Goal: Task Accomplishment & Management: Manage account settings

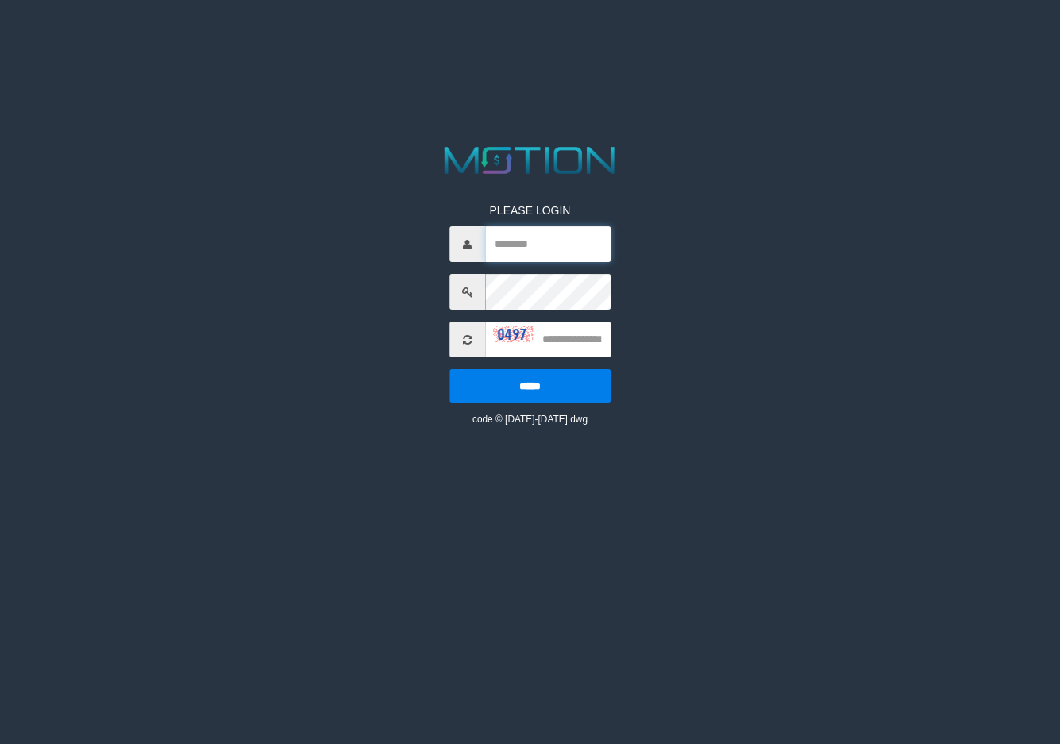
click at [540, 247] on input "text" at bounding box center [547, 244] width 125 height 36
type input "*"
type input "********"
click at [596, 340] on input "text" at bounding box center [547, 340] width 125 height 36
type input "****"
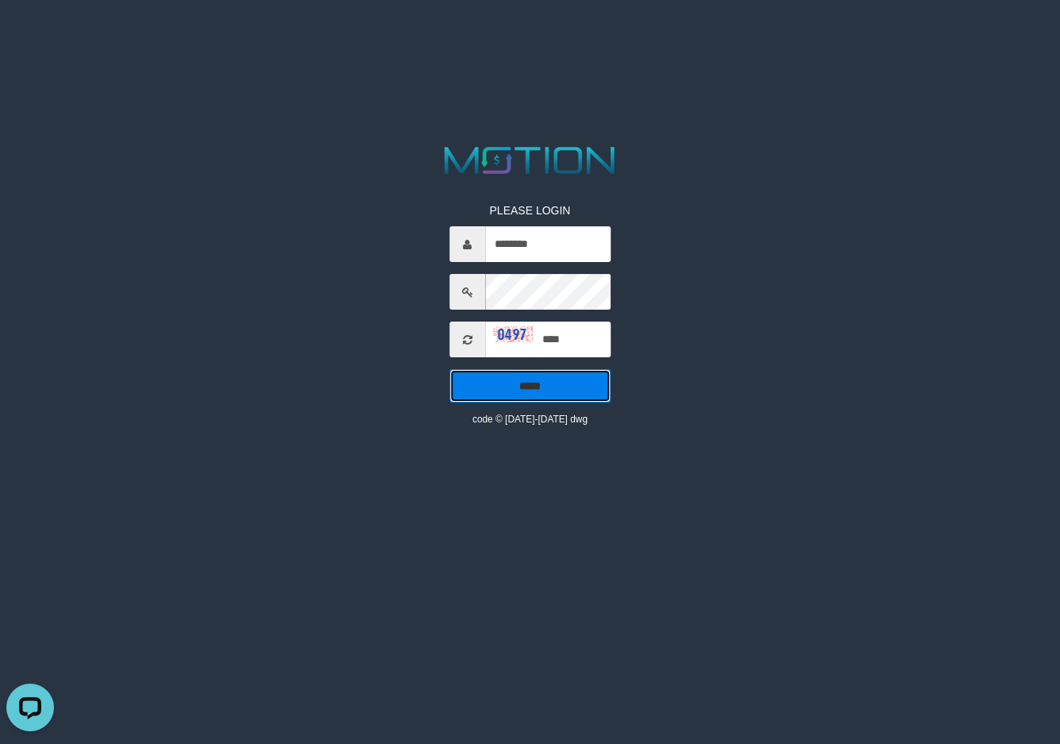
click at [541, 386] on input "*****" at bounding box center [530, 385] width 161 height 33
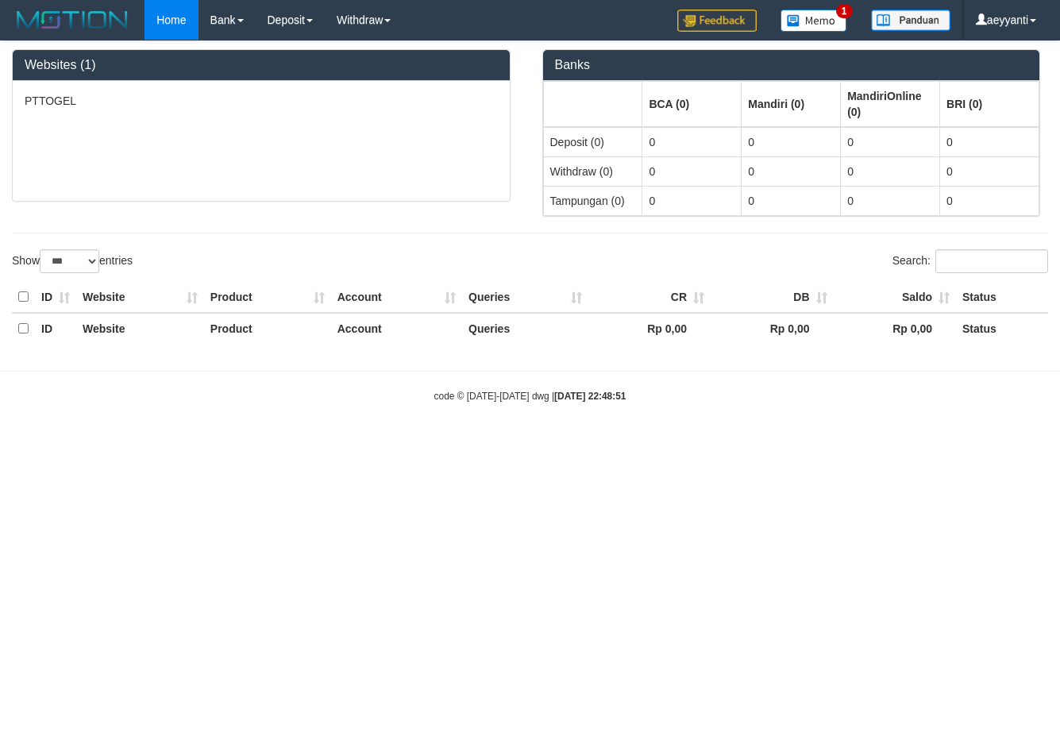
select select "***"
click at [241, 445] on html "Toggle navigation Home Bank Account List Load By Website Group [ITOTO] PTTOGEL …" at bounding box center [530, 222] width 1060 height 445
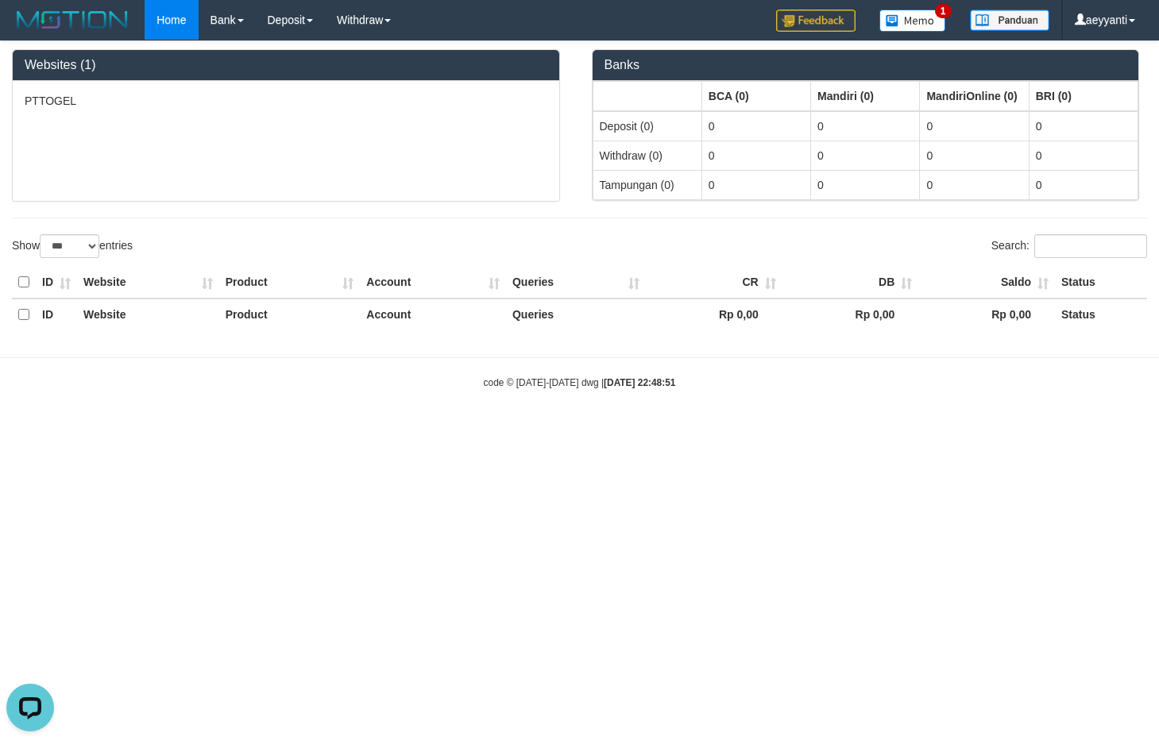
click at [339, 396] on body "Toggle navigation Home Bank Account List Load By Website Group [ITOTO] PTTOGEL …" at bounding box center [579, 215] width 1159 height 430
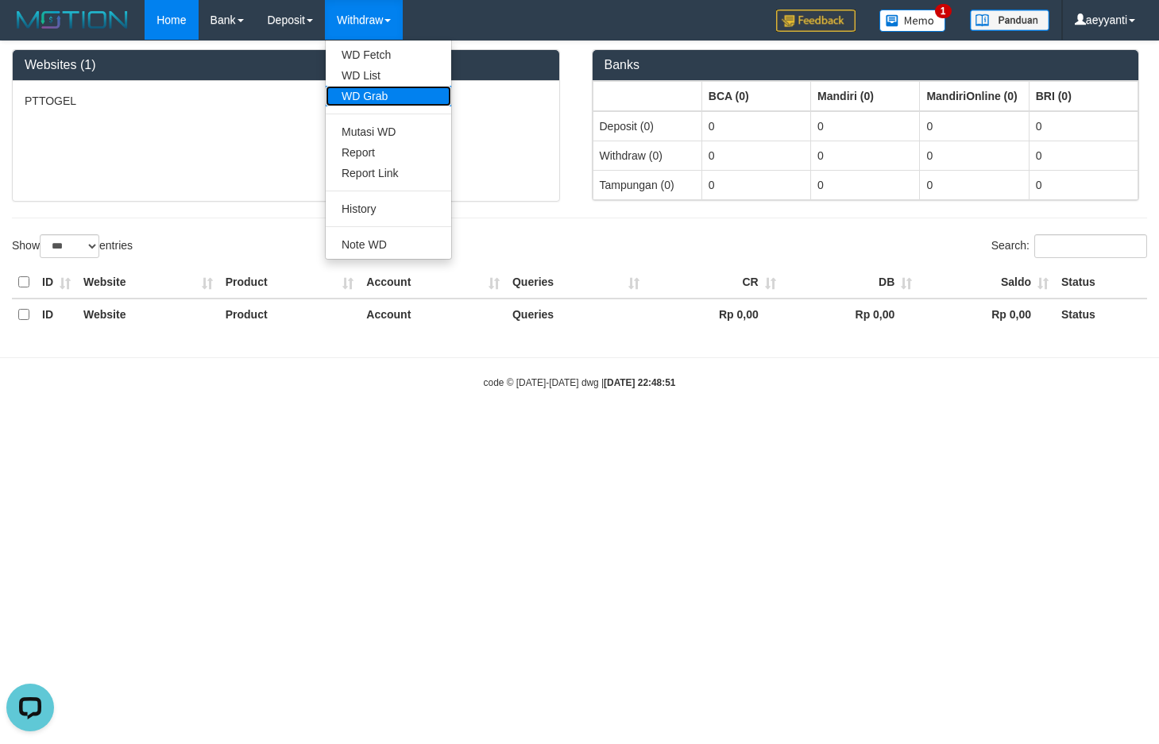
click at [375, 95] on link "WD Grab" at bounding box center [388, 96] width 125 height 21
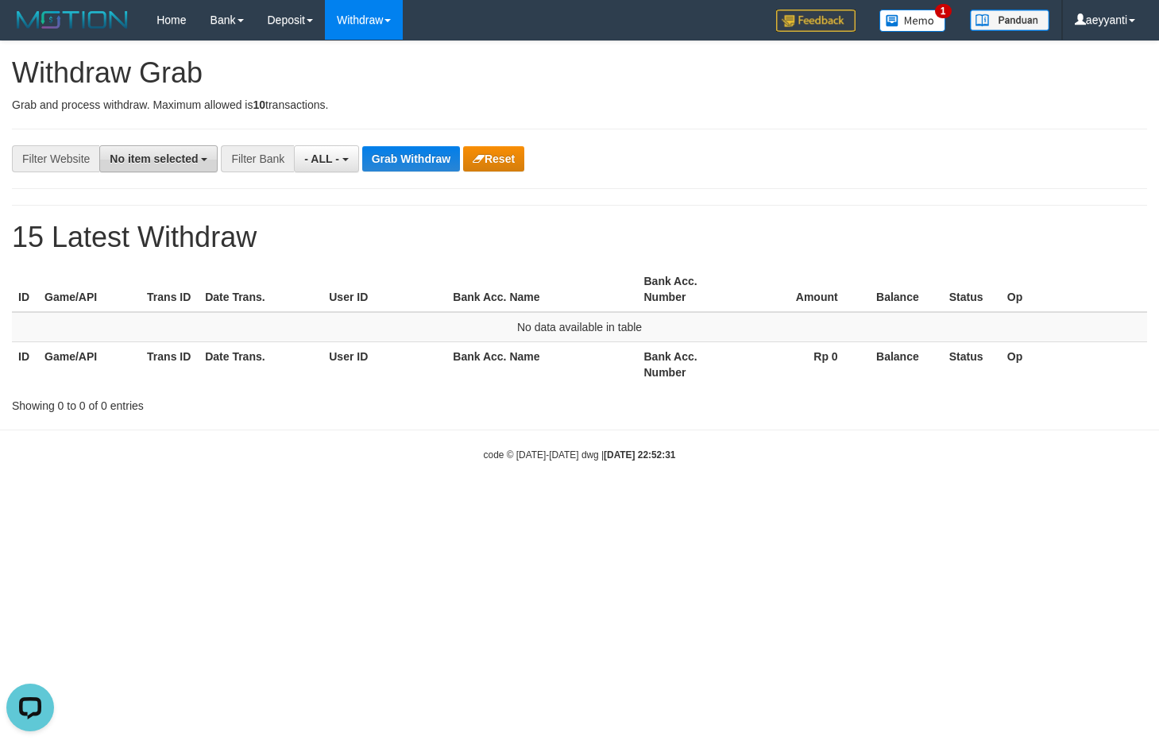
click at [154, 156] on span "No item selected" at bounding box center [154, 159] width 88 height 13
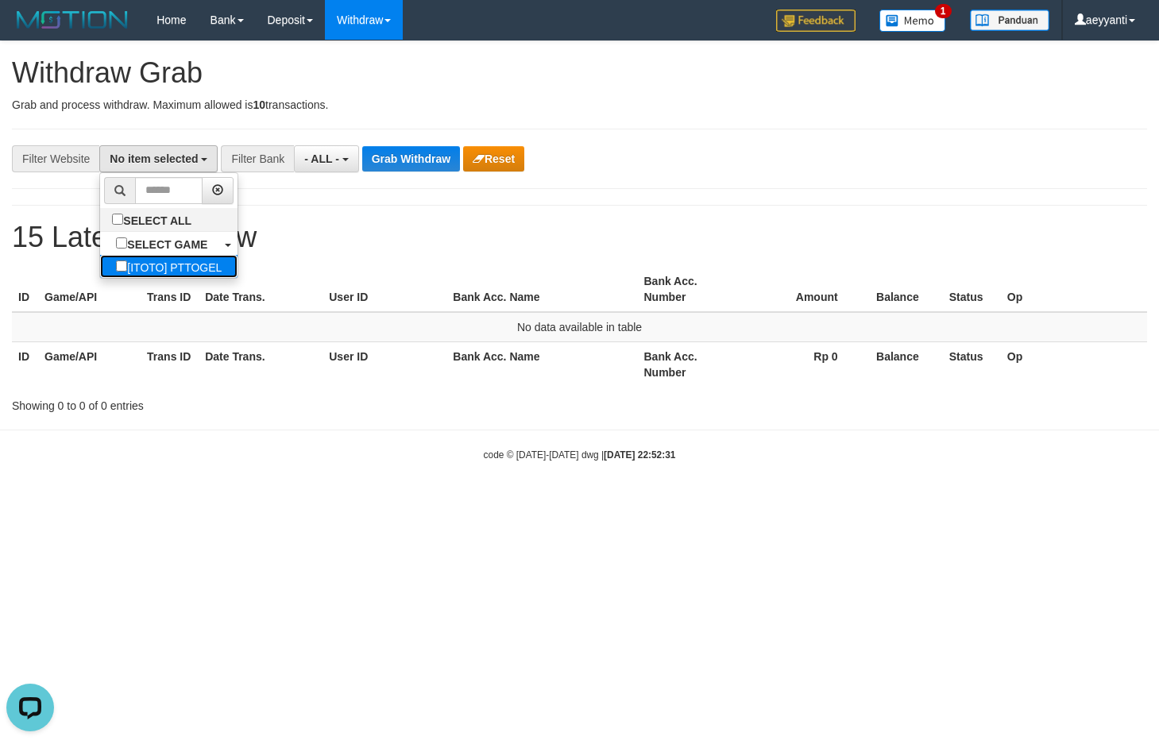
click at [117, 272] on label "[ITOTO] PTTOGEL" at bounding box center [168, 266] width 137 height 23
select select "***"
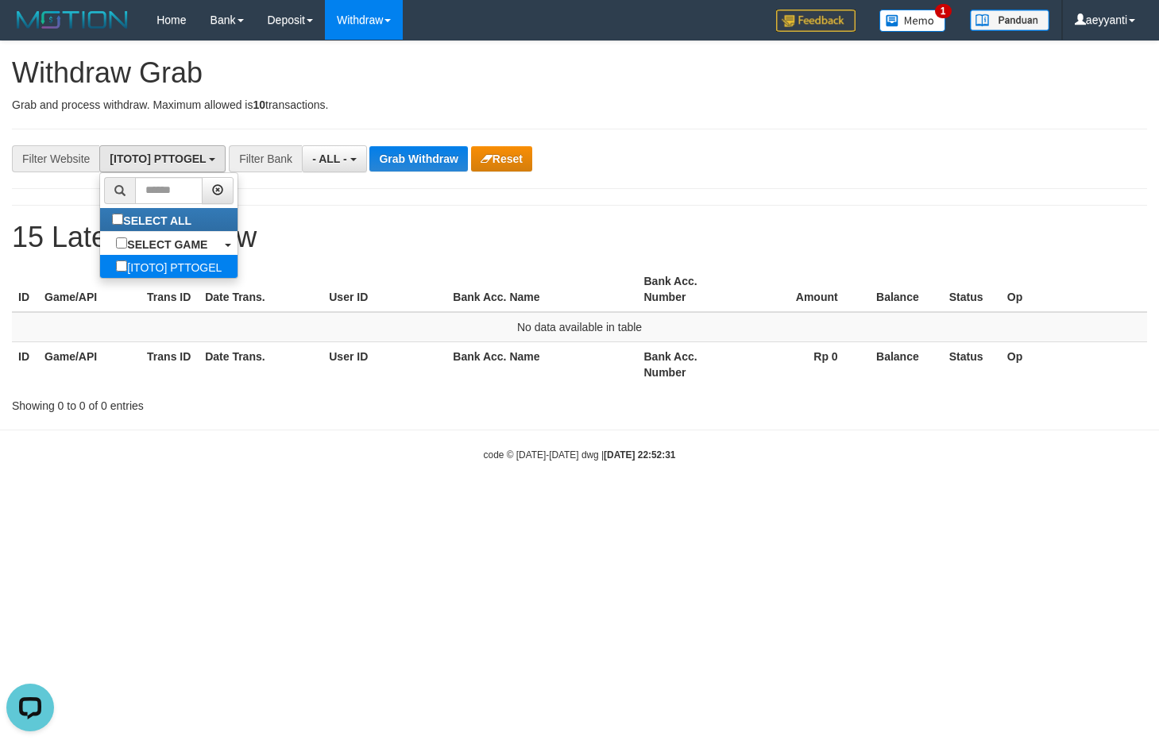
scroll to position [14, 0]
click at [747, 172] on div "**********" at bounding box center [579, 227] width 1159 height 372
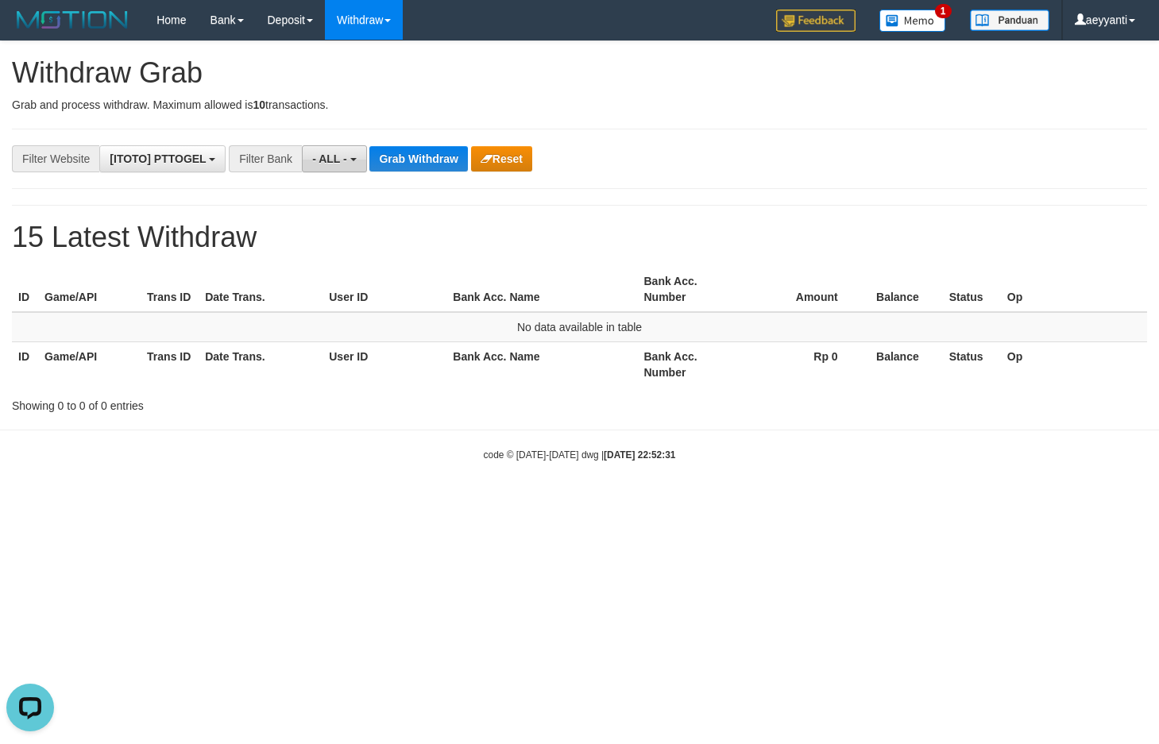
click at [348, 159] on button "- ALL -" at bounding box center [334, 158] width 64 height 27
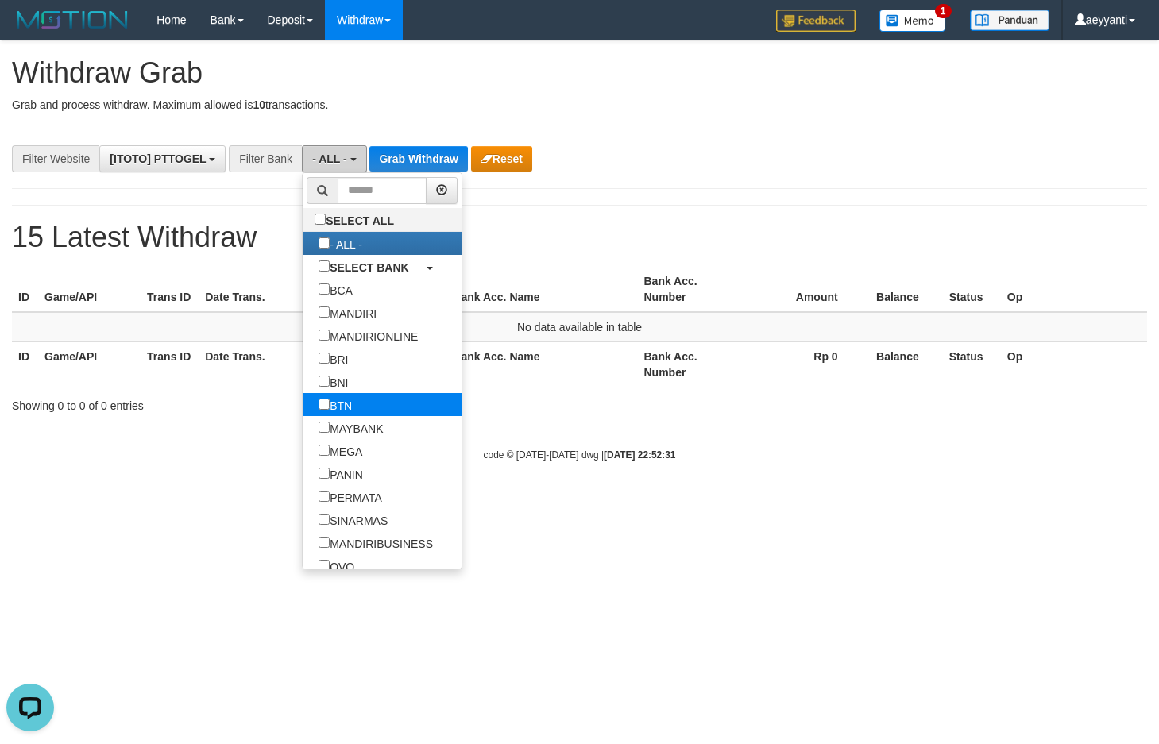
scroll to position [153, 0]
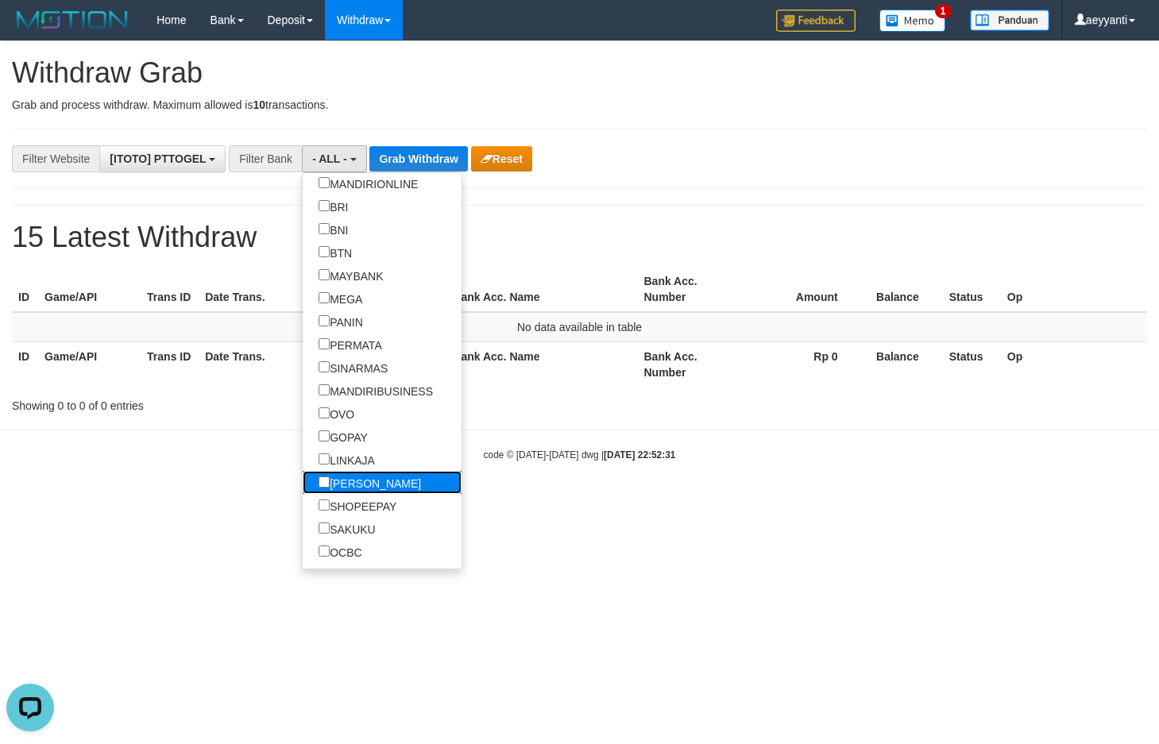
click at [303, 485] on label "[PERSON_NAME]" at bounding box center [370, 482] width 134 height 23
select select "****"
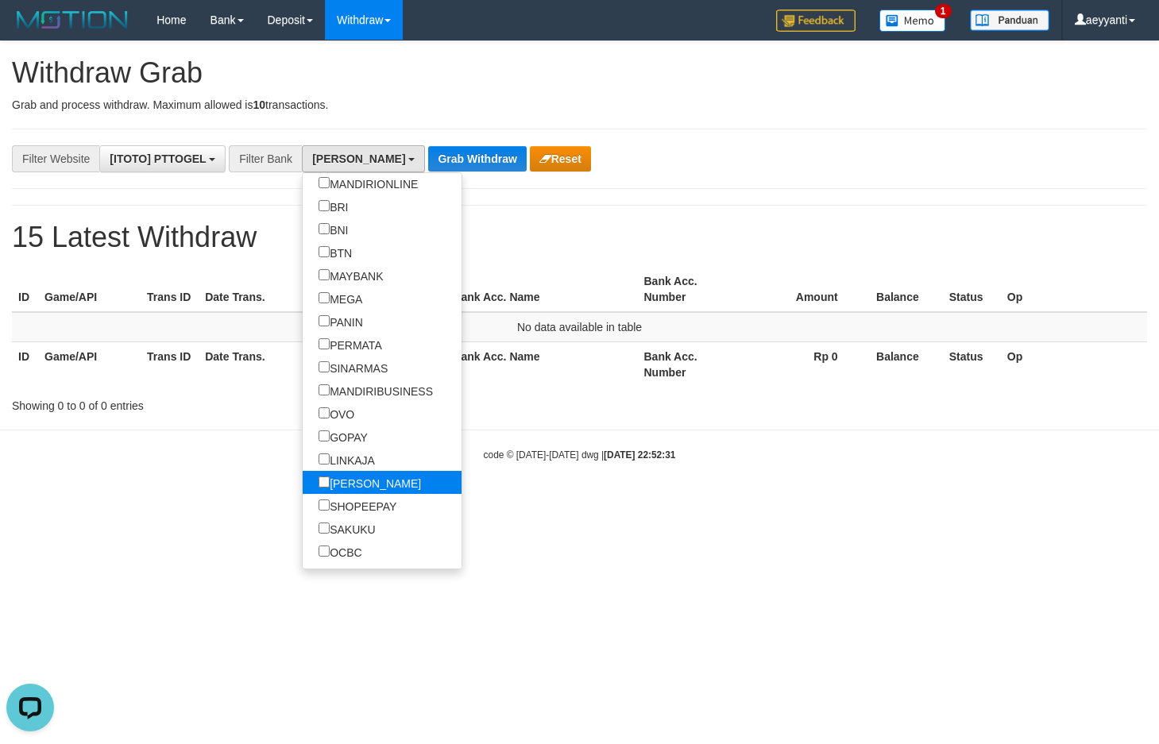
scroll to position [280, 0]
click at [690, 204] on div "**********" at bounding box center [579, 227] width 1159 height 372
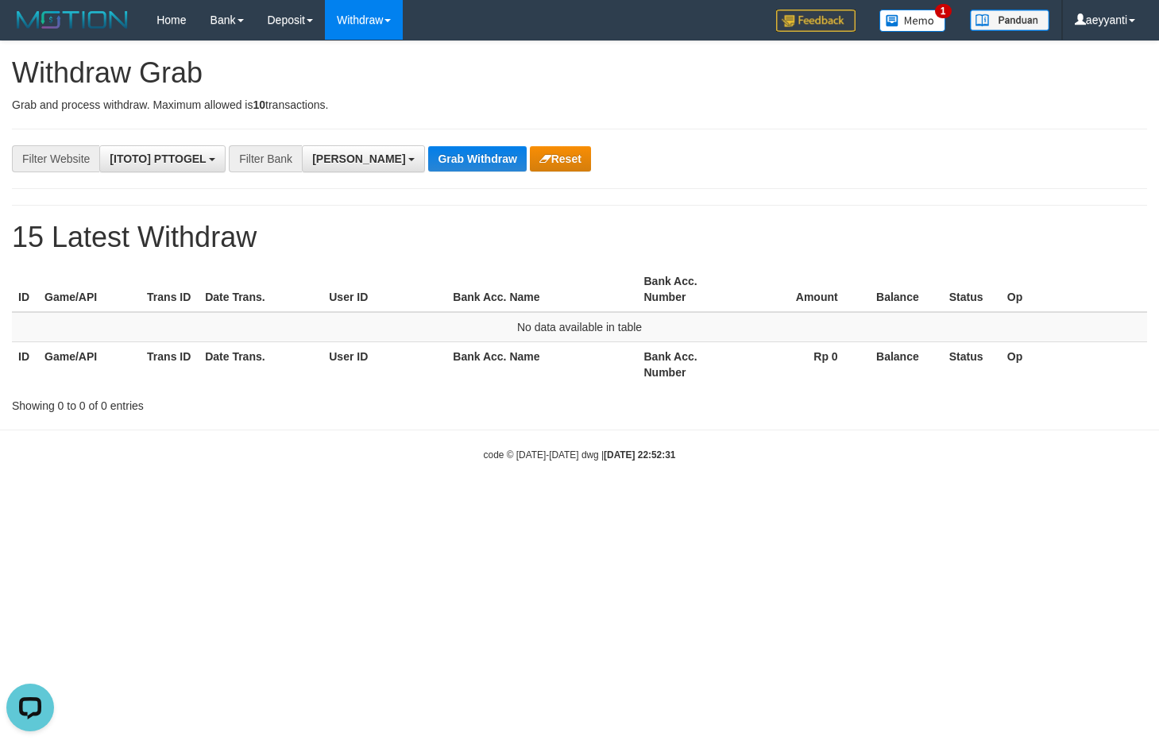
click at [539, 217] on div "**********" at bounding box center [579, 227] width 1159 height 372
click at [624, 179] on div "**********" at bounding box center [579, 227] width 1159 height 372
click at [434, 160] on button "Grab Withdraw" at bounding box center [477, 158] width 98 height 25
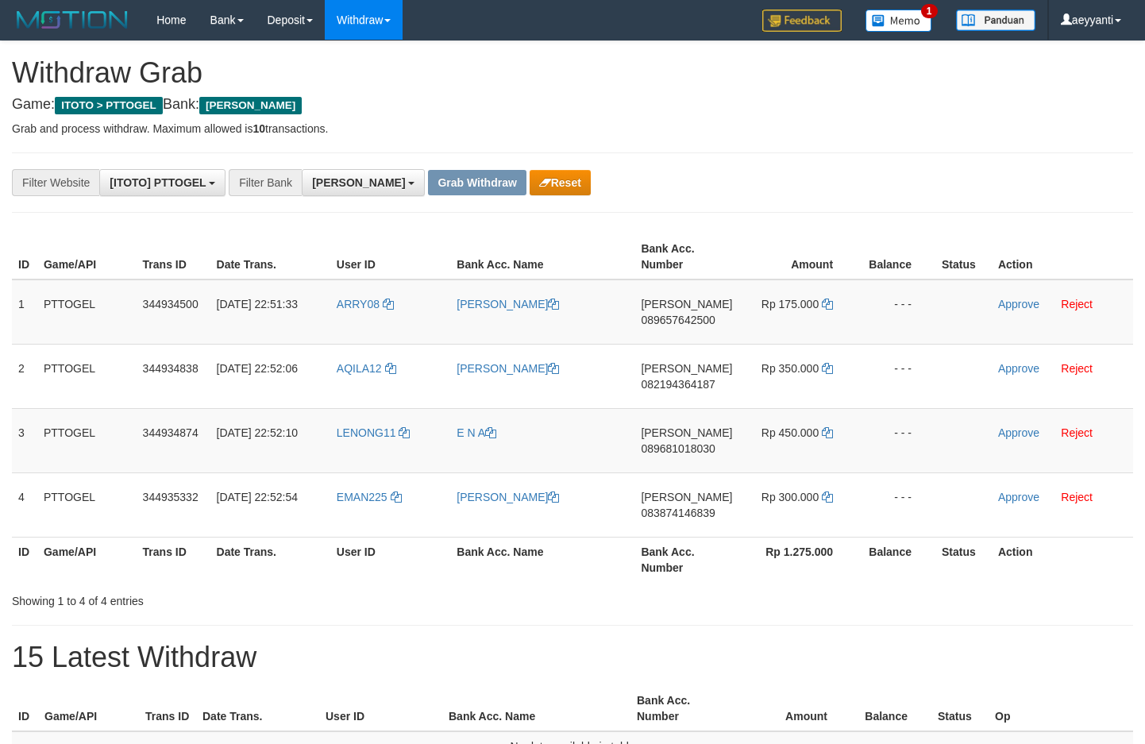
scroll to position [280, 0]
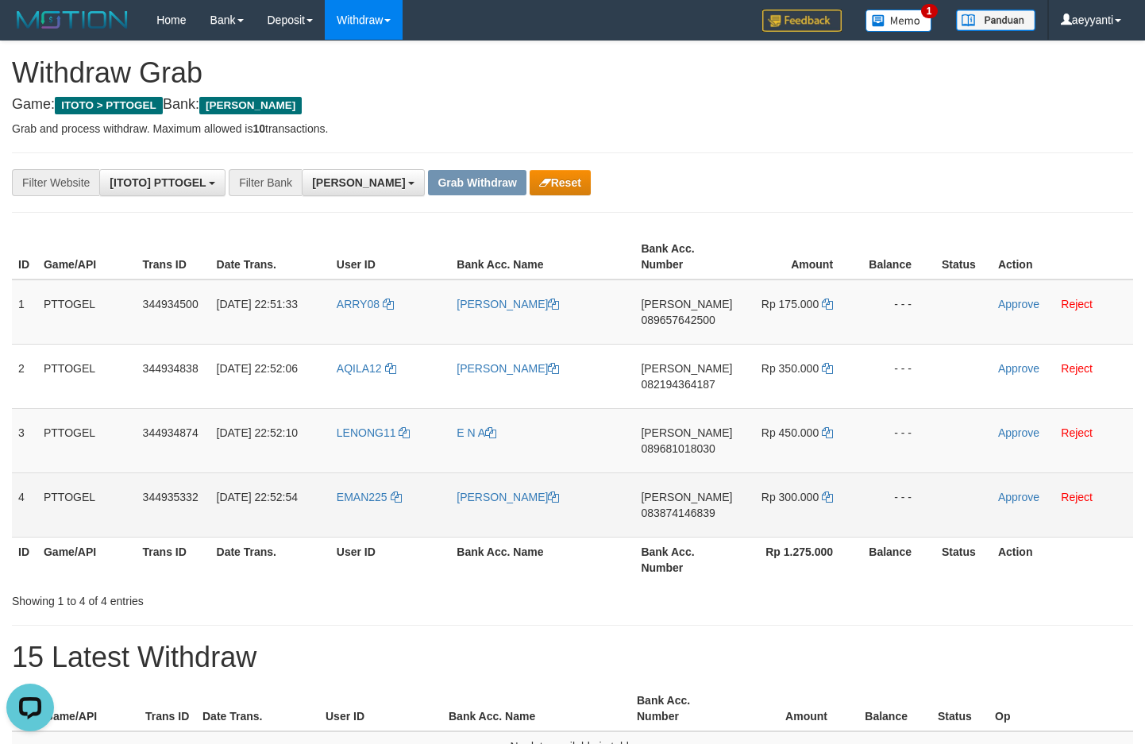
drag, startPoint x: 412, startPoint y: 291, endPoint x: 778, endPoint y: 507, distance: 425.1
click at [778, 507] on tbody "1 PTTOGEL 344934500 30/09/2025 22:51:33 ARRY08 ARI SETIAWAN DANA 089657642500 R…" at bounding box center [573, 409] width 1122 height 258
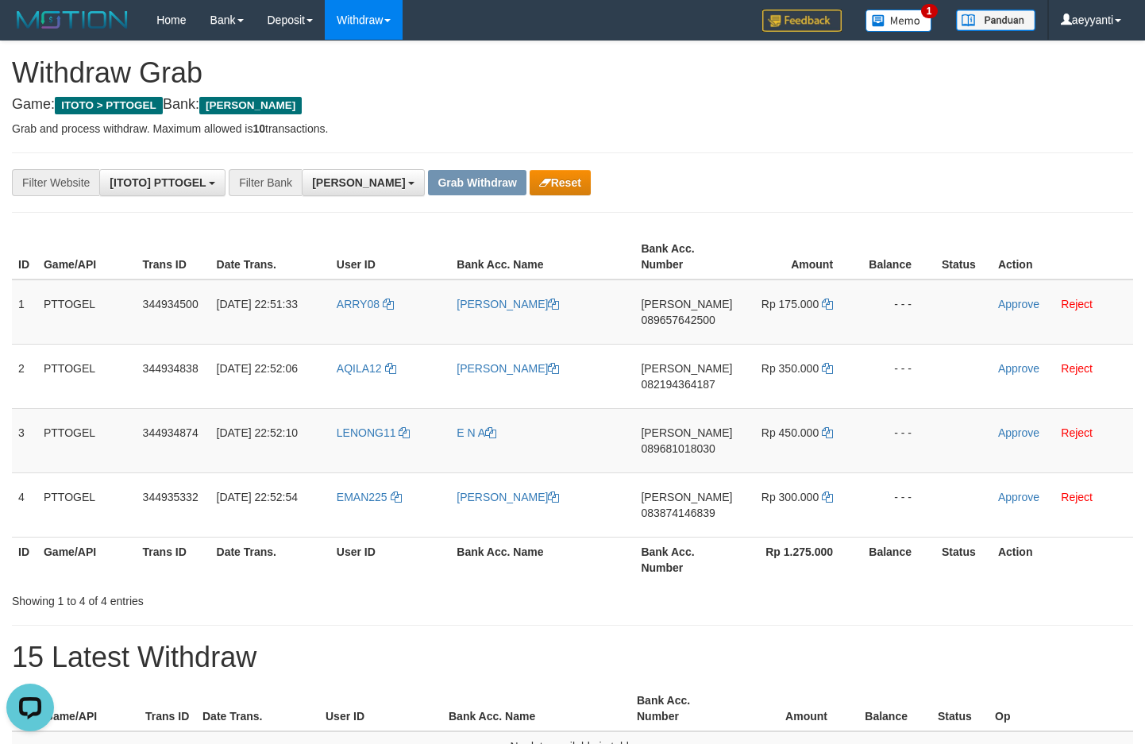
click at [732, 176] on div "**********" at bounding box center [477, 182] width 955 height 27
click at [676, 320] on span "089657642500" at bounding box center [678, 320] width 74 height 13
copy span "089657642500"
click at [826, 304] on icon at bounding box center [827, 304] width 11 height 11
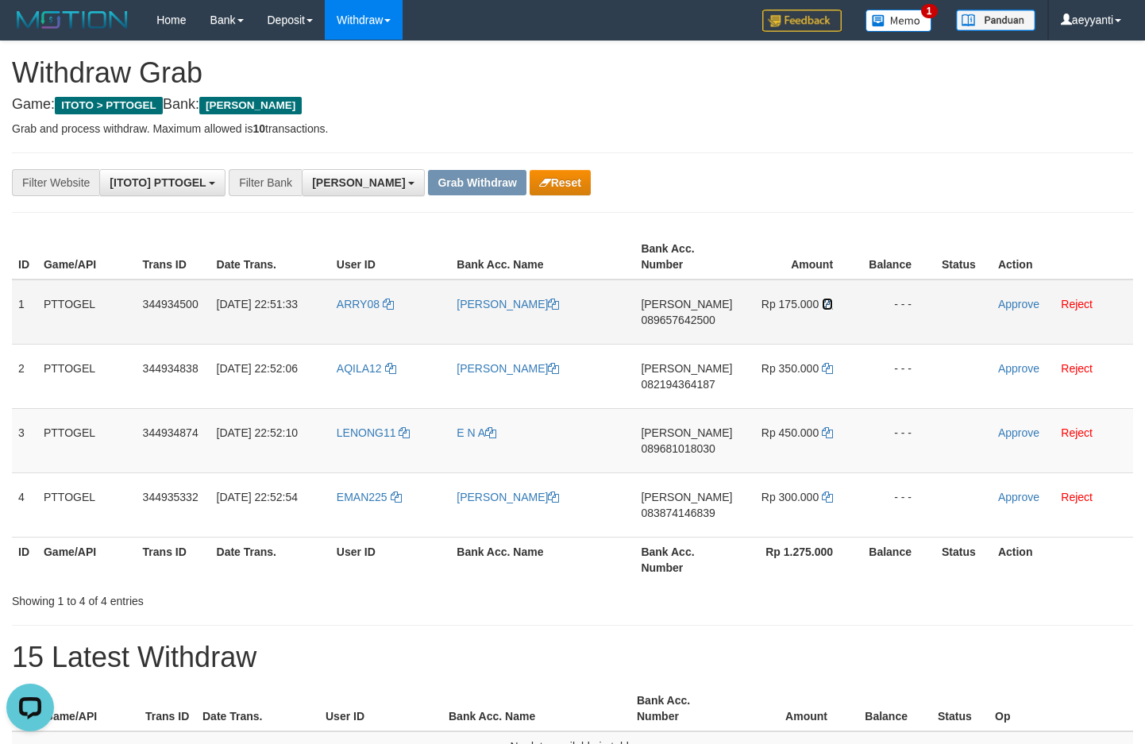
click at [827, 304] on icon at bounding box center [827, 304] width 11 height 11
click at [1020, 300] on link "Approve" at bounding box center [1018, 304] width 41 height 13
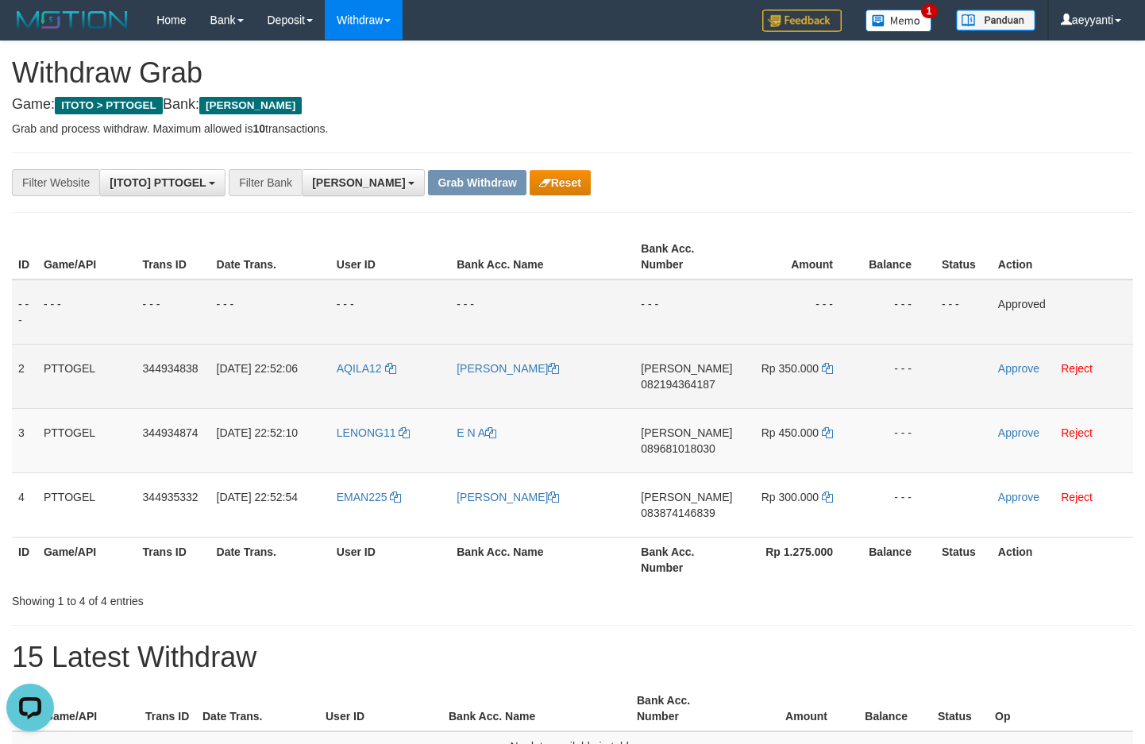
click at [670, 384] on span "082194364187" at bounding box center [678, 384] width 74 height 13
copy span "082194364187"
click at [829, 370] on icon at bounding box center [827, 368] width 11 height 11
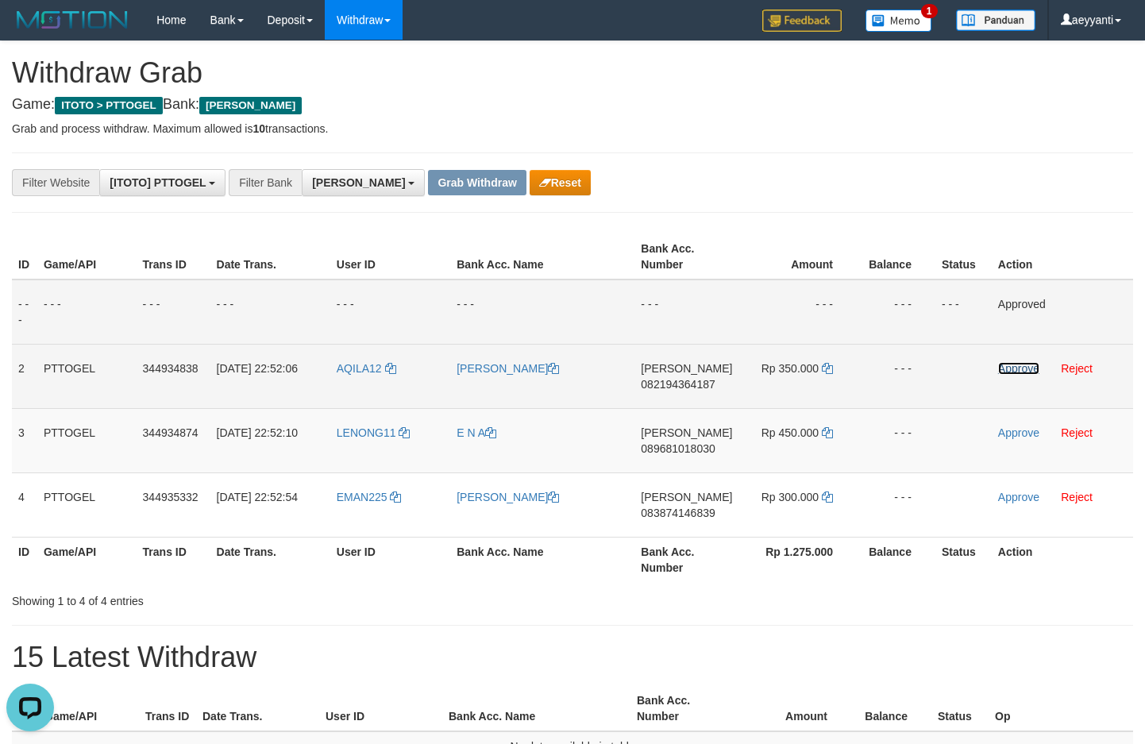
click at [1014, 364] on link "Approve" at bounding box center [1018, 368] width 41 height 13
click at [681, 448] on span "089681018030" at bounding box center [678, 448] width 74 height 13
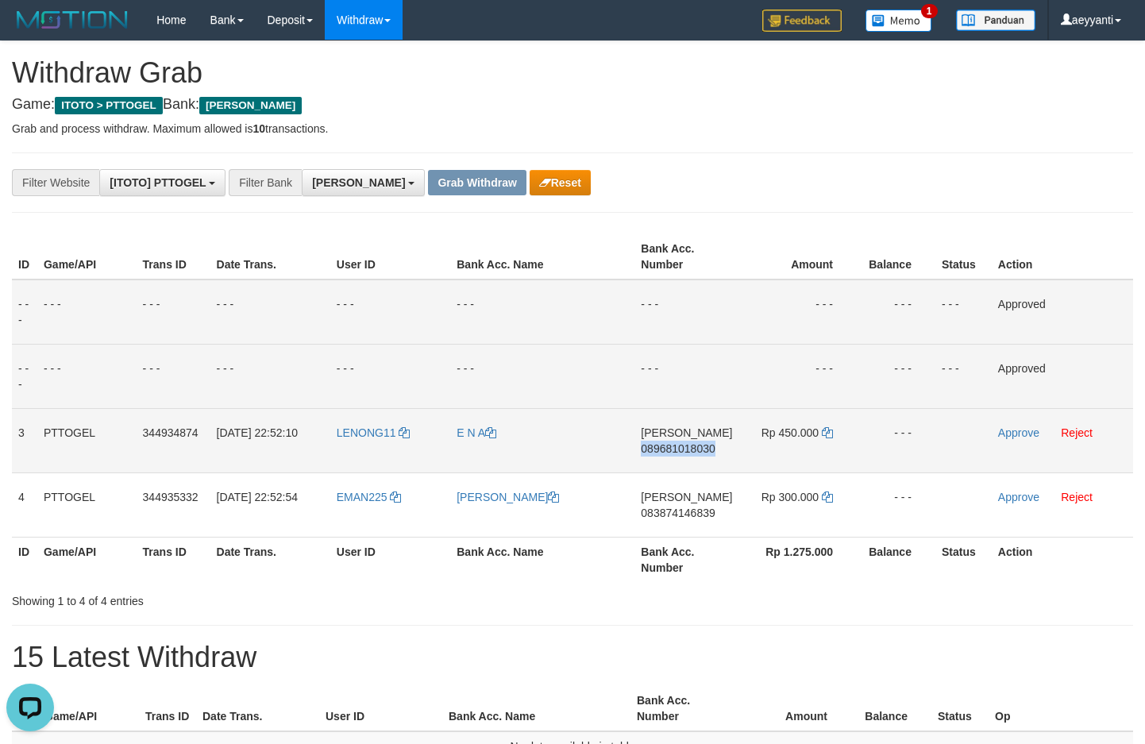
click at [681, 448] on span "089681018030" at bounding box center [678, 448] width 74 height 13
copy span "089681018030"
click at [825, 433] on icon at bounding box center [827, 432] width 11 height 11
click at [1002, 432] on link "Approve" at bounding box center [1018, 433] width 41 height 13
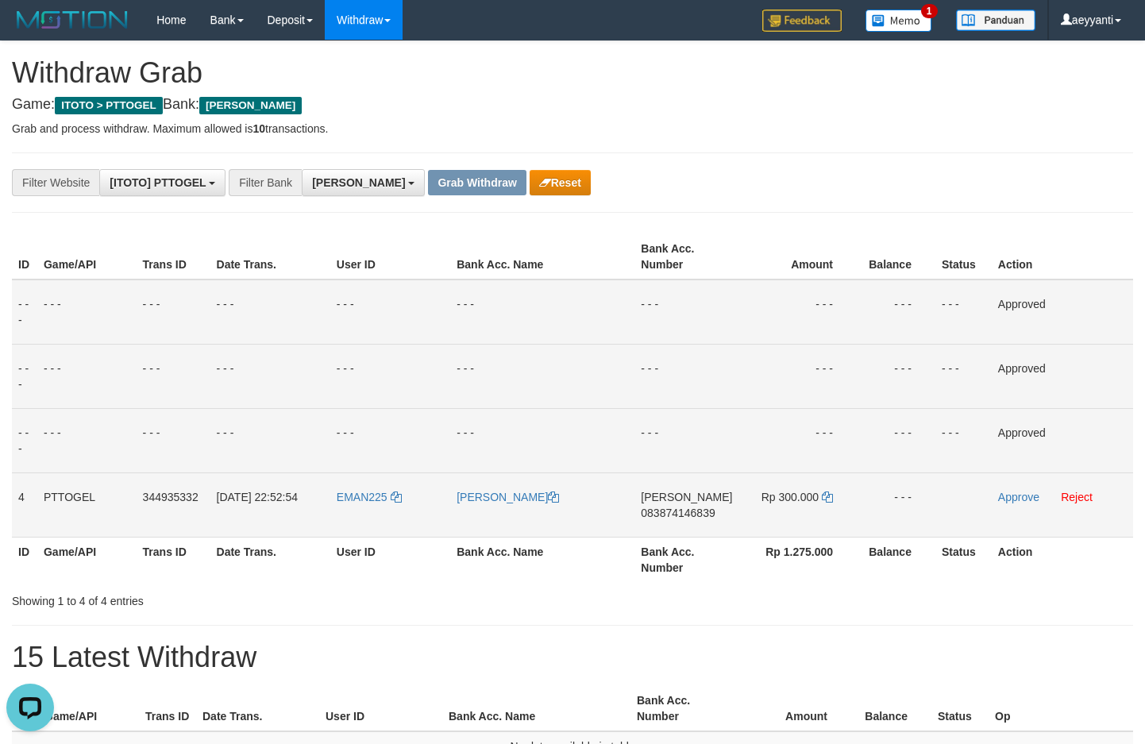
click at [689, 522] on td "DANA 083874146839" at bounding box center [687, 505] width 104 height 64
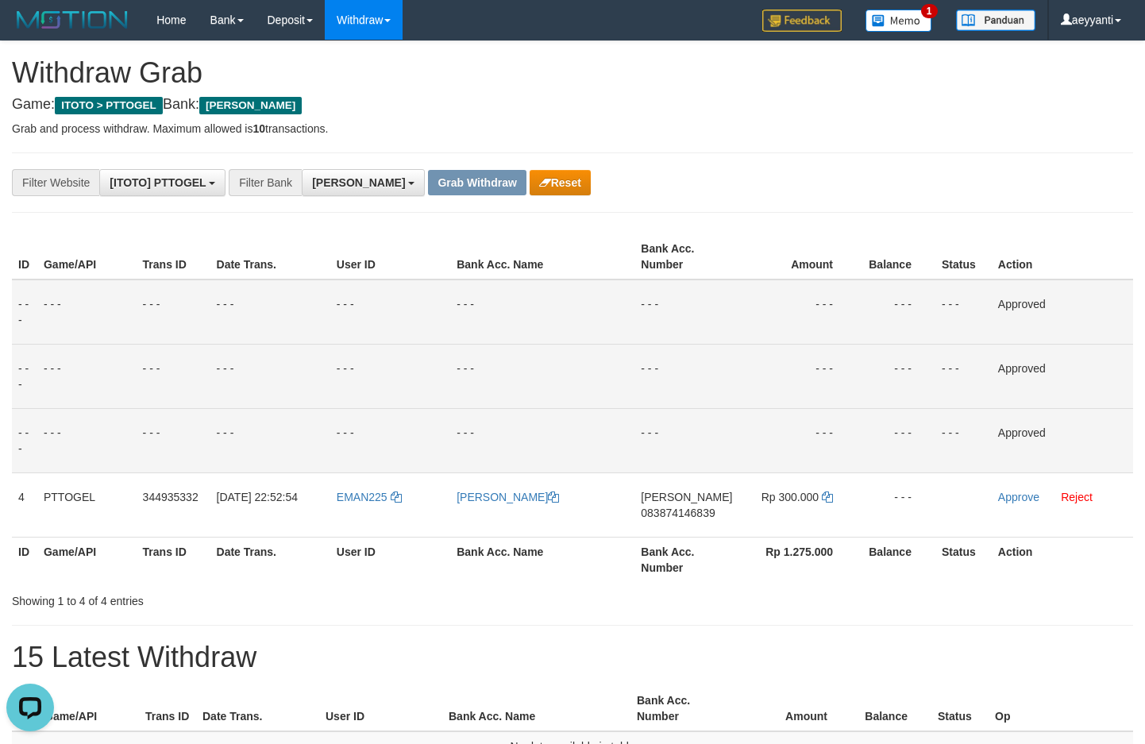
click at [739, 446] on td "- - -" at bounding box center [798, 440] width 118 height 64
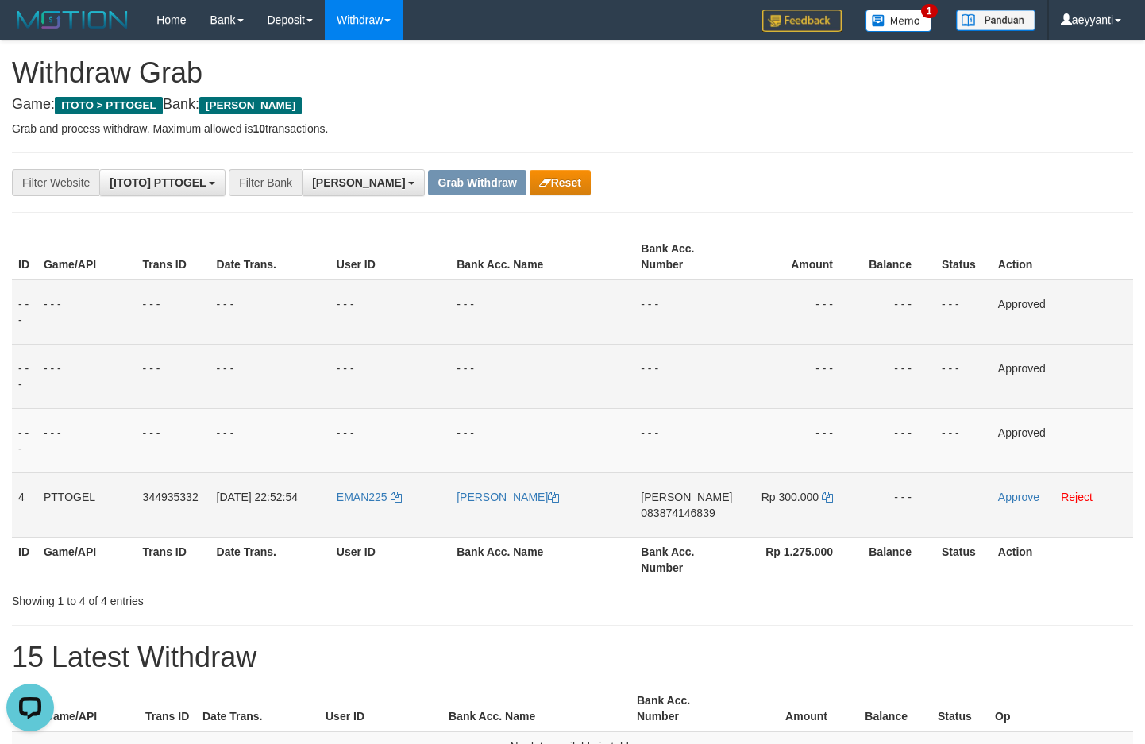
click at [686, 511] on span "083874146839" at bounding box center [678, 513] width 74 height 13
copy span "083874146839"
click at [346, 486] on td "EMAN225" at bounding box center [390, 505] width 120 height 64
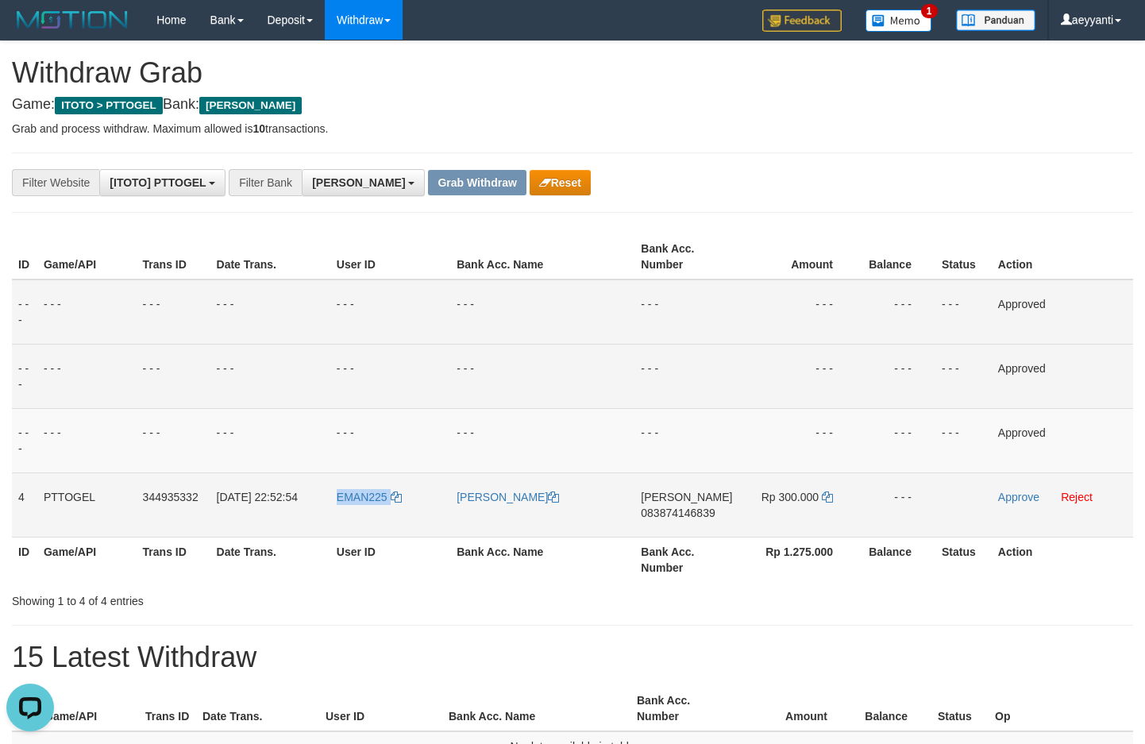
copy link "EMAN225"
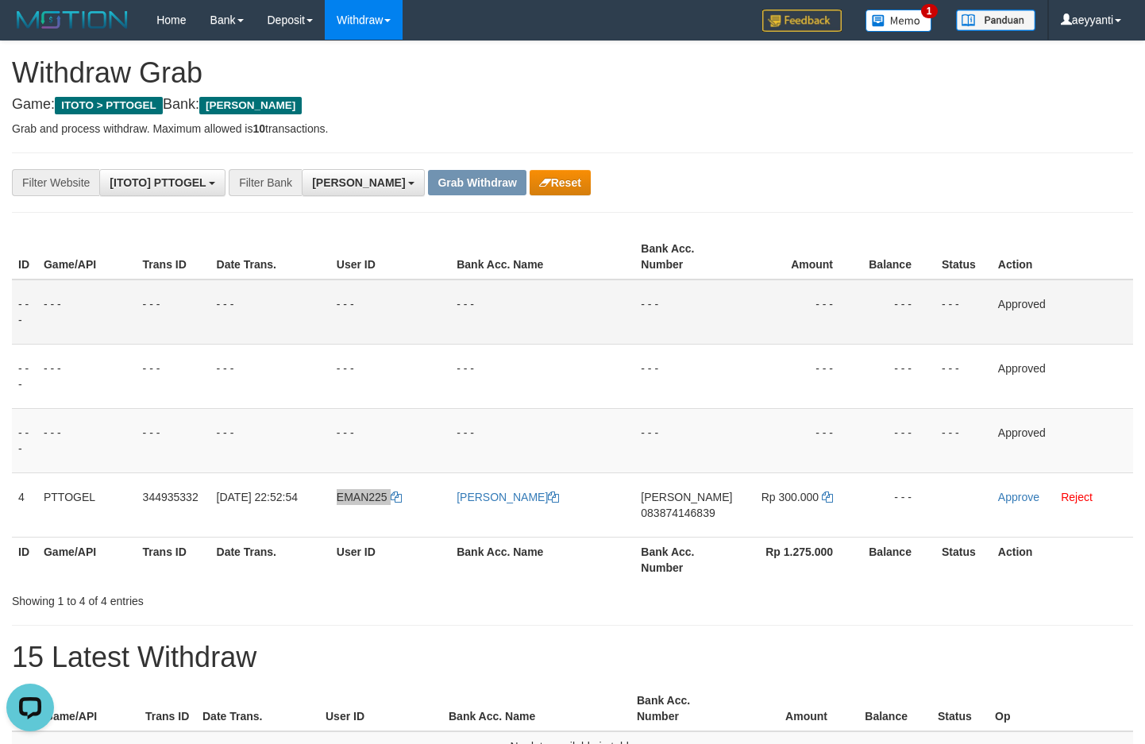
scroll to position [177, 0]
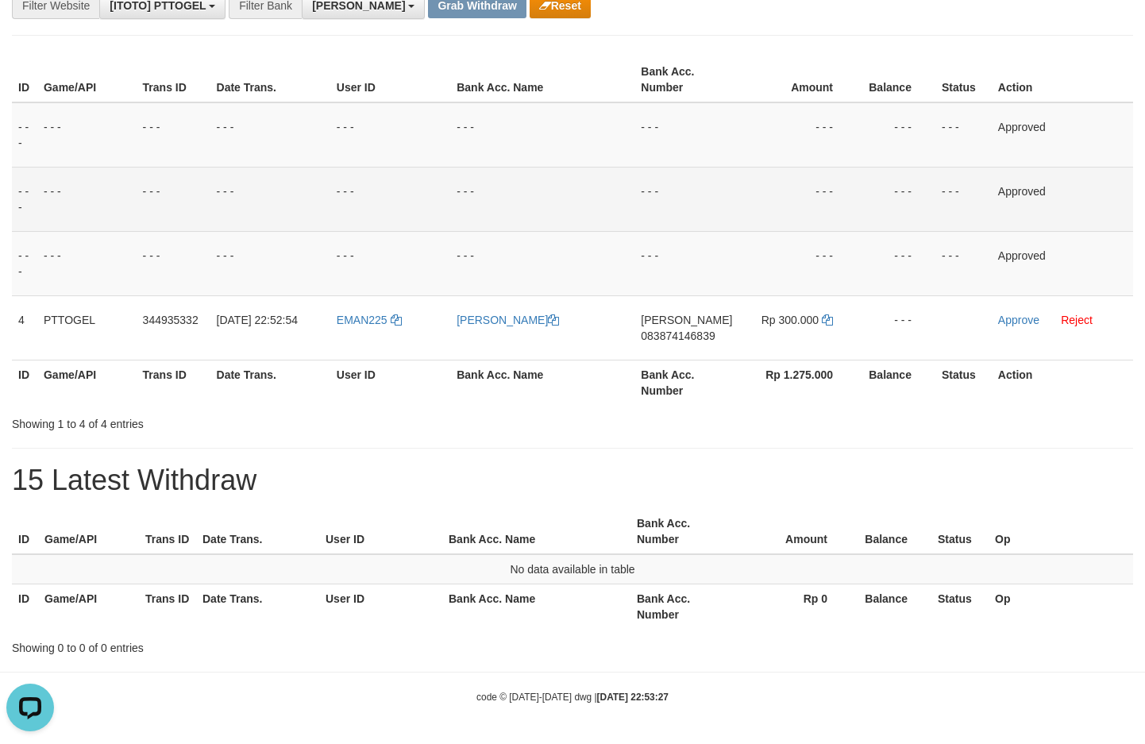
click at [358, 187] on td "- - -" at bounding box center [390, 199] width 120 height 64
click at [793, 176] on td "- - -" at bounding box center [798, 199] width 118 height 64
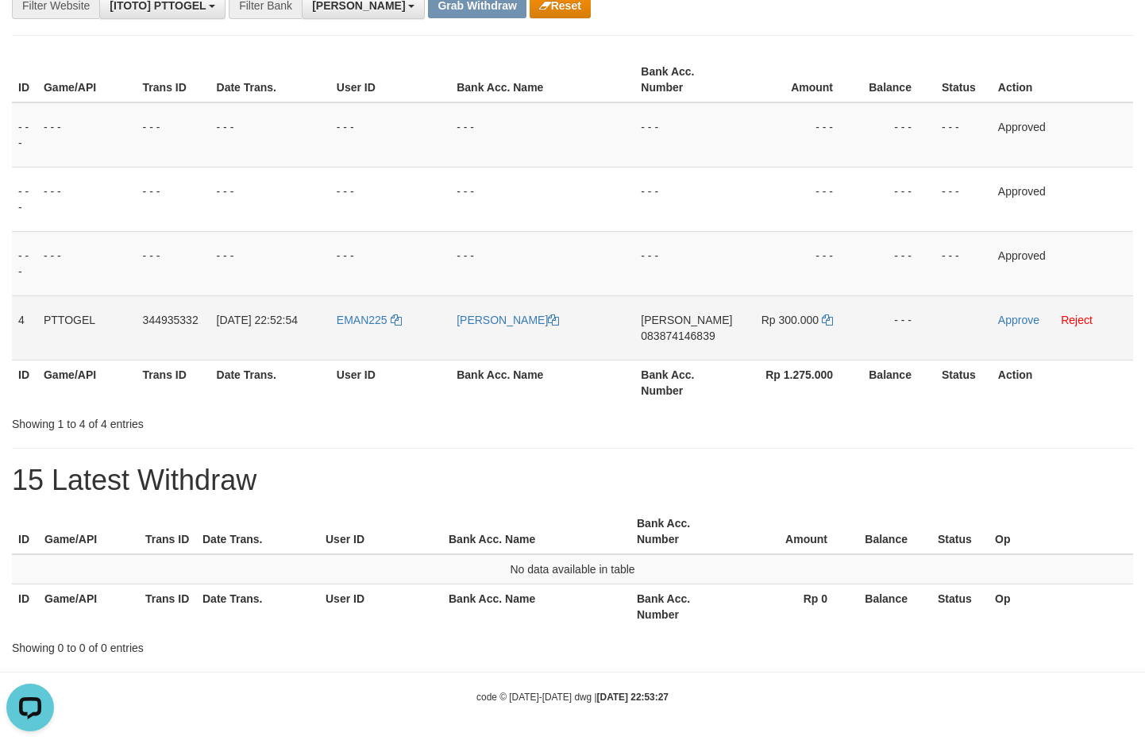
click at [678, 331] on span "083874146839" at bounding box center [678, 336] width 74 height 13
copy span "083874146839"
click at [678, 331] on span "083874146839" at bounding box center [678, 336] width 74 height 13
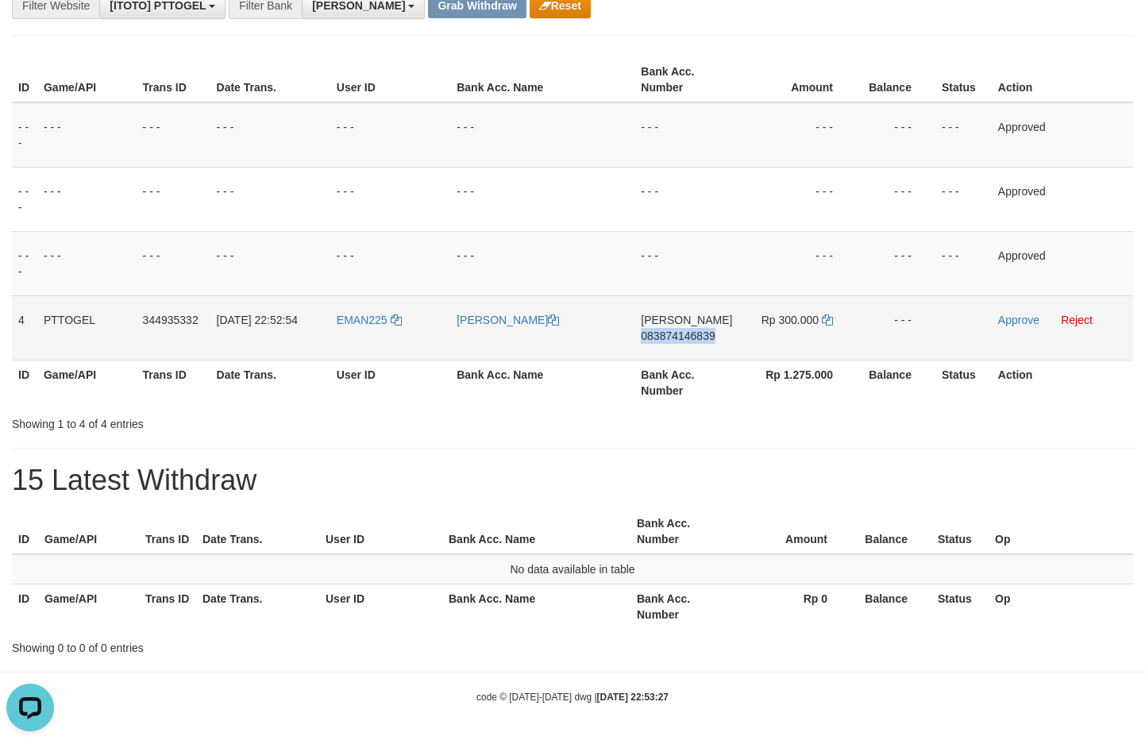
copy span "083874146839"
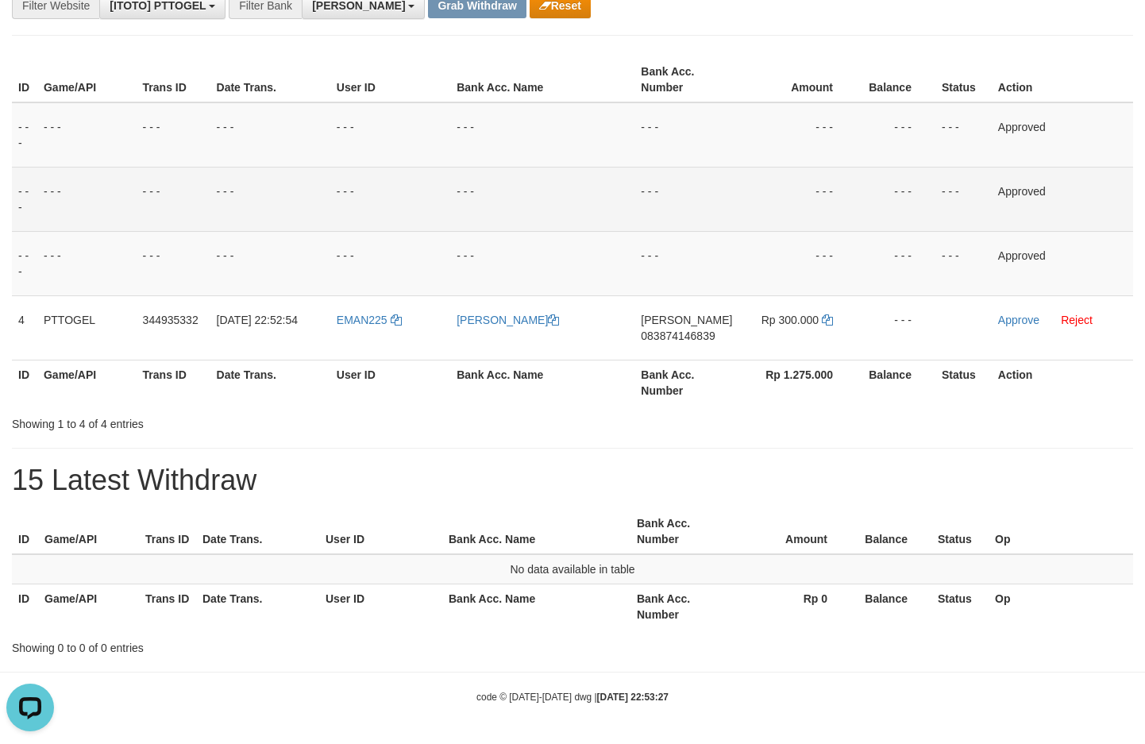
click at [533, 199] on td "- - -" at bounding box center [542, 199] width 184 height 64
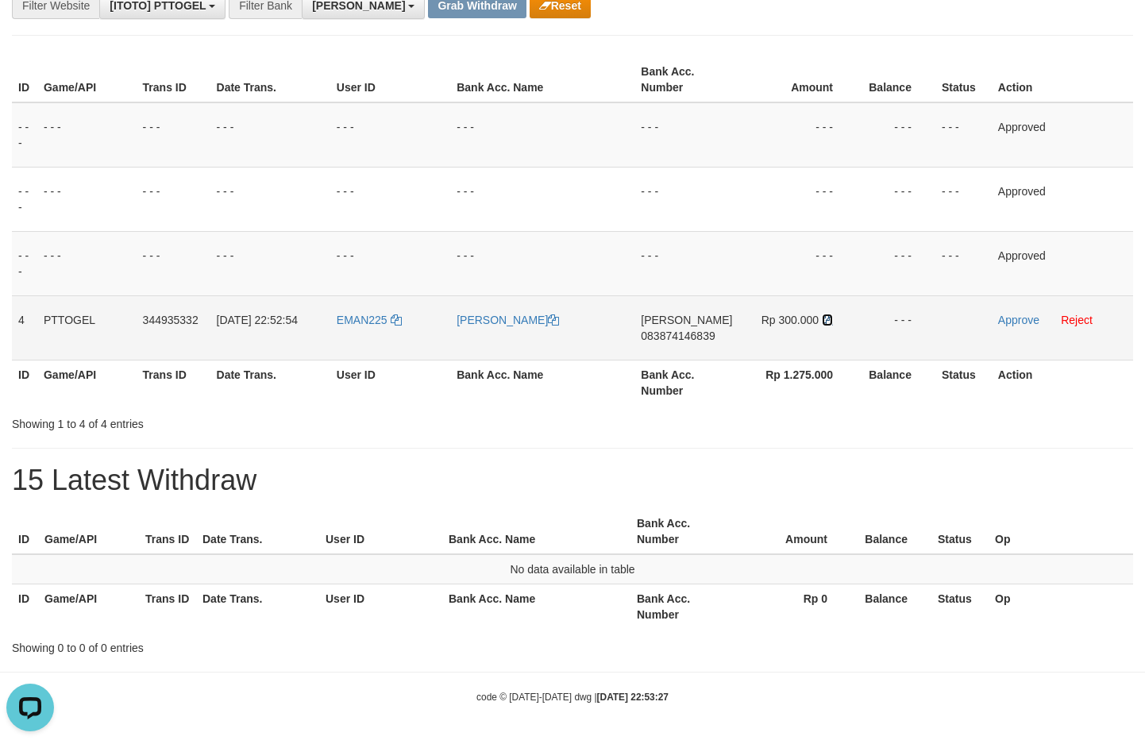
click at [827, 319] on icon at bounding box center [827, 320] width 11 height 11
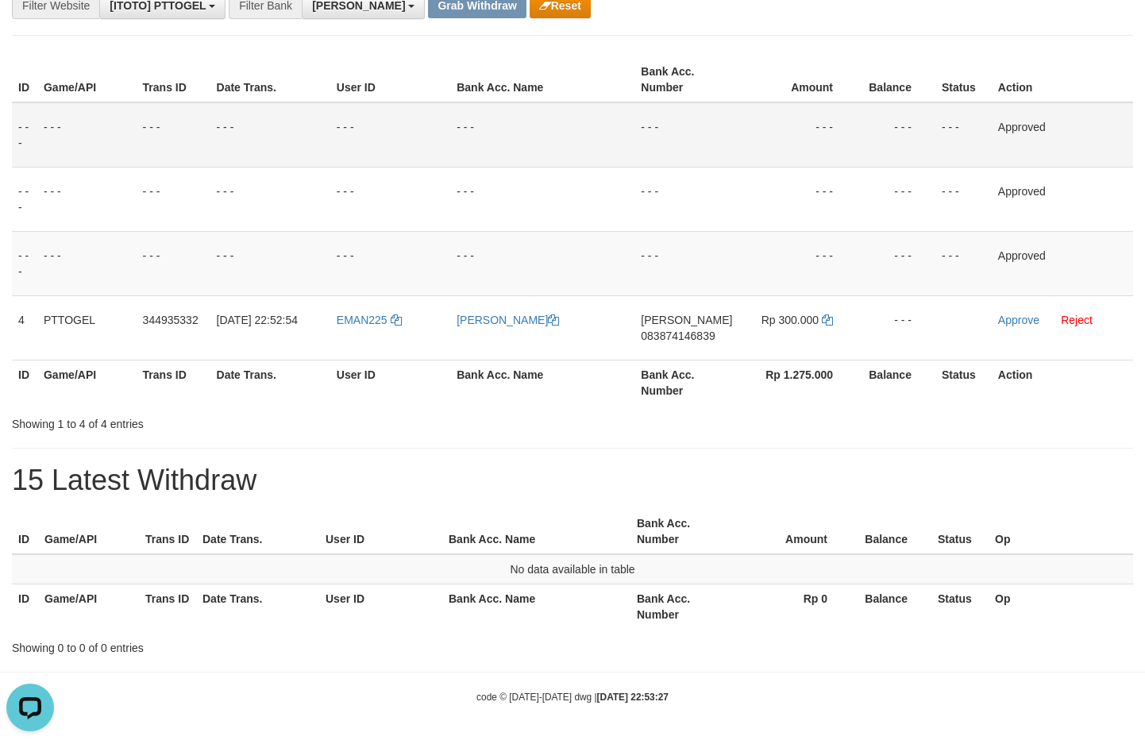
click at [772, 118] on td "- - -" at bounding box center [798, 134] width 118 height 65
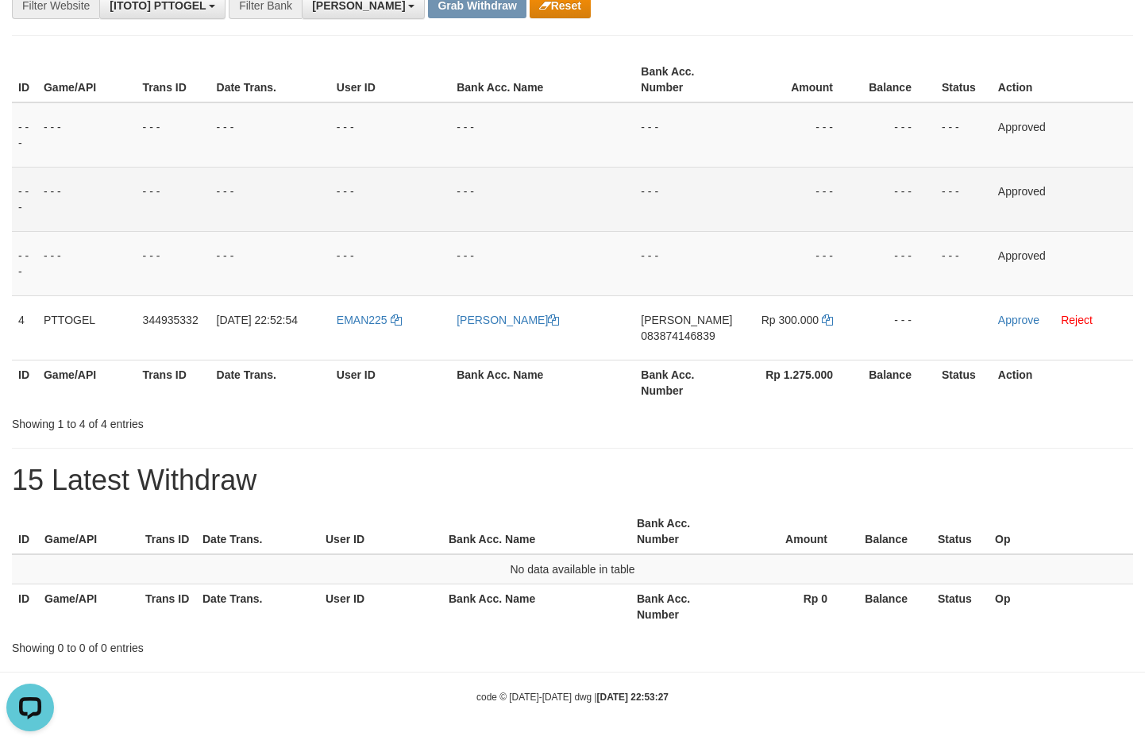
click at [755, 209] on td "- - -" at bounding box center [798, 199] width 118 height 64
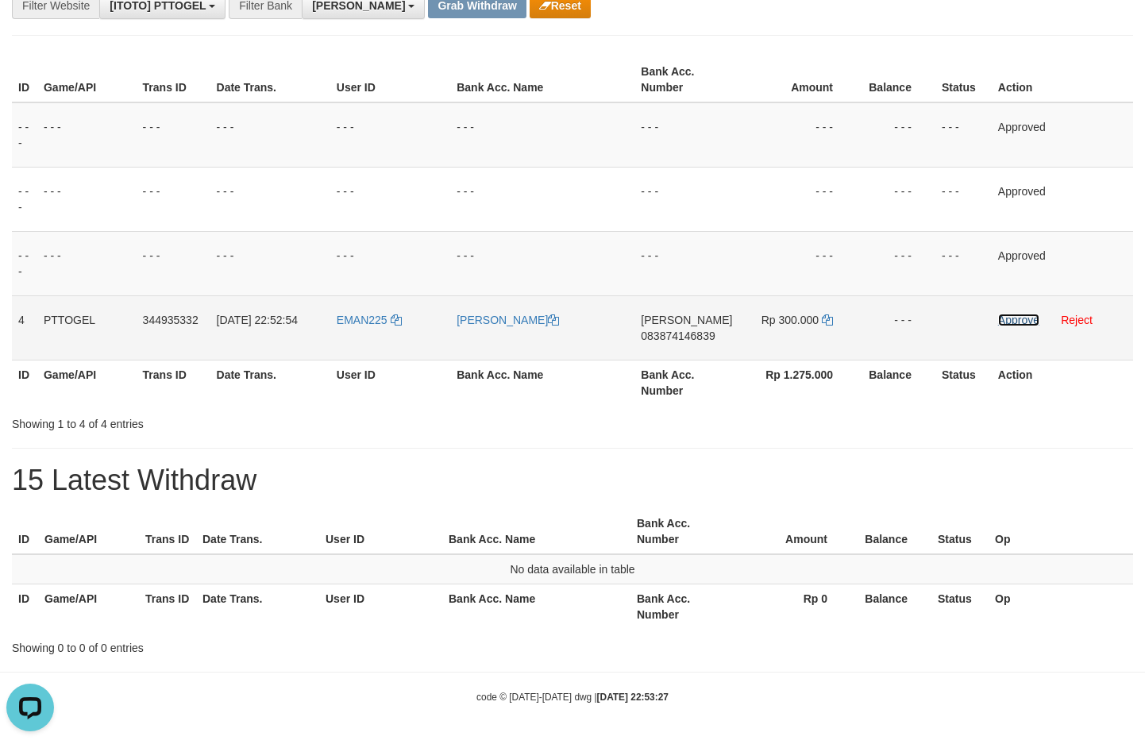
click at [998, 315] on link "Approve" at bounding box center [1018, 320] width 41 height 13
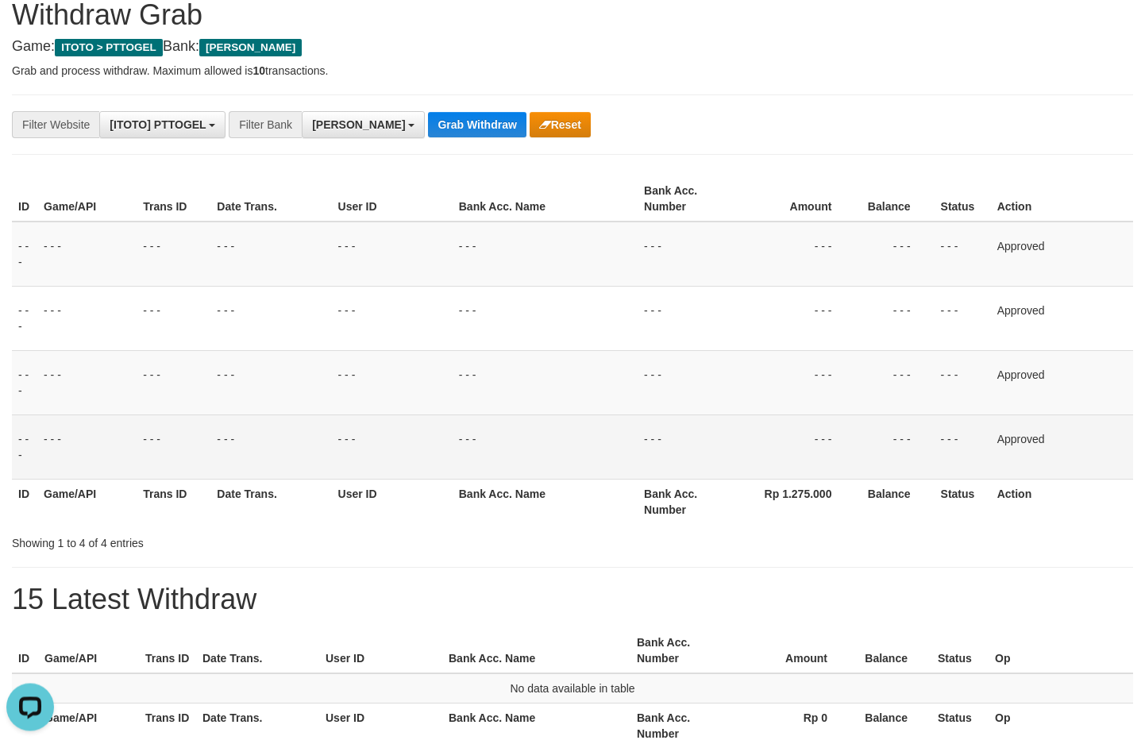
scroll to position [0, 0]
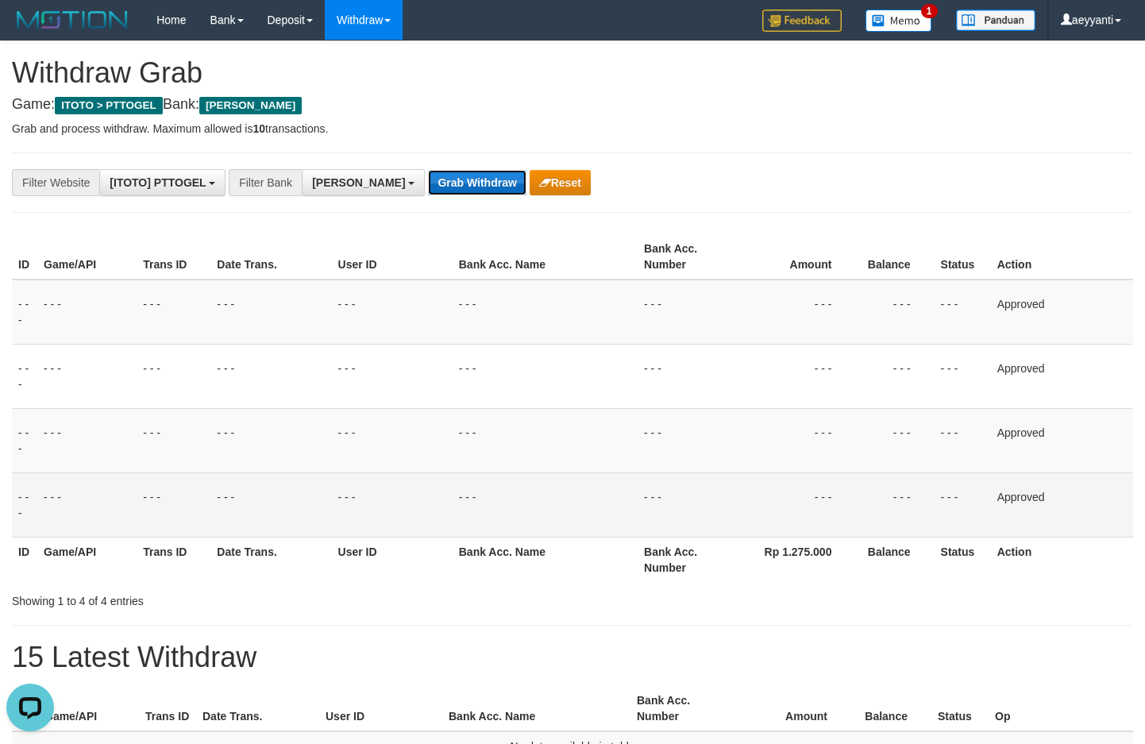
click at [440, 180] on button "Grab Withdraw" at bounding box center [477, 182] width 98 height 25
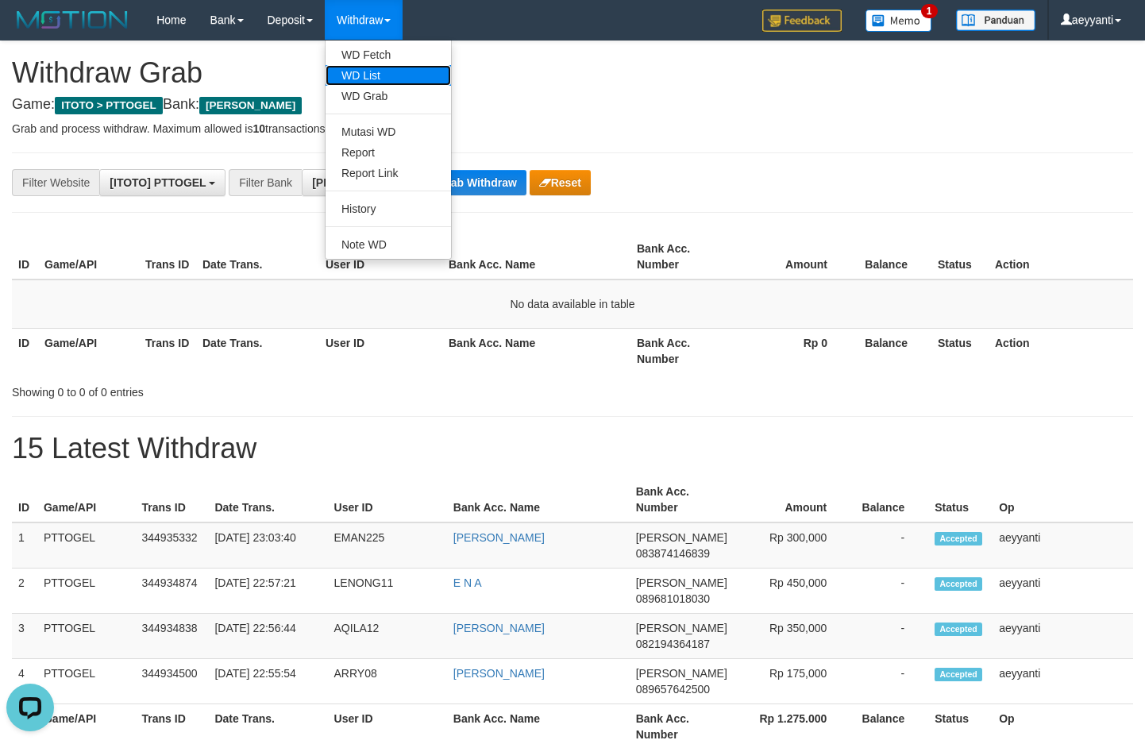
click at [378, 79] on link "WD List" at bounding box center [388, 75] width 125 height 21
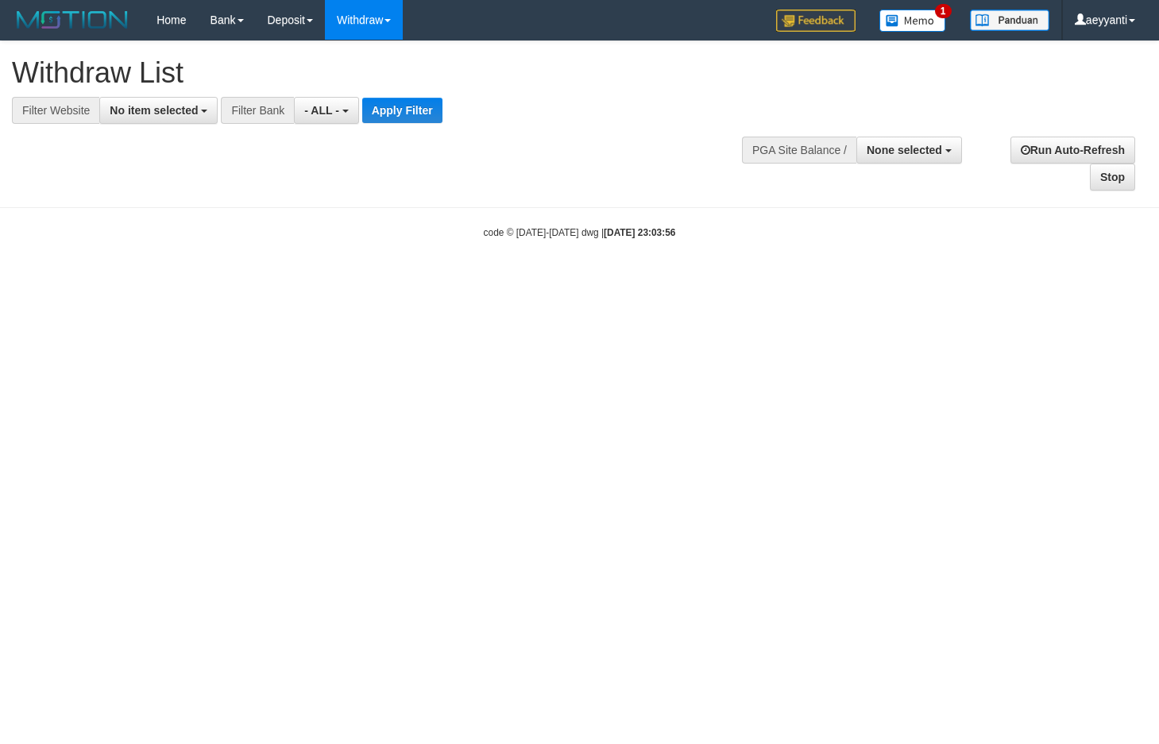
select select
click at [137, 112] on span "No item selected" at bounding box center [154, 110] width 88 height 13
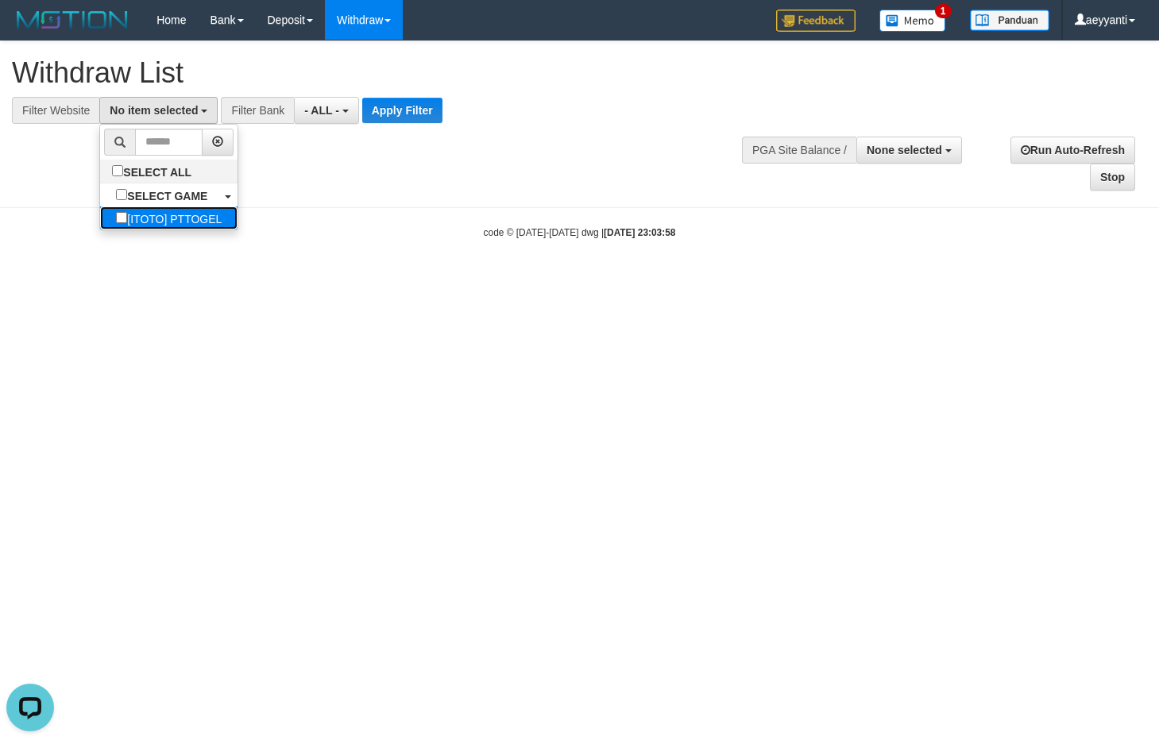
click at [104, 215] on label "[ITOTO] PTTOGEL" at bounding box center [168, 218] width 137 height 23
select select "***"
click at [338, 114] on span "- ALL -" at bounding box center [329, 110] width 35 height 13
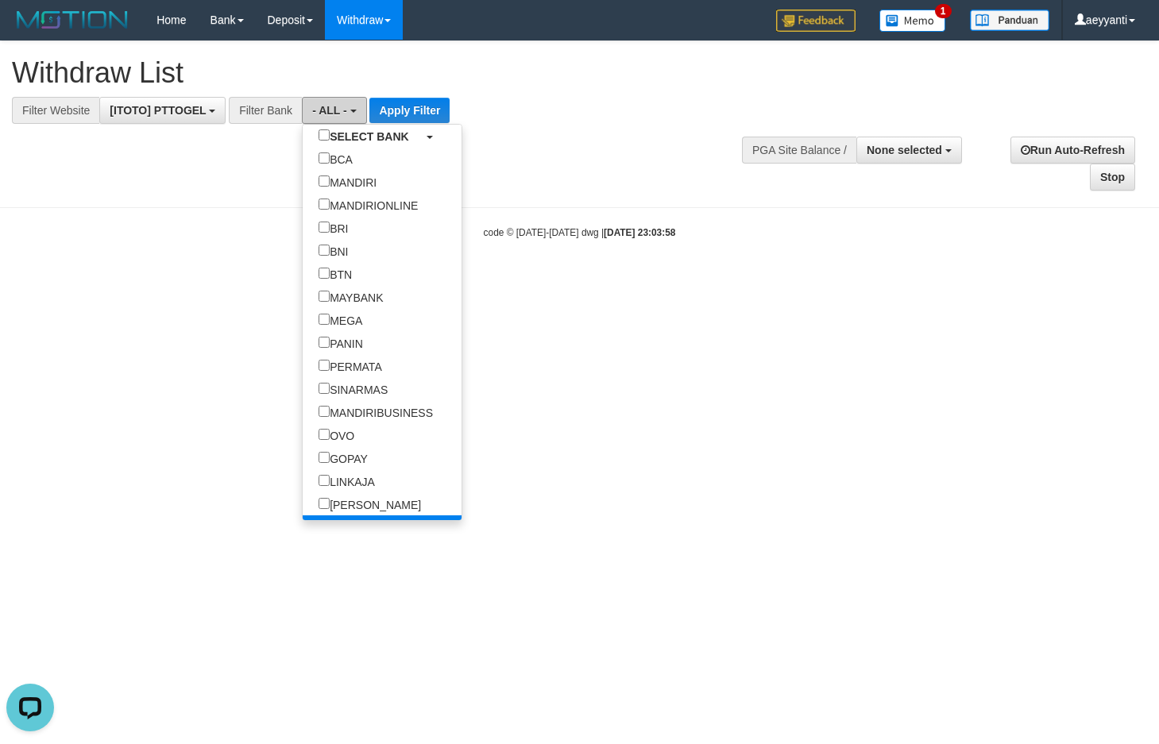
scroll to position [153, 0]
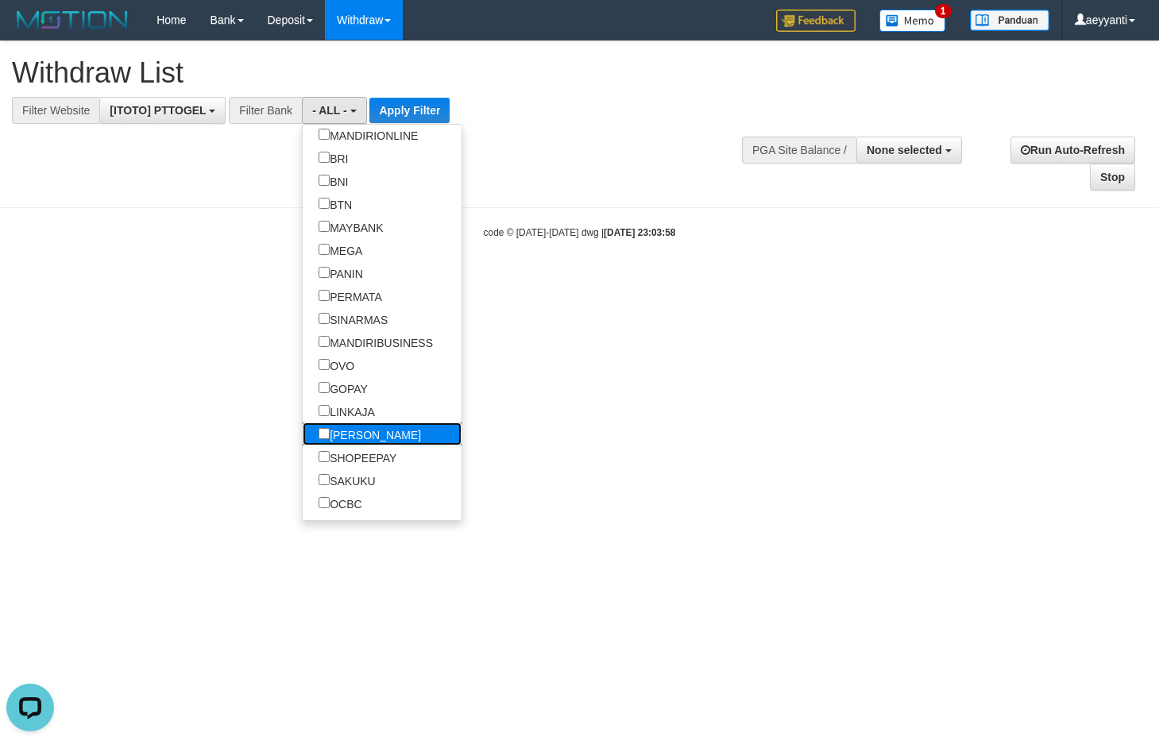
click at [303, 436] on label "[PERSON_NAME]" at bounding box center [370, 434] width 134 height 23
select select "****"
click at [428, 117] on button "Apply Filter" at bounding box center [468, 110] width 80 height 25
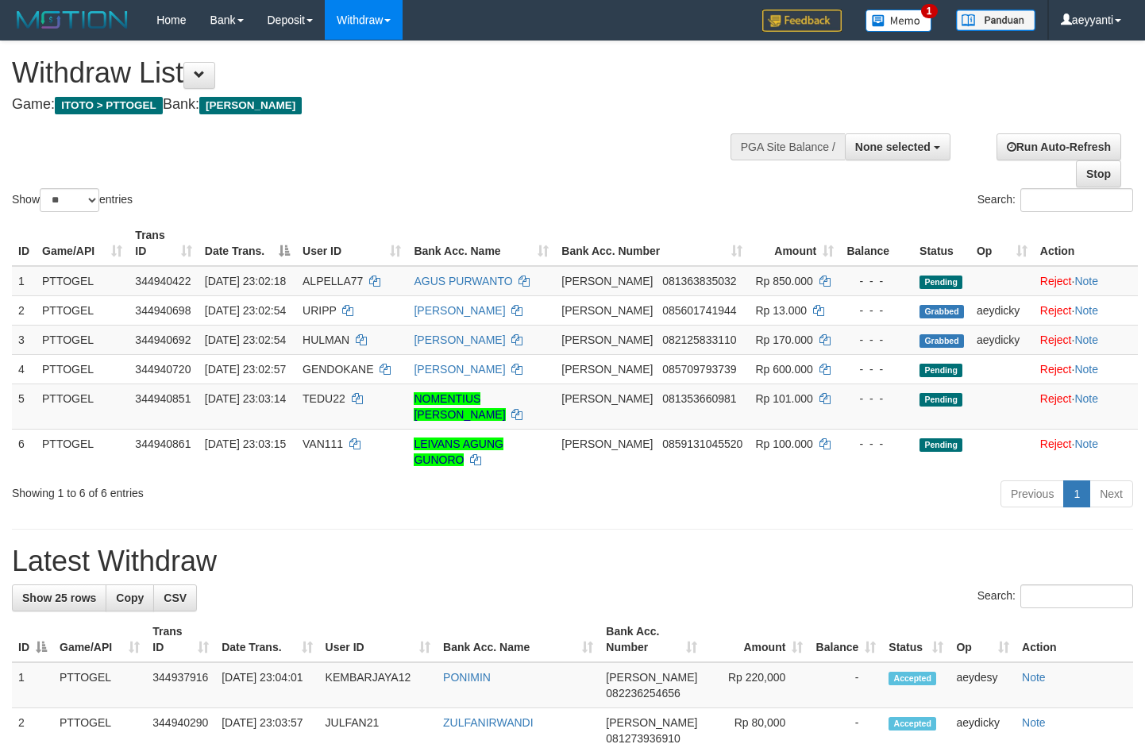
select select
select select "**"
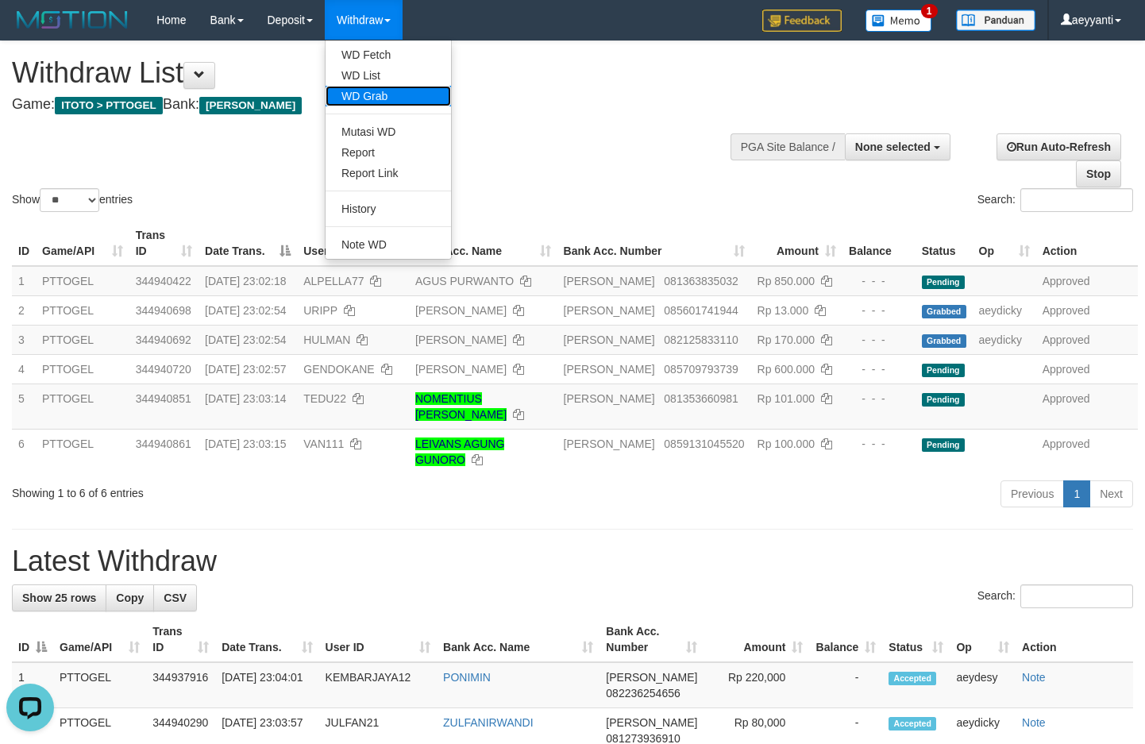
click at [388, 92] on link "WD Grab" at bounding box center [388, 96] width 125 height 21
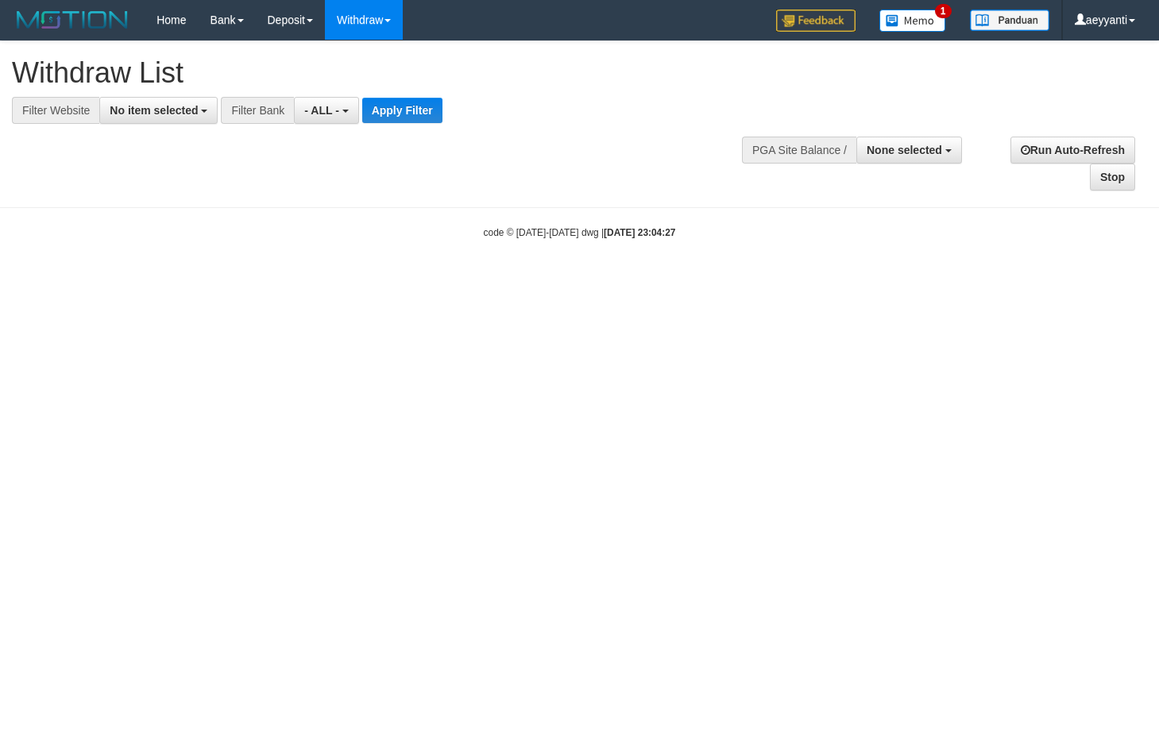
select select
click at [172, 118] on button "No item selected" at bounding box center [158, 110] width 118 height 27
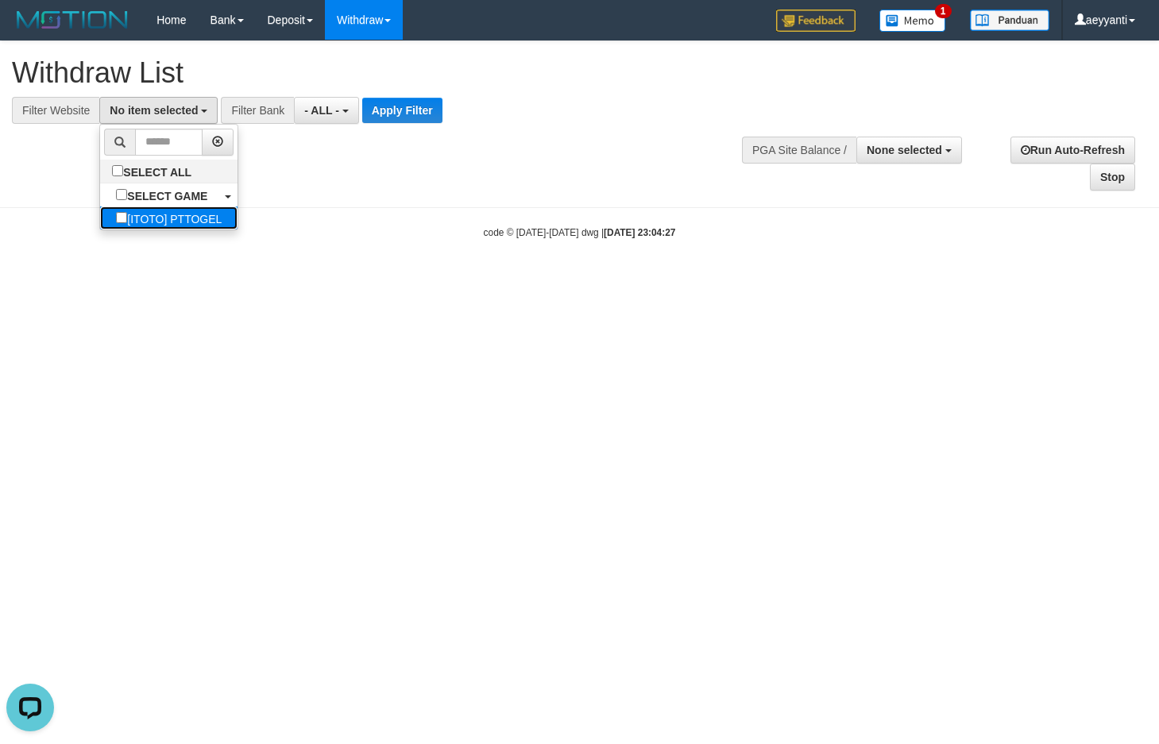
click at [129, 214] on label "[ITOTO] PTTOGEL" at bounding box center [168, 218] width 137 height 23
select select "***"
click at [333, 104] on span "- ALL -" at bounding box center [329, 110] width 35 height 13
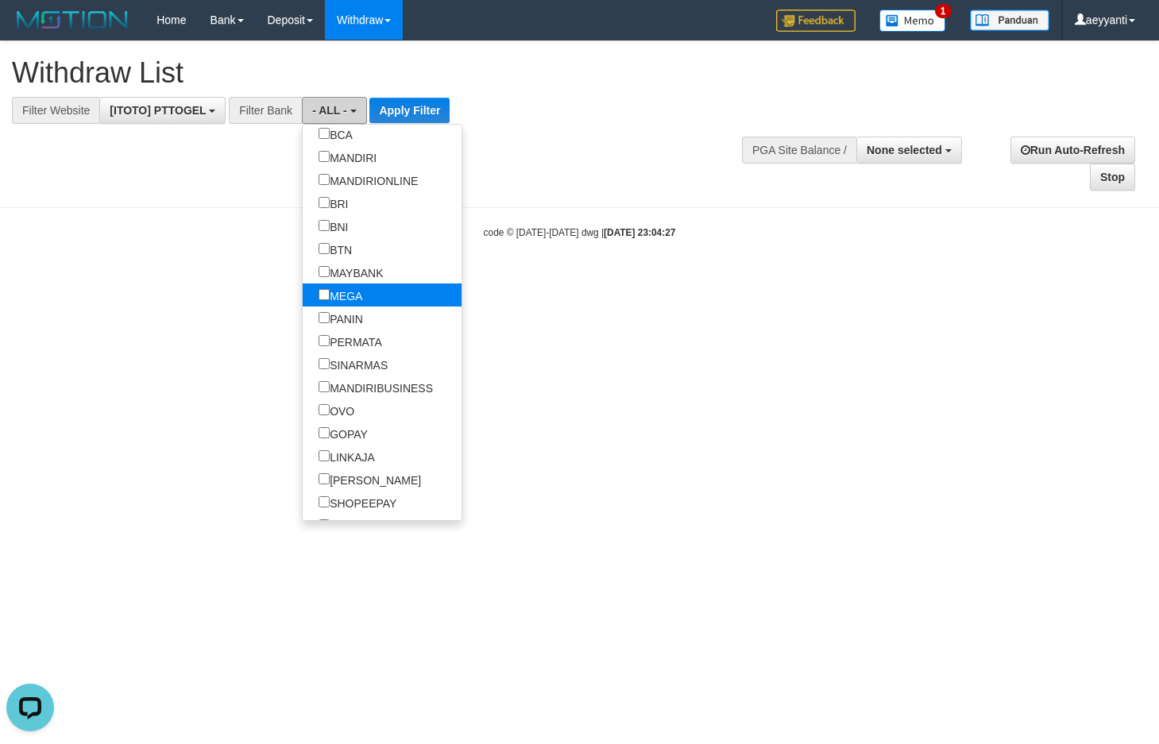
scroll to position [153, 0]
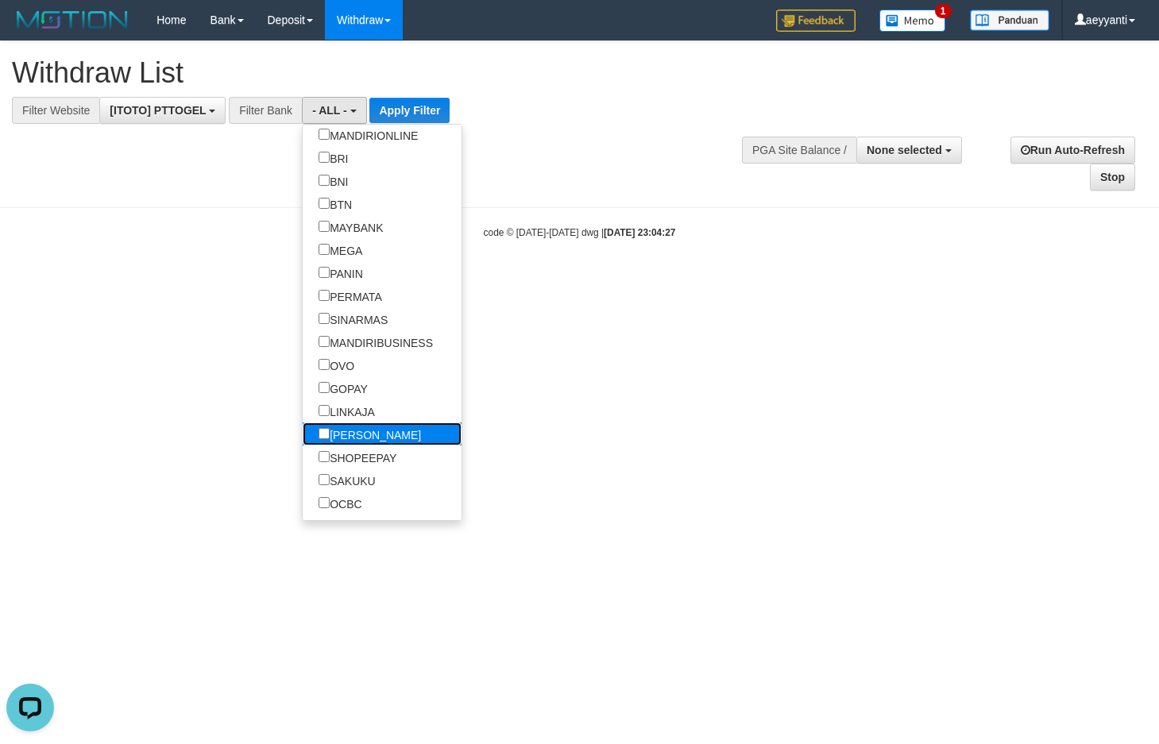
click at [303, 431] on label "[PERSON_NAME]" at bounding box center [370, 434] width 134 height 23
select select "****"
click at [428, 114] on button "Apply Filter" at bounding box center [468, 110] width 80 height 25
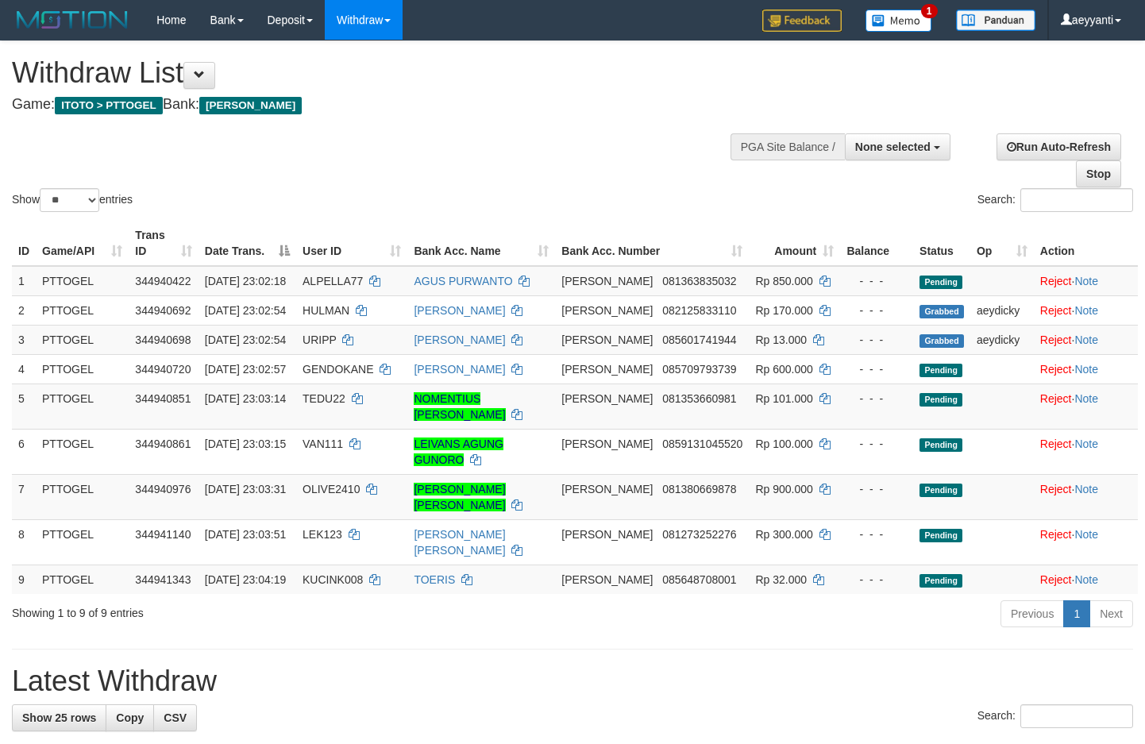
select select
select select "**"
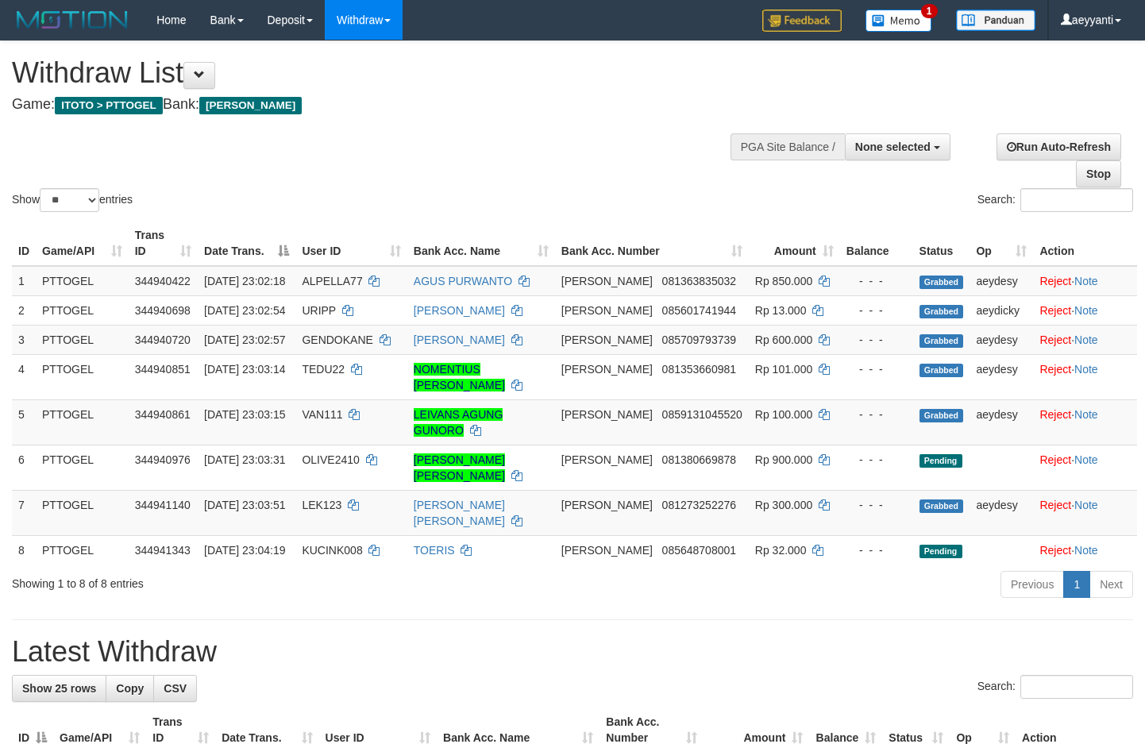
select select
select select "**"
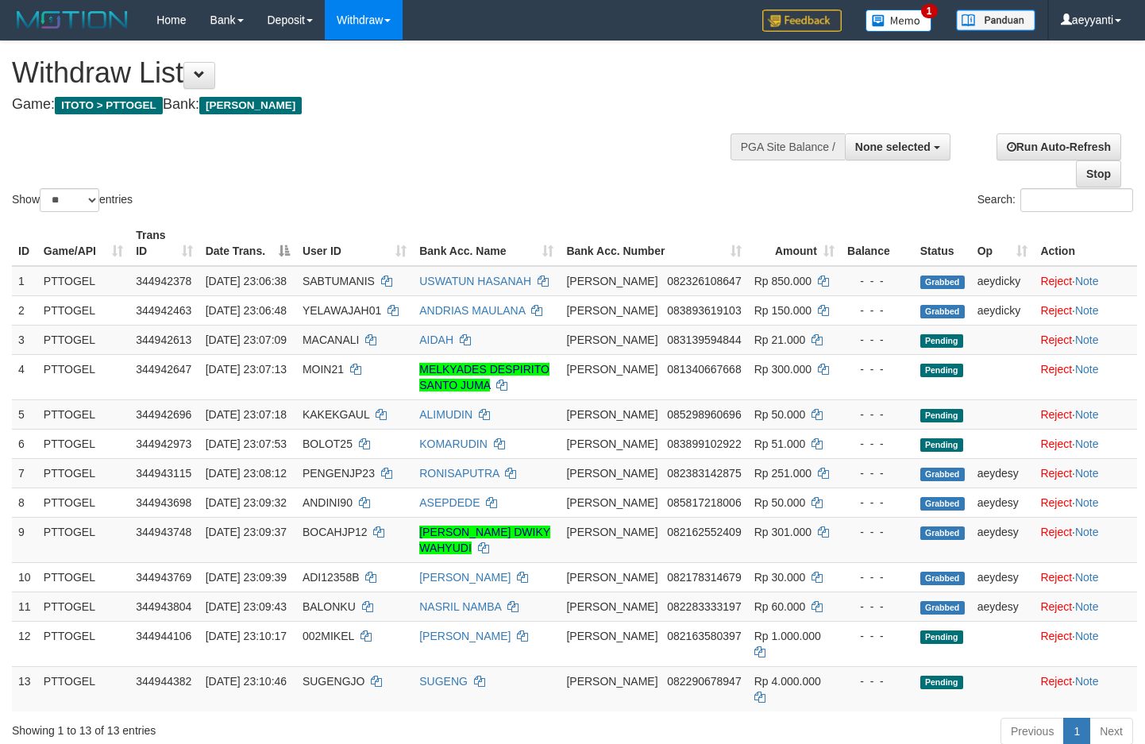
select select
select select "**"
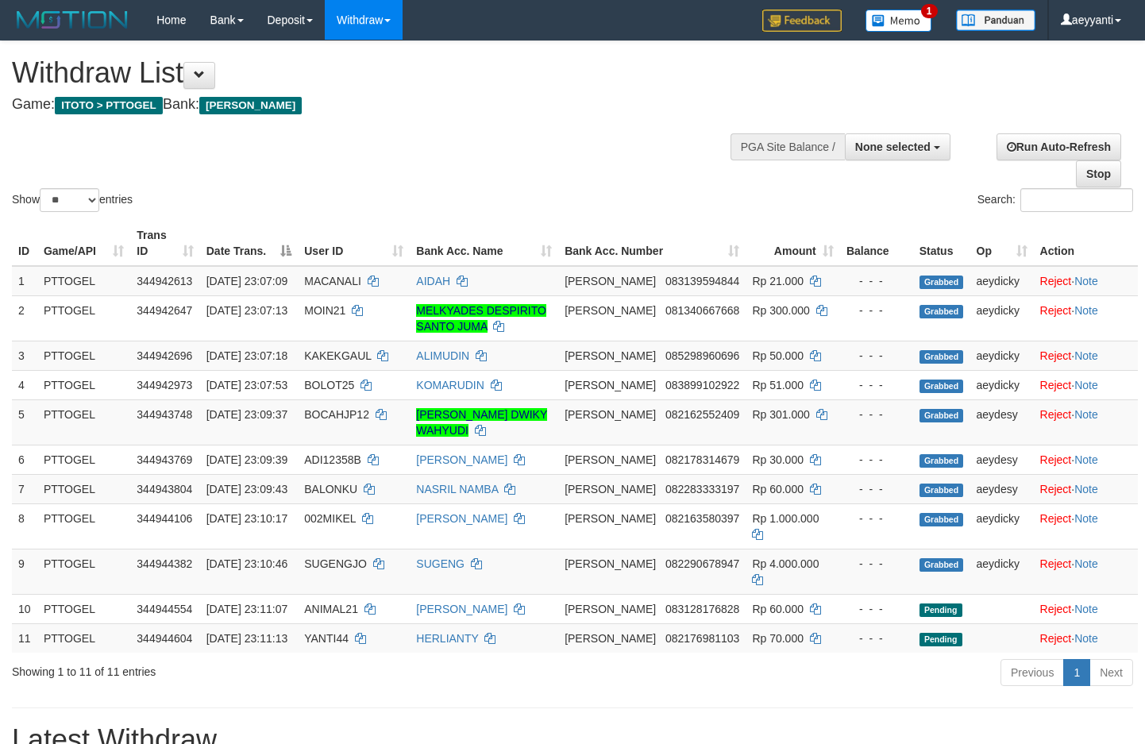
select select
select select "**"
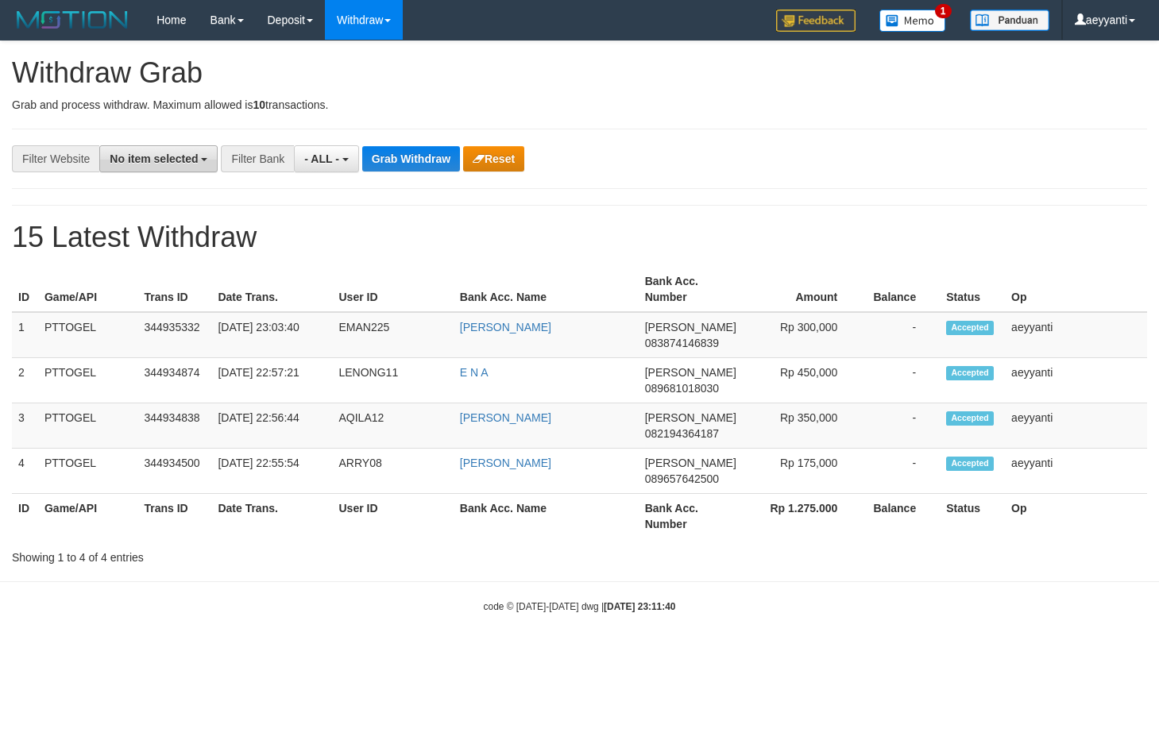
click at [195, 161] on span "No item selected" at bounding box center [154, 159] width 88 height 13
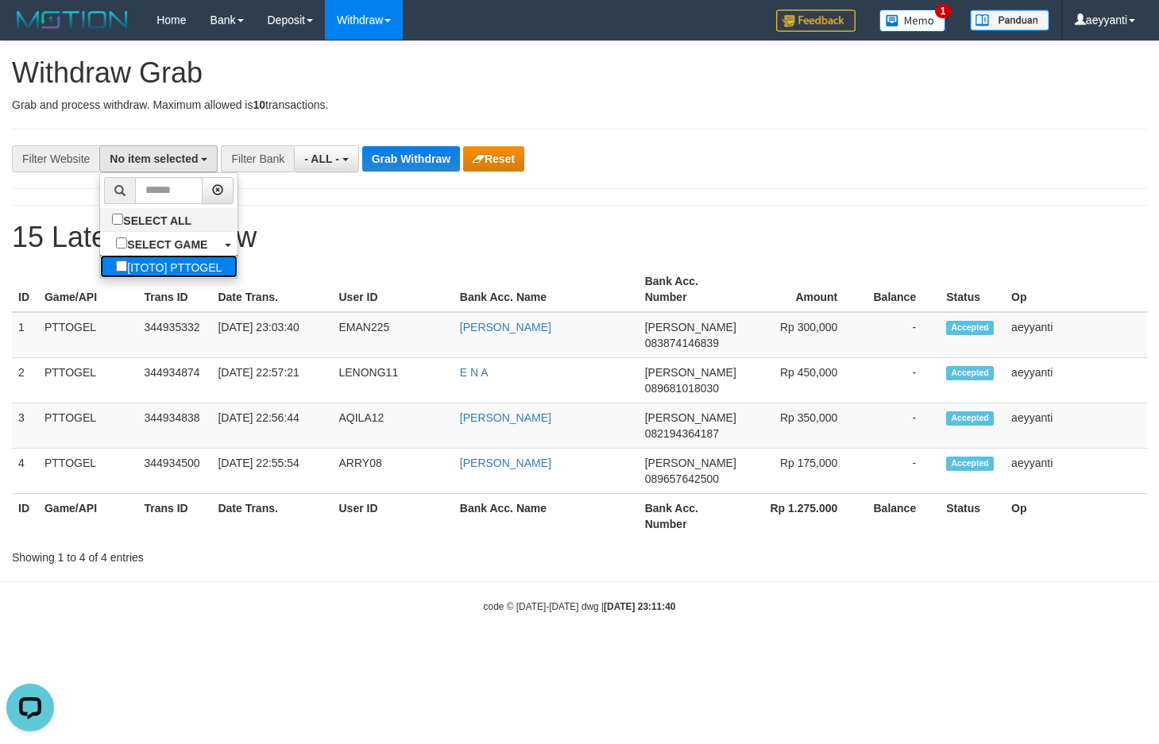
click at [142, 266] on label "[ITOTO] PTTOGEL" at bounding box center [168, 266] width 137 height 23
select select "***"
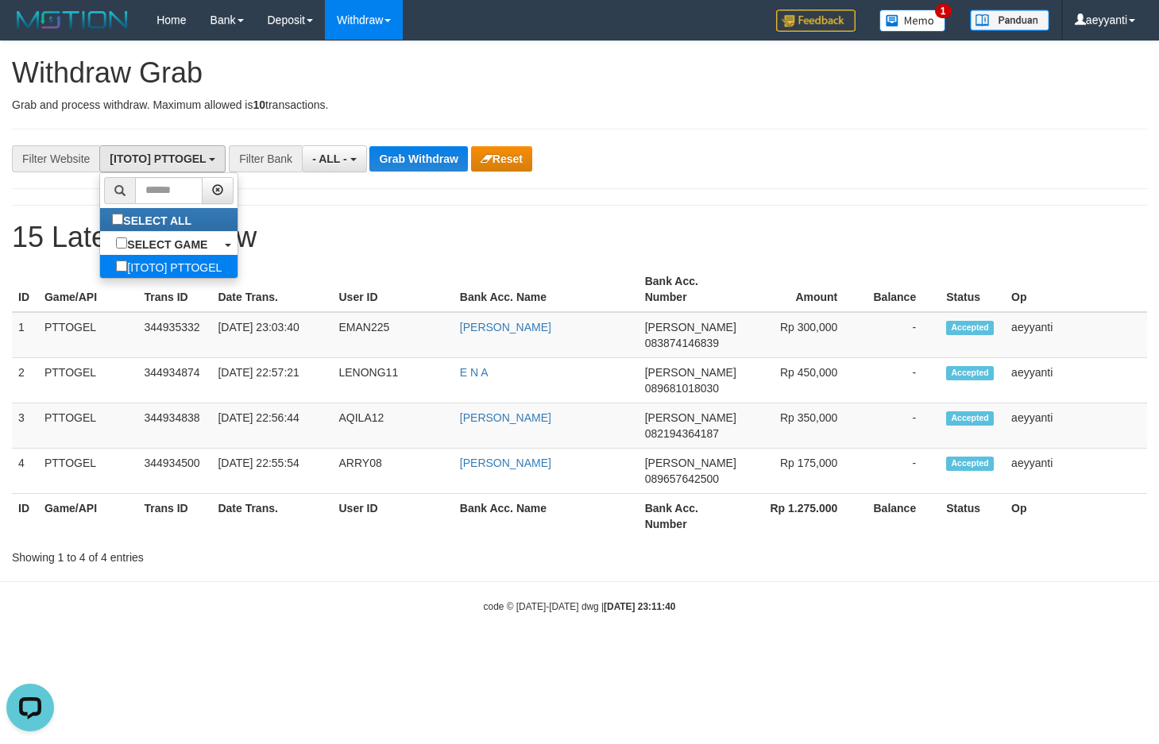
scroll to position [14, 0]
click at [338, 171] on button "- ALL -" at bounding box center [334, 158] width 64 height 27
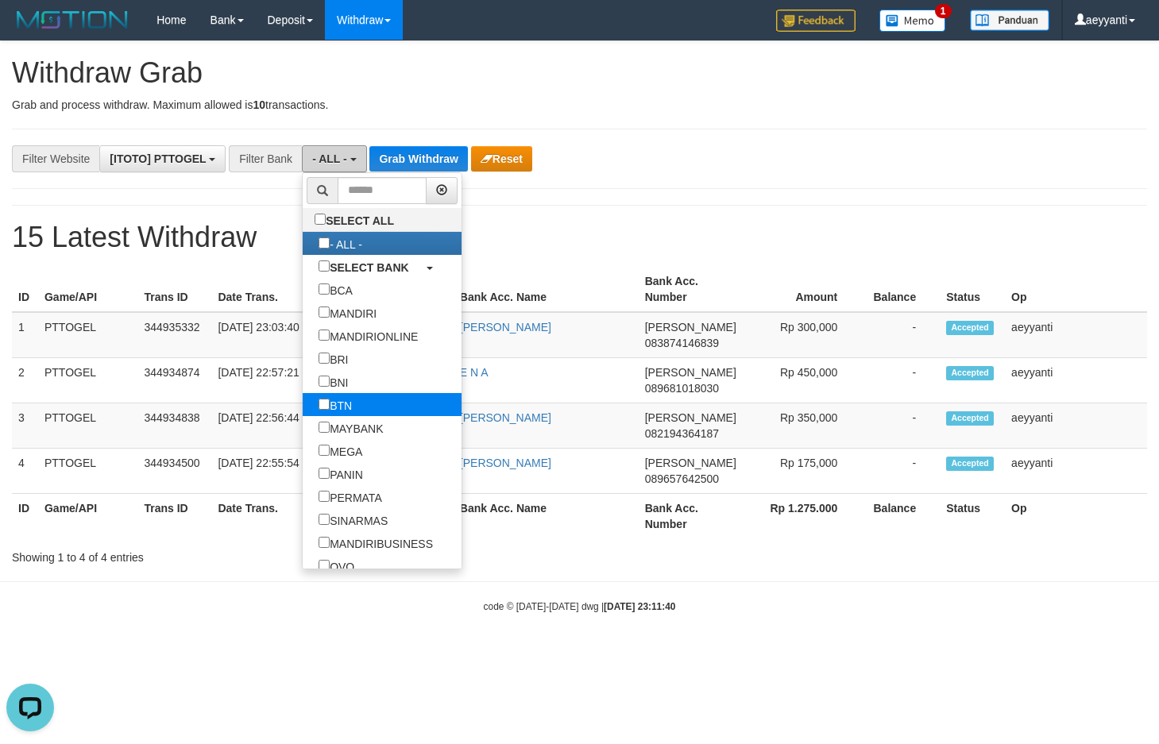
scroll to position [153, 0]
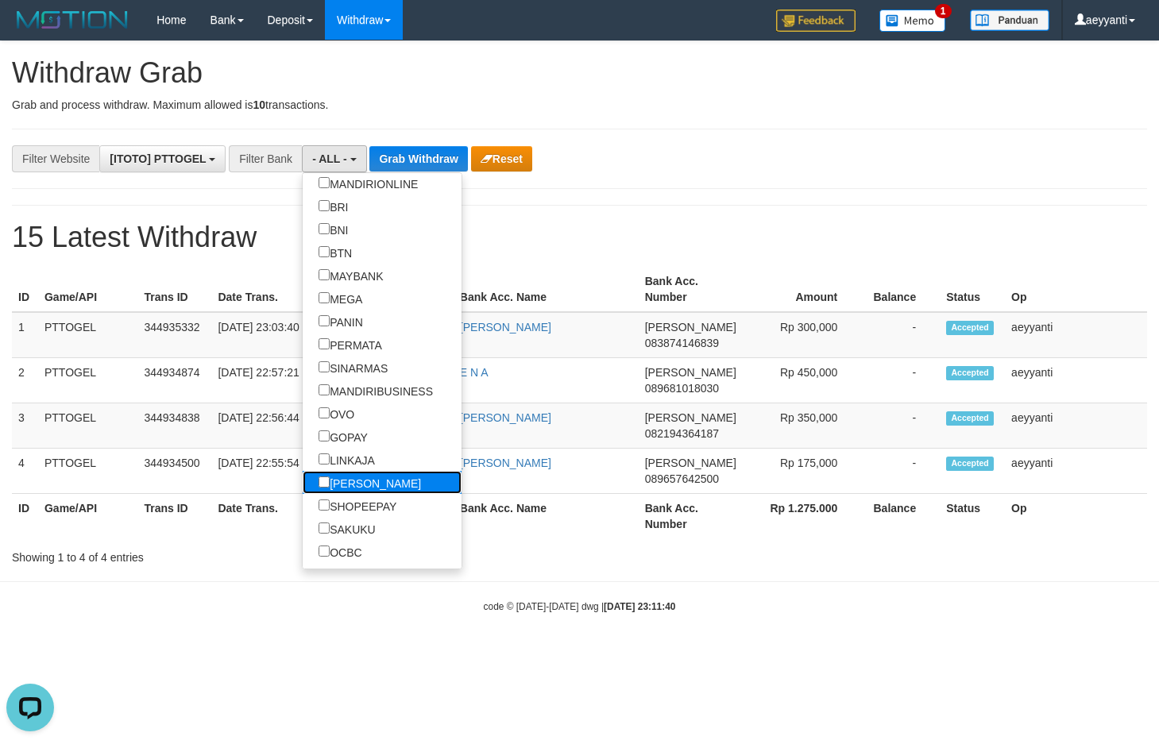
click at [303, 487] on label "[PERSON_NAME]" at bounding box center [370, 482] width 134 height 23
select select "****"
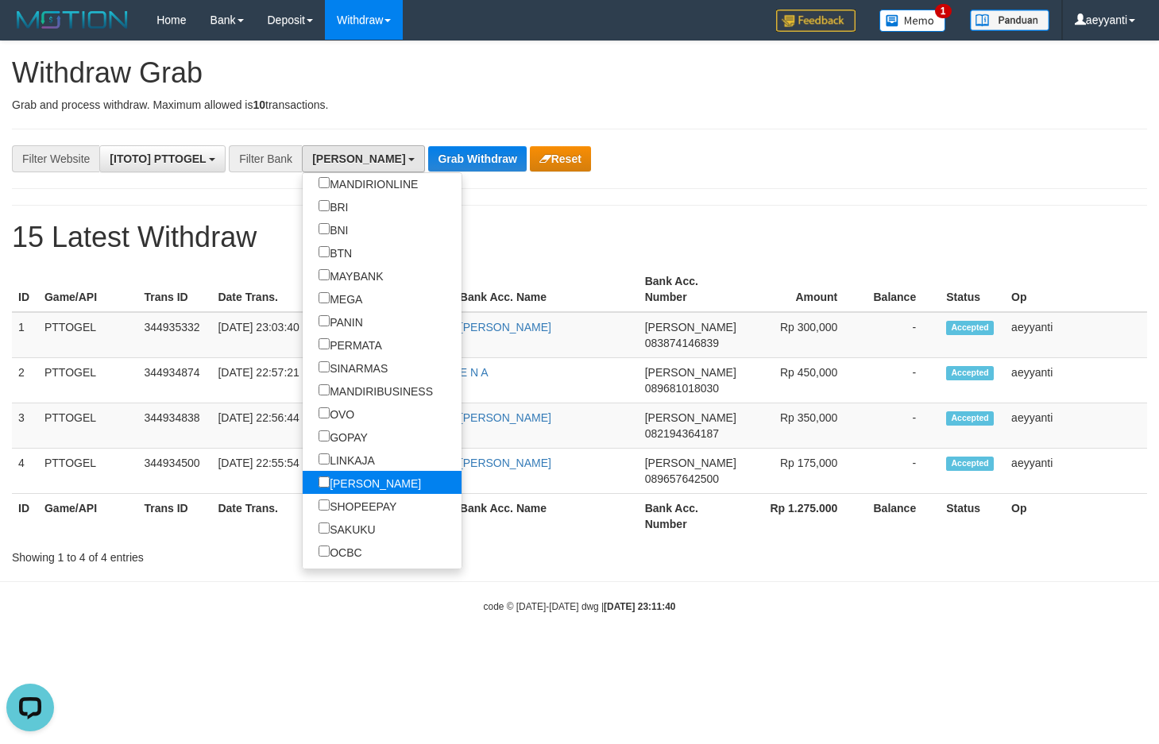
scroll to position [280, 0]
click at [762, 176] on div "**********" at bounding box center [579, 302] width 1159 height 523
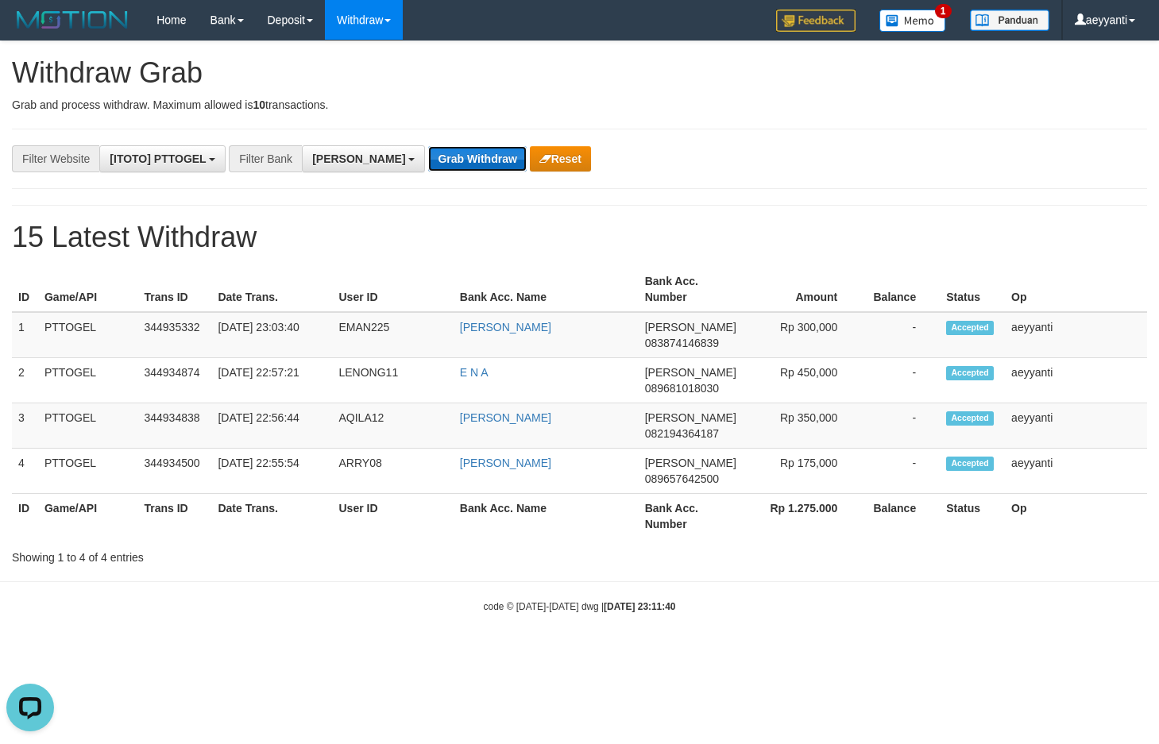
click at [430, 161] on button "Grab Withdraw" at bounding box center [477, 158] width 98 height 25
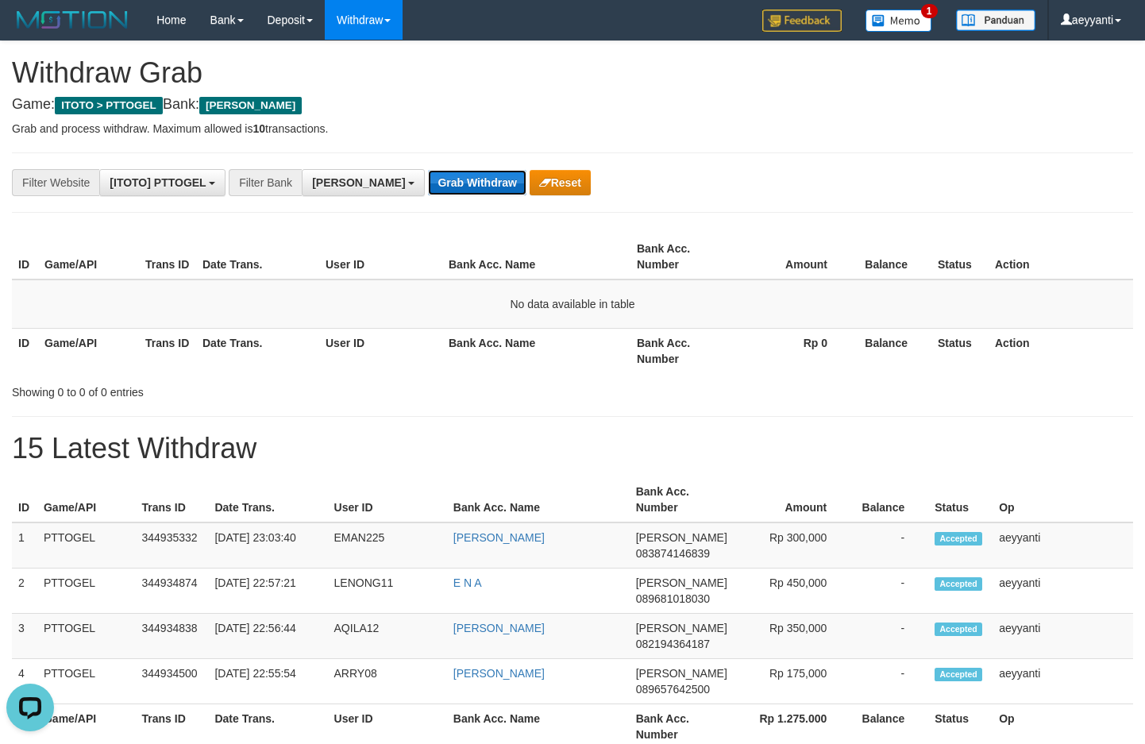
click at [428, 188] on button "Grab Withdraw" at bounding box center [477, 182] width 98 height 25
click at [318, 178] on span "[PERSON_NAME]" at bounding box center [358, 182] width 93 height 13
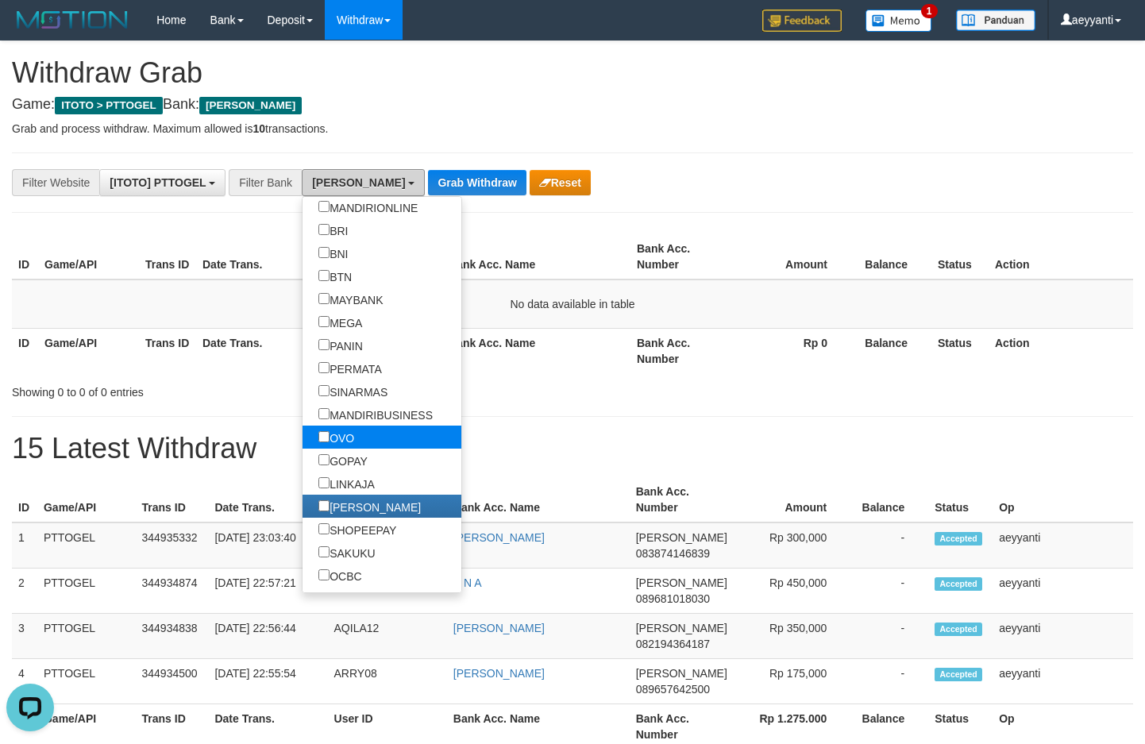
scroll to position [0, 0]
click at [303, 442] on label "OVO" at bounding box center [337, 437] width 68 height 23
select select "***"
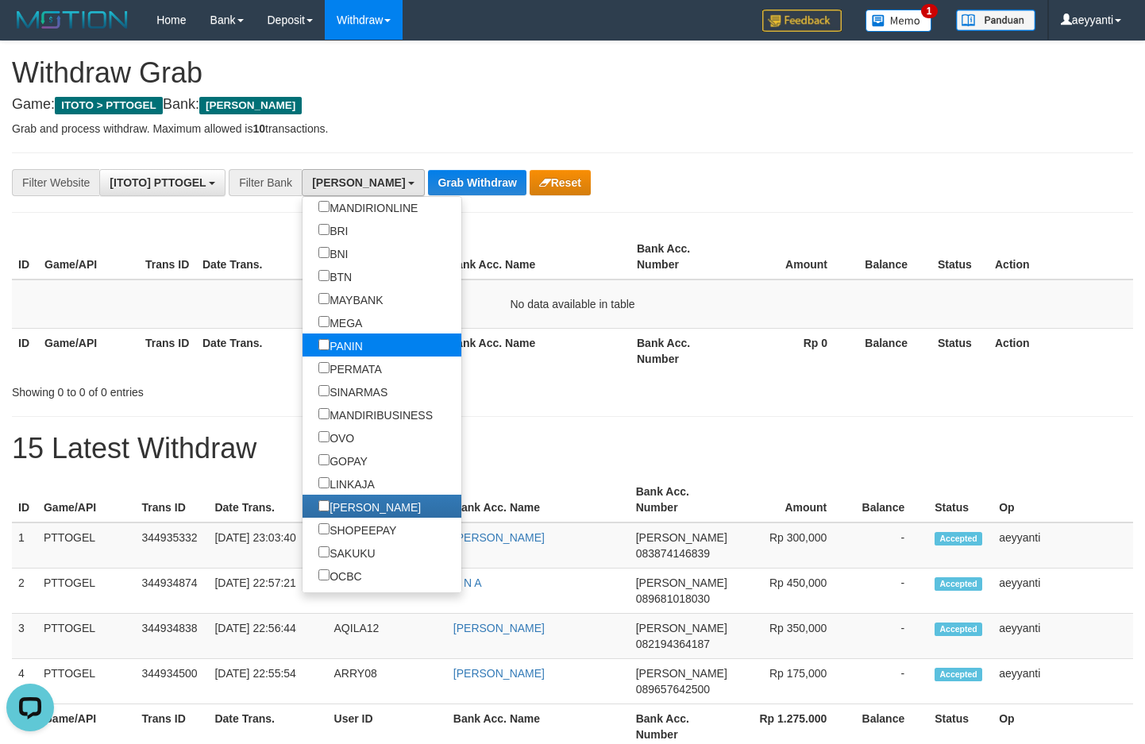
scroll to position [246, 0]
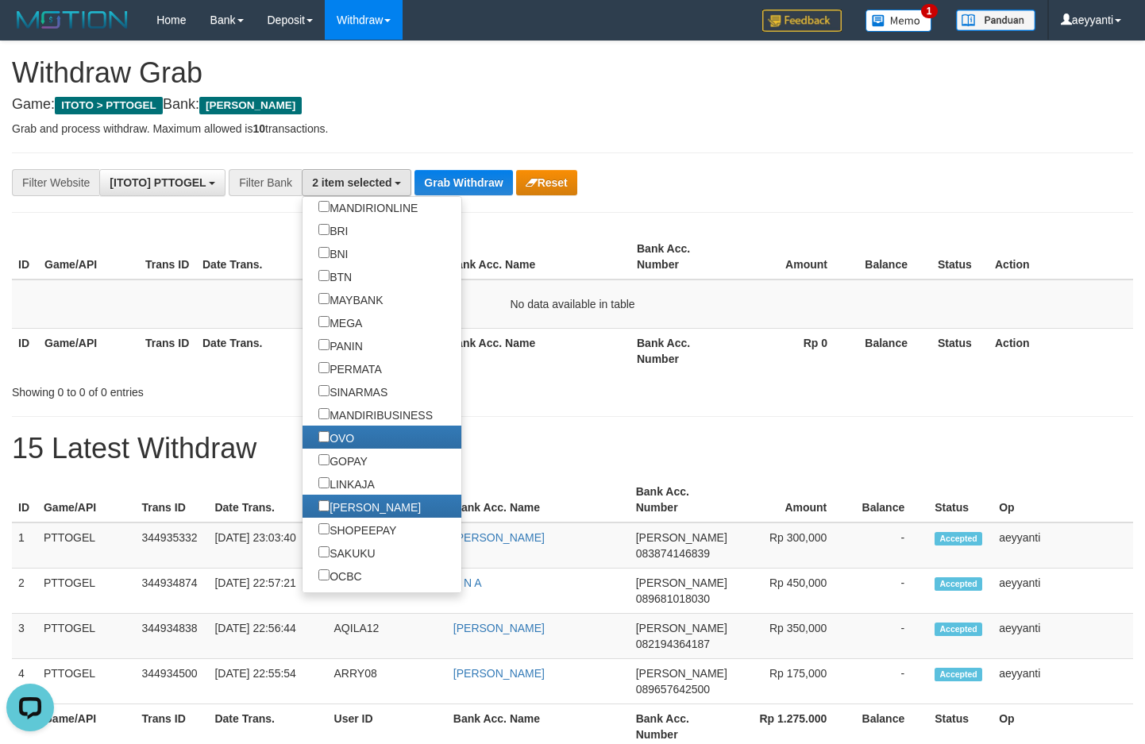
click at [454, 166] on div "**********" at bounding box center [572, 408] width 1145 height 735
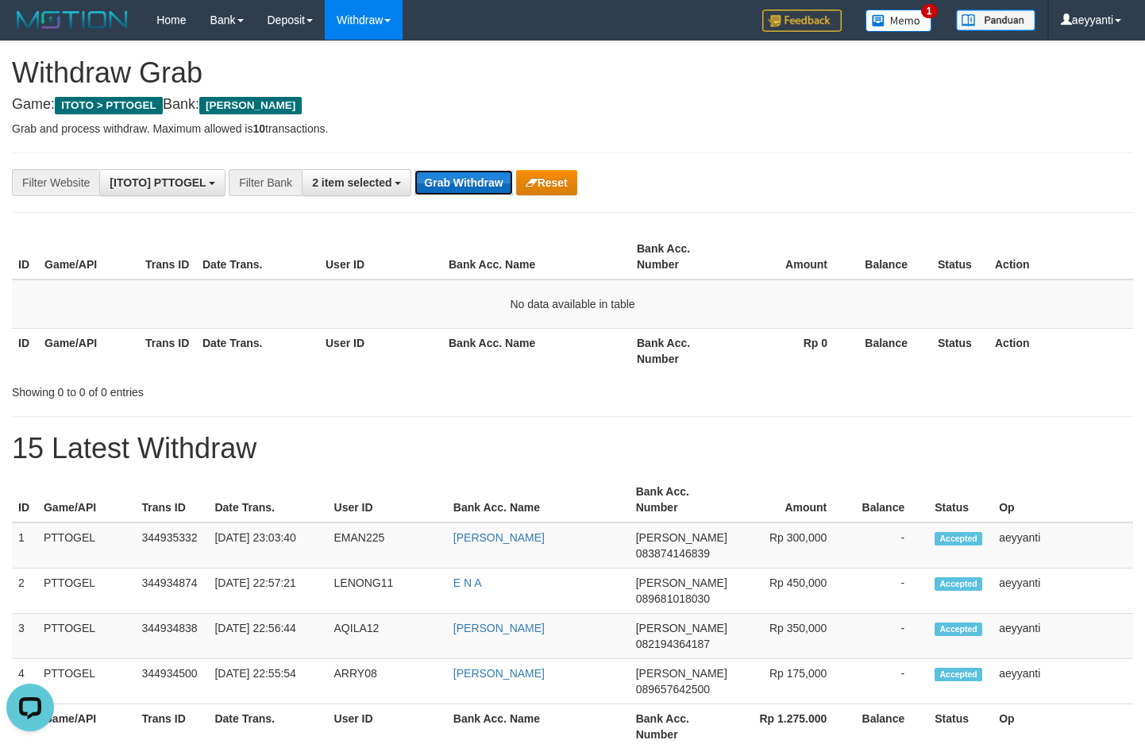
click at [446, 176] on button "Grab Withdraw" at bounding box center [464, 182] width 98 height 25
click at [482, 119] on div "**********" at bounding box center [572, 408] width 1145 height 735
click at [459, 191] on button "Grab Withdraw" at bounding box center [464, 182] width 98 height 25
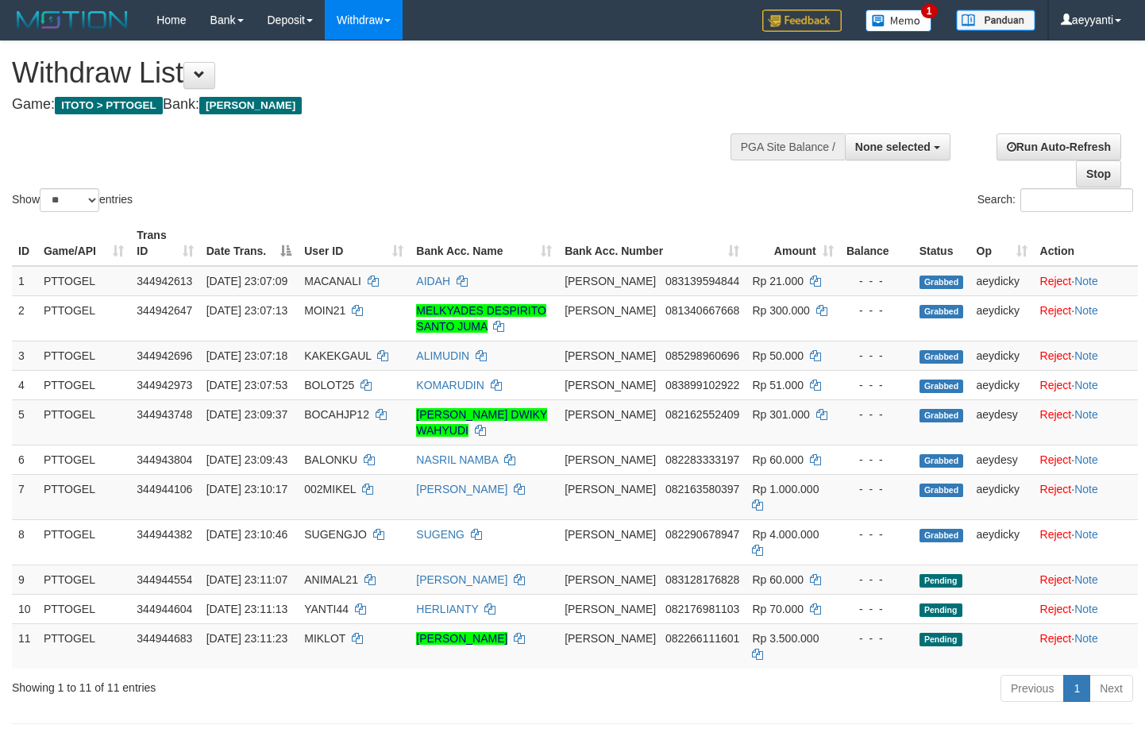
select select
select select "**"
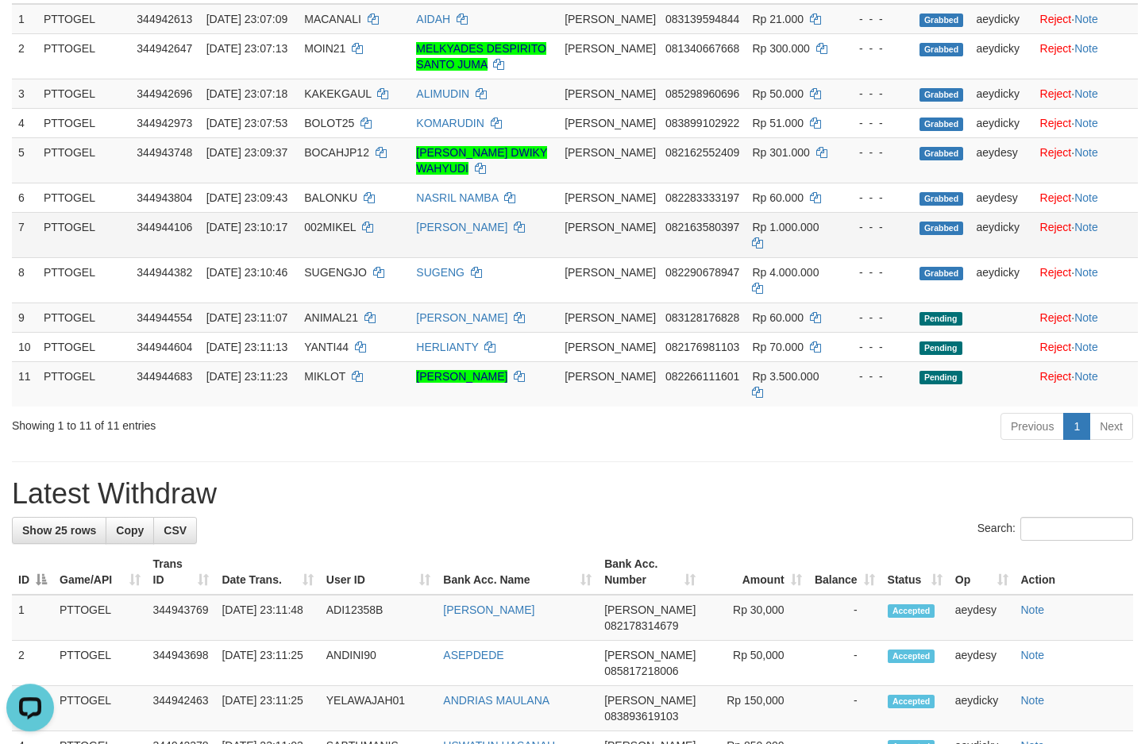
scroll to position [191, 0]
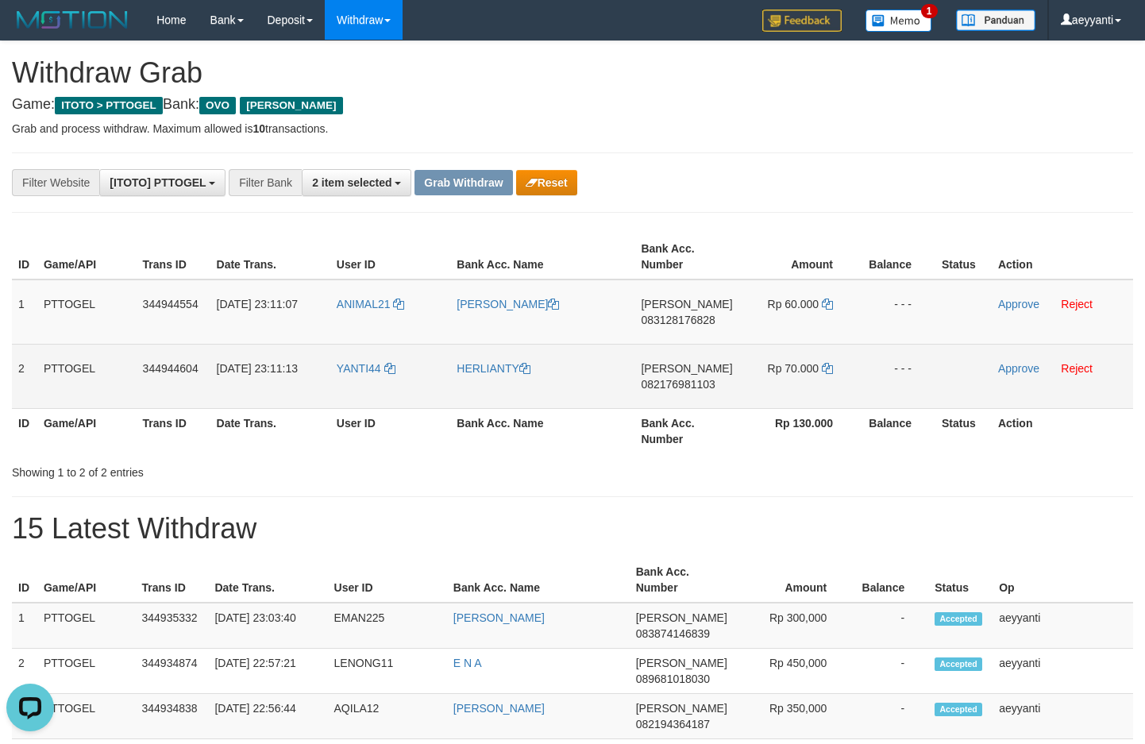
copy tr
drag, startPoint x: 409, startPoint y: 288, endPoint x: 855, endPoint y: 373, distance: 454.5
click at [855, 373] on tbody "1 PTTOGEL 344944554 30/09/2025 23:11:07 ANIMAL21 ROMI ARIANTO DANA 083128176828…" at bounding box center [573, 344] width 1122 height 129
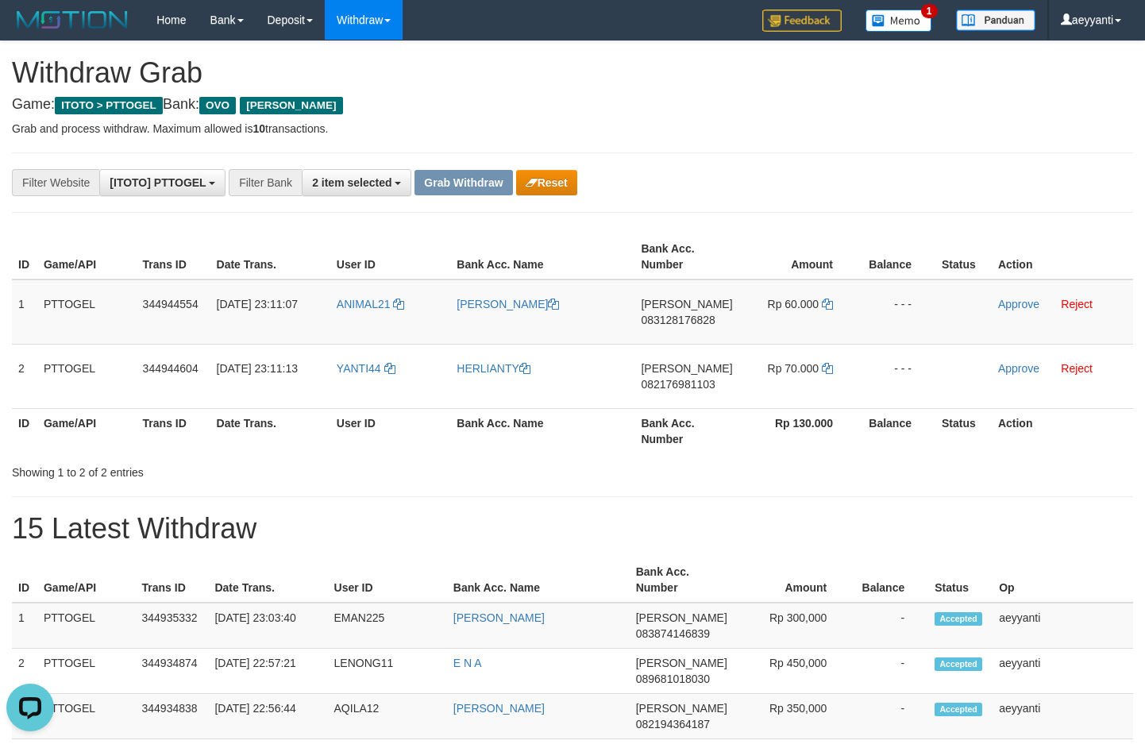
click at [754, 234] on th "Amount" at bounding box center [798, 256] width 118 height 45
click at [688, 318] on span "083128176828" at bounding box center [678, 320] width 74 height 13
copy span "083128176828"
click at [829, 305] on icon at bounding box center [827, 304] width 11 height 11
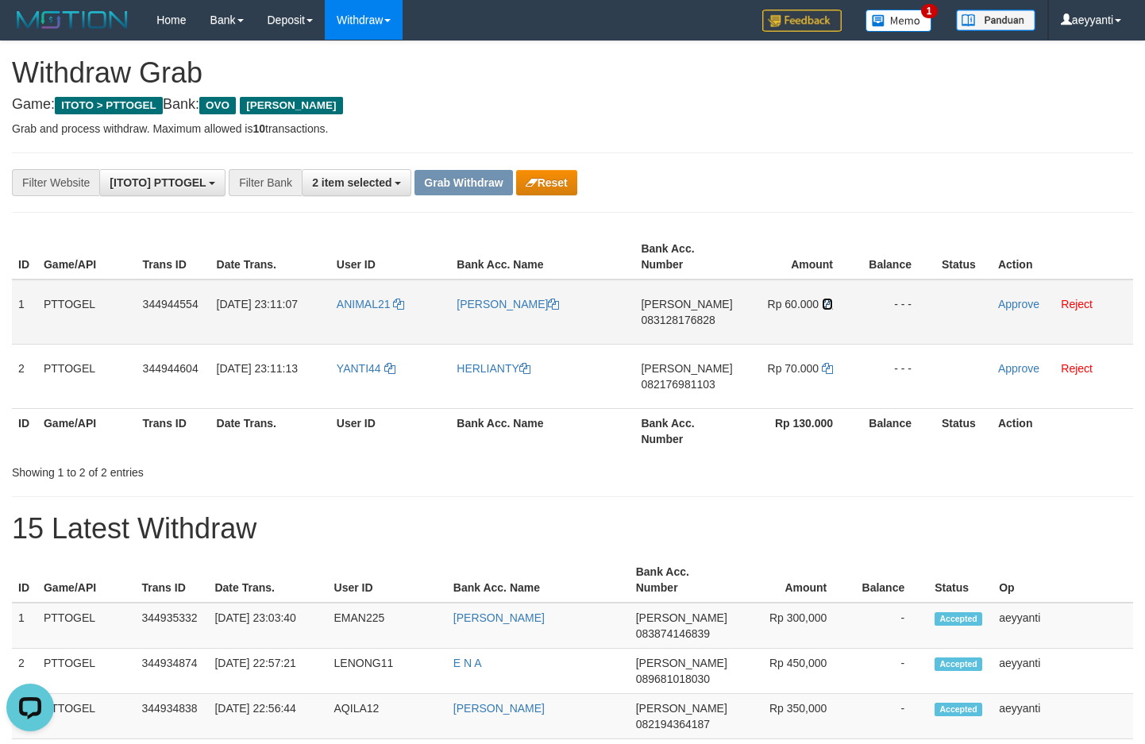
click at [829, 305] on icon at bounding box center [827, 304] width 11 height 11
click at [1015, 305] on link "Approve" at bounding box center [1018, 304] width 41 height 13
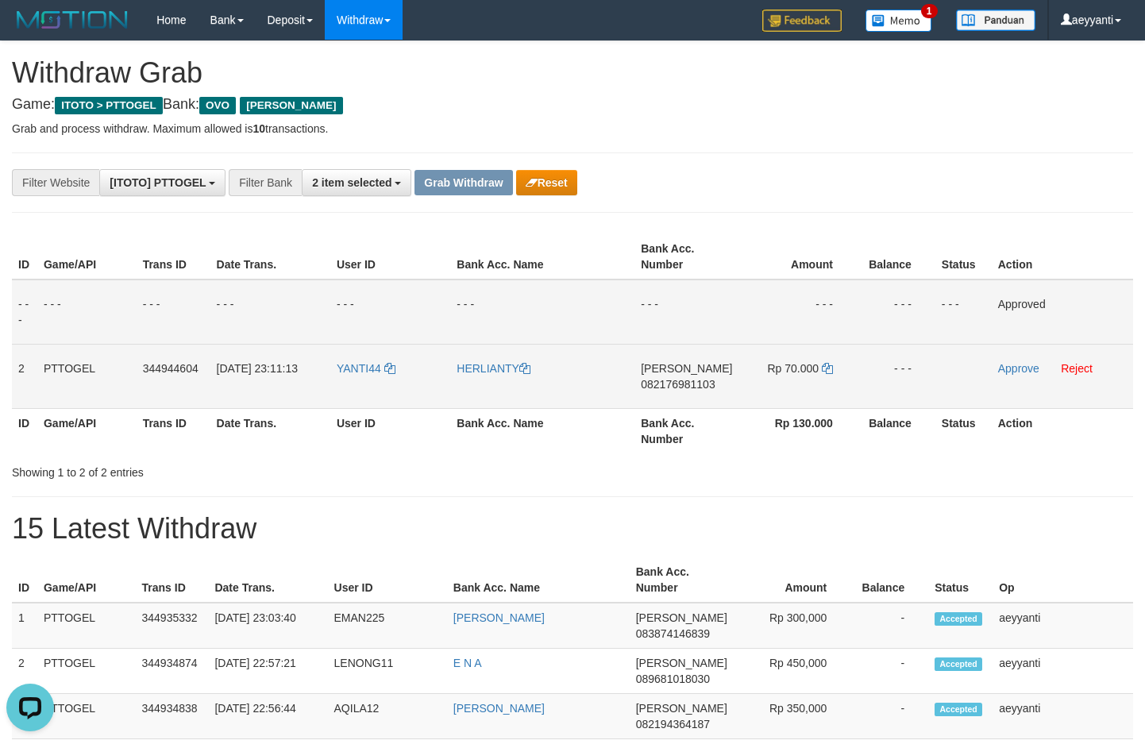
click at [682, 384] on span "082176981103" at bounding box center [678, 384] width 74 height 13
copy span "082176981103"
click at [830, 366] on icon at bounding box center [827, 368] width 11 height 11
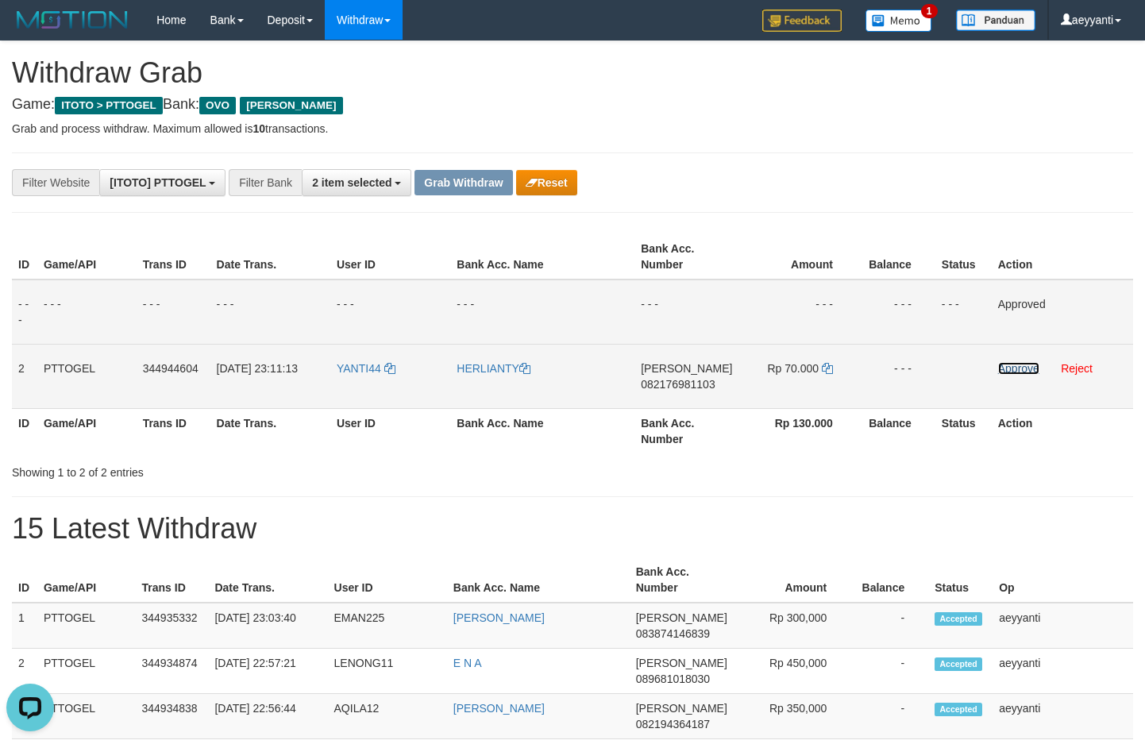
click at [1013, 371] on link "Approve" at bounding box center [1018, 368] width 41 height 13
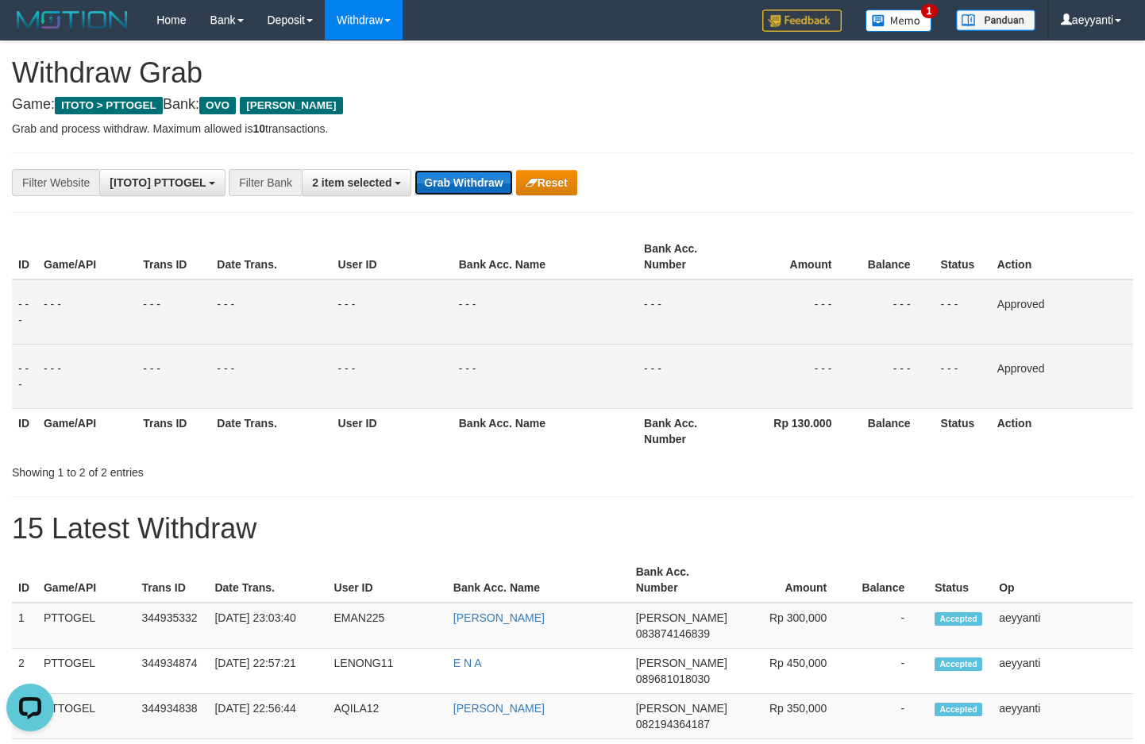
click at [461, 174] on button "Grab Withdraw" at bounding box center [464, 182] width 98 height 25
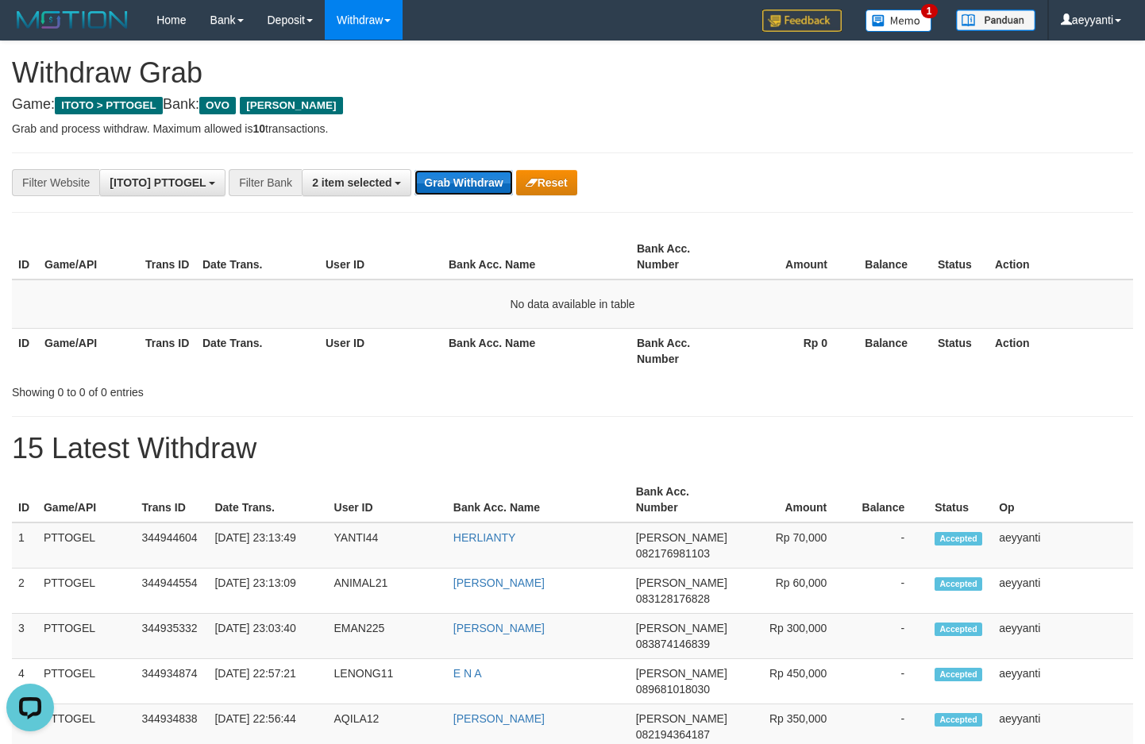
click at [458, 191] on button "Grab Withdraw" at bounding box center [464, 182] width 98 height 25
click at [461, 178] on button "Grab Withdraw" at bounding box center [464, 182] width 98 height 25
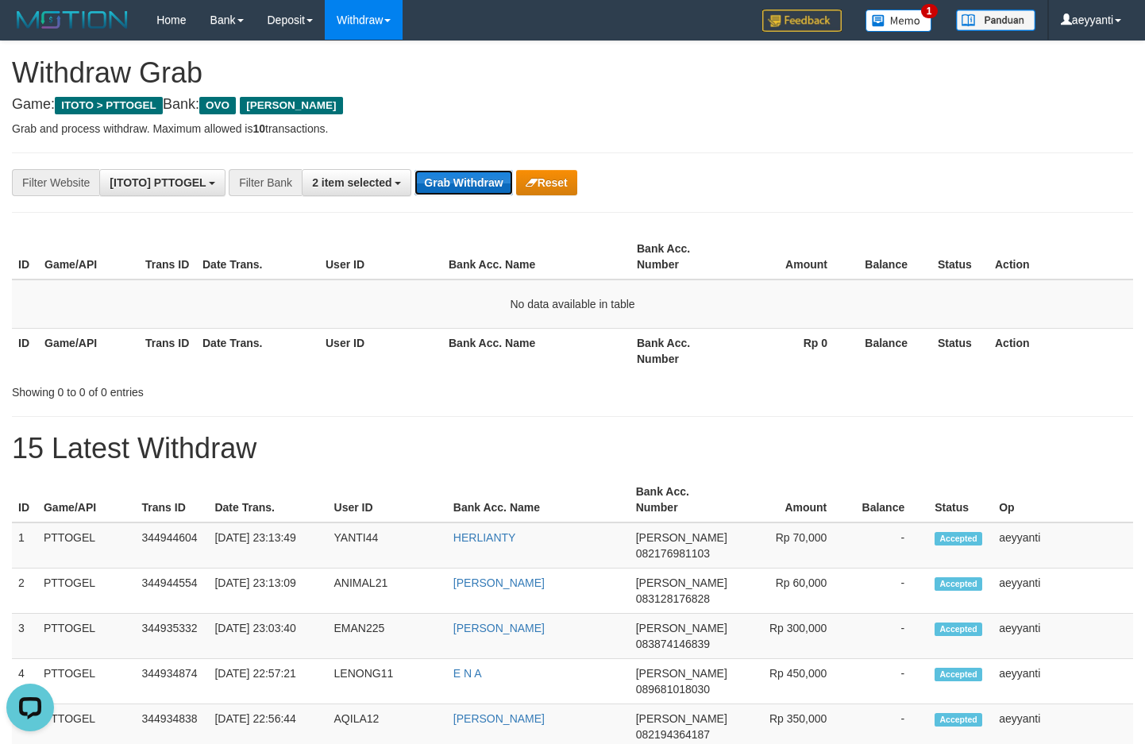
scroll to position [0, 0]
click at [438, 182] on button "Grab Withdraw" at bounding box center [464, 182] width 98 height 25
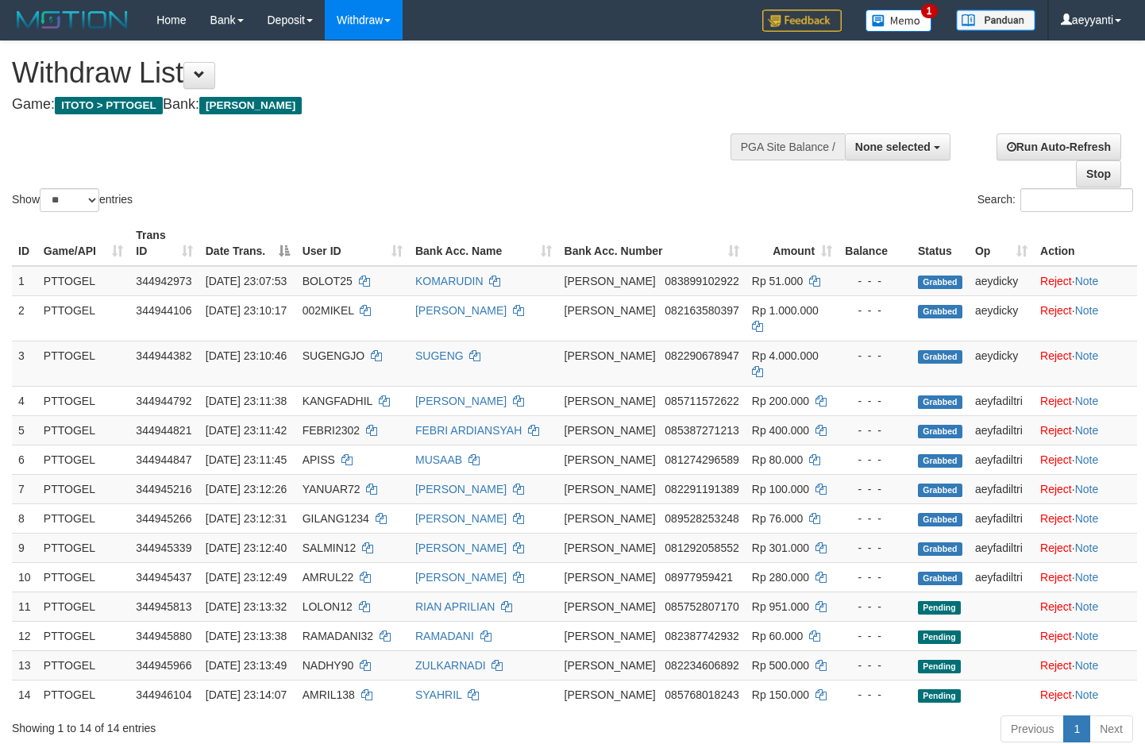
select select
select select "**"
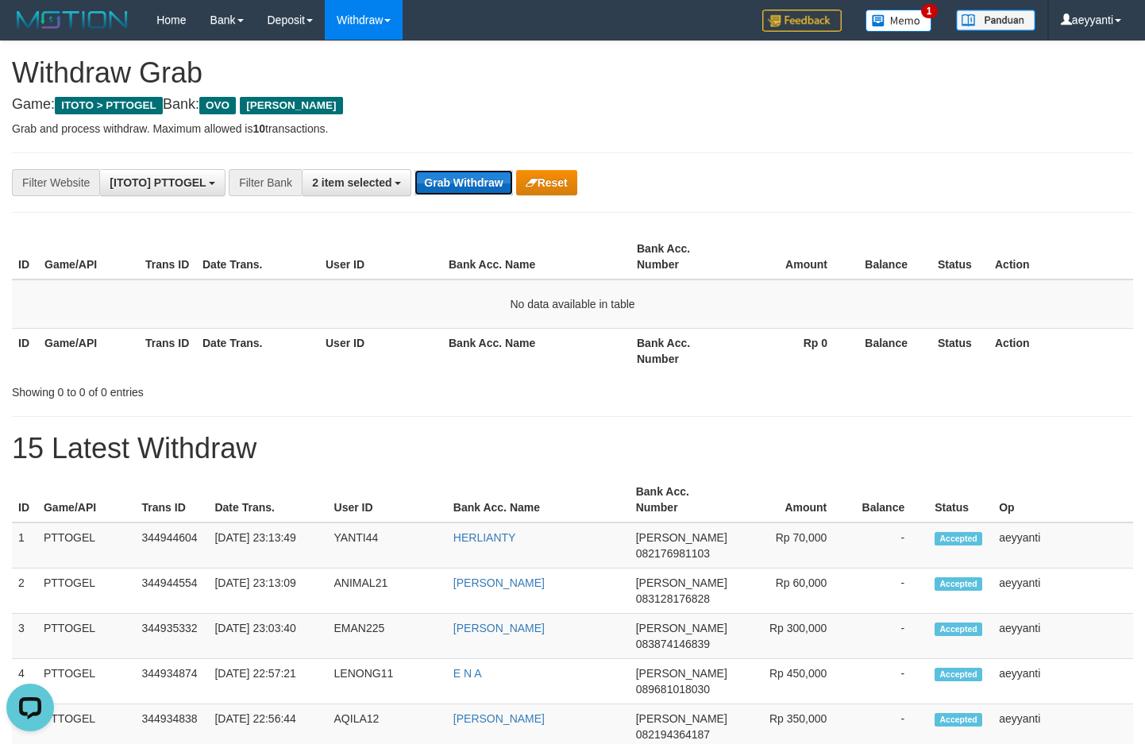
click at [450, 182] on button "Grab Withdraw" at bounding box center [464, 182] width 98 height 25
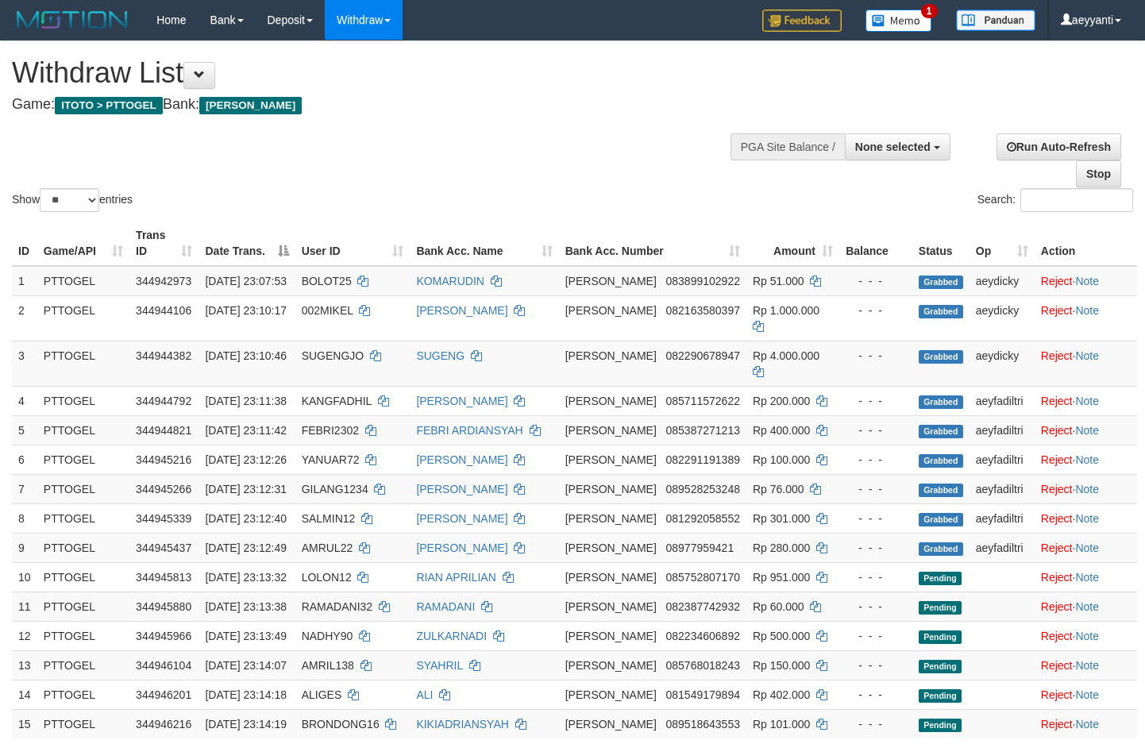
select select
select select "**"
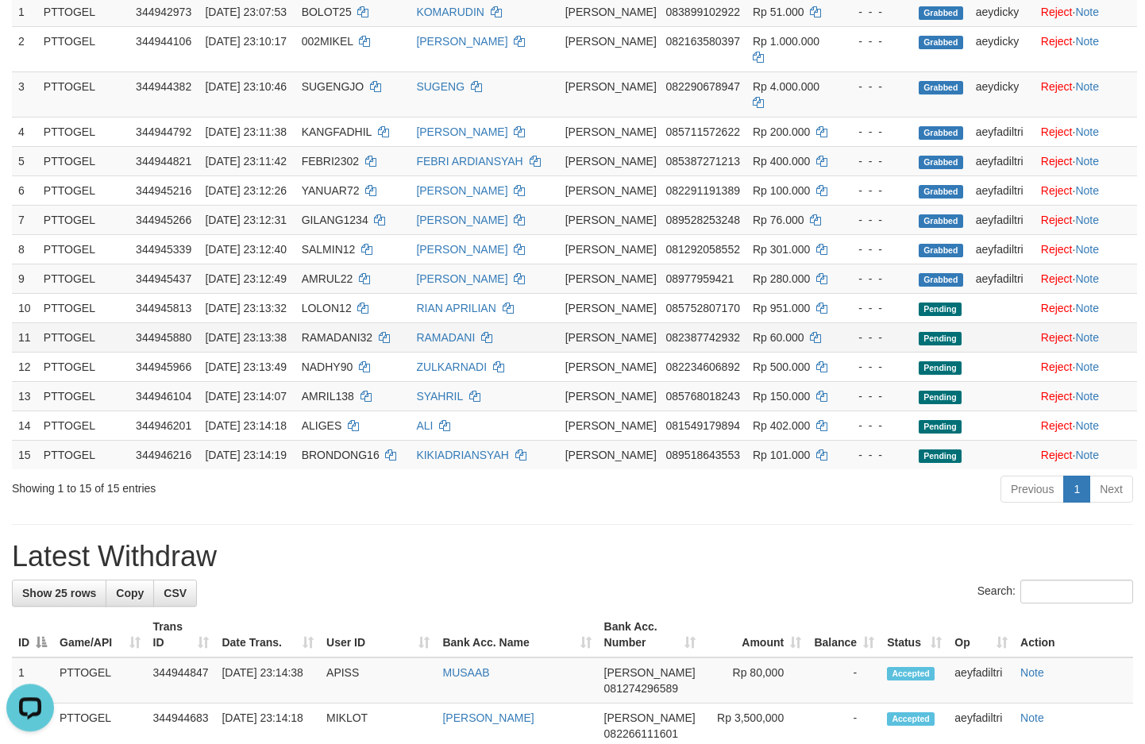
scroll to position [191, 0]
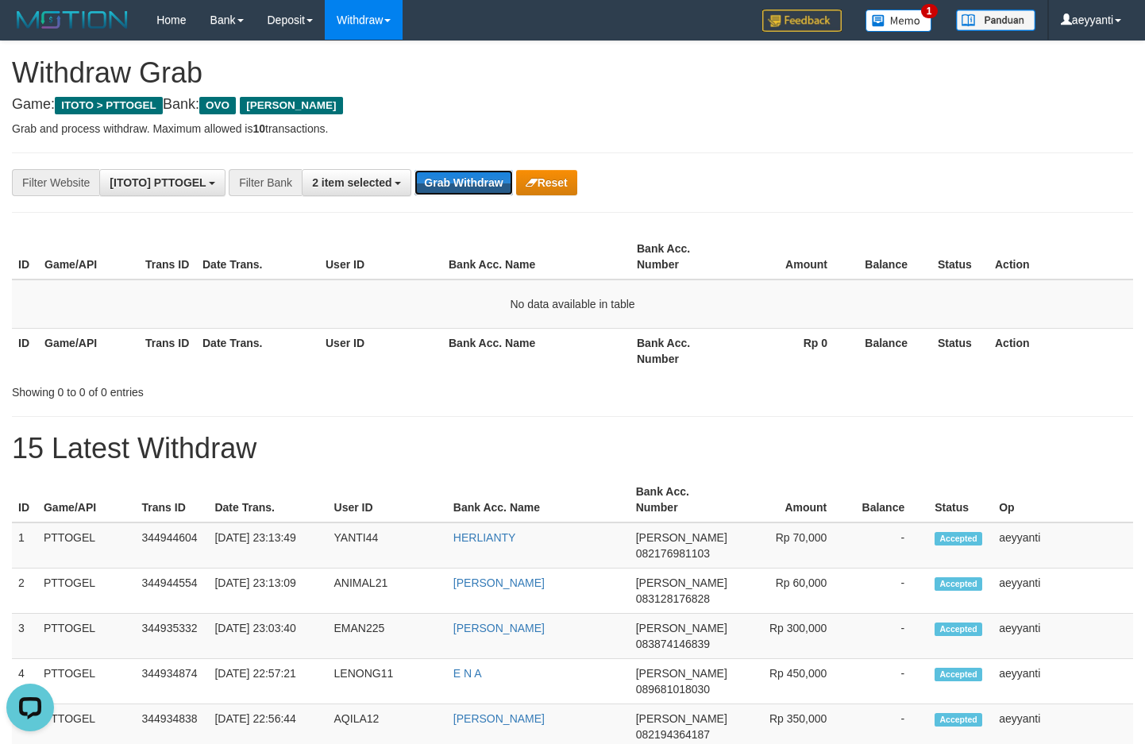
click at [451, 181] on button "Grab Withdraw" at bounding box center [464, 182] width 98 height 25
click at [464, 190] on button "Grab Withdraw" at bounding box center [464, 182] width 98 height 25
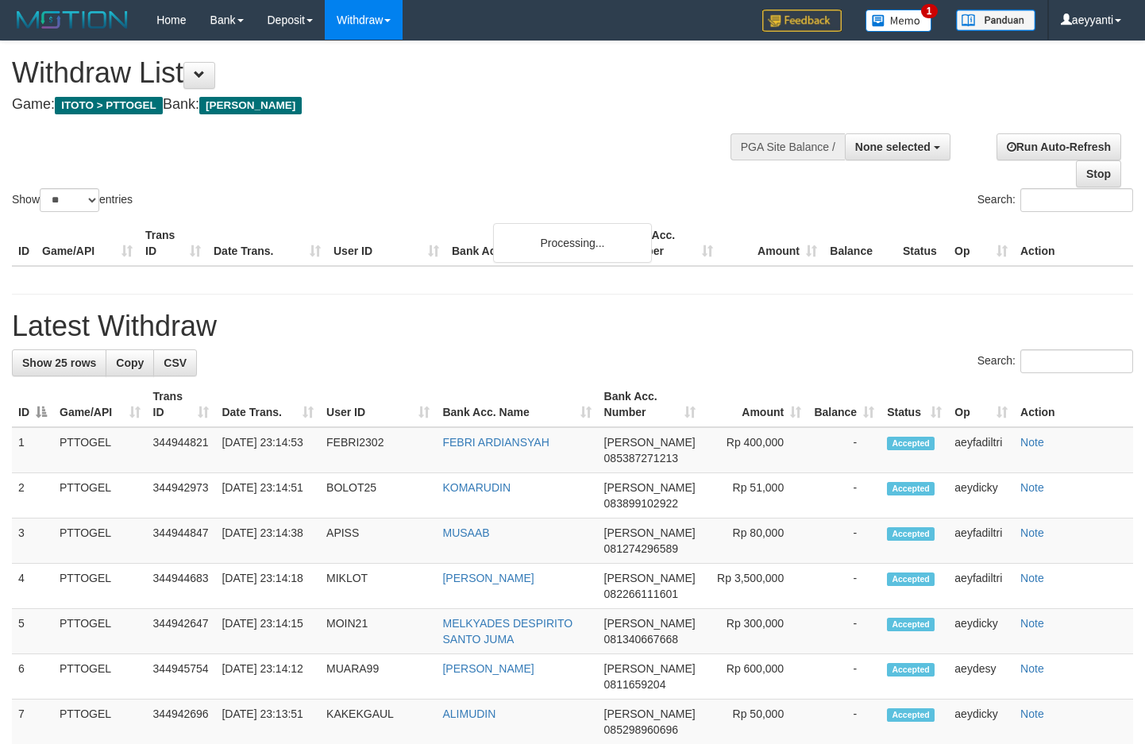
select select
select select "**"
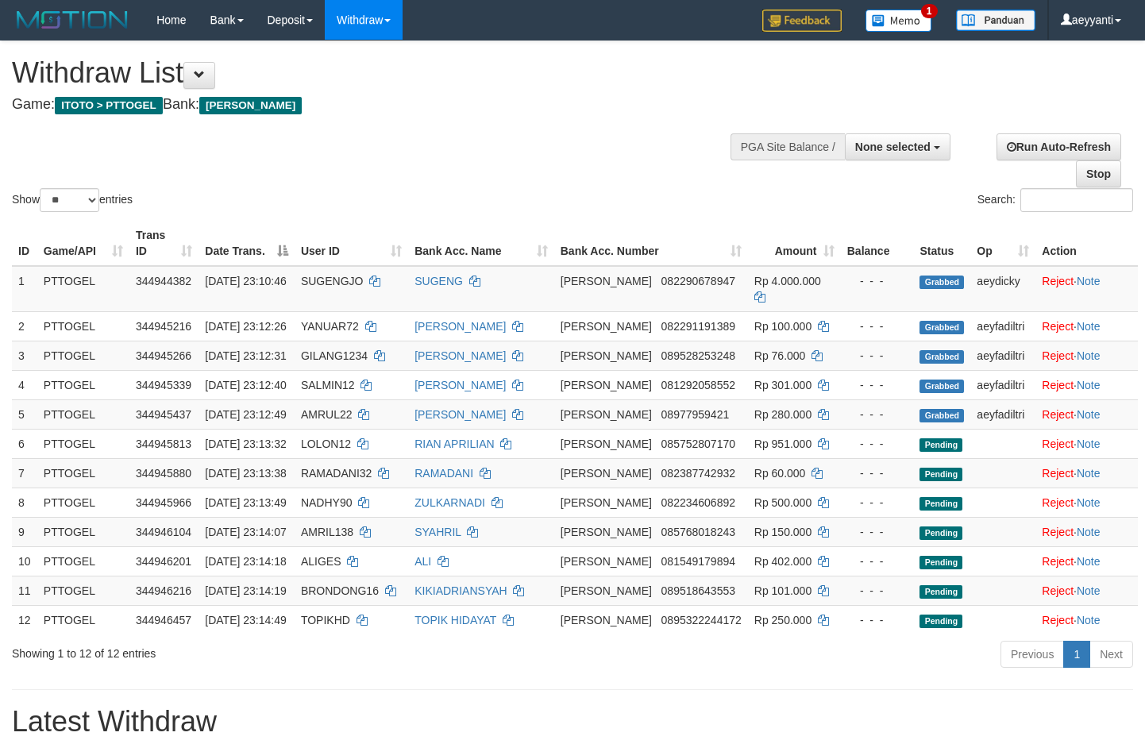
select select
select select "**"
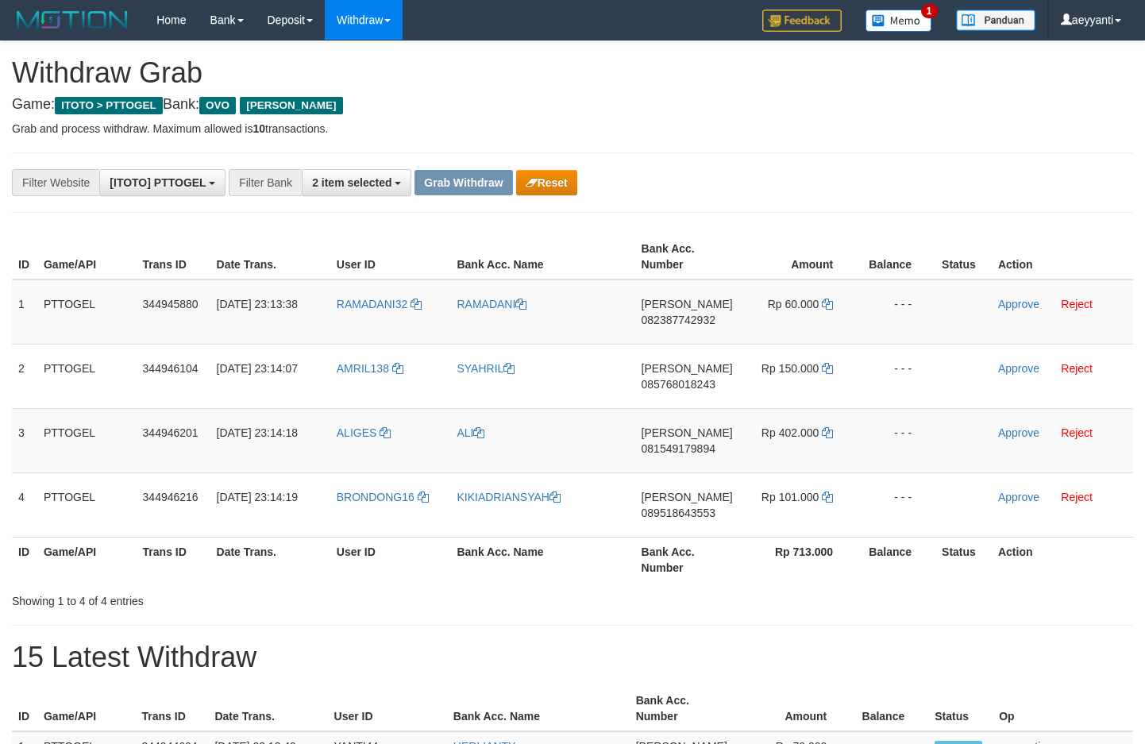
scroll to position [230, 0]
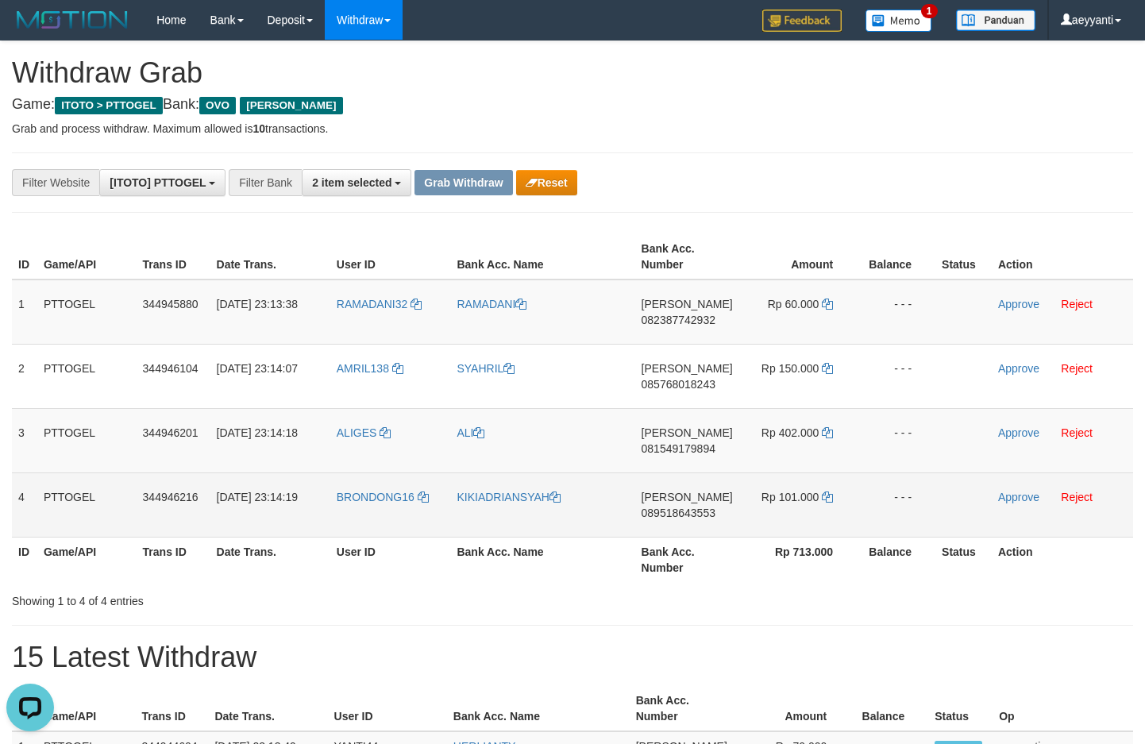
drag, startPoint x: 415, startPoint y: 293, endPoint x: 764, endPoint y: 501, distance: 406.1
click at [764, 501] on tbody "1 PTTOGEL 344945880 30/09/2025 23:13:38 RAMADANI32 RAMADANI DANA 082387742932 R…" at bounding box center [573, 409] width 1122 height 258
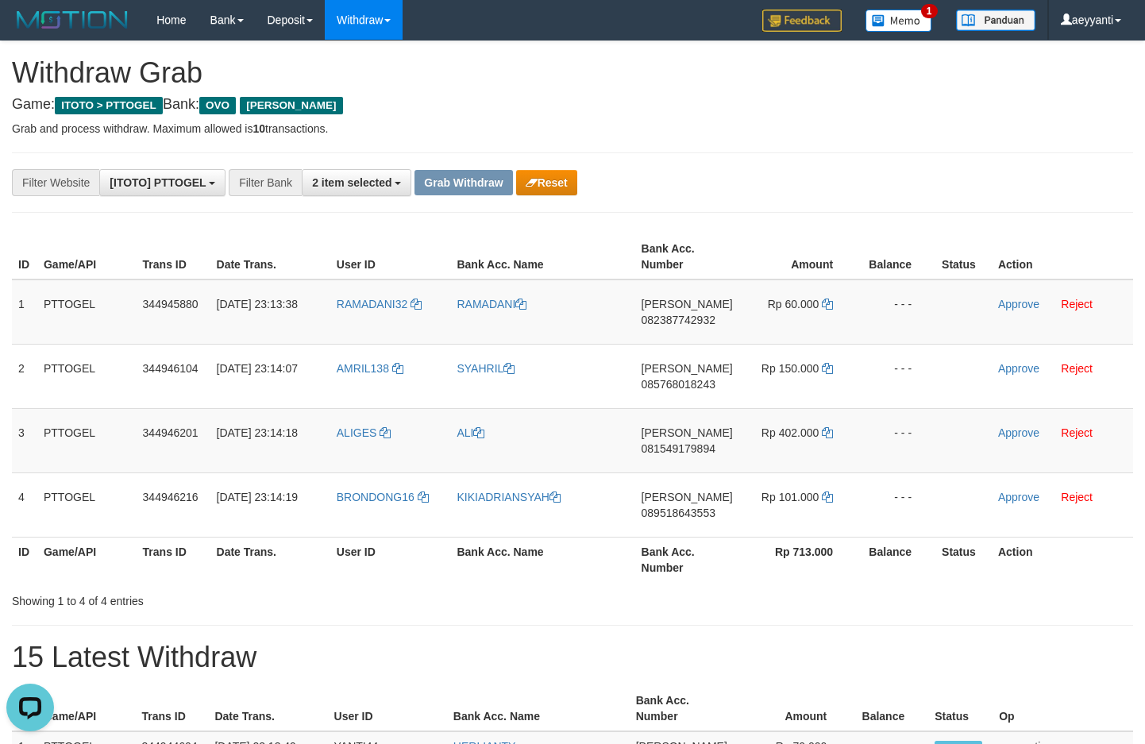
click at [772, 200] on div "**********" at bounding box center [572, 558] width 1145 height 1034
click at [667, 323] on span "082387742932" at bounding box center [679, 320] width 74 height 13
copy span "082387742932"
click at [826, 306] on icon at bounding box center [827, 304] width 11 height 11
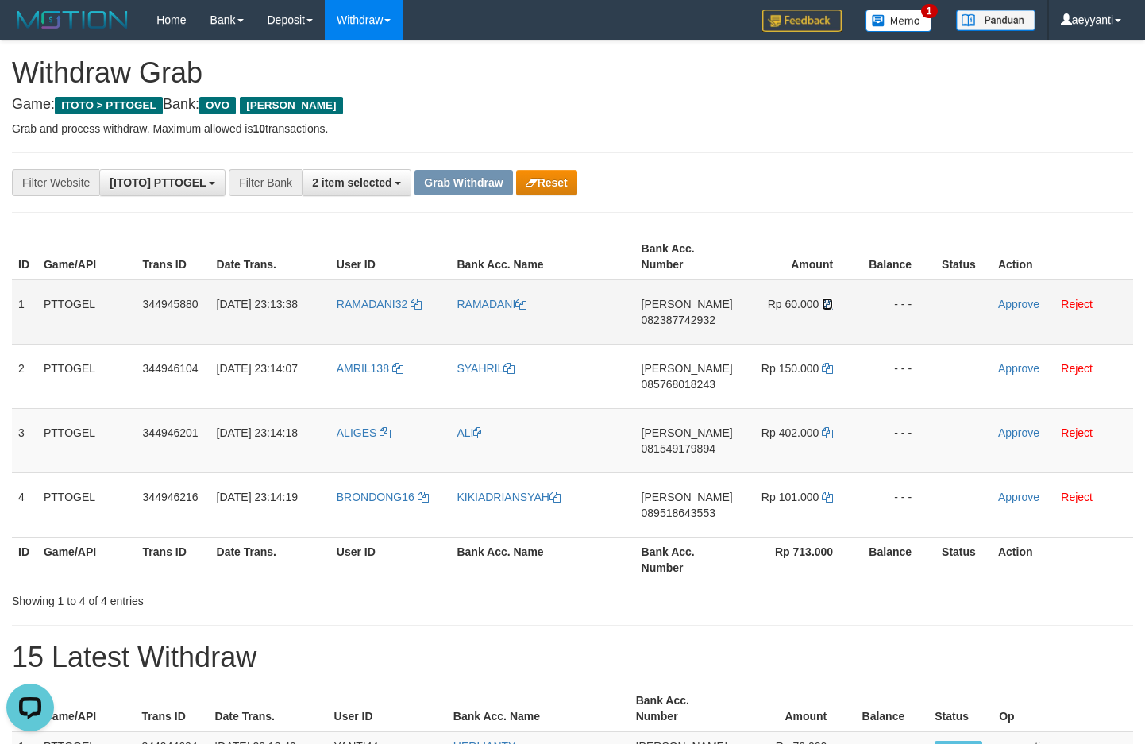
click at [826, 306] on icon at bounding box center [827, 304] width 11 height 11
click at [824, 303] on icon at bounding box center [827, 304] width 11 height 11
click at [1004, 295] on td "Approve Reject" at bounding box center [1062, 312] width 141 height 65
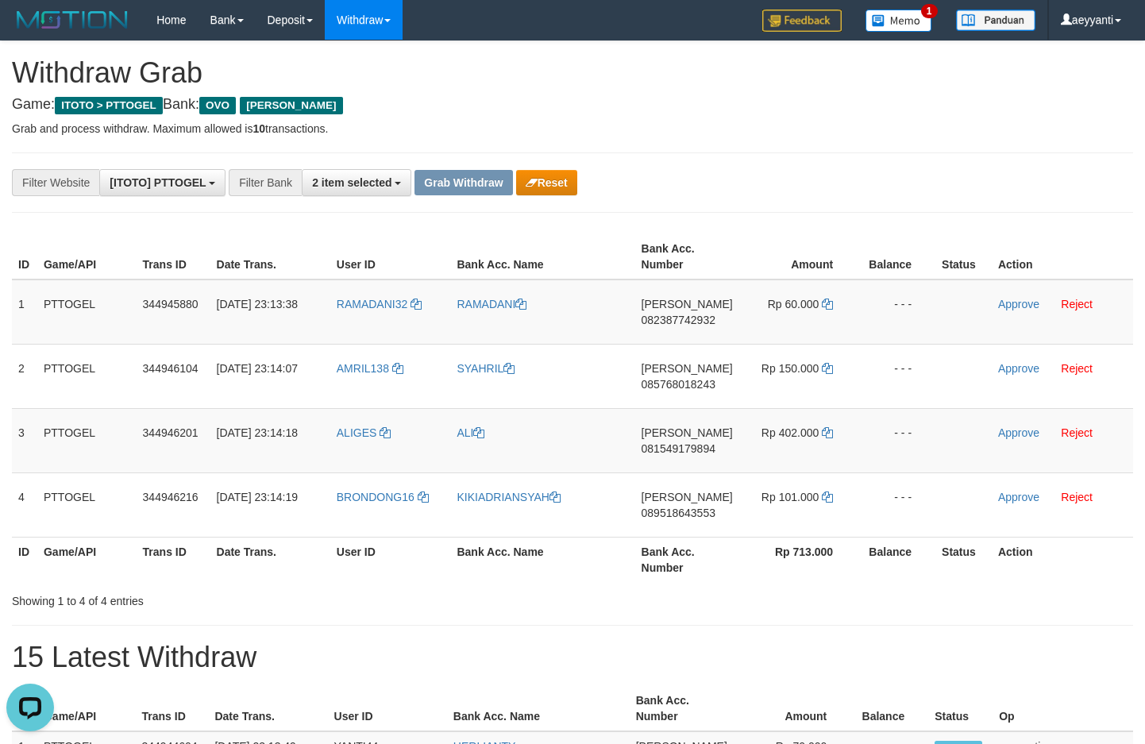
click at [942, 172] on div "**********" at bounding box center [477, 182] width 955 height 27
click at [1001, 297] on td "Approve Reject" at bounding box center [1062, 312] width 141 height 65
click at [971, 186] on div "**********" at bounding box center [572, 182] width 1145 height 27
click at [998, 299] on link "Approve" at bounding box center [1018, 304] width 41 height 13
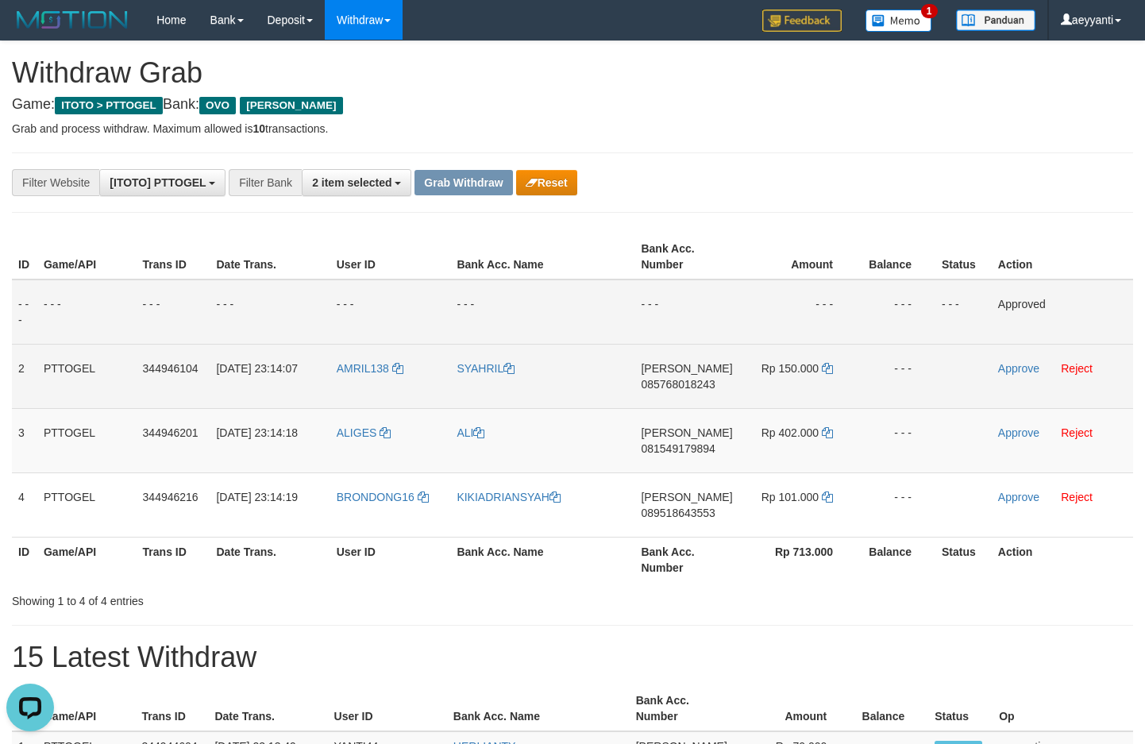
click at [666, 389] on span "085768018243" at bounding box center [678, 384] width 74 height 13
copy span "085768018243"
click at [828, 370] on icon at bounding box center [827, 368] width 11 height 11
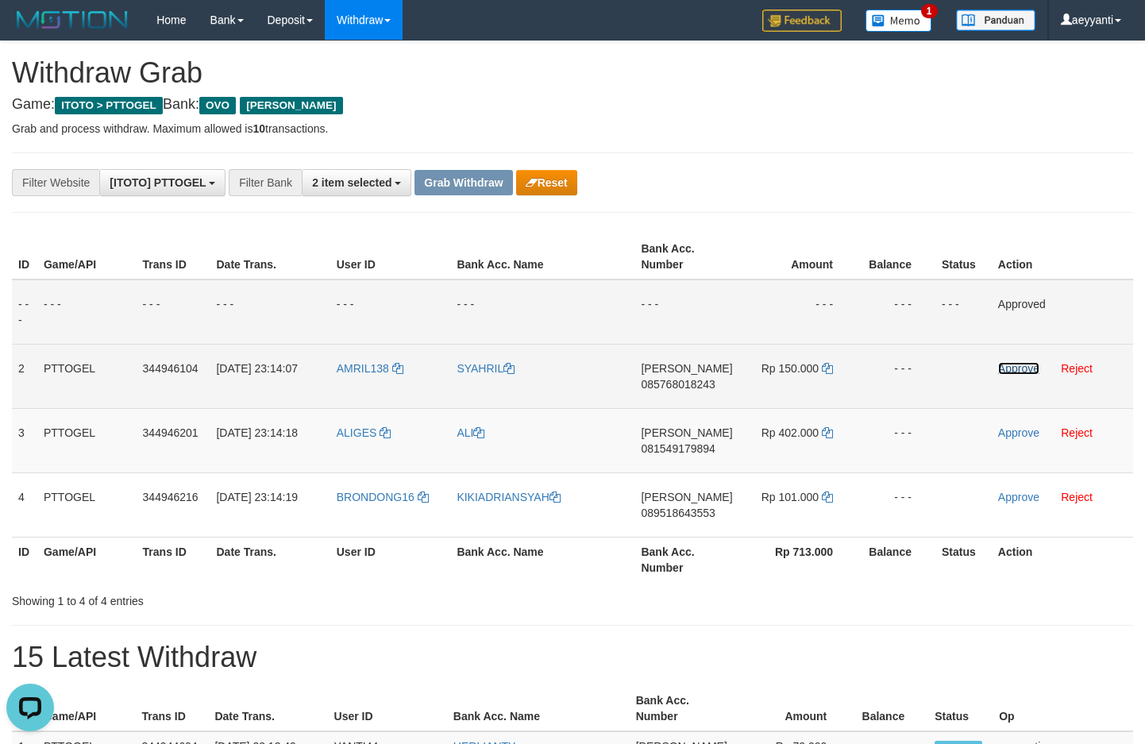
click at [1001, 367] on link "Approve" at bounding box center [1018, 368] width 41 height 13
click at [678, 451] on span "081549179894" at bounding box center [678, 448] width 74 height 13
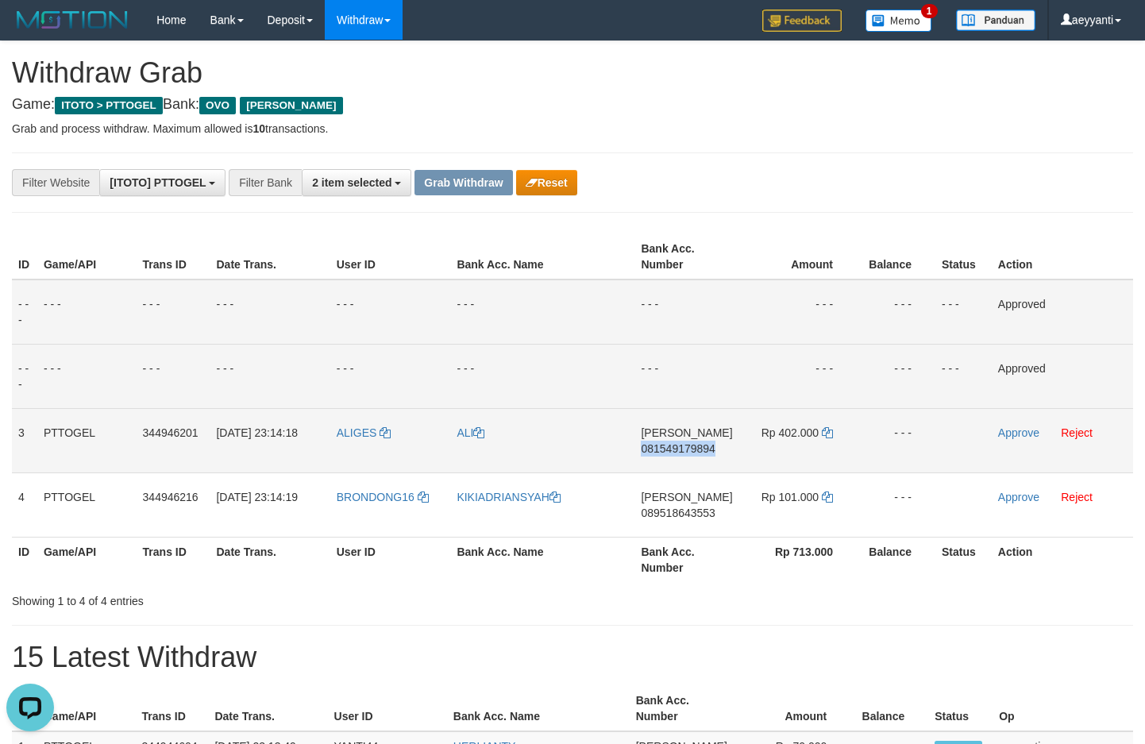
click at [678, 451] on span "081549179894" at bounding box center [678, 448] width 74 height 13
copy span "081549179894"
click at [824, 432] on icon at bounding box center [827, 432] width 11 height 11
click at [1000, 432] on link "Approve" at bounding box center [1018, 433] width 41 height 13
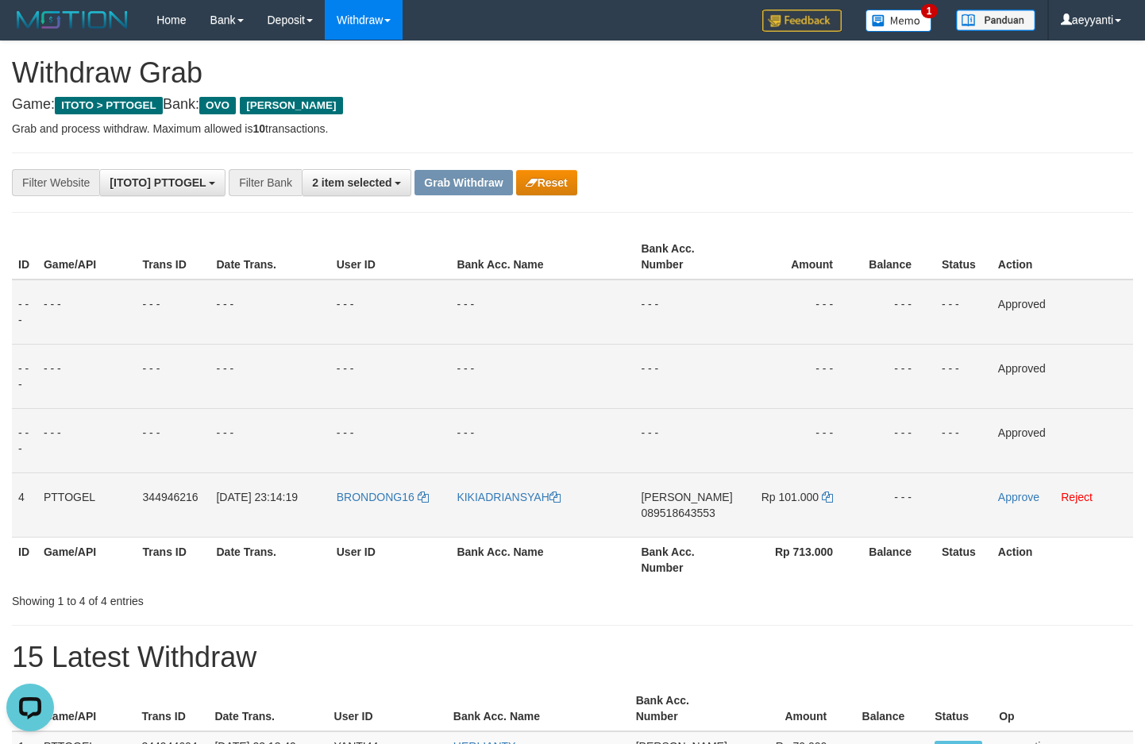
click at [677, 515] on span "089518643553" at bounding box center [678, 513] width 74 height 13
copy span "089518643553"
click at [828, 498] on icon at bounding box center [827, 497] width 11 height 11
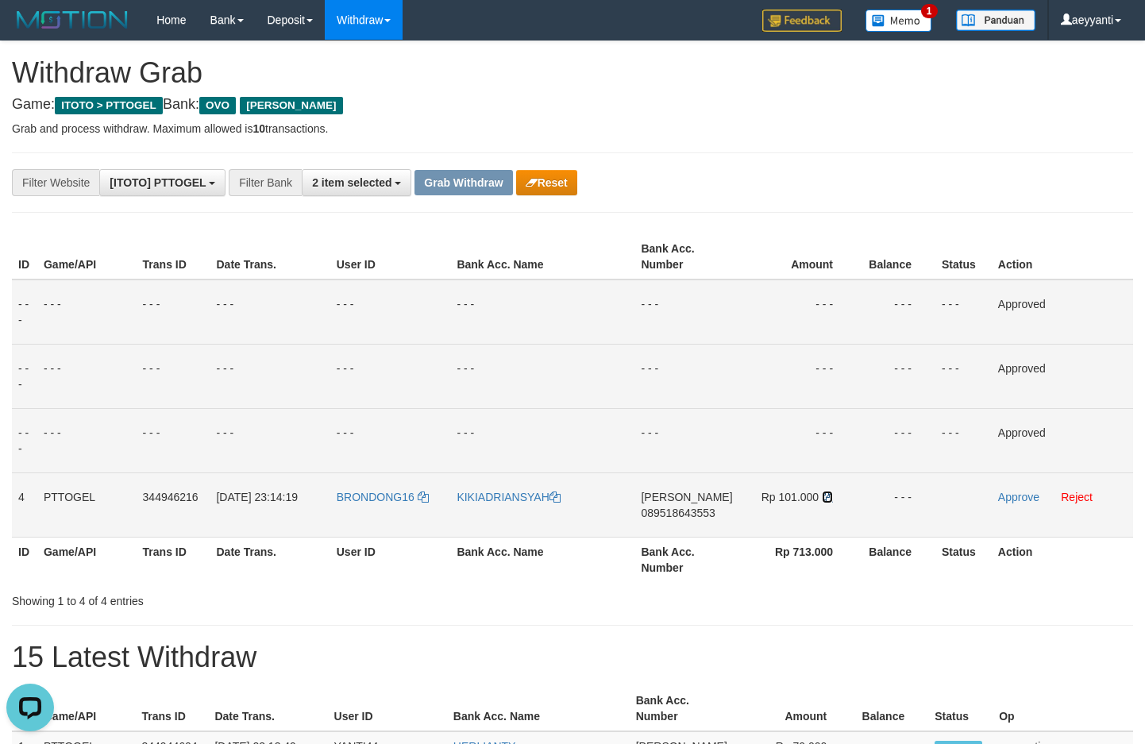
click at [827, 495] on icon at bounding box center [827, 497] width 11 height 11
click at [827, 496] on icon at bounding box center [827, 497] width 11 height 11
click at [1013, 495] on link "Approve" at bounding box center [1018, 497] width 41 height 13
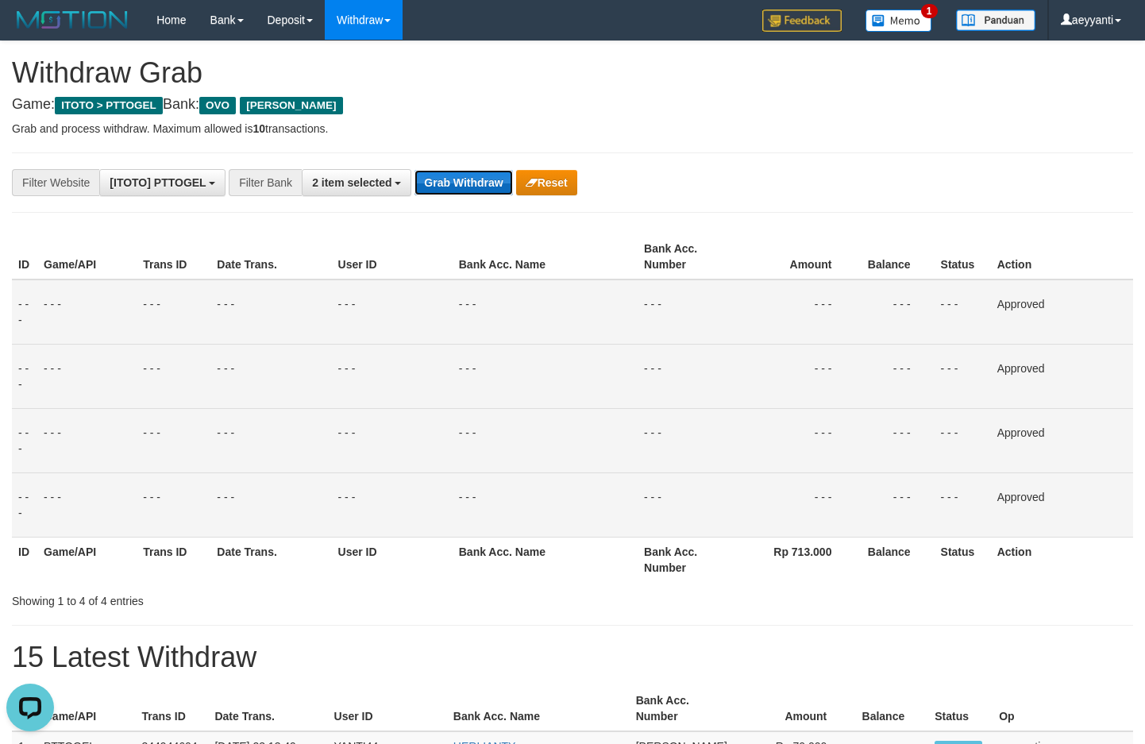
click at [448, 178] on button "Grab Withdraw" at bounding box center [464, 182] width 98 height 25
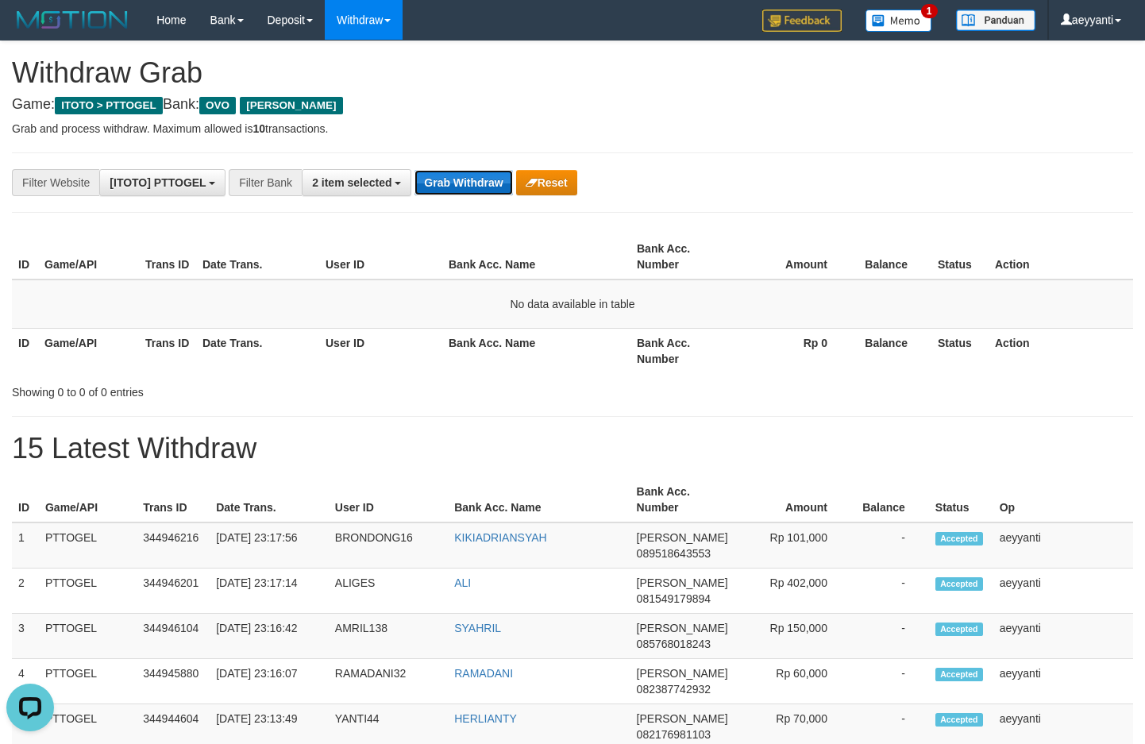
click at [488, 182] on button "Grab Withdraw" at bounding box center [464, 182] width 98 height 25
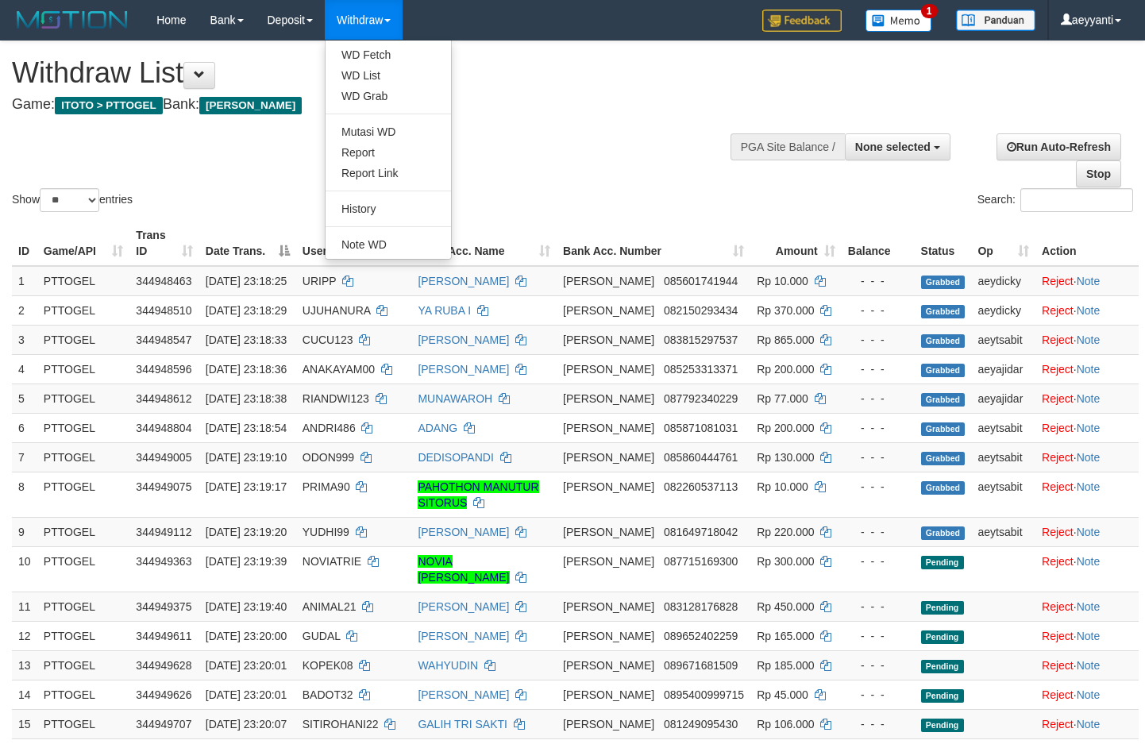
select select
select select "**"
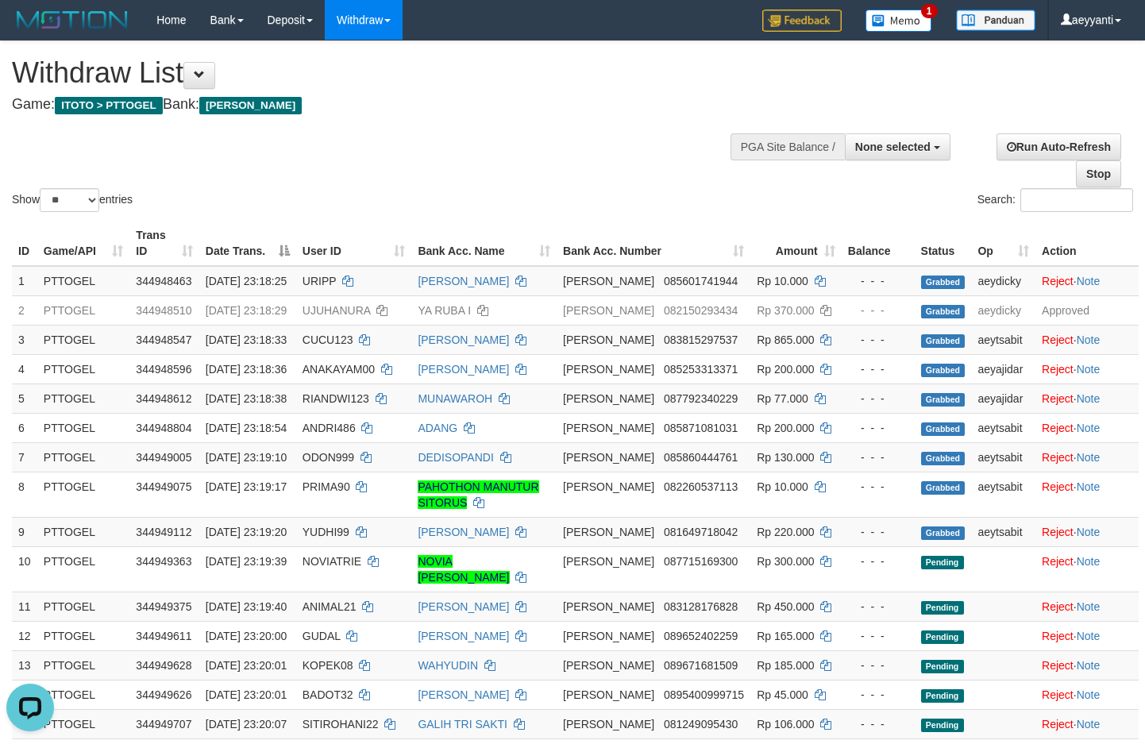
click at [545, 196] on div "Show ** ** ** *** entries" at bounding box center [286, 202] width 549 height 28
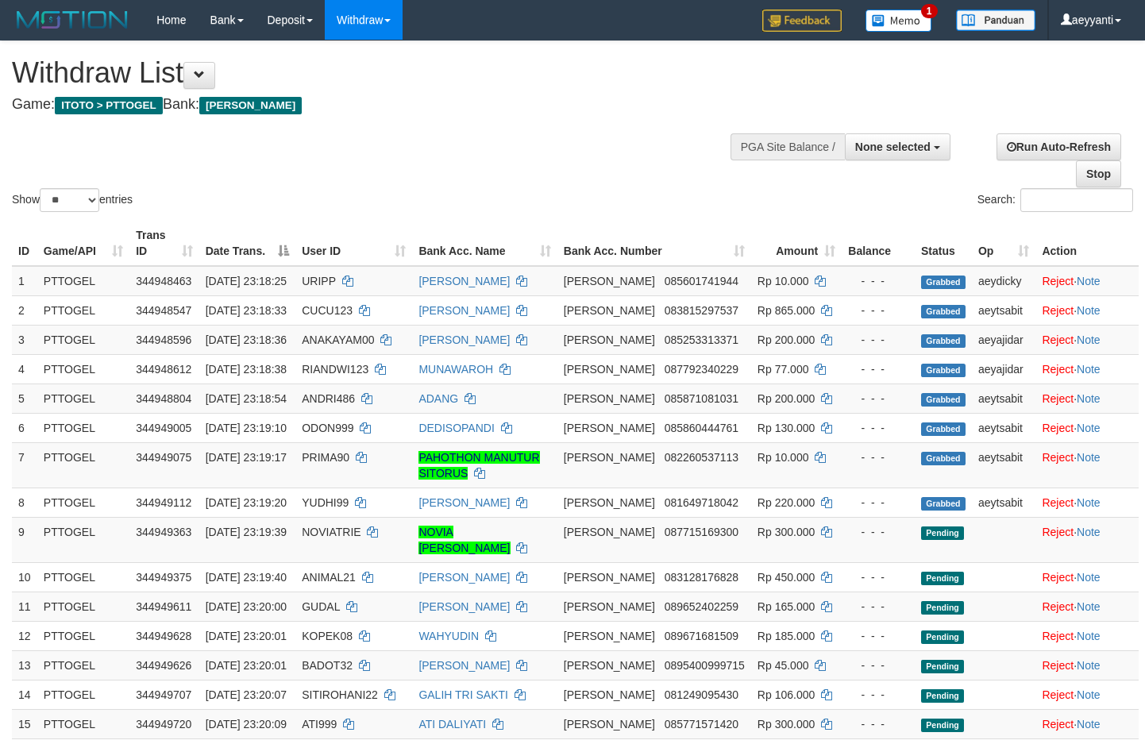
select select
select select "**"
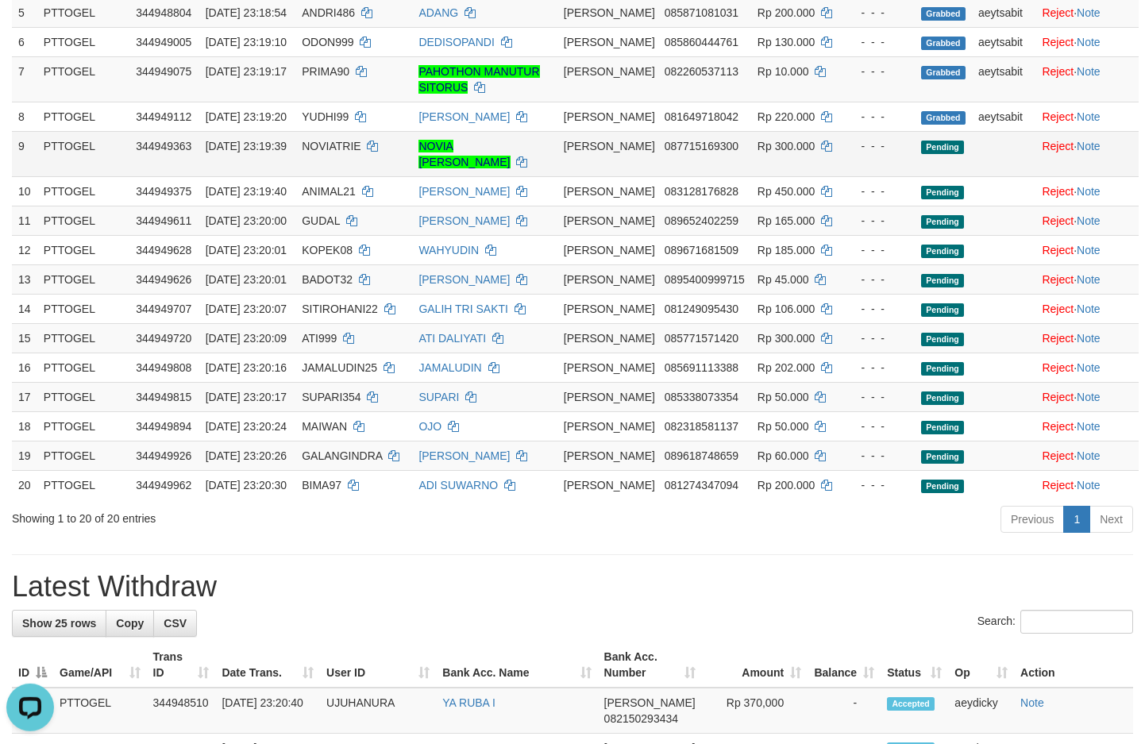
scroll to position [381, 0]
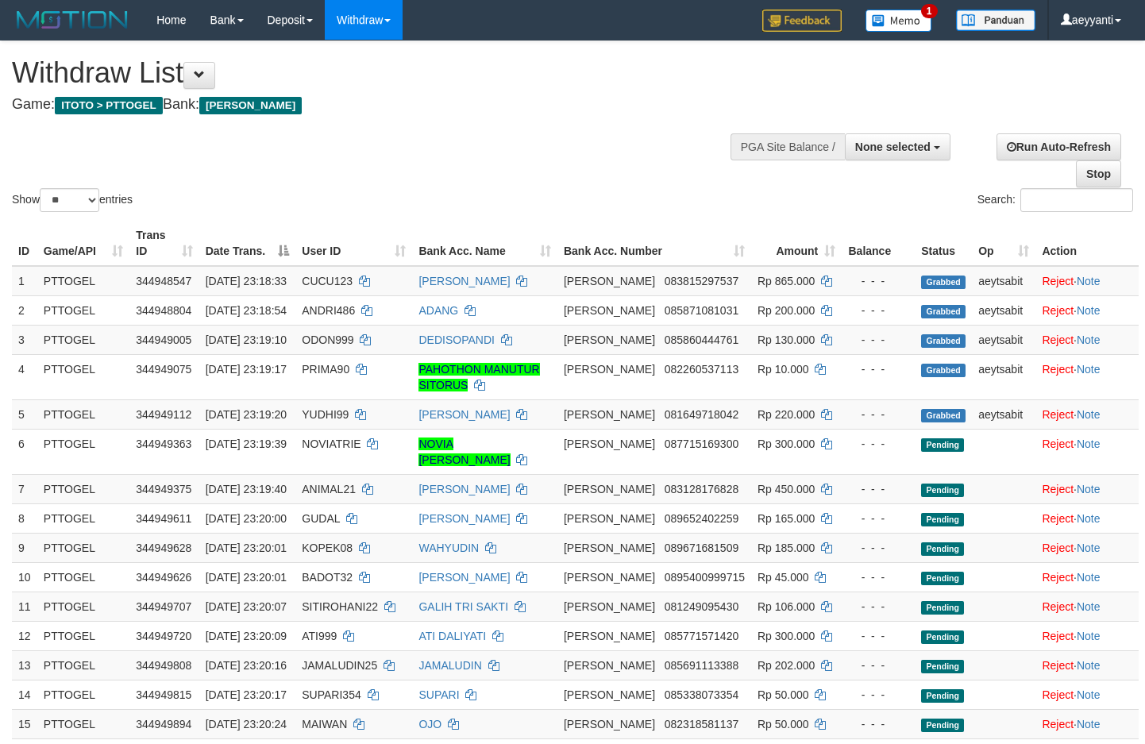
select select
select select "**"
select select
select select "**"
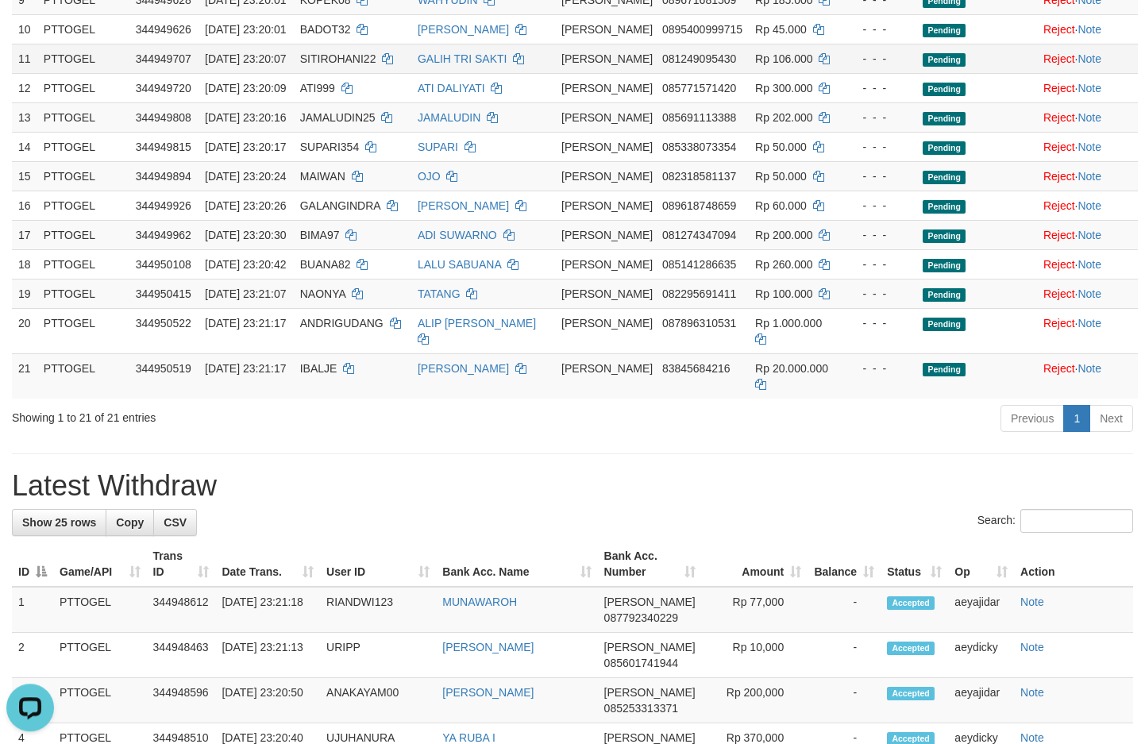
scroll to position [381, 0]
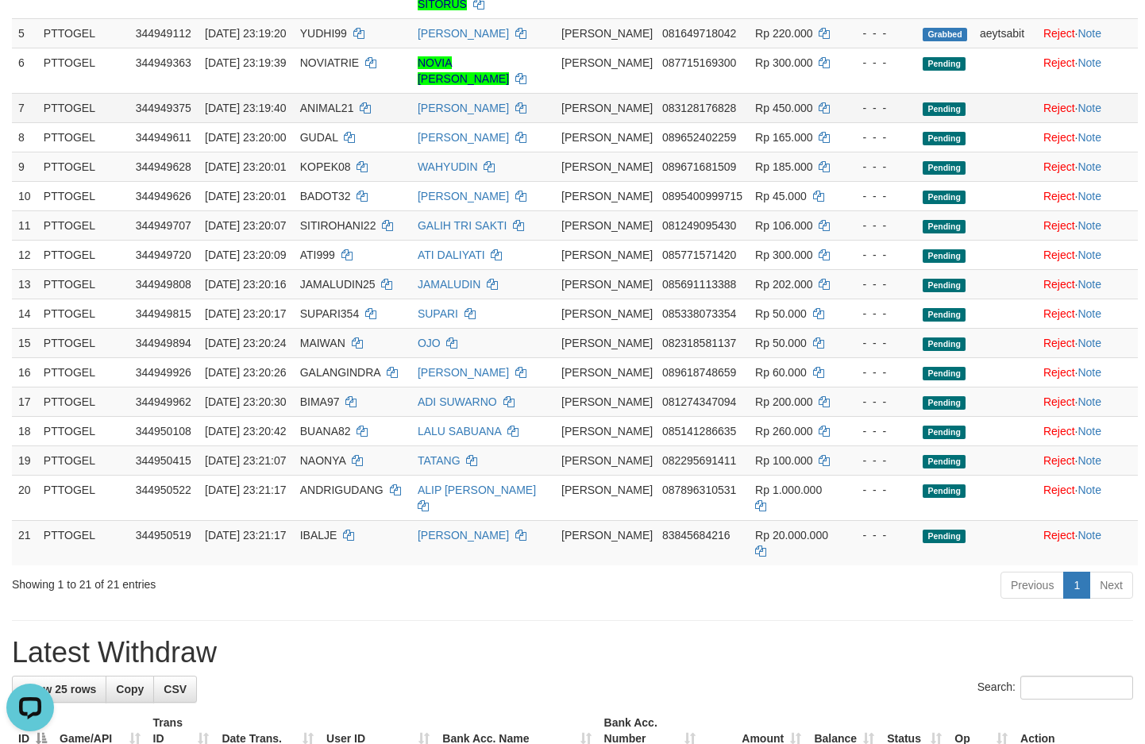
click at [394, 122] on td "ANIMAL21" at bounding box center [353, 107] width 118 height 29
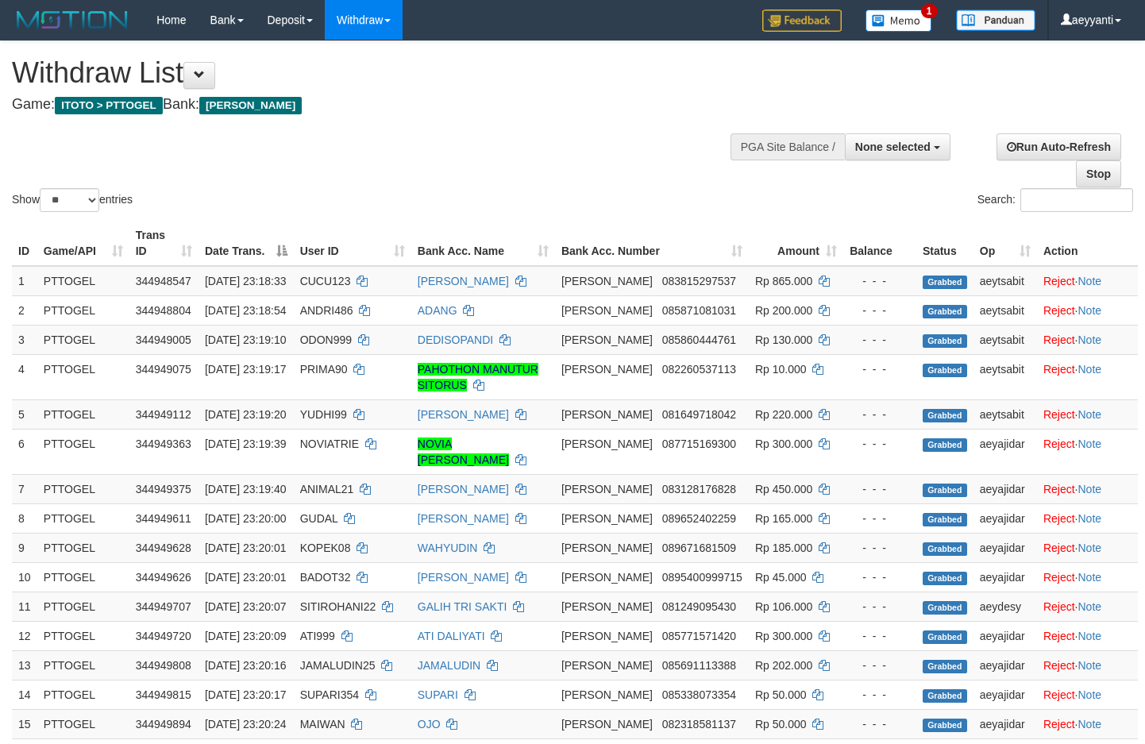
select select
select select "**"
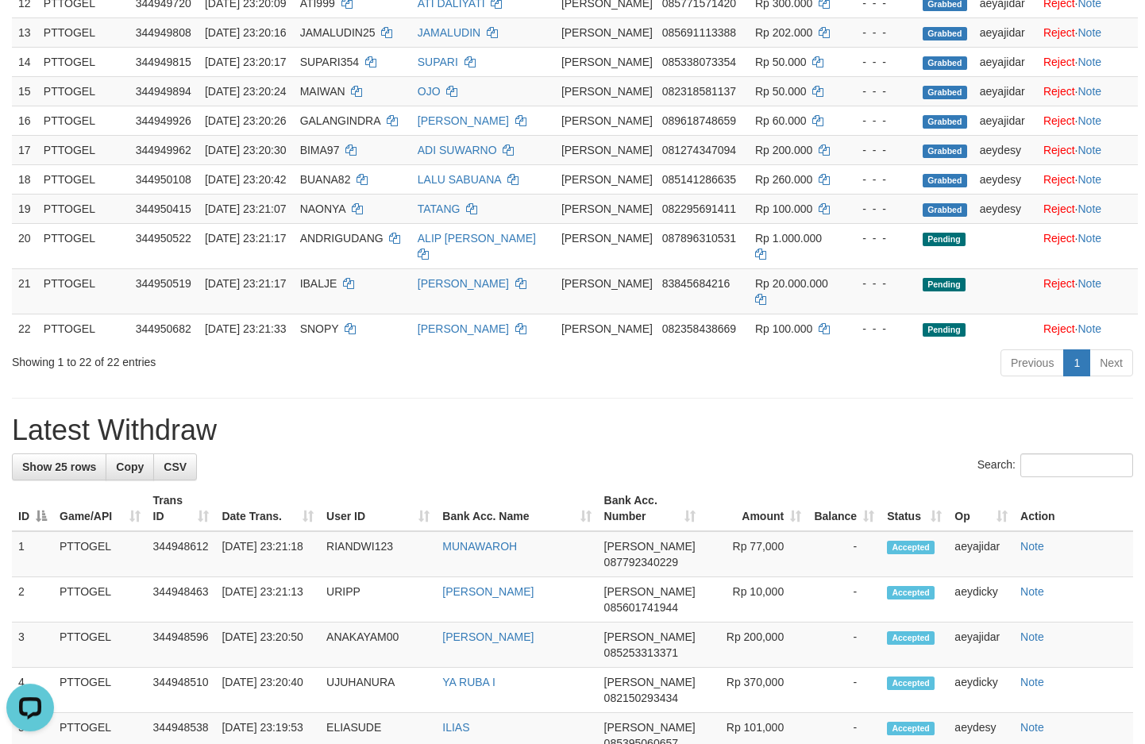
scroll to position [572, 0]
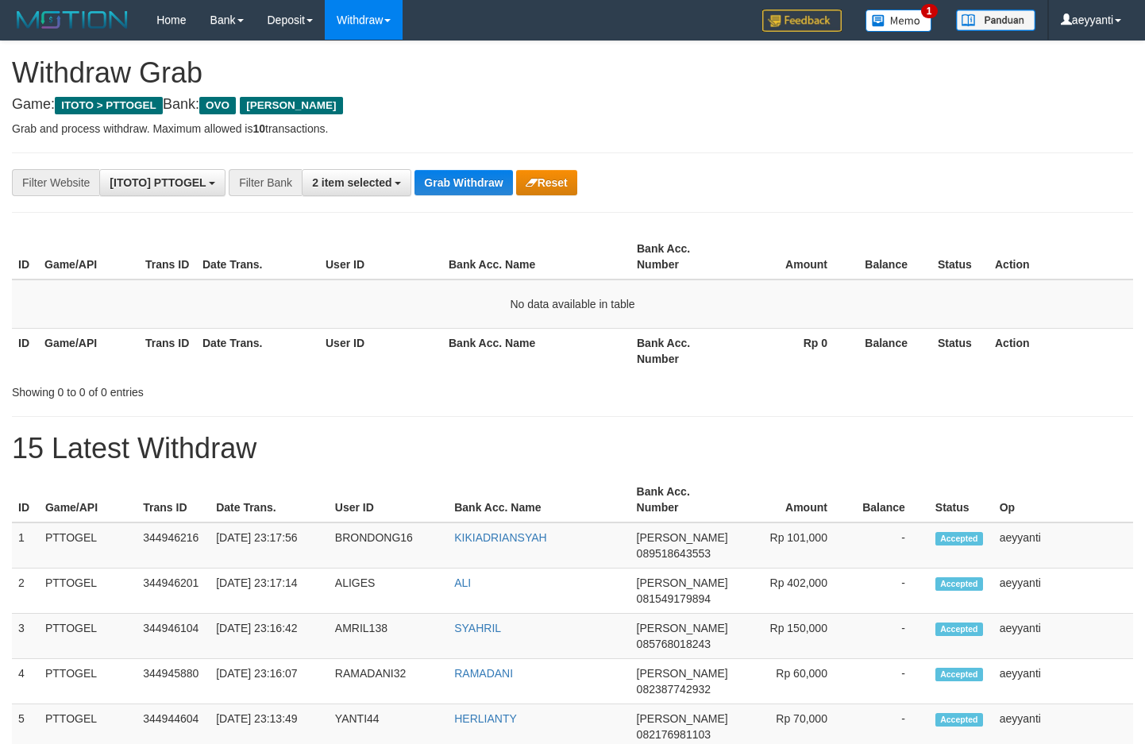
scroll to position [230, 0]
click at [469, 181] on button "Grab Withdraw" at bounding box center [464, 182] width 98 height 25
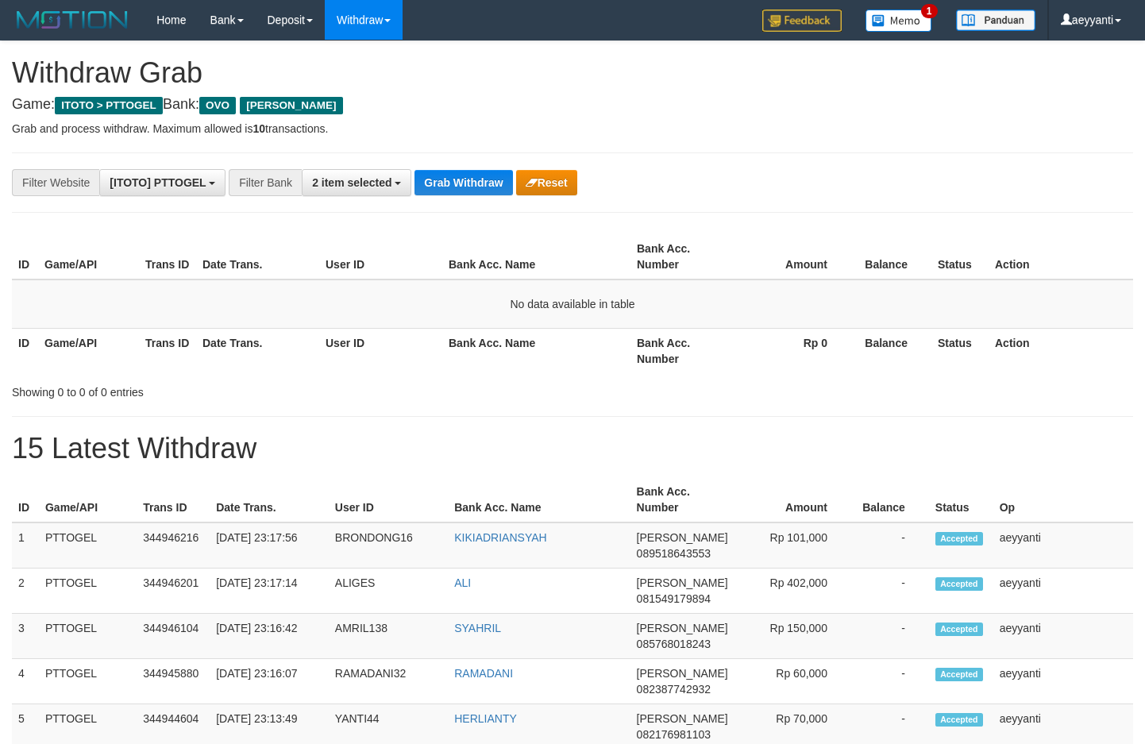
click at [469, 181] on button "Grab Withdraw" at bounding box center [464, 182] width 98 height 25
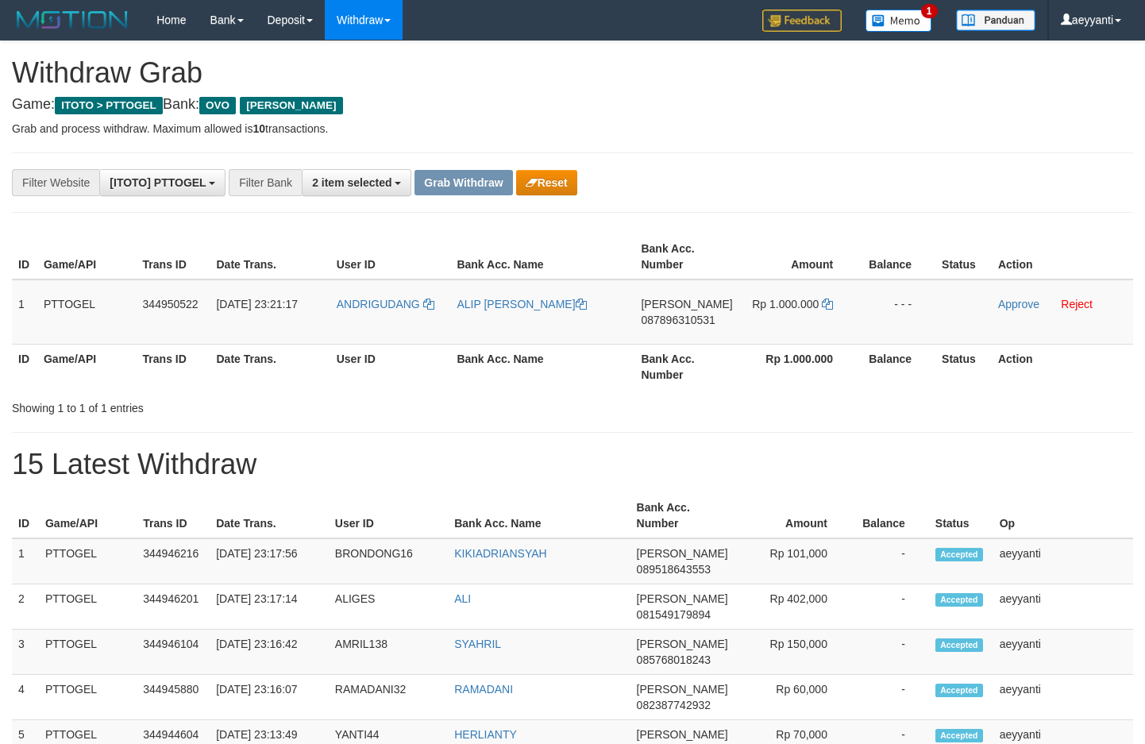
scroll to position [230, 0]
click at [558, 176] on button "Reset" at bounding box center [546, 182] width 61 height 25
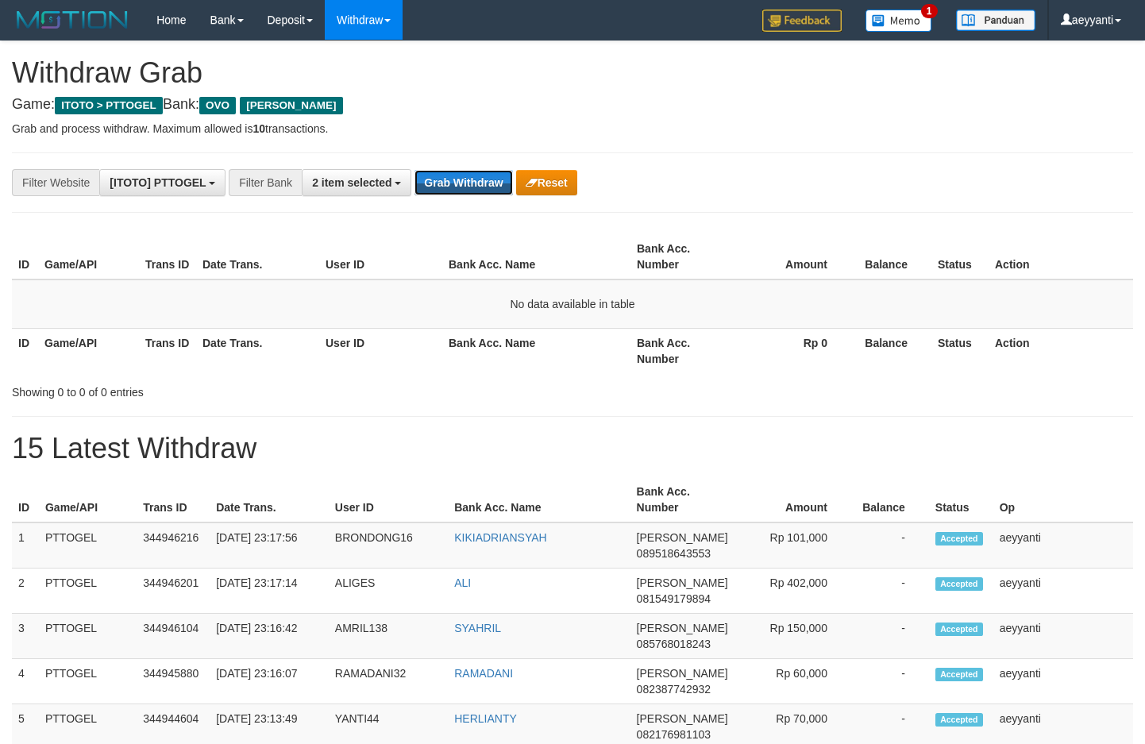
scroll to position [230, 0]
click at [458, 188] on button "Grab Withdraw" at bounding box center [464, 182] width 98 height 25
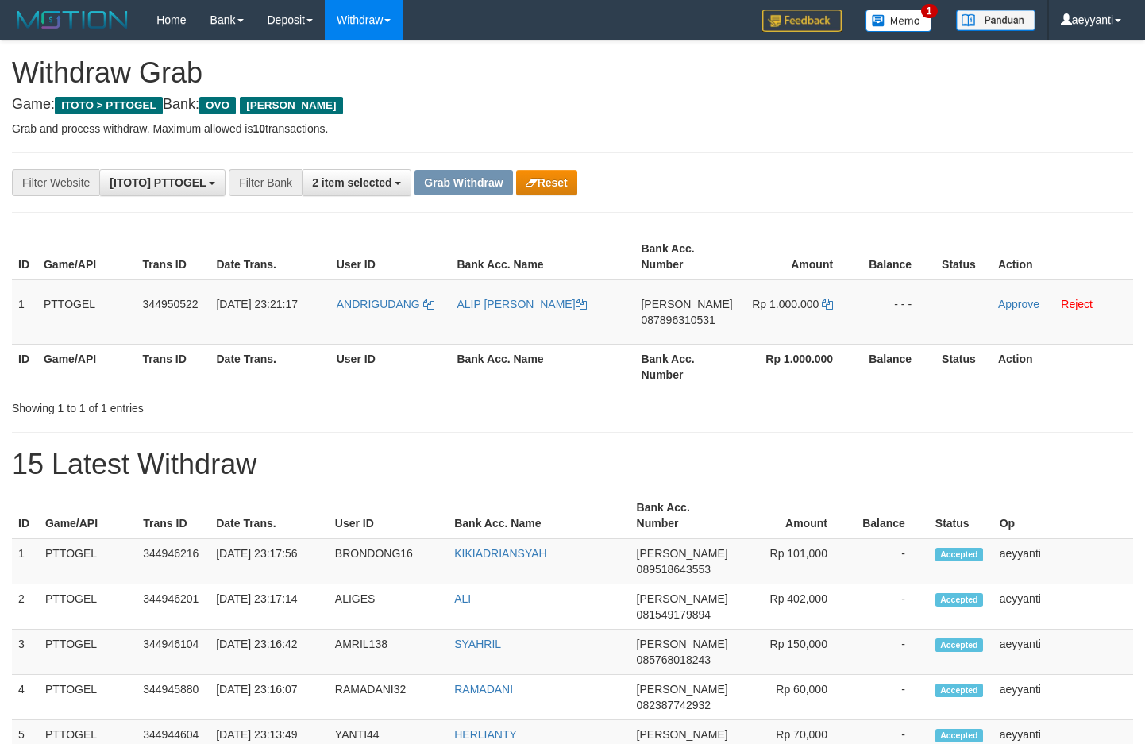
scroll to position [230, 0]
drag, startPoint x: 409, startPoint y: 287, endPoint x: 839, endPoint y: 343, distance: 433.4
click at [839, 343] on tr "1 PTTOGEL 344950522 30/09/2025 23:21:17 ANDRIGUDANG ALIP ANDRIANSYAH DANA 08789…" at bounding box center [573, 312] width 1122 height 65
click at [813, 204] on div "**********" at bounding box center [572, 552] width 1145 height 1022
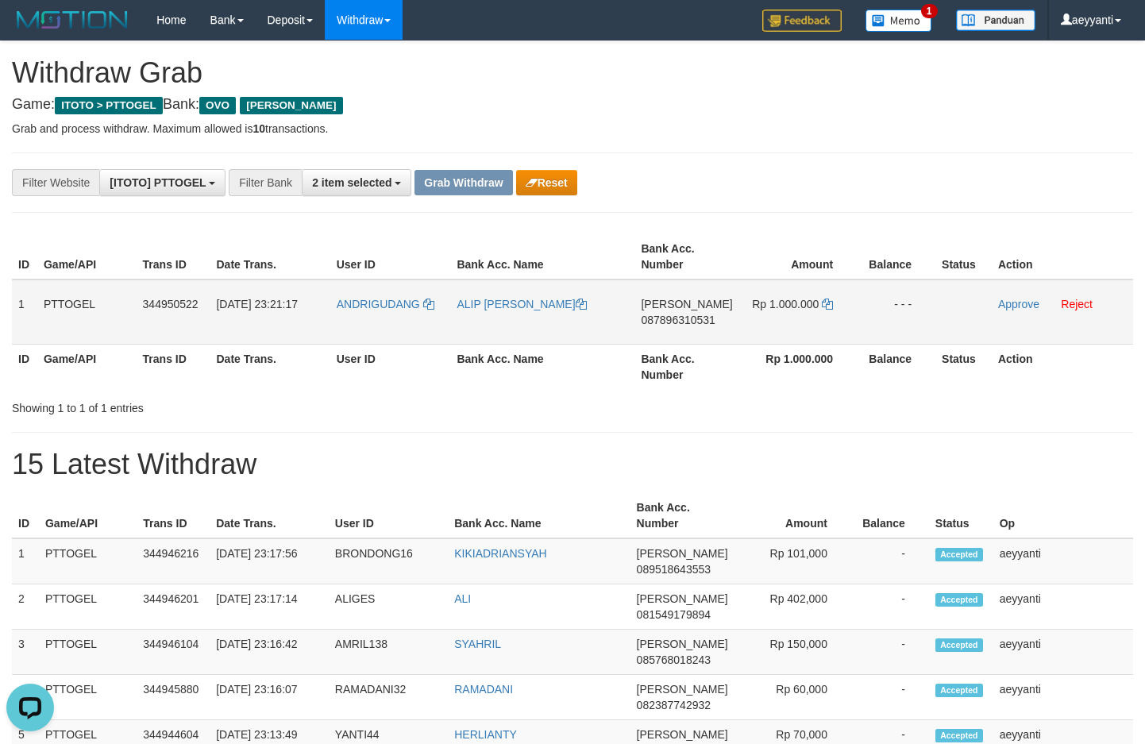
click at [678, 316] on span "087896310531" at bounding box center [678, 320] width 74 height 13
copy span "087896310531"
click at [361, 280] on td "ANDRIGUDANG" at bounding box center [390, 312] width 121 height 65
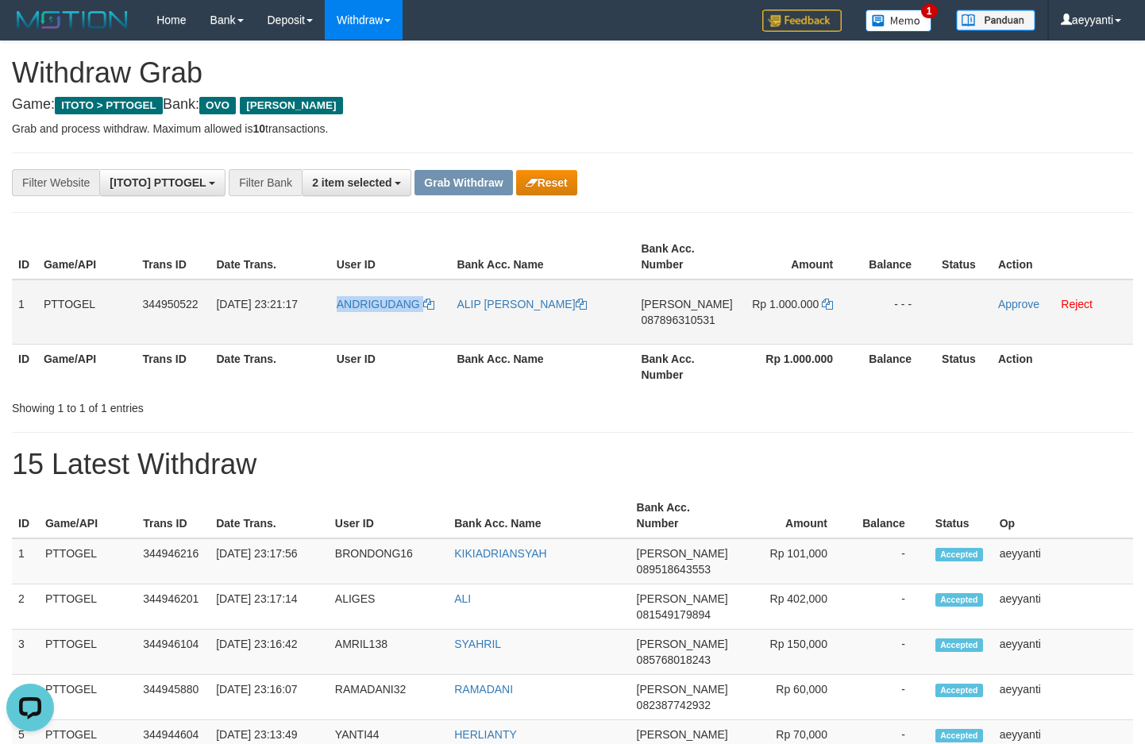
copy link "ANDRIGUDANG"
click at [626, 203] on div "**********" at bounding box center [572, 552] width 1145 height 1022
click at [829, 303] on icon at bounding box center [827, 304] width 11 height 11
click at [1010, 306] on link "Approve" at bounding box center [1018, 304] width 41 height 13
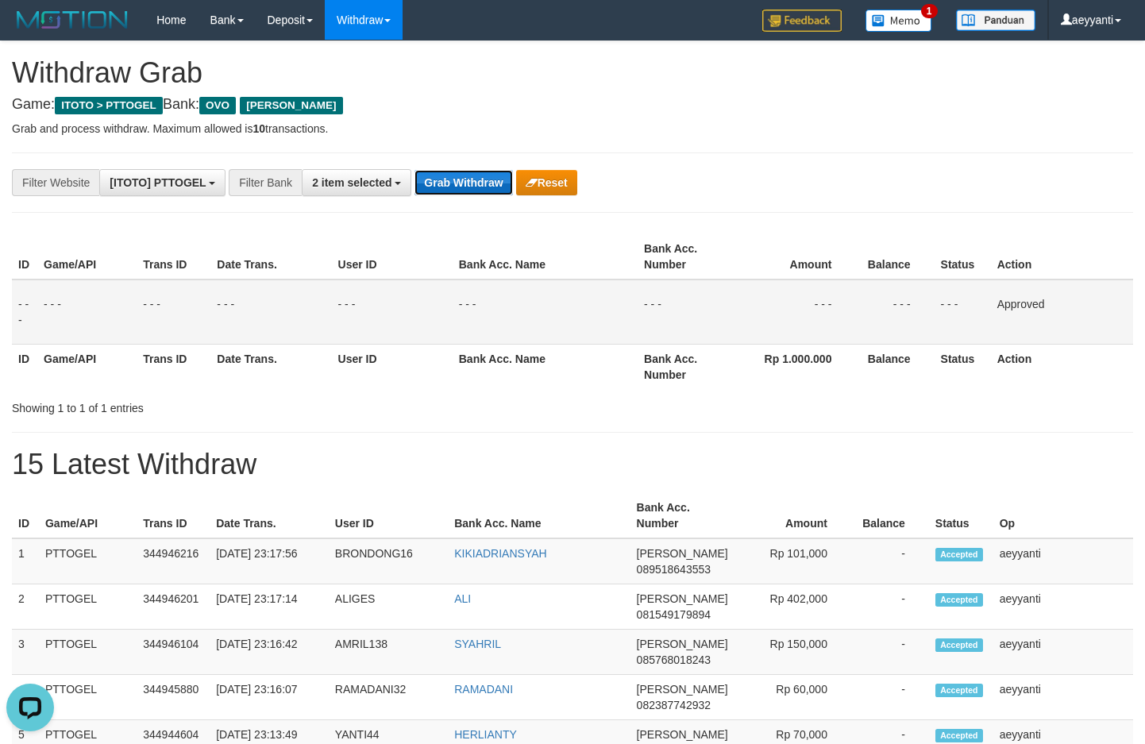
click at [457, 185] on button "Grab Withdraw" at bounding box center [464, 182] width 98 height 25
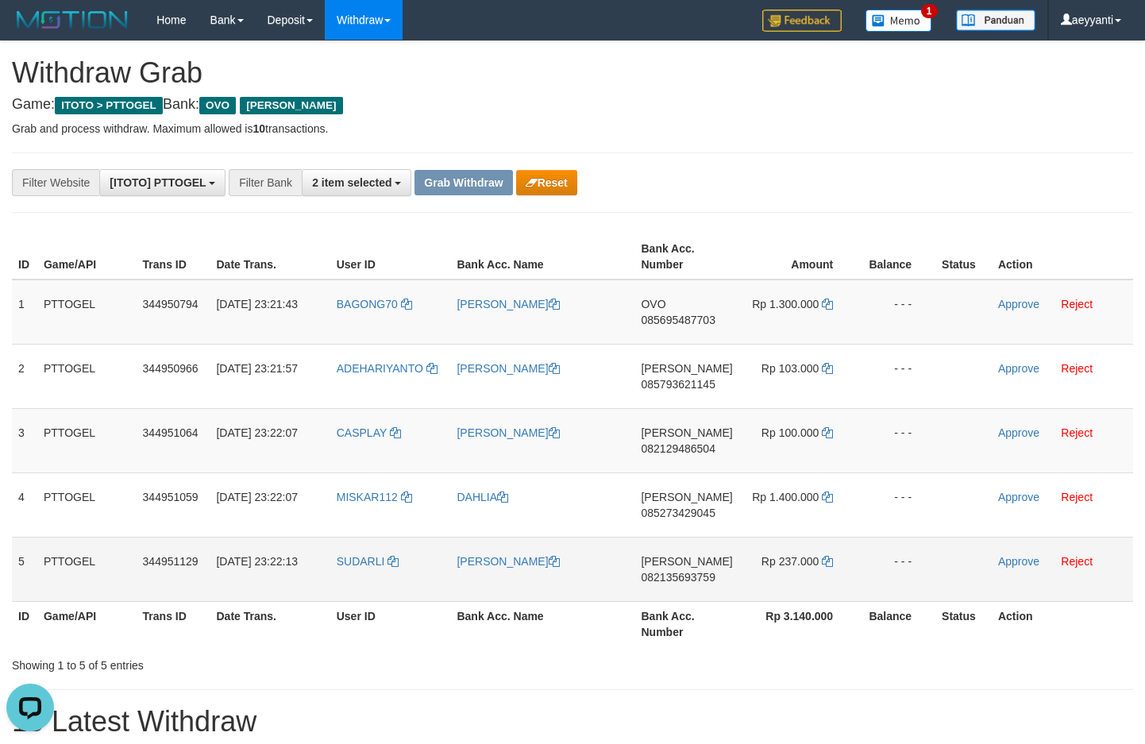
drag, startPoint x: 417, startPoint y: 295, endPoint x: 808, endPoint y: 558, distance: 470.5
click at [808, 558] on tbody "1 PTTOGEL 344950794 30/09/2025 23:21:43 BAGONG70 MOHAMMAD ALDI OVO 085695487703…" at bounding box center [573, 441] width 1122 height 322
click at [855, 190] on div "**********" at bounding box center [477, 182] width 955 height 27
click at [671, 321] on span "085695487703" at bounding box center [678, 320] width 74 height 13
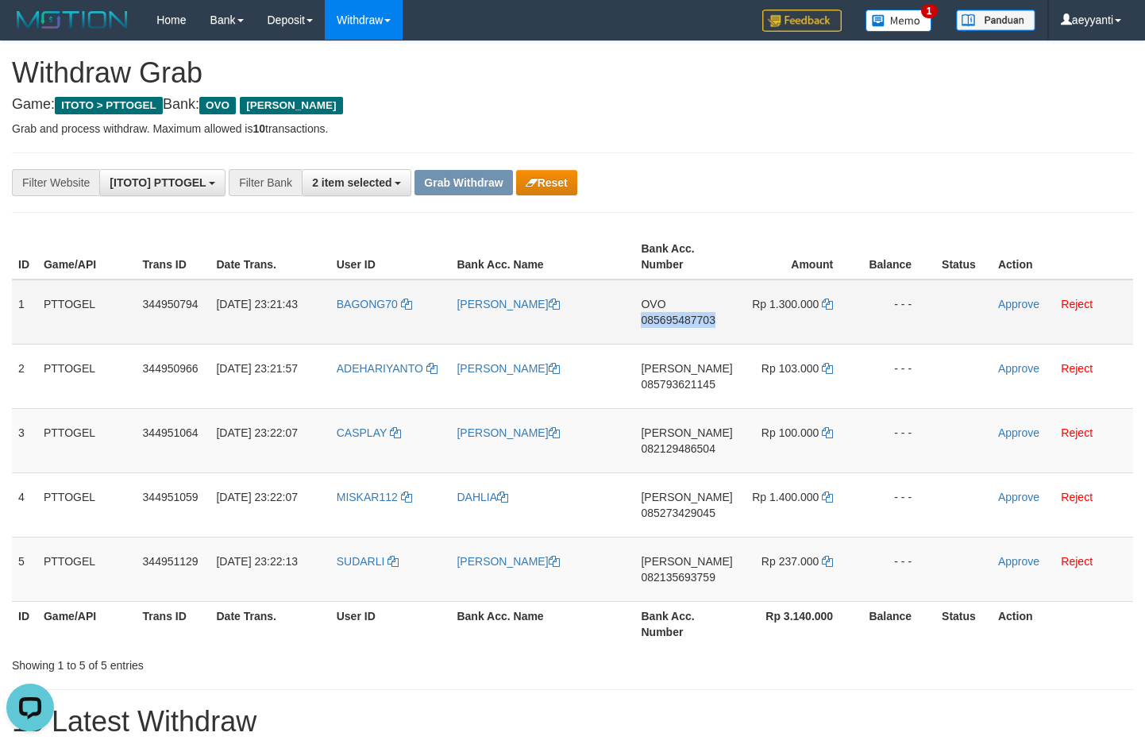
copy span "085695487703"
click at [828, 306] on icon at bounding box center [827, 304] width 11 height 11
click at [1026, 303] on link "Approve" at bounding box center [1018, 304] width 41 height 13
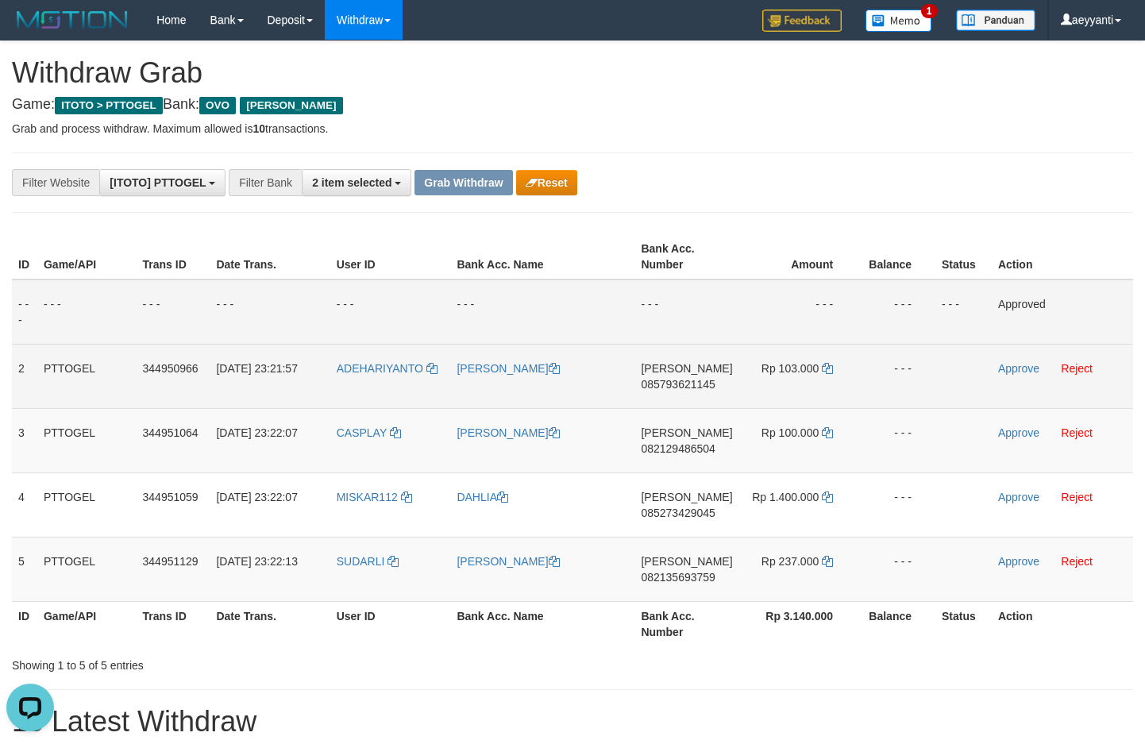
click at [681, 388] on span "085793621145" at bounding box center [678, 384] width 74 height 13
copy span "085793621145"
click at [828, 366] on icon at bounding box center [827, 368] width 11 height 11
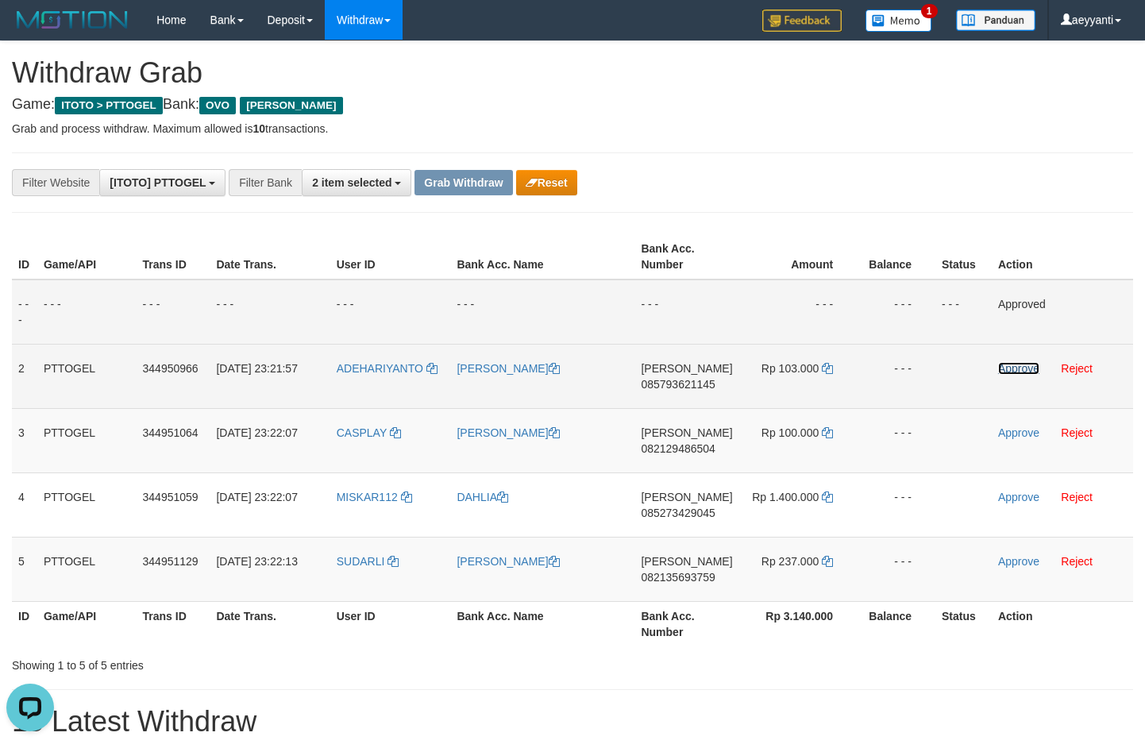
click at [1015, 372] on link "Approve" at bounding box center [1018, 368] width 41 height 13
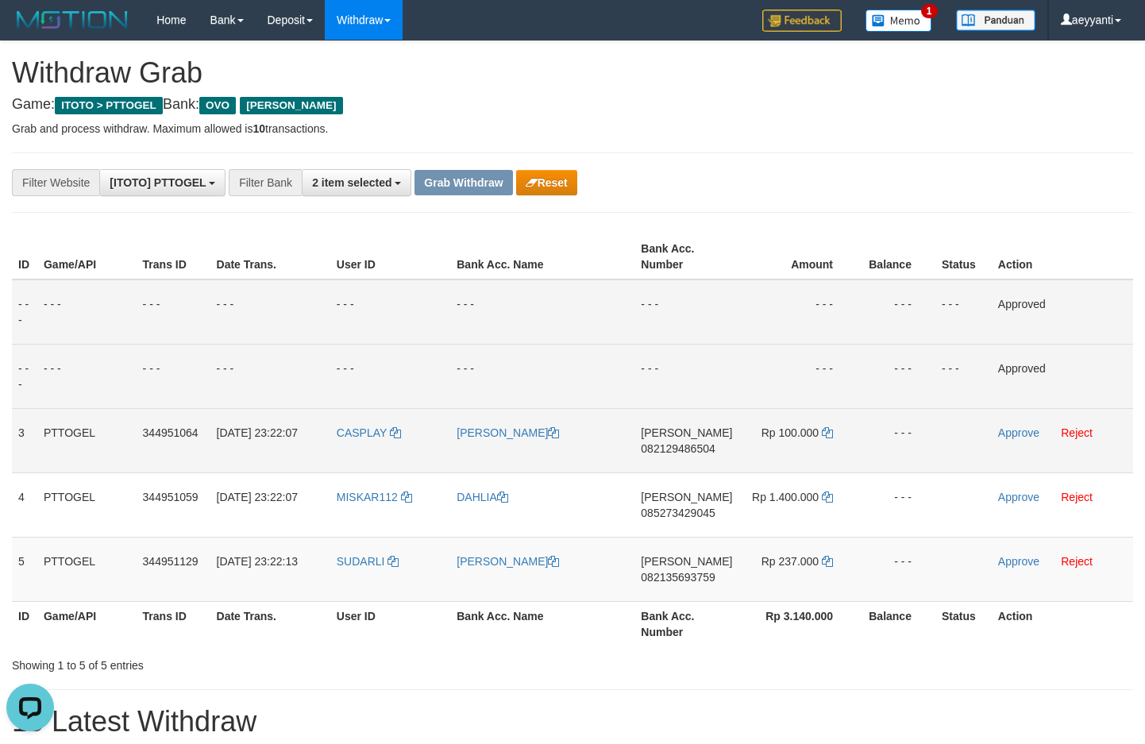
click at [674, 452] on span "082129486504" at bounding box center [678, 448] width 74 height 13
copy span "082129486504"
click at [828, 431] on icon at bounding box center [827, 432] width 11 height 11
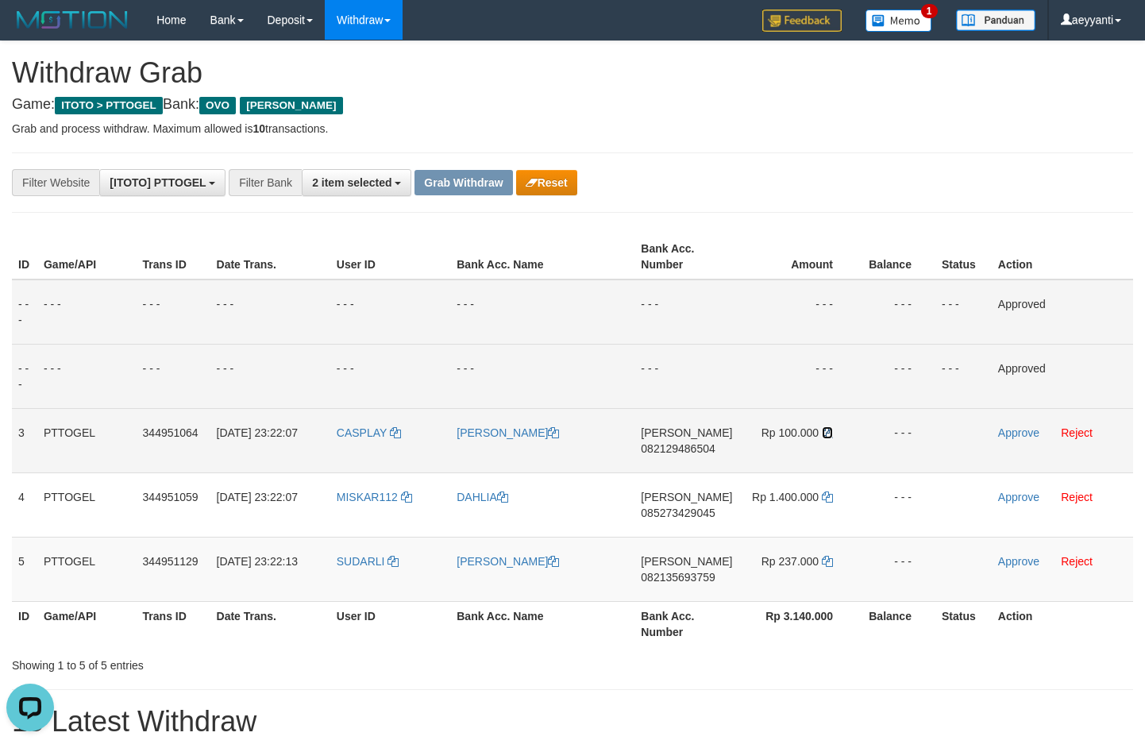
click at [828, 432] on icon at bounding box center [827, 432] width 11 height 11
click at [1013, 431] on link "Approve" at bounding box center [1018, 433] width 41 height 13
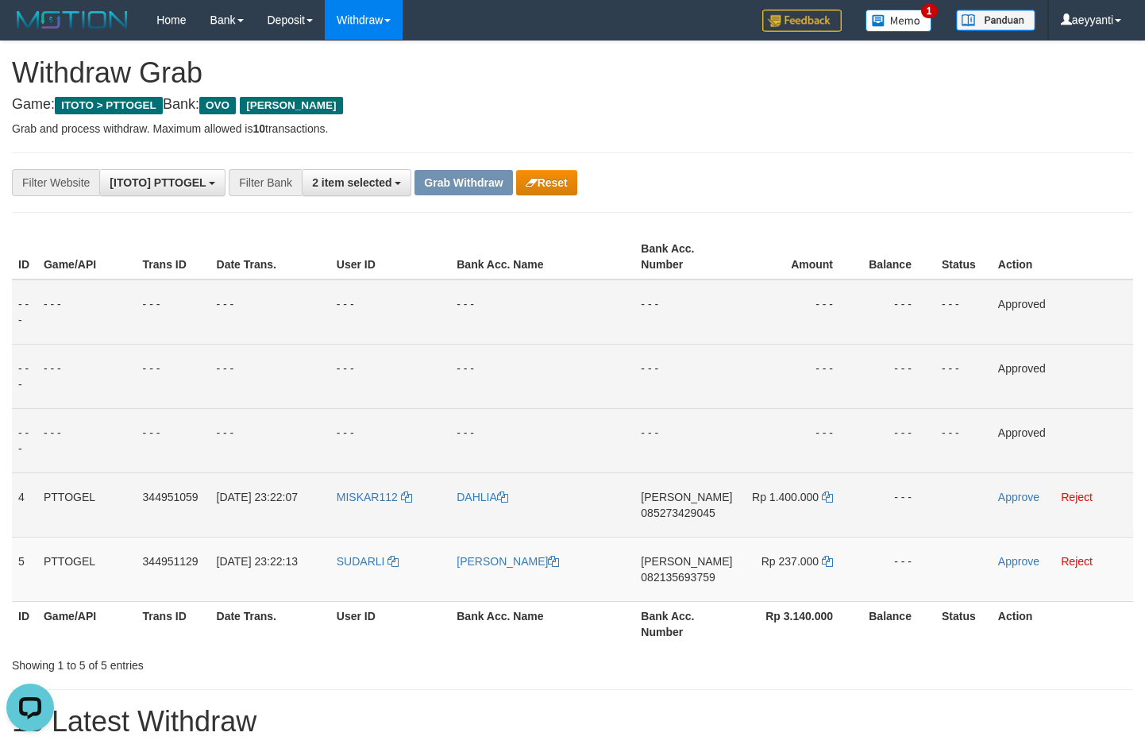
click at [682, 517] on span "085273429045" at bounding box center [678, 513] width 74 height 13
copy span "085273429045"
click at [824, 494] on icon at bounding box center [827, 497] width 11 height 11
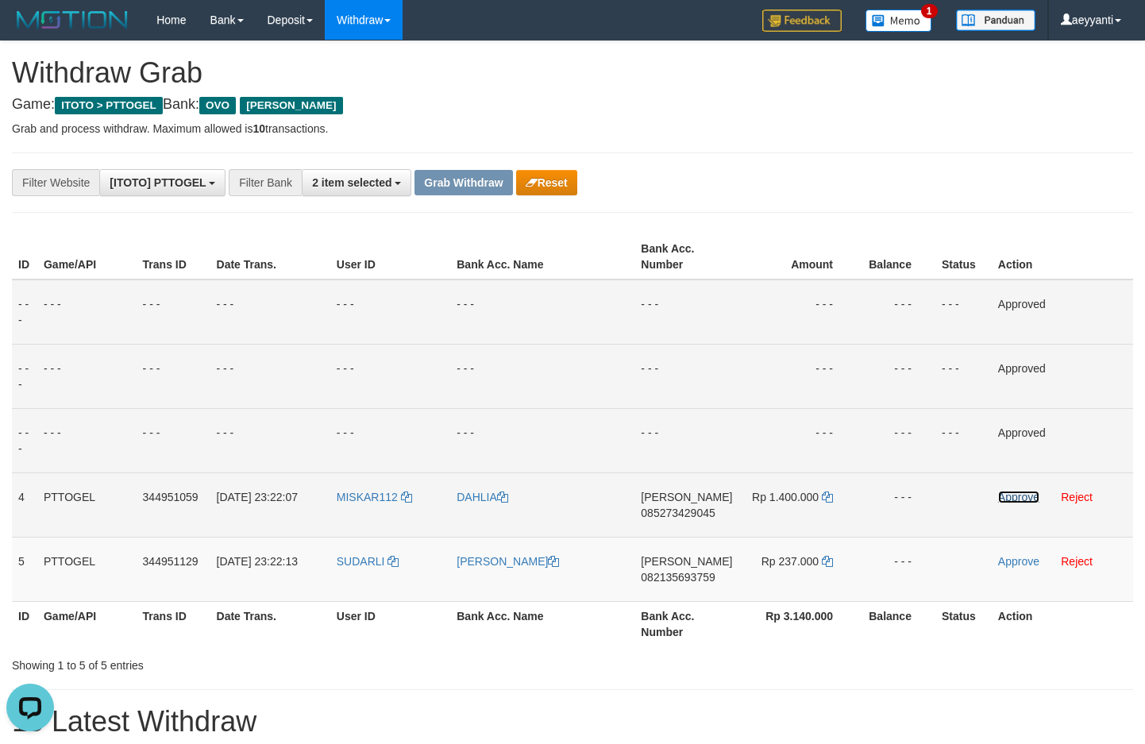
click at [1017, 498] on link "Approve" at bounding box center [1018, 497] width 41 height 13
click at [657, 577] on span "082135693759" at bounding box center [678, 577] width 74 height 13
click at [658, 577] on span "082135693759" at bounding box center [678, 577] width 74 height 13
copy span "082135693759"
click at [828, 565] on icon at bounding box center [827, 561] width 11 height 11
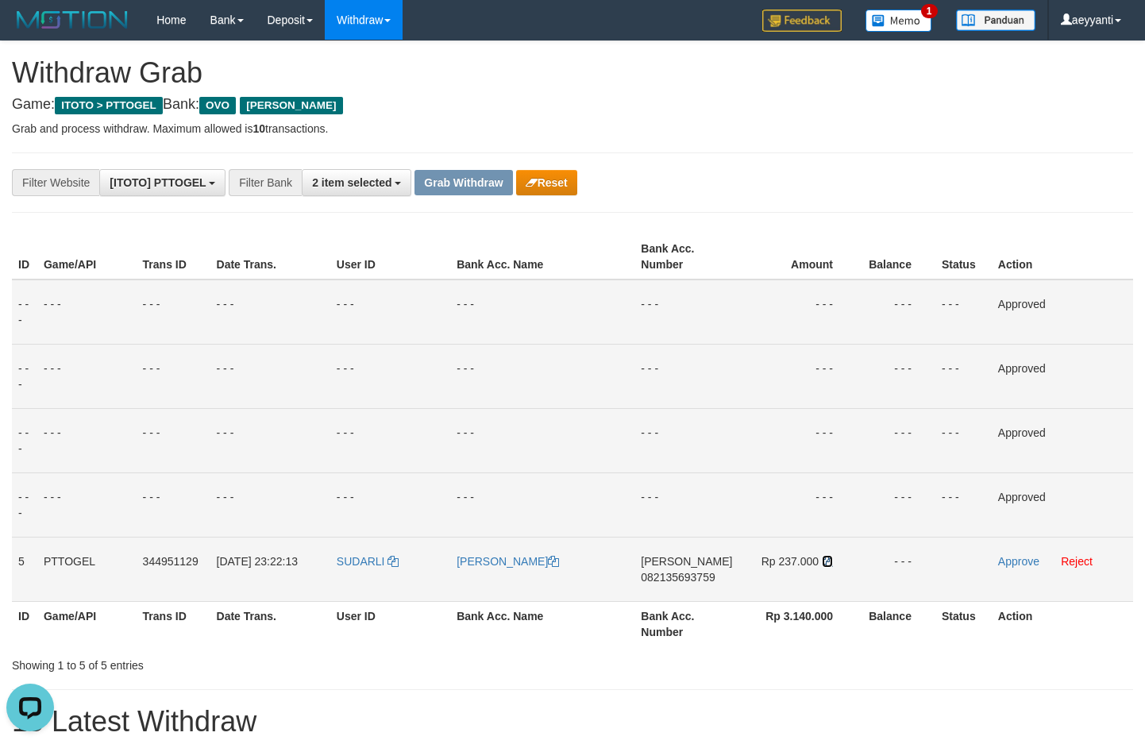
click at [828, 564] on icon at bounding box center [827, 561] width 11 height 11
click at [1007, 555] on link "Approve" at bounding box center [1018, 561] width 41 height 13
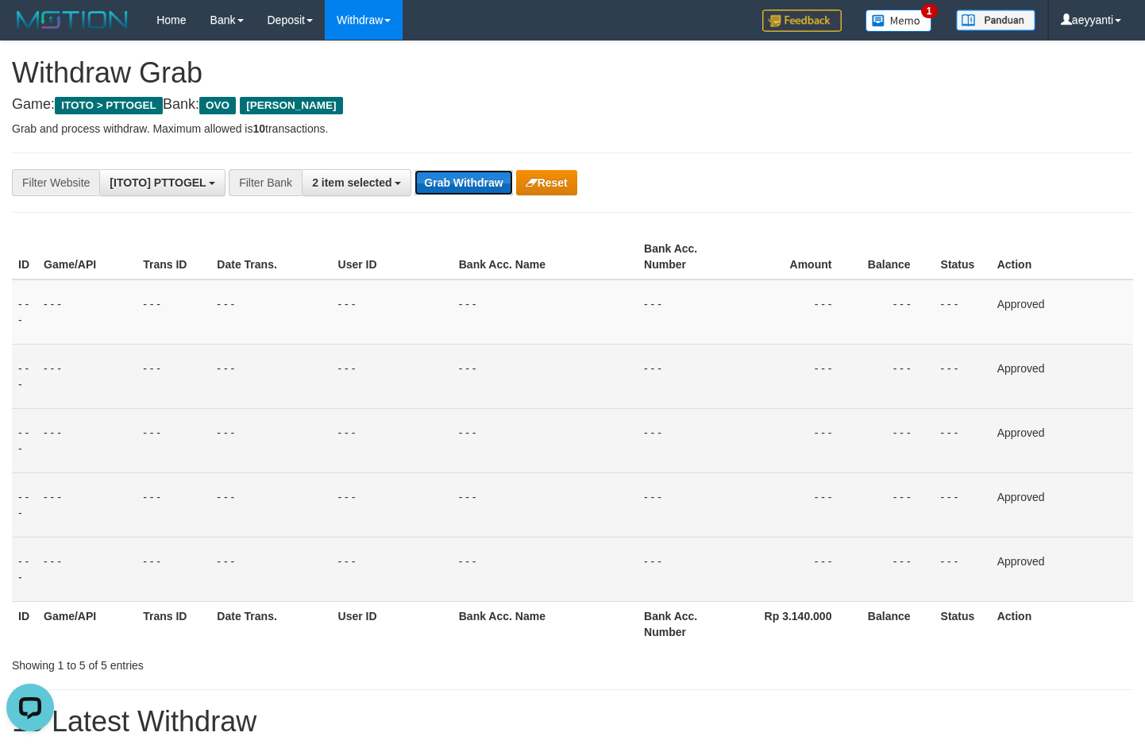
click at [464, 183] on button "Grab Withdraw" at bounding box center [464, 182] width 98 height 25
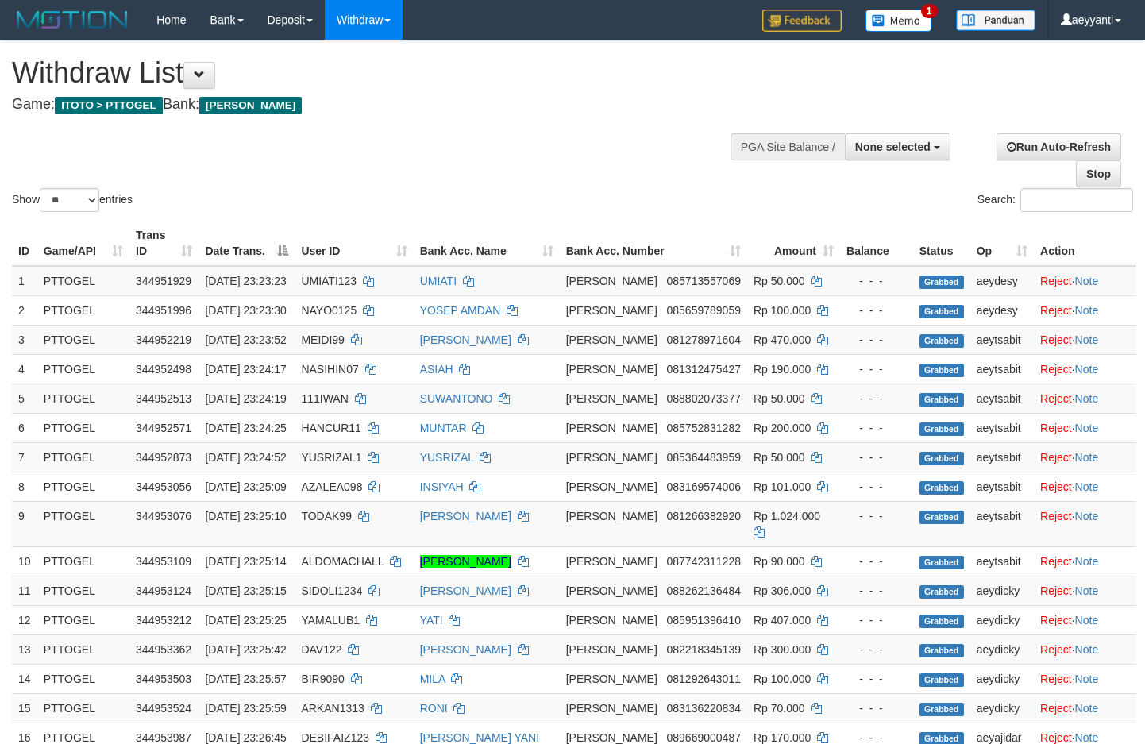
select select
select select "**"
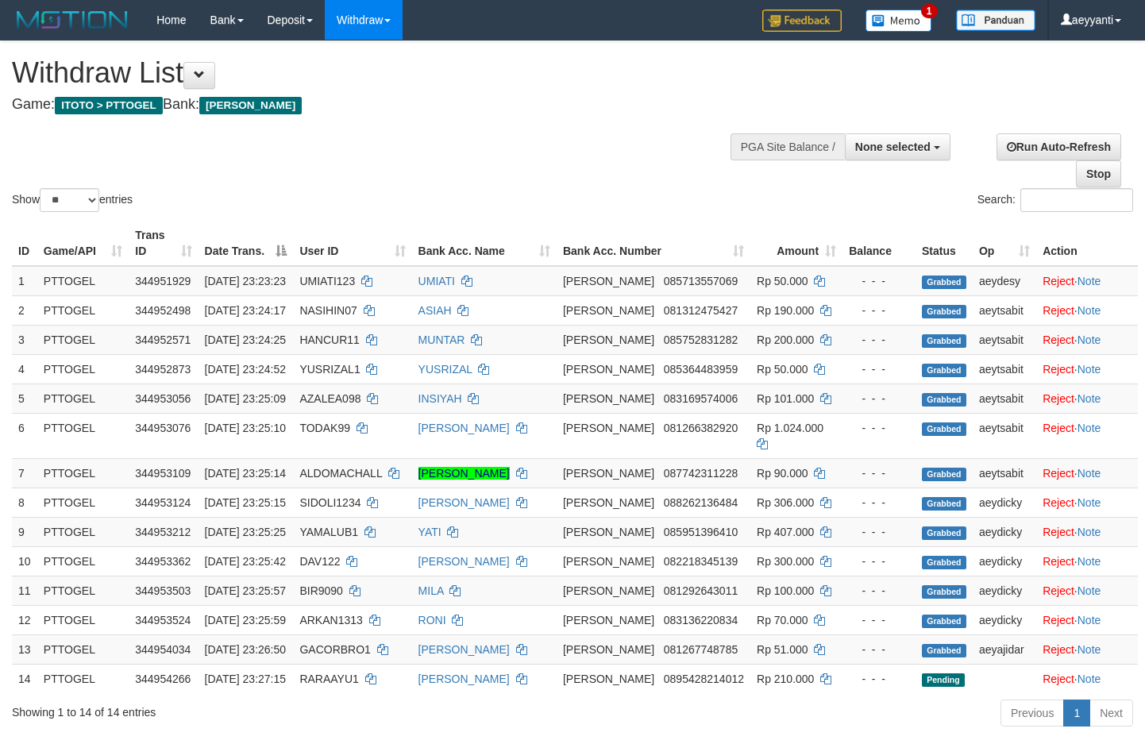
select select
select select "**"
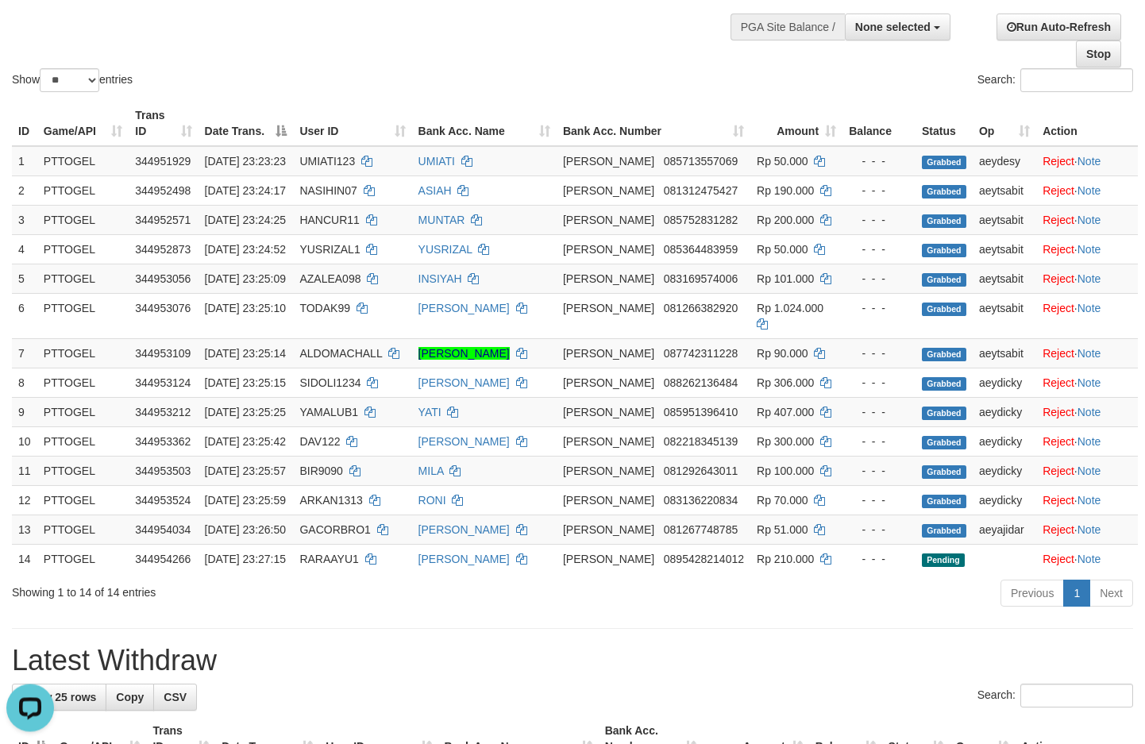
scroll to position [191, 0]
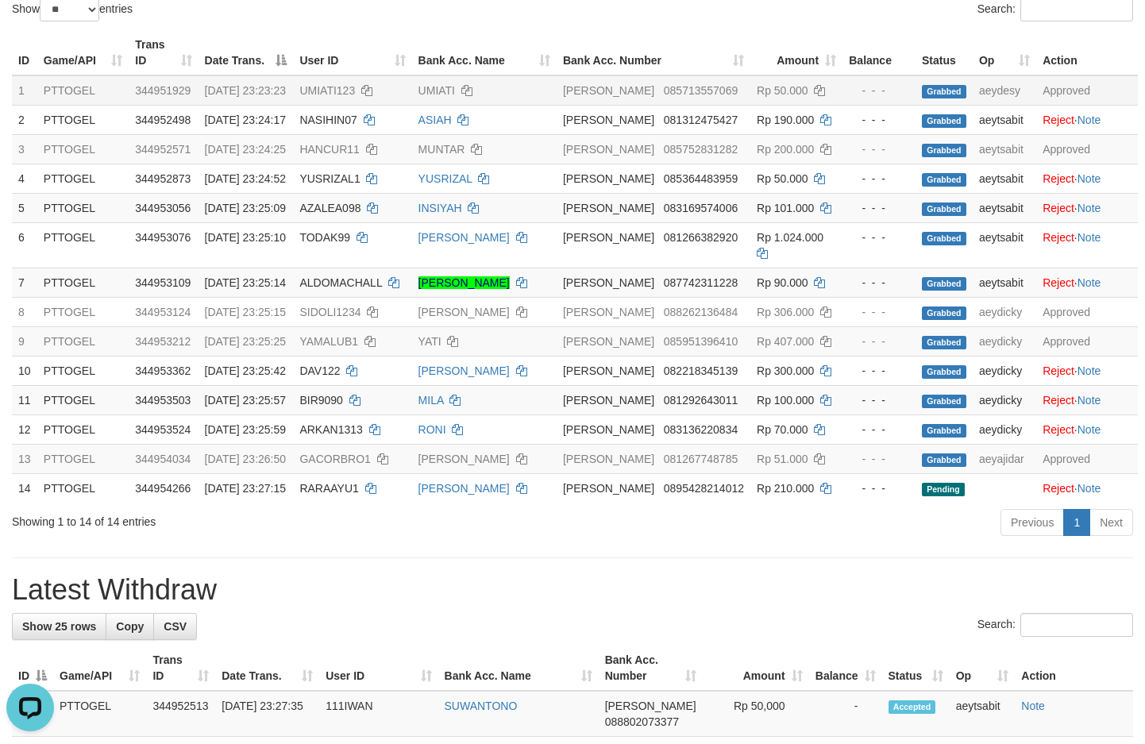
click at [458, 106] on td "UMIATI" at bounding box center [484, 90] width 145 height 30
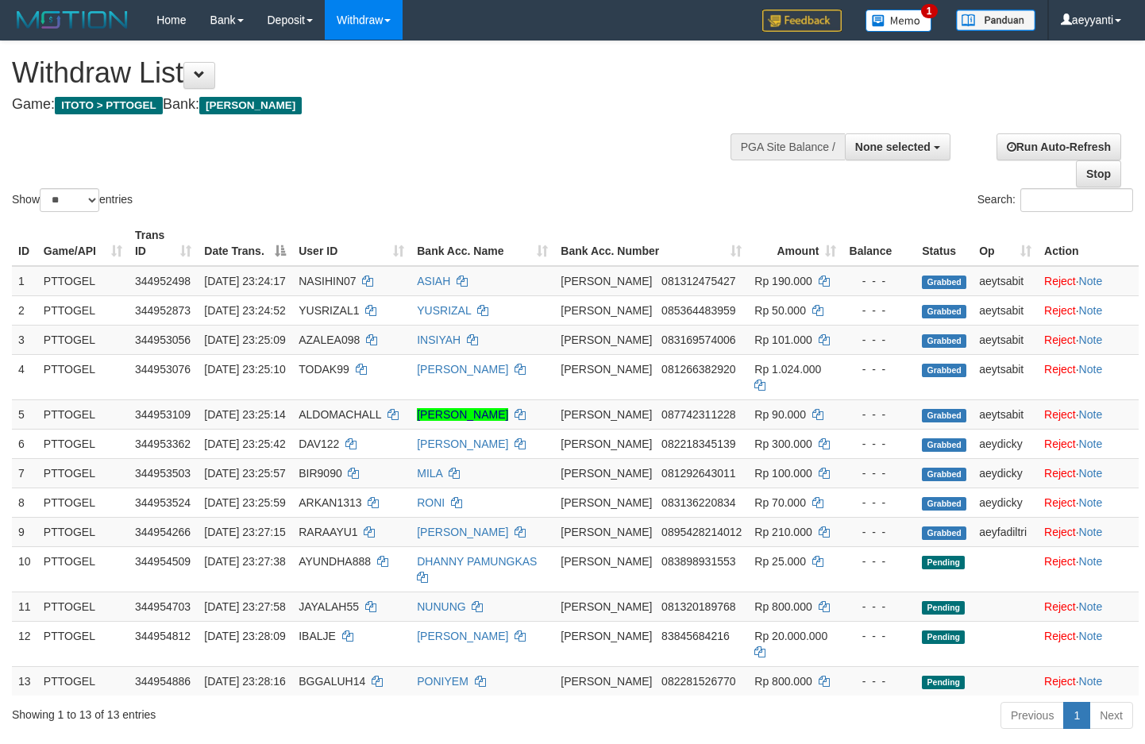
select select
select select "**"
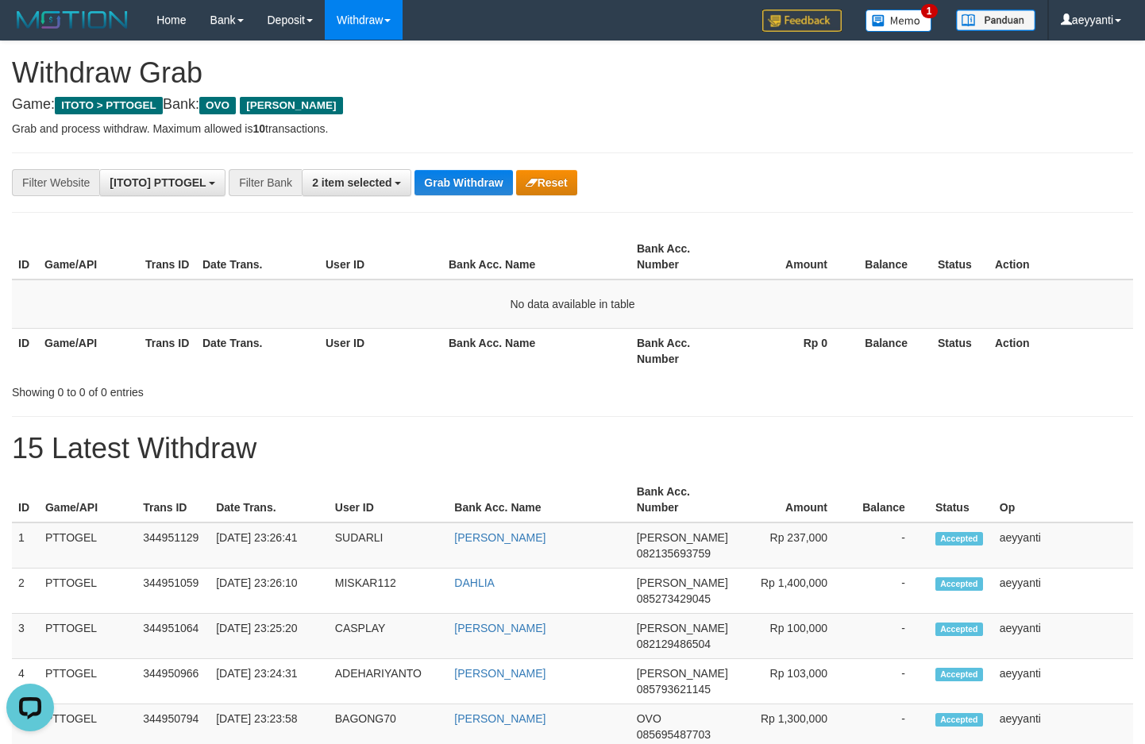
click at [675, 176] on div "**********" at bounding box center [477, 182] width 955 height 27
click at [477, 183] on button "Grab Withdraw" at bounding box center [464, 182] width 98 height 25
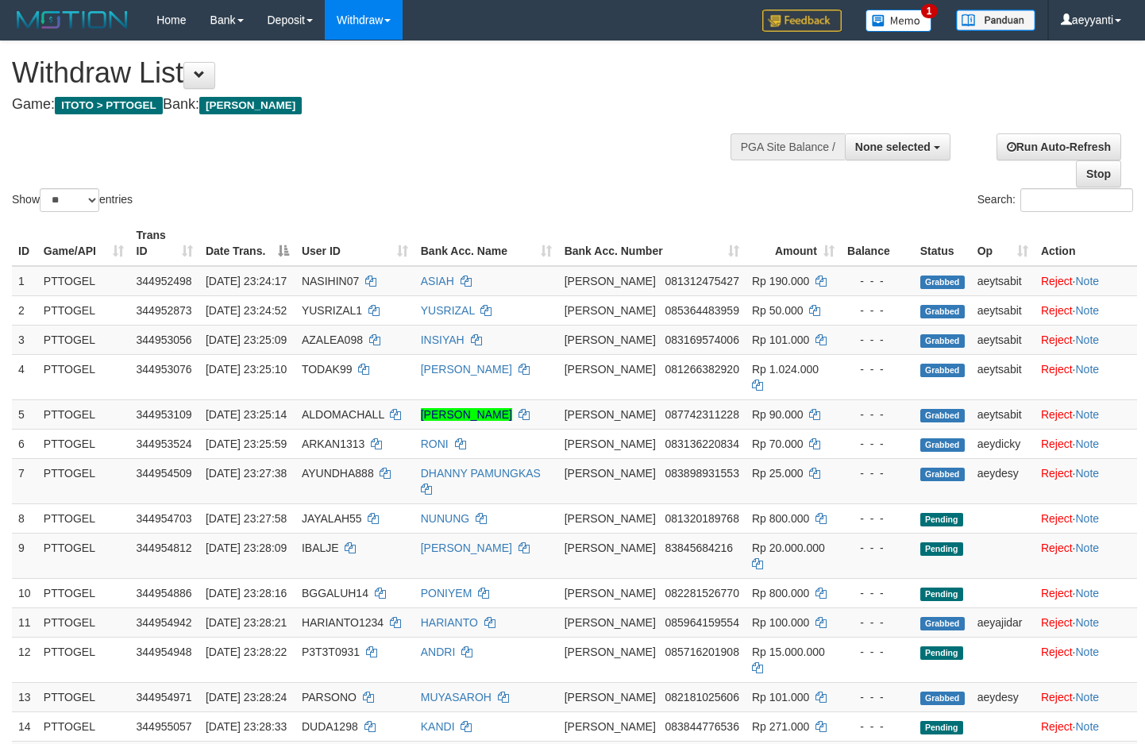
select select
select select "**"
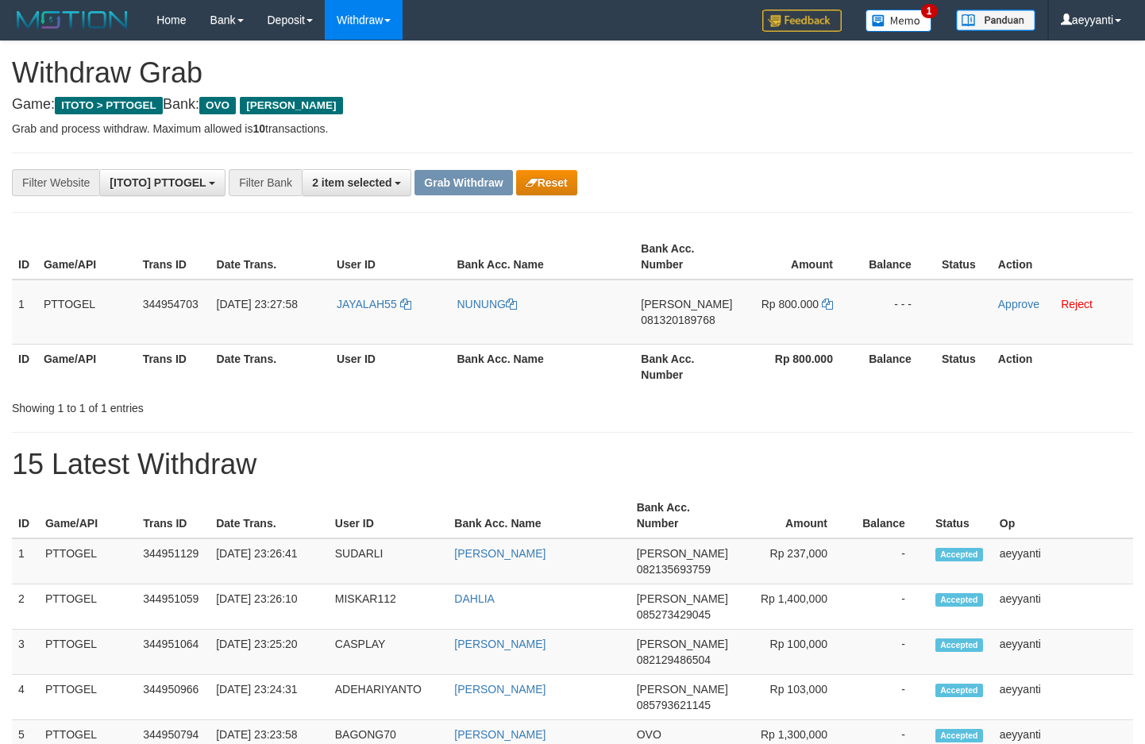
scroll to position [230, 0]
drag, startPoint x: 388, startPoint y: 296, endPoint x: 774, endPoint y: 334, distance: 387.1
click at [774, 334] on tr "1 PTTOGEL 344954703 30/09/2025 23:27:58 JAYALAH55 NUNUNG DANA 081320189768 Rp 8…" at bounding box center [573, 312] width 1122 height 65
click at [842, 169] on div "**********" at bounding box center [477, 182] width 955 height 27
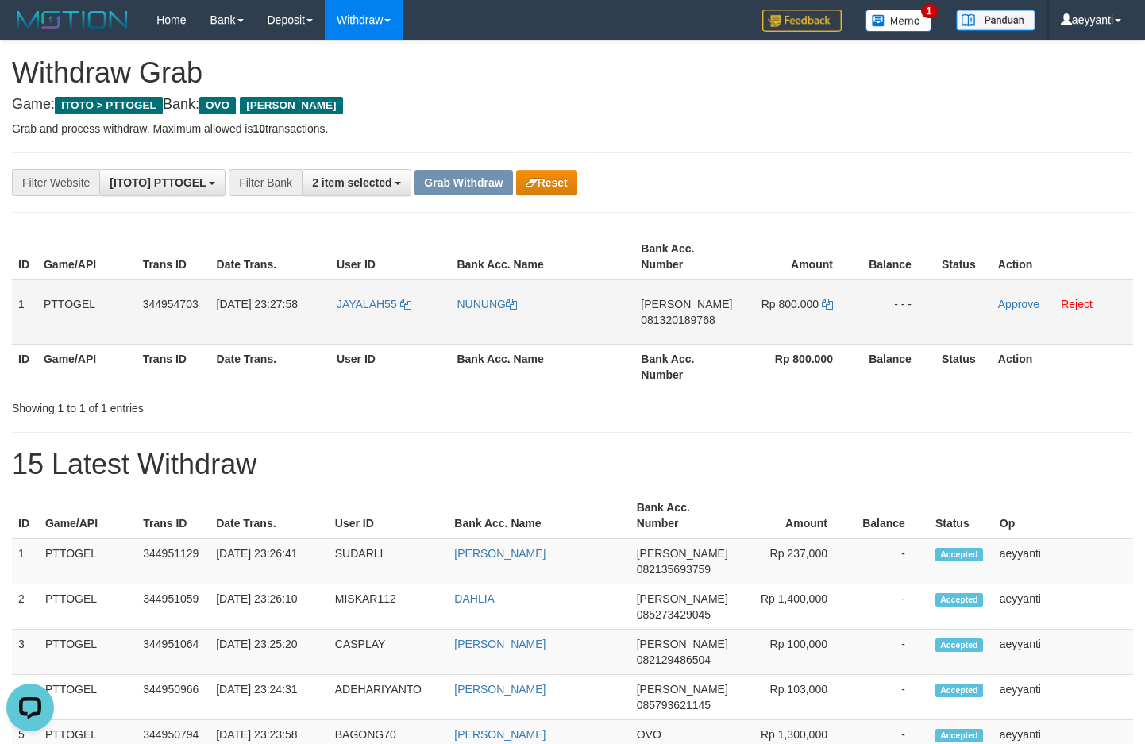
click at [681, 320] on span "081320189768" at bounding box center [678, 320] width 74 height 13
copy span "081320189768"
click at [827, 303] on icon at bounding box center [827, 304] width 11 height 11
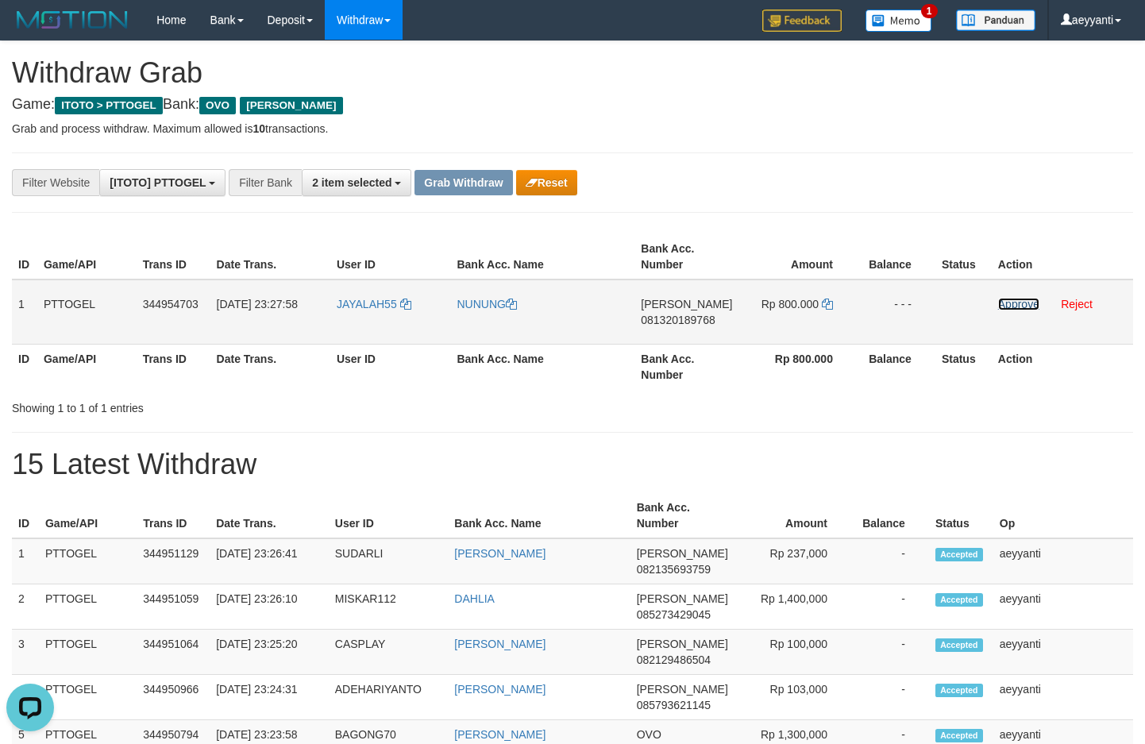
click at [1013, 307] on link "Approve" at bounding box center [1018, 304] width 41 height 13
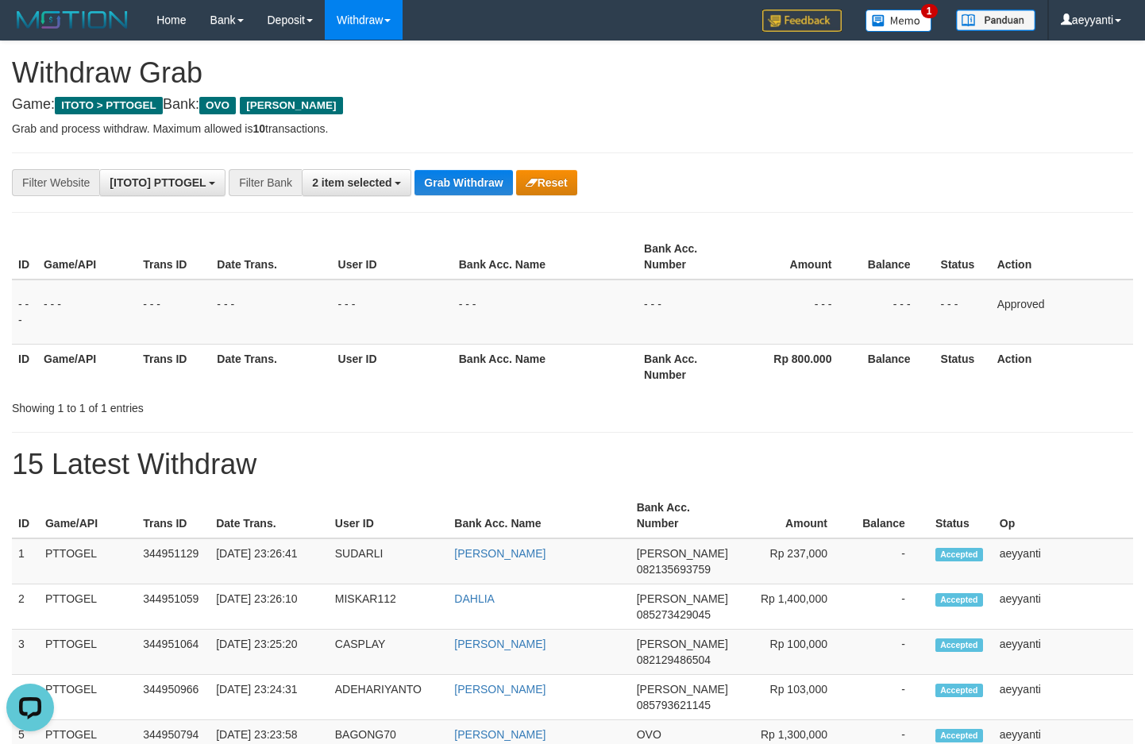
drag, startPoint x: 576, startPoint y: 142, endPoint x: 527, endPoint y: 160, distance: 52.3
click at [577, 143] on div "**********" at bounding box center [572, 688] width 1145 height 1294
click at [455, 184] on button "Grab Withdraw" at bounding box center [464, 182] width 98 height 25
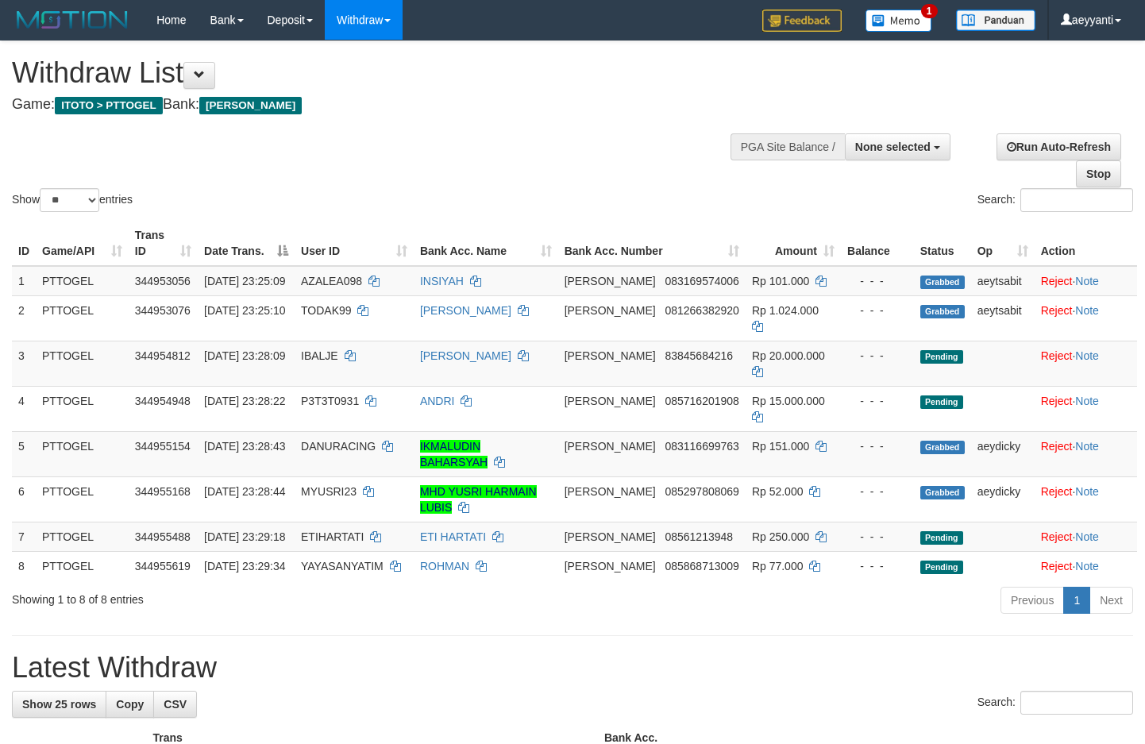
select select
select select "**"
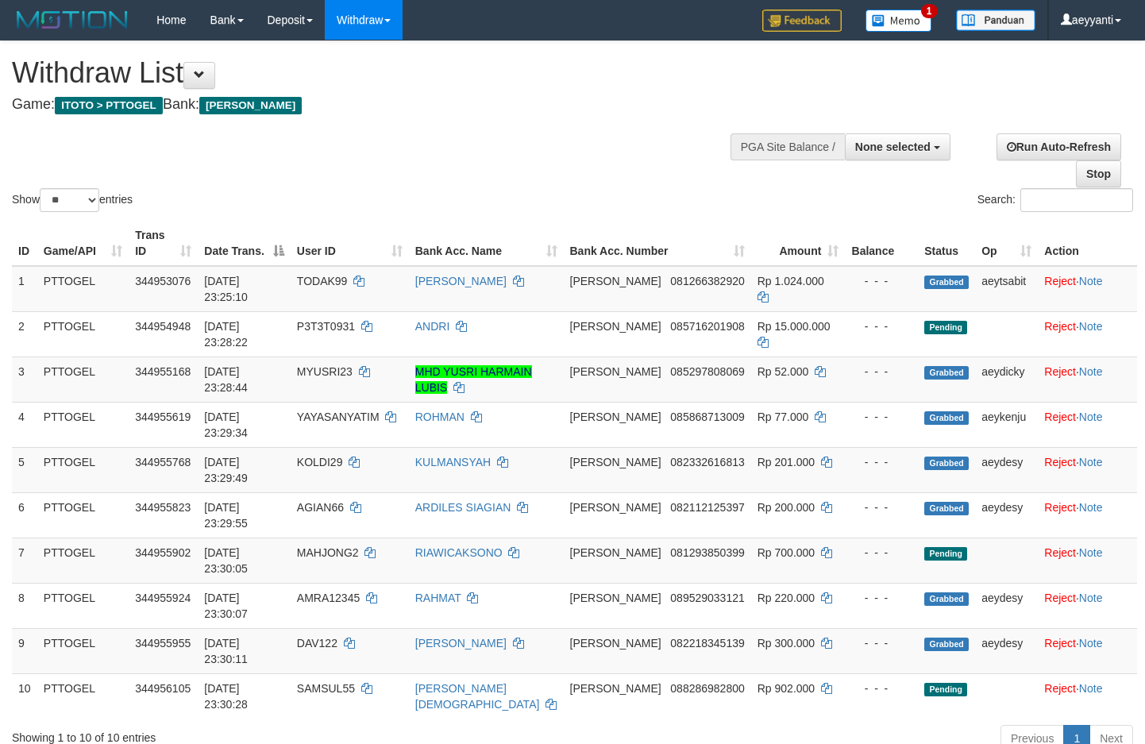
select select
select select "**"
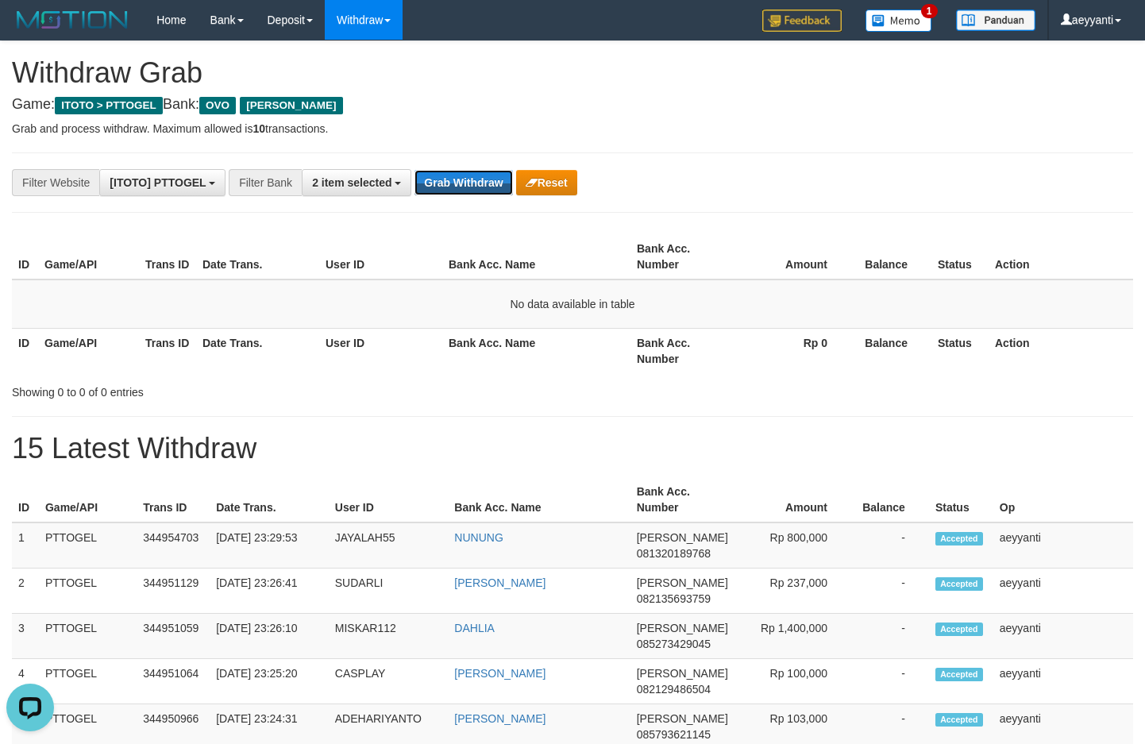
click at [455, 184] on button "Grab Withdraw" at bounding box center [464, 182] width 98 height 25
click at [450, 190] on button "Grab Withdraw" at bounding box center [464, 182] width 98 height 25
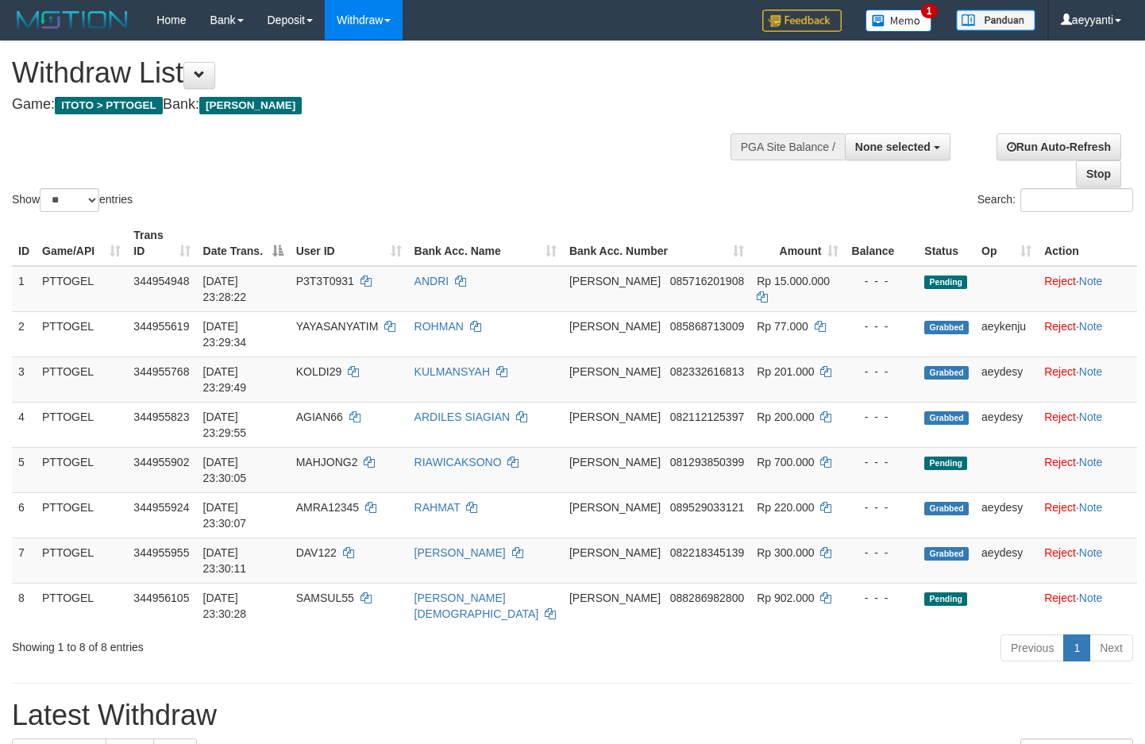
select select
select select "**"
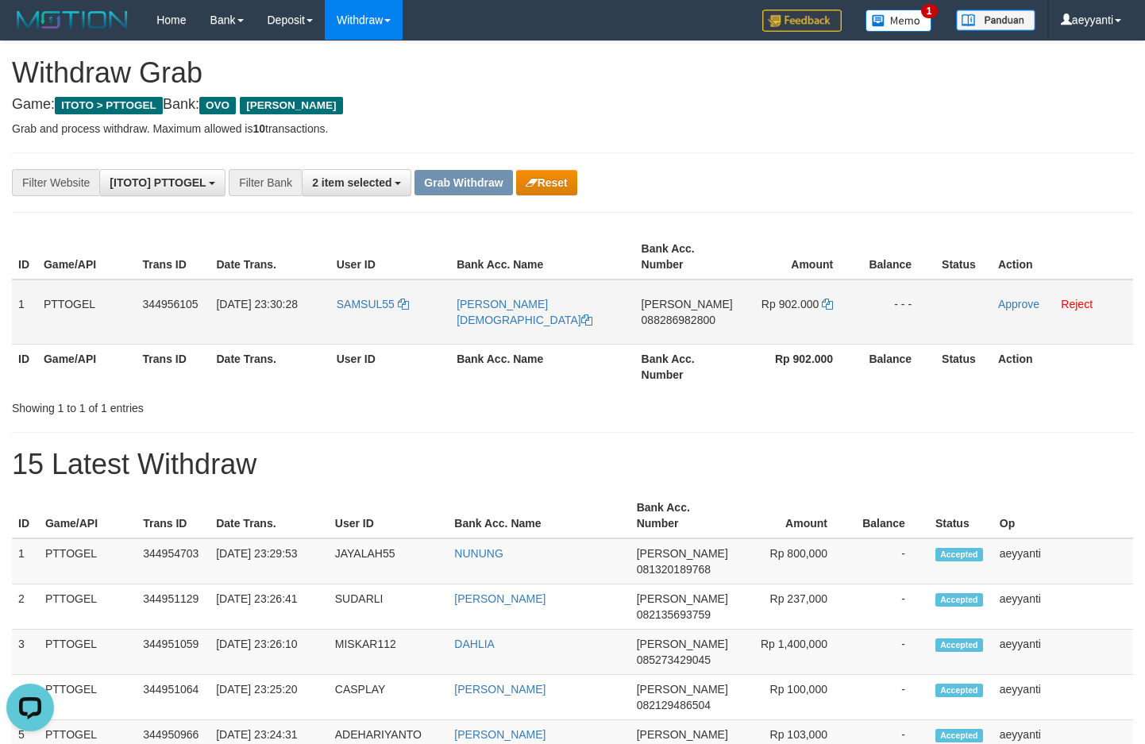
drag, startPoint x: 411, startPoint y: 291, endPoint x: 834, endPoint y: 342, distance: 425.7
click at [834, 342] on tr "1 PTTOGEL 344956105 30/09/2025 23:30:28 SAMSUL55 MUHAMAD HANAFI DANA 0882869828…" at bounding box center [573, 312] width 1122 height 65
click at [791, 125] on p "Grab and process withdraw. Maximum allowed is 10 transactions." at bounding box center [573, 129] width 1122 height 16
click at [696, 318] on span "088286982800" at bounding box center [679, 320] width 74 height 13
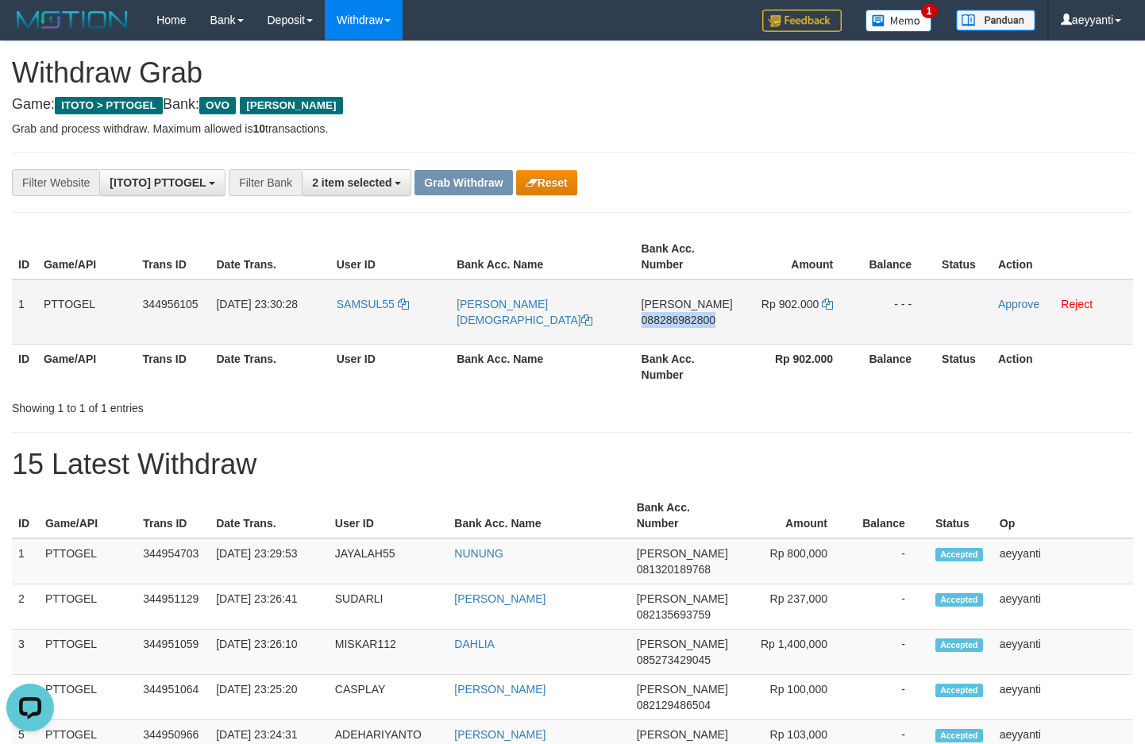
copy span "088286982800"
click at [736, 215] on div "**********" at bounding box center [572, 710] width 1145 height 1339
click at [693, 321] on span "088286982800" at bounding box center [679, 320] width 74 height 13
copy span "088286982800"
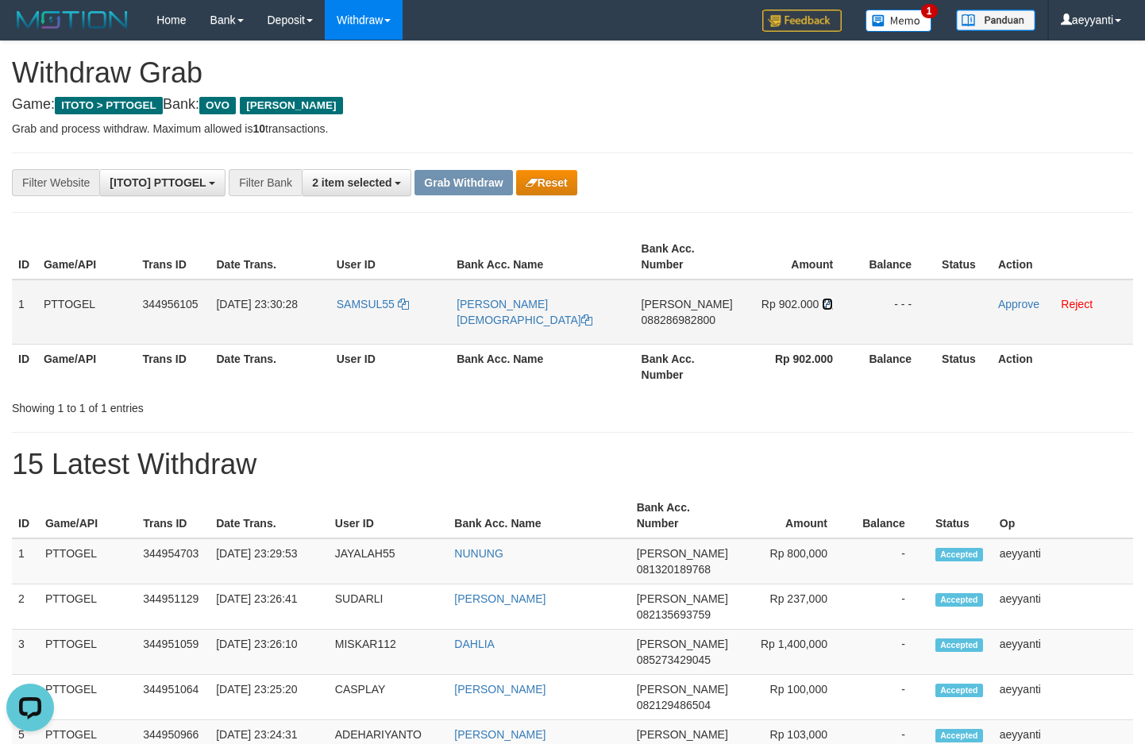
click at [828, 302] on icon at bounding box center [827, 304] width 11 height 11
click at [1006, 304] on link "Approve" at bounding box center [1018, 304] width 41 height 13
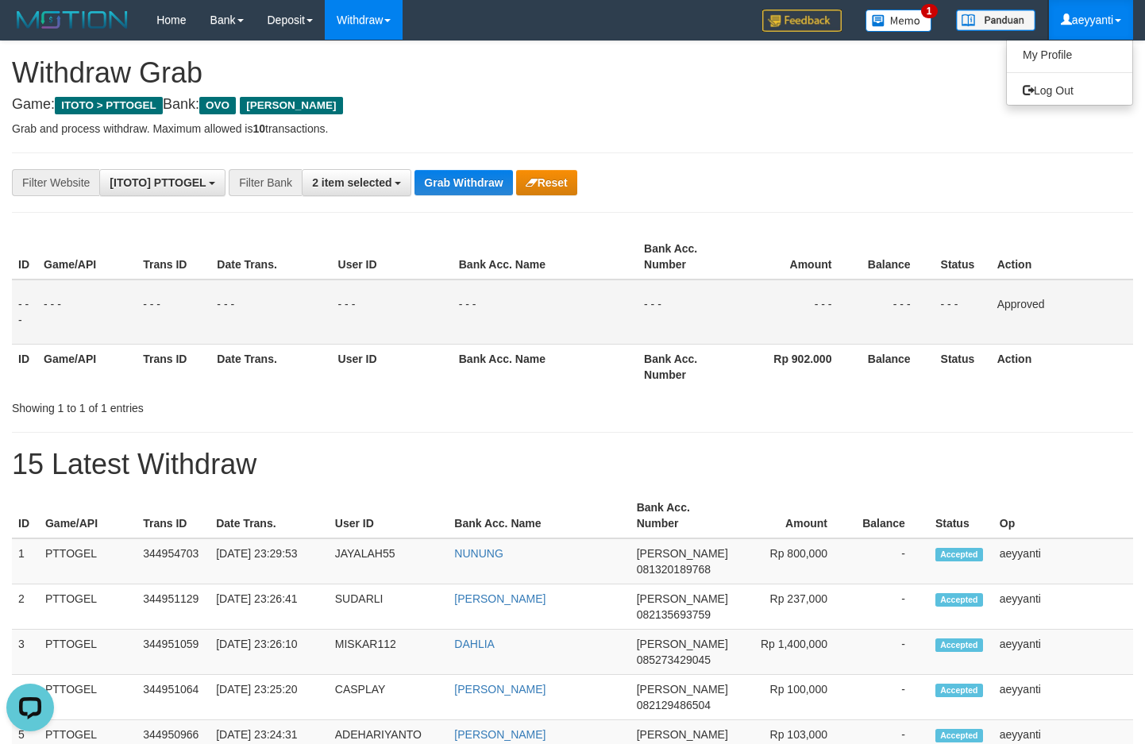
click at [1118, 17] on link "aeyyanti" at bounding box center [1091, 20] width 84 height 40
click at [1096, 21] on link "aeyyanti" at bounding box center [1091, 20] width 84 height 40
click at [1073, 90] on link "Log Out" at bounding box center [1069, 90] width 125 height 21
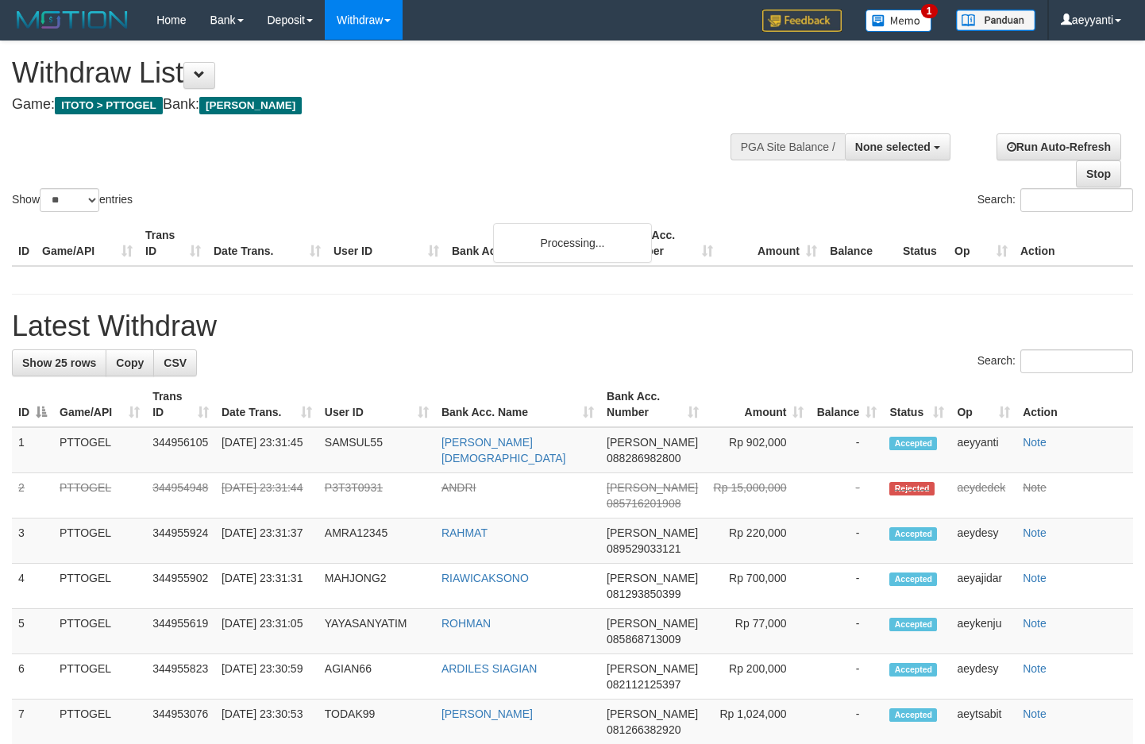
select select
select select "**"
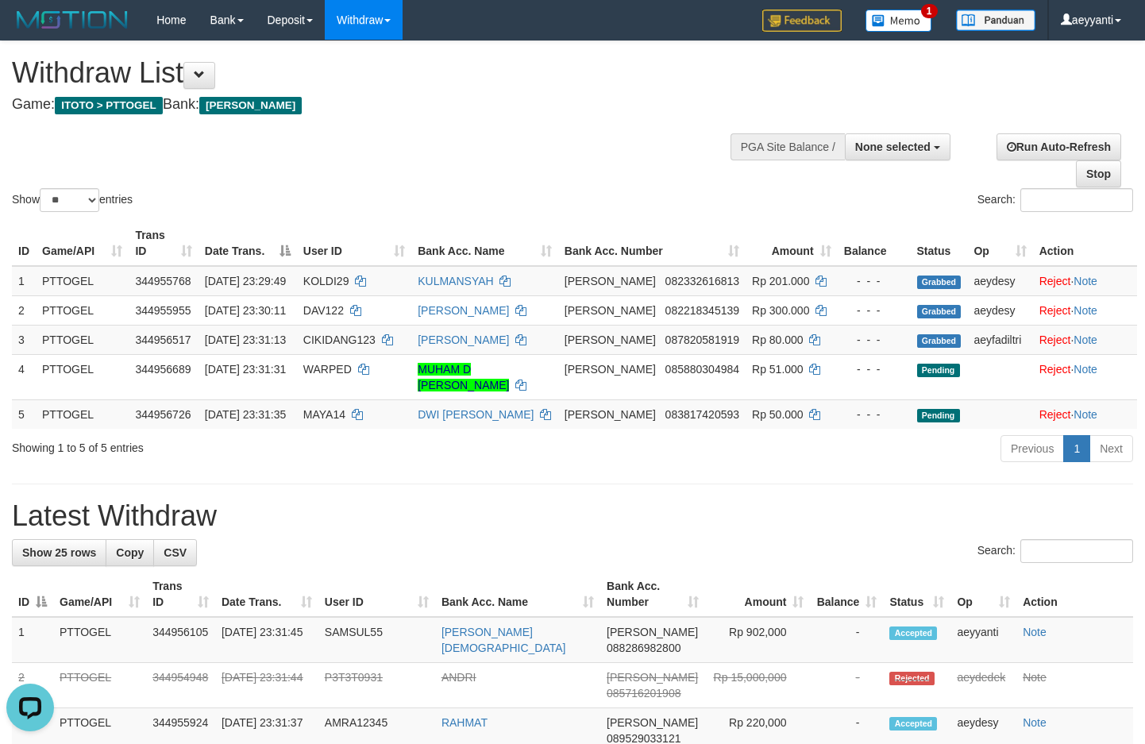
click at [416, 167] on div "Show ** ** ** *** entries Search:" at bounding box center [572, 128] width 1145 height 174
select select
select select "**"
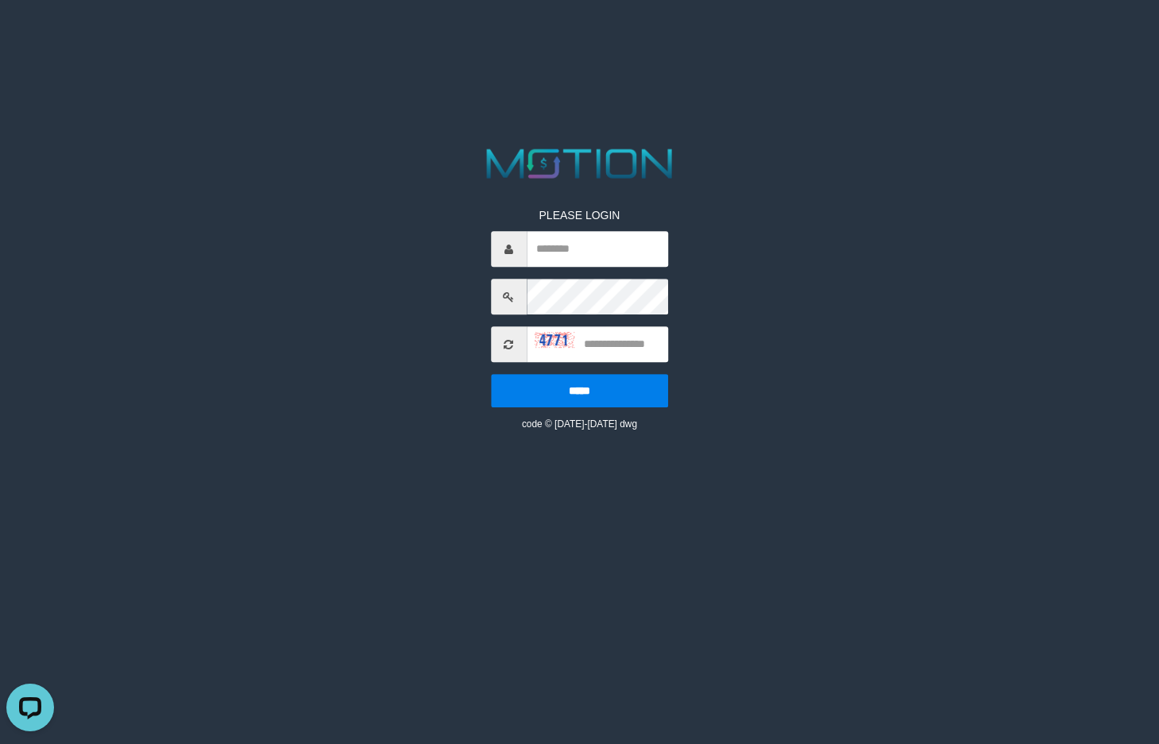
click at [264, 40] on html "PLEASE LOGIN ***** code © 2012-2018 dwg sess-ok" at bounding box center [579, 20] width 1159 height 40
drag, startPoint x: 556, startPoint y: 253, endPoint x: 566, endPoint y: 242, distance: 14.1
click at [552, 252] on input "text" at bounding box center [597, 249] width 141 height 36
click at [640, 247] on input "**********" at bounding box center [597, 249] width 141 height 36
type input "**********"
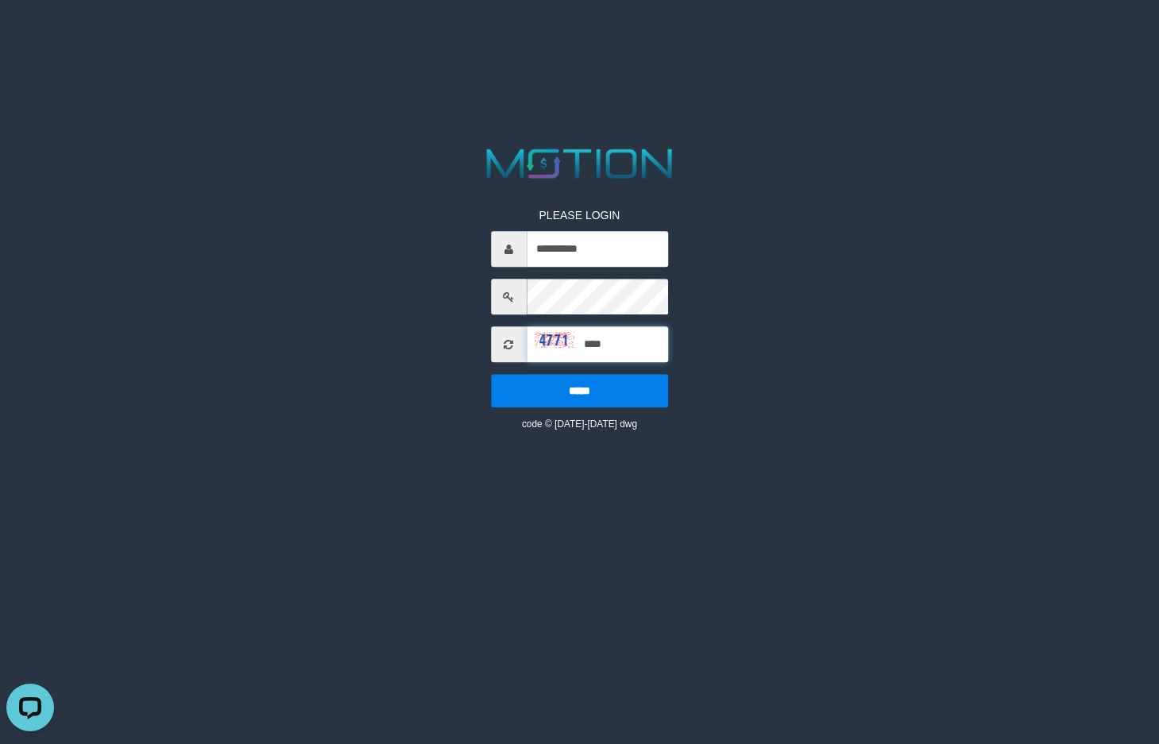
type input "****"
click at [491, 374] on input "*****" at bounding box center [579, 390] width 177 height 33
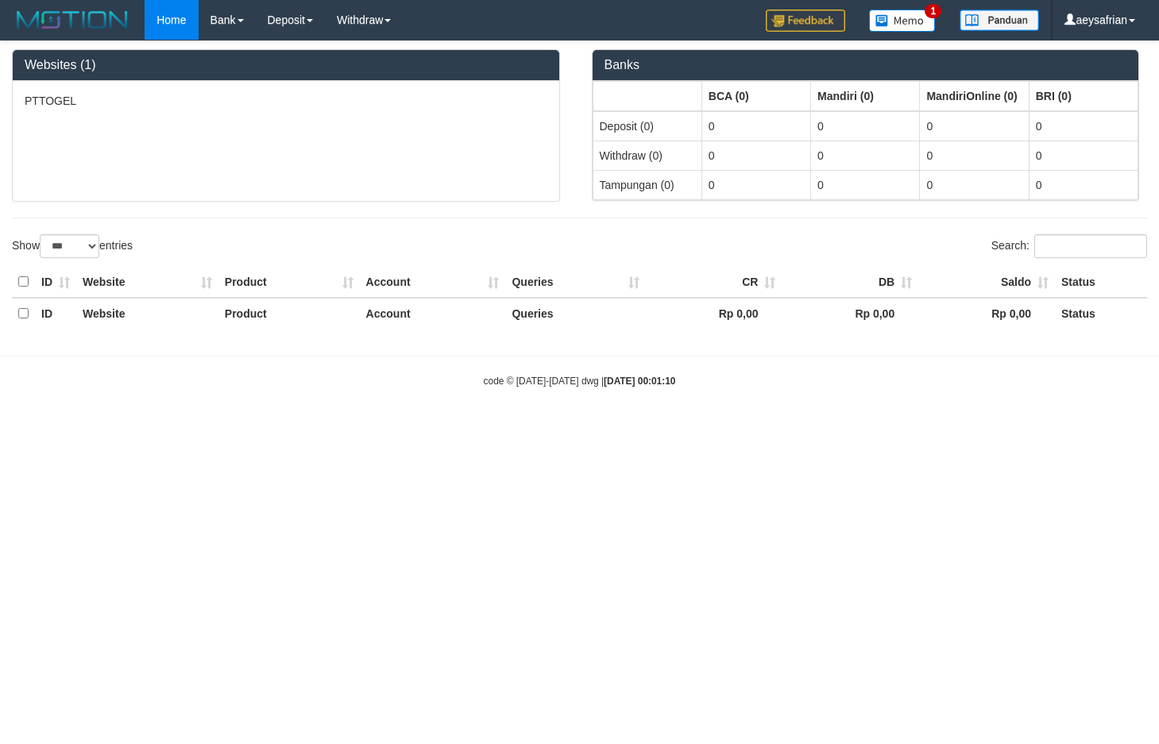
select select "***"
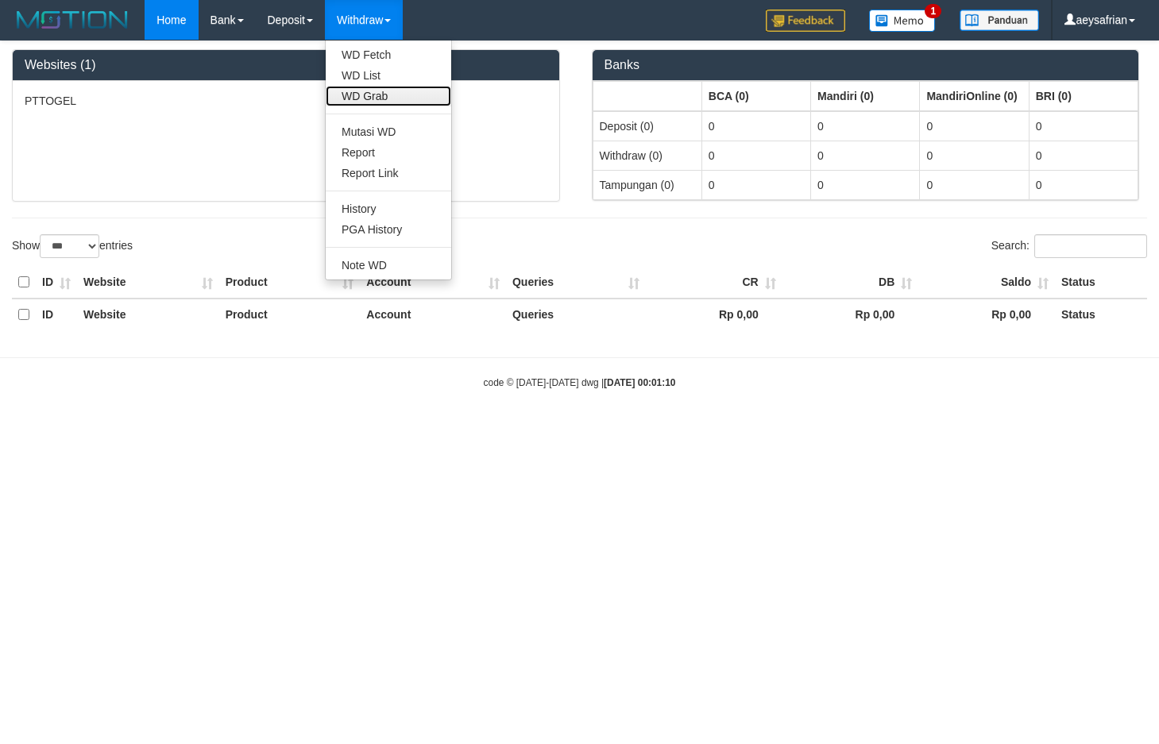
click at [379, 94] on link "WD Grab" at bounding box center [388, 96] width 125 height 21
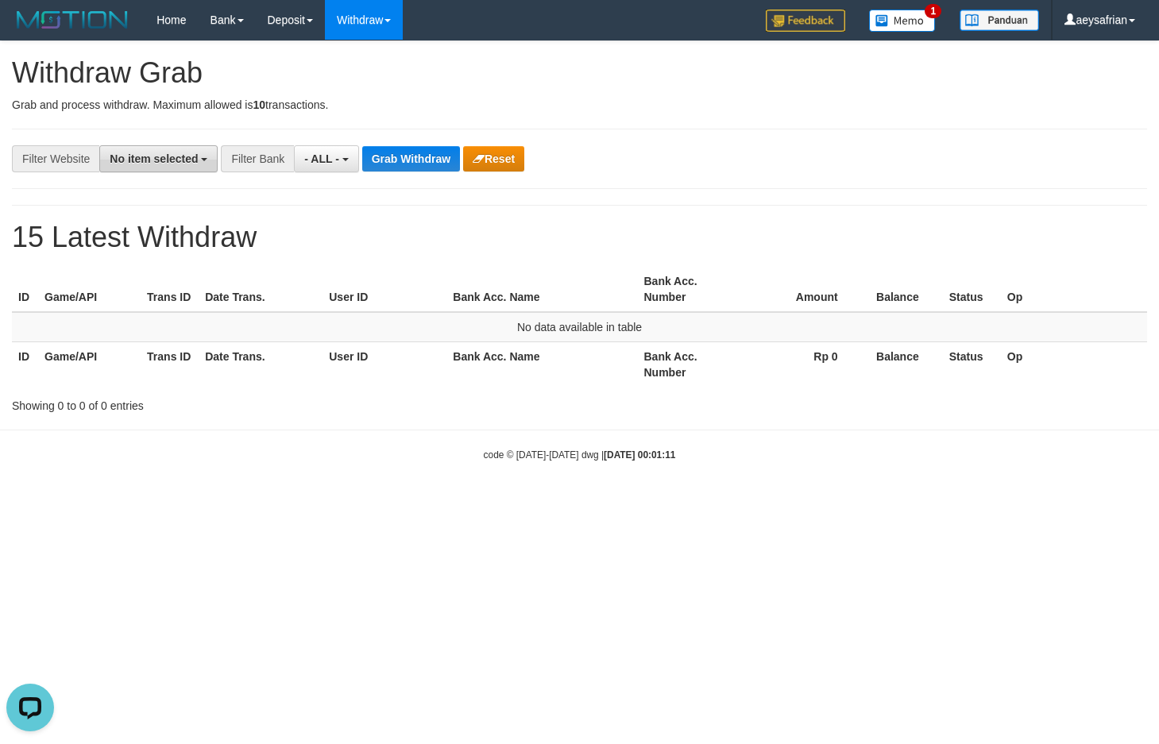
click at [201, 147] on button "No item selected" at bounding box center [158, 158] width 118 height 27
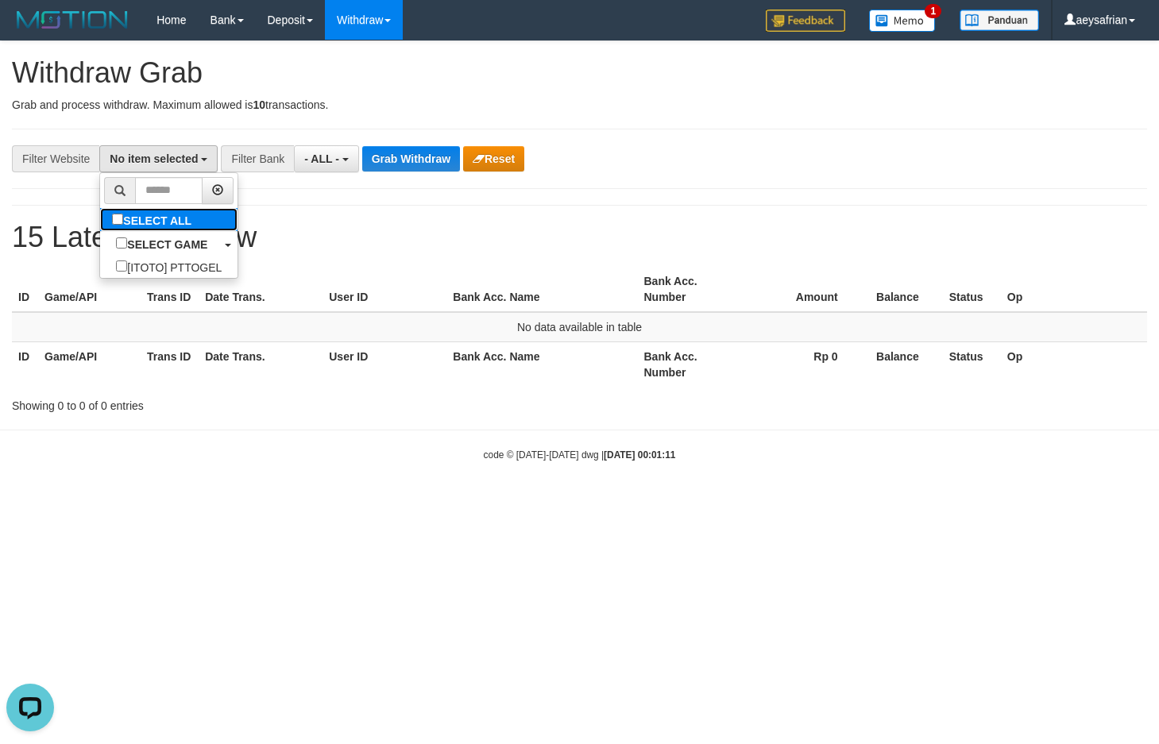
click at [109, 222] on label "SELECT ALL" at bounding box center [153, 219] width 107 height 23
select select "***"
click at [322, 153] on span "- ALL -" at bounding box center [329, 159] width 35 height 13
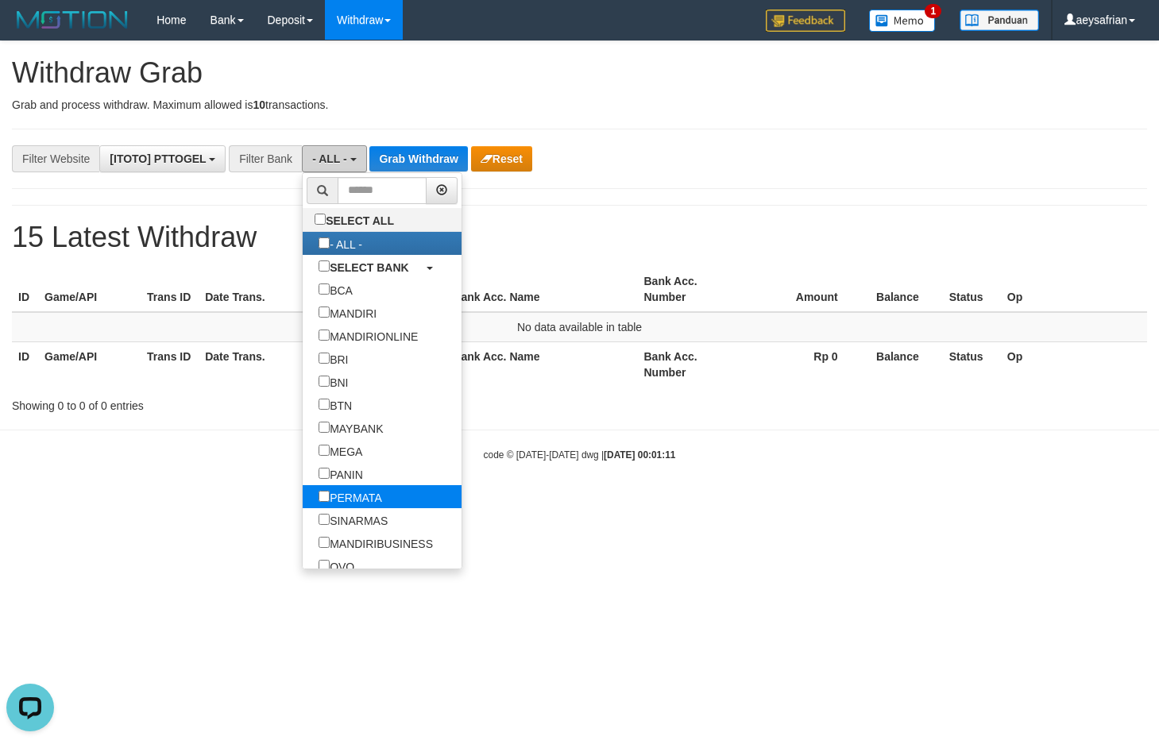
scroll to position [153, 0]
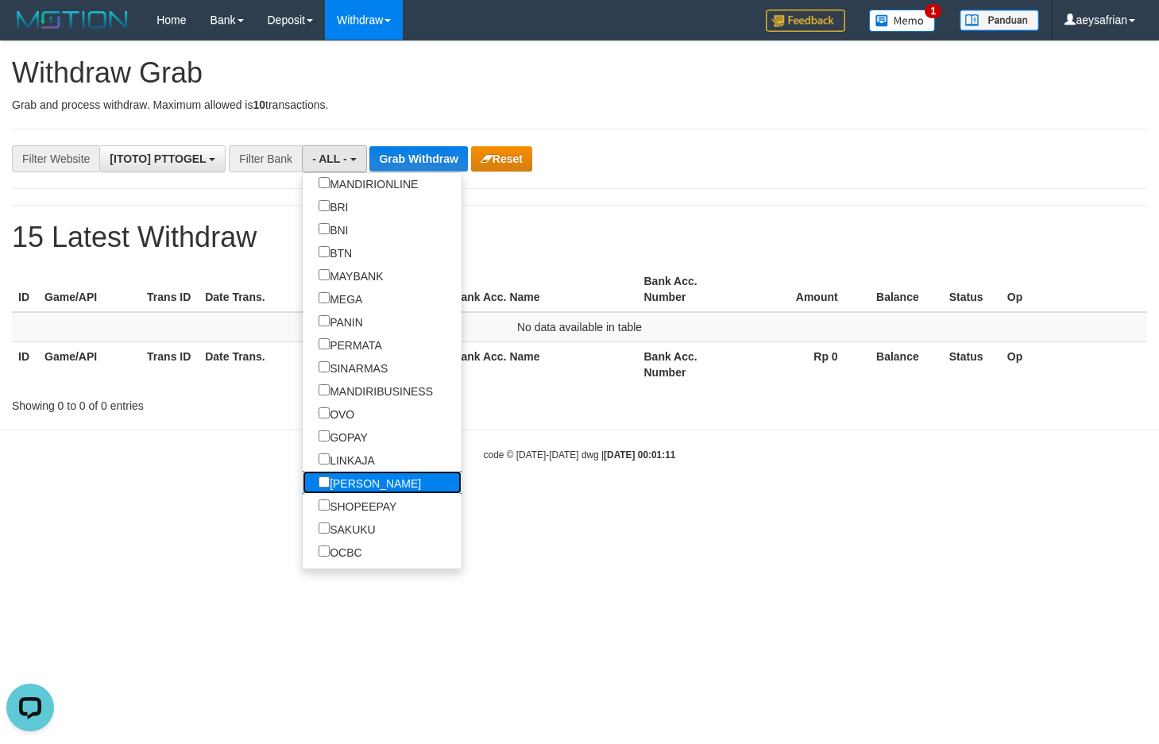
click at [303, 473] on label "[PERSON_NAME]" at bounding box center [370, 482] width 134 height 23
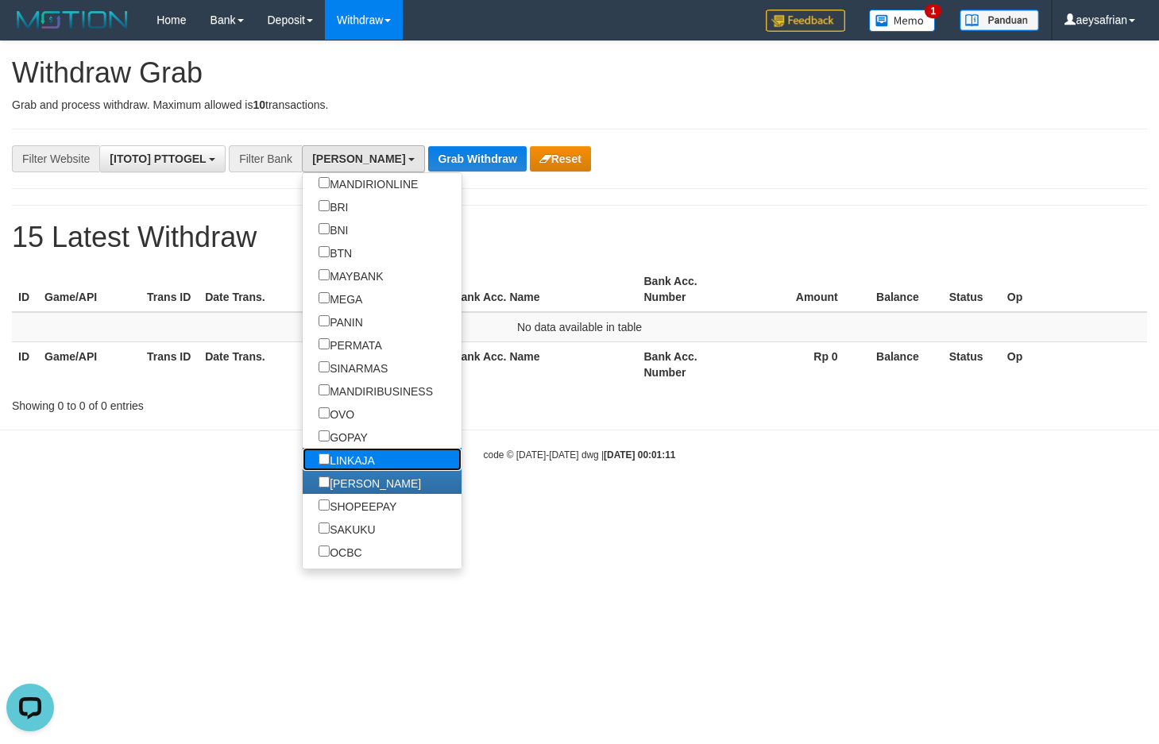
drag, startPoint x: 279, startPoint y: 456, endPoint x: 279, endPoint y: 446, distance: 10.3
click at [303, 454] on label "LINKAJA" at bounding box center [347, 459] width 88 height 23
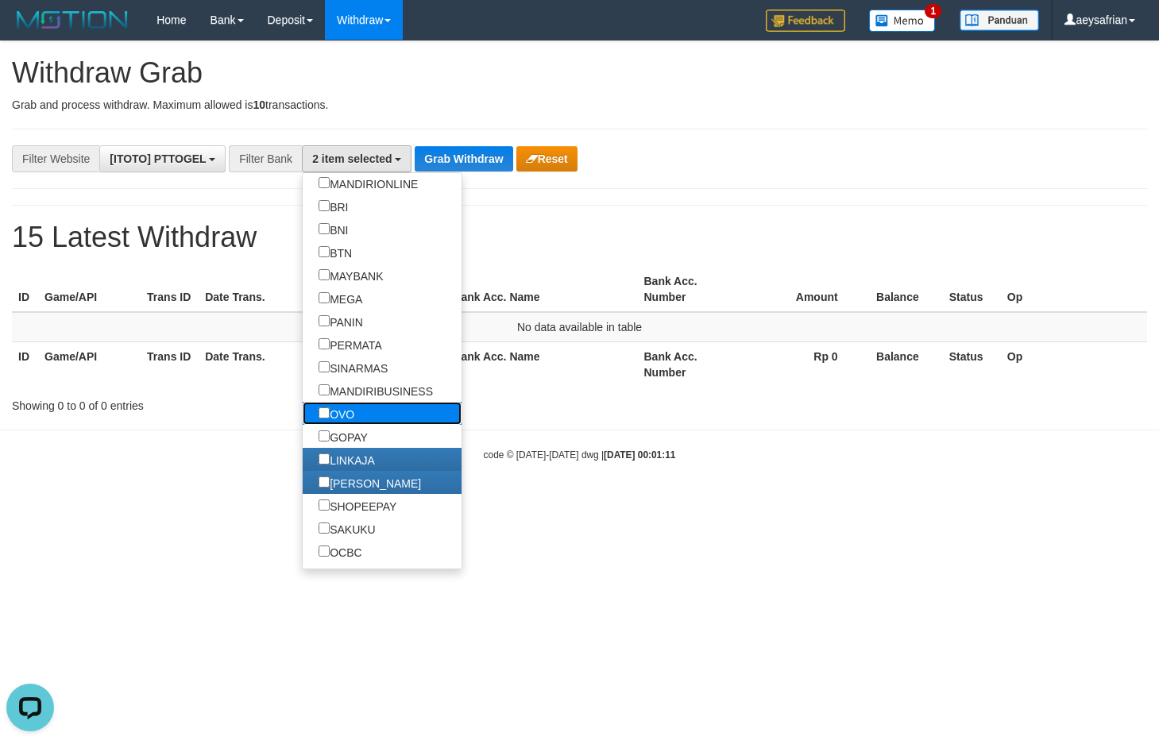
click at [303, 423] on label "OVO" at bounding box center [337, 413] width 68 height 23
select select "***"
click at [303, 437] on label "GOPAY" at bounding box center [343, 436] width 81 height 23
click at [615, 502] on html "Toggle navigation Home Bank Account List Load By Website Group [ITOTO] PTTOGEL …" at bounding box center [579, 251] width 1159 height 502
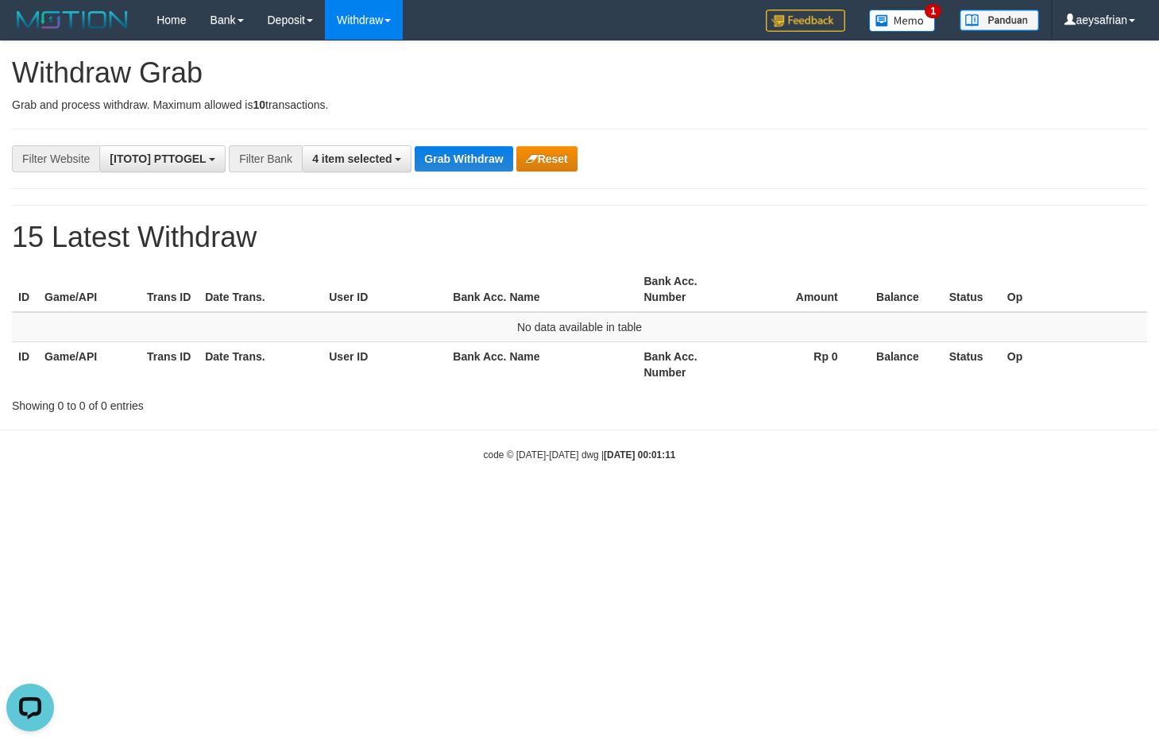
click at [228, 502] on html "Toggle navigation Home Bank Account List Load By Website Group [ITOTO] PTTOGEL …" at bounding box center [579, 251] width 1159 height 502
drag, startPoint x: 160, startPoint y: 427, endPoint x: 180, endPoint y: 427, distance: 19.1
click at [163, 427] on body "Toggle navigation Home Bank Account List Load By Website Group [ITOTO] PTTOGEL …" at bounding box center [579, 251] width 1159 height 502
click at [456, 160] on button "Grab Withdraw" at bounding box center [464, 158] width 98 height 25
click at [454, 160] on button "Grab Withdraw" at bounding box center [464, 158] width 98 height 25
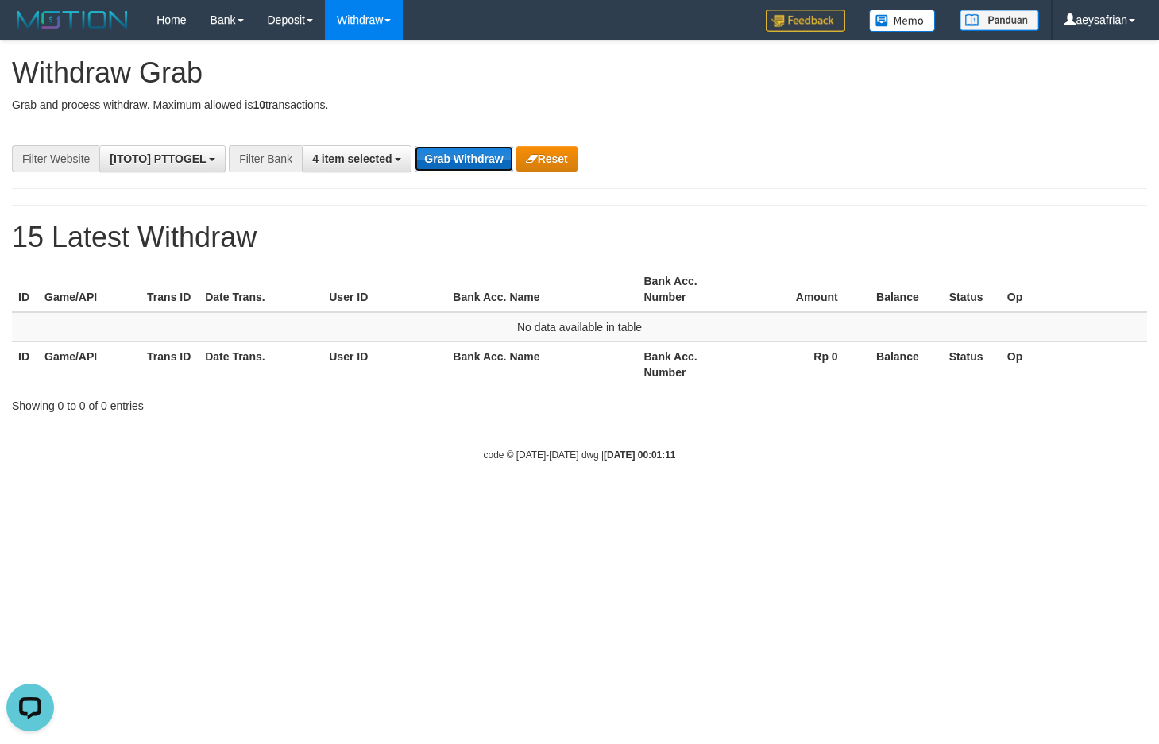
click at [454, 160] on button "Grab Withdraw" at bounding box center [464, 158] width 98 height 25
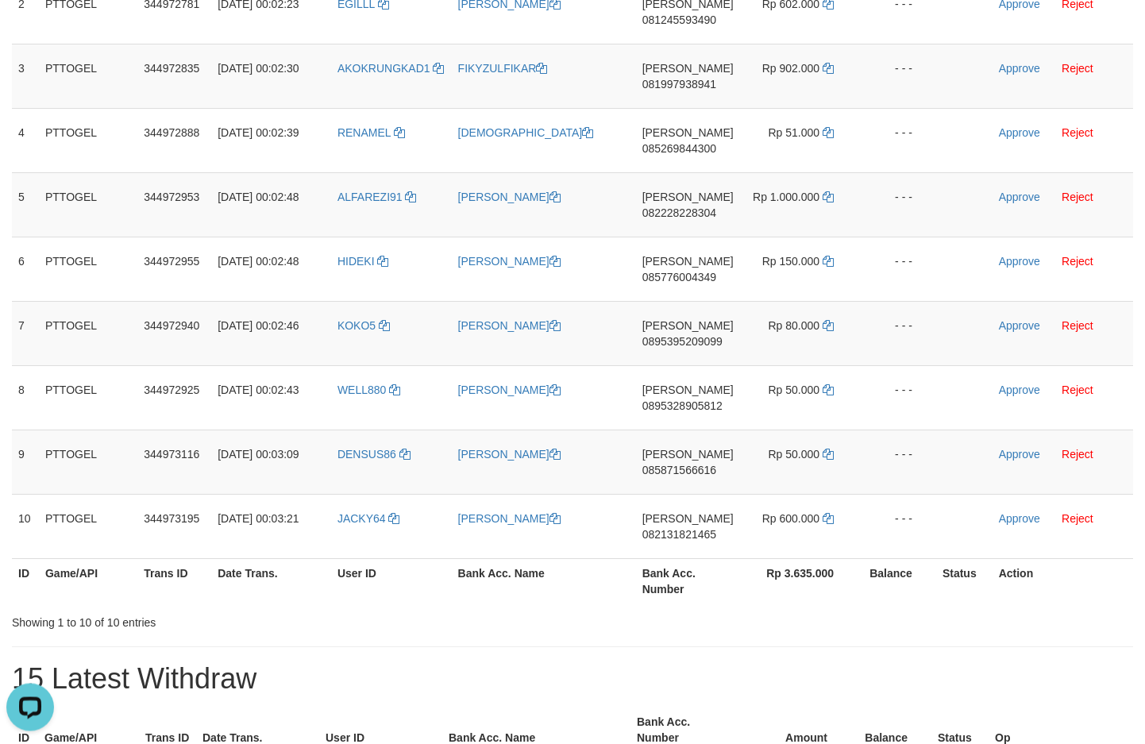
scroll to position [563, 0]
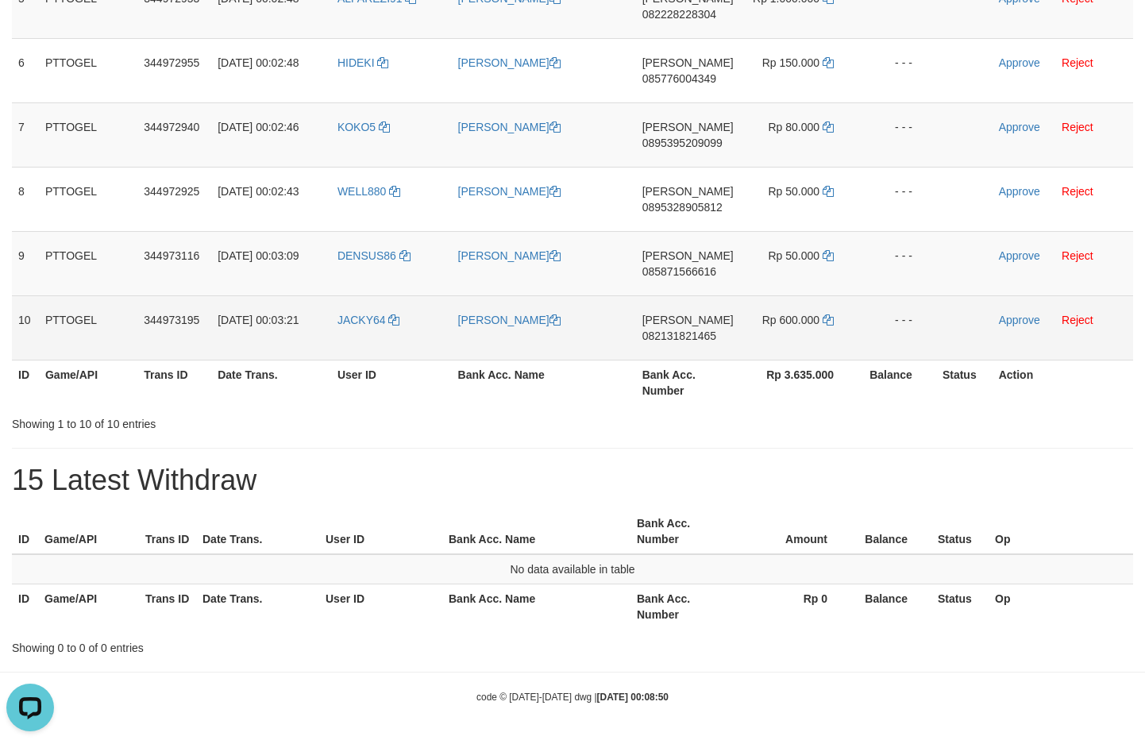
drag, startPoint x: 392, startPoint y: 134, endPoint x: 777, endPoint y: 353, distance: 442.5
click at [779, 352] on tbody "1 PTTOGEL 344972691 [DATE] 00:02:10 [GEOGRAPHIC_DATA] ELA [PERSON_NAME] 0895165…" at bounding box center [573, 38] width 1122 height 644
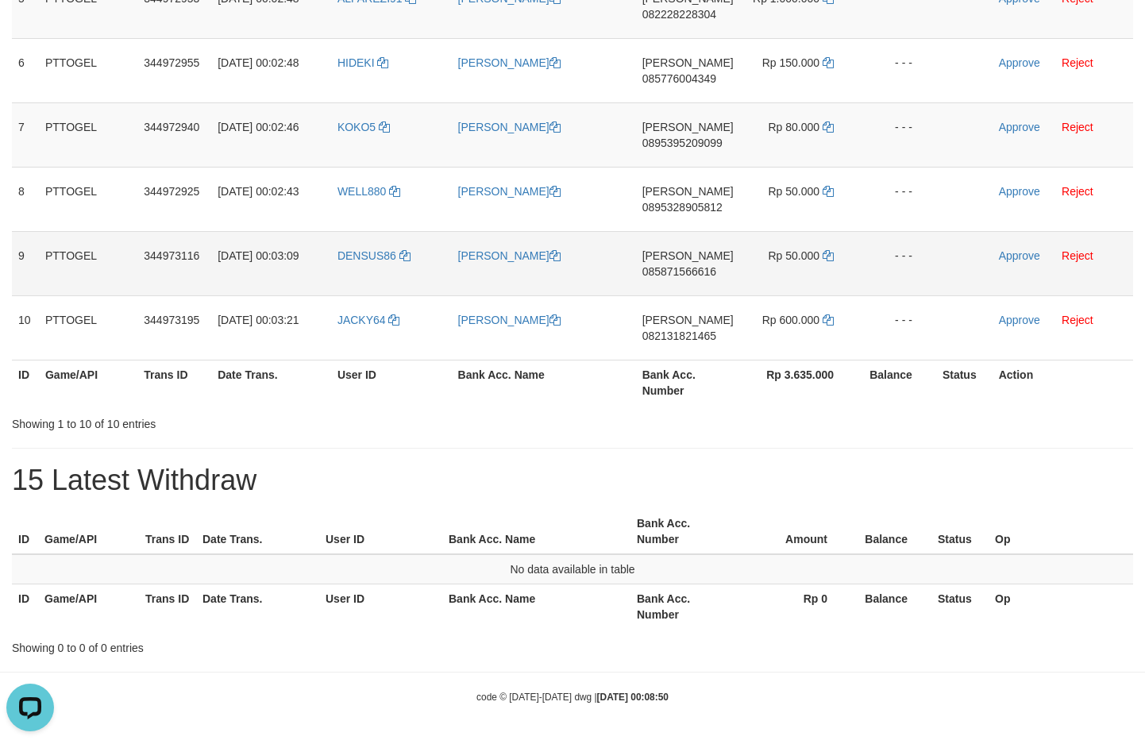
scroll to position [0, 0]
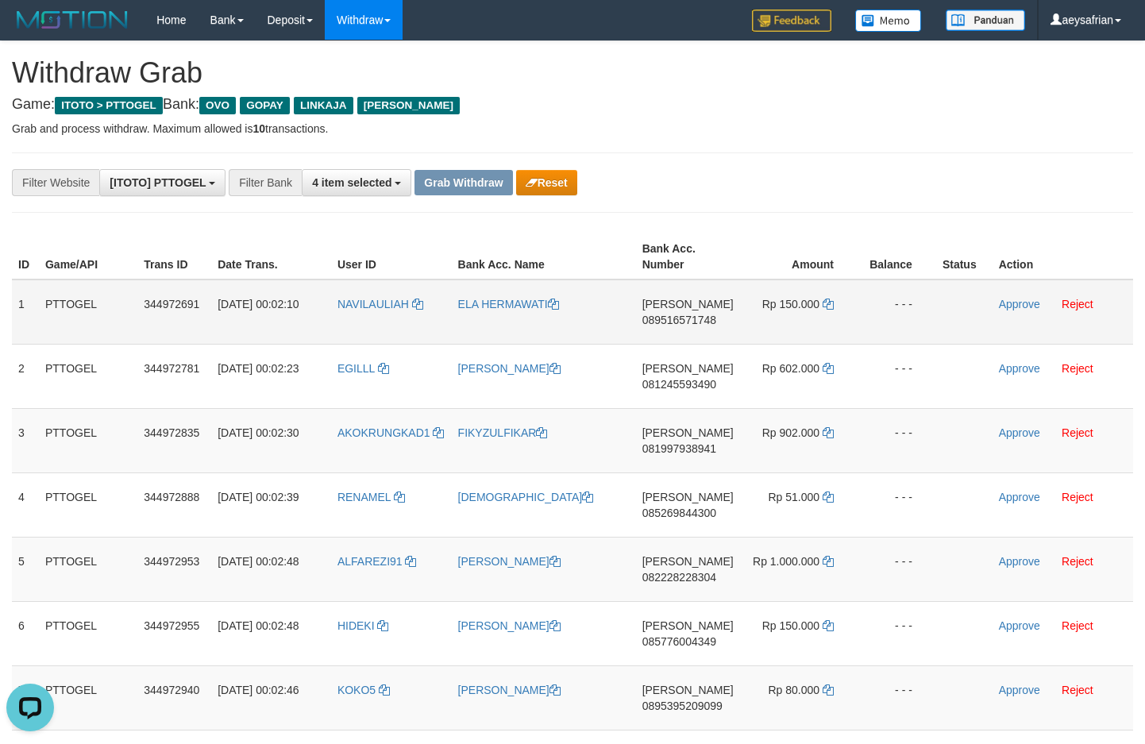
click at [686, 326] on span "089516571748" at bounding box center [680, 320] width 74 height 13
click at [688, 327] on td "[PERSON_NAME] 089516571748" at bounding box center [688, 312] width 104 height 65
click at [689, 326] on td "[PERSON_NAME] 089516571748" at bounding box center [688, 312] width 104 height 65
click at [689, 323] on span "089516571748" at bounding box center [680, 320] width 74 height 13
copy span "089516571748"
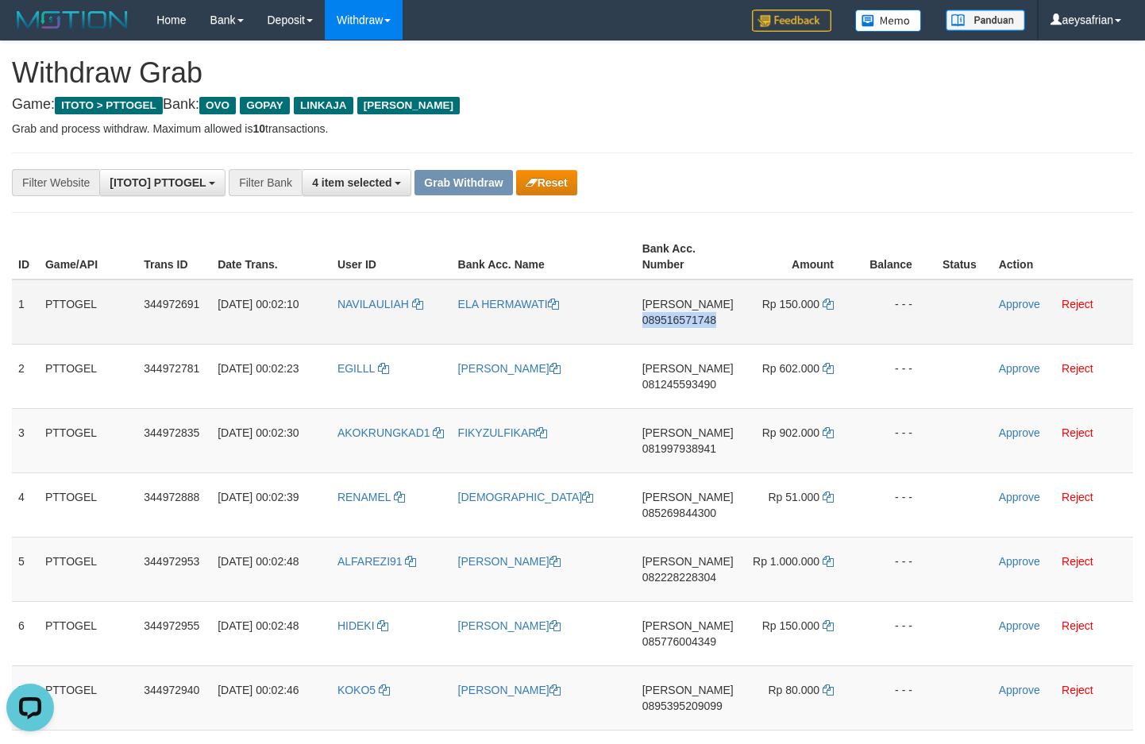
click at [689, 323] on span "089516571748" at bounding box center [680, 320] width 74 height 13
copy span "089516571748"
drag, startPoint x: 689, startPoint y: 323, endPoint x: 1149, endPoint y: 434, distance: 472.9
click at [697, 323] on span "089516571748" at bounding box center [680, 320] width 74 height 13
copy td "[PERSON_NAME] 089516571748"
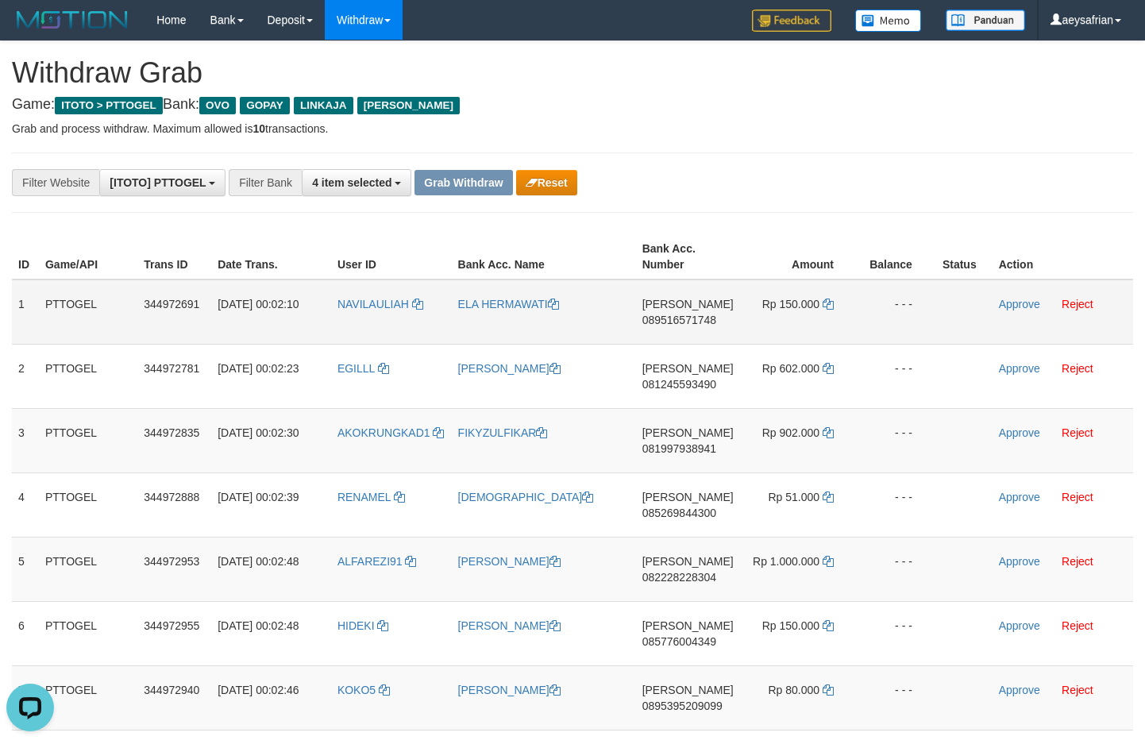
click at [687, 326] on td "[PERSON_NAME] 089516571748" at bounding box center [688, 312] width 104 height 65
click at [692, 315] on span "089516571748" at bounding box center [680, 320] width 74 height 13
click at [693, 315] on span "089516571748" at bounding box center [680, 320] width 74 height 13
copy span "089516571748"
click at [693, 315] on span "089516571748" at bounding box center [680, 320] width 74 height 13
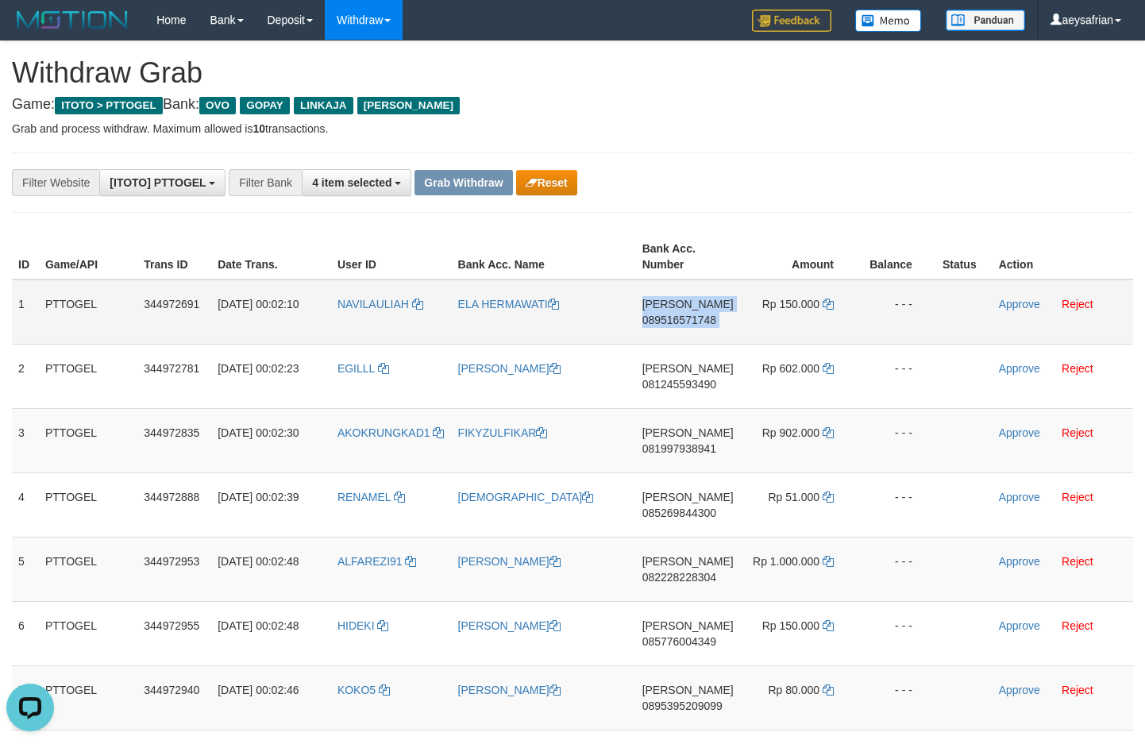
copy td "DANA 089516571748"
click at [693, 315] on span "089516571748" at bounding box center [680, 320] width 74 height 13
copy span "089516571748"
drag, startPoint x: 693, startPoint y: 315, endPoint x: 1115, endPoint y: 243, distance: 428.7
click at [695, 315] on span "089516571748" at bounding box center [680, 320] width 74 height 13
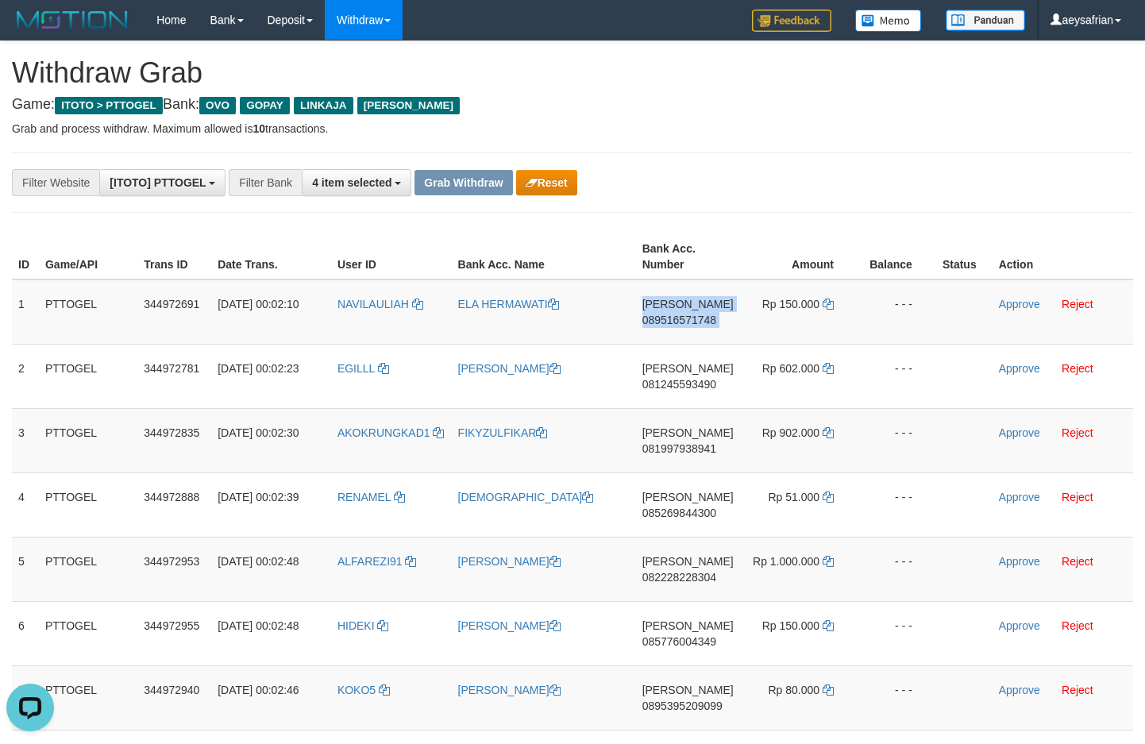
copy td "DANA 089516571748"
click at [831, 301] on icon at bounding box center [828, 304] width 11 height 11
drag, startPoint x: 831, startPoint y: 301, endPoint x: 1153, endPoint y: 245, distance: 327.4
click at [832, 301] on icon at bounding box center [828, 304] width 11 height 11
click at [1018, 307] on link "Approve" at bounding box center [1019, 304] width 41 height 13
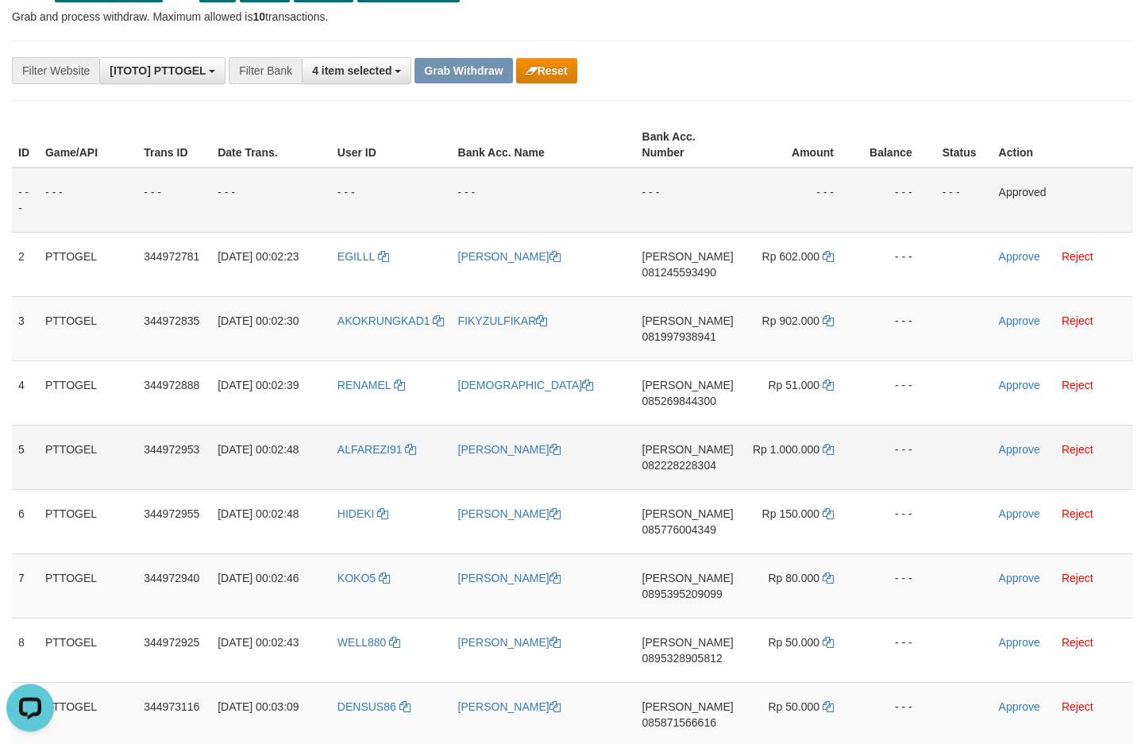
scroll to position [191, 0]
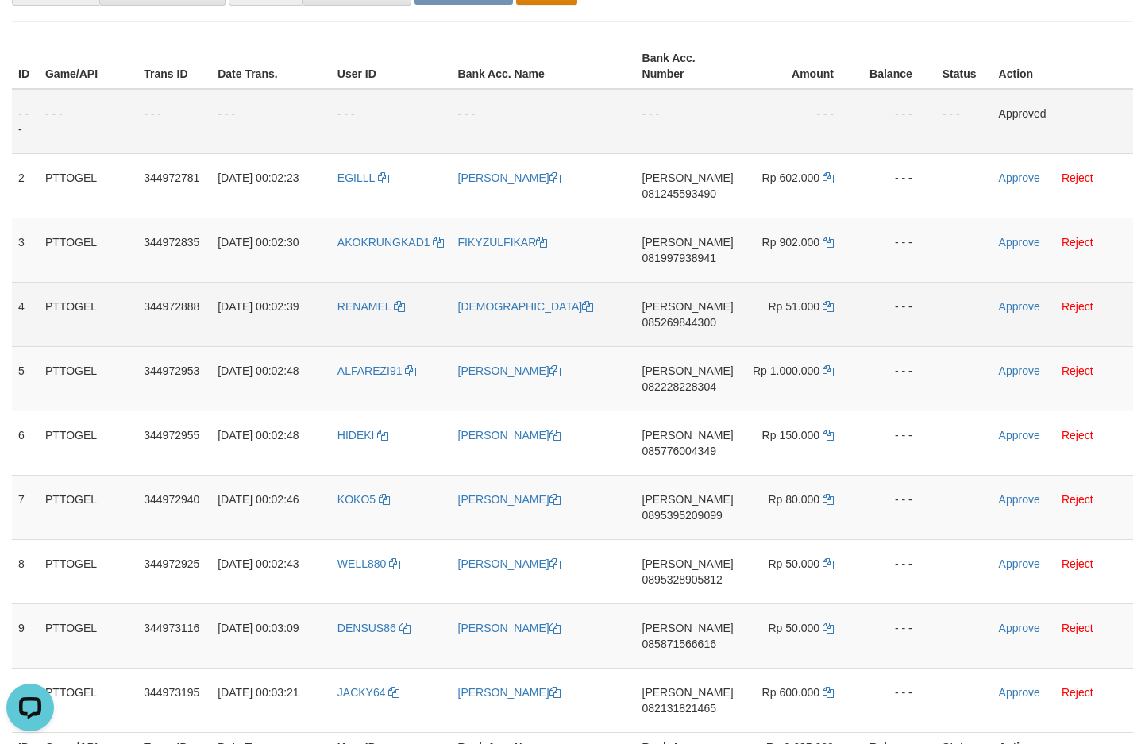
click at [683, 319] on span "085269844300" at bounding box center [680, 322] width 74 height 13
click at [682, 319] on span "085269844300" at bounding box center [680, 322] width 74 height 13
copy span "085269844300"
click at [682, 319] on span "085269844300" at bounding box center [680, 322] width 74 height 13
copy td "DANA 085269844300"
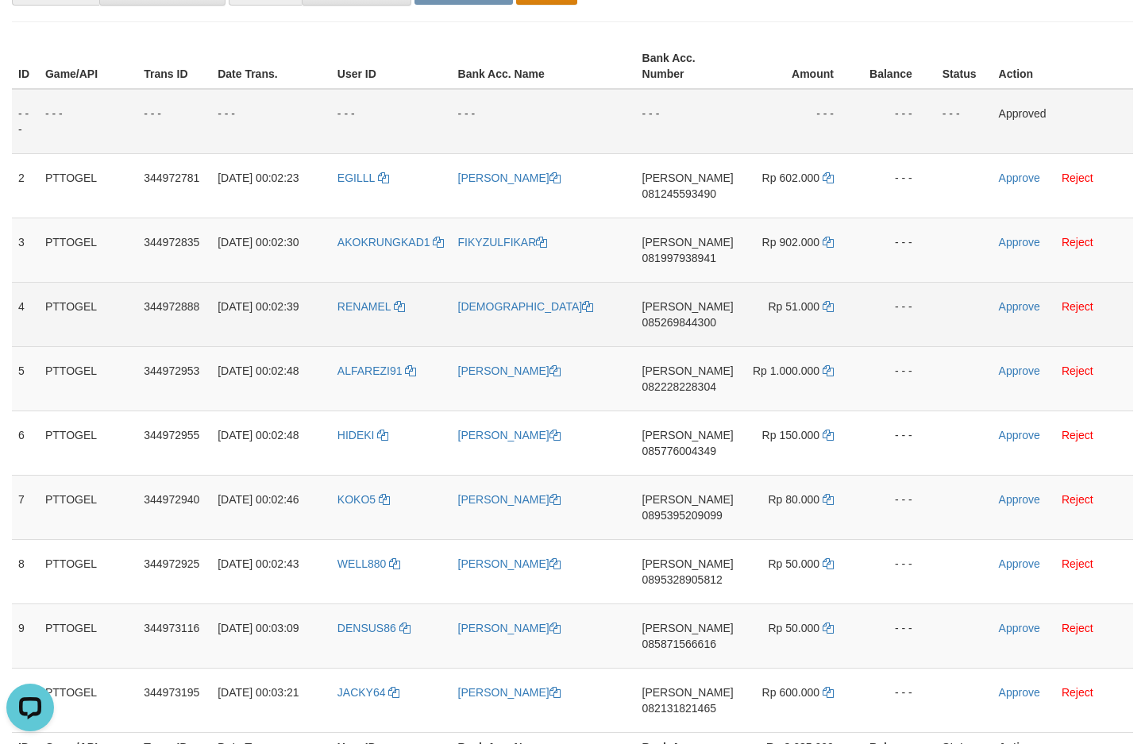
click at [680, 324] on span "085269844300" at bounding box center [680, 322] width 74 height 13
copy span "085269844300"
click at [680, 324] on span "085269844300" at bounding box center [680, 322] width 74 height 13
click at [679, 325] on span "085269844300" at bounding box center [680, 322] width 74 height 13
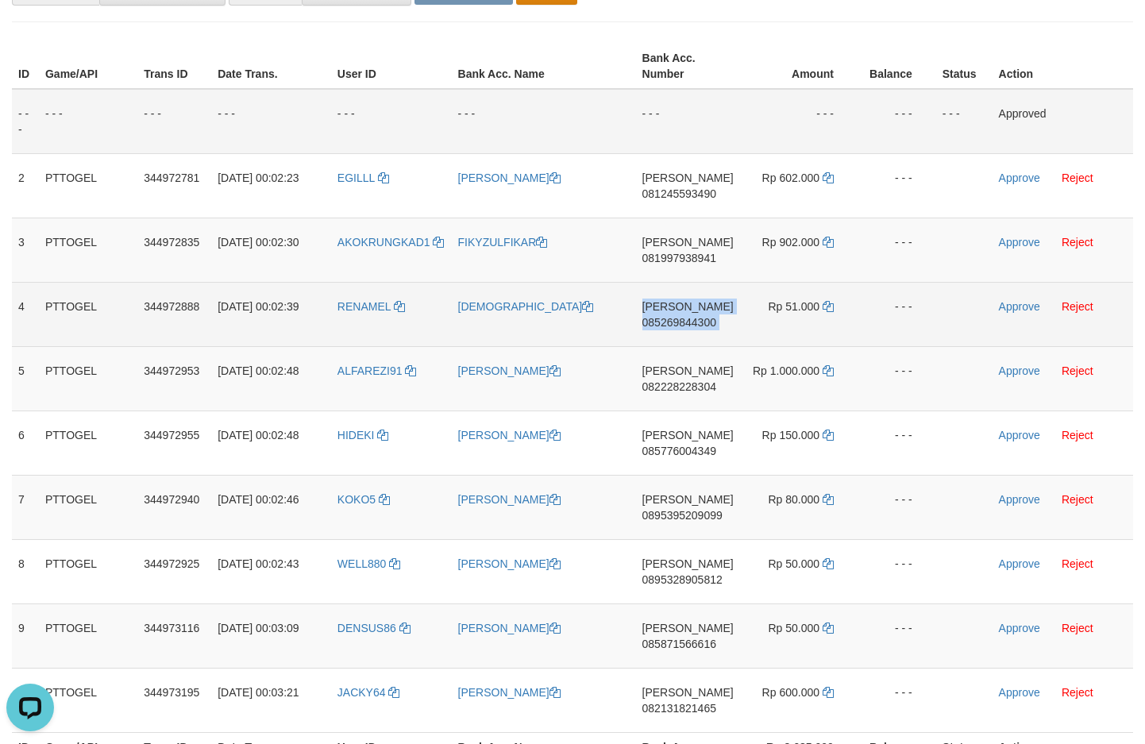
click at [679, 322] on span "085269844300" at bounding box center [680, 322] width 74 height 13
click at [681, 319] on span "085269844300" at bounding box center [680, 322] width 74 height 13
click at [678, 324] on span "085269844300" at bounding box center [680, 322] width 74 height 13
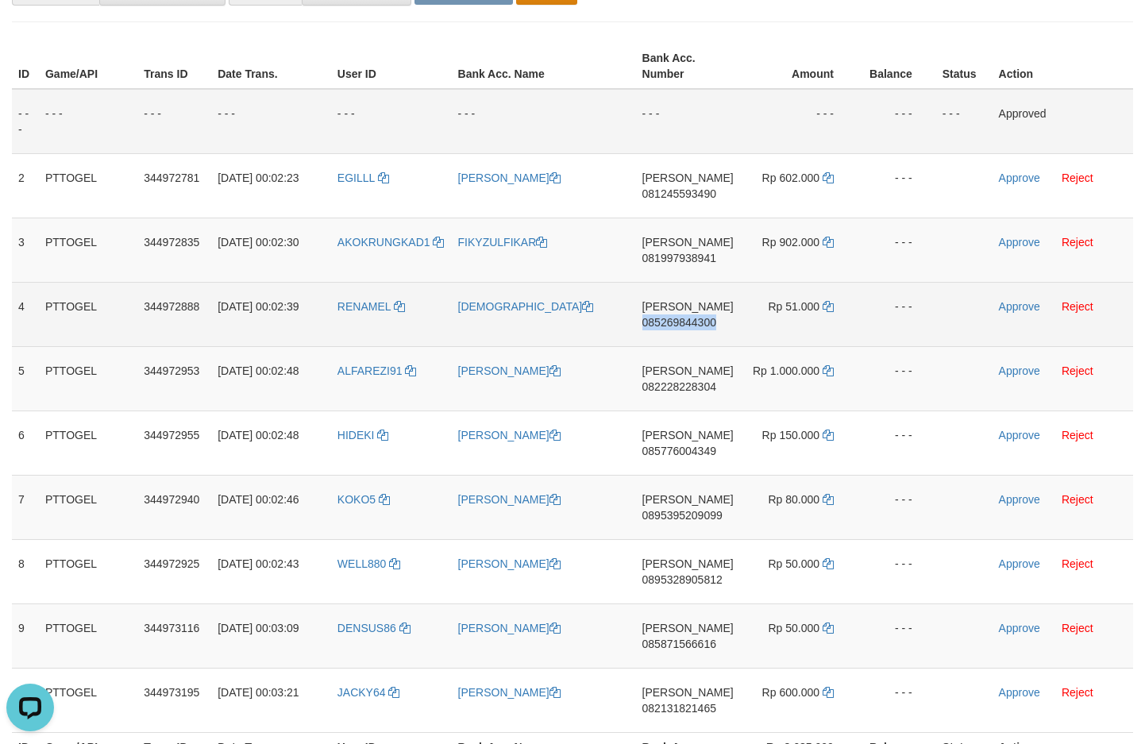
click at [678, 324] on span "085269844300" at bounding box center [680, 322] width 74 height 13
click at [825, 306] on icon at bounding box center [828, 306] width 11 height 11
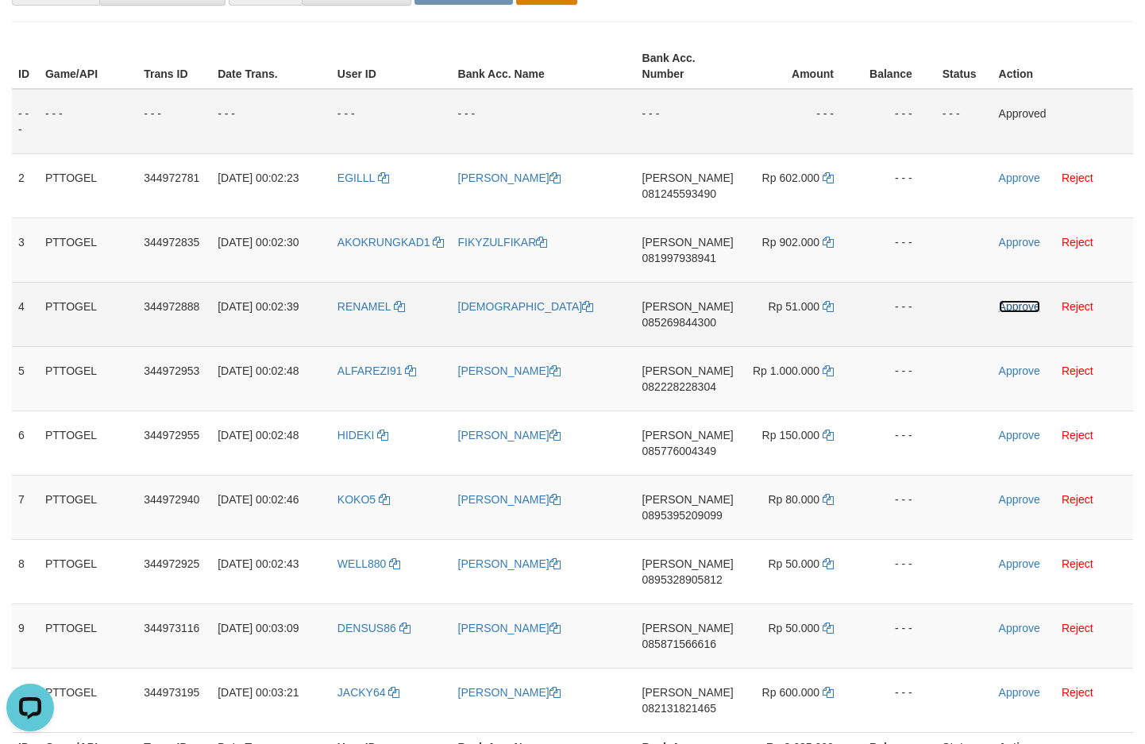
click at [1023, 306] on link "Approve" at bounding box center [1019, 306] width 41 height 13
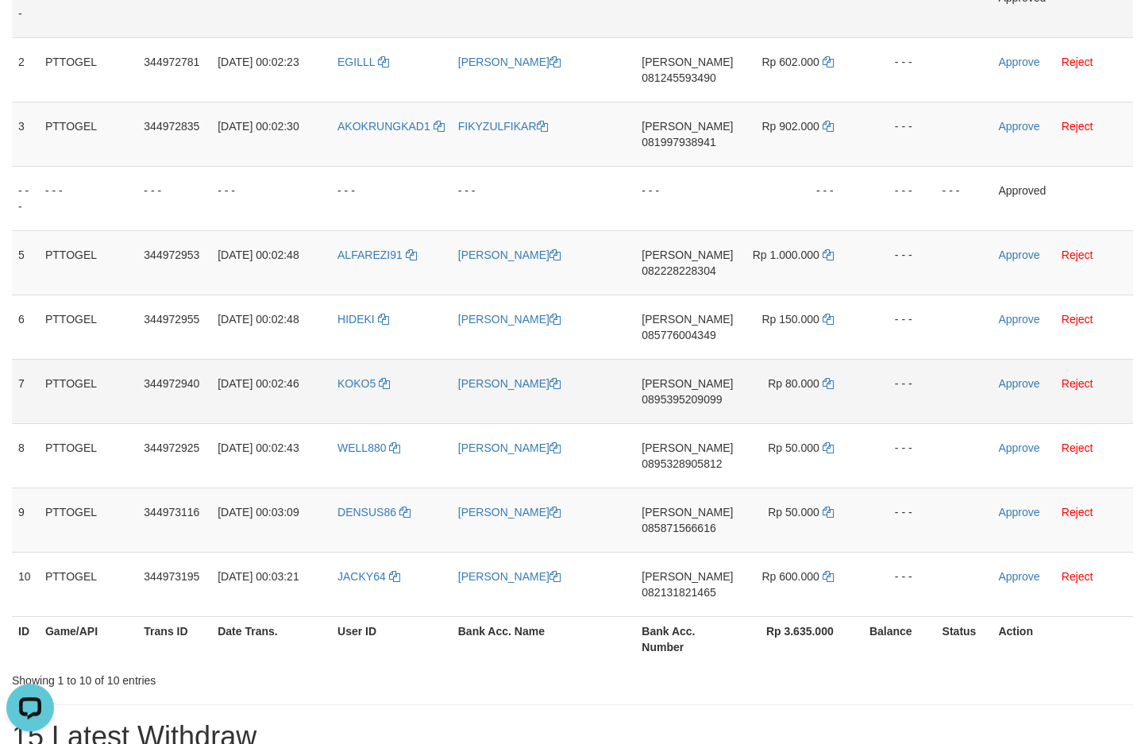
scroll to position [381, 0]
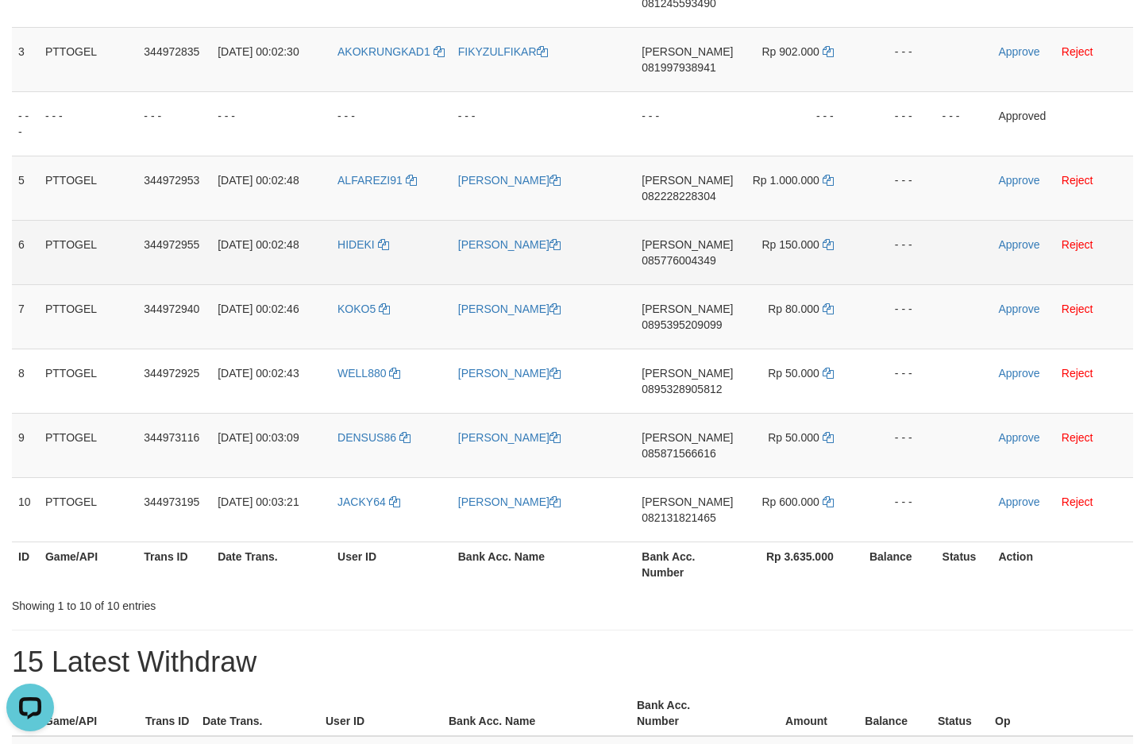
click at [663, 261] on span "085776004349" at bounding box center [679, 260] width 74 height 13
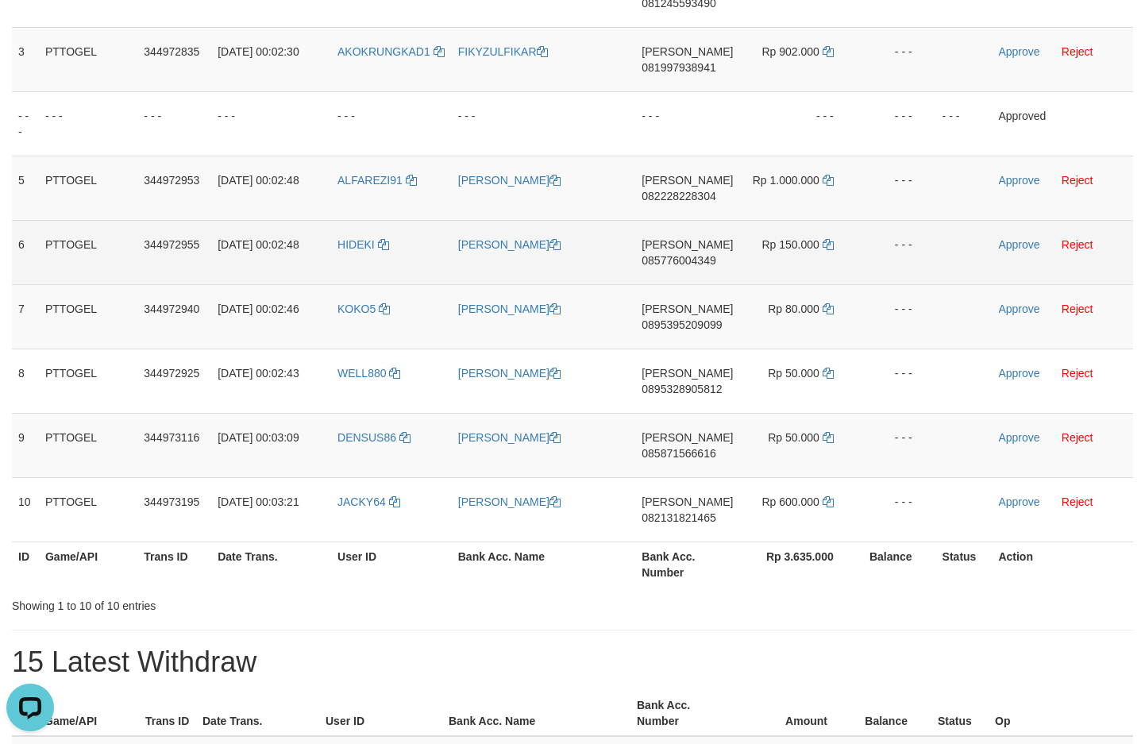
click at [683, 249] on td "DANA 085776004349" at bounding box center [687, 252] width 104 height 64
click at [681, 257] on span "085776004349" at bounding box center [679, 260] width 74 height 13
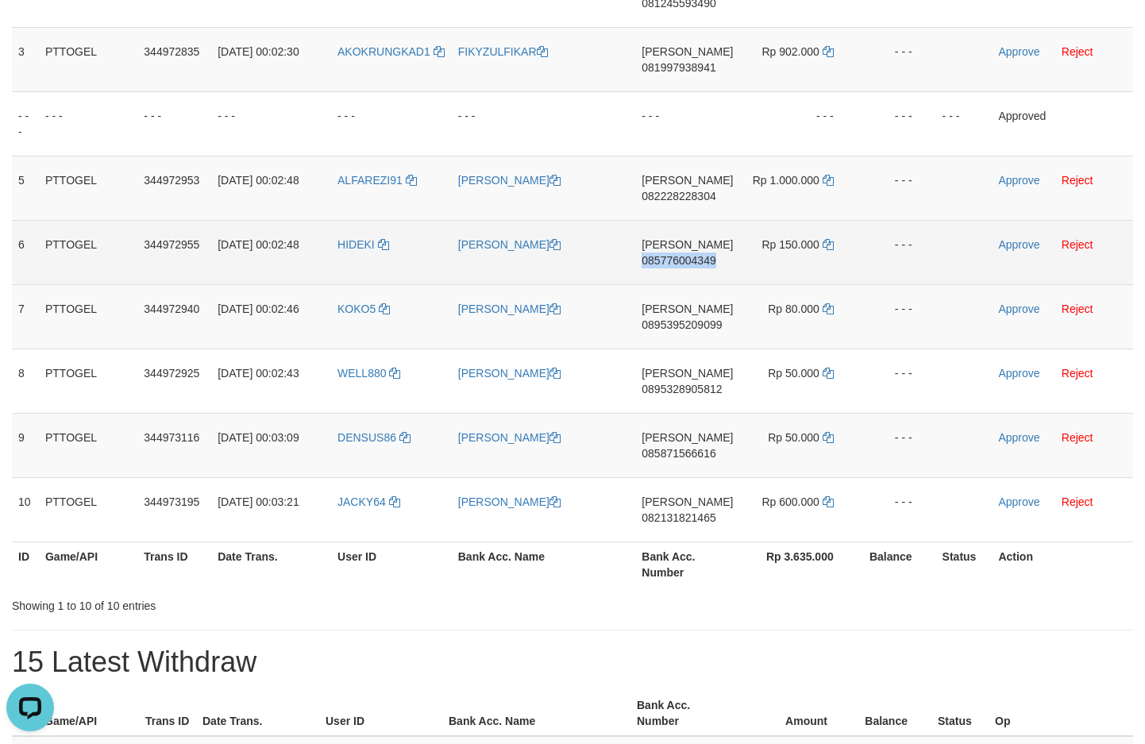
click at [681, 257] on span "085776004349" at bounding box center [679, 260] width 74 height 13
click at [828, 252] on td "Rp 150.000" at bounding box center [798, 252] width 118 height 64
click at [828, 248] on icon at bounding box center [828, 244] width 11 height 11
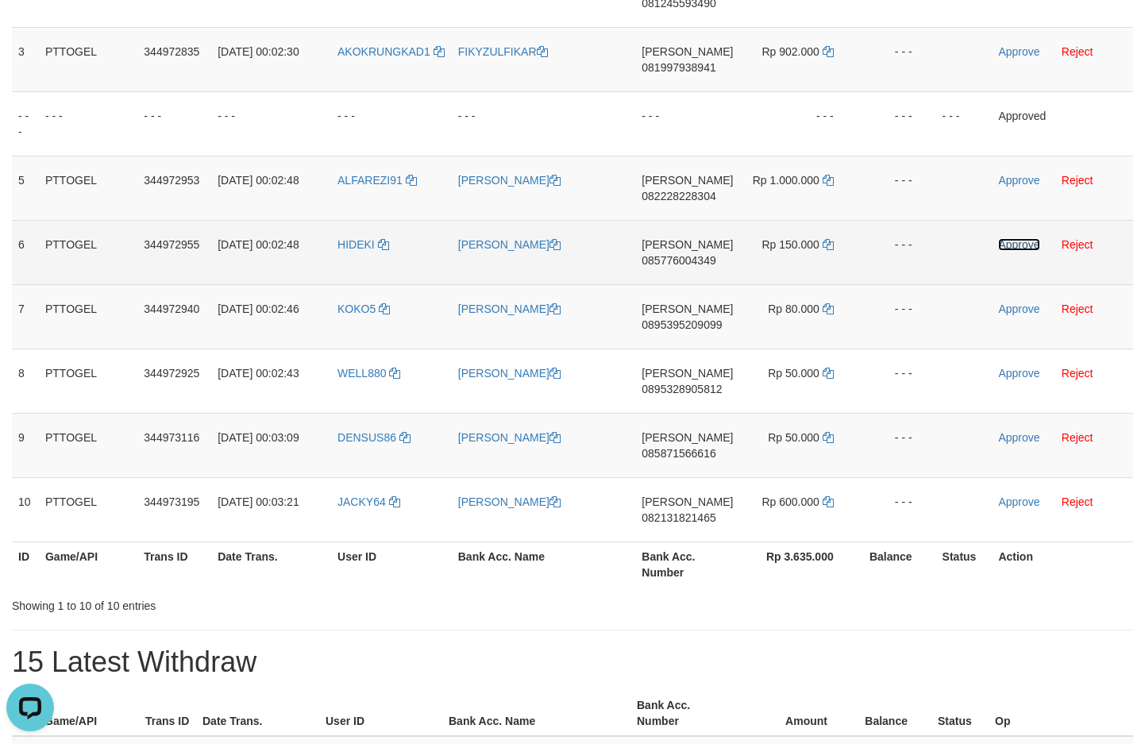
click at [1025, 249] on link "Approve" at bounding box center [1018, 244] width 41 height 13
click at [670, 328] on span "0895395209099" at bounding box center [682, 325] width 80 height 13
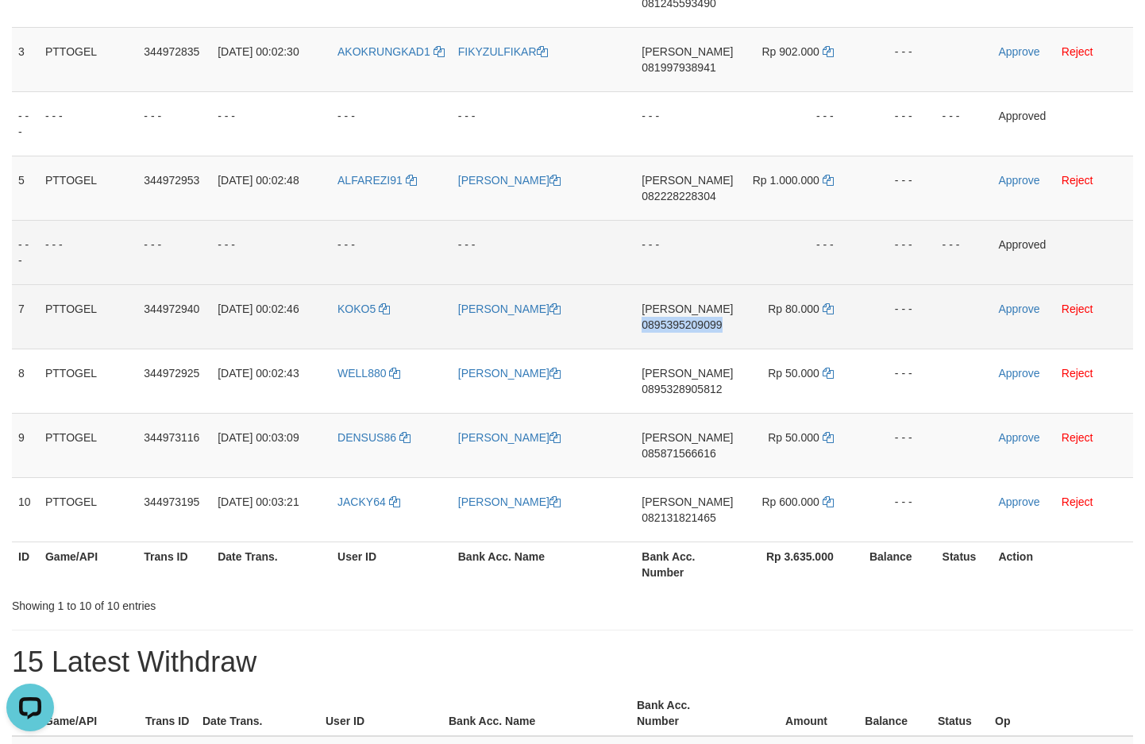
click at [670, 328] on span "0895395209099" at bounding box center [682, 325] width 80 height 13
click at [670, 329] on span "0895395209099" at bounding box center [682, 325] width 80 height 13
click at [679, 317] on td "DANA 0895395209099" at bounding box center [687, 316] width 104 height 64
click at [672, 329] on span "0895395209099" at bounding box center [682, 325] width 80 height 13
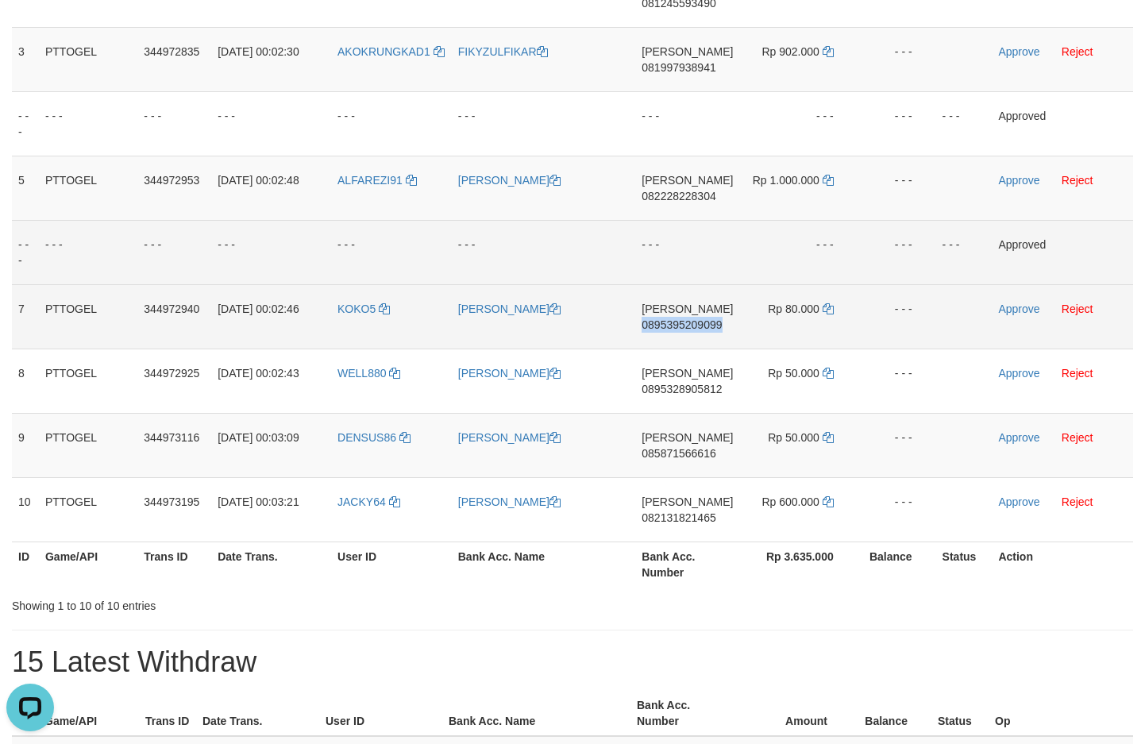
click at [672, 329] on span "0895395209099" at bounding box center [682, 325] width 80 height 13
click at [826, 314] on td "Rp 80.000" at bounding box center [798, 316] width 118 height 64
click at [826, 311] on icon at bounding box center [828, 308] width 11 height 11
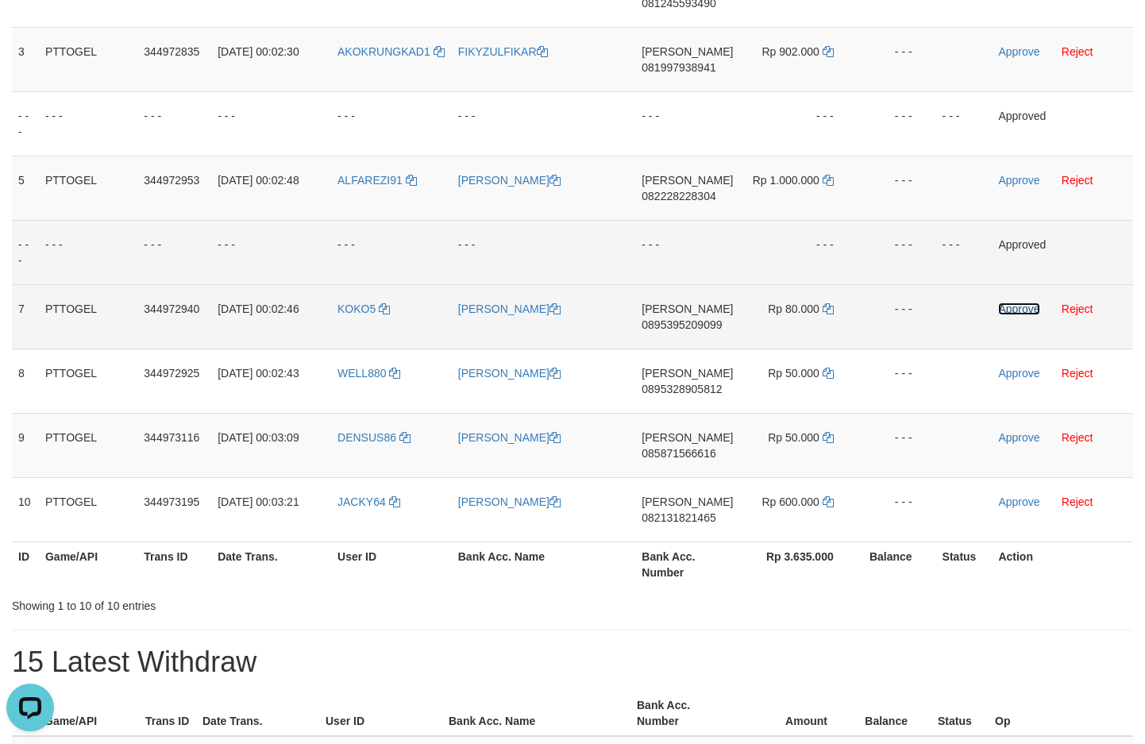
click at [1017, 311] on link "Approve" at bounding box center [1018, 309] width 41 height 13
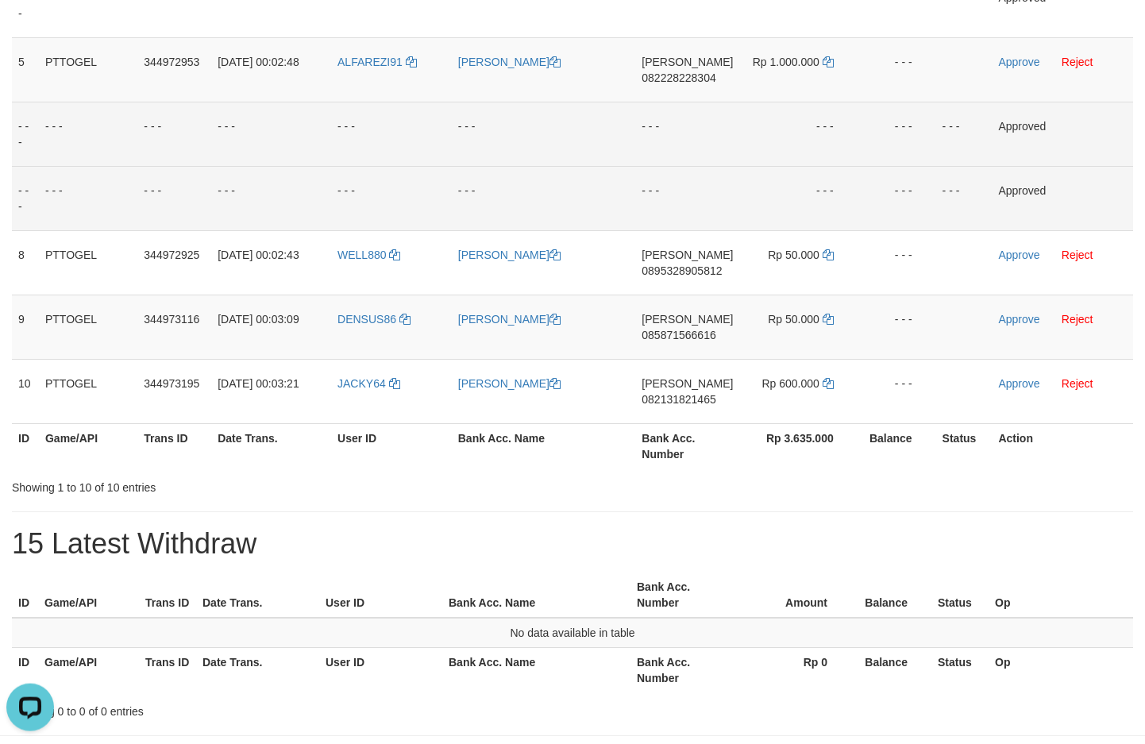
scroll to position [563, 0]
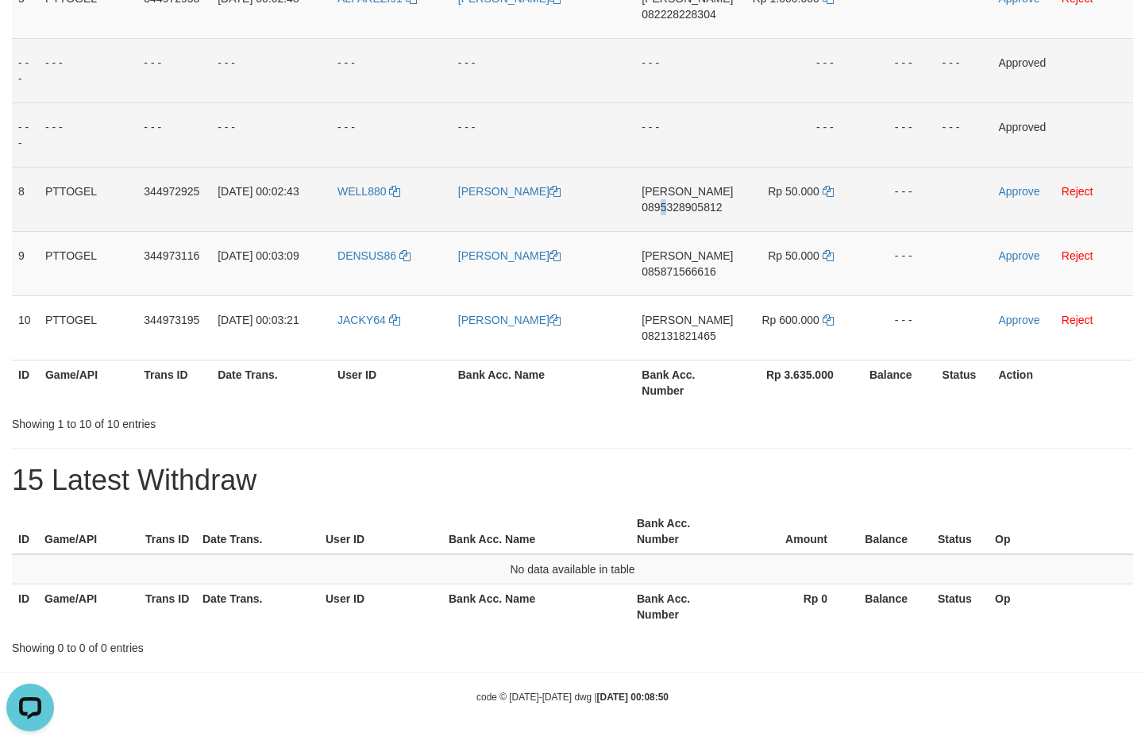
click at [673, 214] on td "DANA 0895328905812" at bounding box center [687, 199] width 104 height 64
click at [680, 205] on span "0895328905812" at bounding box center [682, 207] width 80 height 13
click at [680, 207] on span "0895328905812" at bounding box center [682, 207] width 80 height 13
click at [678, 210] on span "0895328905812" at bounding box center [682, 207] width 80 height 13
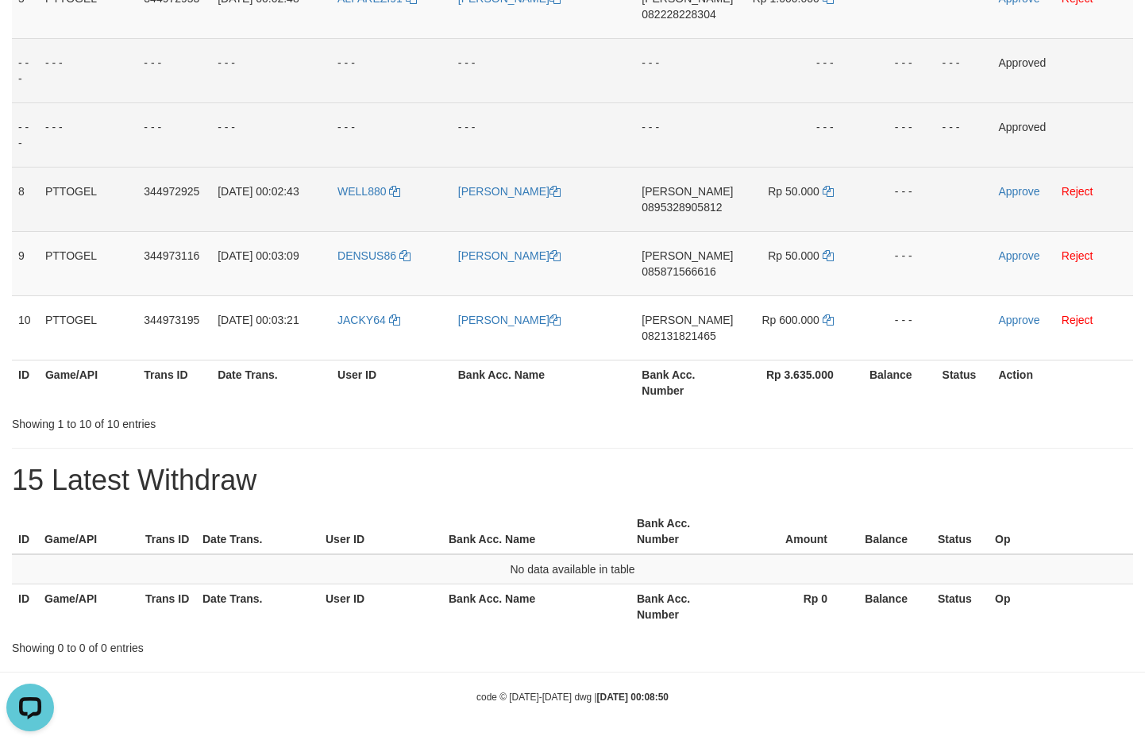
click at [681, 211] on span "0895328905812" at bounding box center [682, 207] width 80 height 13
click at [822, 191] on td "Rp 50.000" at bounding box center [798, 199] width 118 height 64
click at [826, 193] on icon at bounding box center [828, 191] width 11 height 11
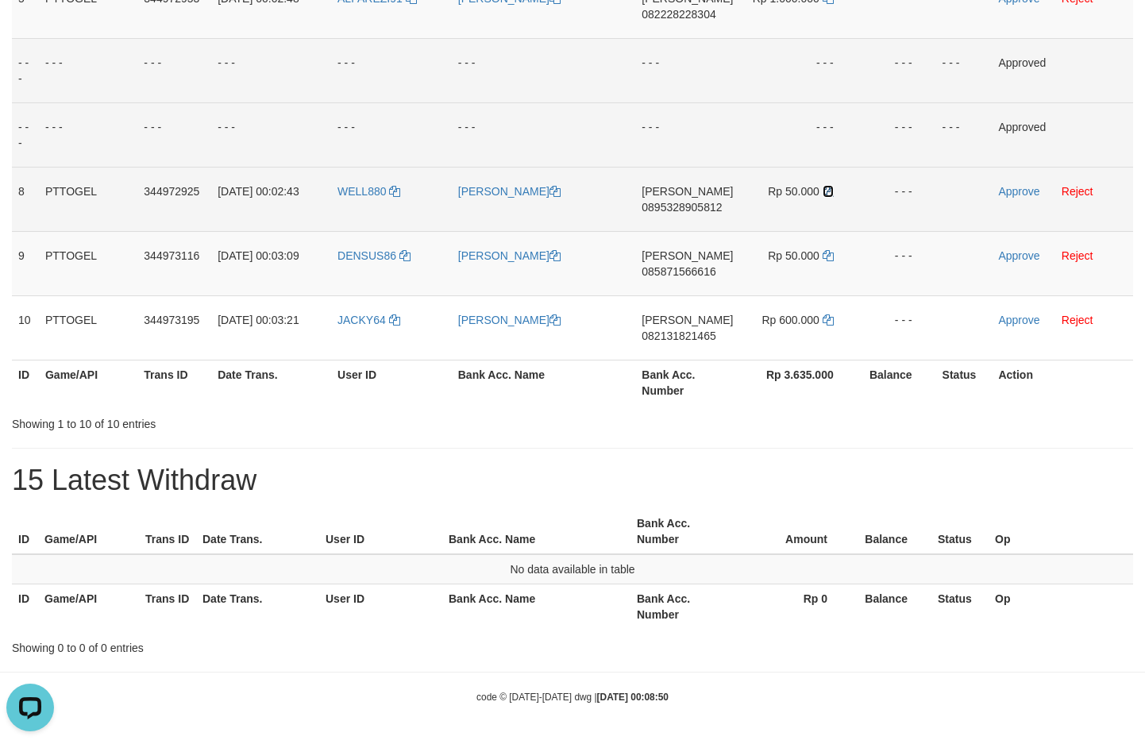
click at [826, 193] on icon at bounding box center [828, 191] width 11 height 11
click at [1021, 195] on link "Approve" at bounding box center [1018, 191] width 41 height 13
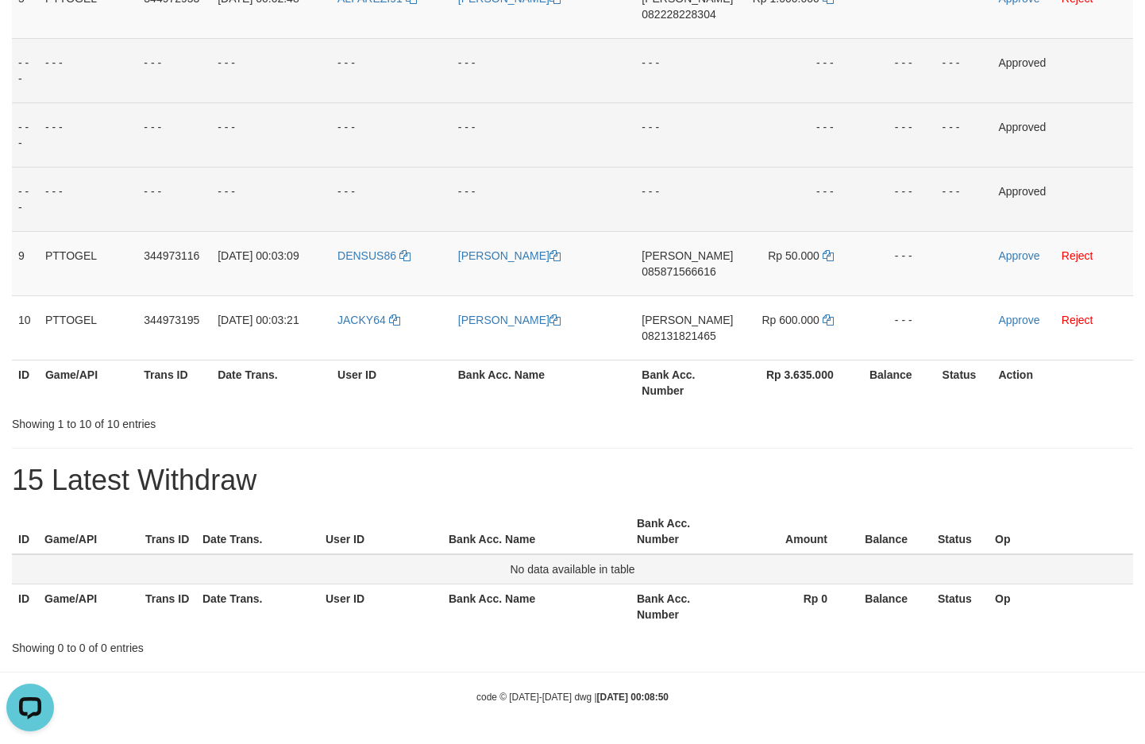
click at [144, 581] on td "No data available in table" at bounding box center [573, 569] width 1122 height 30
click at [696, 276] on span "085871566616" at bounding box center [679, 271] width 74 height 13
click at [676, 263] on td "DANA 085871566616" at bounding box center [687, 263] width 104 height 64
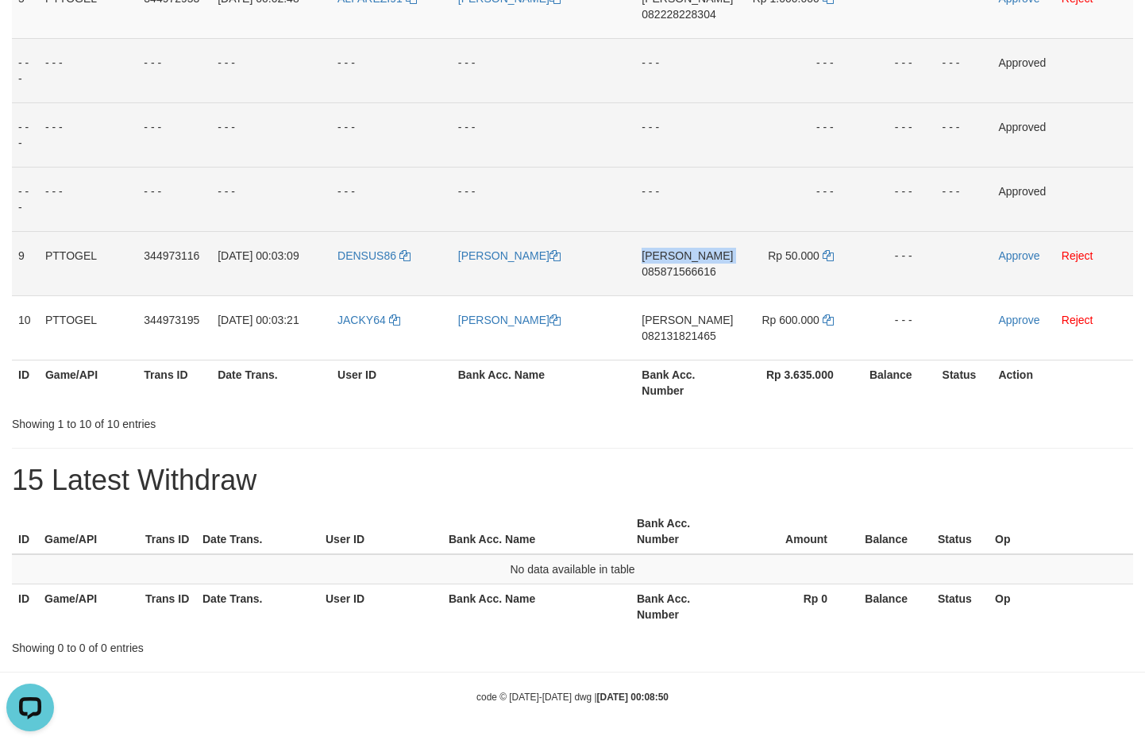
click at [676, 265] on td "DANA 085871566616" at bounding box center [687, 263] width 104 height 64
click at [675, 270] on span "085871566616" at bounding box center [679, 271] width 74 height 13
drag, startPoint x: 677, startPoint y: 270, endPoint x: 693, endPoint y: 256, distance: 21.4
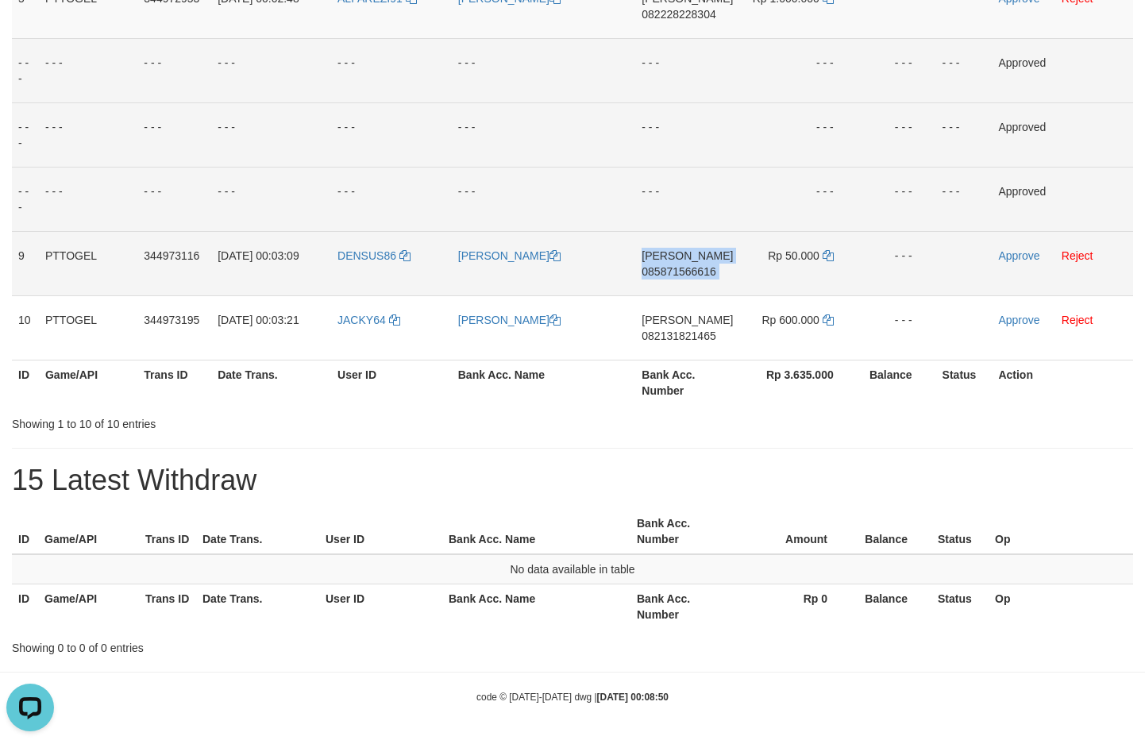
click at [678, 268] on span "085871566616" at bounding box center [679, 271] width 74 height 13
click at [826, 258] on icon at bounding box center [828, 255] width 11 height 11
drag, startPoint x: 826, startPoint y: 258, endPoint x: 1028, endPoint y: 257, distance: 201.7
click at [839, 258] on td "Rp 50.000" at bounding box center [798, 263] width 118 height 64
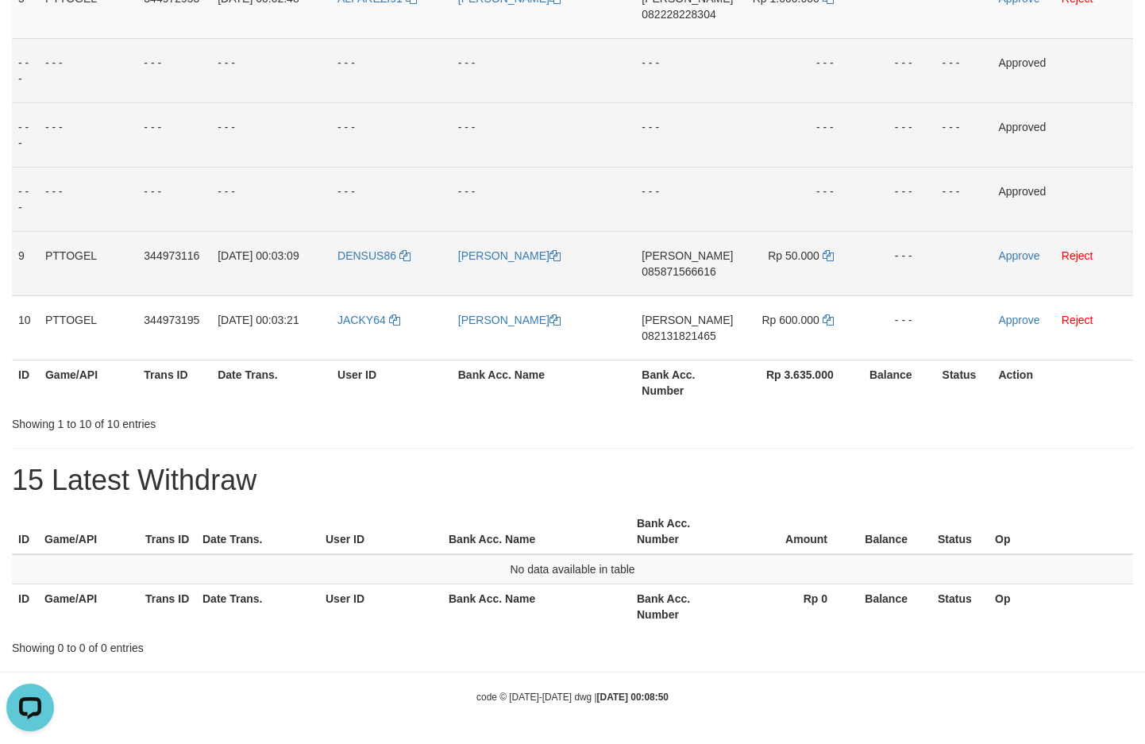
click at [1013, 265] on td "Approve Reject" at bounding box center [1062, 263] width 141 height 64
click at [1017, 256] on link "Approve" at bounding box center [1018, 255] width 41 height 13
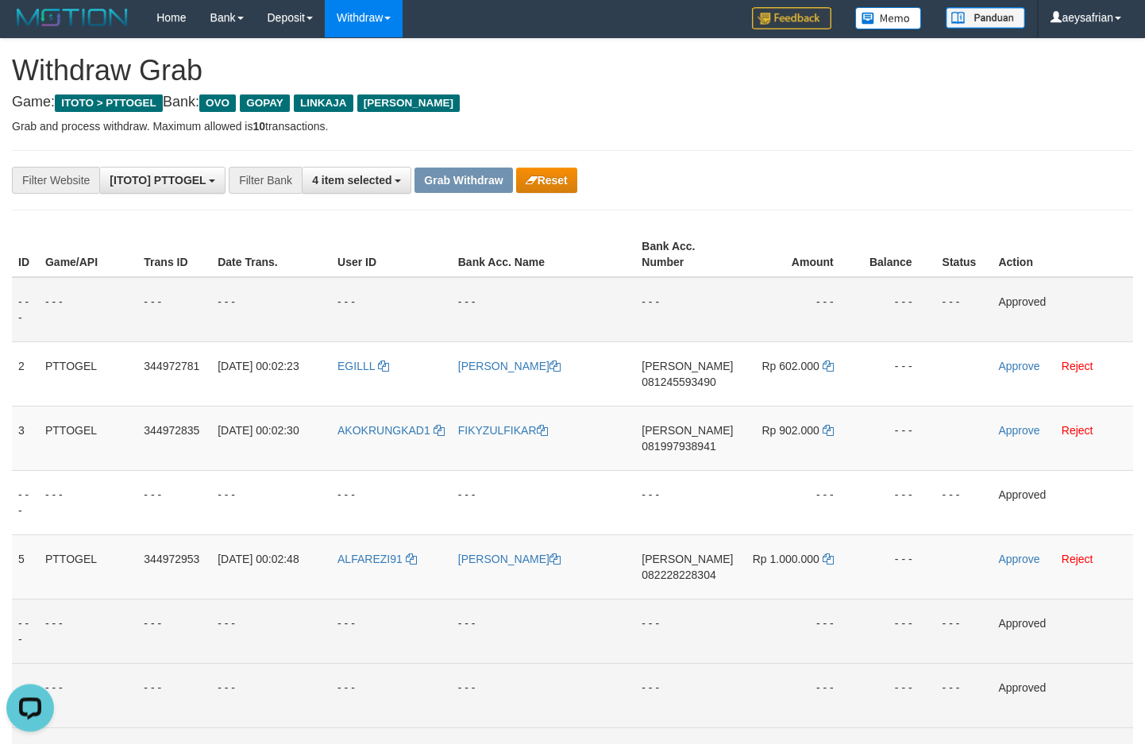
scroll to position [0, 0]
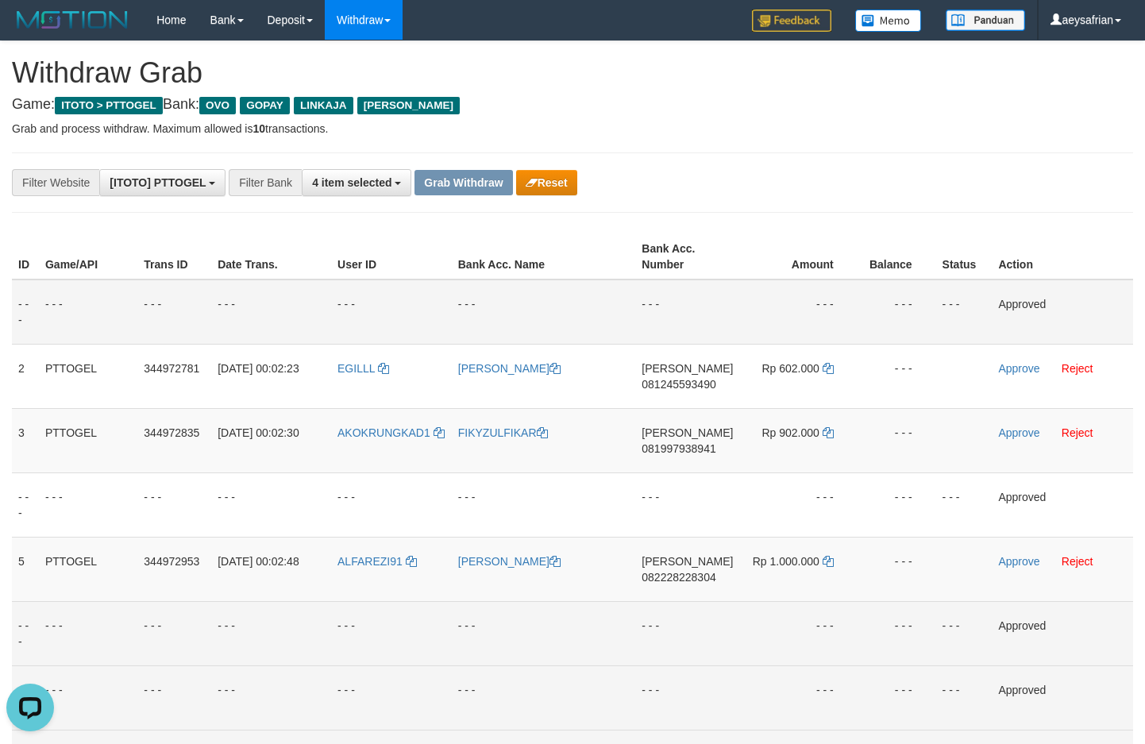
click at [557, 168] on div "**********" at bounding box center [572, 630] width 1145 height 1178
click at [557, 173] on button "Reset" at bounding box center [546, 182] width 61 height 25
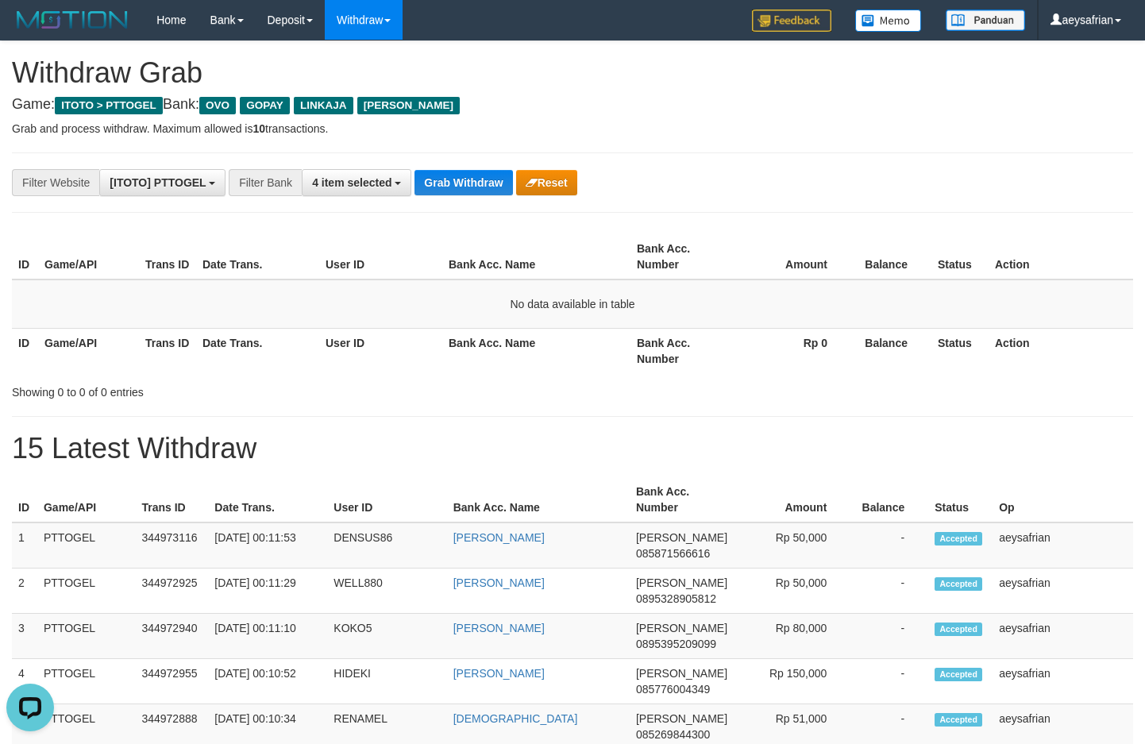
click at [472, 167] on div "**********" at bounding box center [572, 453] width 1145 height 825
click at [462, 186] on button "Grab Withdraw" at bounding box center [464, 182] width 98 height 25
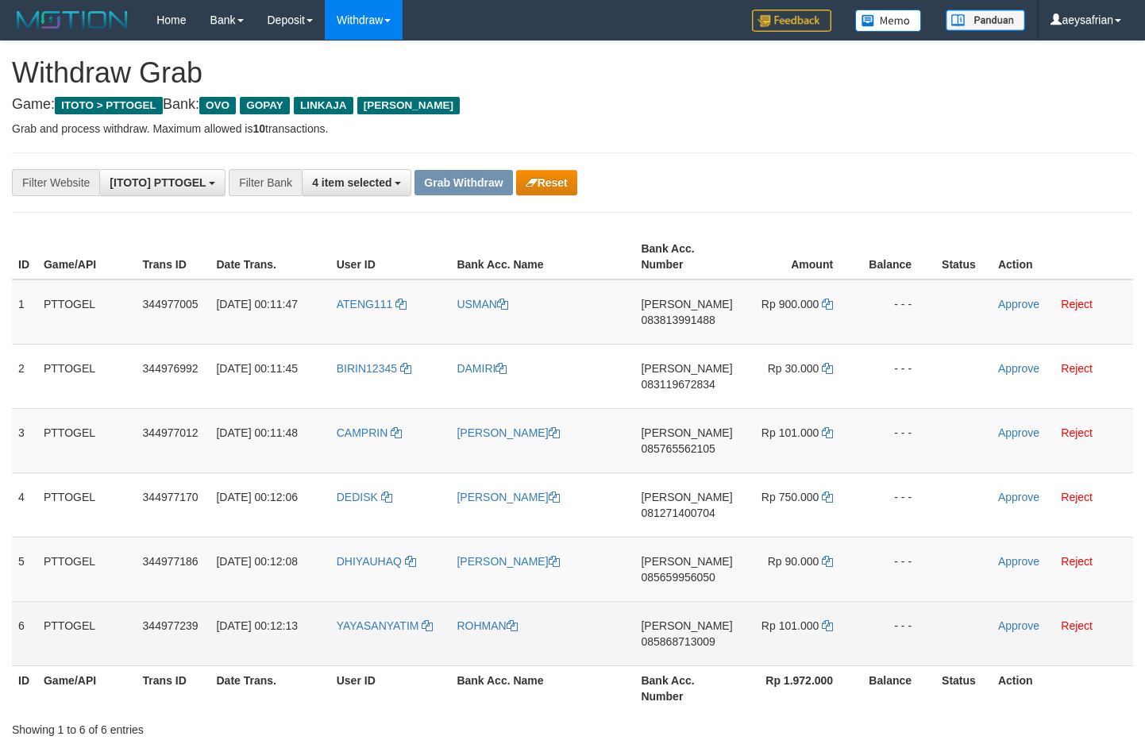
drag, startPoint x: 380, startPoint y: 331, endPoint x: 806, endPoint y: 619, distance: 513.7
click at [806, 619] on tbody "1 PTTOGEL 344977005 01/10/2025 00:11:47 ATENG111 USMAN DANA 083813991488 Rp 900…" at bounding box center [573, 473] width 1122 height 387
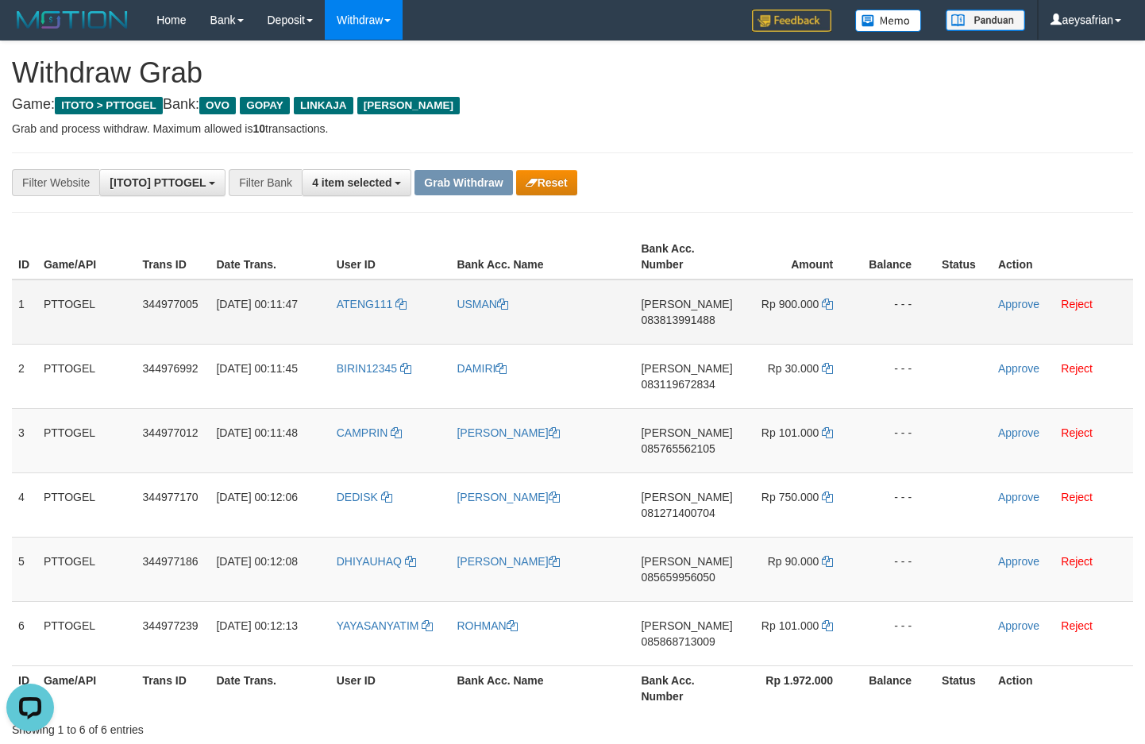
click at [692, 326] on td "DANA 083813991488" at bounding box center [687, 312] width 104 height 65
click at [694, 326] on td "DANA 083813991488" at bounding box center [687, 312] width 104 height 65
click at [694, 319] on span "083813991488" at bounding box center [678, 320] width 74 height 13
copy span "083813991488"
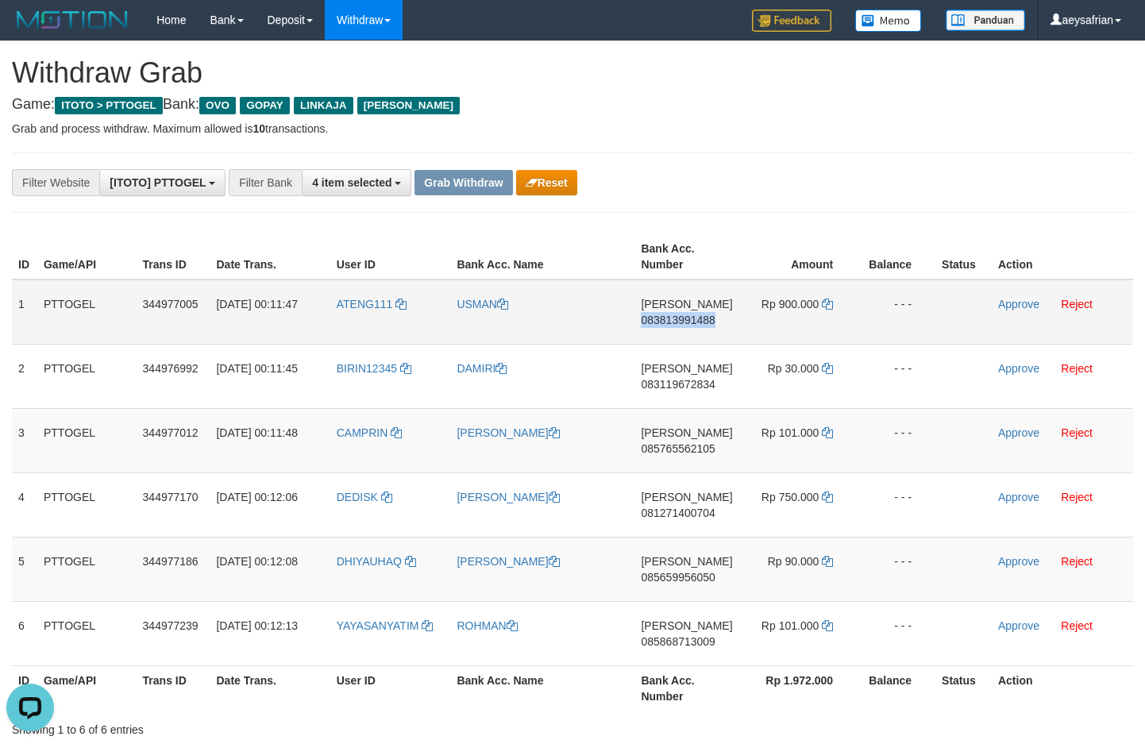
click at [694, 319] on span "083813991488" at bounding box center [678, 320] width 74 height 13
copy span "083813991488"
click at [704, 318] on span "083813991488" at bounding box center [678, 320] width 74 height 13
copy span "083813991488"
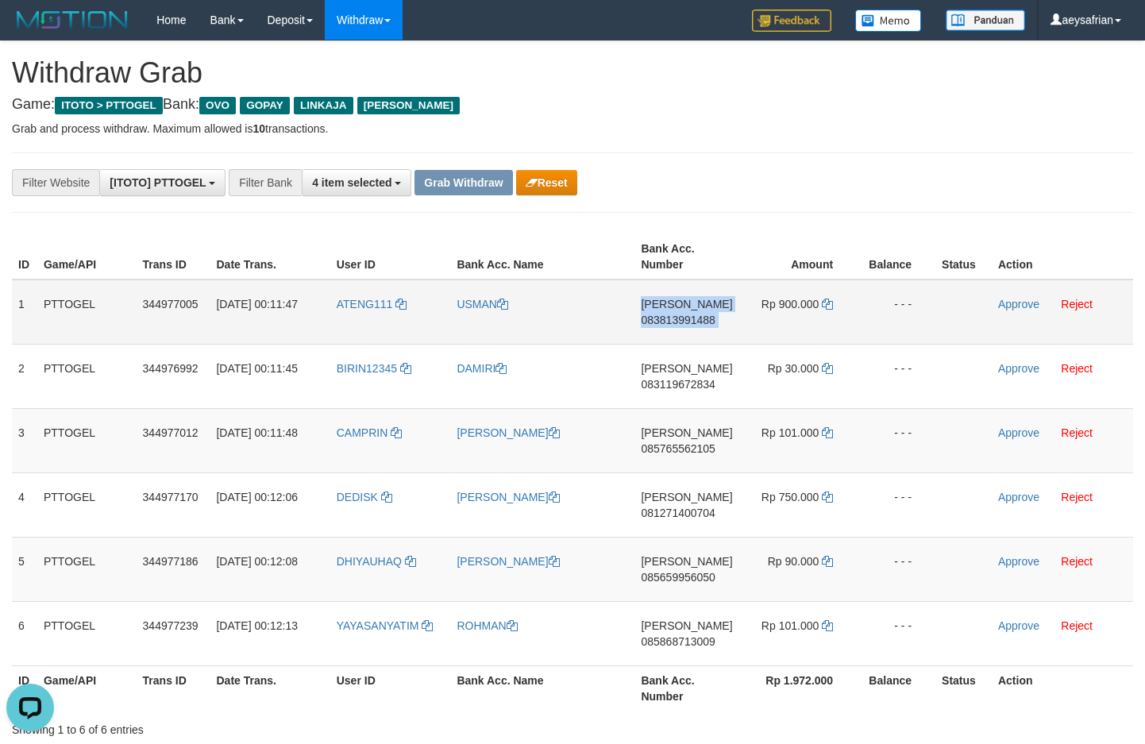
click at [704, 318] on span "083813991488" at bounding box center [678, 320] width 74 height 13
copy td "DANA 083813991488"
click at [705, 317] on span "083813991488" at bounding box center [678, 320] width 74 height 13
copy span "083813991488"
click at [832, 307] on icon at bounding box center [827, 304] width 11 height 11
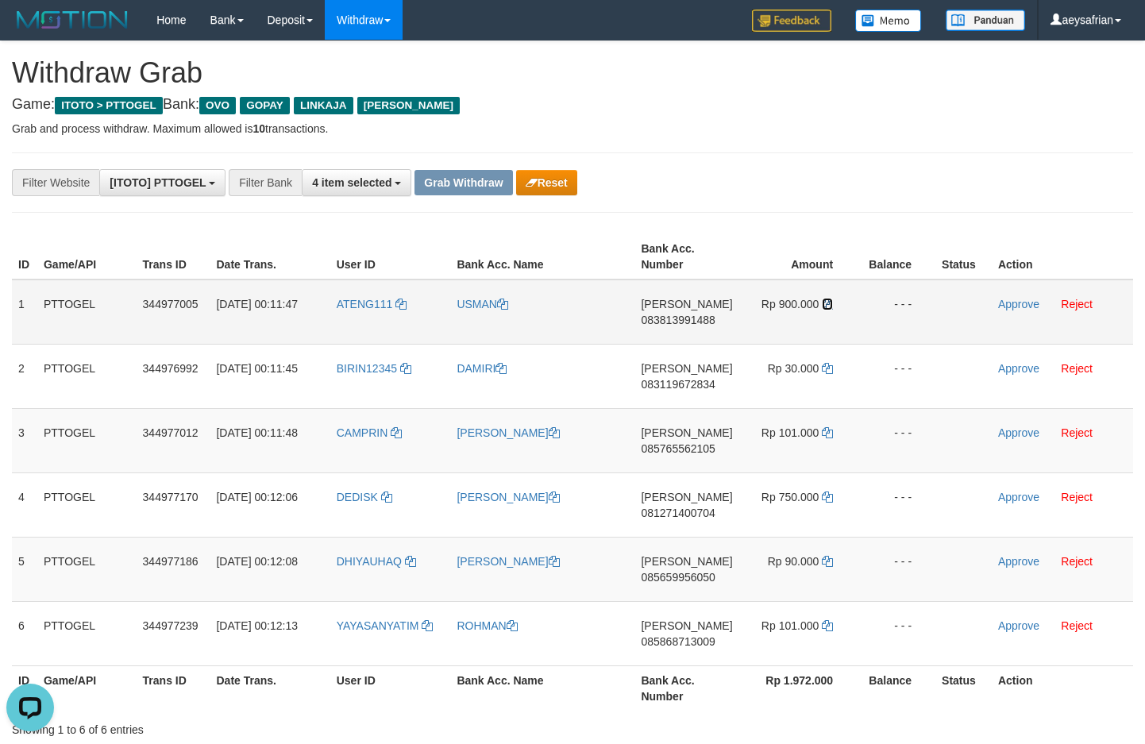
click at [832, 307] on icon at bounding box center [827, 304] width 11 height 11
click at [1013, 303] on link "Approve" at bounding box center [1018, 304] width 41 height 13
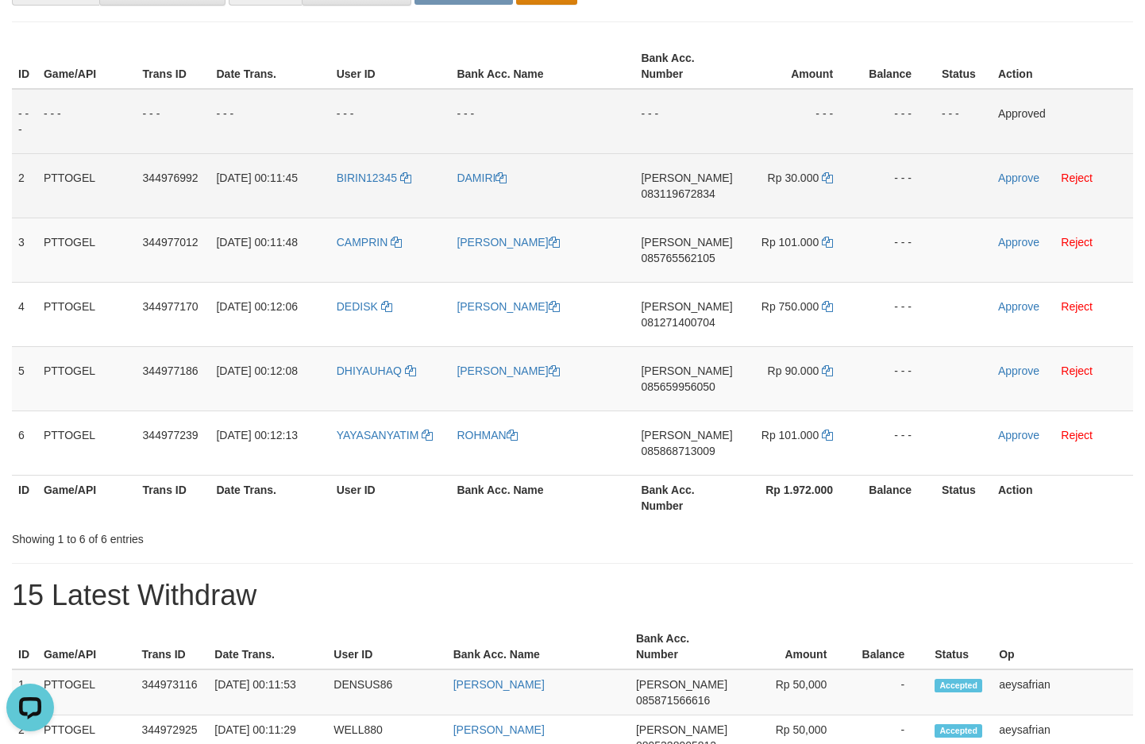
click at [664, 187] on td "DANA 083119672834" at bounding box center [687, 185] width 104 height 64
click at [670, 187] on td "DANA 083119672834" at bounding box center [687, 185] width 104 height 64
click at [674, 187] on span "083119672834" at bounding box center [678, 193] width 74 height 13
copy span "083119672834"
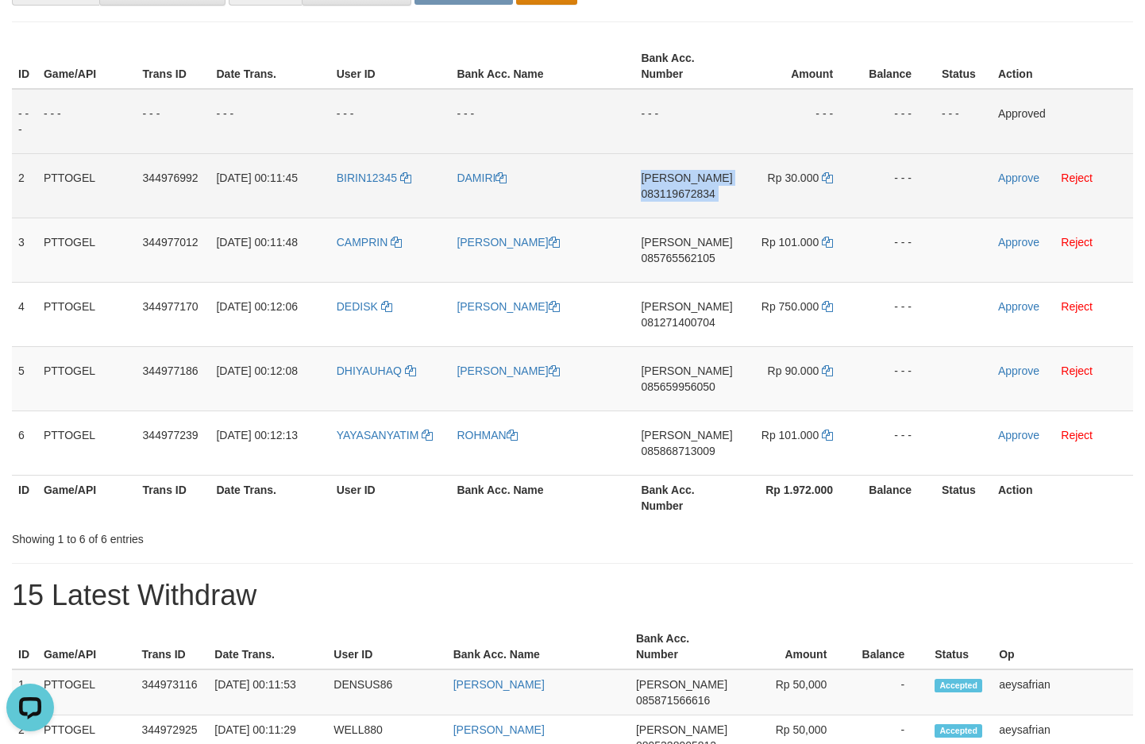
click at [674, 187] on span "083119672834" at bounding box center [678, 193] width 74 height 13
copy td "DANA 083119672834"
click at [697, 186] on td "DANA 083119672834" at bounding box center [687, 185] width 104 height 64
click at [698, 188] on td "DANA 083119672834" at bounding box center [687, 185] width 104 height 64
click at [698, 189] on span "083119672834" at bounding box center [678, 193] width 74 height 13
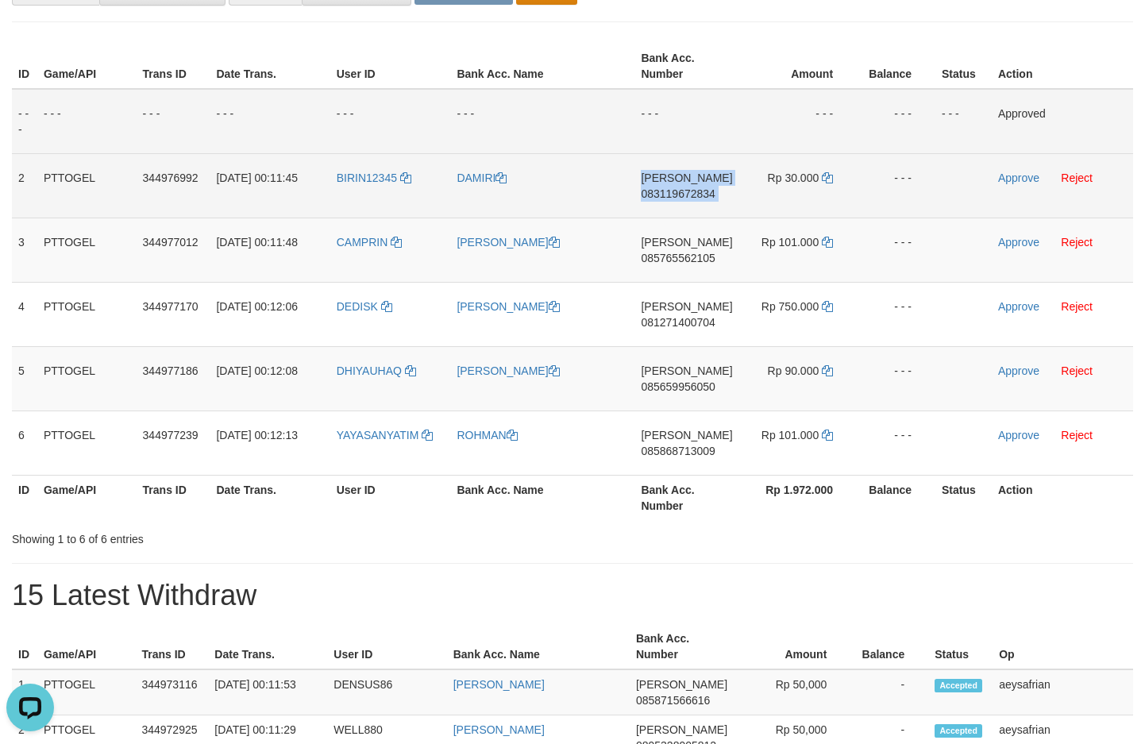
copy td "DANA 083119672834"
click at [697, 192] on span "083119672834" at bounding box center [678, 193] width 74 height 13
copy td "DANA 083119672834"
click at [697, 192] on span "083119672834" at bounding box center [678, 193] width 74 height 13
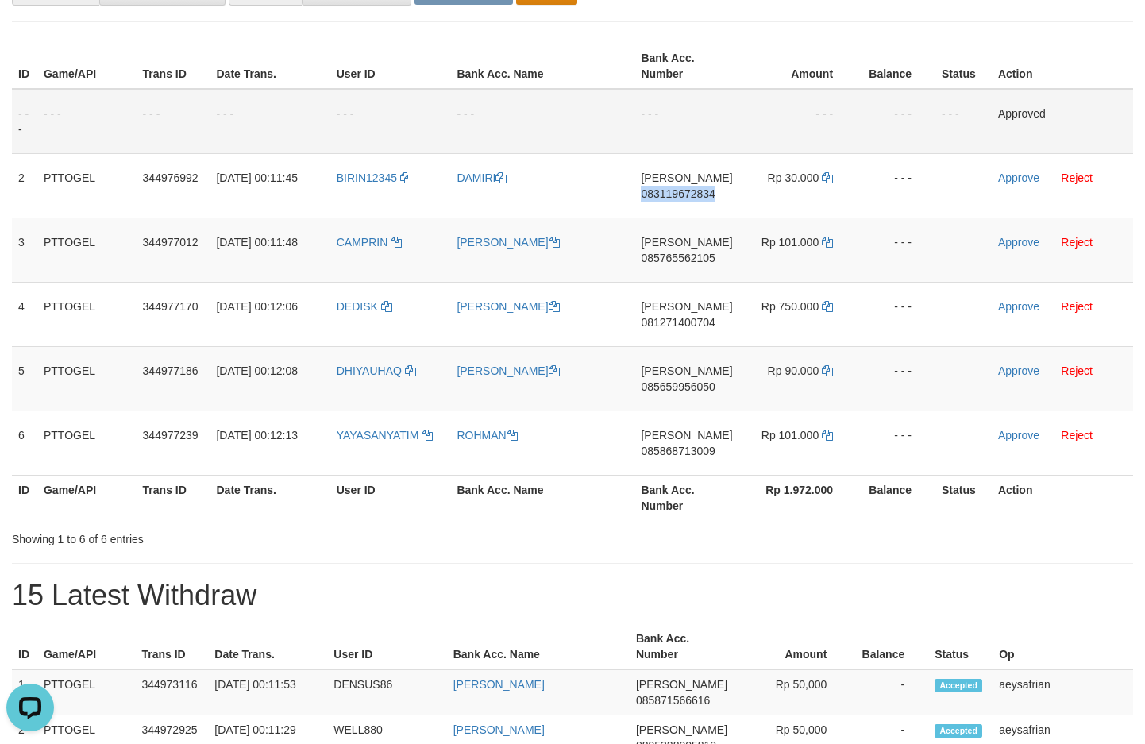
drag, startPoint x: 697, startPoint y: 192, endPoint x: 1149, endPoint y: 192, distance: 451.1
click at [708, 192] on span "083119672834" at bounding box center [678, 193] width 74 height 13
copy span "083119672834"
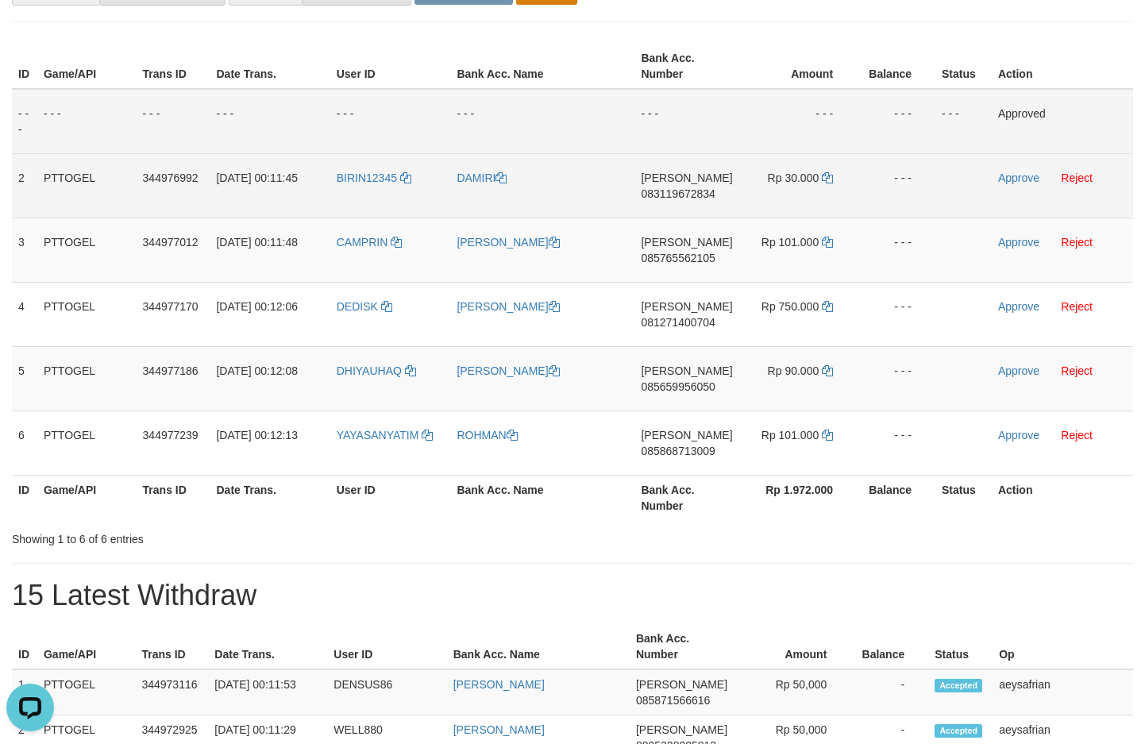
click at [820, 176] on td "Rp 30.000" at bounding box center [798, 185] width 118 height 64
click at [827, 177] on icon at bounding box center [827, 177] width 11 height 11
click at [1029, 181] on link "Approve" at bounding box center [1018, 178] width 41 height 13
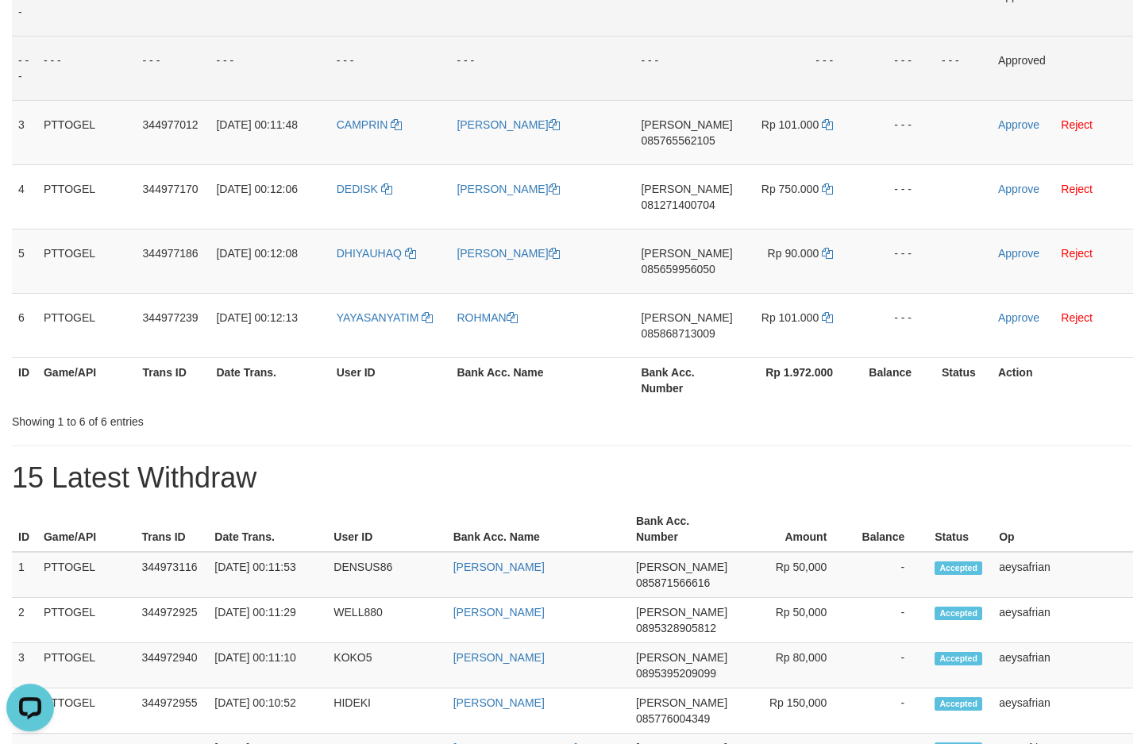
scroll to position [381, 0]
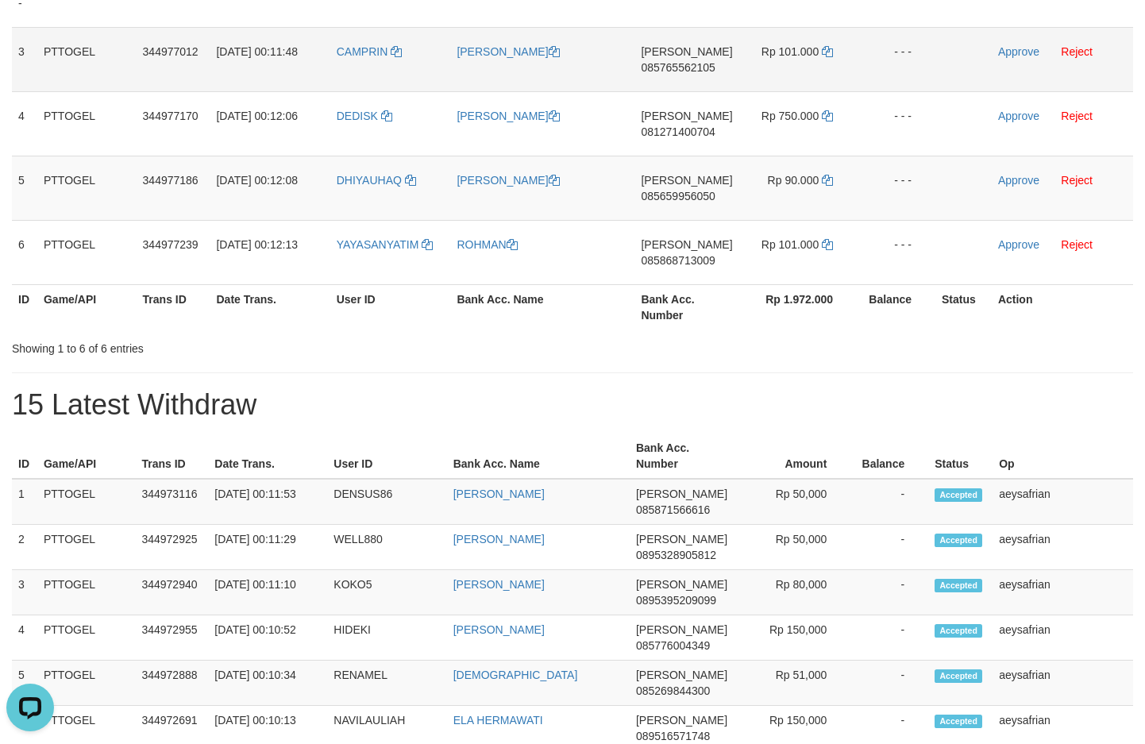
click at [689, 63] on span "085765562105" at bounding box center [678, 67] width 74 height 13
click at [689, 64] on span "085765562105" at bounding box center [678, 67] width 74 height 13
drag, startPoint x: 689, startPoint y: 64, endPoint x: 1130, endPoint y: 267, distance: 485.8
click at [690, 67] on span "085765562105" at bounding box center [678, 67] width 74 height 13
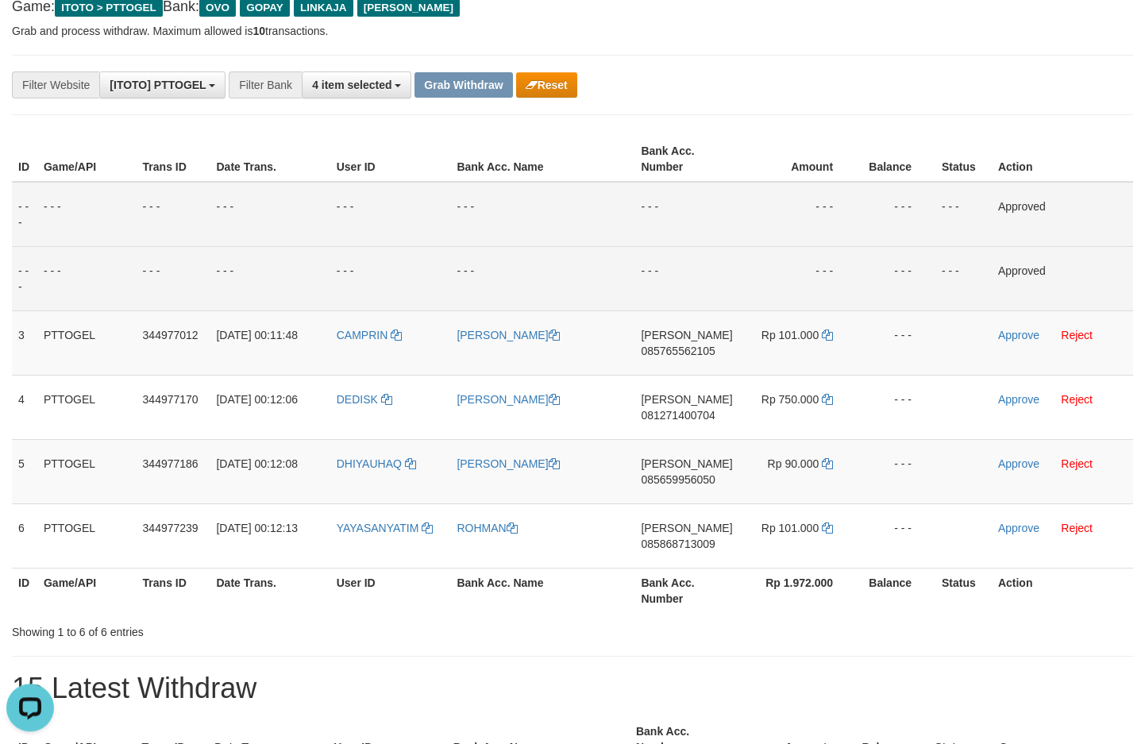
scroll to position [0, 0]
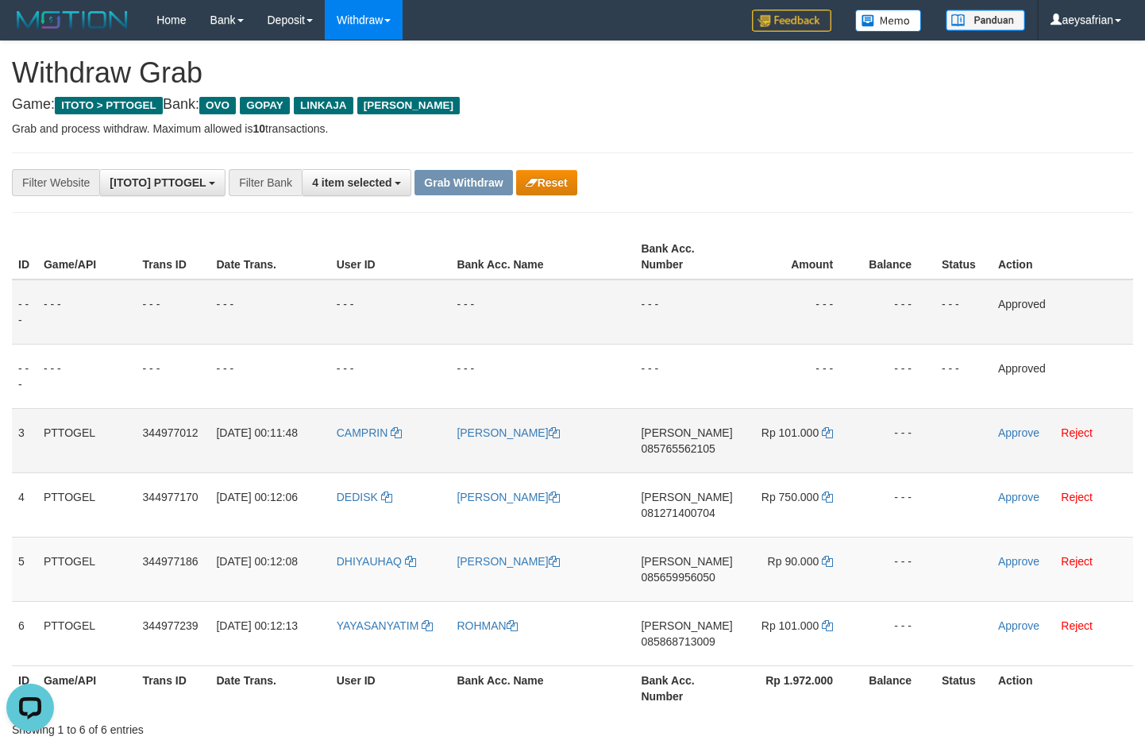
drag, startPoint x: 690, startPoint y: 466, endPoint x: 691, endPoint y: 457, distance: 9.6
click at [691, 458] on td "DANA 085765562105" at bounding box center [687, 440] width 104 height 64
click at [693, 454] on span "085765562105" at bounding box center [678, 448] width 74 height 13
click at [693, 452] on span "085765562105" at bounding box center [678, 448] width 74 height 13
click at [694, 451] on span "085765562105" at bounding box center [678, 448] width 74 height 13
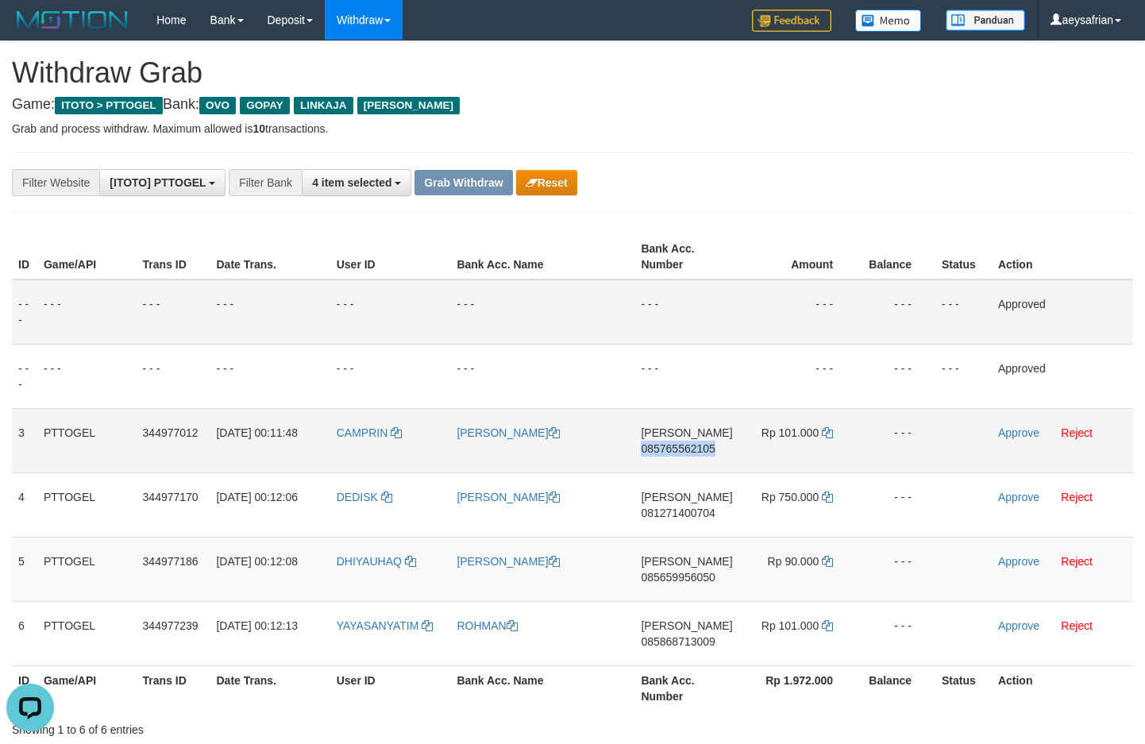
click at [694, 451] on span "085765562105" at bounding box center [678, 448] width 74 height 13
click at [825, 430] on icon at bounding box center [827, 432] width 11 height 11
click at [1017, 434] on link "Approve" at bounding box center [1018, 433] width 41 height 13
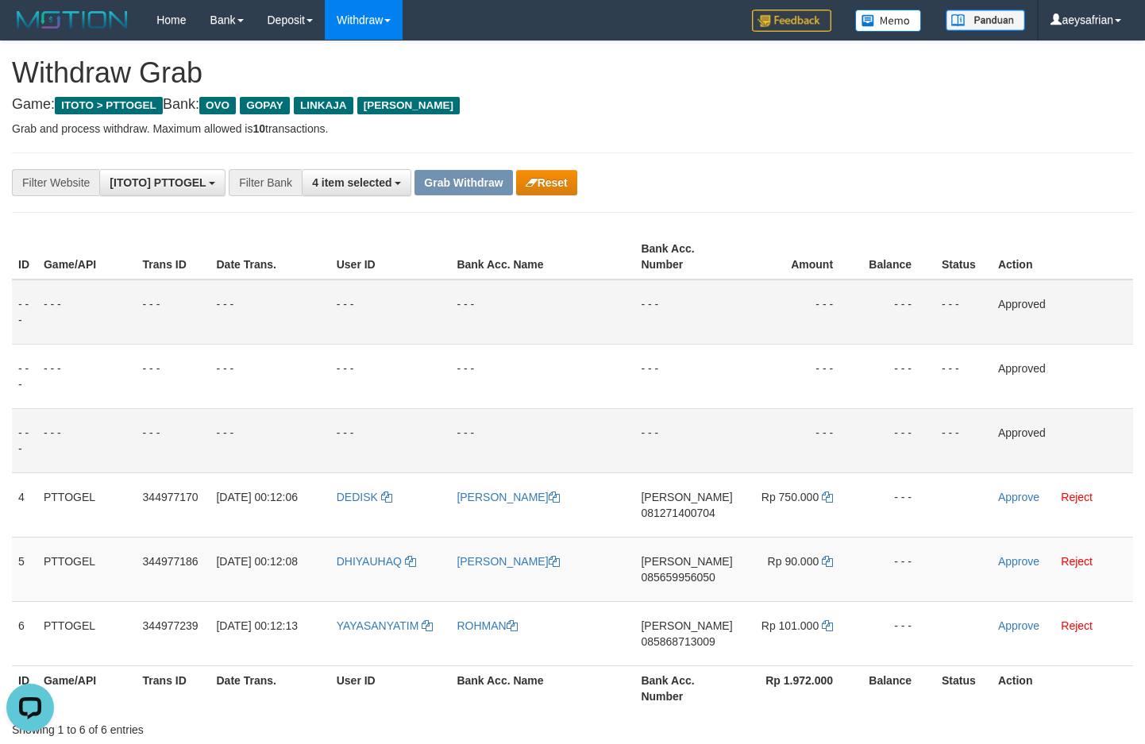
scroll to position [191, 0]
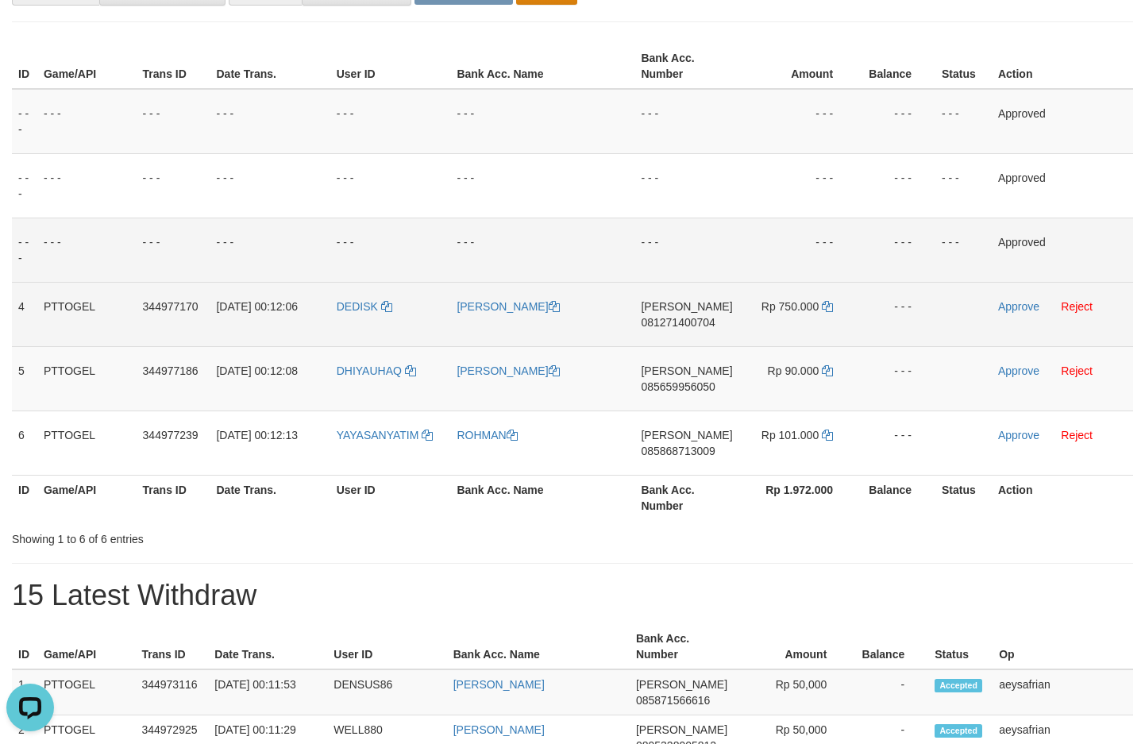
click at [657, 327] on span "081271400704" at bounding box center [678, 322] width 74 height 13
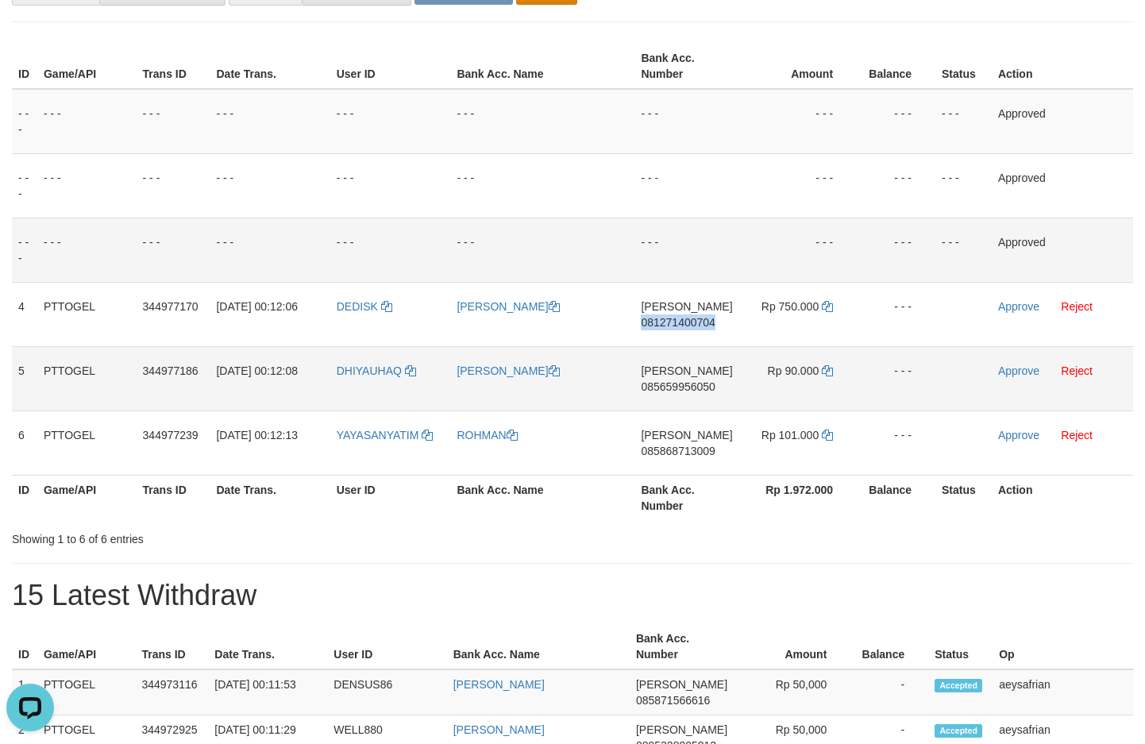
drag, startPoint x: 657, startPoint y: 327, endPoint x: 1129, endPoint y: 377, distance: 474.4
click at [660, 328] on span "081271400704" at bounding box center [678, 322] width 74 height 13
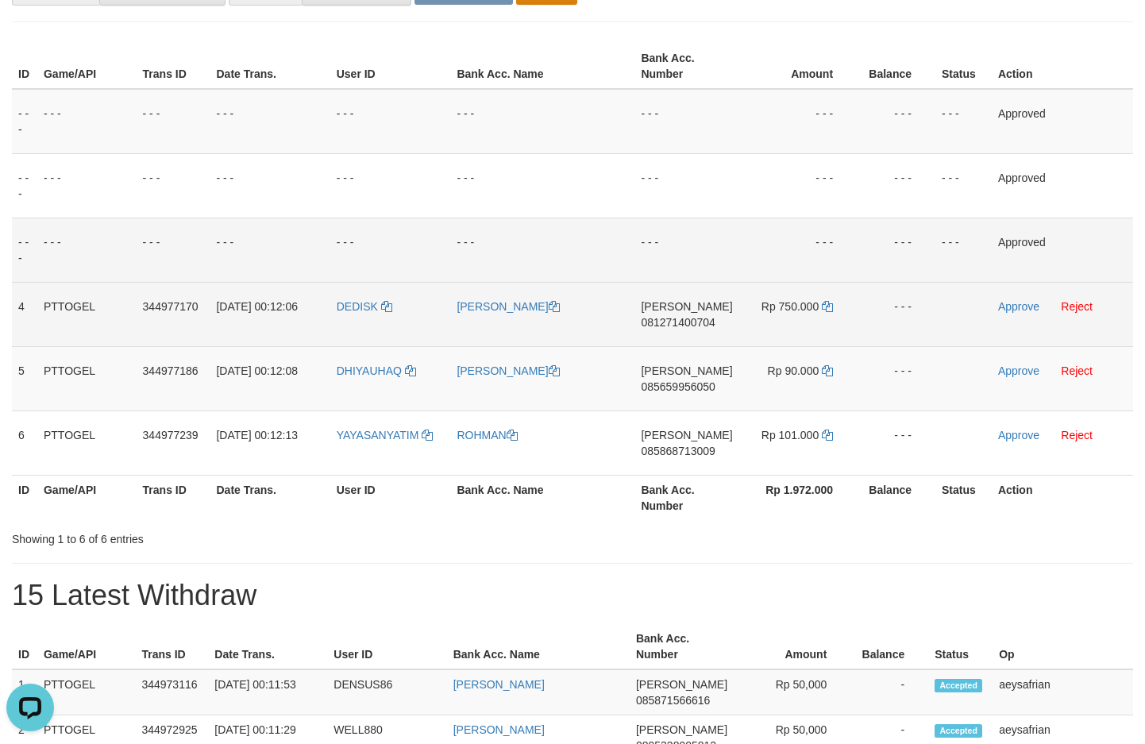
click at [674, 319] on span "081271400704" at bounding box center [678, 322] width 74 height 13
click at [828, 308] on icon at bounding box center [827, 306] width 11 height 11
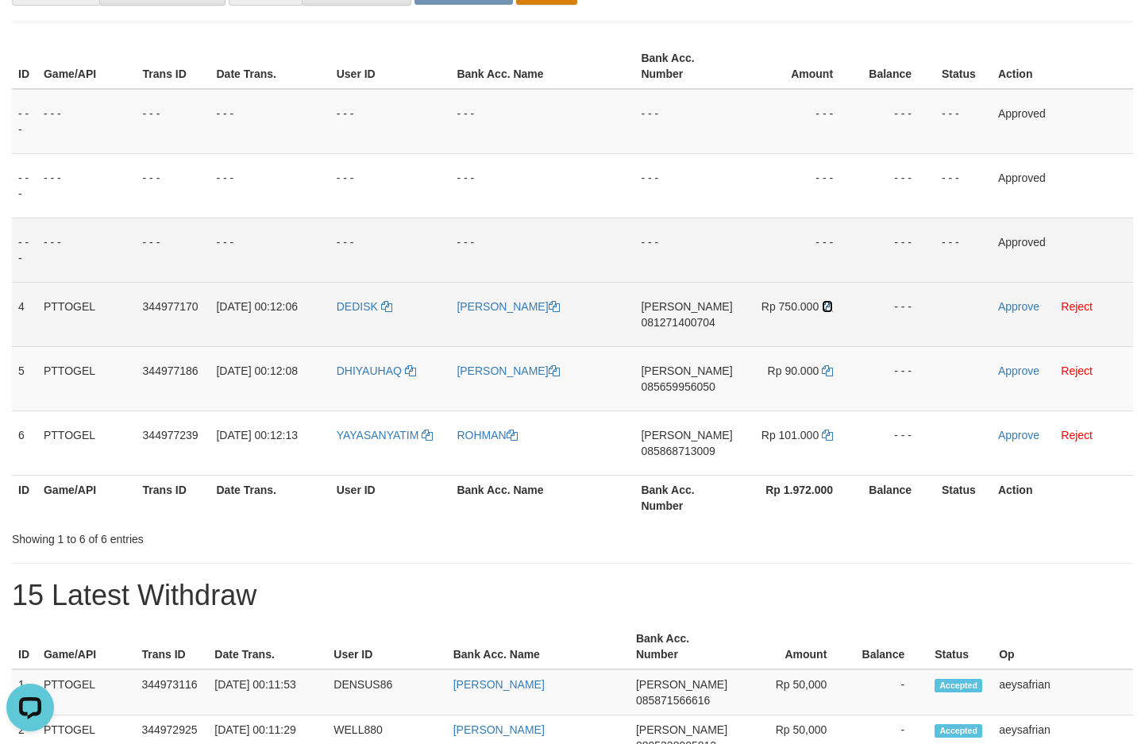
click at [828, 308] on icon at bounding box center [827, 306] width 11 height 11
click at [1021, 308] on link "Approve" at bounding box center [1018, 306] width 41 height 13
click at [694, 390] on span "085659956050" at bounding box center [678, 386] width 74 height 13
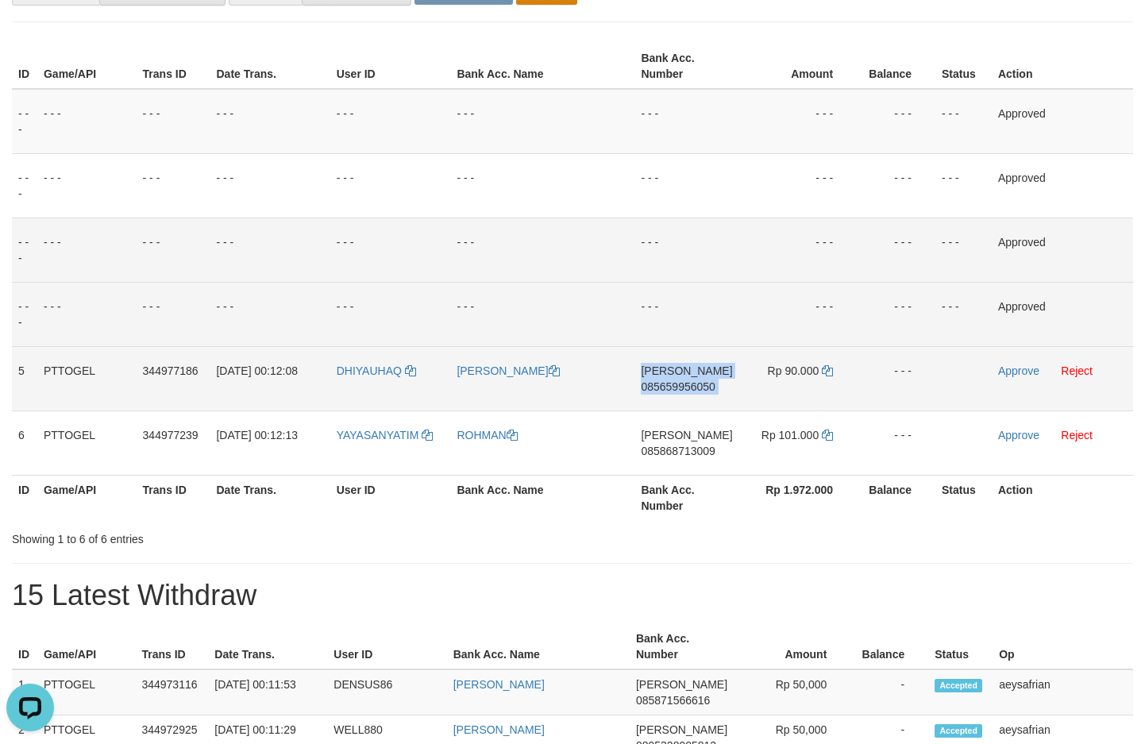
click at [694, 390] on span "085659956050" at bounding box center [678, 386] width 74 height 13
click at [670, 391] on span "085659956050" at bounding box center [678, 386] width 74 height 13
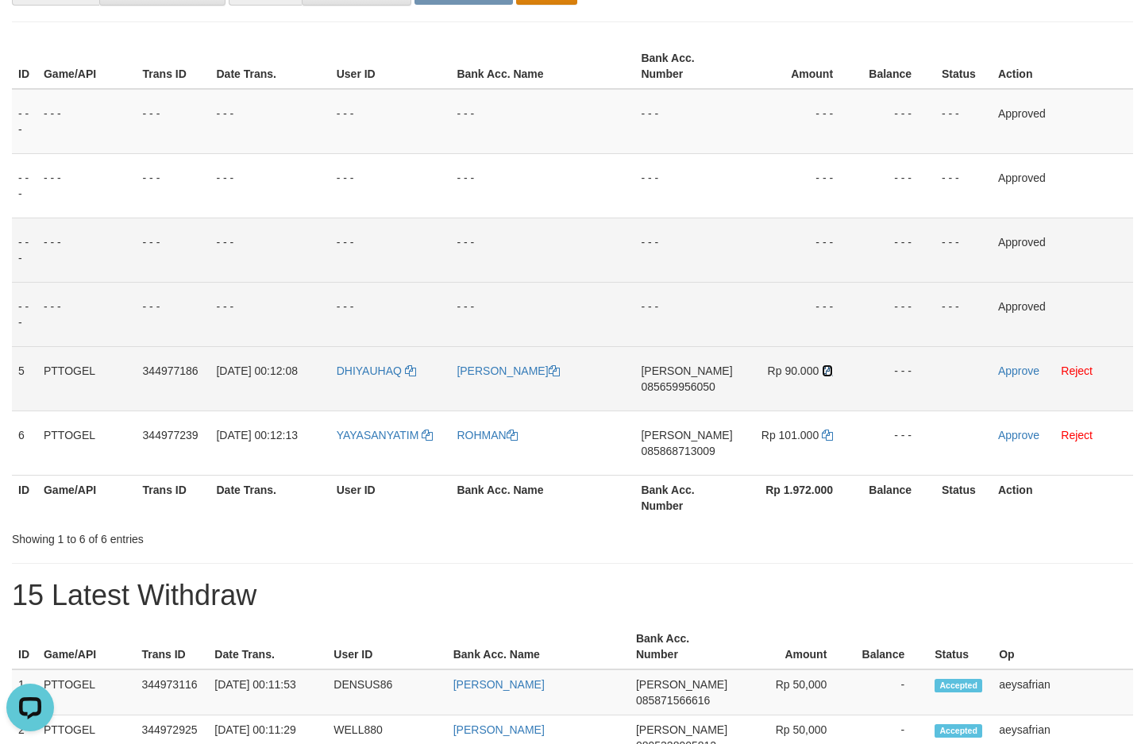
click at [827, 374] on icon at bounding box center [827, 370] width 11 height 11
drag, startPoint x: 827, startPoint y: 374, endPoint x: 1136, endPoint y: 220, distance: 345.3
click at [829, 373] on icon at bounding box center [827, 370] width 11 height 11
click at [1033, 375] on link "Approve" at bounding box center [1018, 371] width 41 height 13
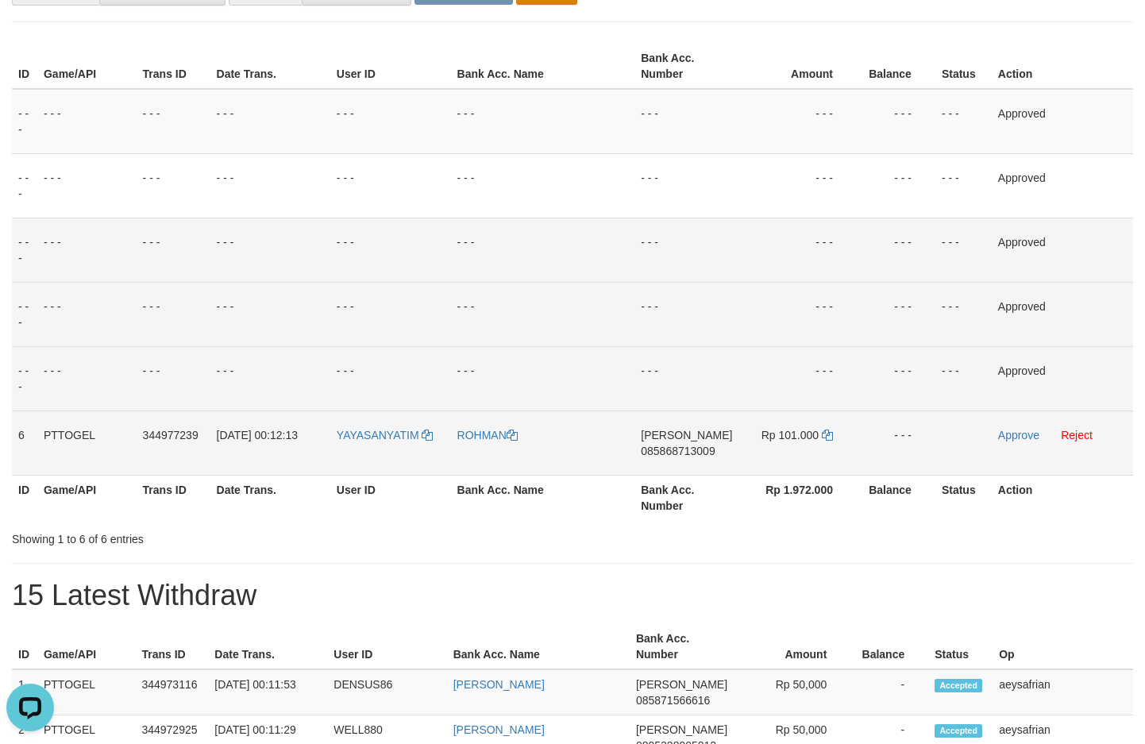
click at [666, 451] on span "085868713009" at bounding box center [678, 451] width 74 height 13
click at [665, 451] on span "085868713009" at bounding box center [678, 451] width 74 height 13
click at [666, 451] on span "085868713009" at bounding box center [678, 451] width 74 height 13
click at [686, 454] on span "085868713009" at bounding box center [678, 451] width 74 height 13
click at [687, 454] on span "085868713009" at bounding box center [678, 451] width 74 height 13
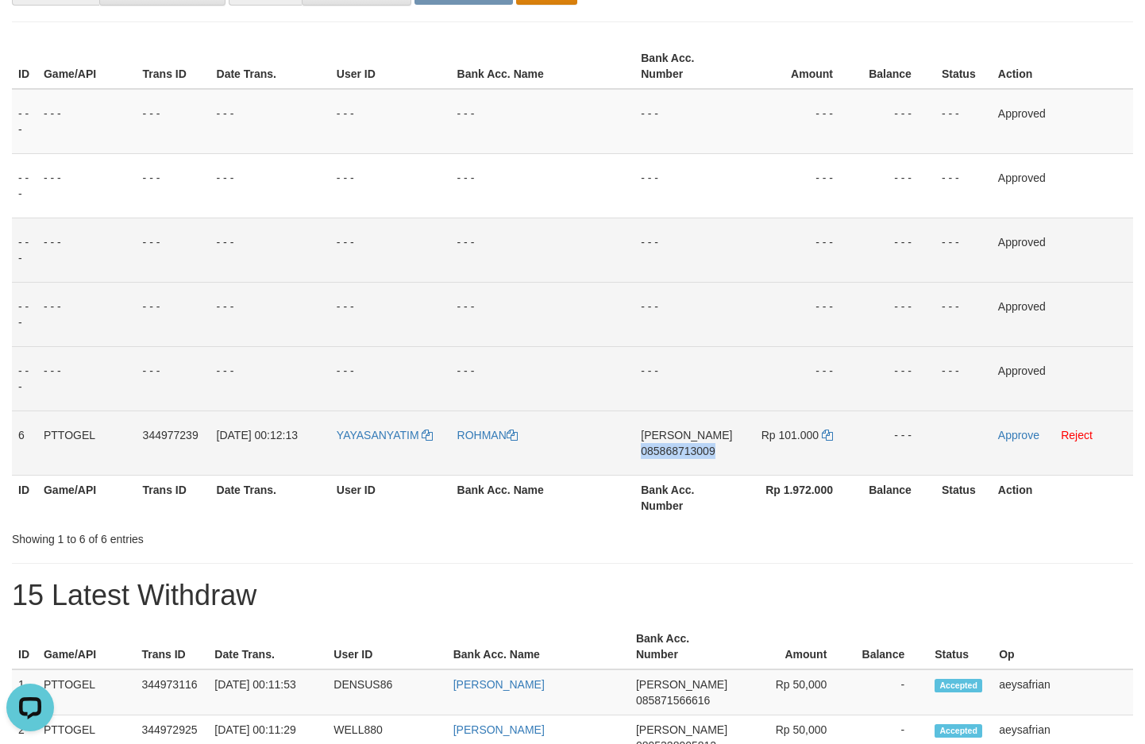
click at [687, 454] on span "085868713009" at bounding box center [678, 451] width 74 height 13
click at [688, 453] on span "085868713009" at bounding box center [678, 451] width 74 height 13
click at [830, 435] on td "Rp 101.000" at bounding box center [798, 443] width 118 height 64
click at [828, 435] on icon at bounding box center [827, 435] width 11 height 11
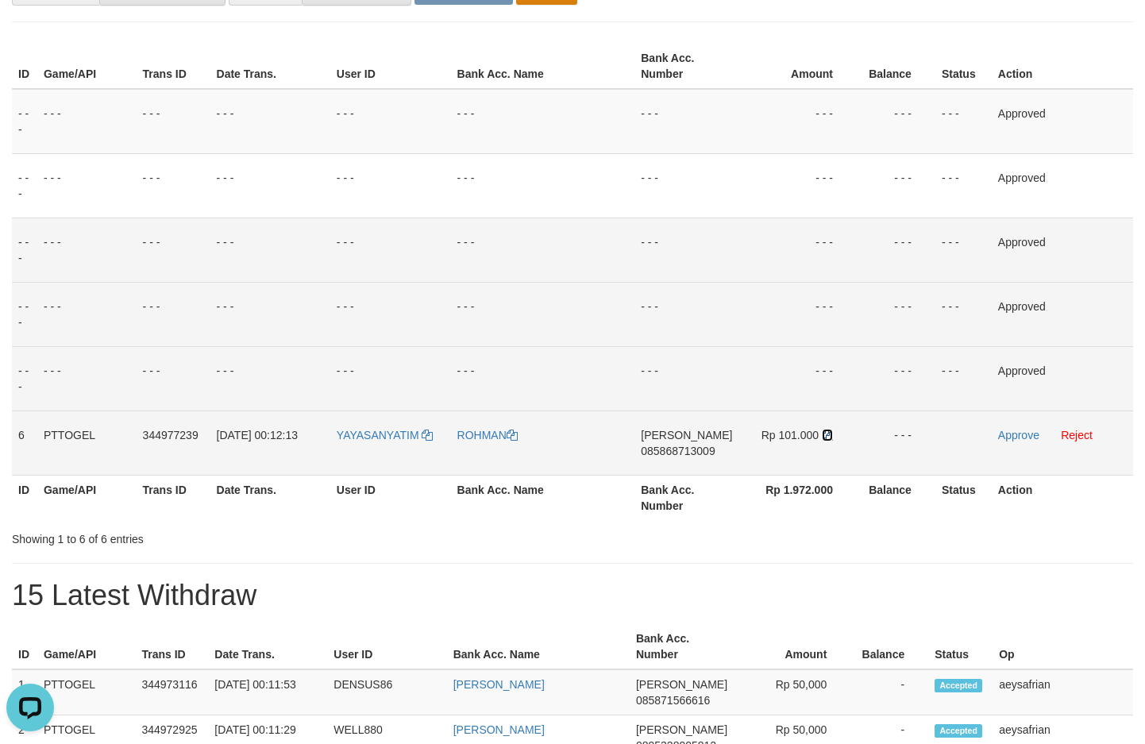
click at [828, 435] on icon at bounding box center [827, 435] width 11 height 11
click at [1005, 436] on link "Approve" at bounding box center [1018, 435] width 41 height 13
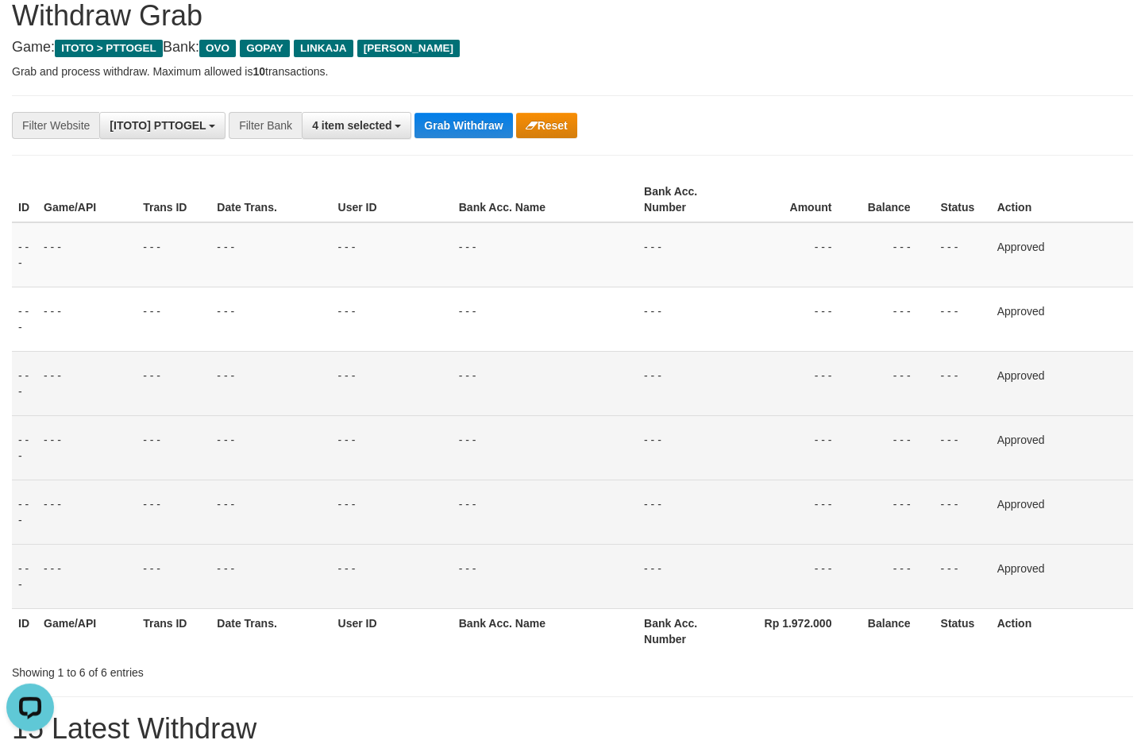
scroll to position [0, 0]
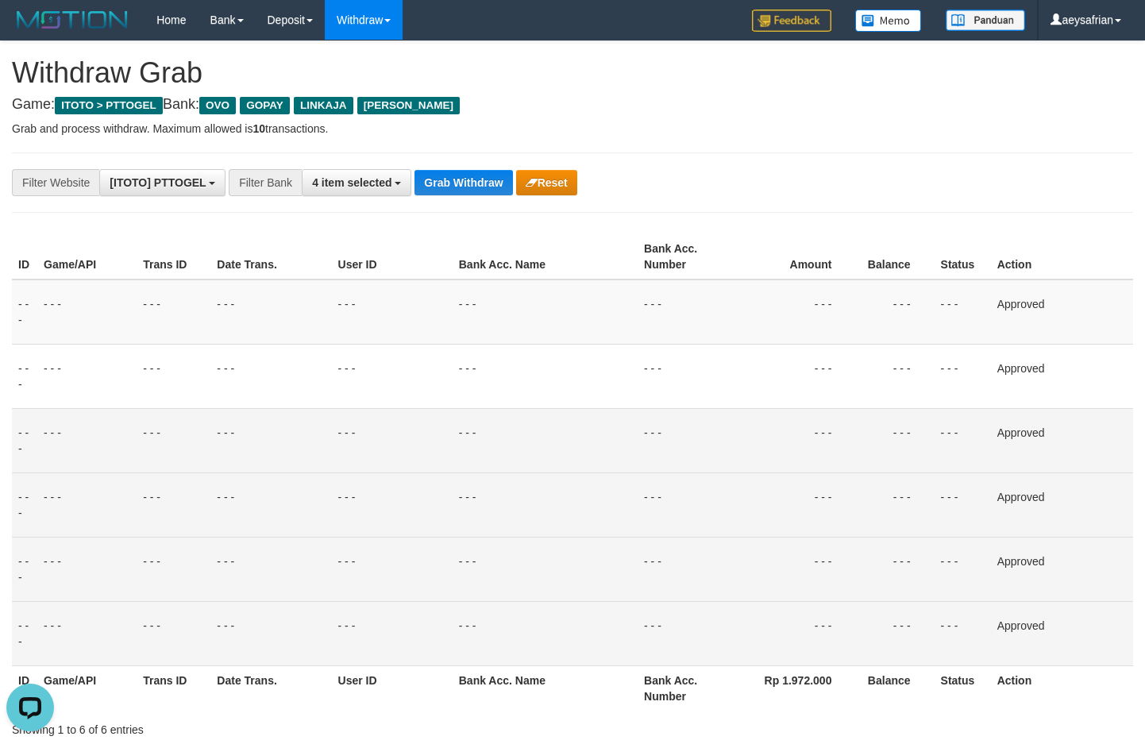
drag, startPoint x: 440, startPoint y: 138, endPoint x: 440, endPoint y: 157, distance: 19.1
click at [447, 151] on div "**********" at bounding box center [572, 622] width 1145 height 1163
click at [434, 171] on div "**********" at bounding box center [572, 622] width 1145 height 1163
click at [438, 174] on button "Grab Withdraw" at bounding box center [464, 182] width 98 height 25
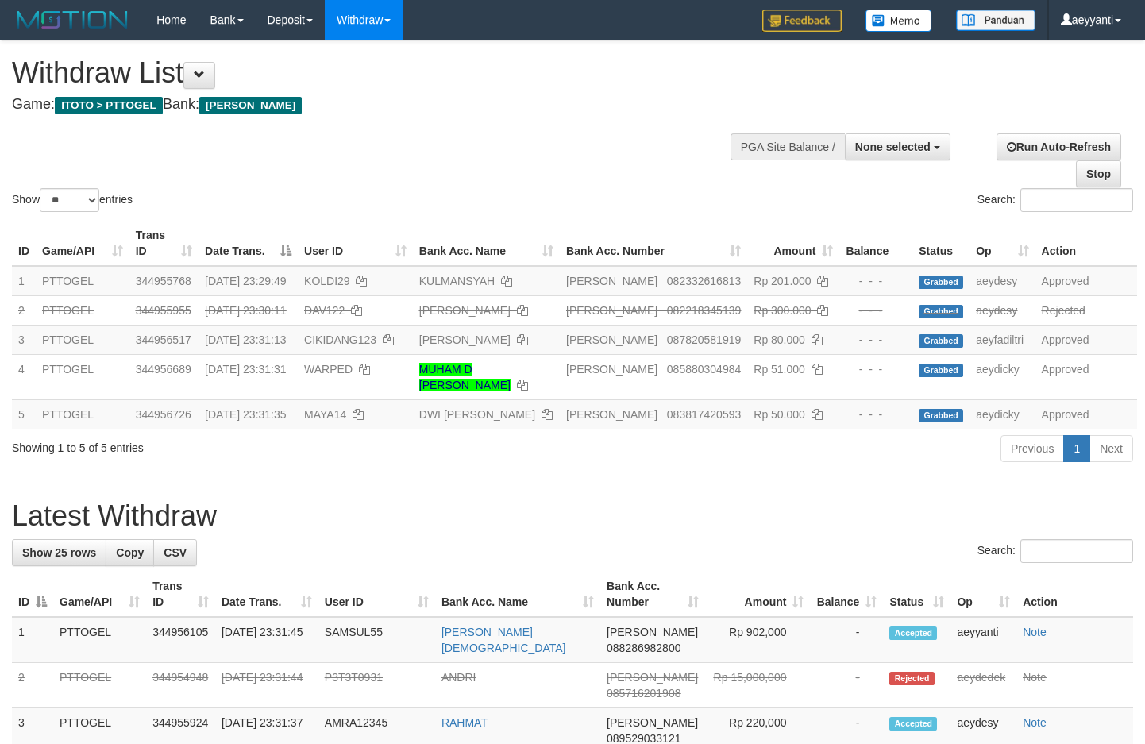
select select
select select "**"
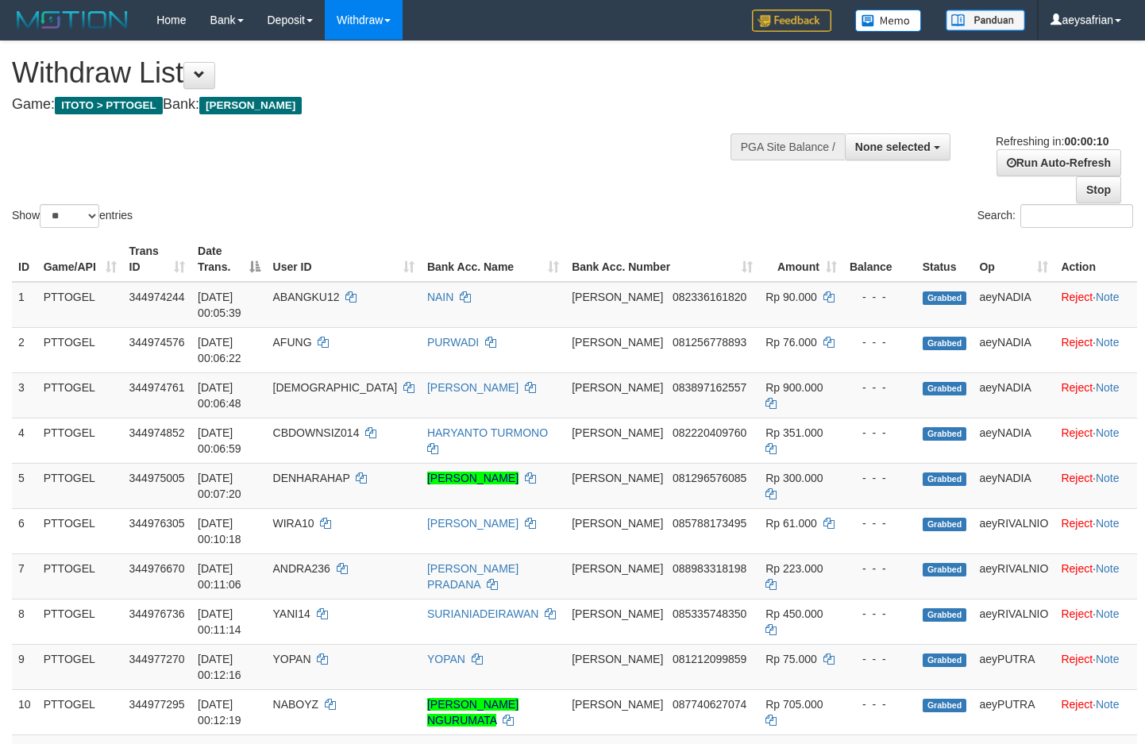
select select
select select "**"
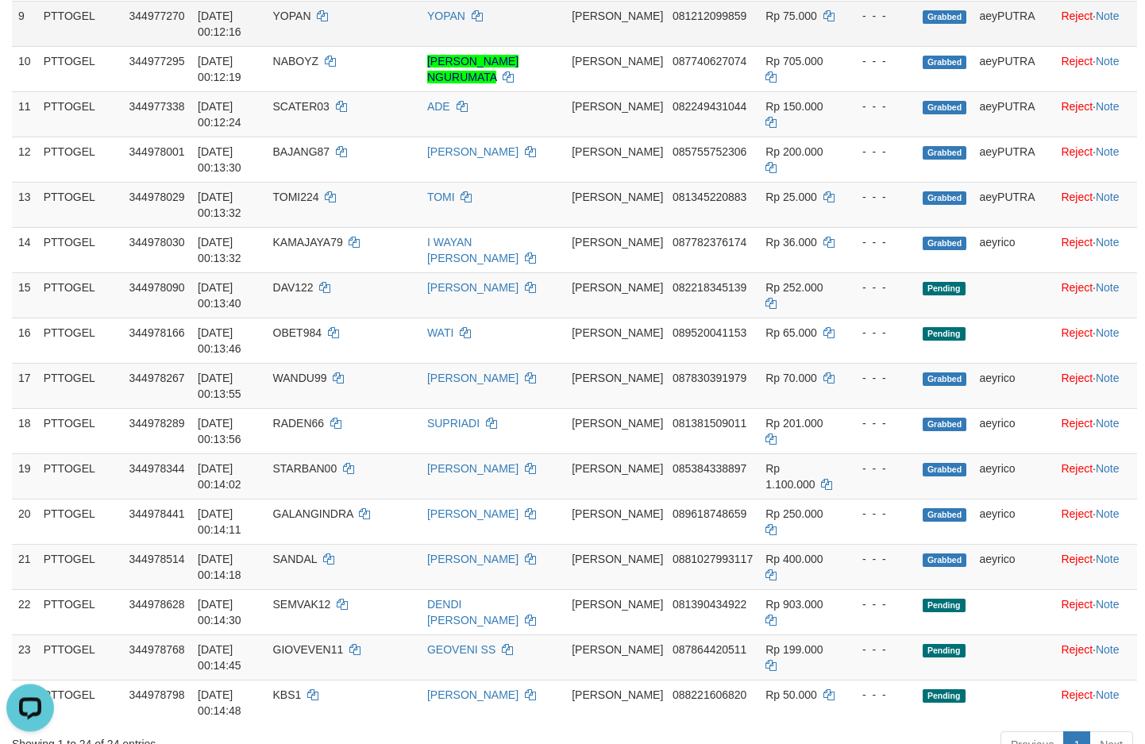
scroll to position [572, 0]
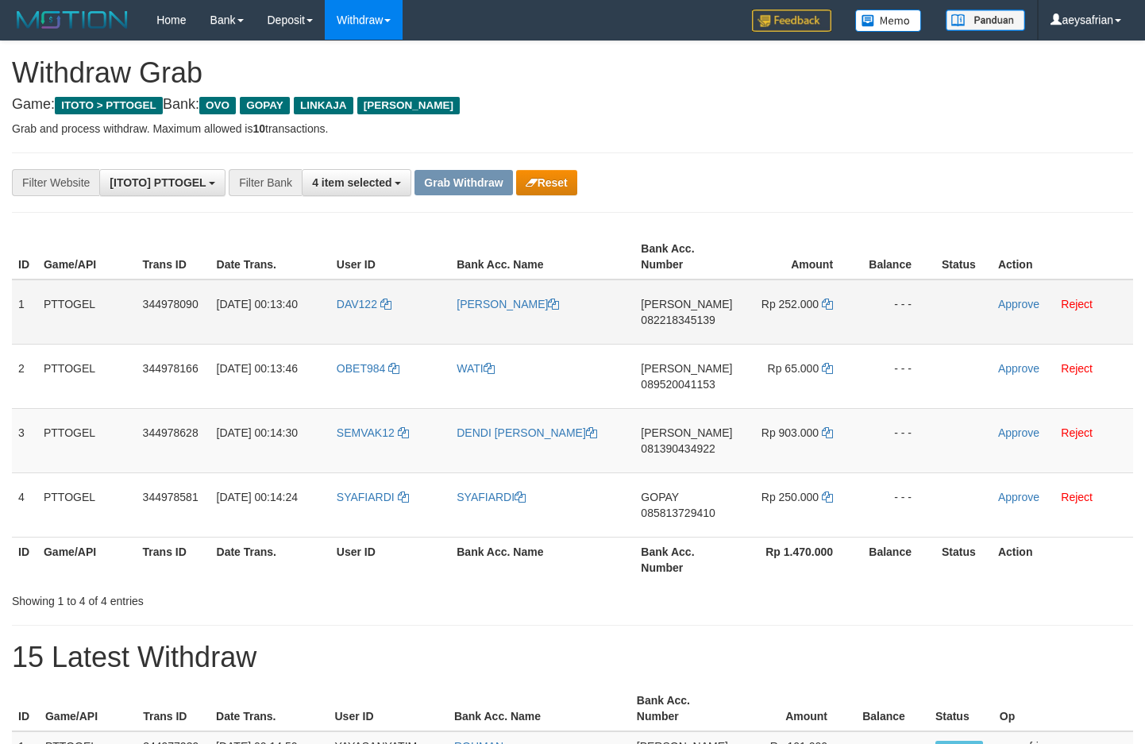
scroll to position [230, 0]
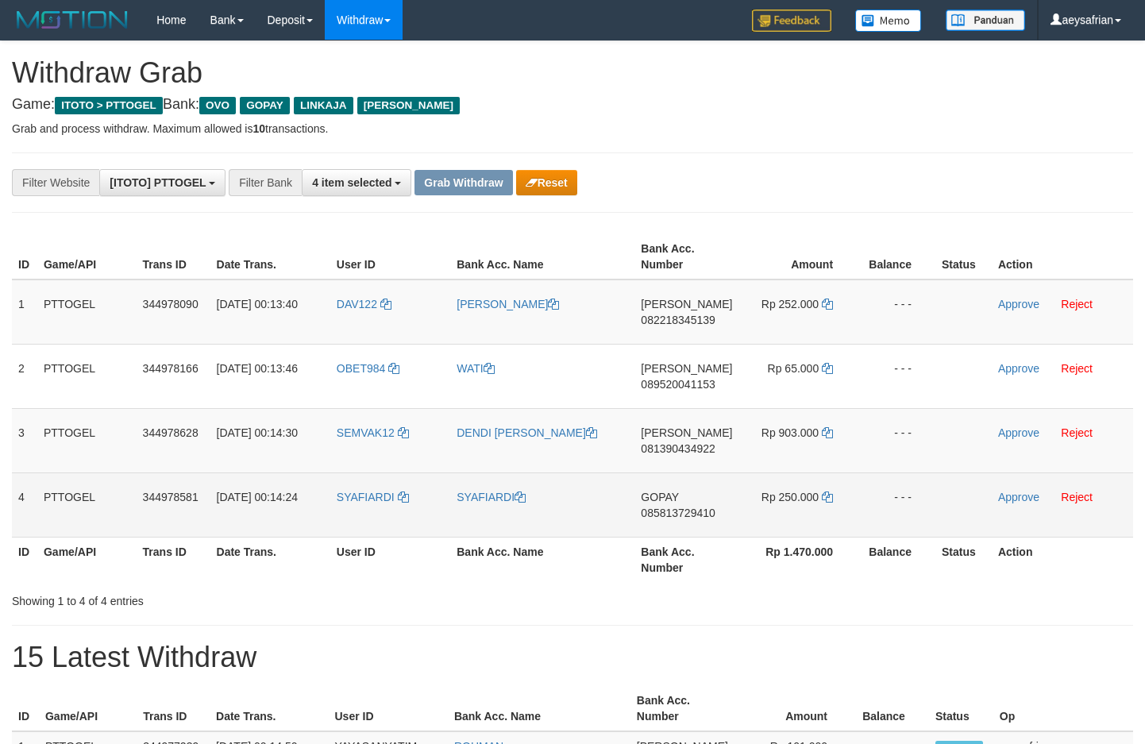
drag, startPoint x: 473, startPoint y: 334, endPoint x: 792, endPoint y: 477, distance: 349.8
click at [790, 485] on tbody "1 PTTOGEL 344978090 [DATE] 00:13:40 DAV122 [PERSON_NAME] 082218345139 Rp 252.00…" at bounding box center [573, 409] width 1122 height 258
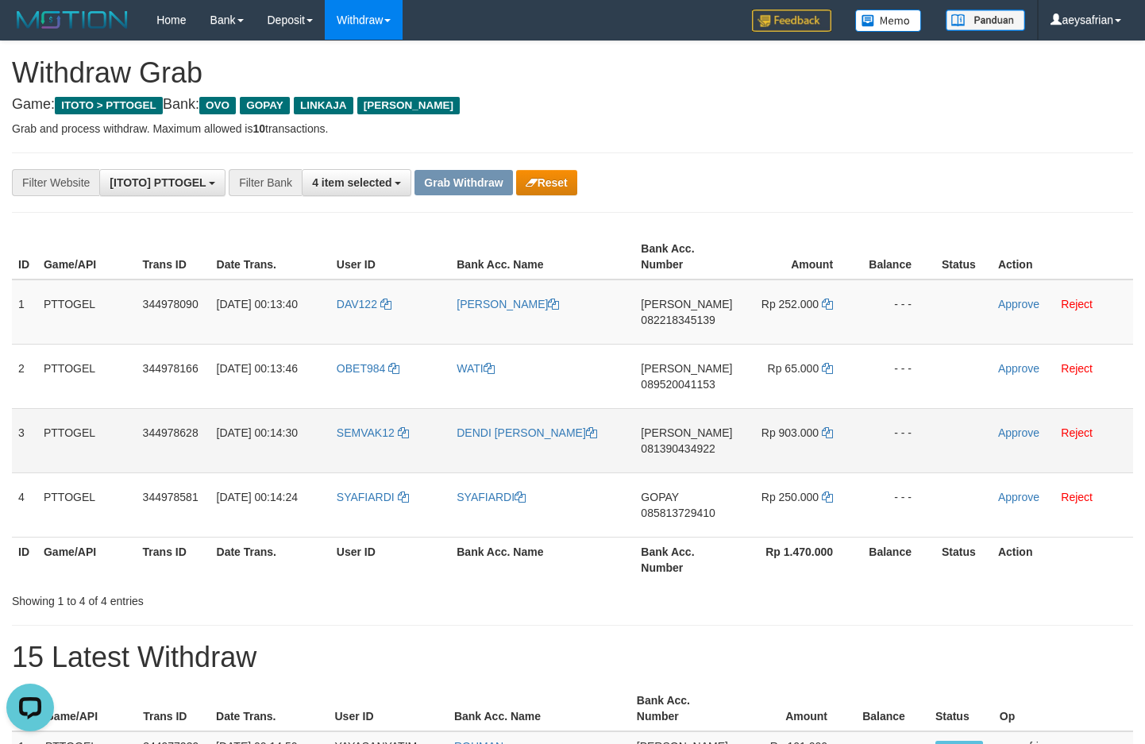
scroll to position [0, 0]
click at [694, 326] on td "[PERSON_NAME] 082218345139" at bounding box center [687, 312] width 104 height 65
click at [695, 325] on span "082218345139" at bounding box center [678, 320] width 74 height 13
copy td "[PERSON_NAME] 082218345139"
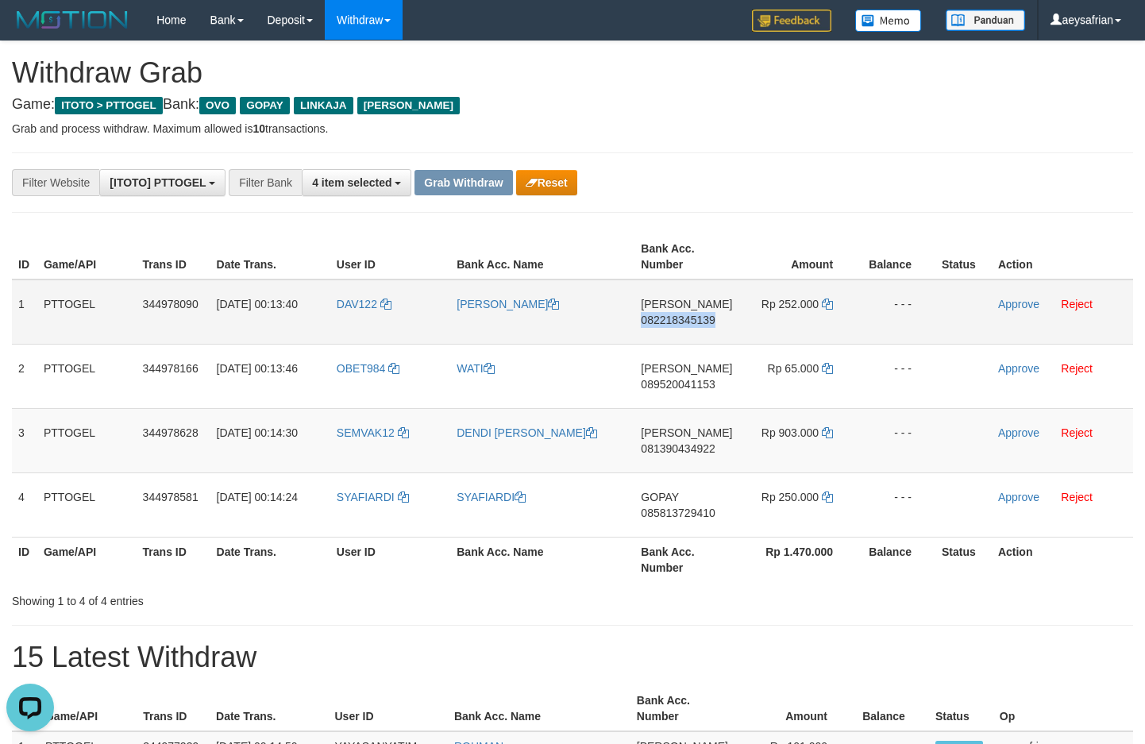
click at [695, 325] on span "082218345139" at bounding box center [678, 320] width 74 height 13
copy span "082218345139"
click at [687, 315] on span "082218345139" at bounding box center [678, 320] width 74 height 13
copy span "082218345139"
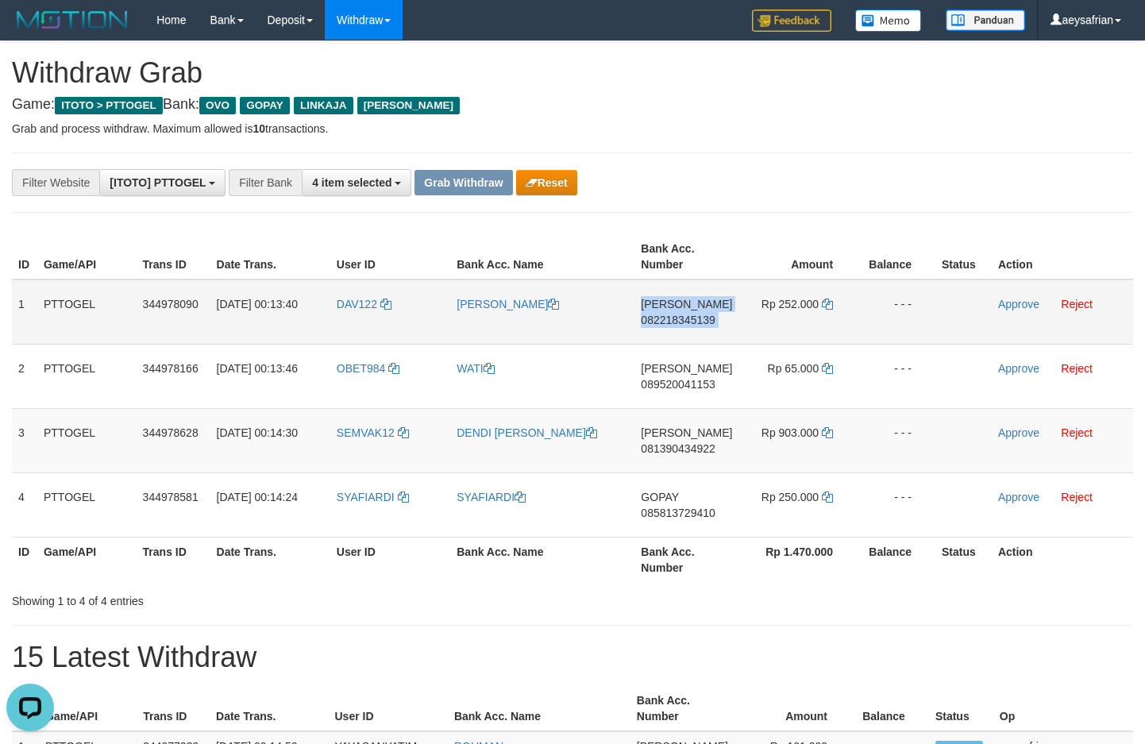
click at [687, 315] on span "082218345139" at bounding box center [678, 320] width 74 height 13
copy td "[PERSON_NAME] 082218345139"
drag, startPoint x: 813, startPoint y: 307, endPoint x: 840, endPoint y: 307, distance: 26.2
click at [824, 307] on td "Rp 252.000" at bounding box center [798, 312] width 118 height 65
drag, startPoint x: 840, startPoint y: 307, endPoint x: 819, endPoint y: 301, distance: 21.4
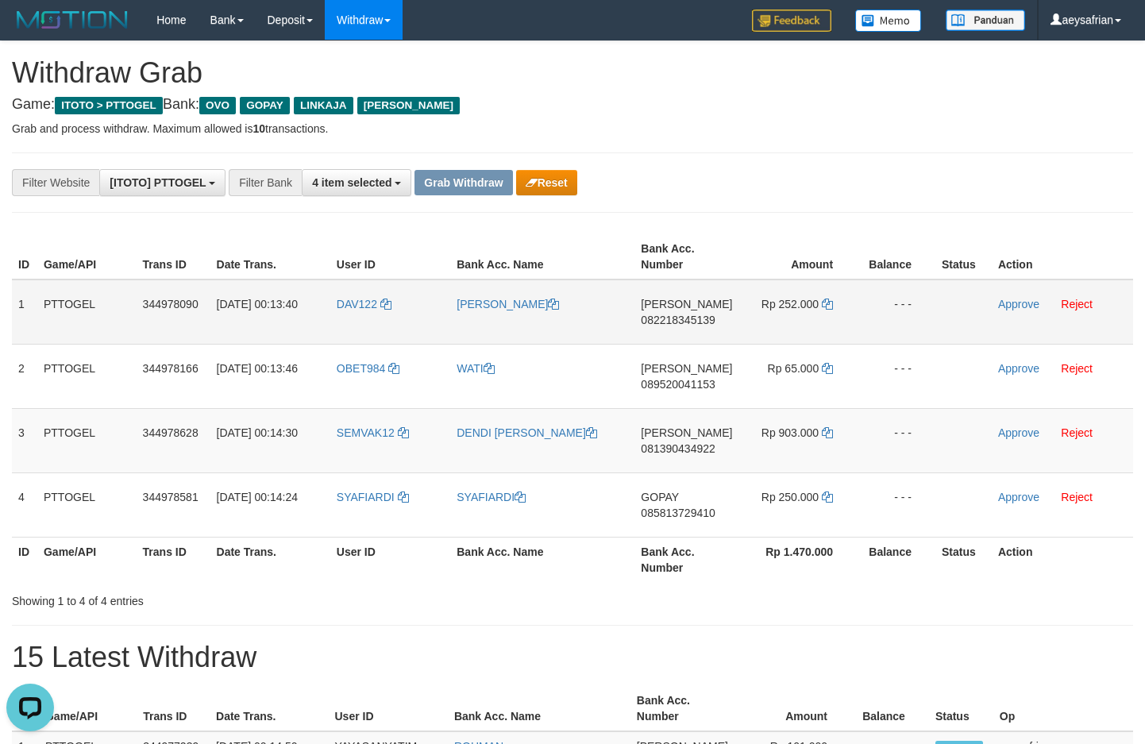
click at [836, 307] on td "Rp 252.000" at bounding box center [798, 312] width 118 height 65
click at [819, 301] on td "Rp 252.000" at bounding box center [798, 312] width 118 height 65
click at [826, 304] on td "Rp 252.000" at bounding box center [798, 312] width 118 height 65
click at [826, 304] on icon at bounding box center [827, 304] width 11 height 11
copy td "000"
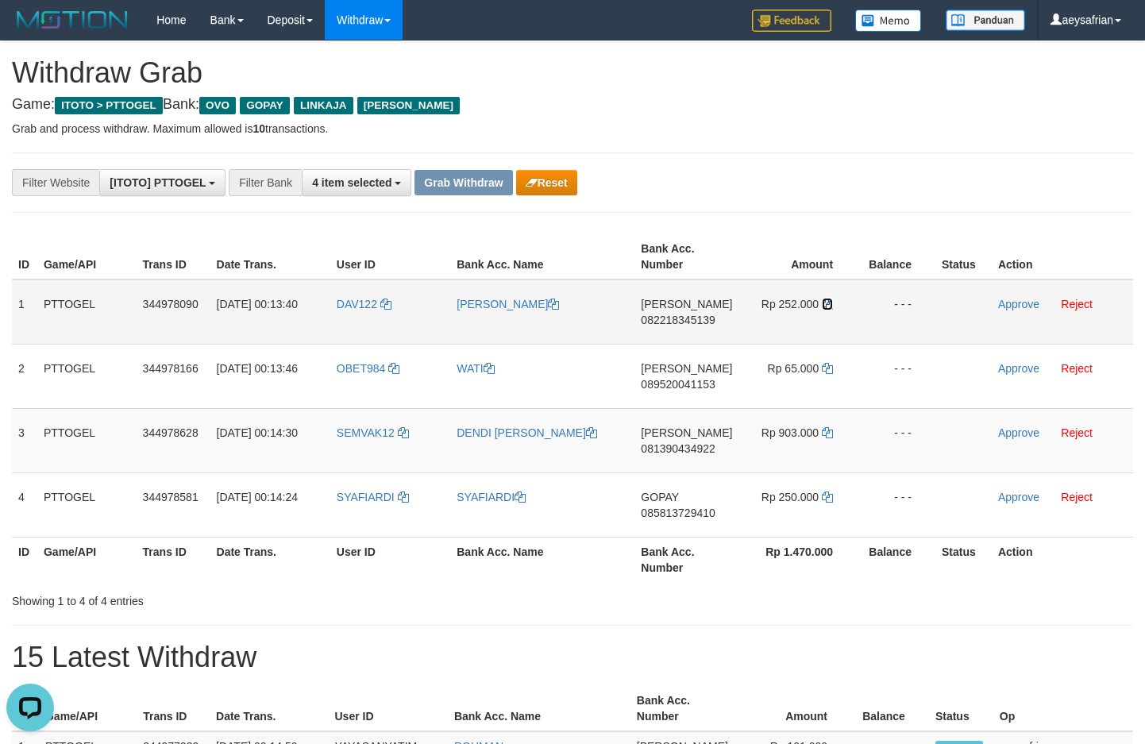
click at [828, 305] on icon at bounding box center [827, 304] width 11 height 11
click at [380, 322] on td "DAV122" at bounding box center [390, 312] width 120 height 65
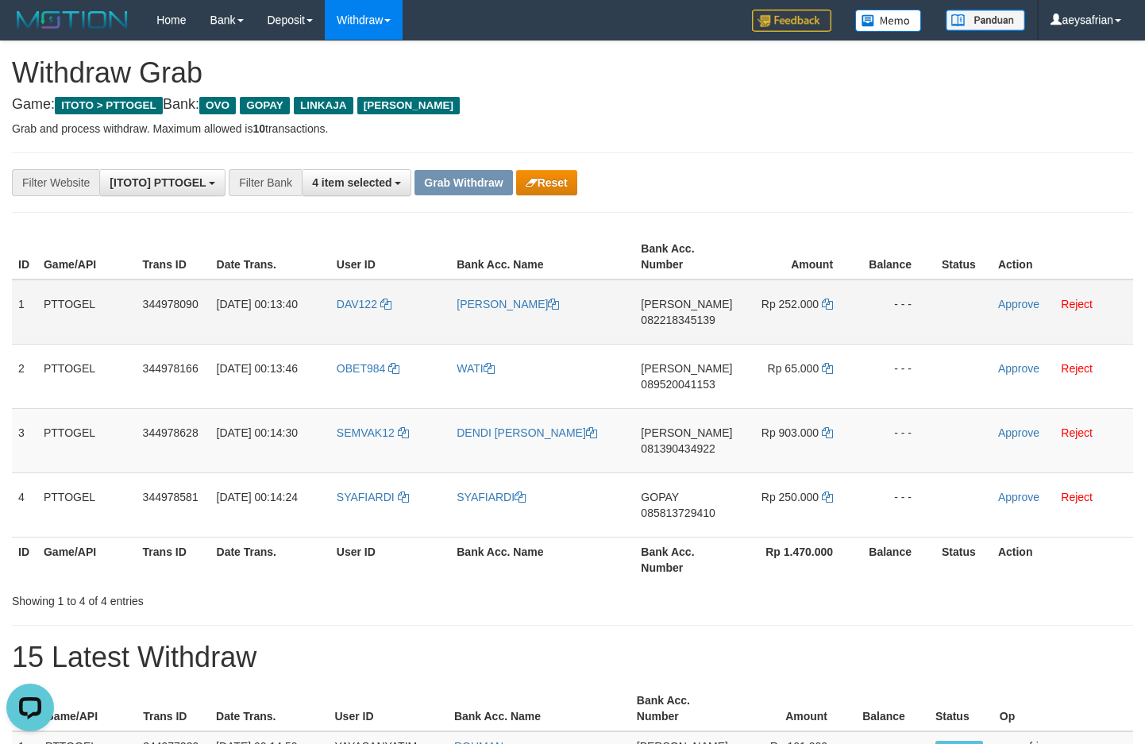
copy tr
click at [385, 320] on td "DAV122" at bounding box center [390, 312] width 120 height 65
click at [372, 319] on td "DAV122" at bounding box center [390, 312] width 120 height 65
copy link "DAV122"
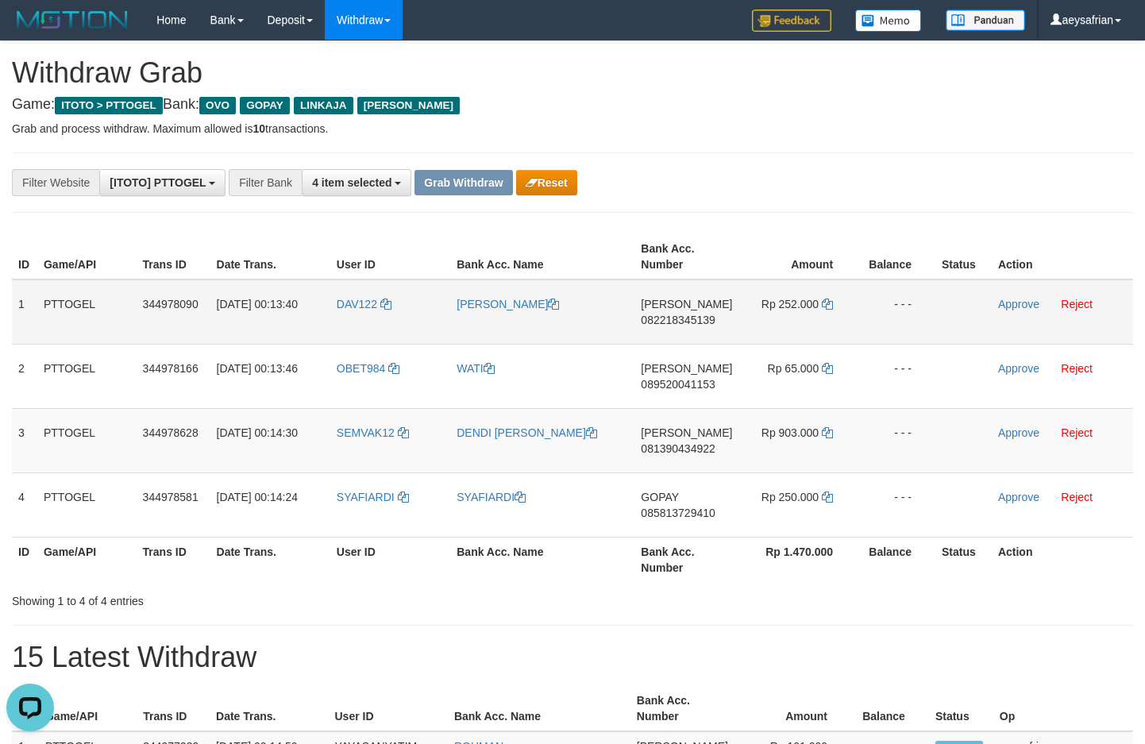
click at [1040, 304] on td "Approve Reject" at bounding box center [1062, 312] width 141 height 65
click at [1080, 308] on link "Reject" at bounding box center [1077, 304] width 32 height 13
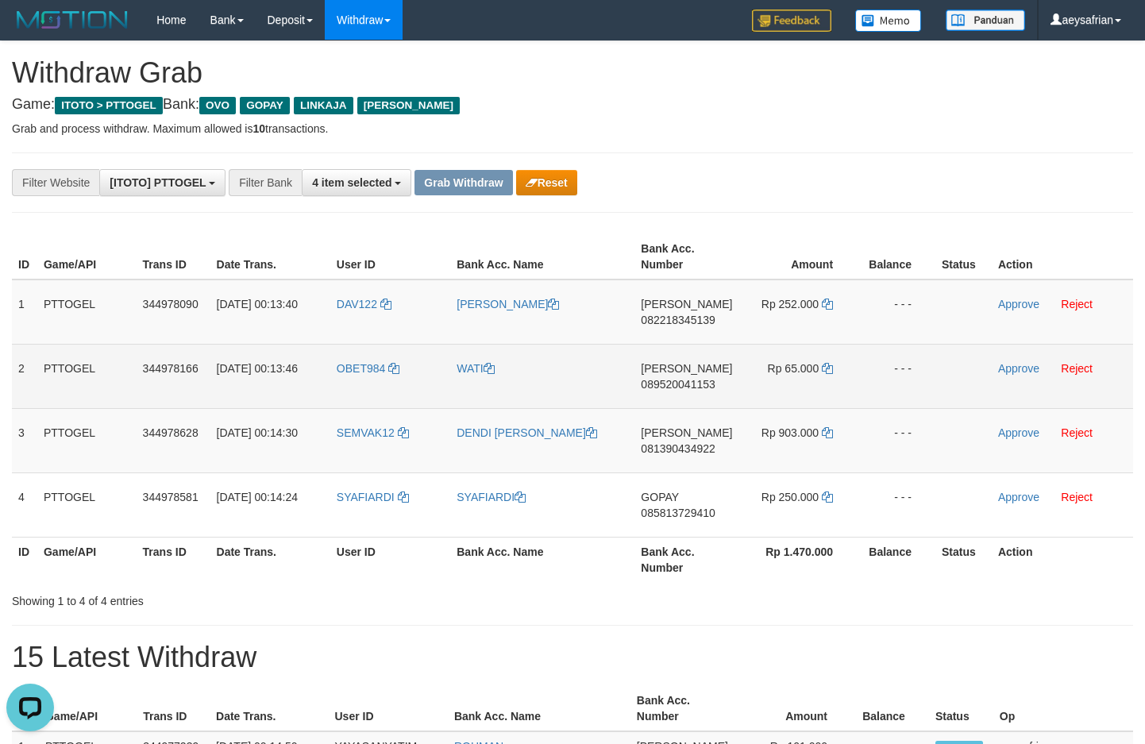
click at [696, 386] on span "089520041153" at bounding box center [678, 384] width 74 height 13
copy span "089520041153"
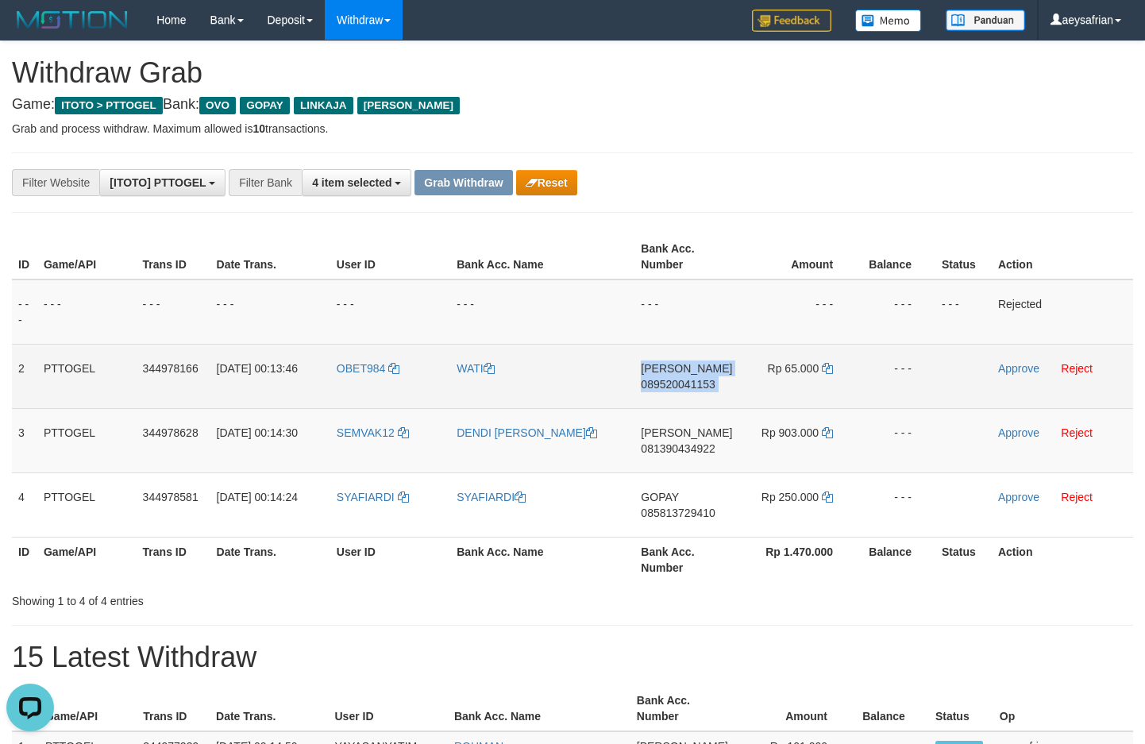
click at [696, 386] on span "089520041153" at bounding box center [678, 384] width 74 height 13
copy td "DANA 089520041153"
click at [823, 368] on td "Rp 65.000" at bounding box center [798, 376] width 118 height 64
click at [836, 367] on td "Rp 65.000" at bounding box center [798, 376] width 118 height 64
click at [831, 367] on icon at bounding box center [827, 368] width 11 height 11
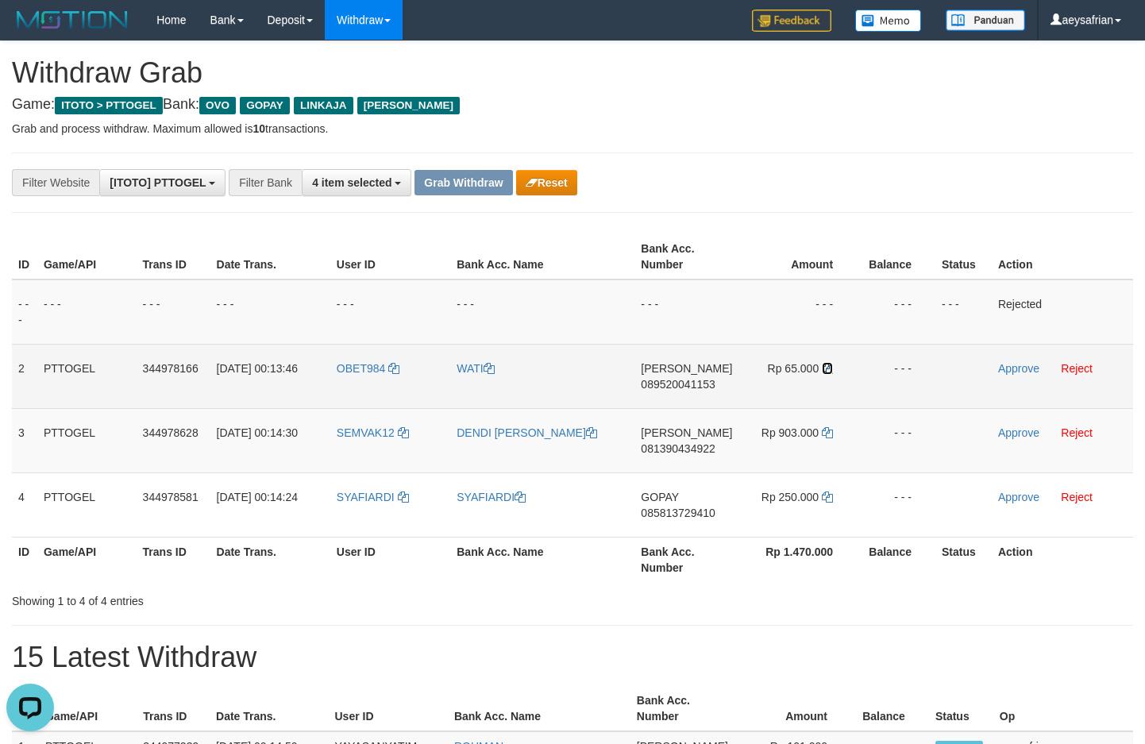
click at [831, 367] on icon at bounding box center [827, 368] width 11 height 11
click at [1012, 371] on link "Approve" at bounding box center [1018, 368] width 41 height 13
click at [705, 449] on span "081390434922" at bounding box center [678, 448] width 74 height 13
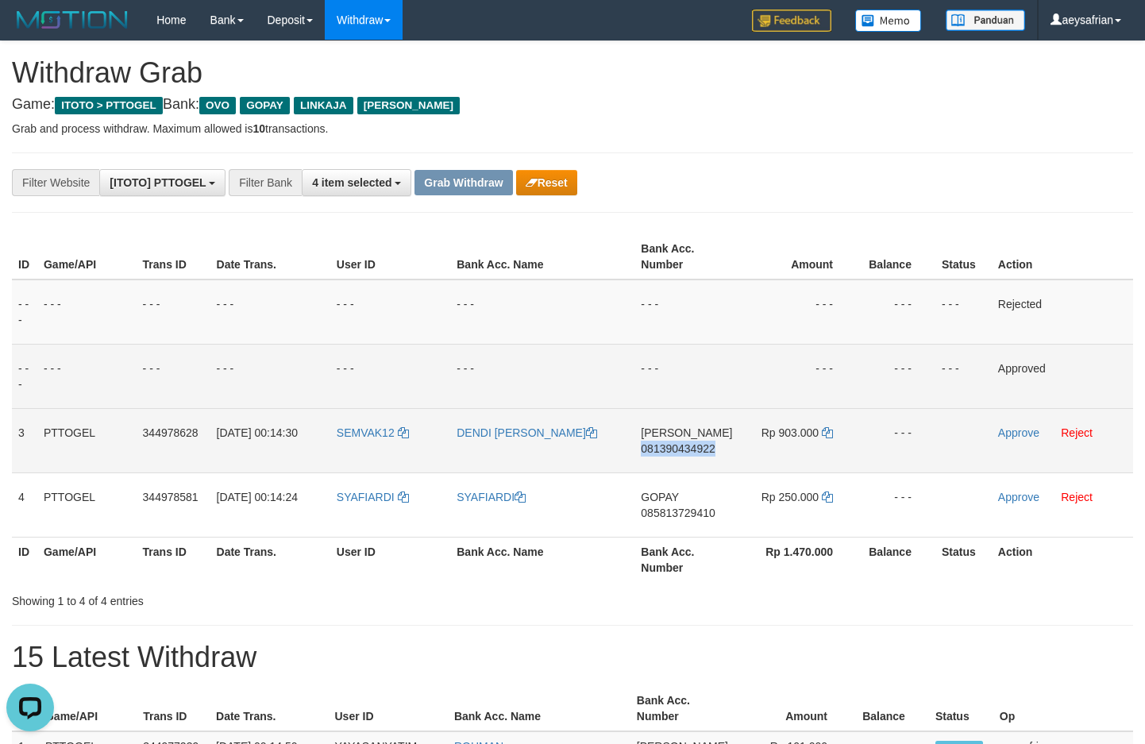
click at [705, 449] on span "081390434922" at bounding box center [678, 448] width 74 height 13
copy span "081390434922"
click at [705, 449] on span "081390434922" at bounding box center [678, 448] width 74 height 13
click at [697, 446] on span "081390434922" at bounding box center [678, 448] width 74 height 13
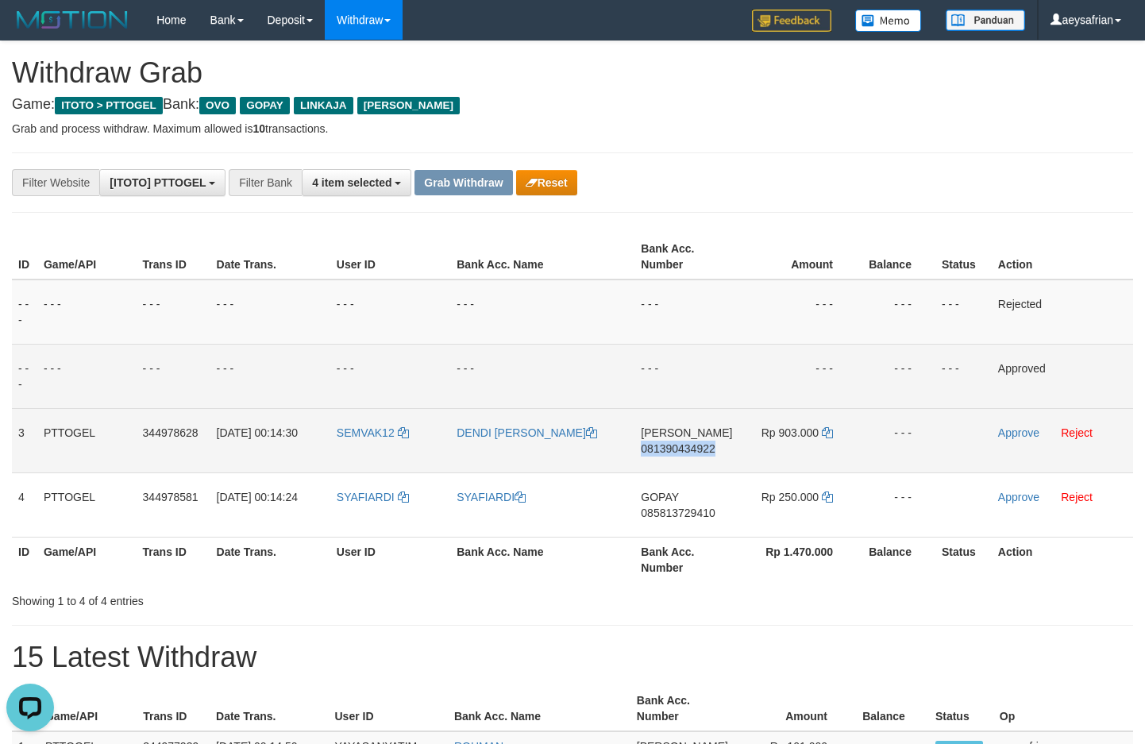
click at [697, 446] on span "081390434922" at bounding box center [678, 448] width 74 height 13
click at [819, 434] on td "Rp 903.000" at bounding box center [798, 440] width 118 height 64
click at [822, 434] on td "Rp 903.000" at bounding box center [798, 440] width 118 height 64
click at [827, 432] on icon at bounding box center [827, 432] width 11 height 11
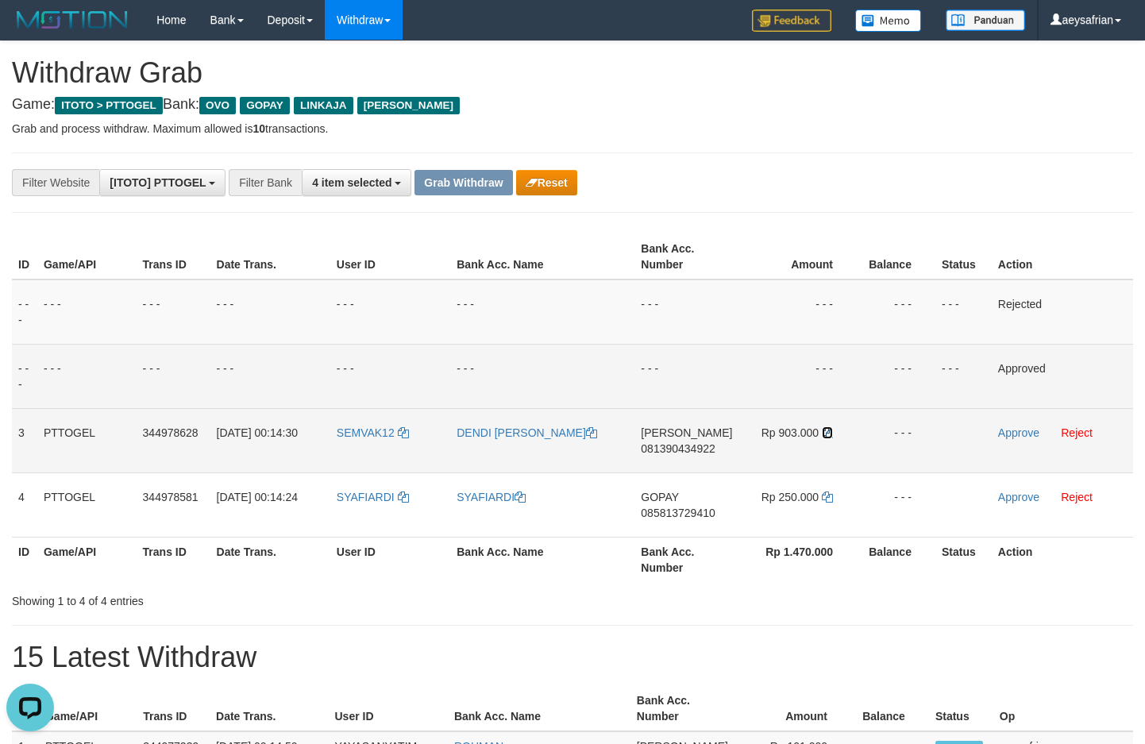
click at [827, 432] on icon at bounding box center [827, 432] width 11 height 11
click at [1017, 434] on link "Approve" at bounding box center [1018, 433] width 41 height 13
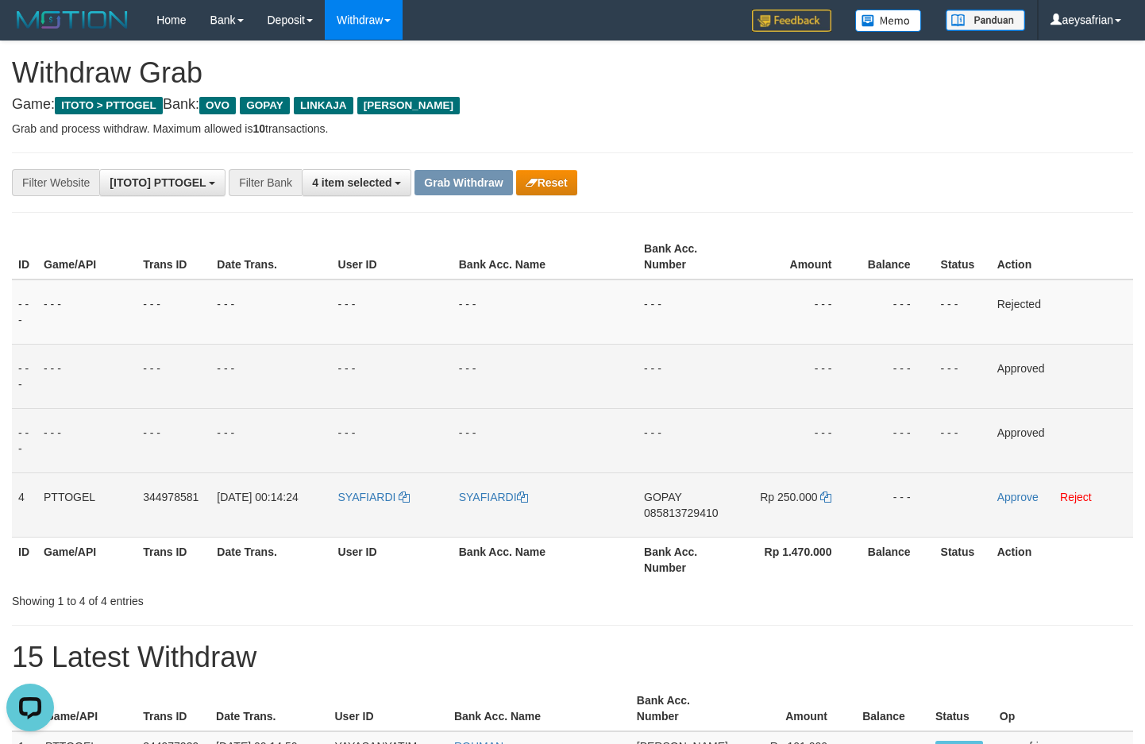
click at [684, 521] on td "GOPAY 085813729410" at bounding box center [687, 505] width 99 height 64
click at [686, 515] on span "085813729410" at bounding box center [681, 513] width 74 height 13
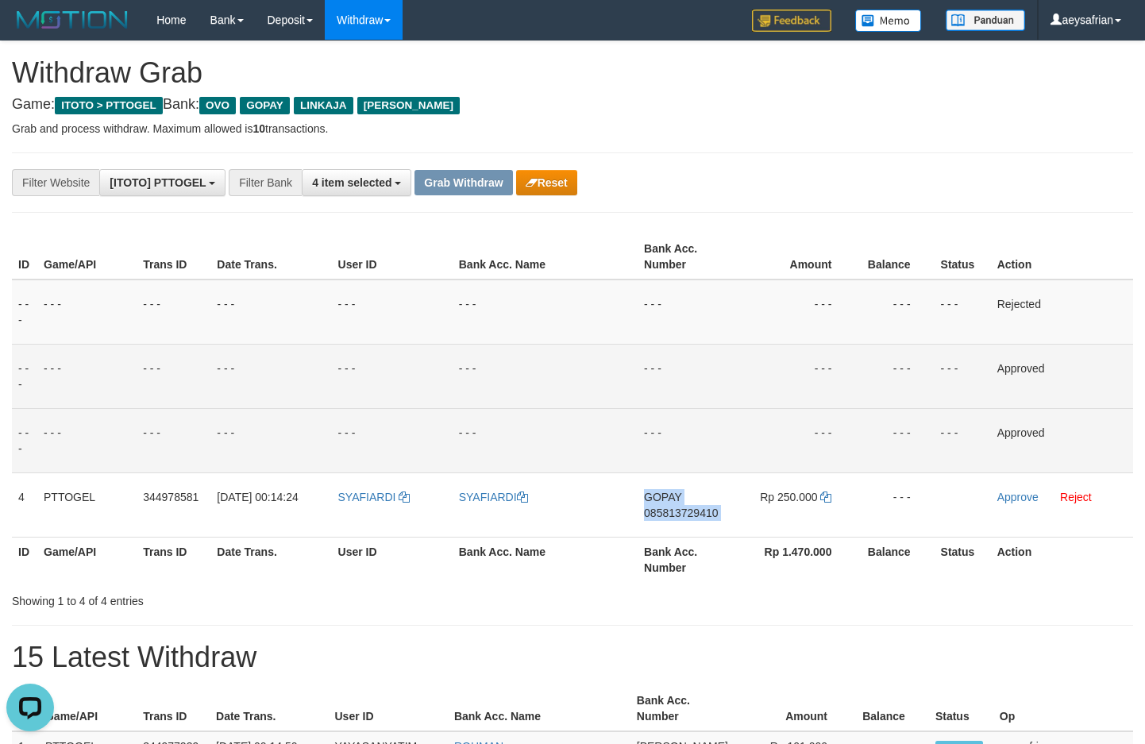
drag, startPoint x: 686, startPoint y: 515, endPoint x: 965, endPoint y: 458, distance: 284.8
click at [689, 515] on span "085813729410" at bounding box center [681, 513] width 74 height 13
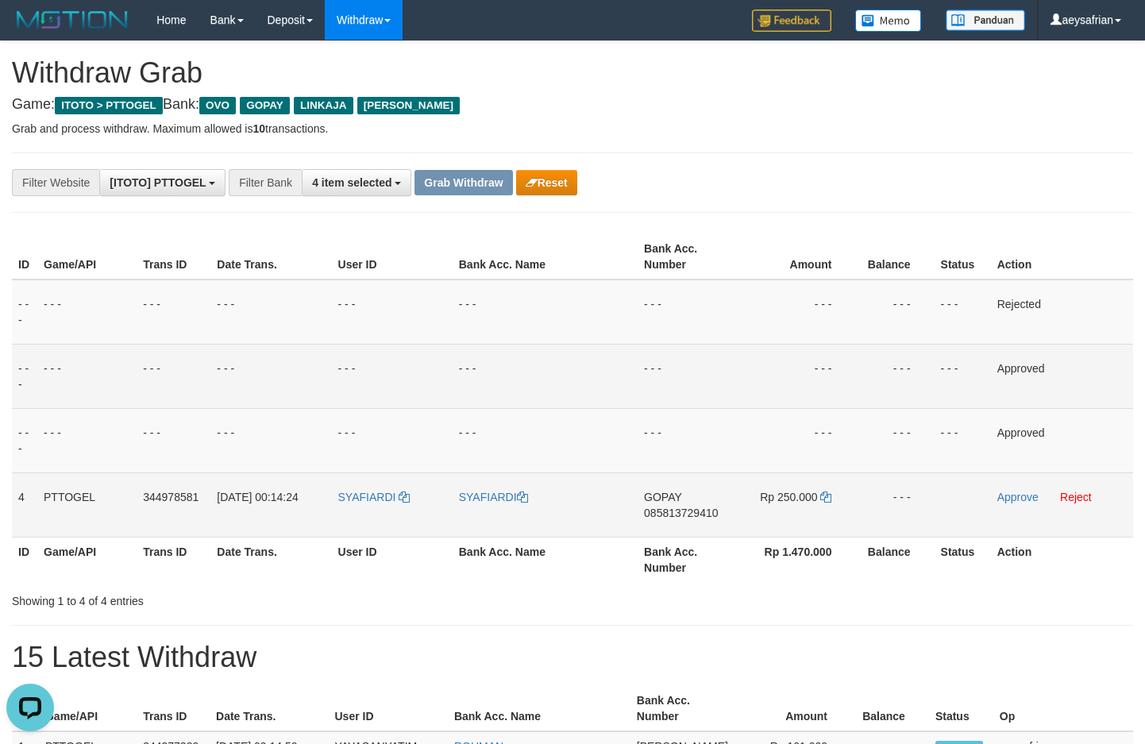
click at [689, 515] on span "085813729410" at bounding box center [681, 513] width 74 height 13
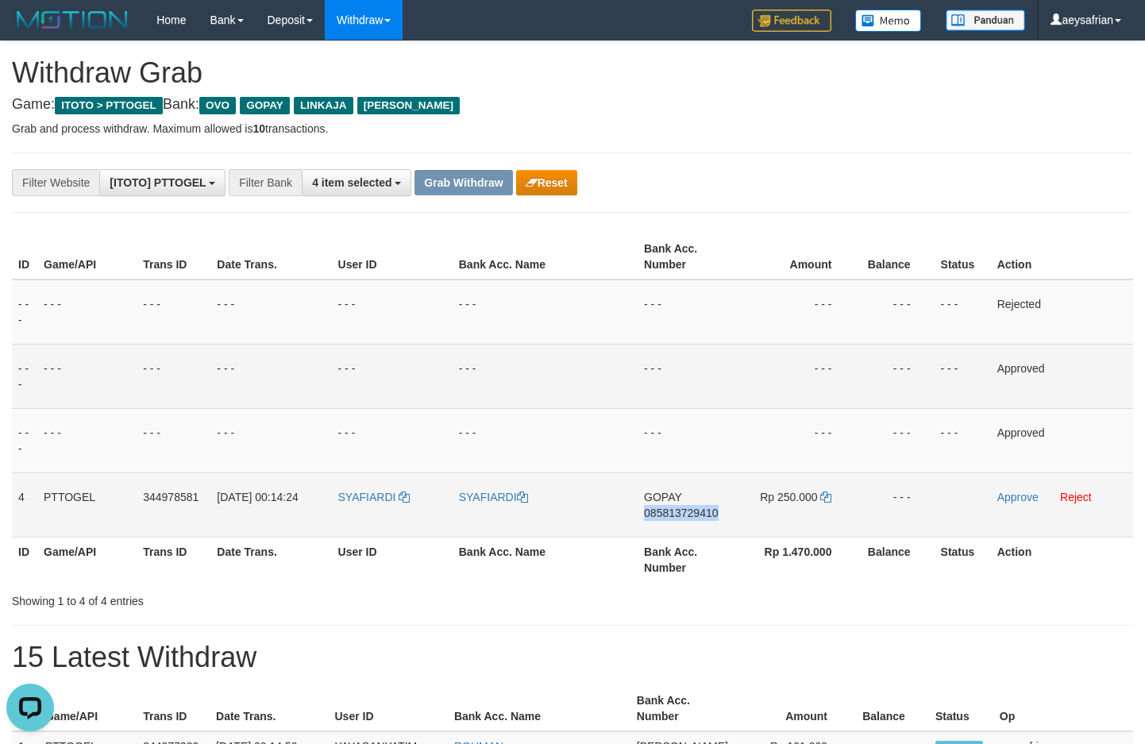
click at [689, 515] on span "085813729410" at bounding box center [681, 513] width 74 height 13
click at [830, 499] on td "Rp 250.000" at bounding box center [796, 505] width 118 height 64
click at [825, 499] on icon at bounding box center [825, 497] width 11 height 11
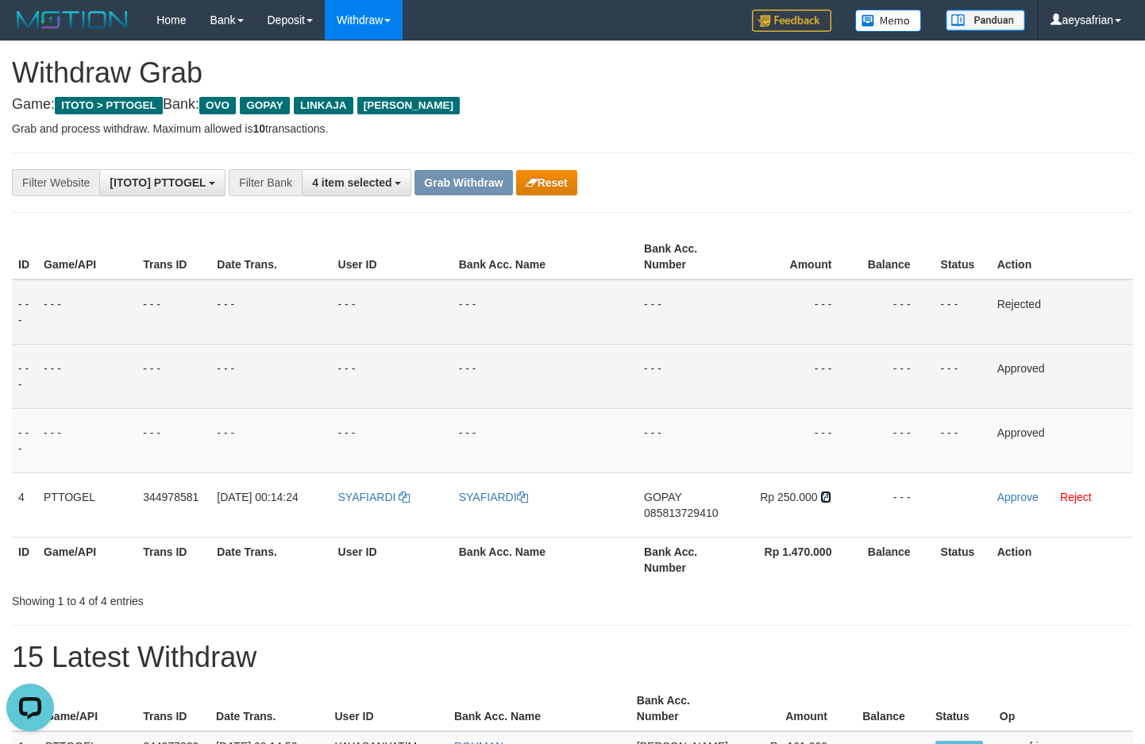
drag, startPoint x: 825, startPoint y: 499, endPoint x: 969, endPoint y: 338, distance: 215.4
click at [828, 495] on icon at bounding box center [825, 497] width 11 height 11
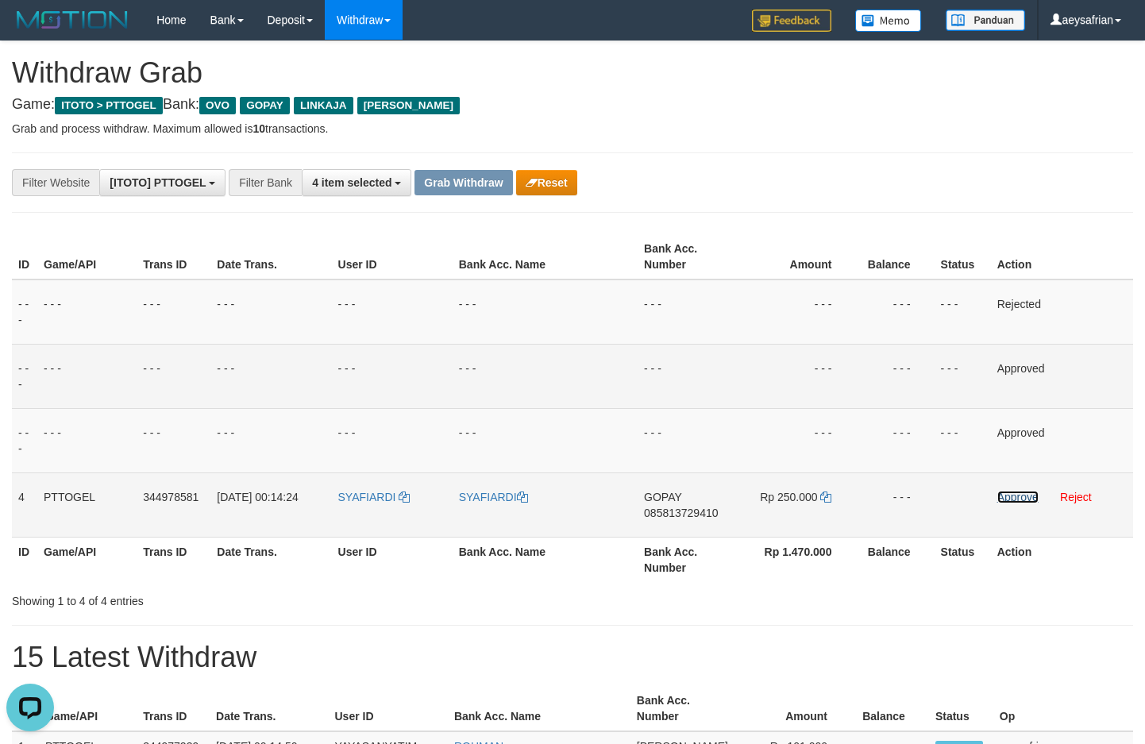
click at [1009, 494] on link "Approve" at bounding box center [1018, 497] width 41 height 13
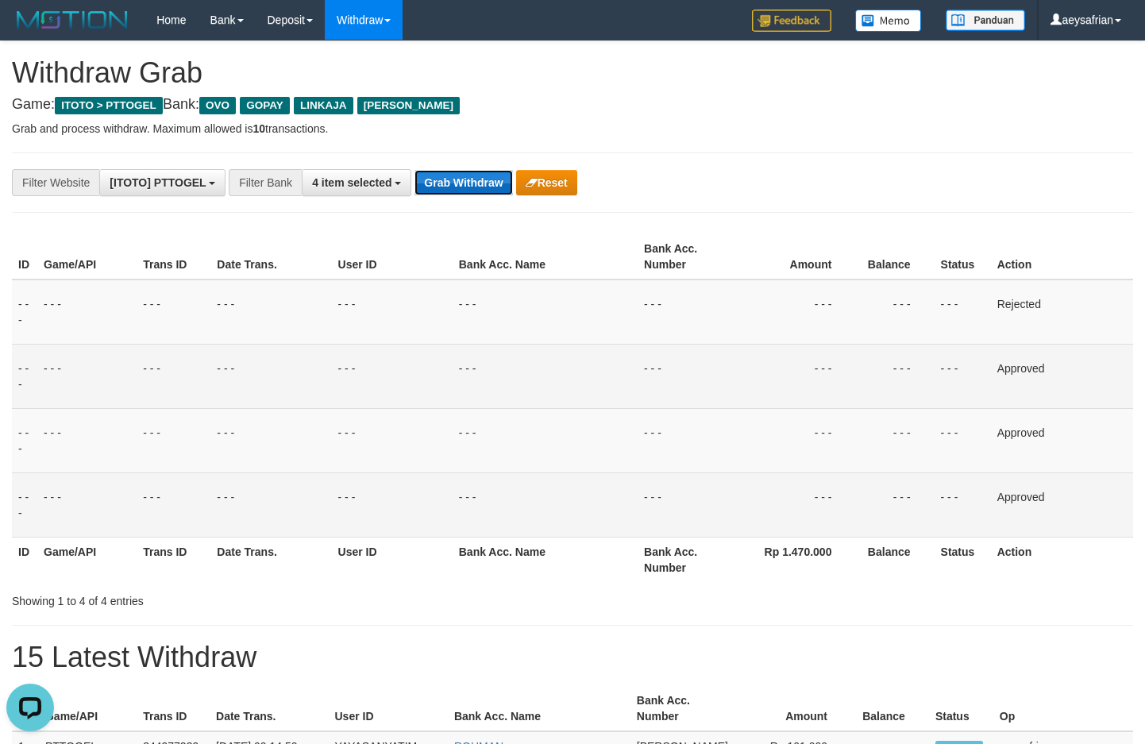
drag, startPoint x: 482, startPoint y: 187, endPoint x: 474, endPoint y: 188, distance: 8.0
click at [477, 188] on button "Grab Withdraw" at bounding box center [464, 182] width 98 height 25
click at [474, 188] on button "Grab Withdraw" at bounding box center [464, 182] width 98 height 25
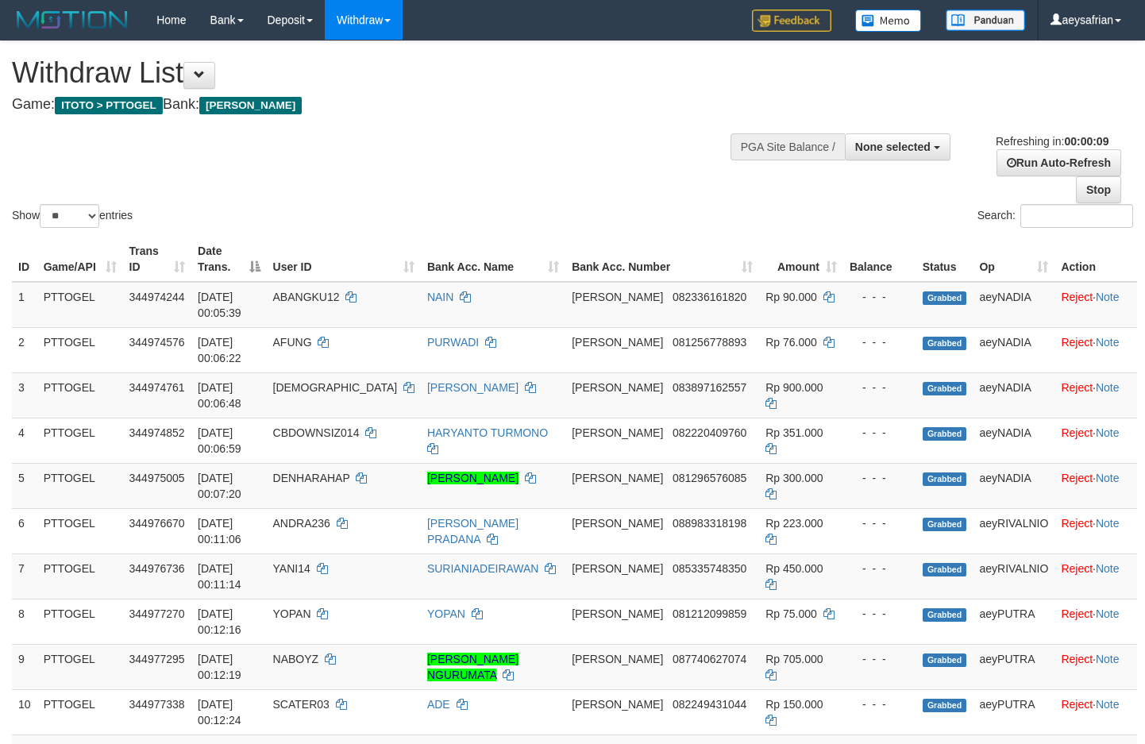
select select
select select "**"
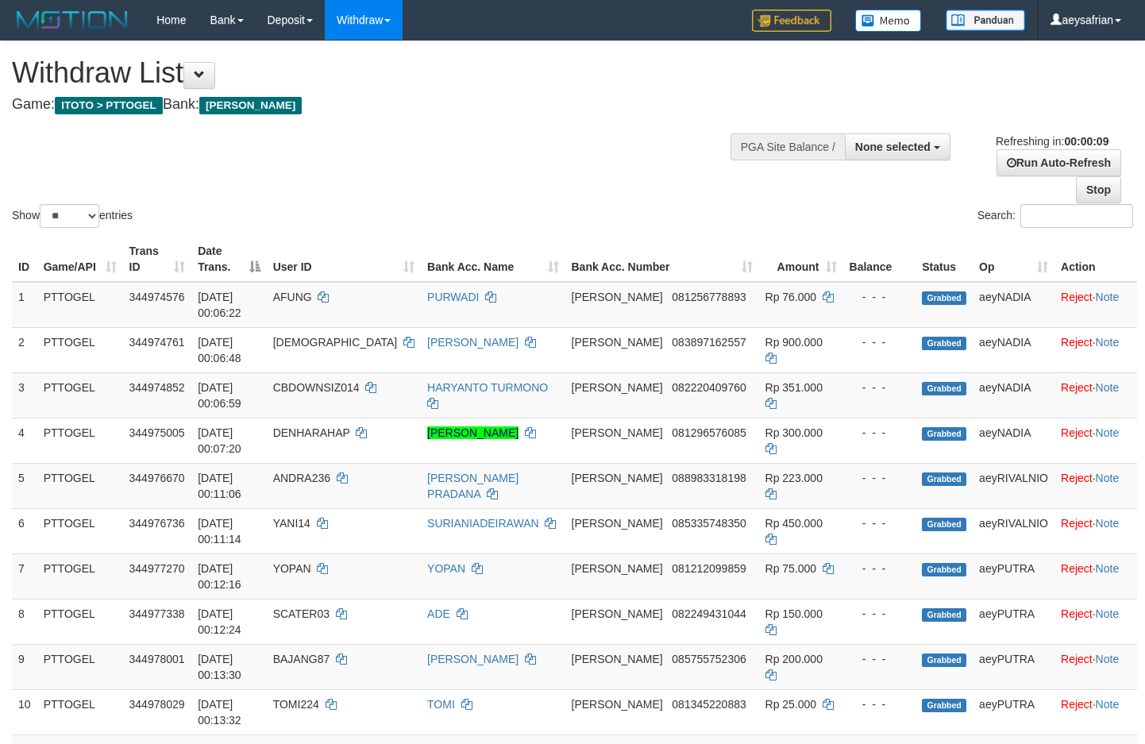
select select
select select "**"
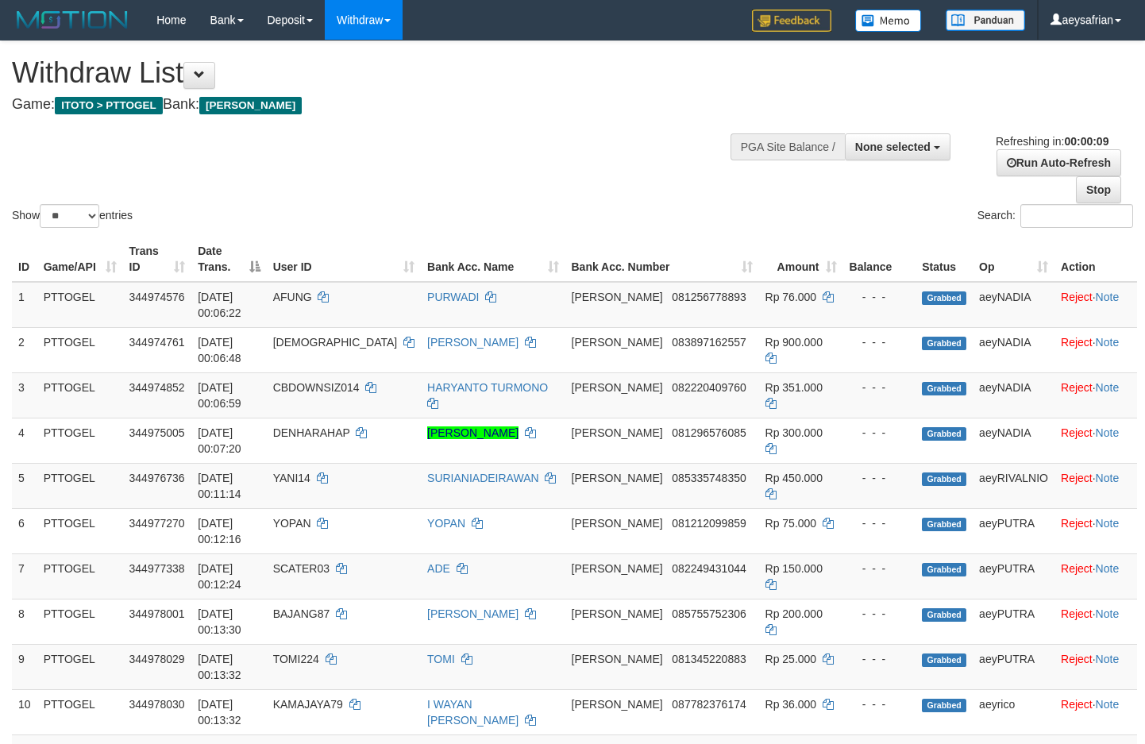
select select
select select "**"
select select
select select "**"
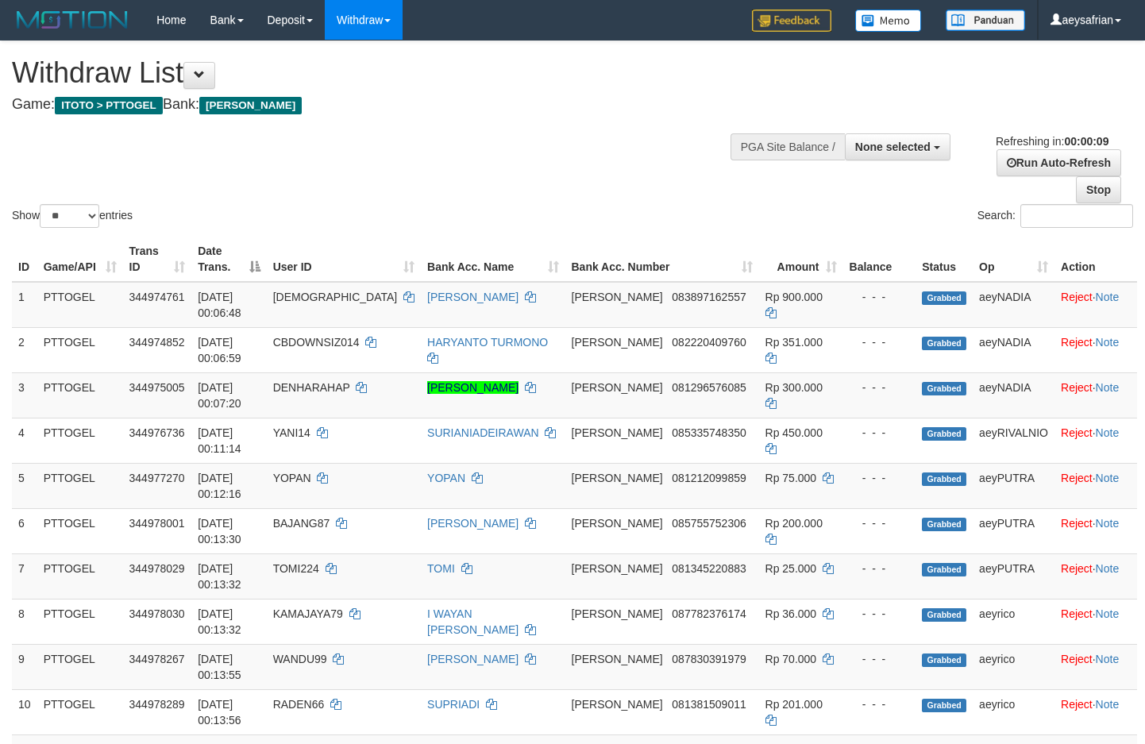
select select
select select "**"
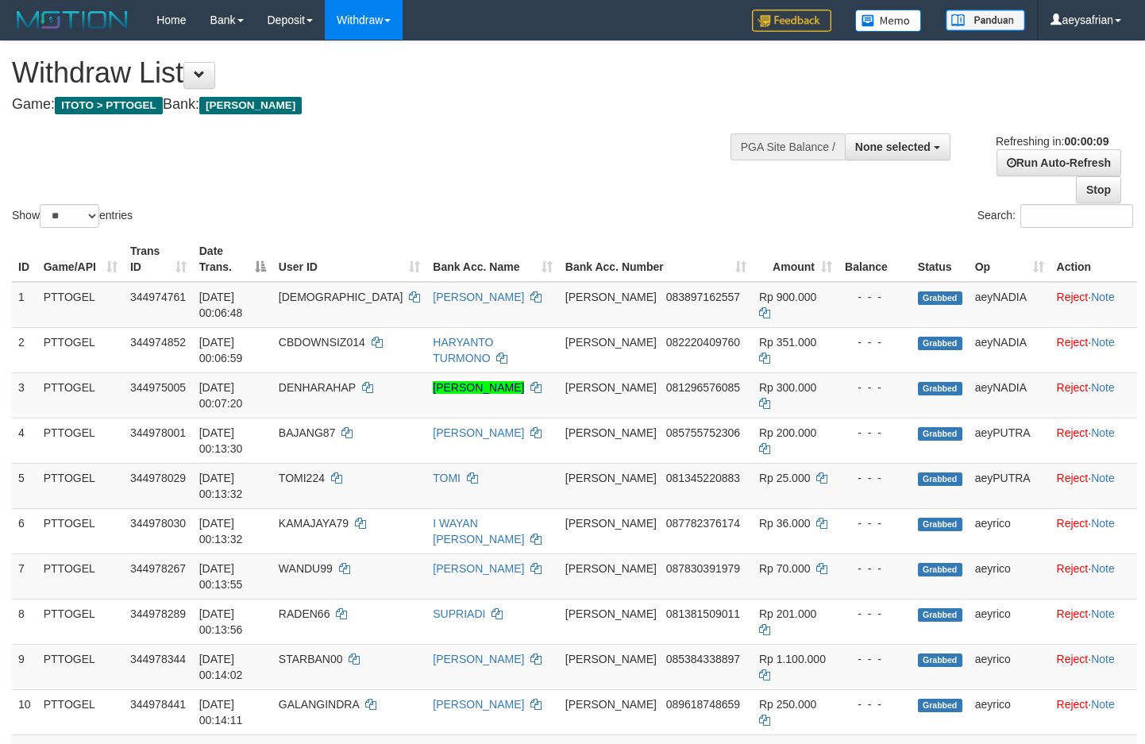
select select
select select "**"
select select
select select "**"
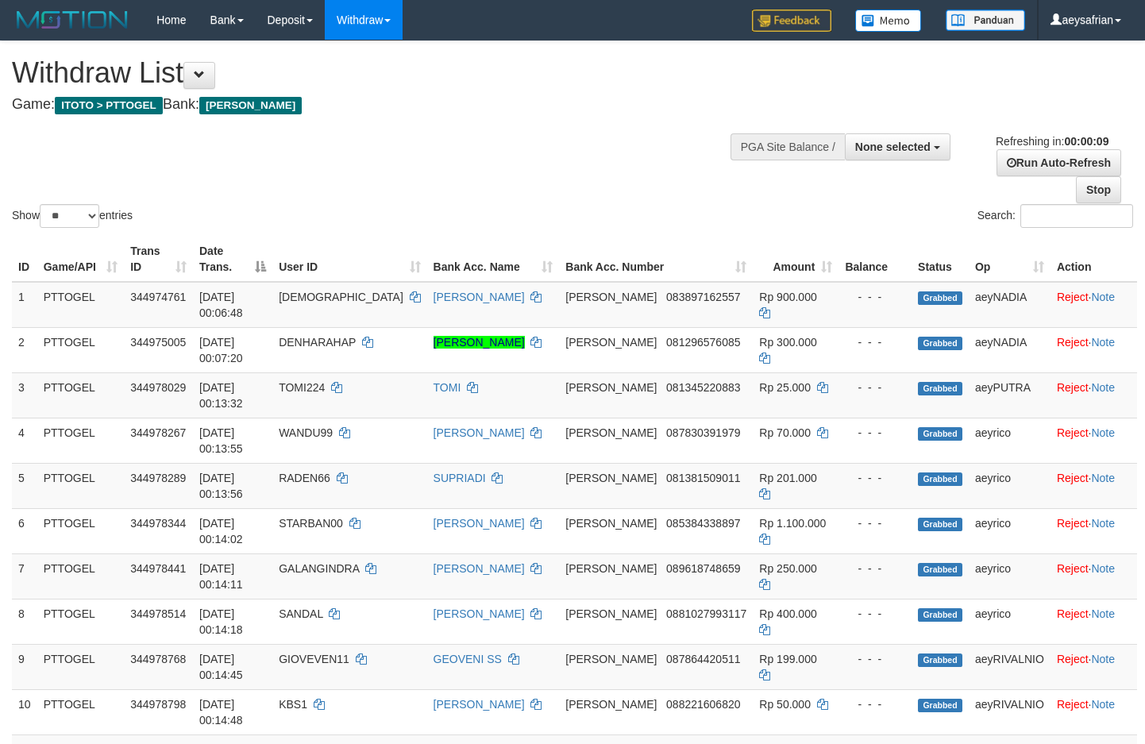
select select
select select "**"
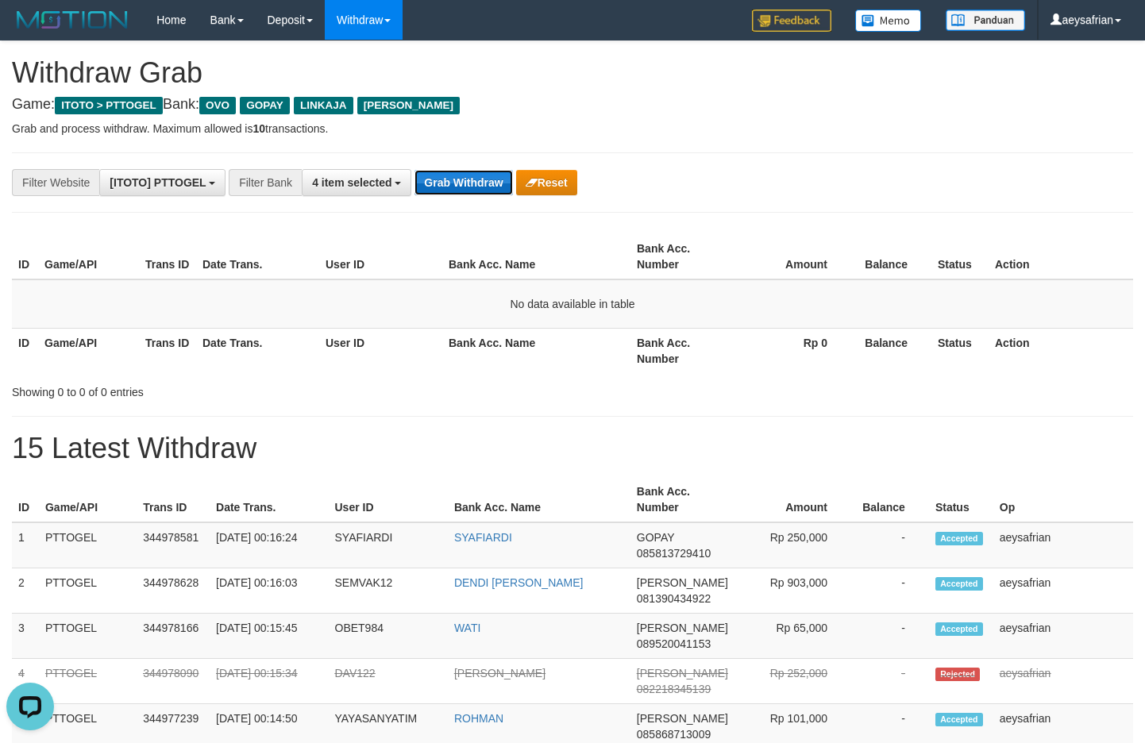
click at [429, 175] on button "Grab Withdraw" at bounding box center [464, 182] width 98 height 25
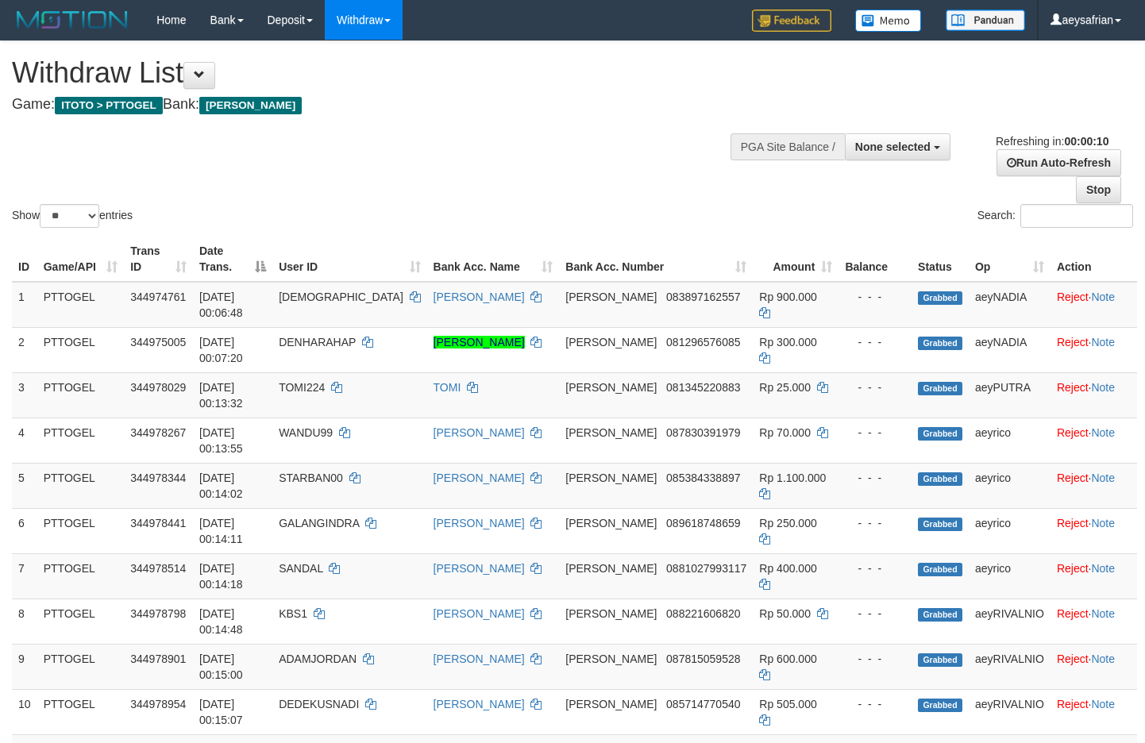
select select
select select "**"
click at [205, 70] on span at bounding box center [199, 74] width 11 height 11
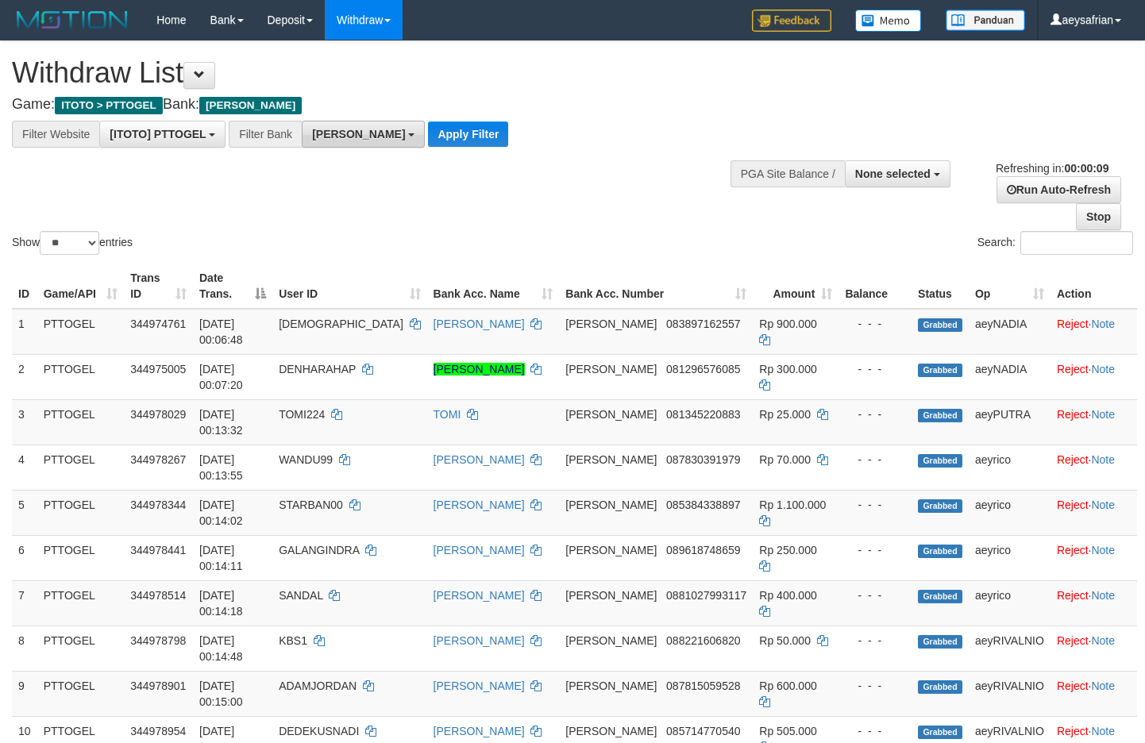
click at [361, 138] on button "[PERSON_NAME]" at bounding box center [363, 134] width 123 height 27
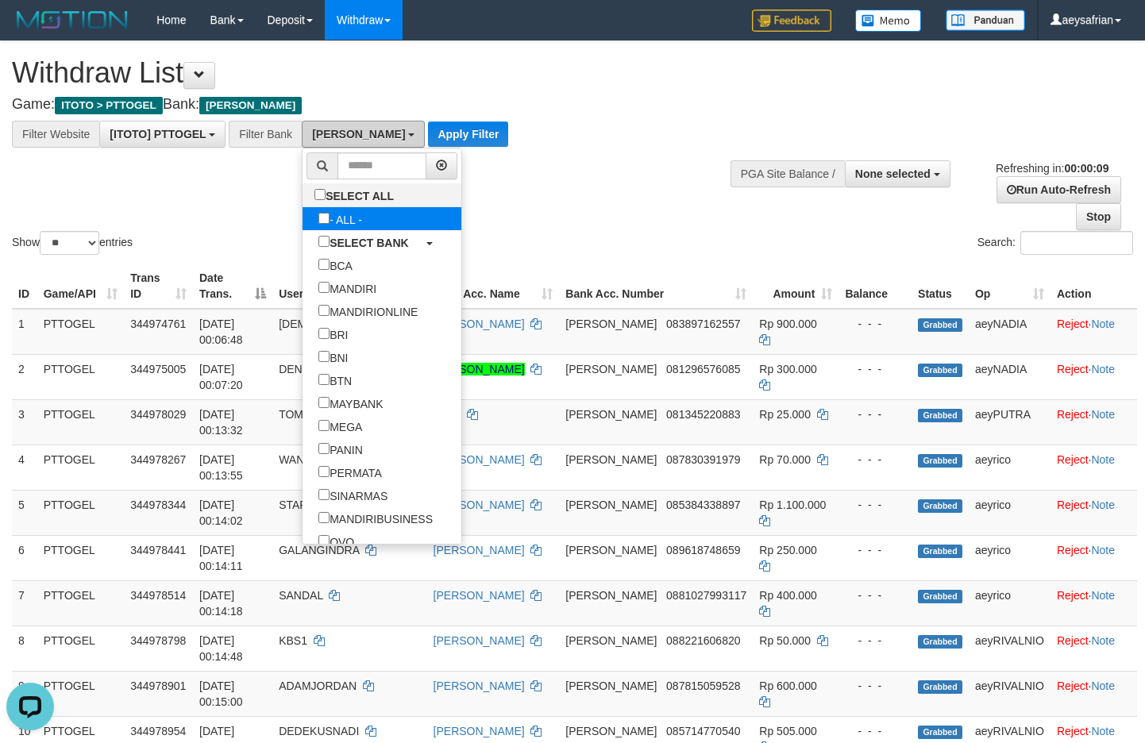
scroll to position [0, 0]
click at [303, 210] on label "- ALL -" at bounding box center [340, 218] width 75 height 23
select select "***"
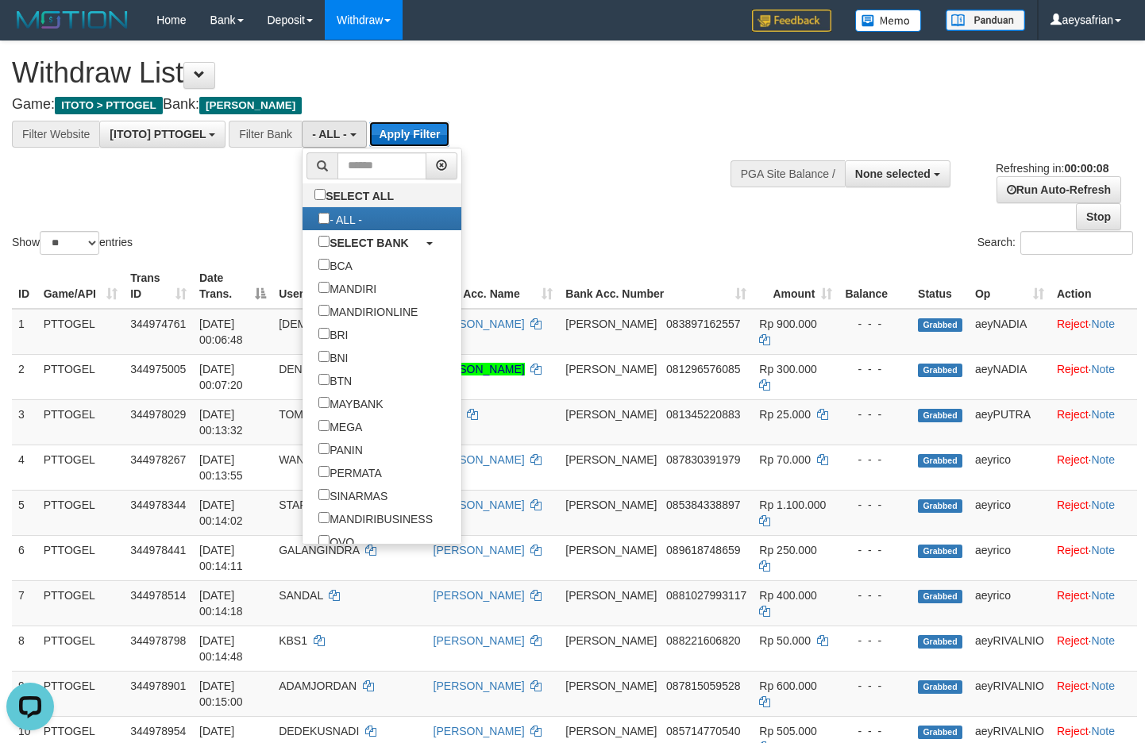
click at [419, 136] on button "Apply Filter" at bounding box center [409, 134] width 80 height 25
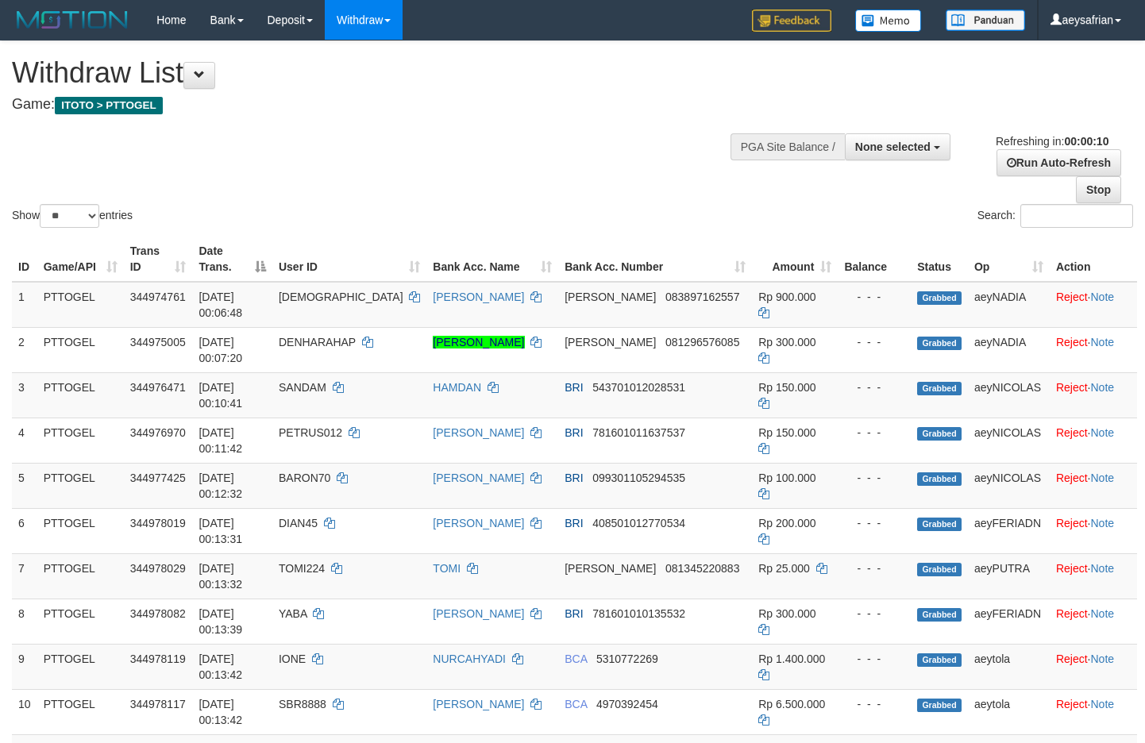
select select
select select "**"
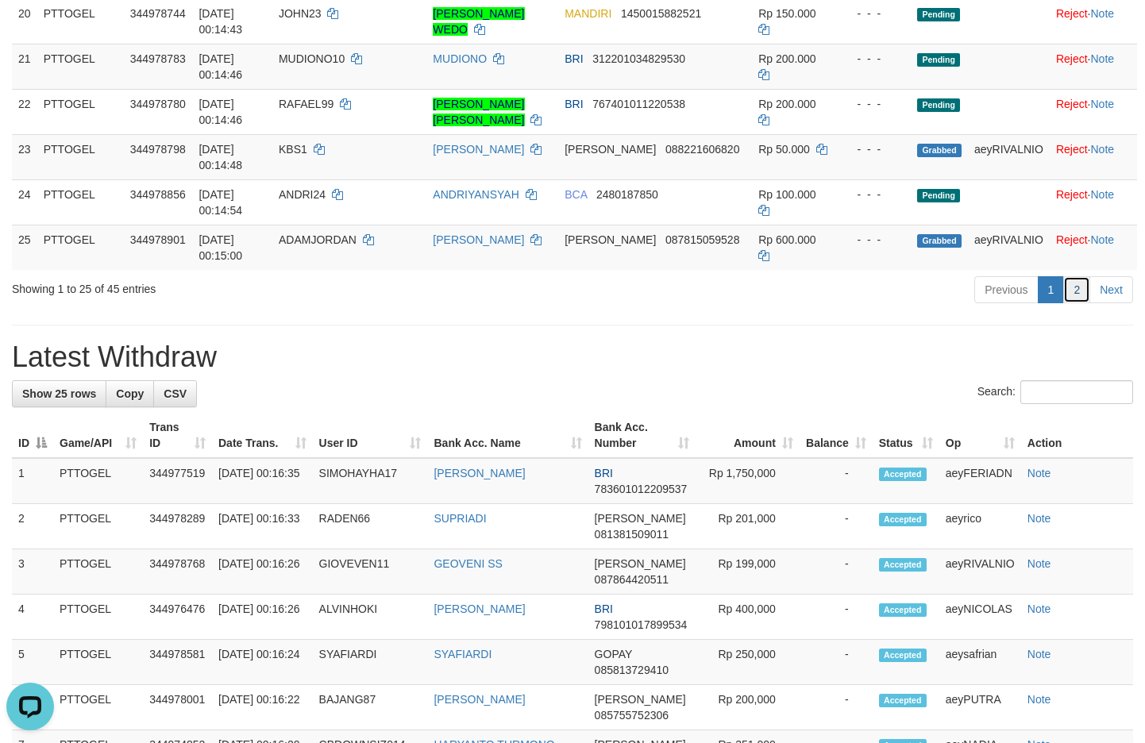
click at [1083, 295] on link "2" at bounding box center [1077, 289] width 27 height 27
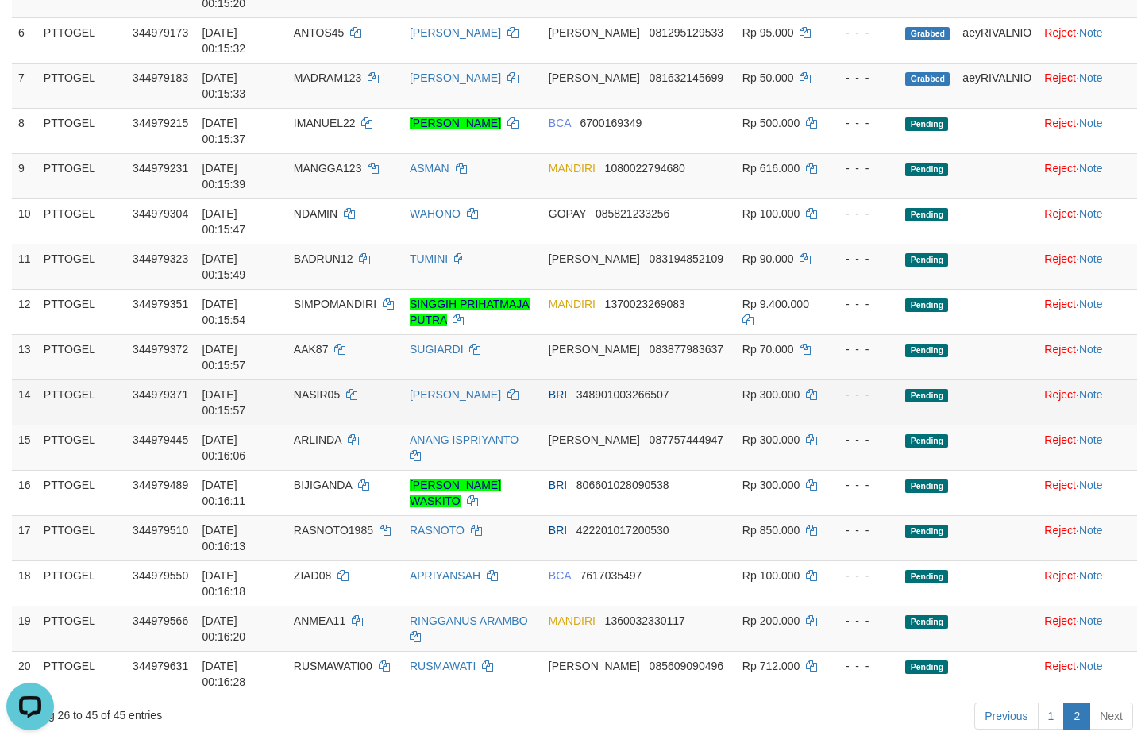
scroll to position [572, 0]
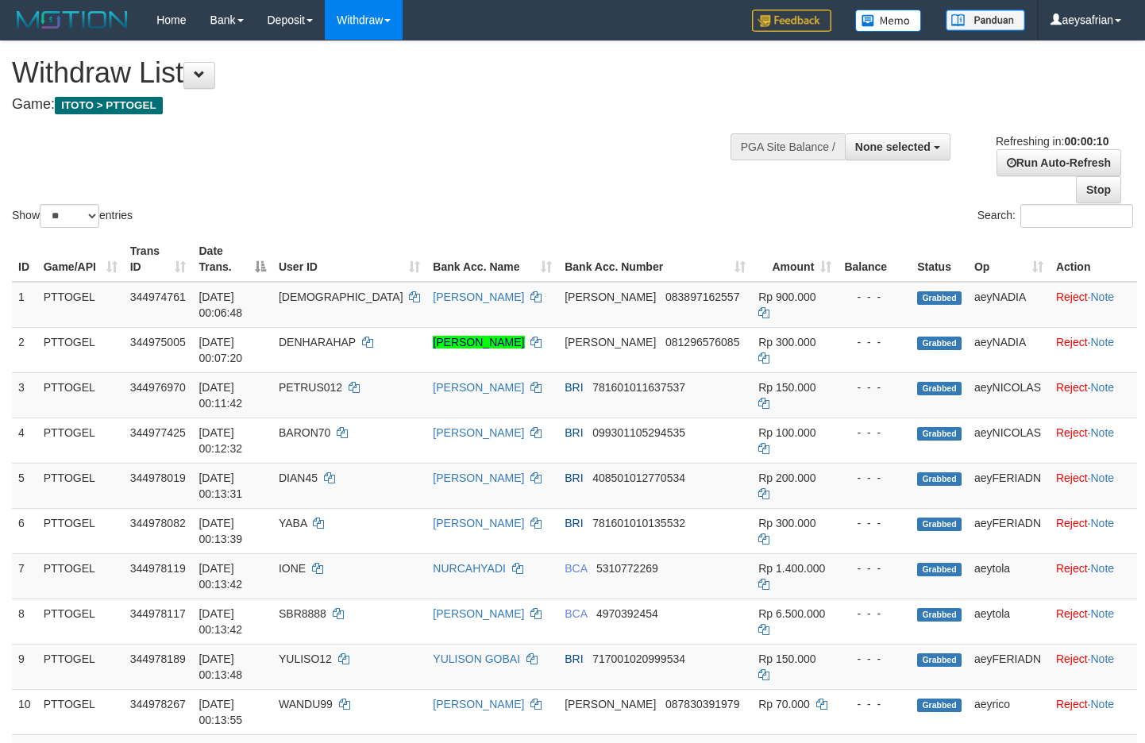
select select
select select "**"
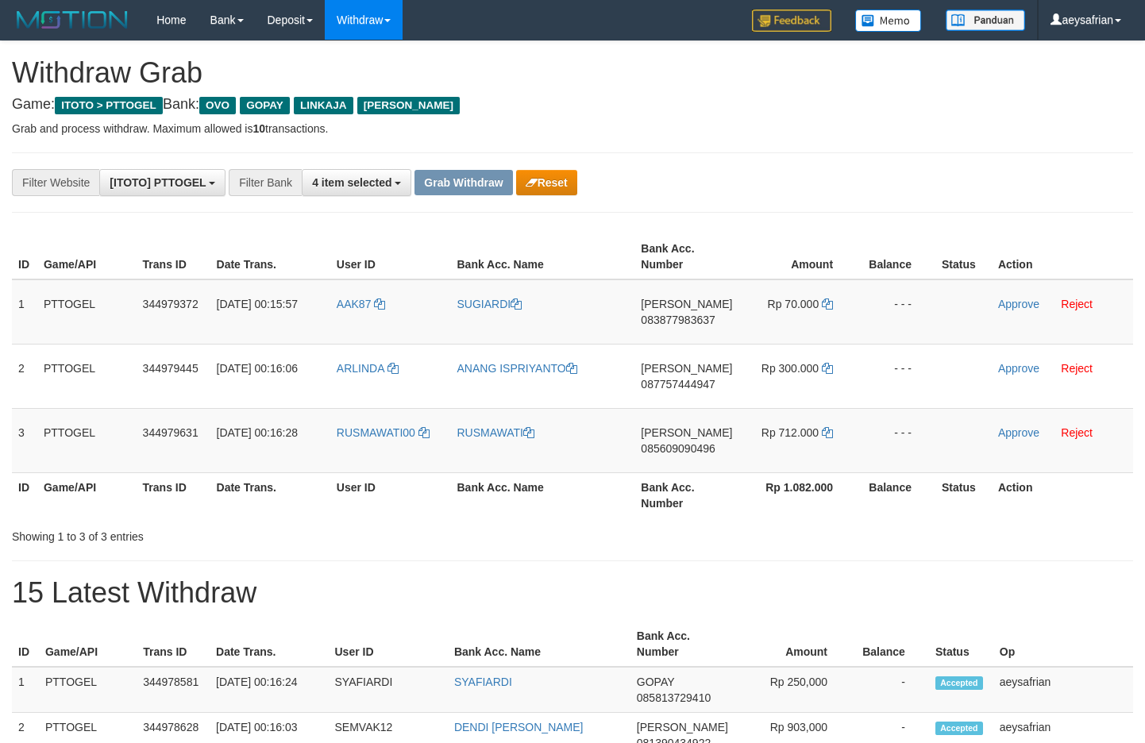
scroll to position [230, 0]
click at [554, 191] on button "Reset" at bounding box center [546, 182] width 61 height 25
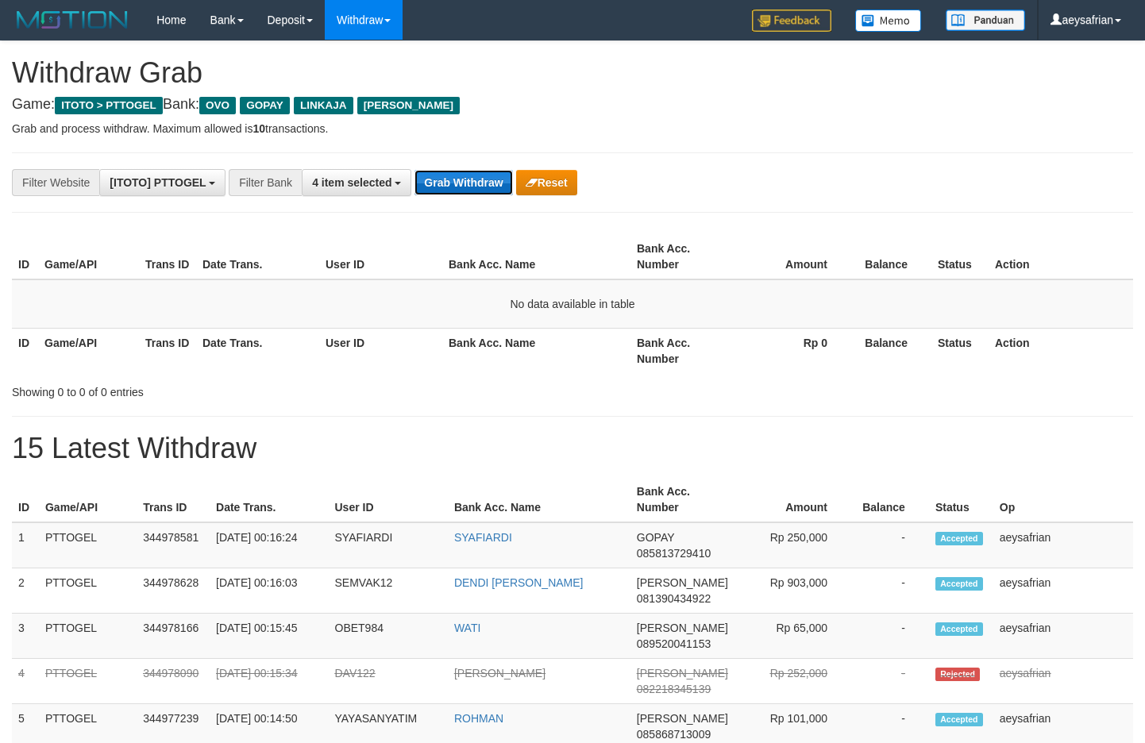
click at [481, 181] on button "Grab Withdraw" at bounding box center [464, 182] width 98 height 25
click at [488, 181] on button "Grab Withdraw" at bounding box center [464, 182] width 98 height 25
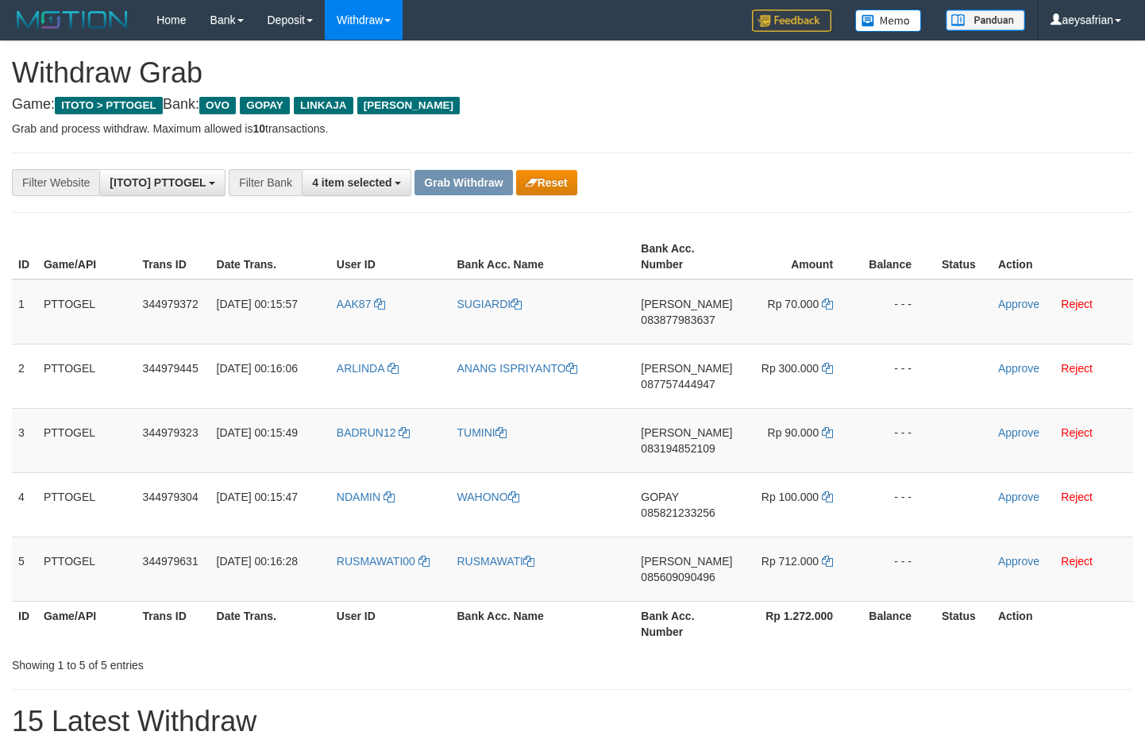
scroll to position [230, 0]
drag, startPoint x: 402, startPoint y: 329, endPoint x: 739, endPoint y: 554, distance: 405.3
click at [739, 558] on tbody "1 PTTOGEL 344979372 01/10/2025 00:15:57 AAK87 SUGIARDI DANA 083877983637 Rp 70.…" at bounding box center [573, 441] width 1122 height 322
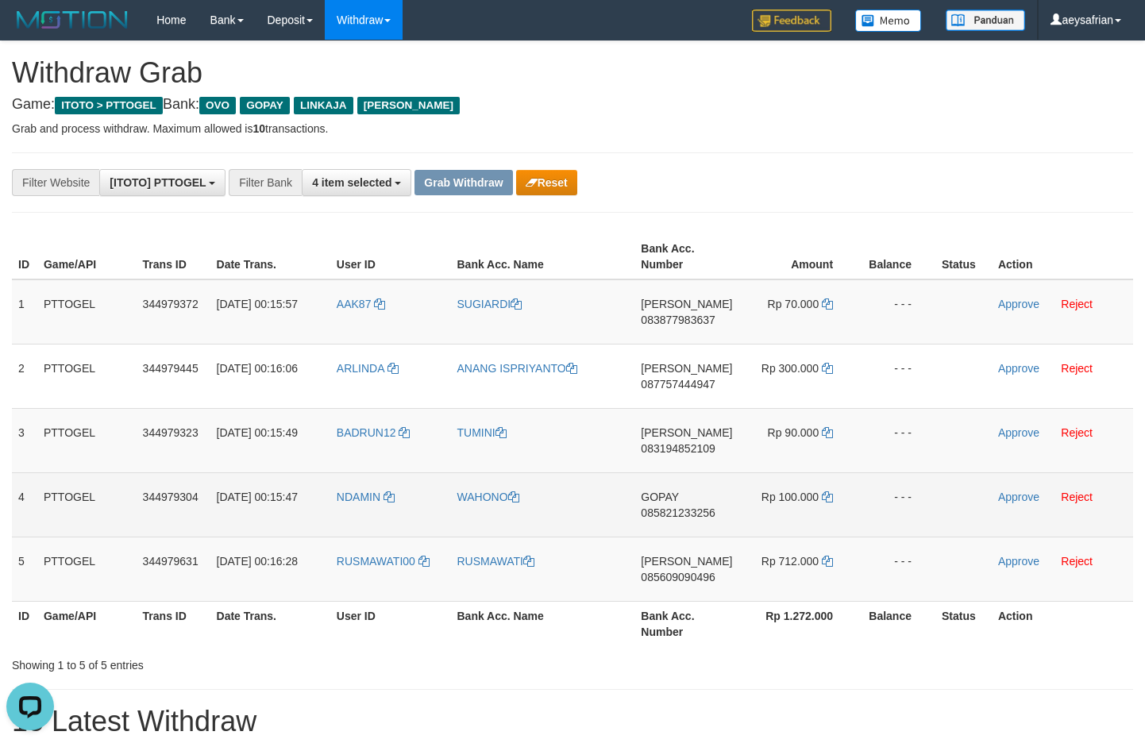
click at [685, 505] on td "GOPAY 085821233256" at bounding box center [687, 505] width 104 height 64
click at [685, 508] on span "085821233256" at bounding box center [678, 513] width 74 height 13
copy span "085821233256"
drag, startPoint x: 685, startPoint y: 508, endPoint x: 716, endPoint y: 506, distance: 30.2
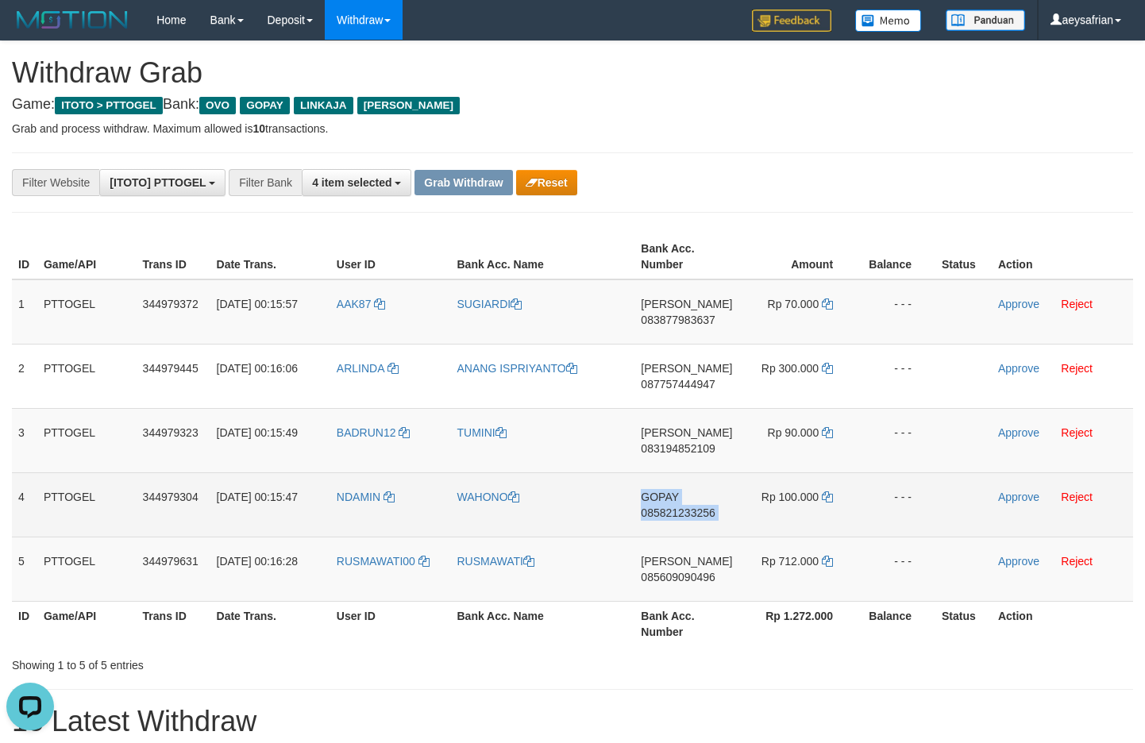
click at [687, 508] on span "085821233256" at bounding box center [678, 513] width 74 height 13
copy td "GOPAY 085821233256"
click at [698, 519] on td "GOPAY 085821233256" at bounding box center [687, 505] width 104 height 64
click at [697, 519] on td "GOPAY 085821233256" at bounding box center [687, 505] width 104 height 64
click at [697, 517] on span "085821233256" at bounding box center [678, 513] width 74 height 13
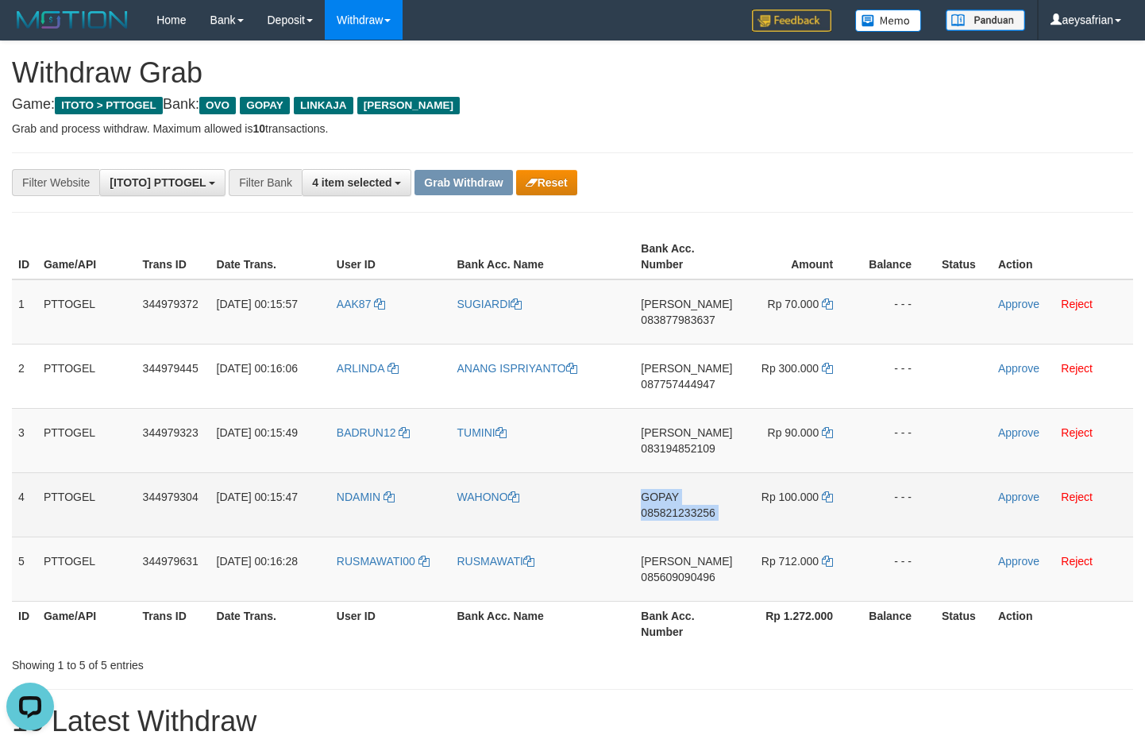
copy td "GOPAY 085821233256"
click at [697, 512] on span "085821233256" at bounding box center [678, 513] width 74 height 13
copy span "085821233256"
click at [828, 495] on icon at bounding box center [827, 497] width 11 height 11
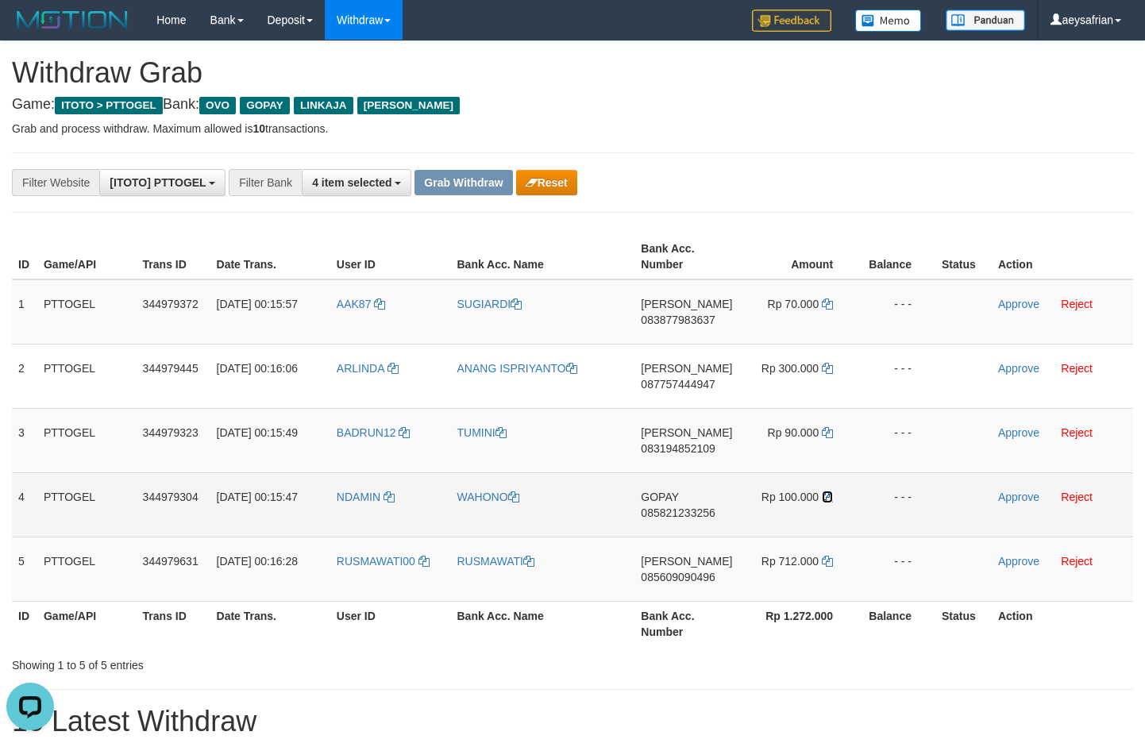
click at [828, 495] on icon at bounding box center [827, 497] width 11 height 11
click at [1025, 493] on link "Approve" at bounding box center [1018, 497] width 41 height 13
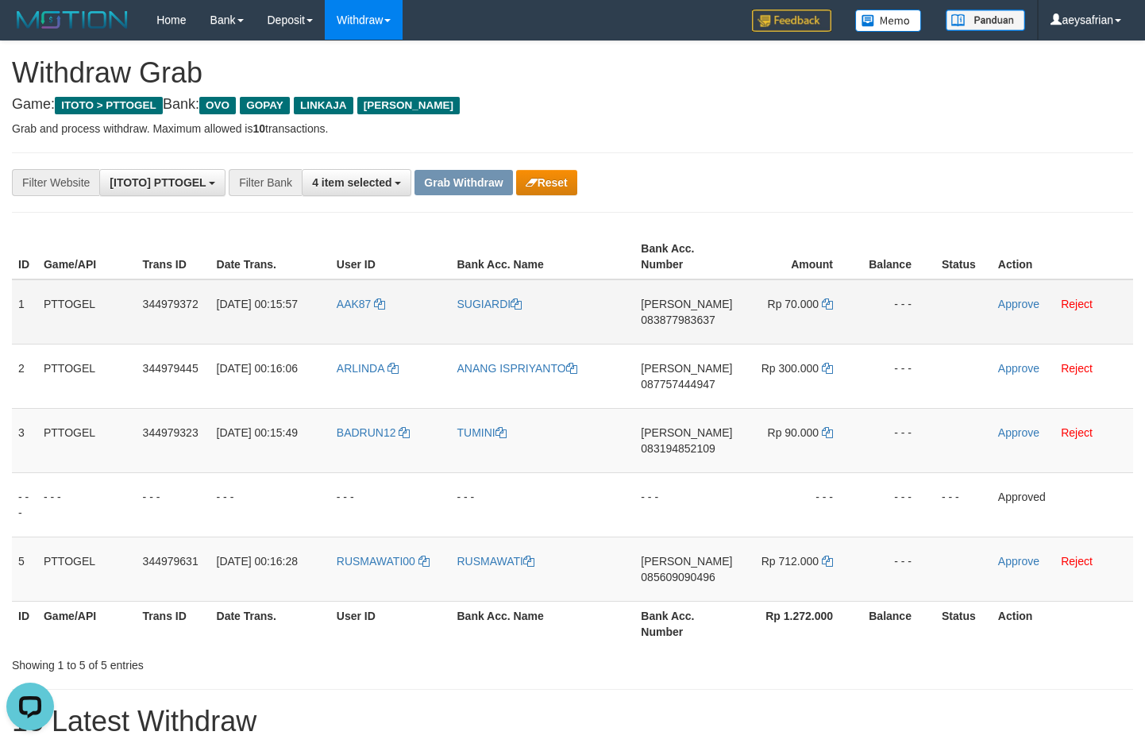
click at [691, 322] on span "083877983637" at bounding box center [678, 320] width 74 height 13
copy span "083877983637"
click at [691, 322] on span "083877983637" at bounding box center [678, 320] width 74 height 13
copy td "DANA 083877983637"
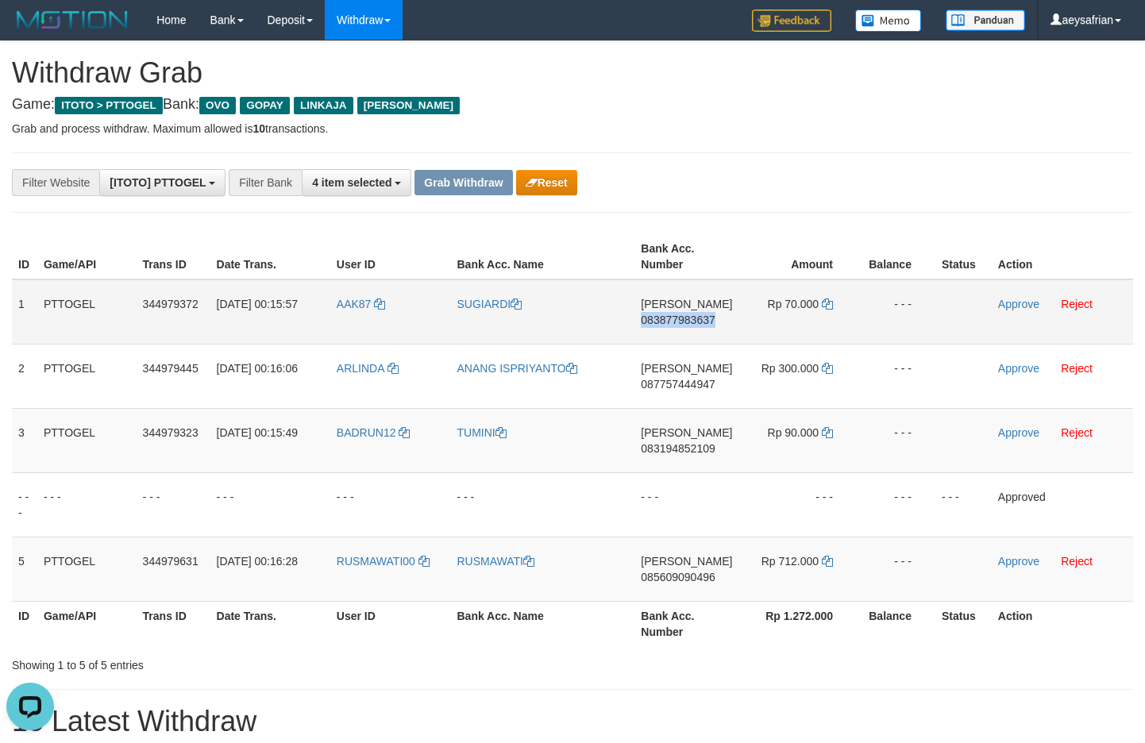
click at [691, 322] on span "083877983637" at bounding box center [678, 320] width 74 height 13
copy span "083877983637"
click at [685, 326] on span "083877983637" at bounding box center [678, 320] width 74 height 13
click at [685, 324] on span "083877983637" at bounding box center [678, 320] width 74 height 13
copy span "083877983637"
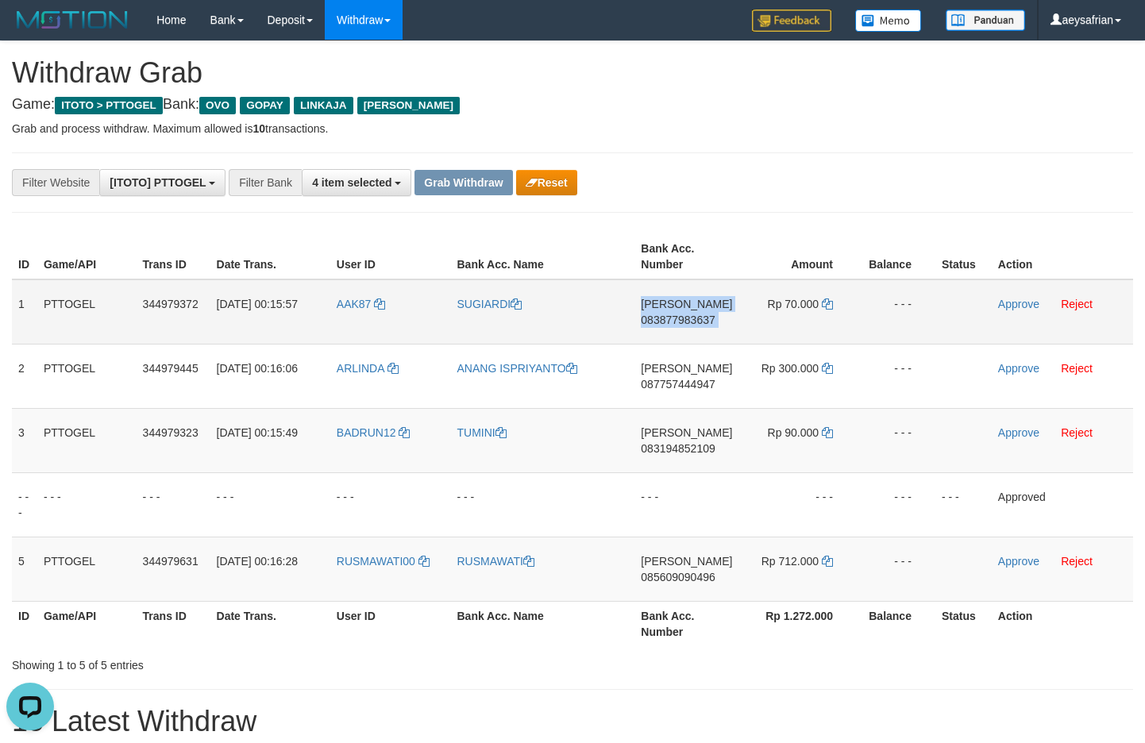
click at [685, 325] on span "083877983637" at bounding box center [678, 320] width 74 height 13
copy td "DANA 083877983637"
drag, startPoint x: 685, startPoint y: 325, endPoint x: 1062, endPoint y: 294, distance: 378.5
click at [689, 325] on span "083877983637" at bounding box center [678, 320] width 74 height 13
copy span "083877983637"
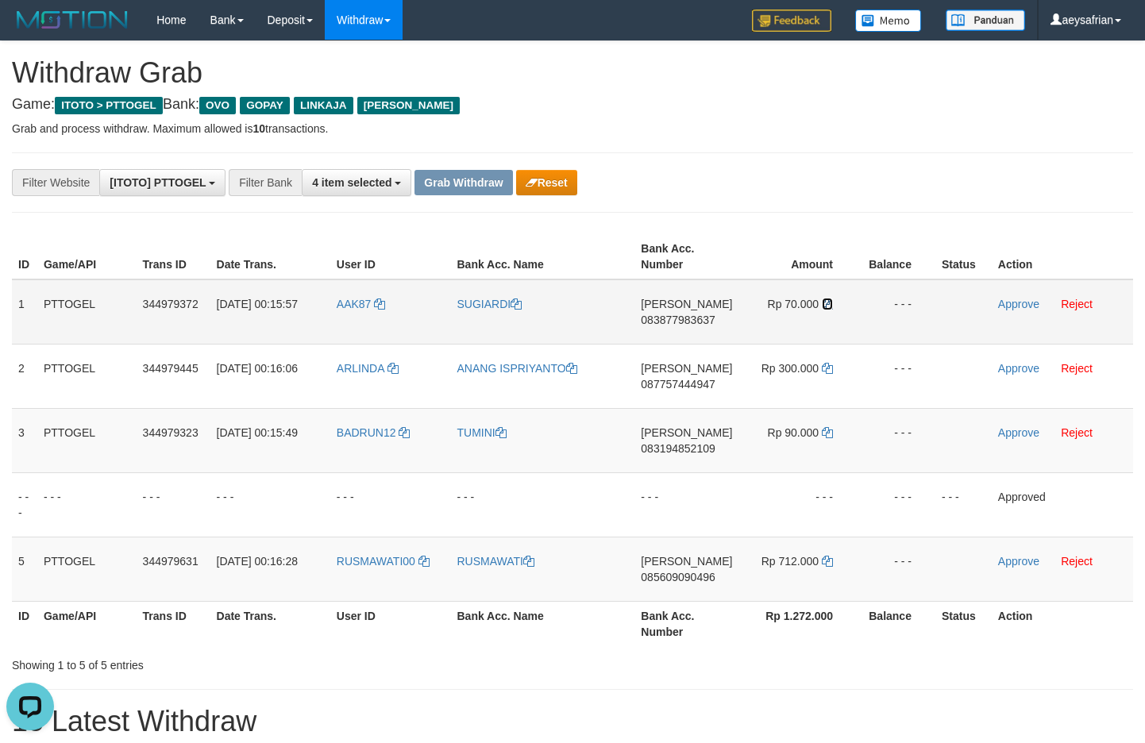
click at [829, 303] on icon at bounding box center [827, 304] width 11 height 11
click at [1017, 307] on link "Approve" at bounding box center [1018, 304] width 41 height 13
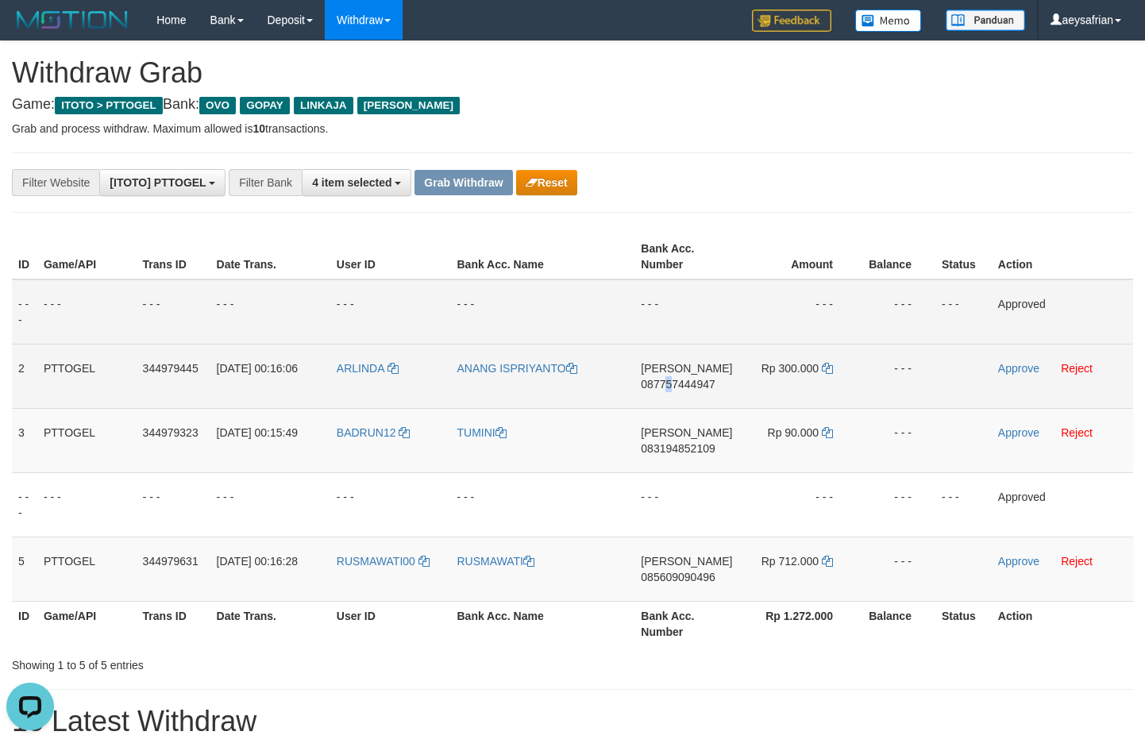
click at [675, 394] on td "DANA 087757444947" at bounding box center [687, 376] width 104 height 64
click at [678, 387] on span "087757444947" at bounding box center [678, 384] width 74 height 13
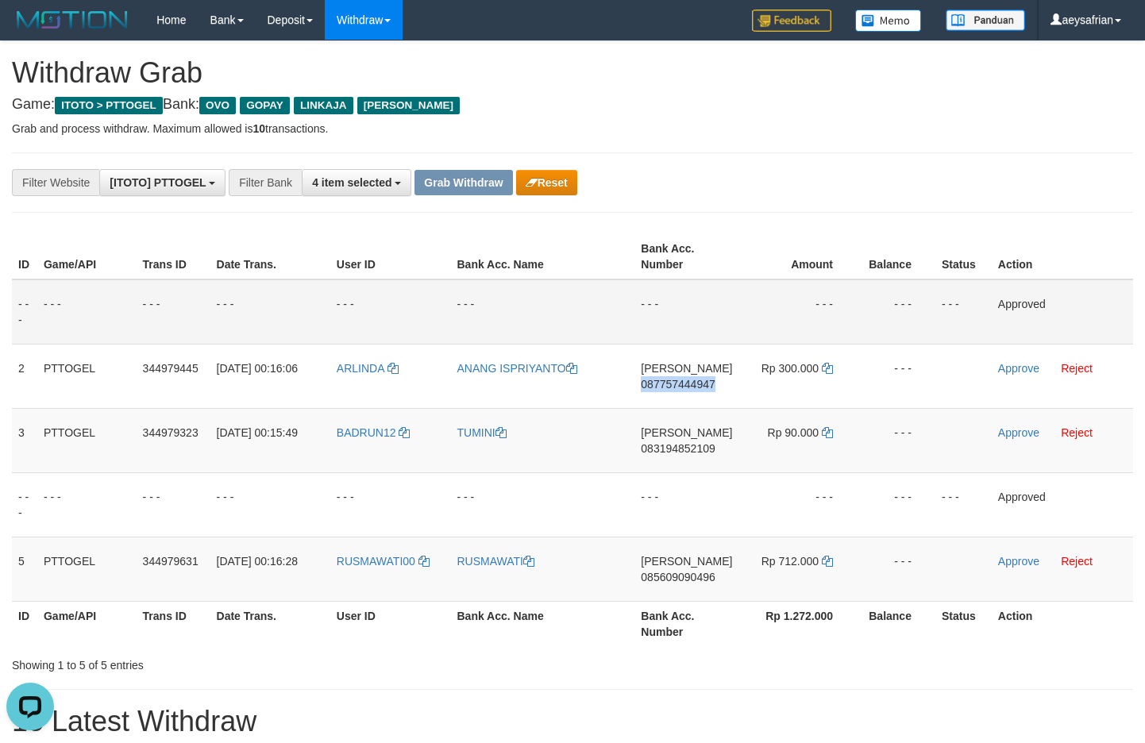
drag, startPoint x: 678, startPoint y: 387, endPoint x: 1133, endPoint y: 423, distance: 457.4
click at [726, 389] on td "DANA 087757444947" at bounding box center [687, 376] width 104 height 64
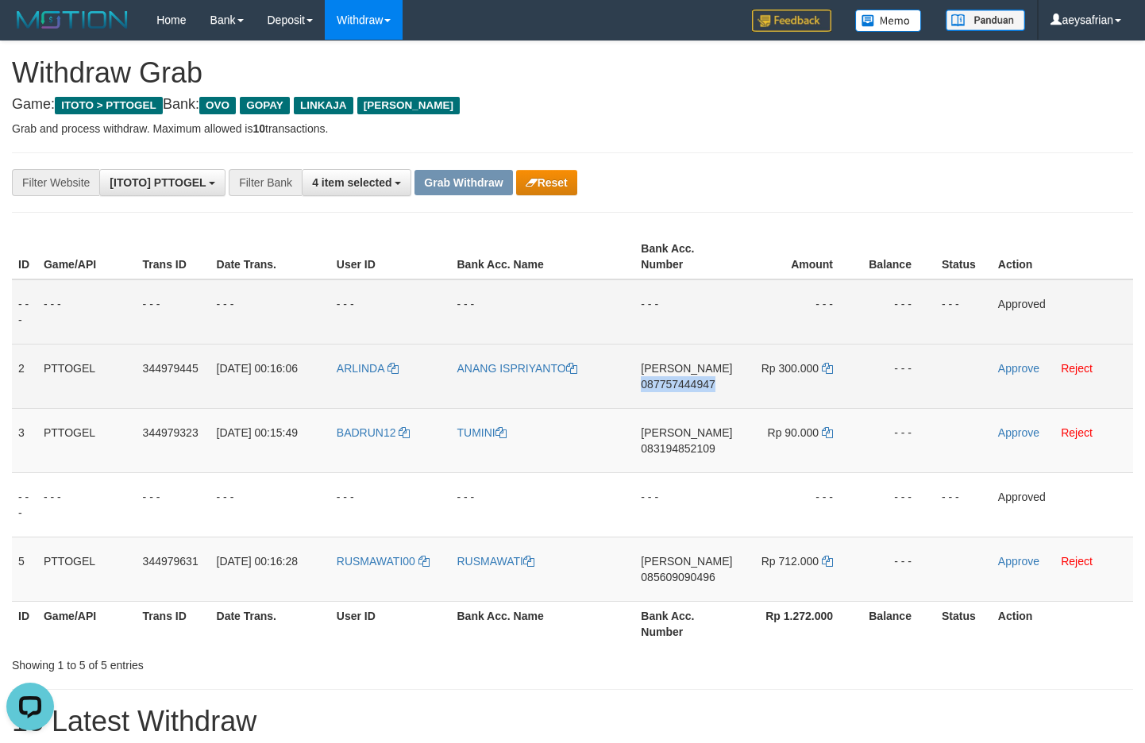
click at [657, 387] on span "087757444947" at bounding box center [678, 384] width 74 height 13
click at [658, 386] on span "087757444947" at bounding box center [678, 384] width 74 height 13
click at [659, 386] on span "087757444947" at bounding box center [678, 384] width 74 height 13
click at [826, 363] on link at bounding box center [827, 368] width 11 height 13
click at [826, 363] on icon at bounding box center [827, 368] width 11 height 11
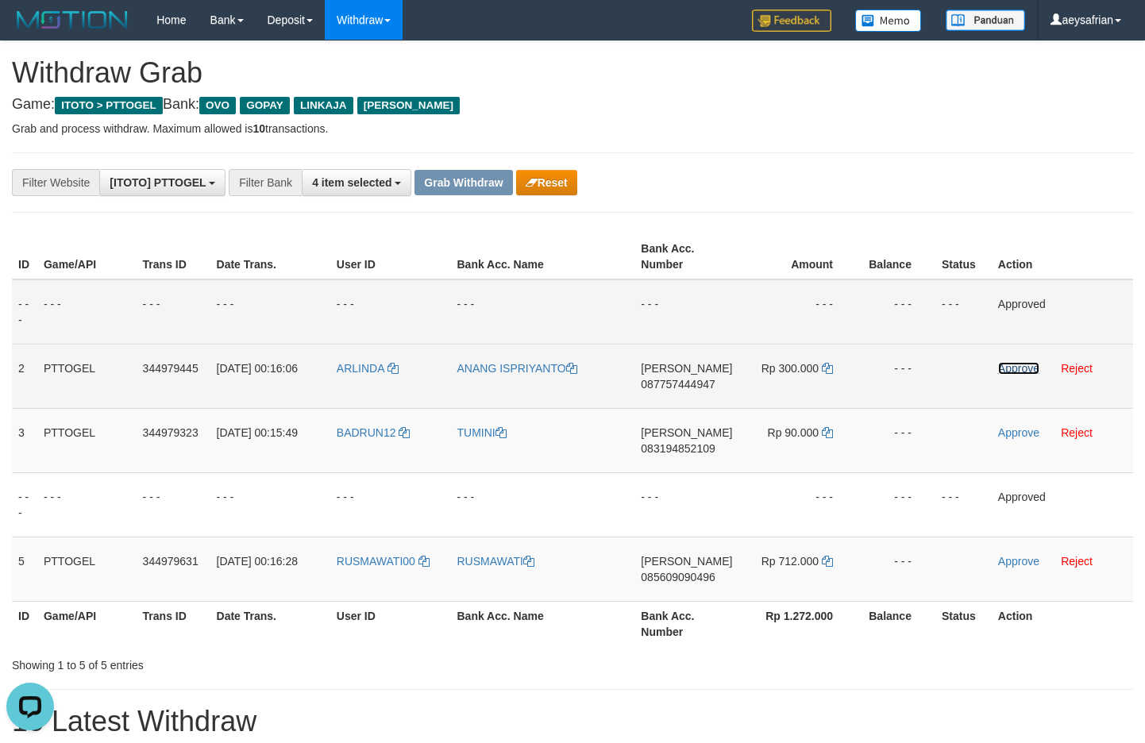
click at [1017, 369] on link "Approve" at bounding box center [1018, 368] width 41 height 13
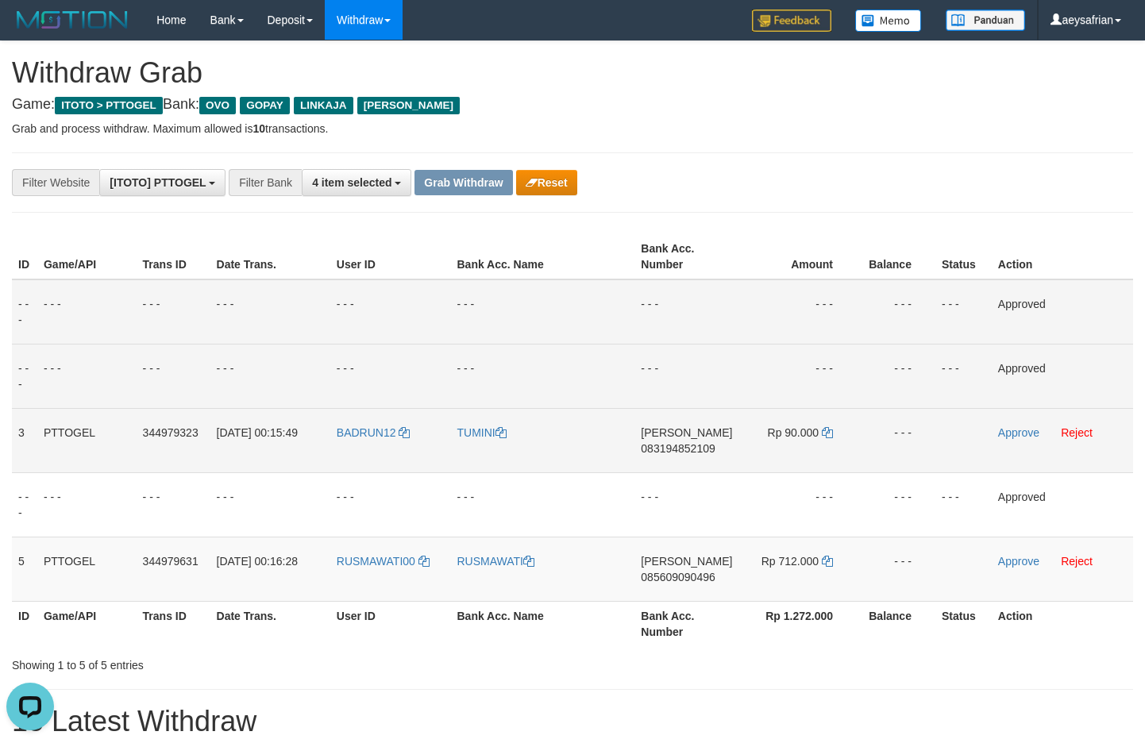
click at [681, 448] on span "083194852109" at bounding box center [678, 448] width 74 height 13
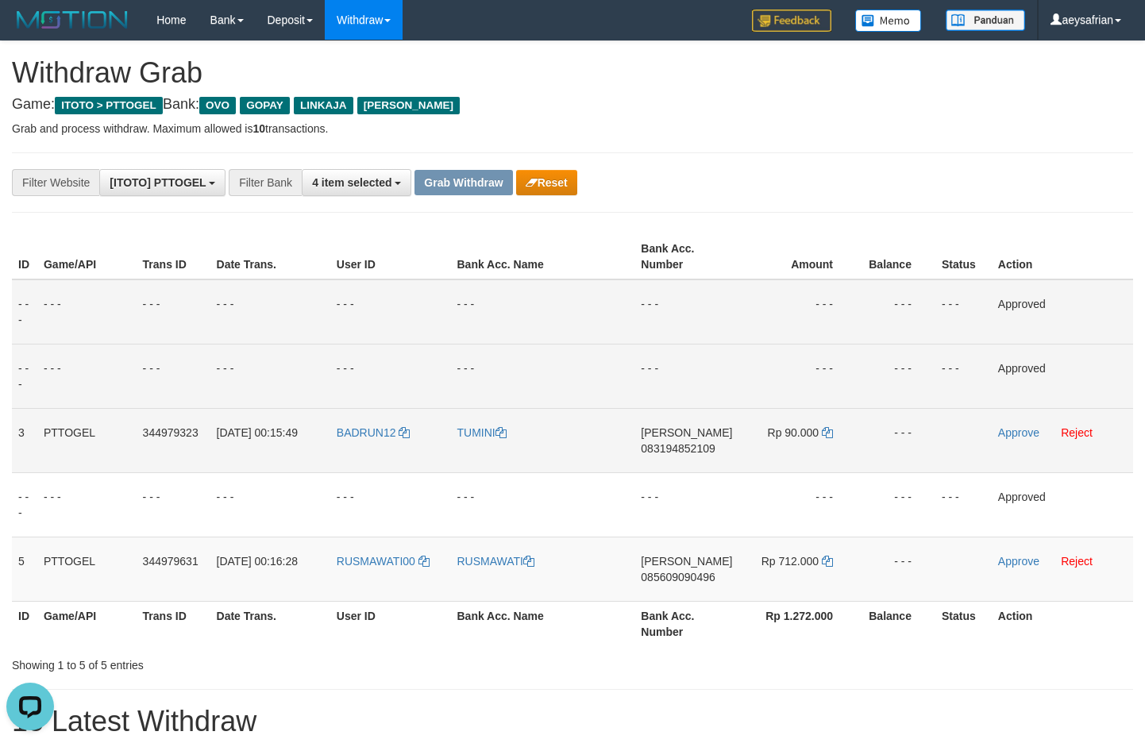
click at [685, 449] on span "083194852109" at bounding box center [678, 448] width 74 height 13
click at [832, 434] on td "Rp 90.000" at bounding box center [798, 440] width 118 height 64
click at [829, 434] on icon at bounding box center [827, 432] width 11 height 11
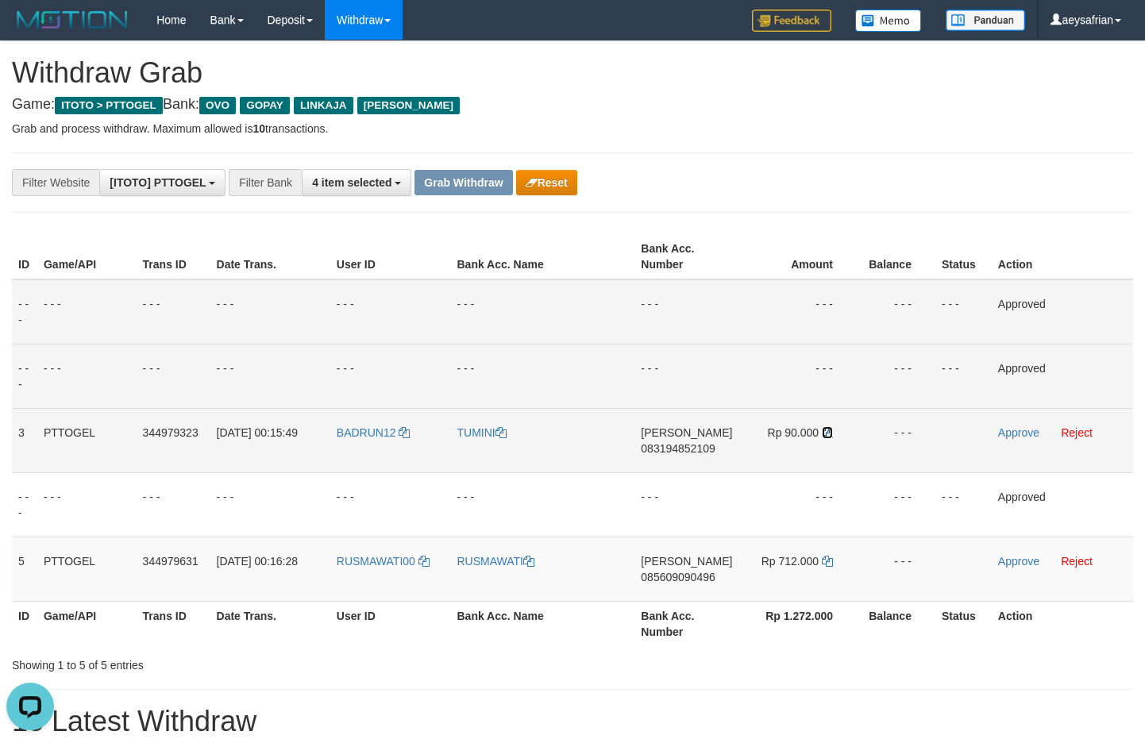
click at [829, 434] on icon at bounding box center [827, 432] width 11 height 11
drag, startPoint x: 829, startPoint y: 434, endPoint x: 1150, endPoint y: 432, distance: 320.9
click at [830, 434] on icon at bounding box center [827, 432] width 11 height 11
click at [1022, 436] on link "Approve" at bounding box center [1018, 433] width 41 height 13
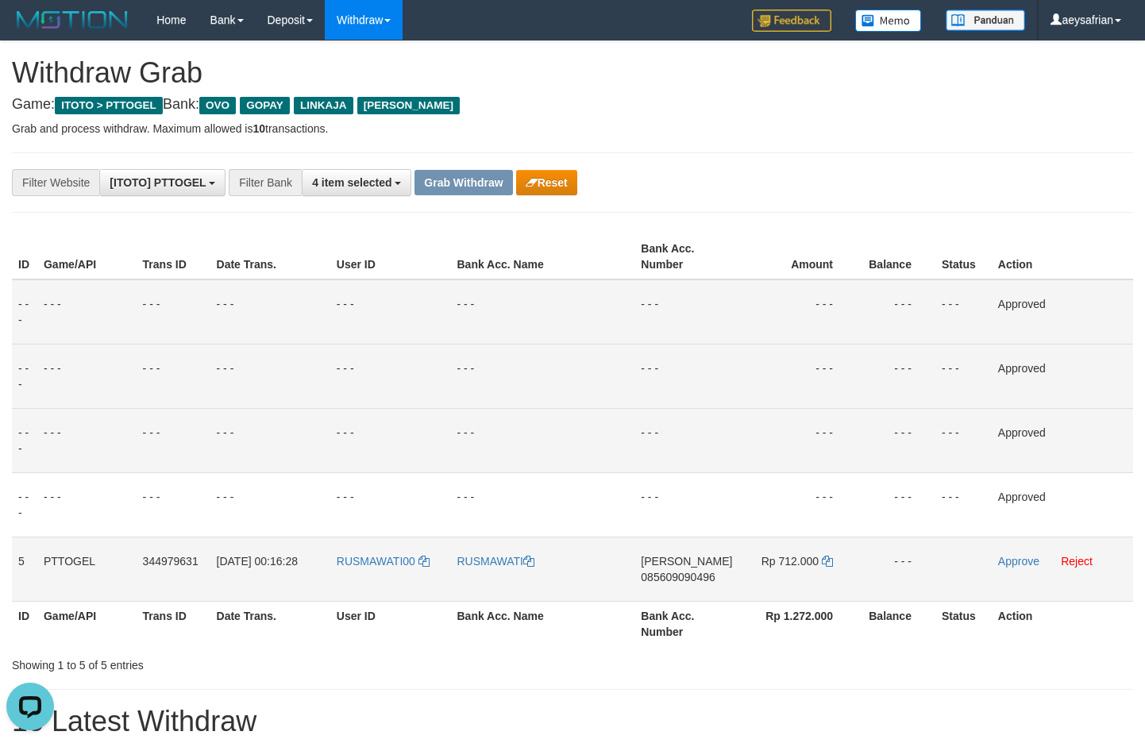
click at [699, 578] on span "085609090496" at bounding box center [678, 577] width 74 height 13
click at [705, 583] on span "085609090496" at bounding box center [678, 577] width 74 height 13
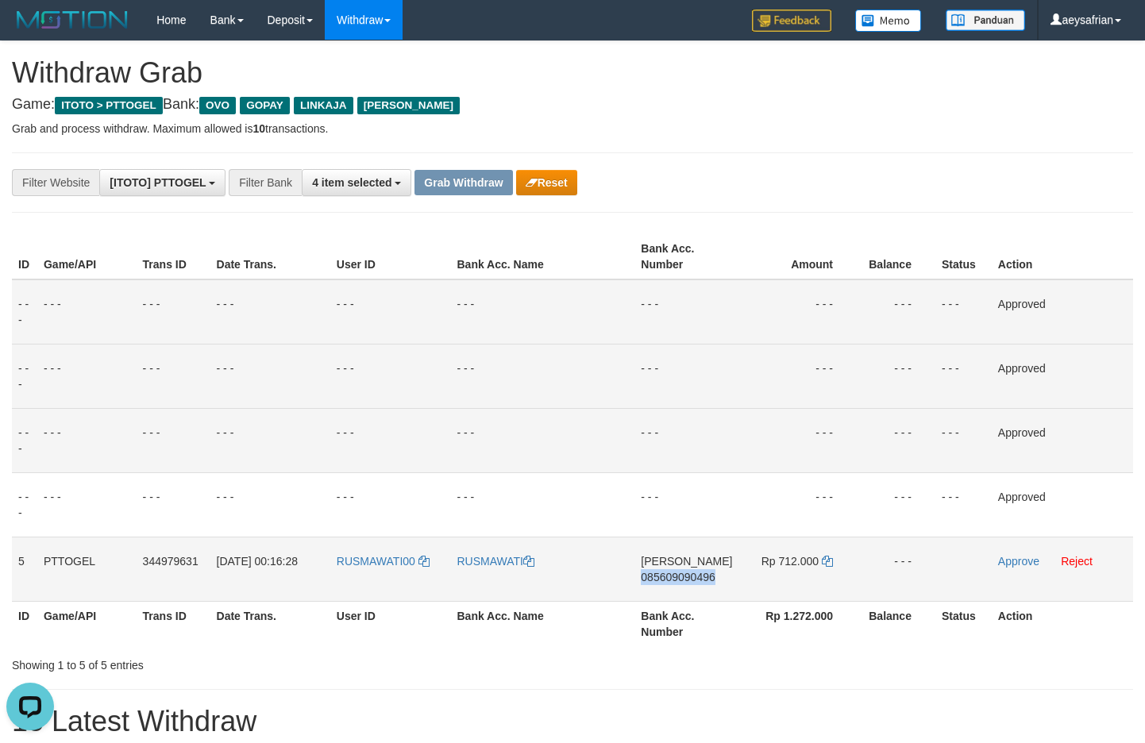
click at [705, 581] on span "085609090496" at bounding box center [678, 577] width 74 height 13
click at [828, 560] on icon at bounding box center [827, 561] width 11 height 11
drag, startPoint x: 829, startPoint y: 560, endPoint x: 1035, endPoint y: 360, distance: 287.0
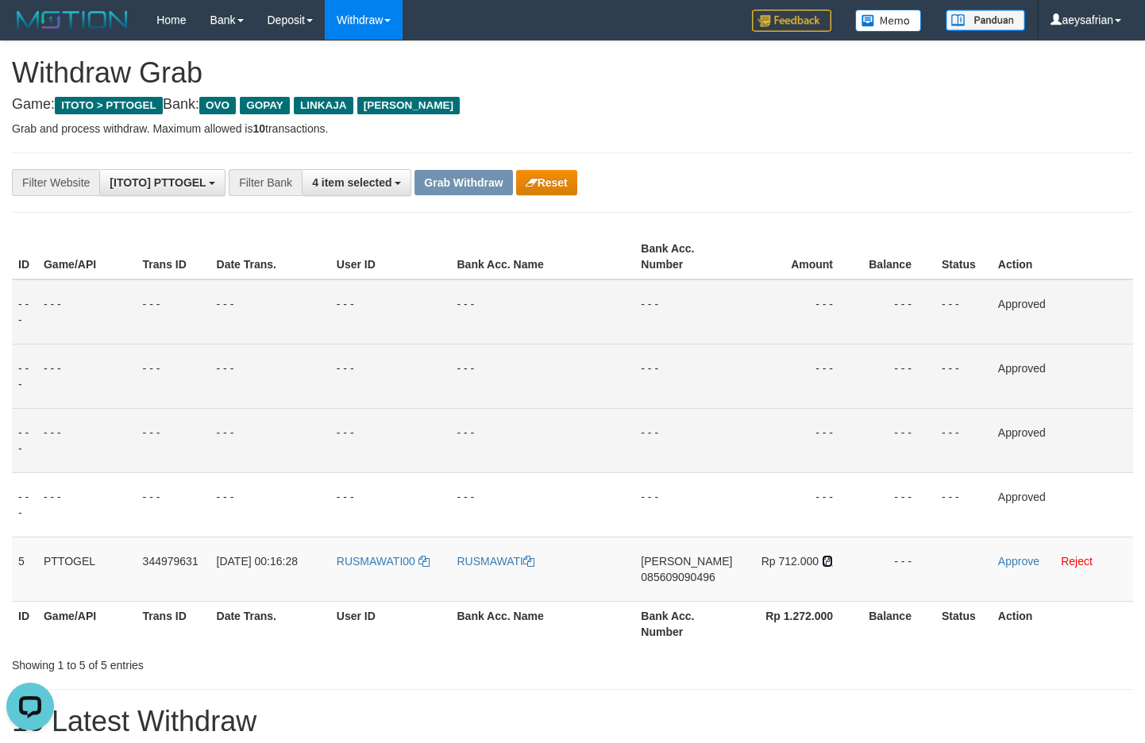
click at [841, 550] on td "Rp 712.000" at bounding box center [798, 569] width 118 height 64
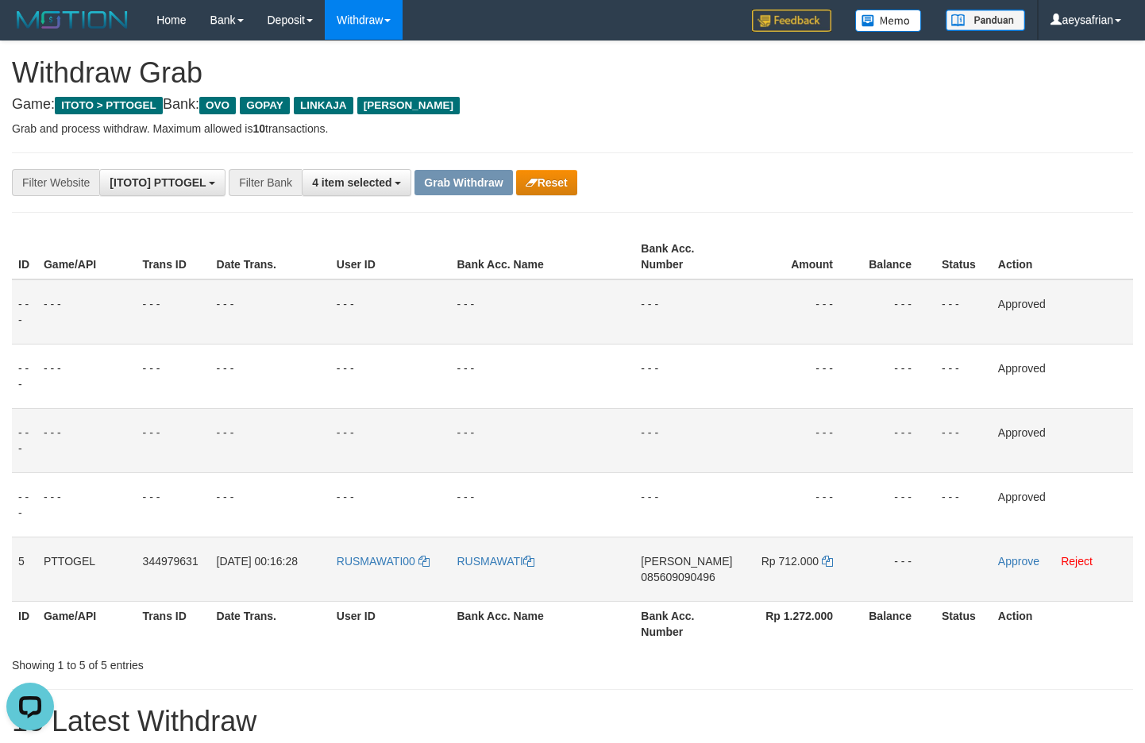
click at [1012, 569] on td "Approve Reject" at bounding box center [1062, 569] width 141 height 64
drag, startPoint x: 1012, startPoint y: 568, endPoint x: 1016, endPoint y: 560, distance: 8.9
click at [1012, 566] on td "Approve Reject" at bounding box center [1062, 569] width 141 height 64
click at [1016, 560] on link "Approve" at bounding box center [1018, 561] width 41 height 13
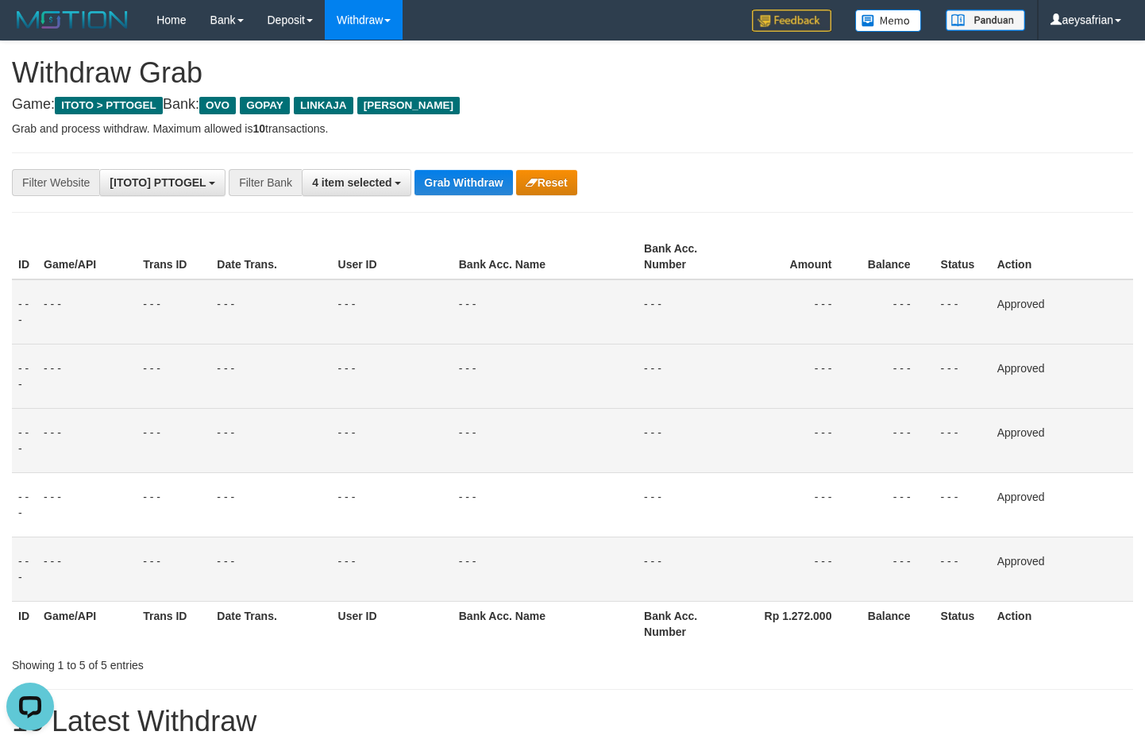
click at [160, 397] on td "- - -" at bounding box center [174, 376] width 74 height 64
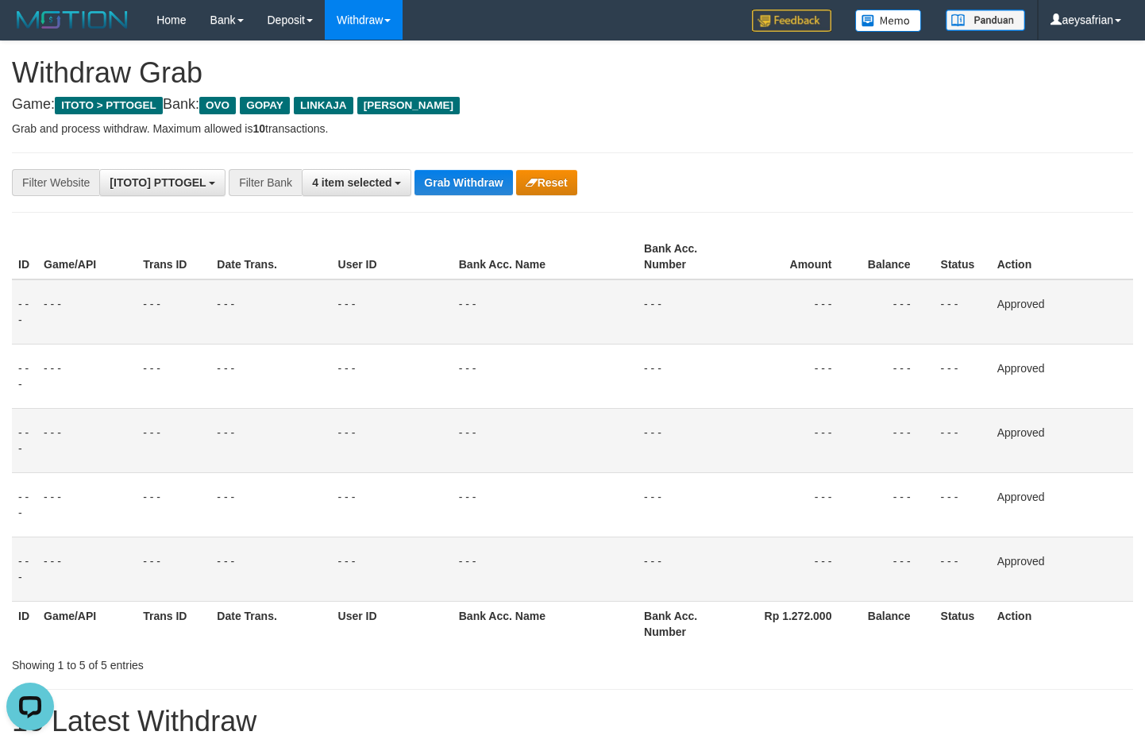
click at [436, 187] on button "Grab Withdraw" at bounding box center [464, 182] width 98 height 25
click at [439, 187] on button "Grab Withdraw" at bounding box center [464, 182] width 98 height 25
click at [440, 187] on button "Grab Withdraw" at bounding box center [464, 182] width 98 height 25
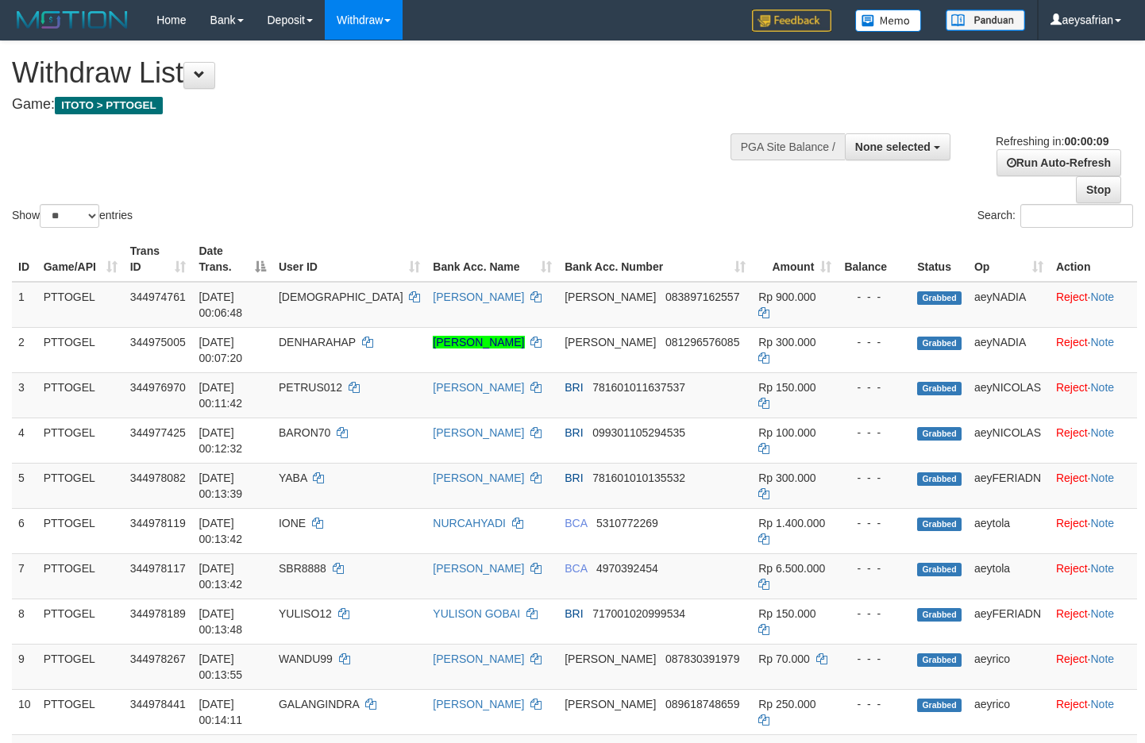
select select
select select "**"
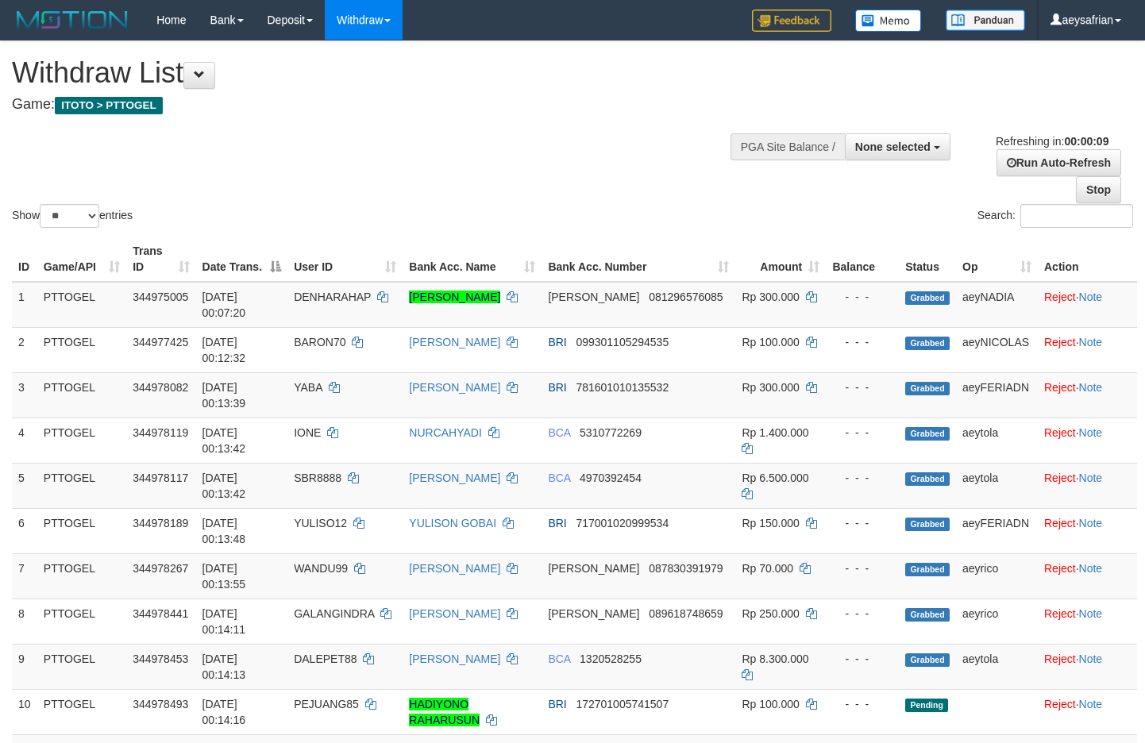
select select
select select "**"
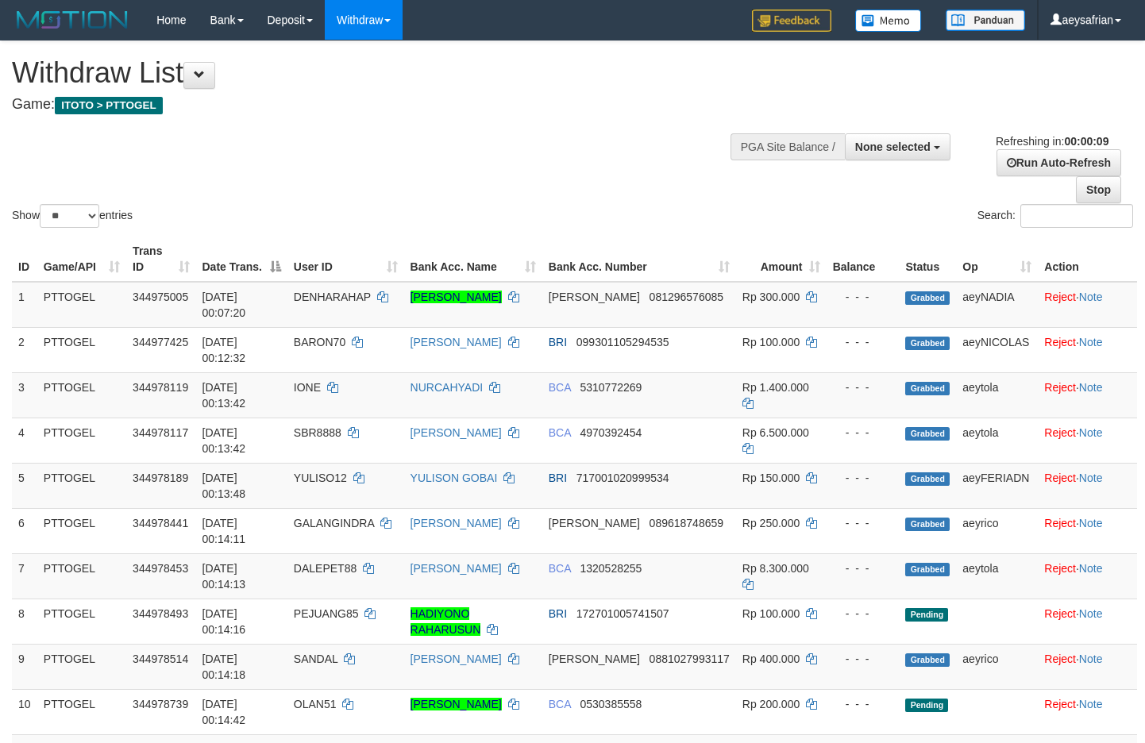
select select
select select "**"
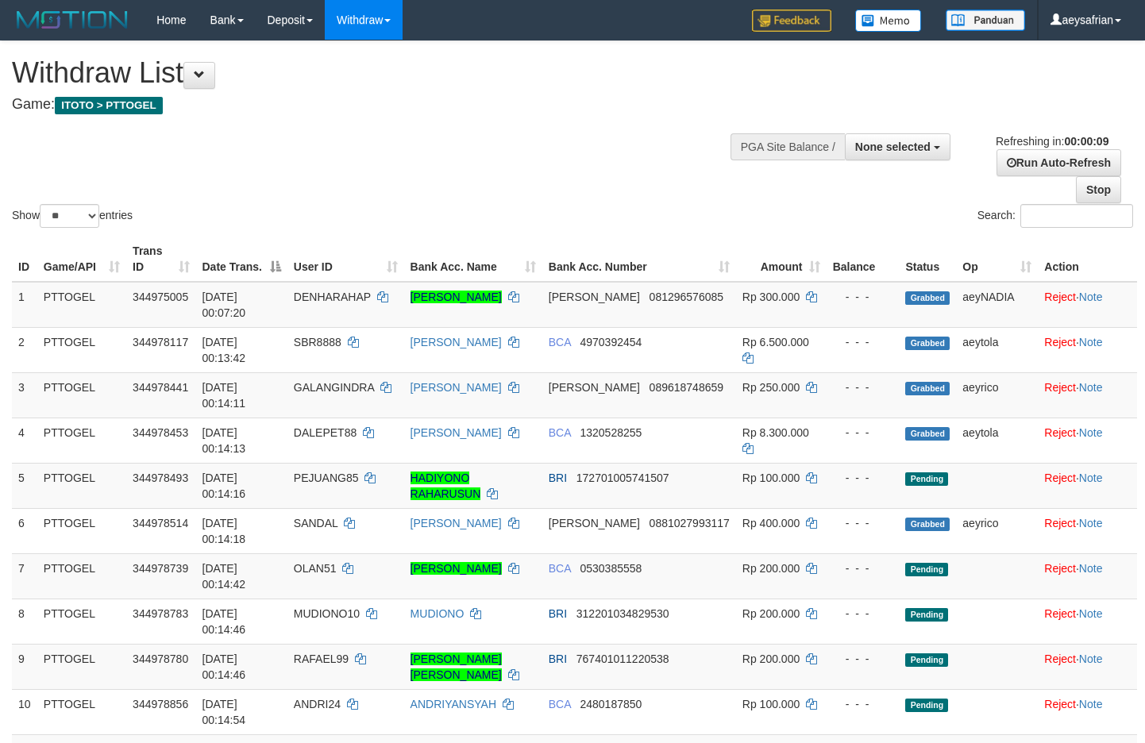
select select
select select "**"
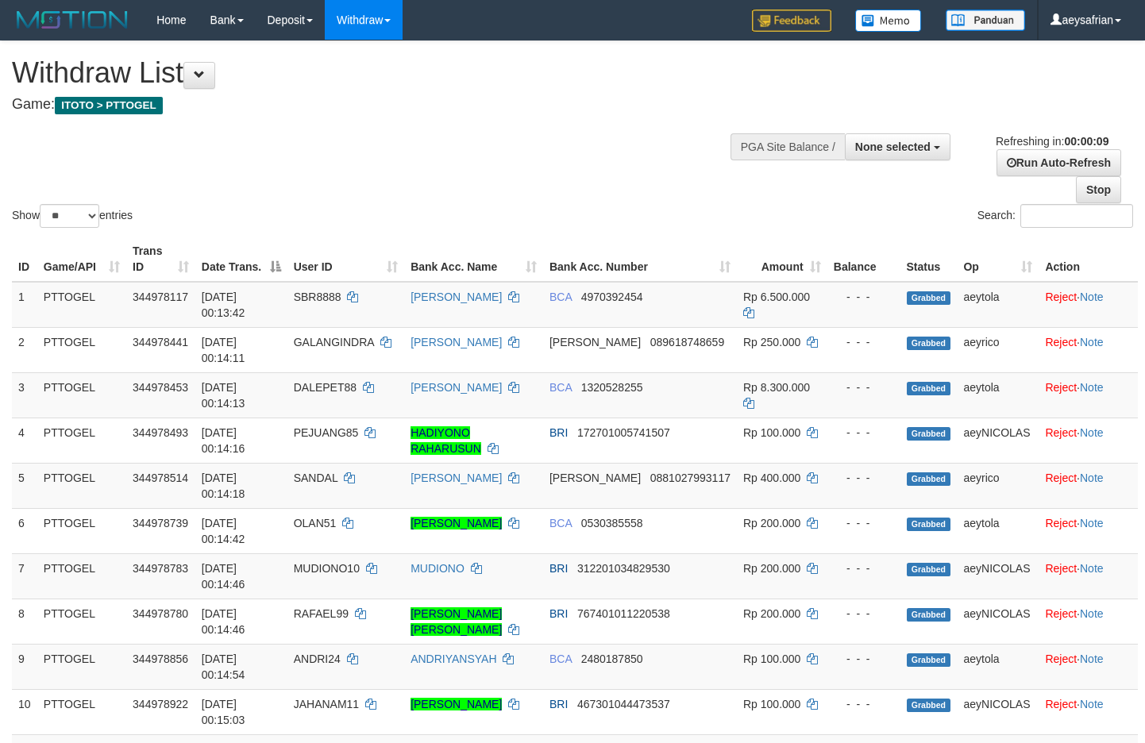
select select
select select "**"
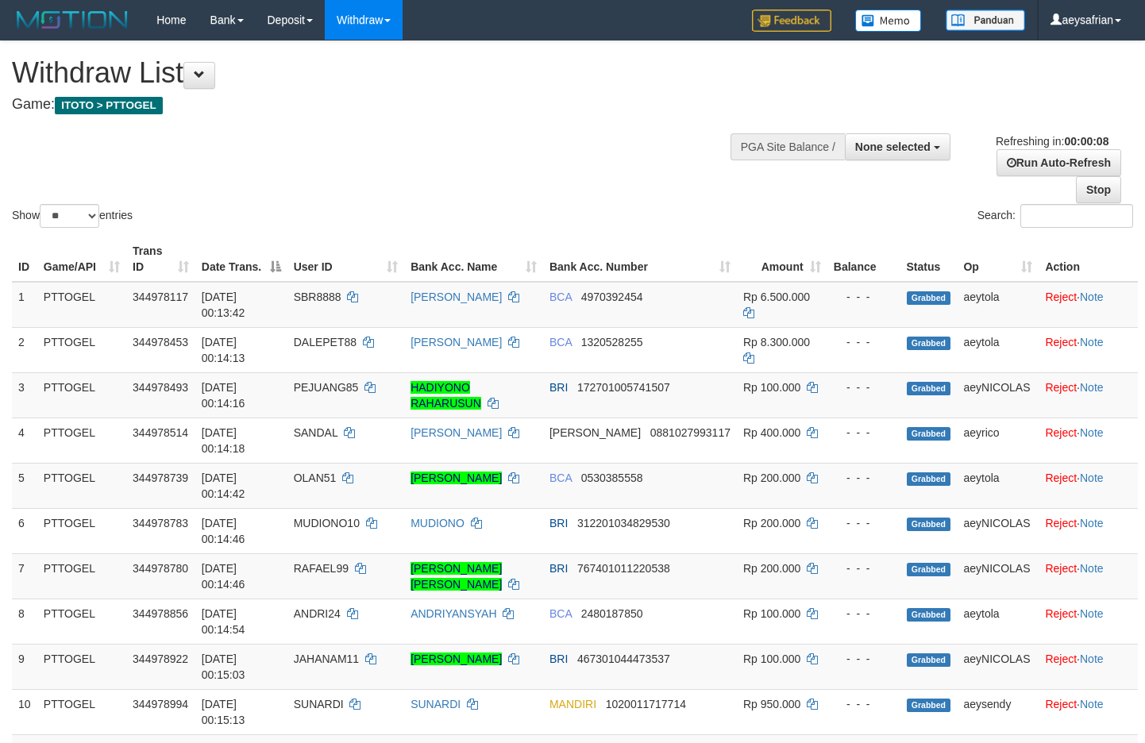
select select
select select "**"
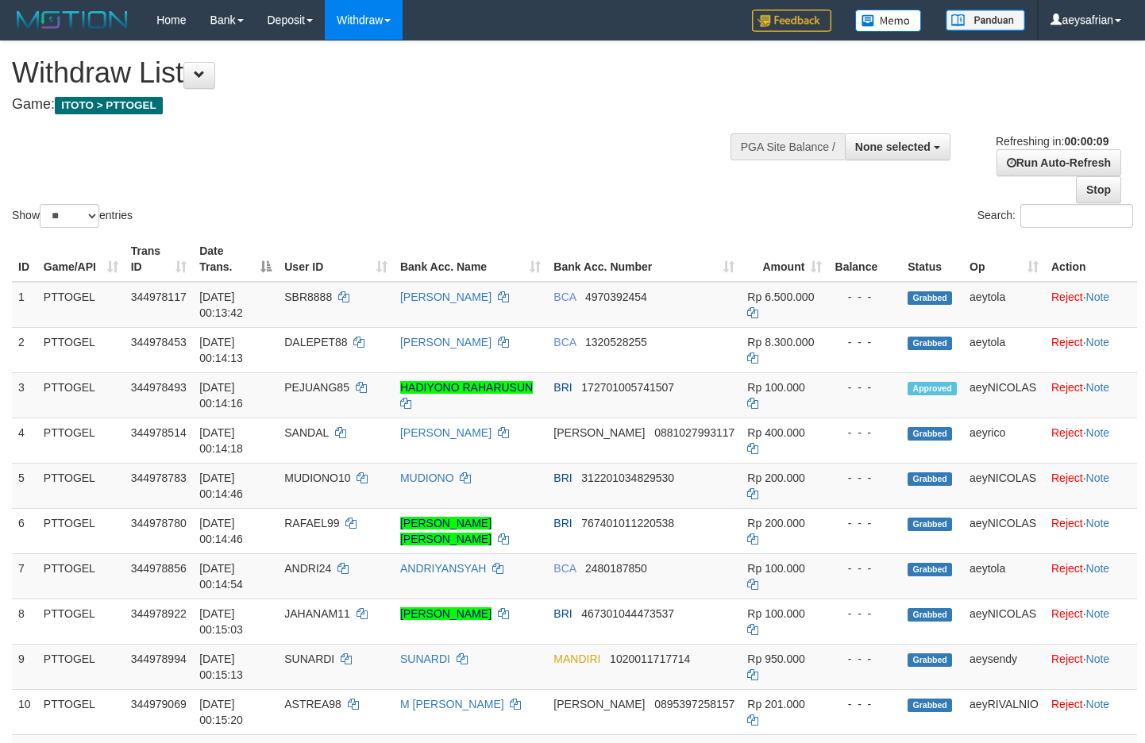
select select
select select "**"
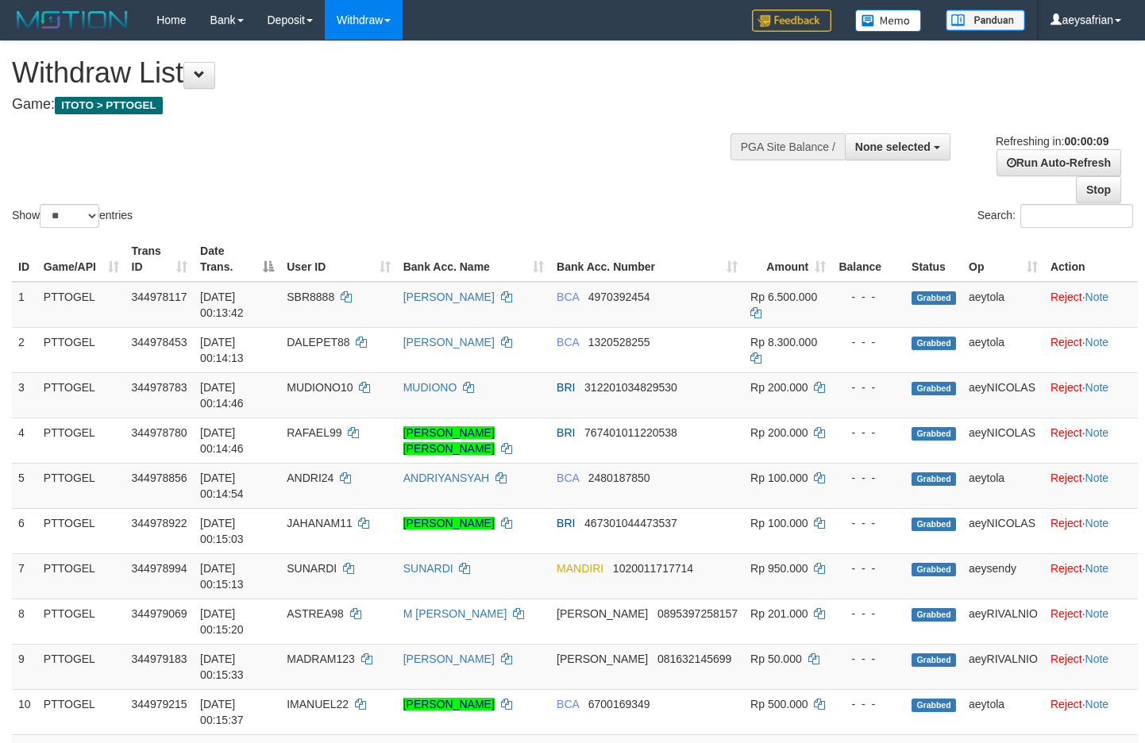
select select
select select "**"
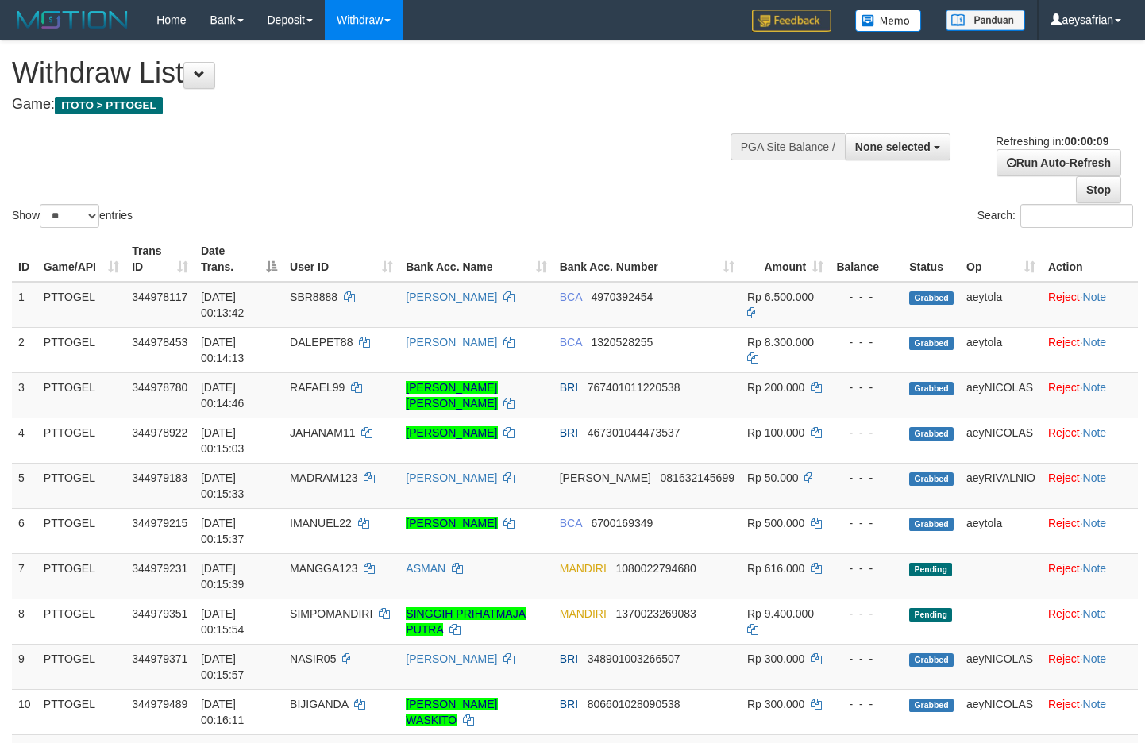
select select
select select "**"
select select
select select "**"
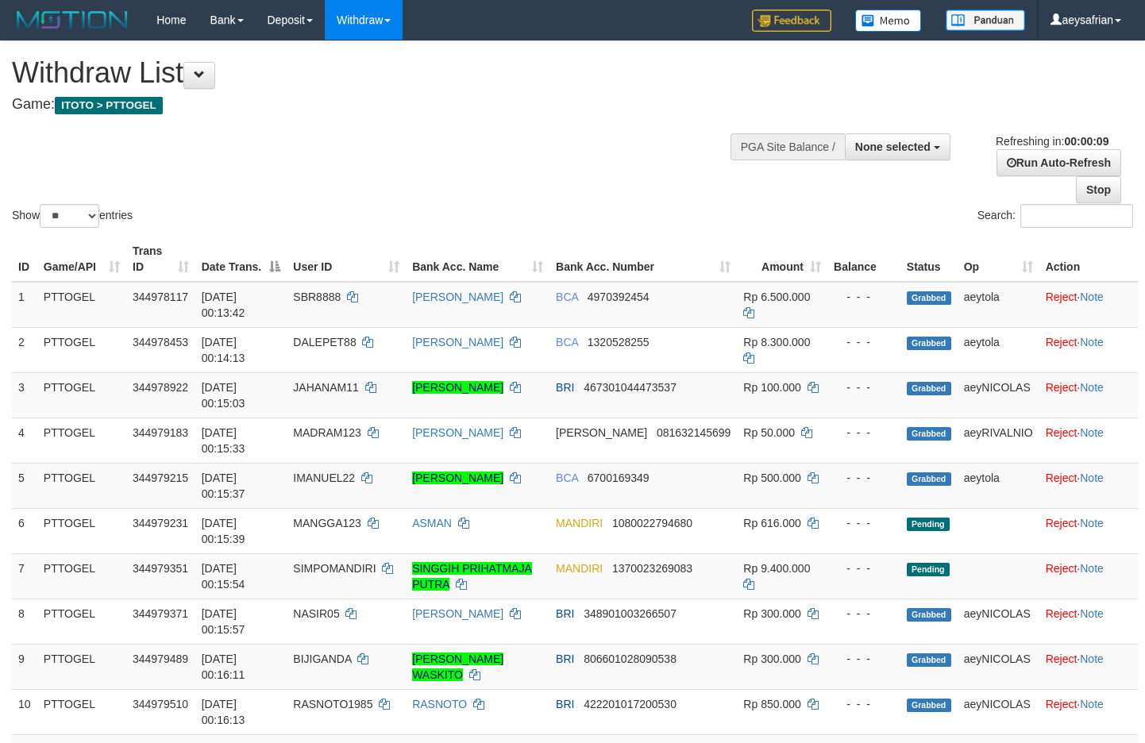
select select
select select "**"
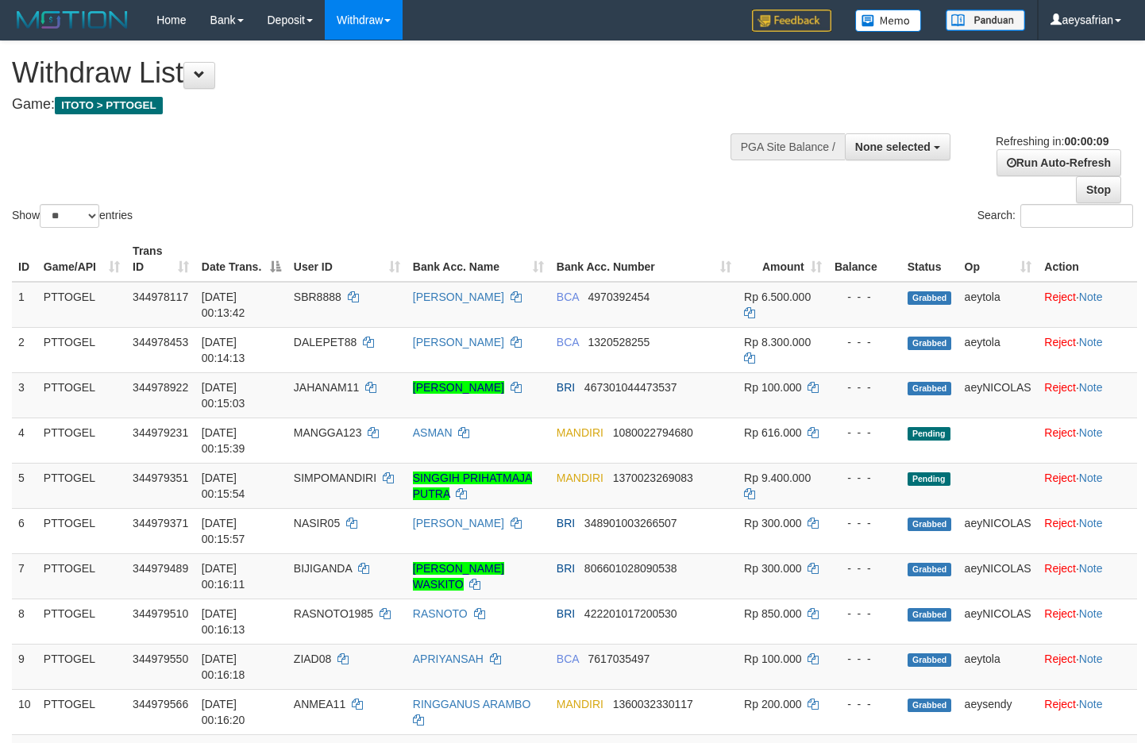
select select
select select "**"
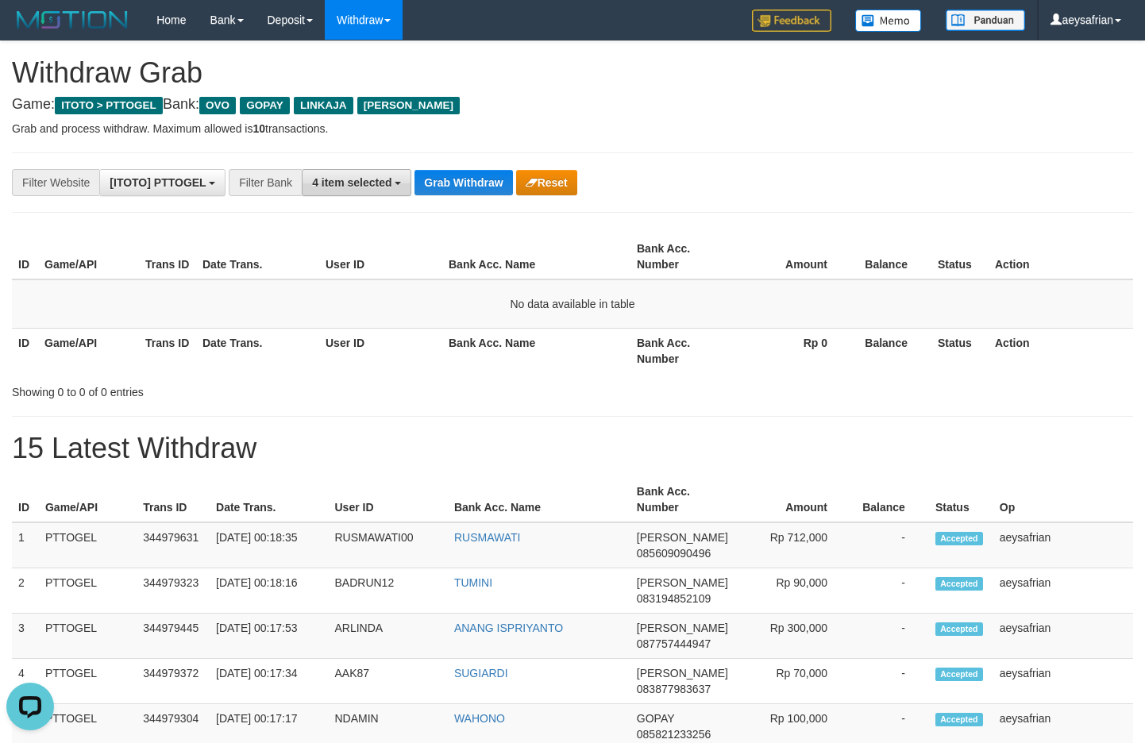
click at [383, 194] on button "4 item selected" at bounding box center [357, 182] width 110 height 27
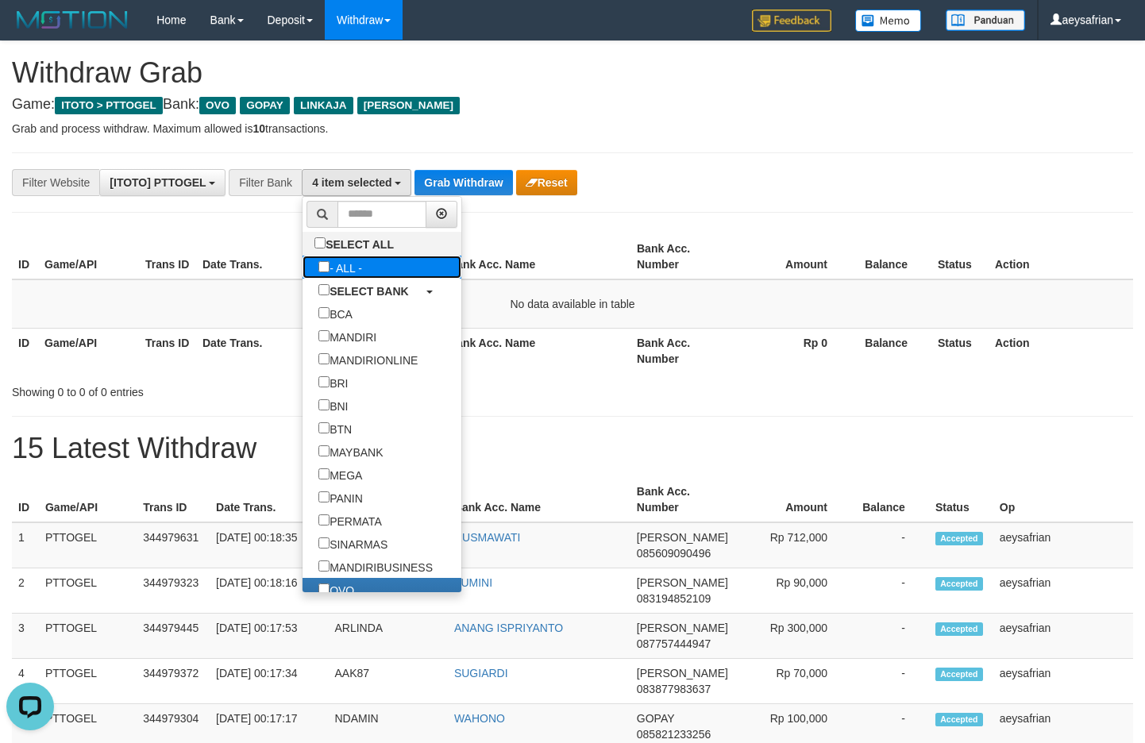
click at [303, 268] on label "- ALL -" at bounding box center [340, 267] width 75 height 23
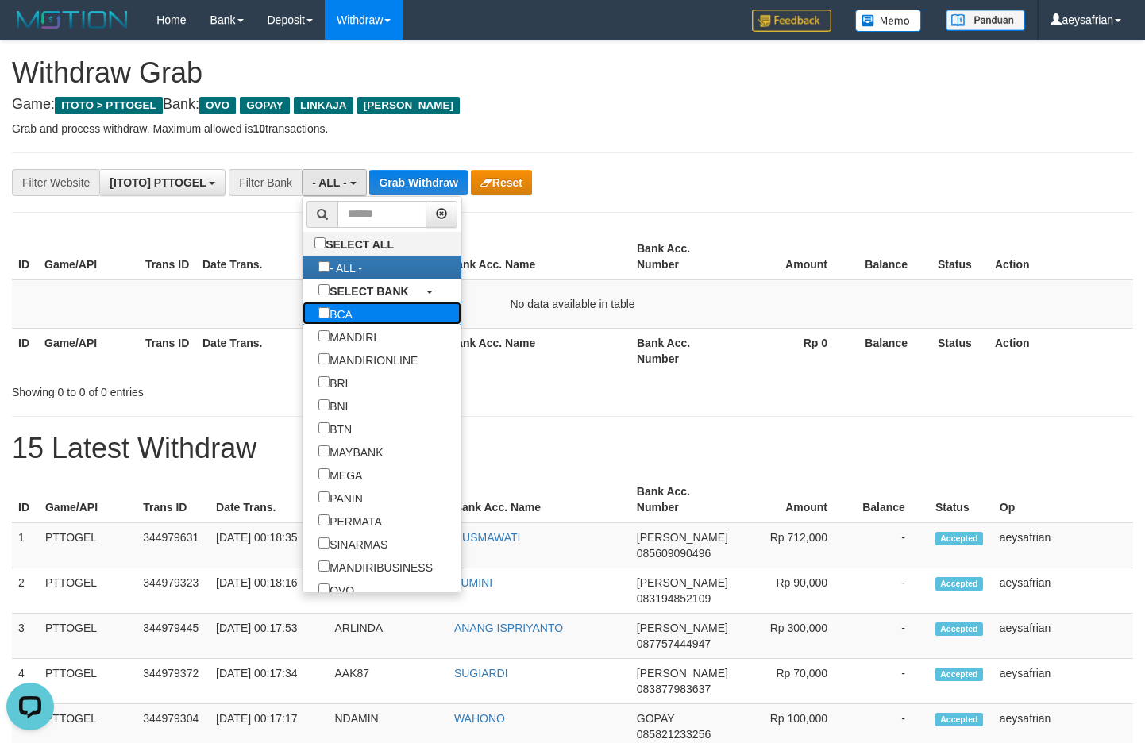
click at [303, 303] on label "BCA" at bounding box center [336, 313] width 66 height 23
select select "***"
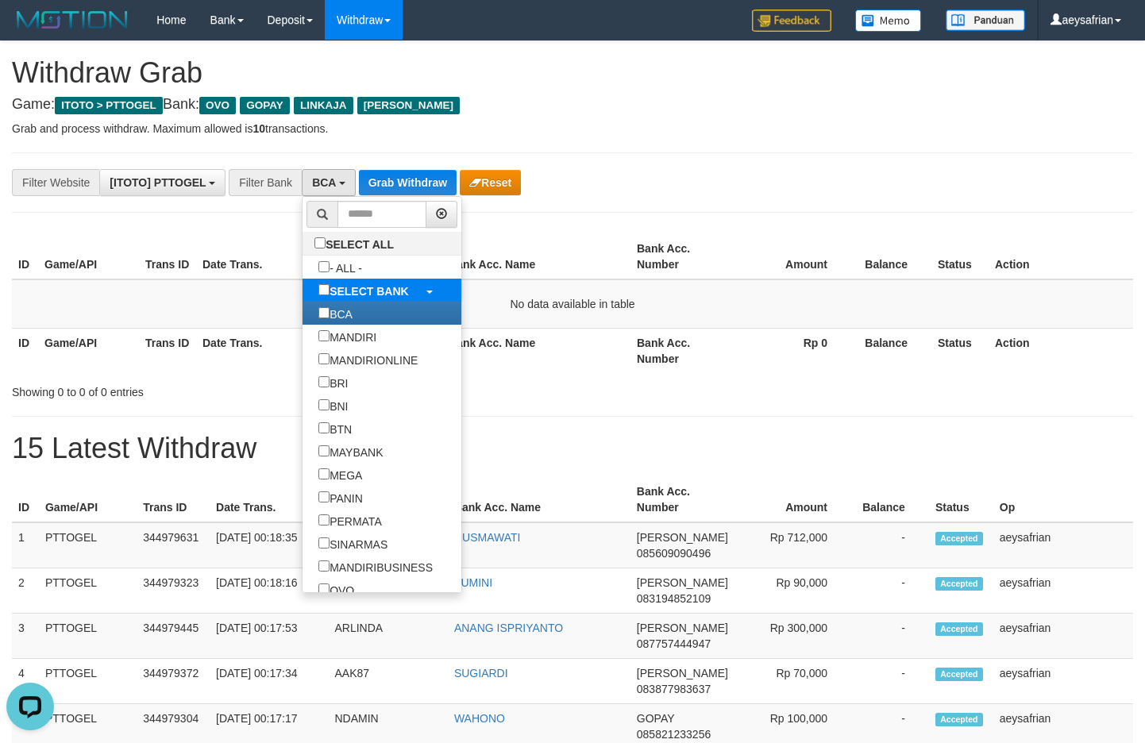
scroll to position [30, 0]
click at [446, 185] on button "Grab Withdraw" at bounding box center [408, 182] width 98 height 25
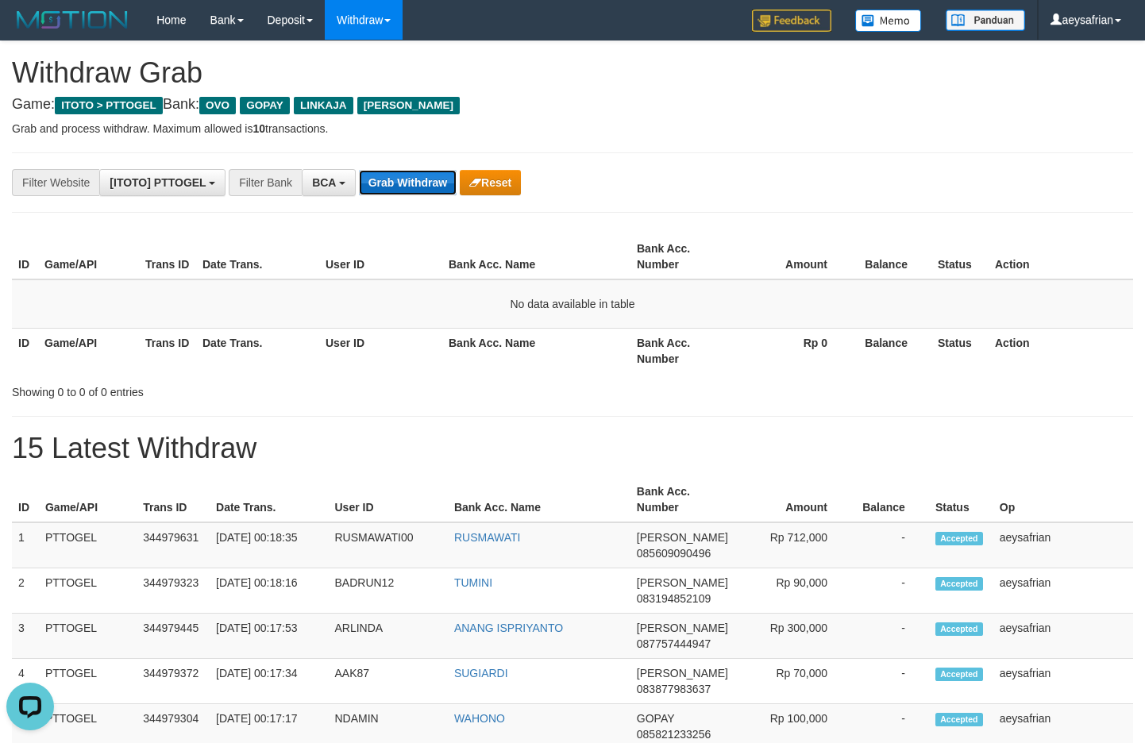
click at [442, 185] on button "Grab Withdraw" at bounding box center [408, 182] width 98 height 25
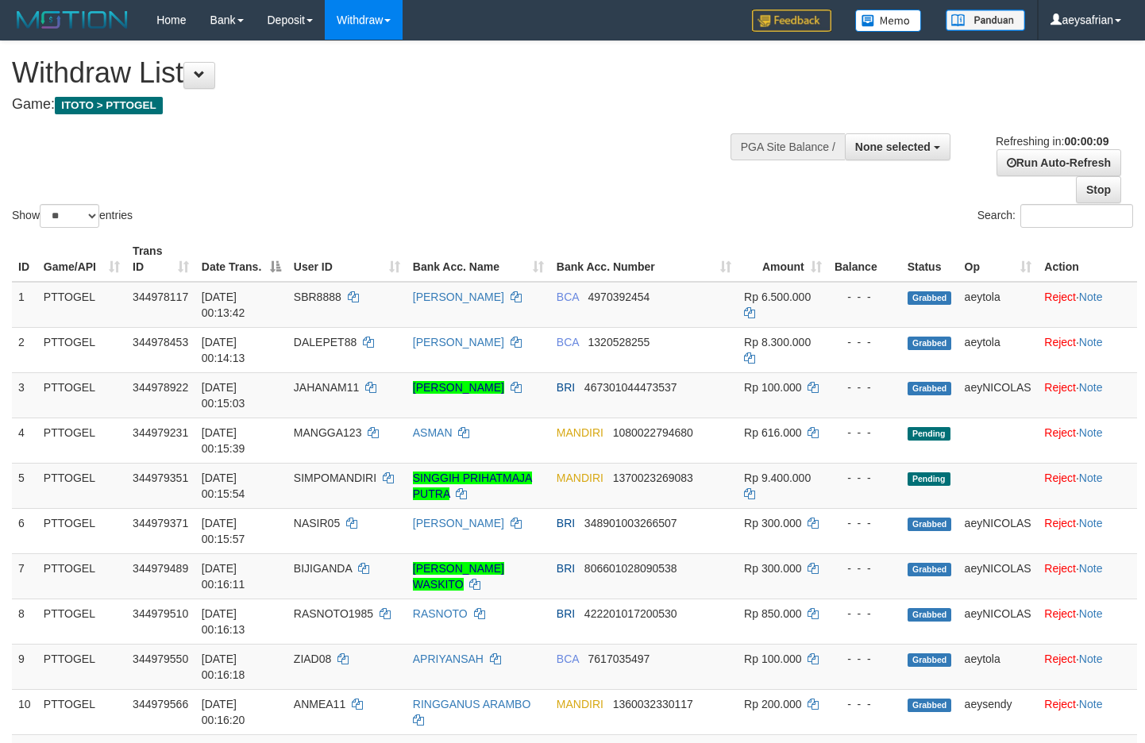
select select
select select "**"
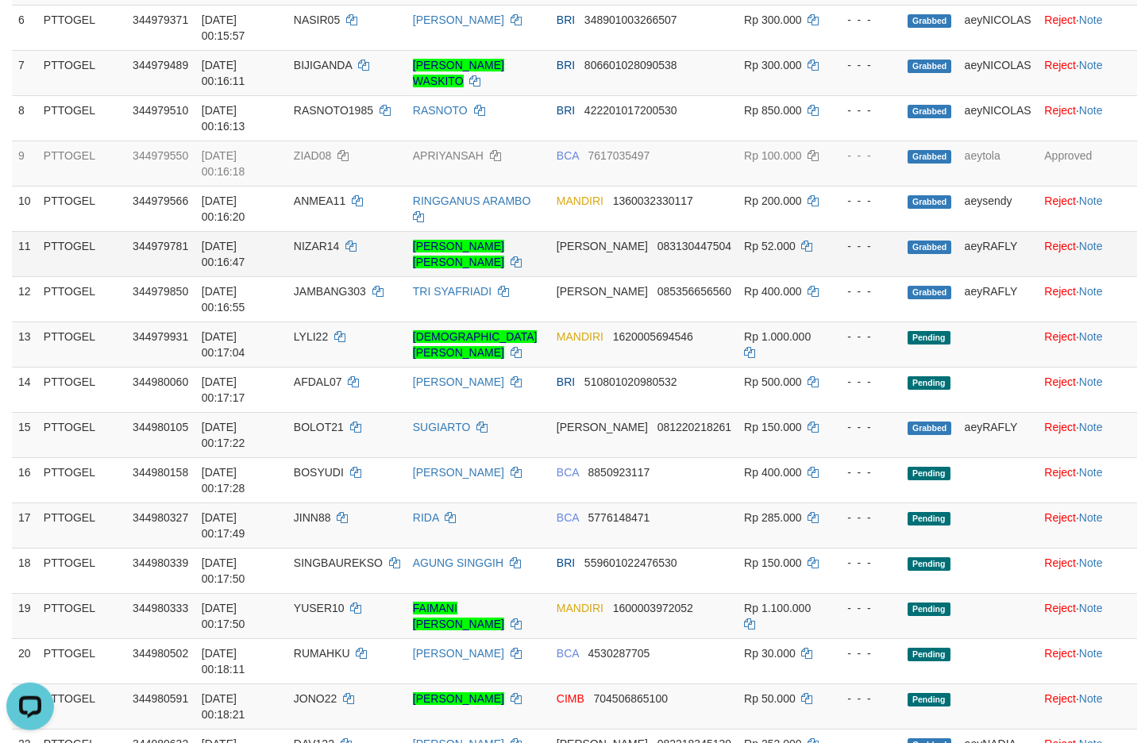
scroll to position [572, 0]
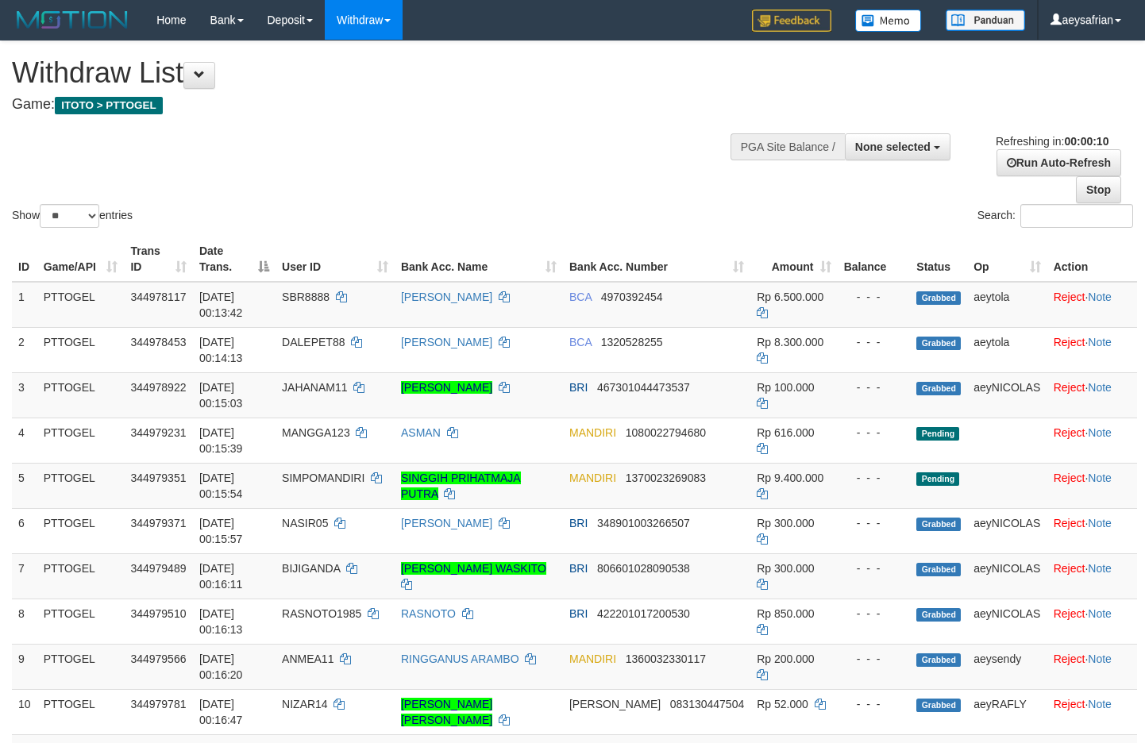
select select
select select "**"
click at [123, 83] on h1 "Withdraw List" at bounding box center [379, 73] width 735 height 32
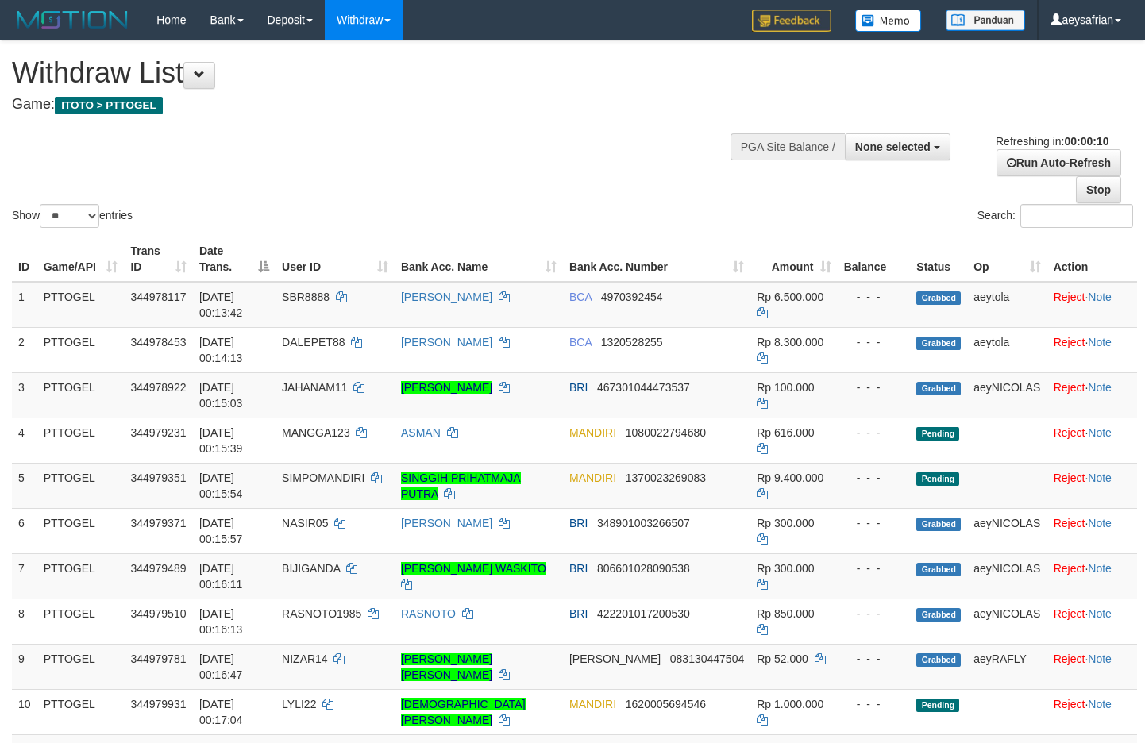
select select
select select "**"
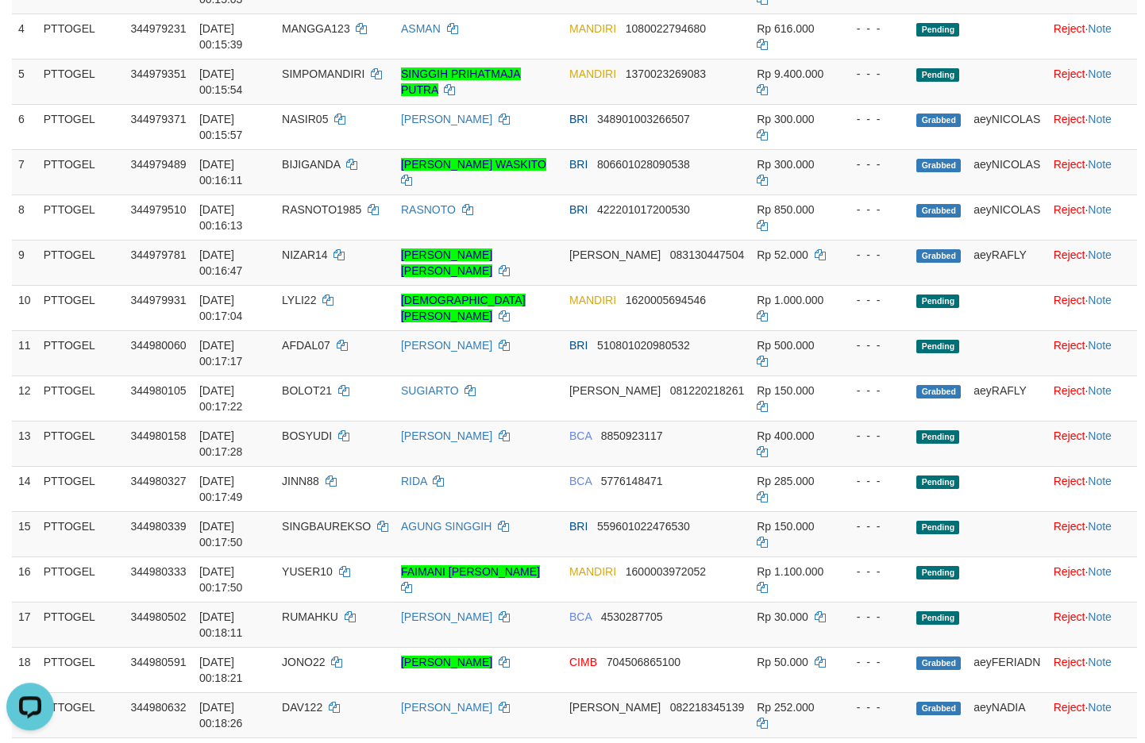
scroll to position [572, 0]
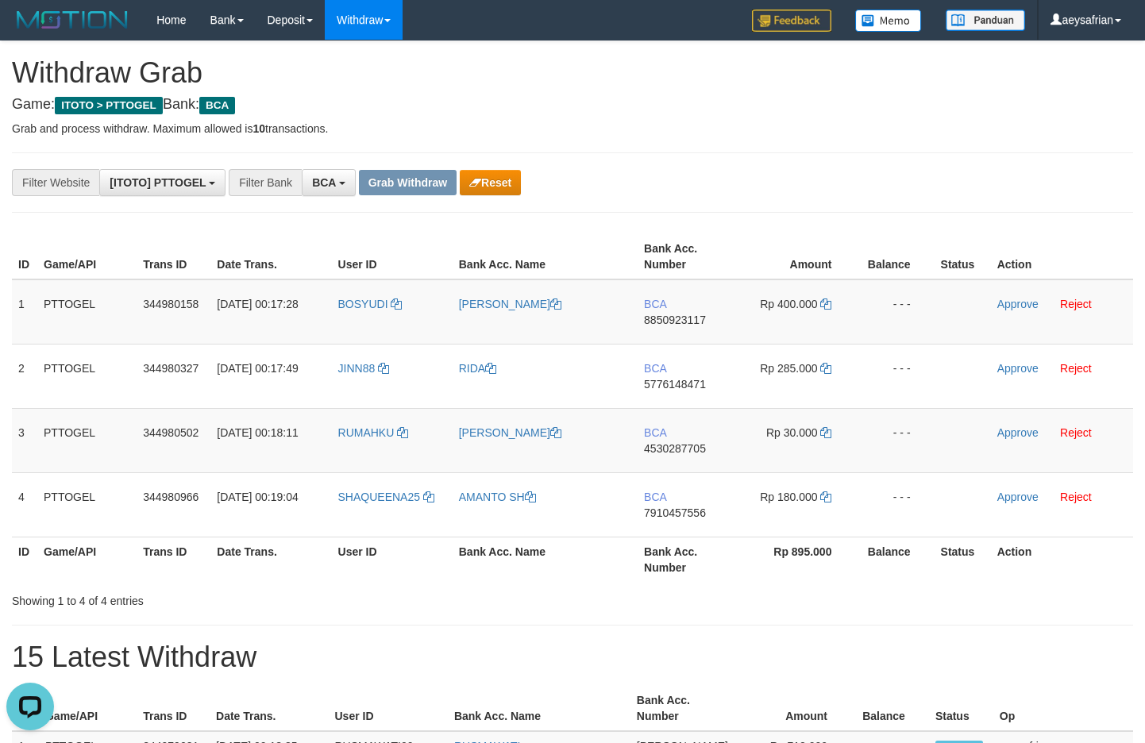
scroll to position [572, 0]
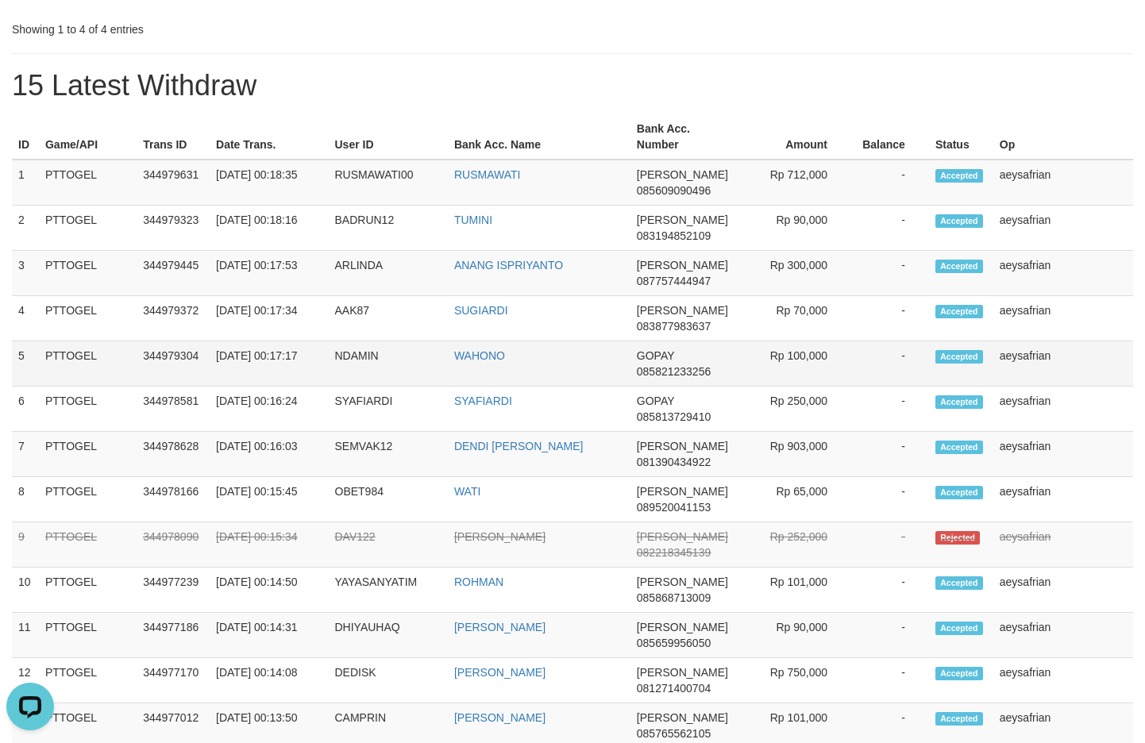
click at [388, 383] on td "NDAMIN" at bounding box center [388, 364] width 119 height 45
copy td "NDAMIN"
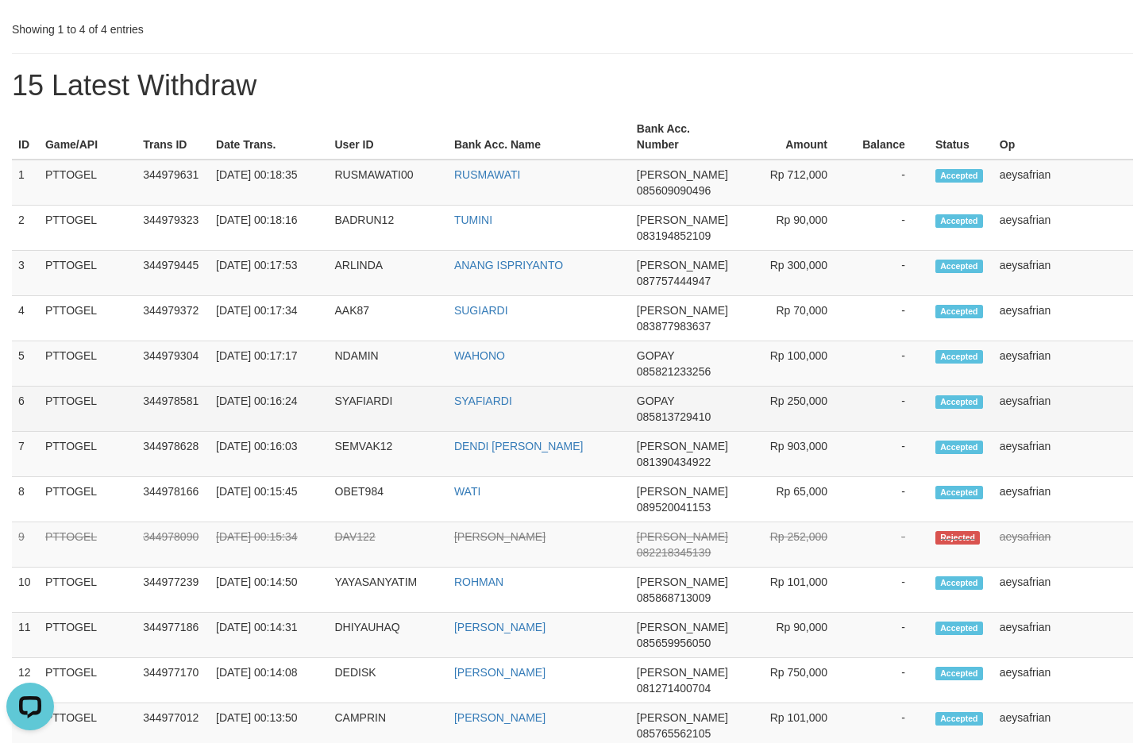
click at [344, 418] on td "SYAFIARDI" at bounding box center [388, 409] width 119 height 45
copy td "SYAFIARDI"
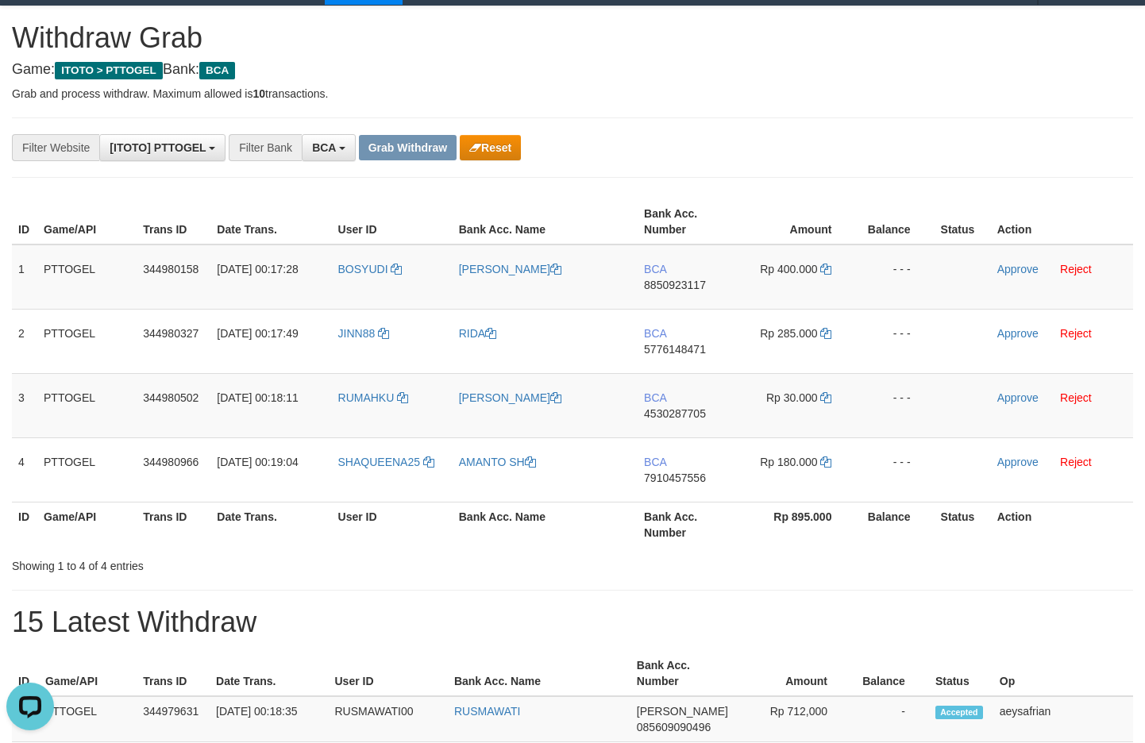
scroll to position [0, 0]
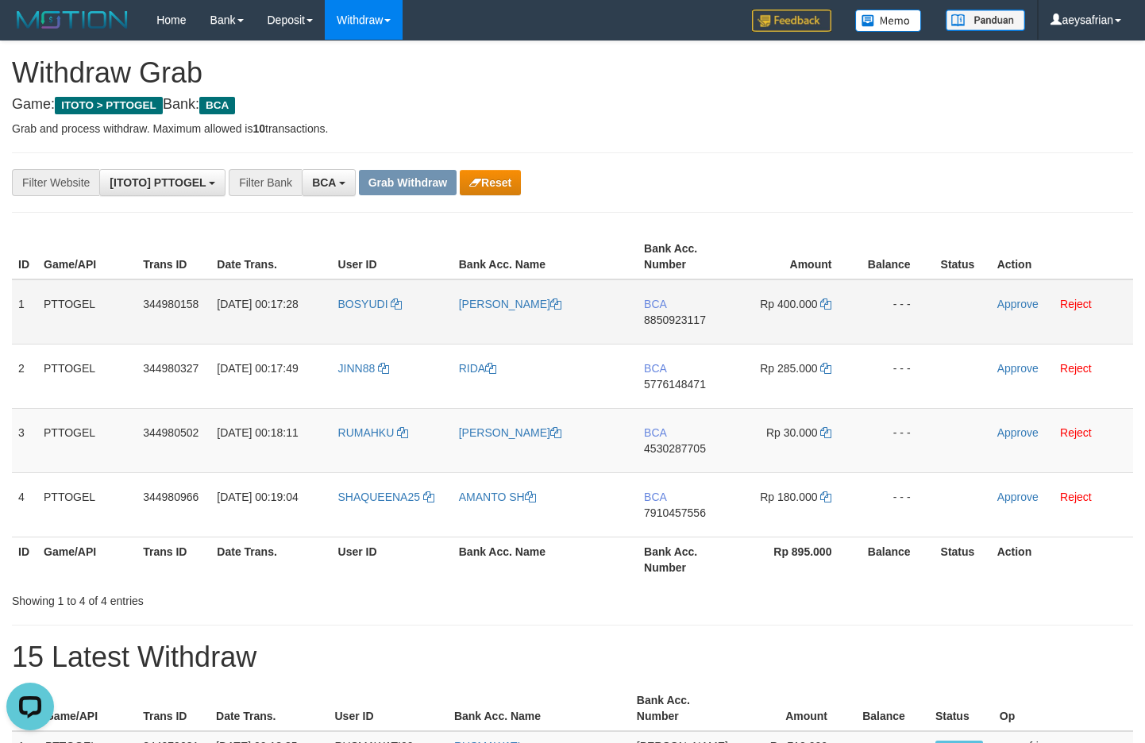
copy td "SYAFIARDI"
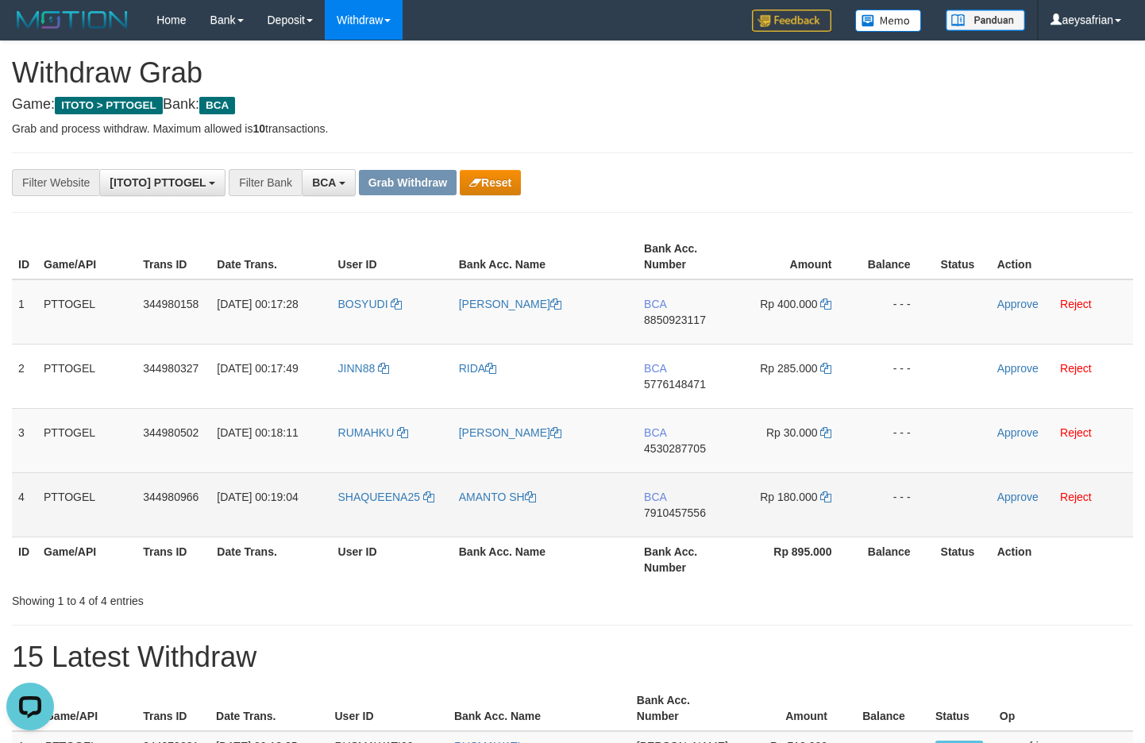
copy tr
drag, startPoint x: 430, startPoint y: 332, endPoint x: 771, endPoint y: 481, distance: 372.8
click at [789, 499] on tbody "1 PTTOGEL 344980158 01/10/2025 00:17:28 BOSYUDI WAHYUDI SAPUTRA BCA 8850923117 …" at bounding box center [573, 409] width 1122 height 258
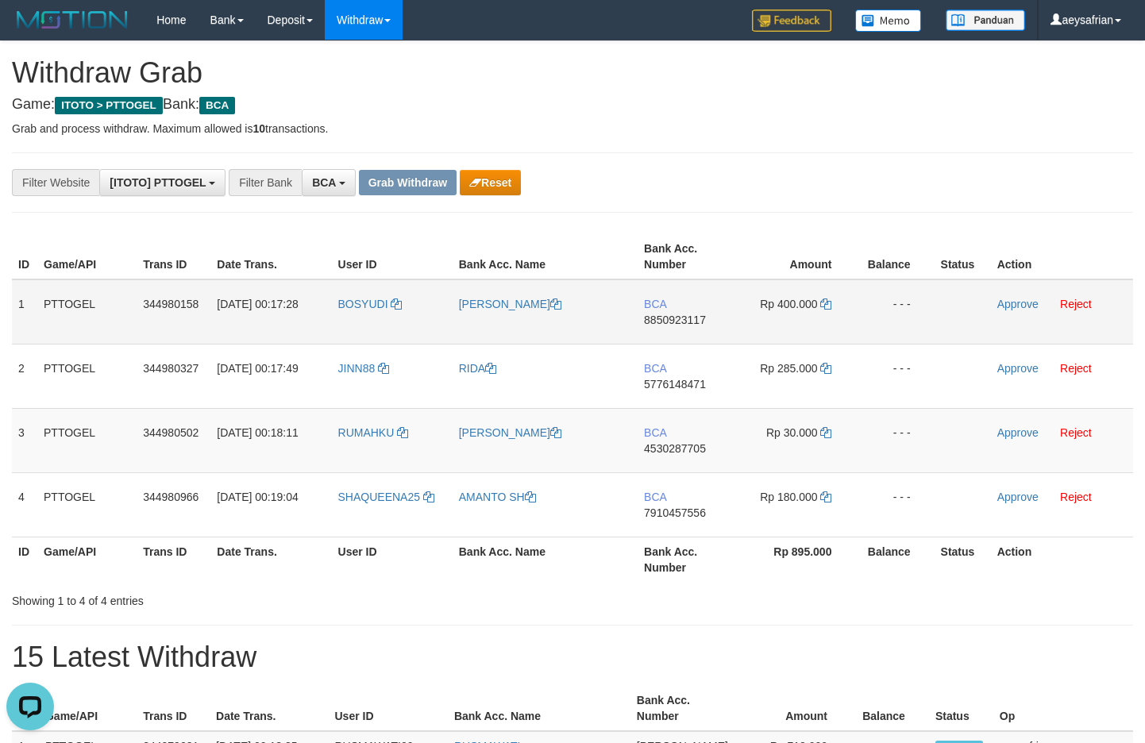
click at [684, 330] on td "BCA 8850923117" at bounding box center [687, 312] width 99 height 65
click at [690, 319] on span "8850923117" at bounding box center [675, 320] width 62 height 13
click at [662, 314] on span "8850923117" at bounding box center [675, 320] width 62 height 13
click at [668, 319] on span "8850923117" at bounding box center [675, 320] width 62 height 13
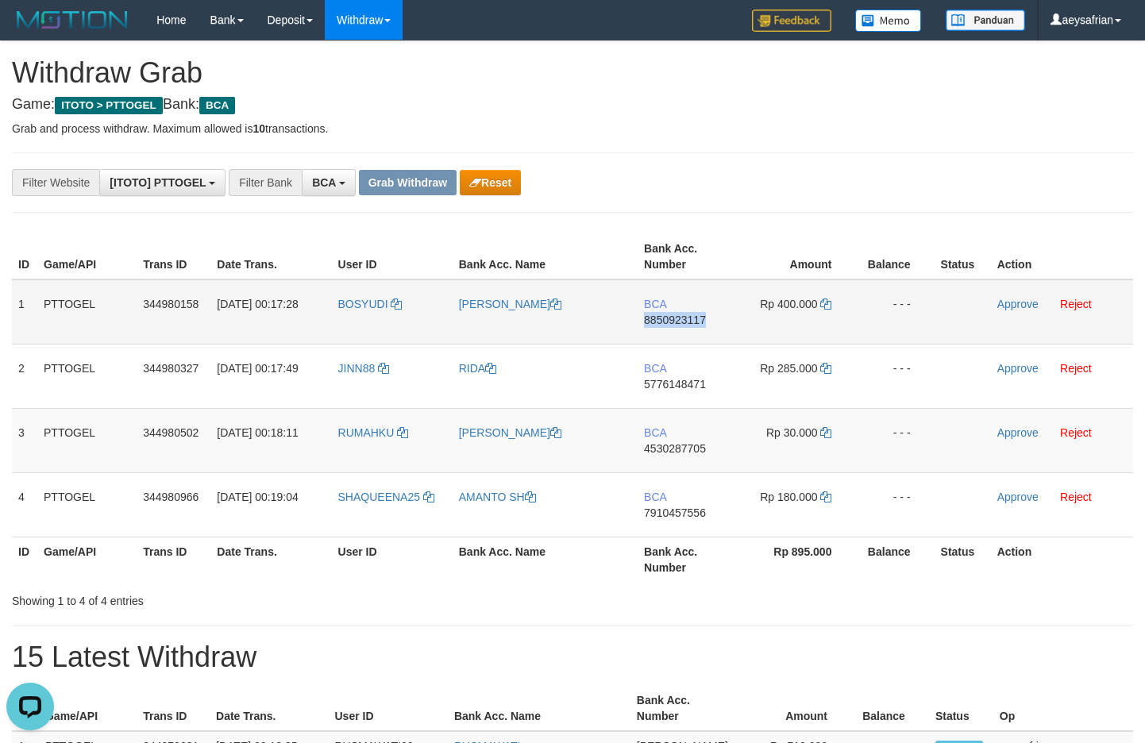
copy span "8850923117"
drag, startPoint x: 674, startPoint y: 319, endPoint x: 859, endPoint y: 349, distance: 186.7
click at [681, 320] on span "8850923117" at bounding box center [675, 320] width 62 height 13
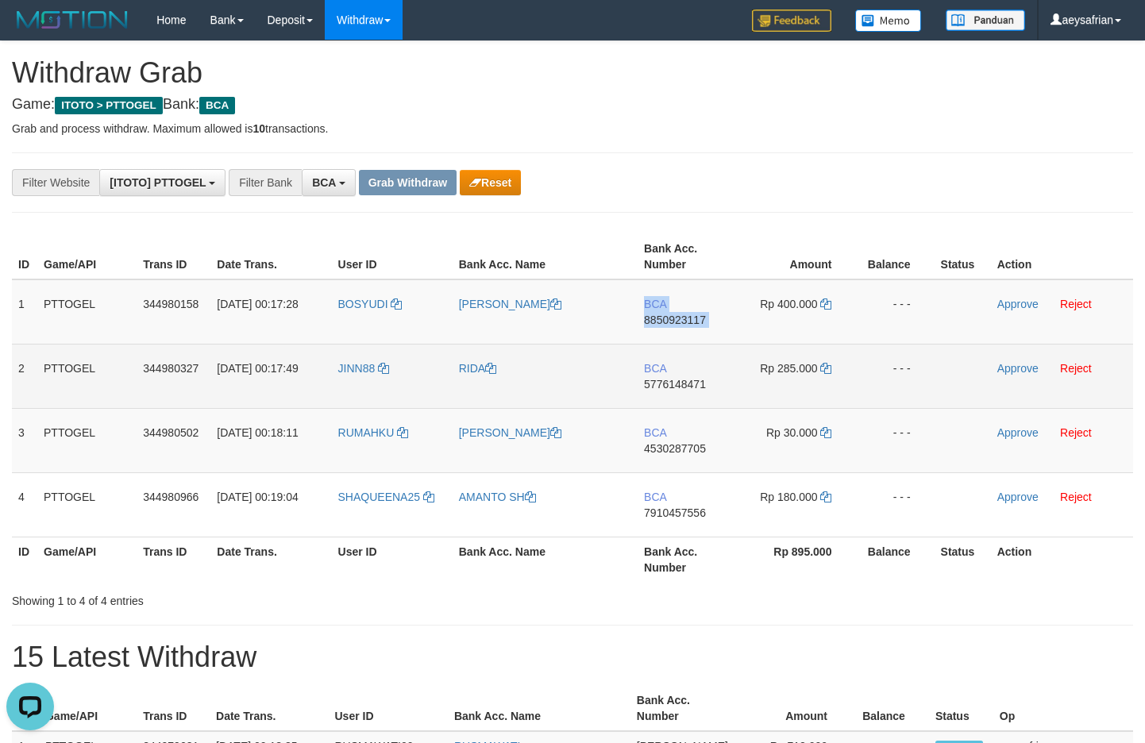
copy td "BCA 8850923117"
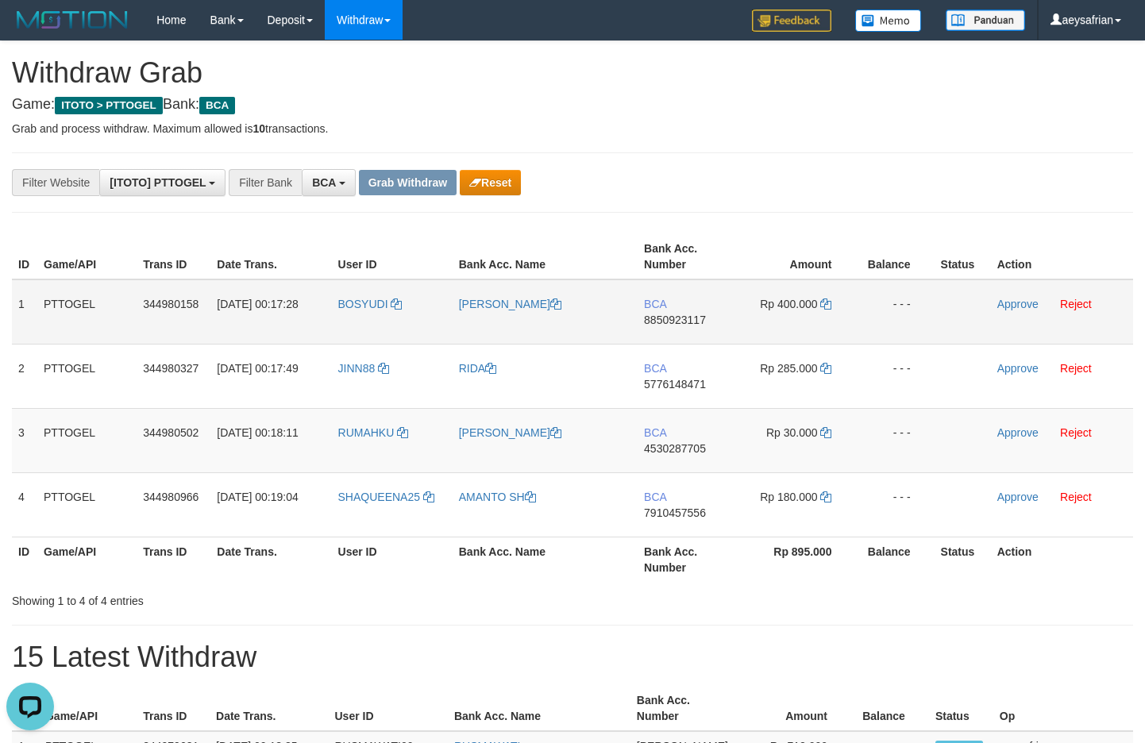
click at [694, 321] on span "8850923117" at bounding box center [675, 320] width 62 height 13
copy span "8850923117"
click at [694, 321] on span "8850923117" at bounding box center [675, 320] width 62 height 13
copy td "BCA 8850923117"
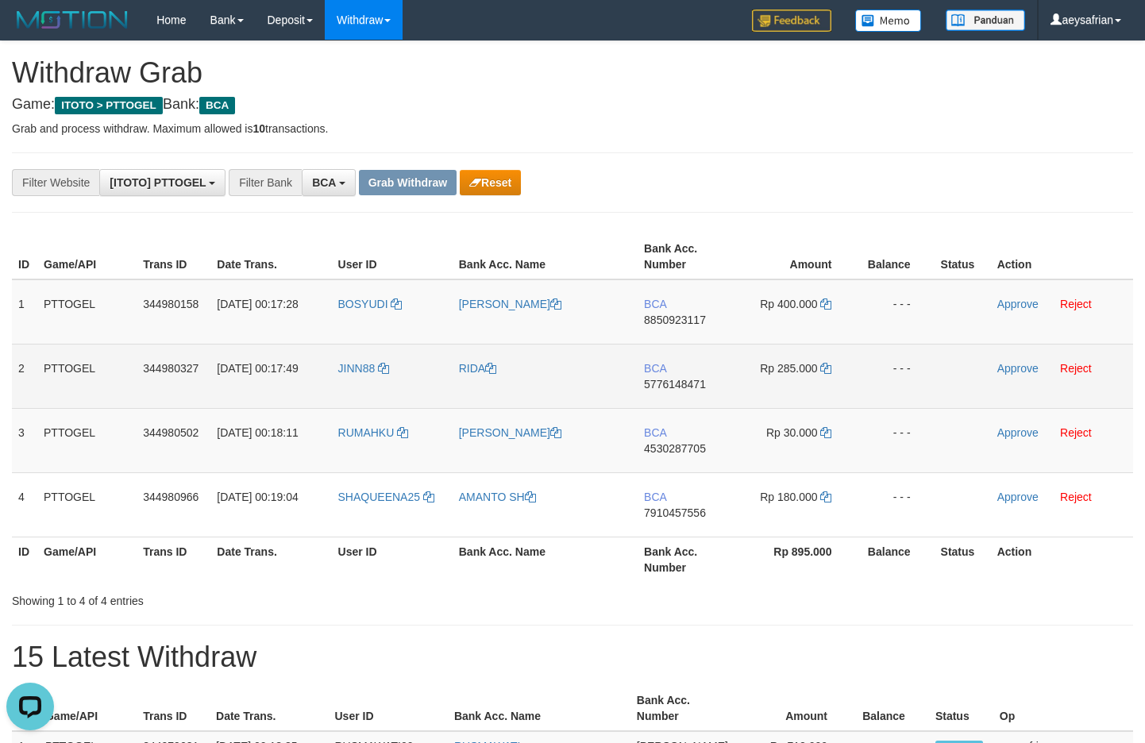
click at [701, 384] on span "5776148471" at bounding box center [675, 384] width 62 height 13
copy span "5776148471"
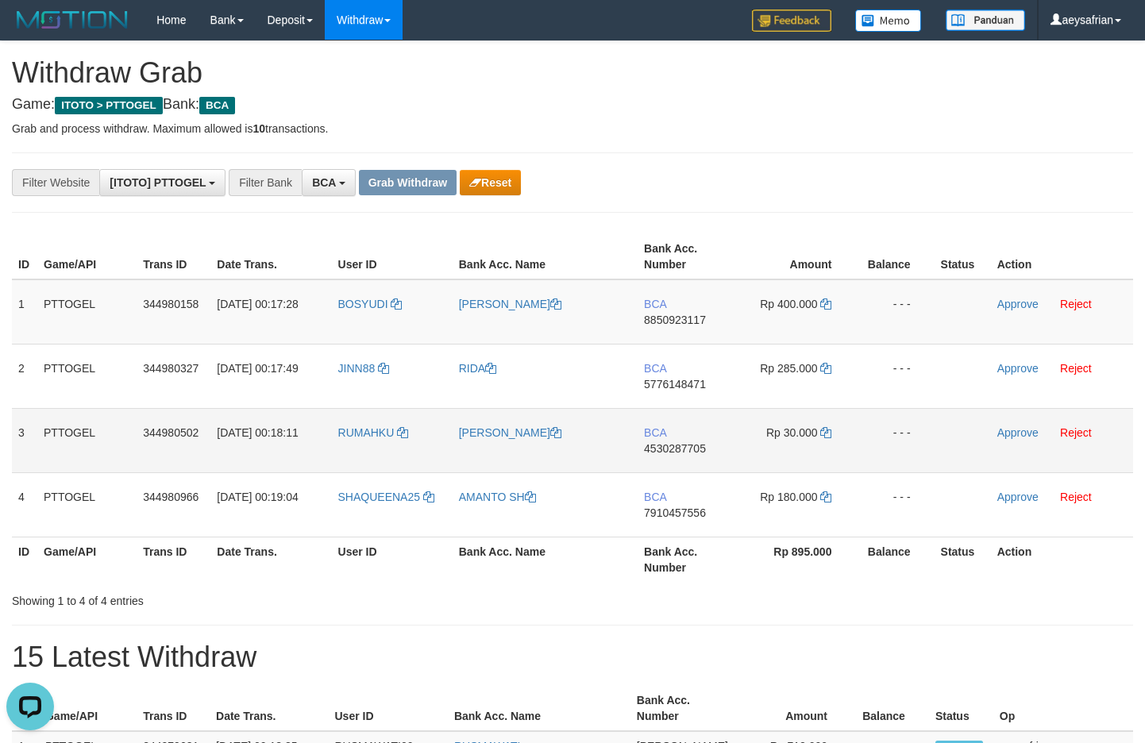
click at [692, 454] on span "4530287705" at bounding box center [675, 448] width 62 height 13
drag, startPoint x: 692, startPoint y: 454, endPoint x: 934, endPoint y: 304, distance: 285.0
click at [692, 454] on span "4530287705" at bounding box center [675, 448] width 62 height 13
copy span "4530287705"
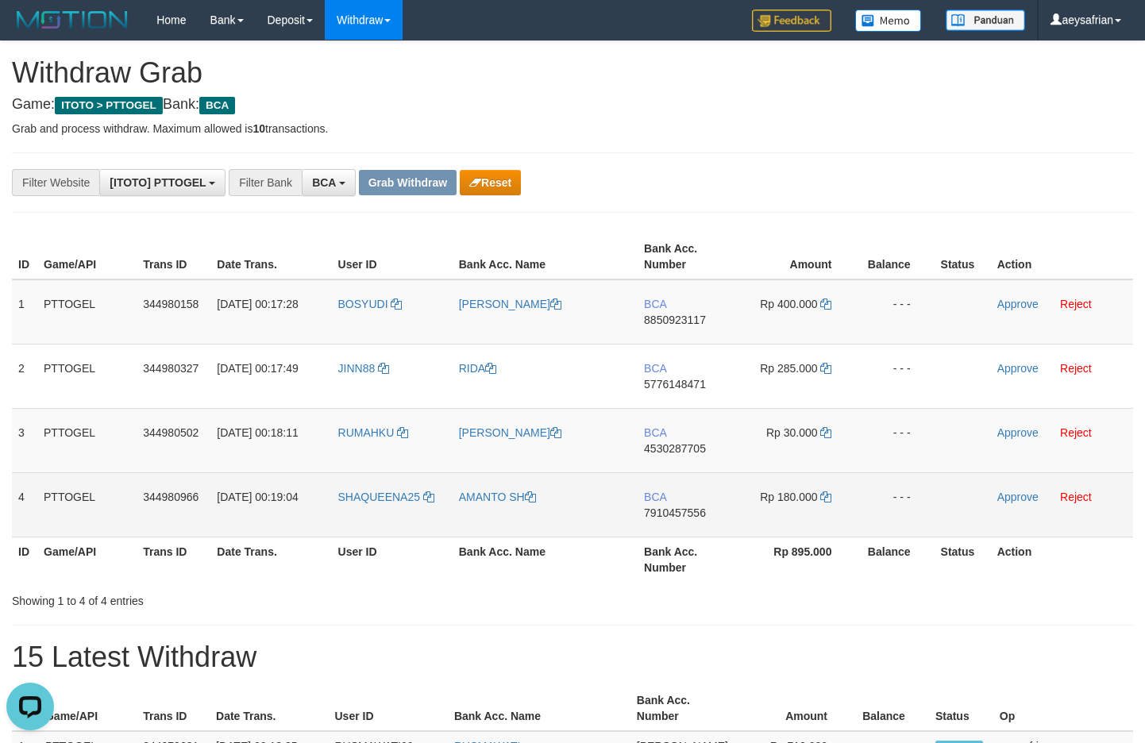
click at [679, 515] on span "7910457556" at bounding box center [675, 513] width 62 height 13
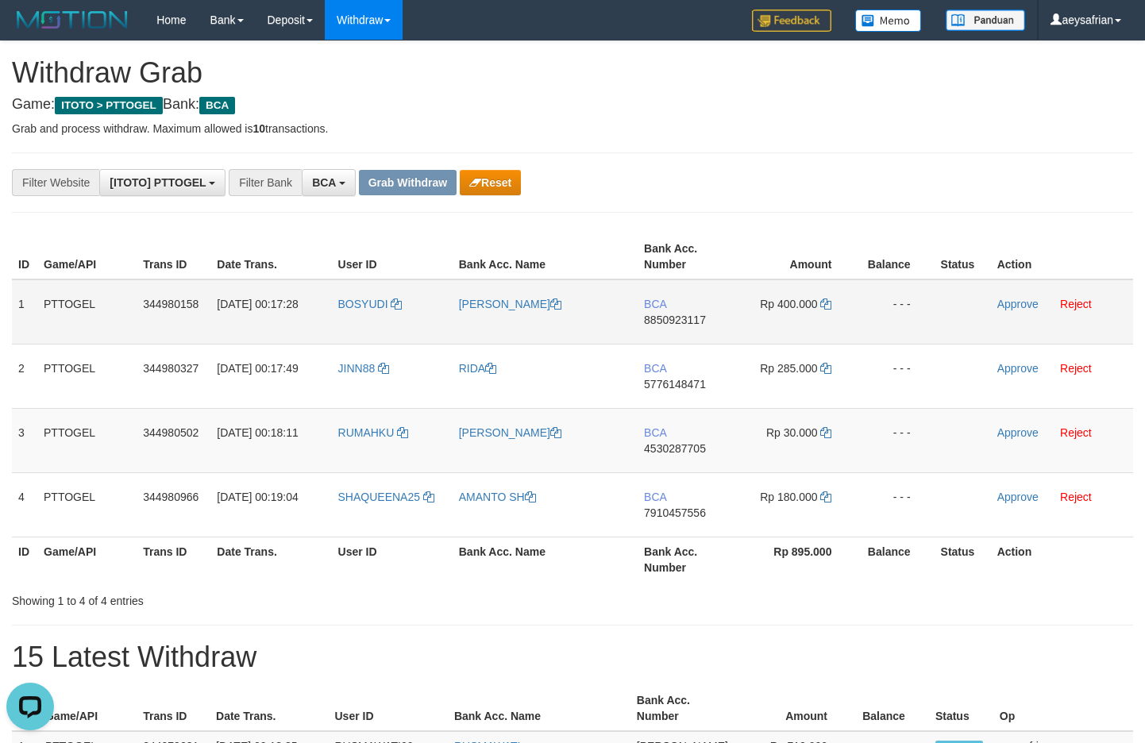
click at [662, 315] on span "8850923117" at bounding box center [675, 320] width 62 height 13
click at [670, 313] on td "BCA 8850923117" at bounding box center [687, 312] width 99 height 65
click at [666, 334] on td "BCA 8850923117" at bounding box center [687, 312] width 99 height 65
click at [667, 326] on td "BCA 8850923117" at bounding box center [687, 312] width 99 height 65
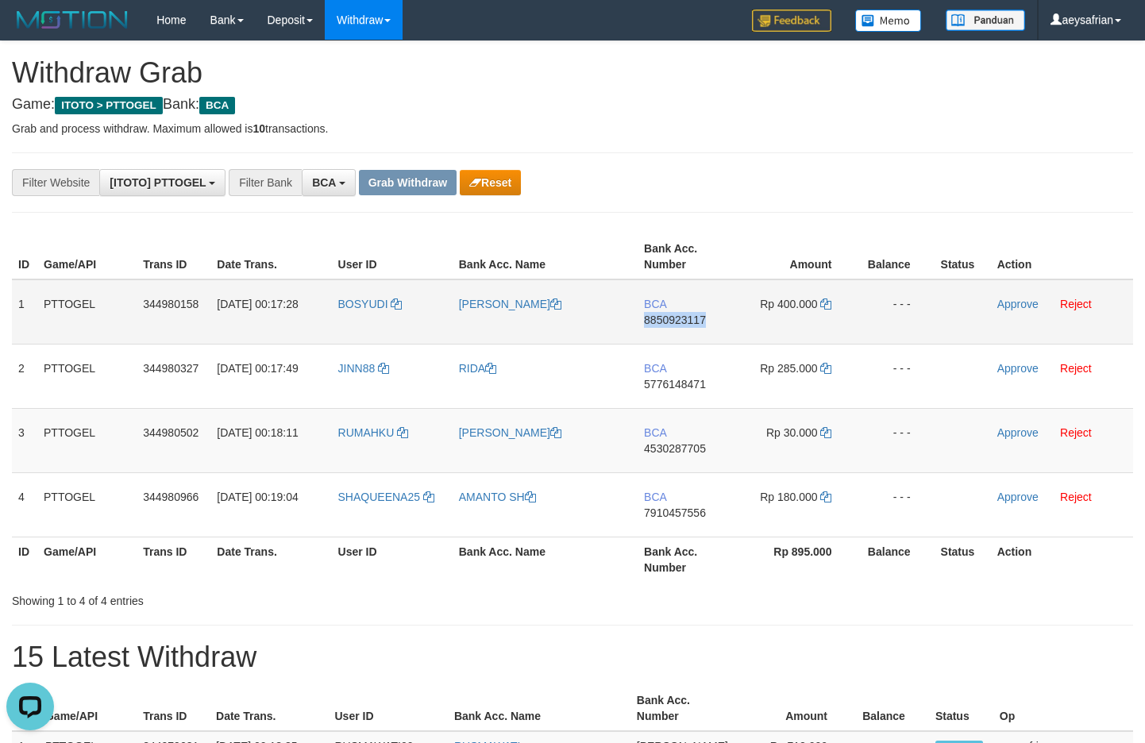
click at [667, 326] on span "8850923117" at bounding box center [675, 320] width 62 height 13
click at [668, 323] on span "8850923117" at bounding box center [675, 320] width 62 height 13
click at [668, 322] on span "8850923117" at bounding box center [675, 320] width 62 height 13
click at [823, 306] on icon at bounding box center [825, 304] width 11 height 11
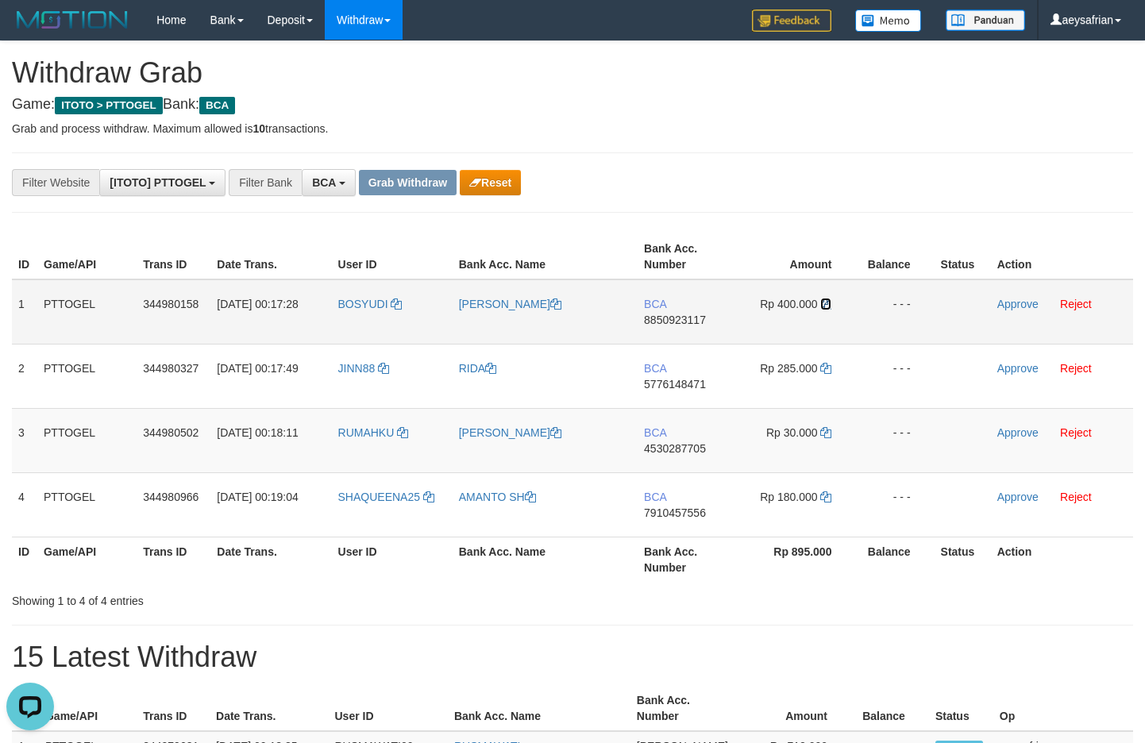
click at [823, 306] on icon at bounding box center [825, 304] width 11 height 11
click at [1019, 302] on link "Approve" at bounding box center [1018, 304] width 41 height 13
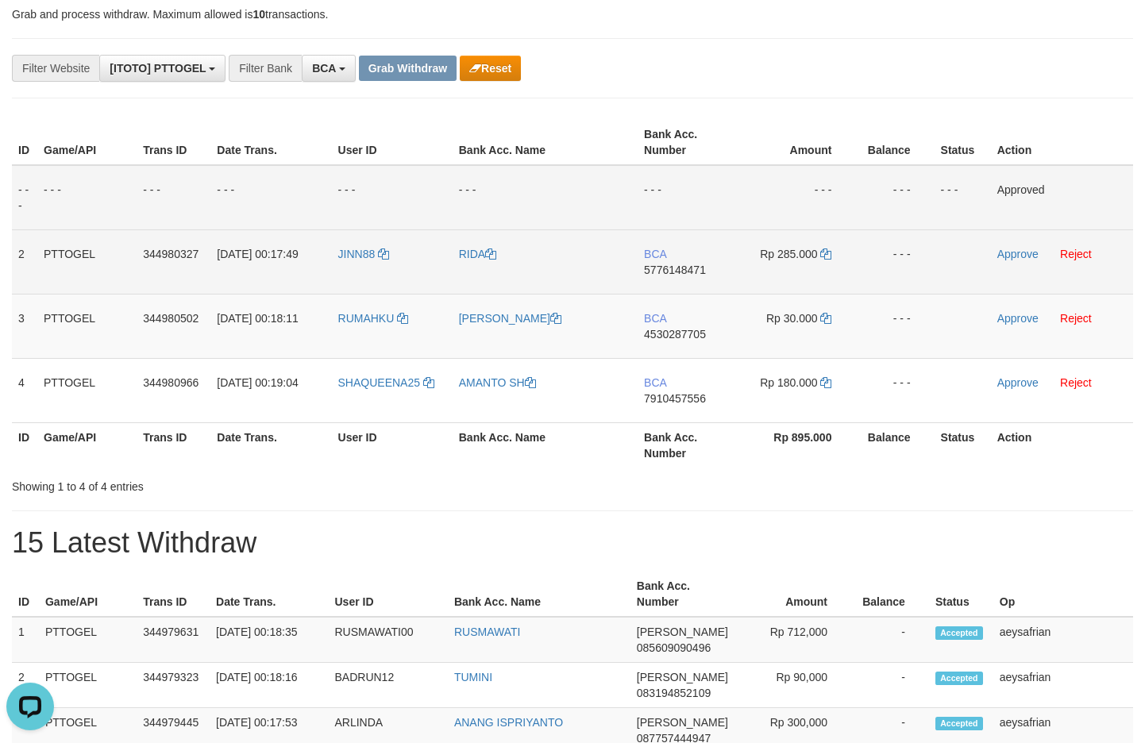
scroll to position [191, 0]
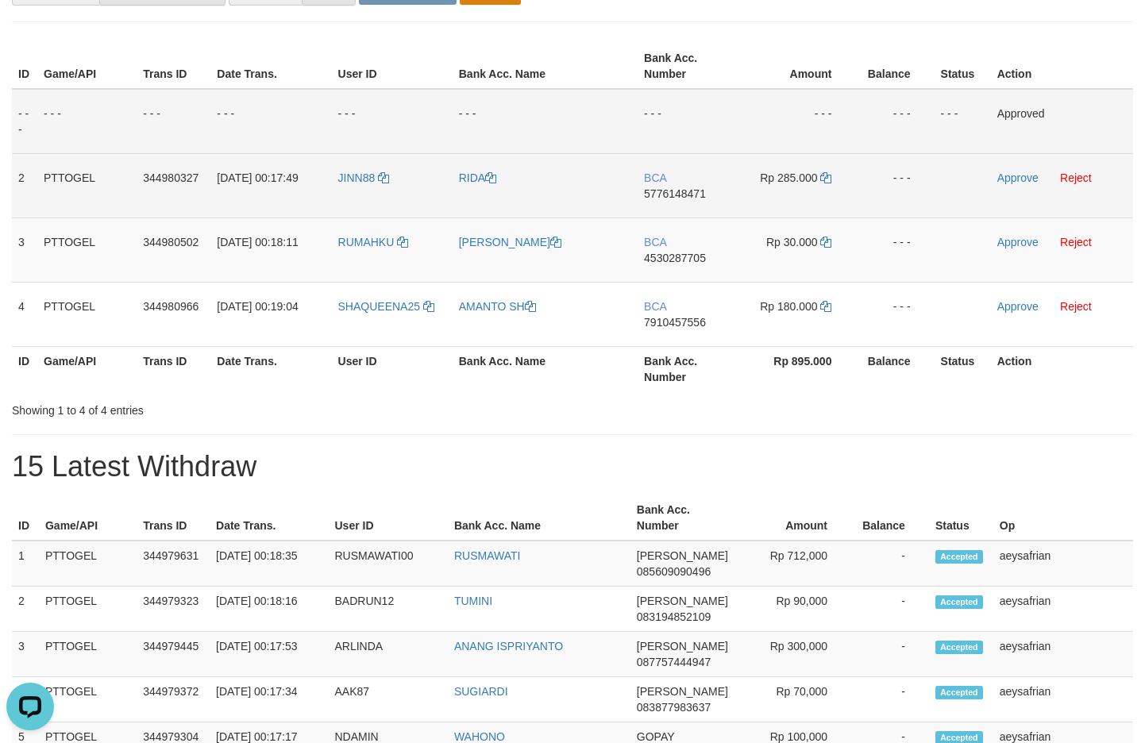
click at [663, 193] on span "5776148471" at bounding box center [675, 193] width 62 height 13
click at [662, 193] on span "5776148471" at bounding box center [675, 193] width 62 height 13
click at [662, 194] on span "5776148471" at bounding box center [675, 193] width 62 height 13
click at [667, 195] on span "5776148471" at bounding box center [675, 193] width 62 height 13
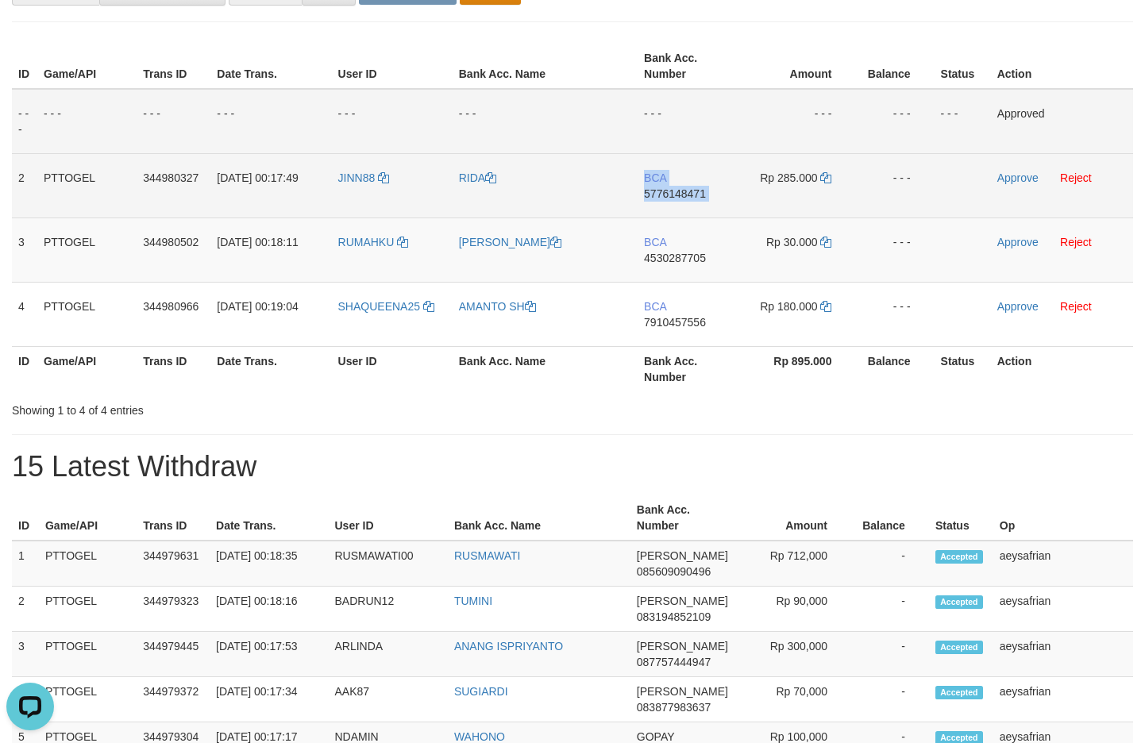
click at [667, 195] on span "5776148471" at bounding box center [675, 193] width 62 height 13
click at [813, 180] on span "Rp 285.000" at bounding box center [788, 178] width 57 height 13
click at [817, 180] on span "Rp 285.000" at bounding box center [788, 178] width 57 height 13
click at [821, 178] on td "Rp 285.000" at bounding box center [796, 185] width 118 height 64
click at [825, 177] on icon at bounding box center [825, 177] width 11 height 11
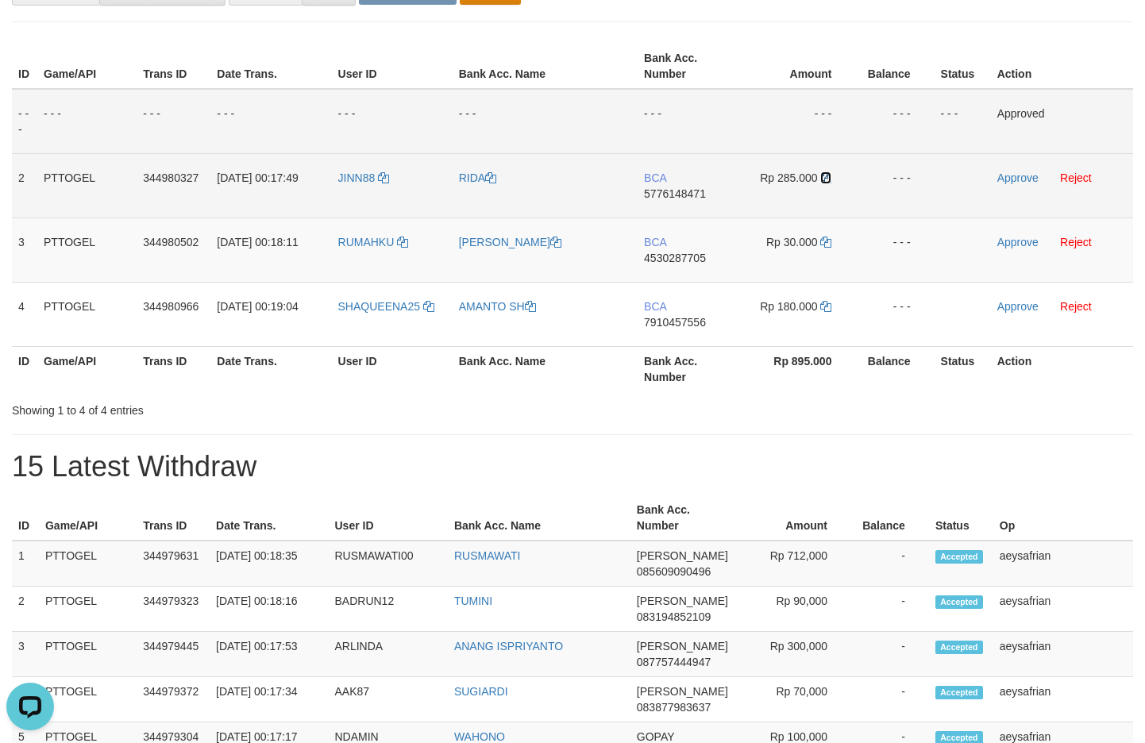
click at [825, 177] on icon at bounding box center [825, 177] width 11 height 11
click at [1032, 173] on link "Approve" at bounding box center [1018, 178] width 41 height 13
click at [683, 260] on span "4530287705" at bounding box center [675, 258] width 62 height 13
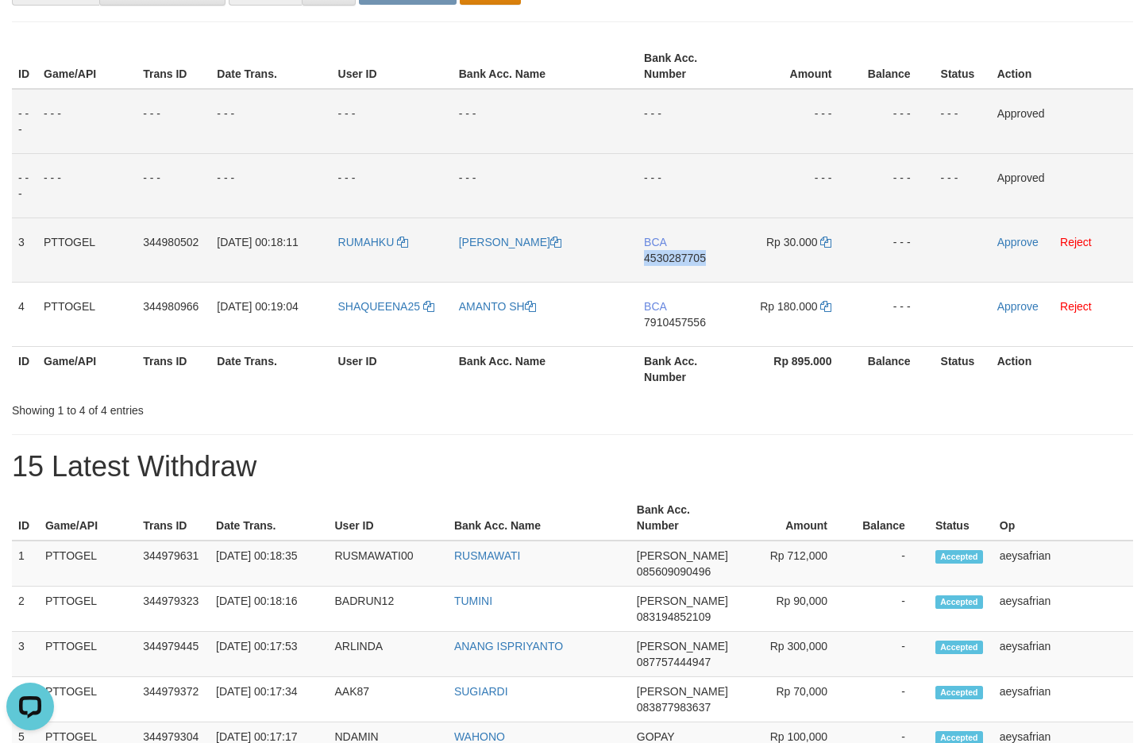
click at [683, 260] on span "4530287705" at bounding box center [675, 258] width 62 height 13
click at [658, 256] on span "4530287705" at bounding box center [675, 258] width 62 height 13
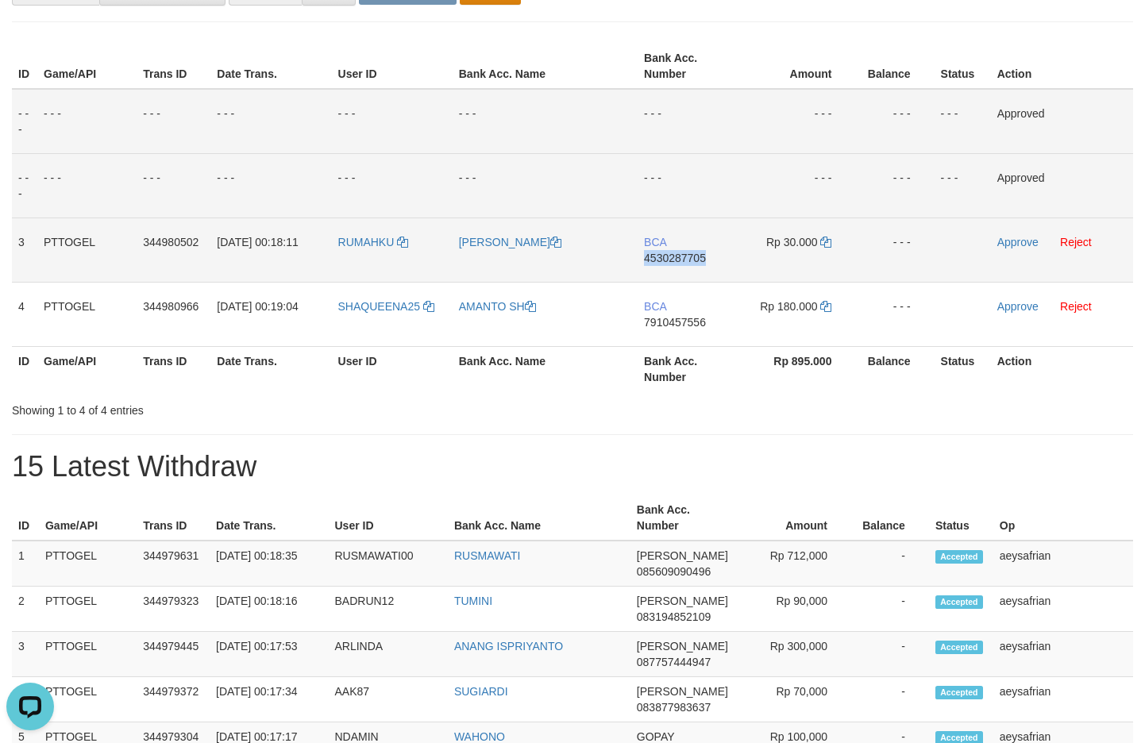
click at [658, 256] on span "4530287705" at bounding box center [675, 258] width 62 height 13
drag, startPoint x: 558, startPoint y: 389, endPoint x: 659, endPoint y: 299, distance: 135.0
click at [559, 390] on th "Bank Acc. Name" at bounding box center [545, 368] width 185 height 45
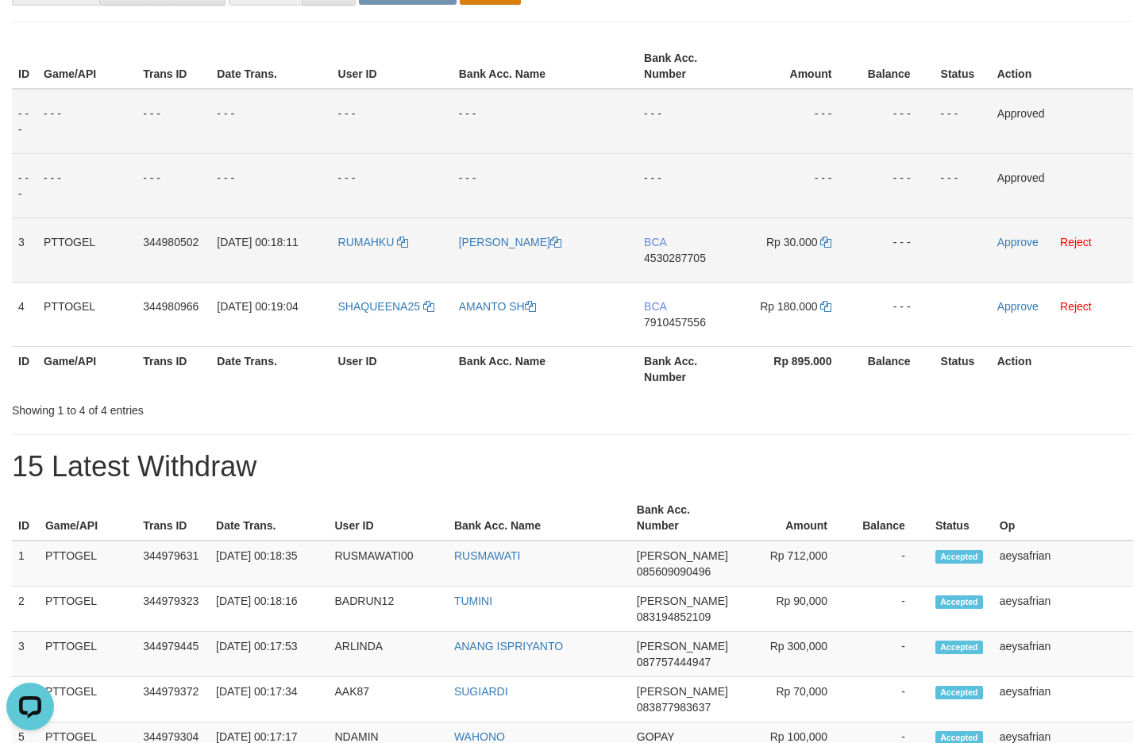
click at [672, 257] on span "4530287705" at bounding box center [675, 258] width 62 height 13
click at [829, 243] on icon at bounding box center [825, 242] width 11 height 11
click at [828, 243] on icon at bounding box center [825, 242] width 11 height 11
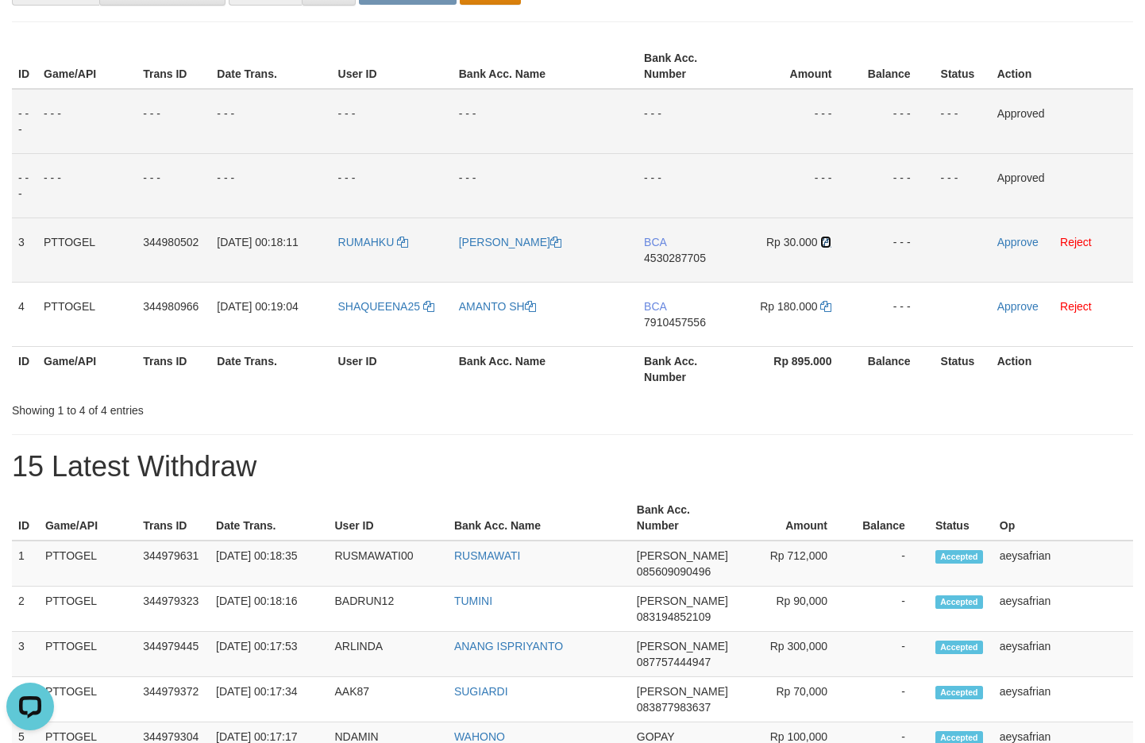
click at [829, 243] on icon at bounding box center [825, 242] width 11 height 11
click at [1013, 238] on link "Approve" at bounding box center [1018, 242] width 41 height 13
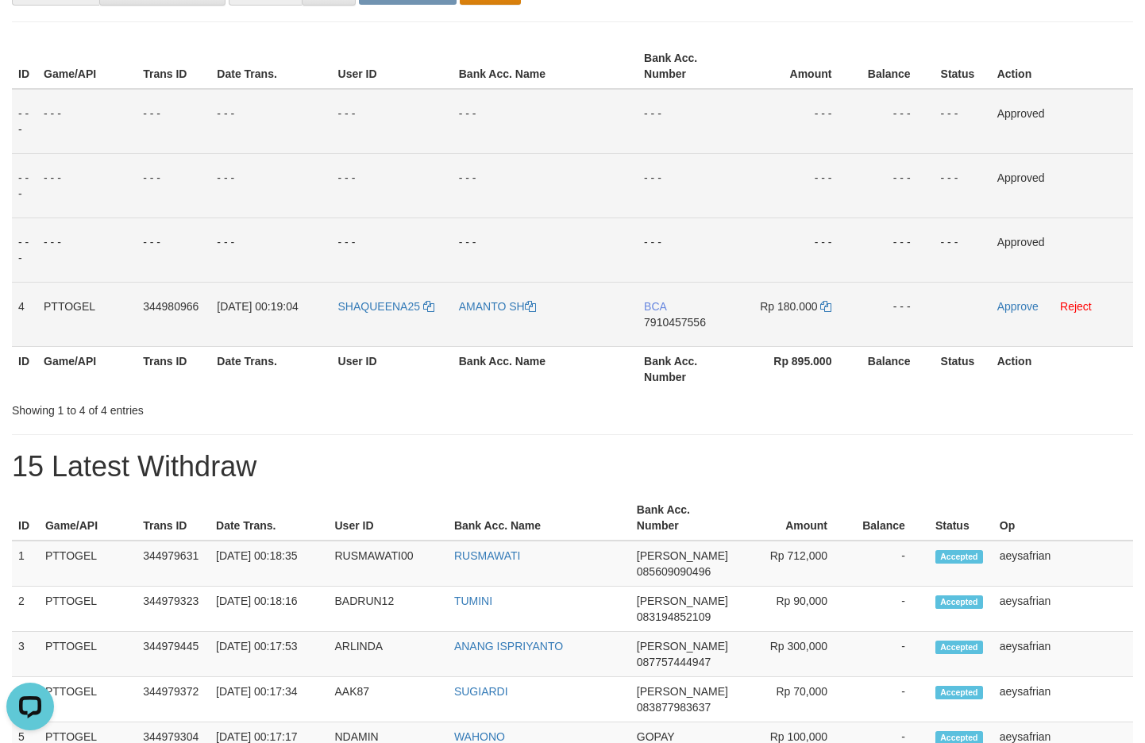
click at [691, 319] on span "7910457556" at bounding box center [675, 322] width 62 height 13
drag, startPoint x: 718, startPoint y: 317, endPoint x: 676, endPoint y: 322, distance: 42.5
click at [689, 324] on td "BCA 7910457556" at bounding box center [687, 314] width 99 height 64
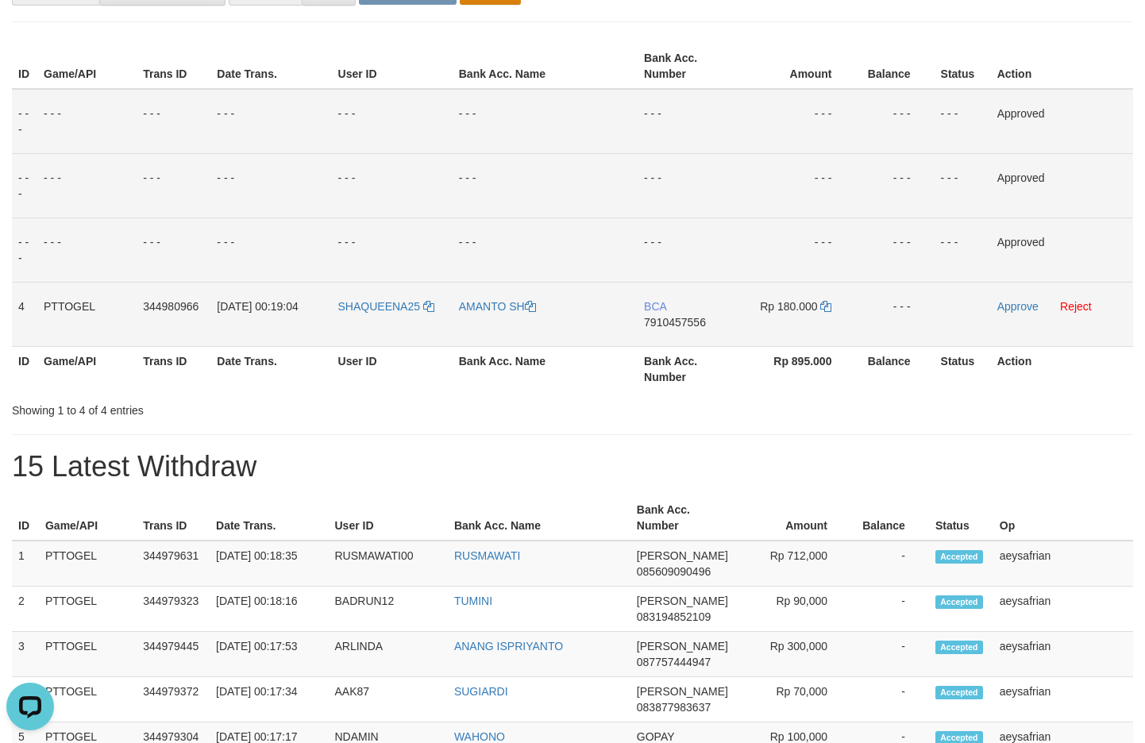
click at [676, 322] on span "7910457556" at bounding box center [675, 322] width 62 height 13
click at [681, 319] on span "7910457556" at bounding box center [675, 322] width 62 height 13
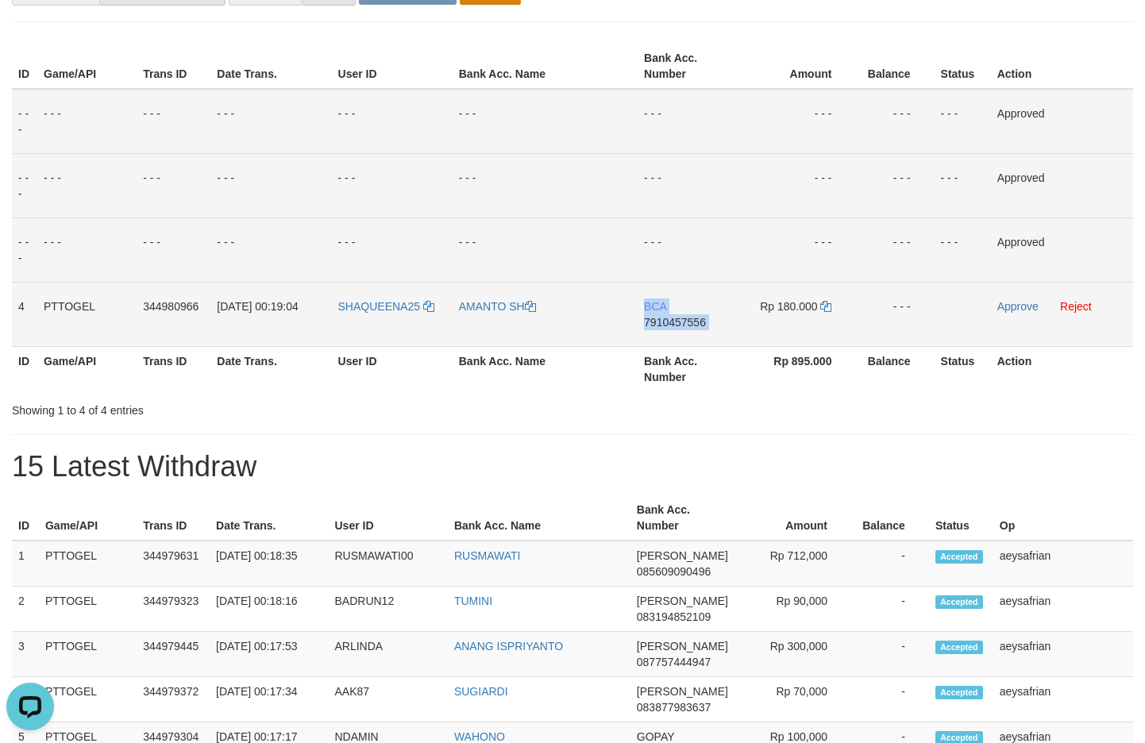
click at [681, 319] on span "7910457556" at bounding box center [675, 322] width 62 height 13
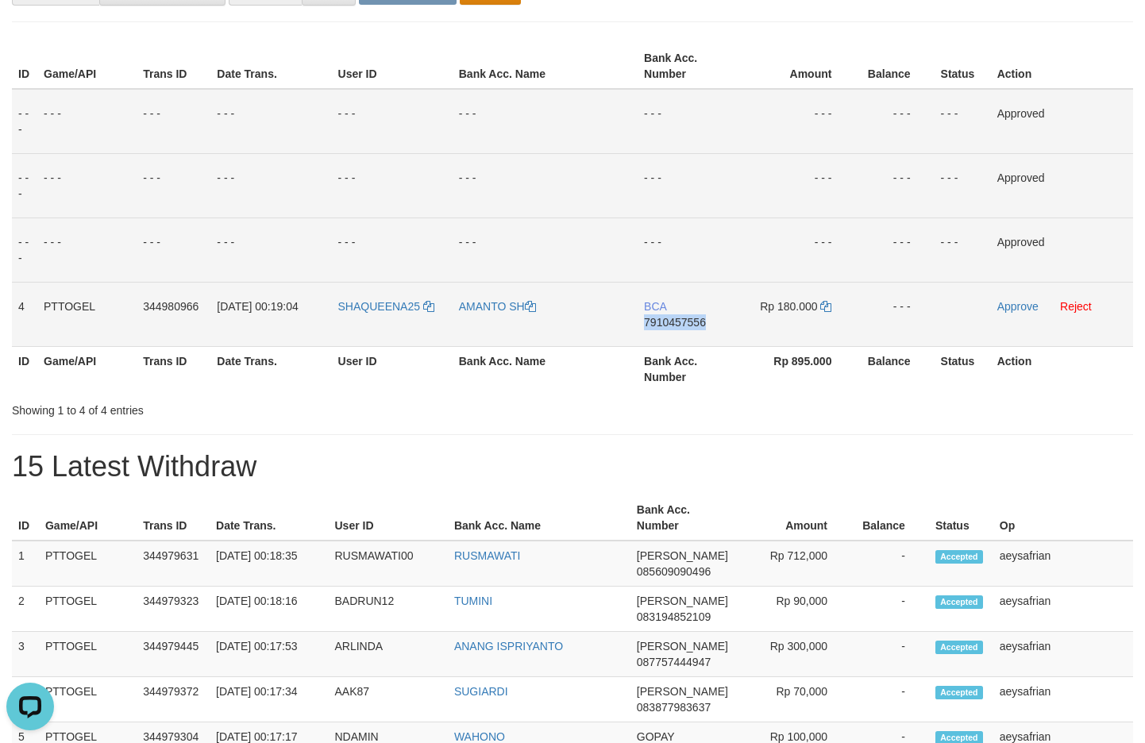
click at [681, 319] on span "7910457556" at bounding box center [675, 322] width 62 height 13
click at [826, 306] on icon at bounding box center [825, 306] width 11 height 11
click at [1025, 304] on link "Approve" at bounding box center [1018, 306] width 41 height 13
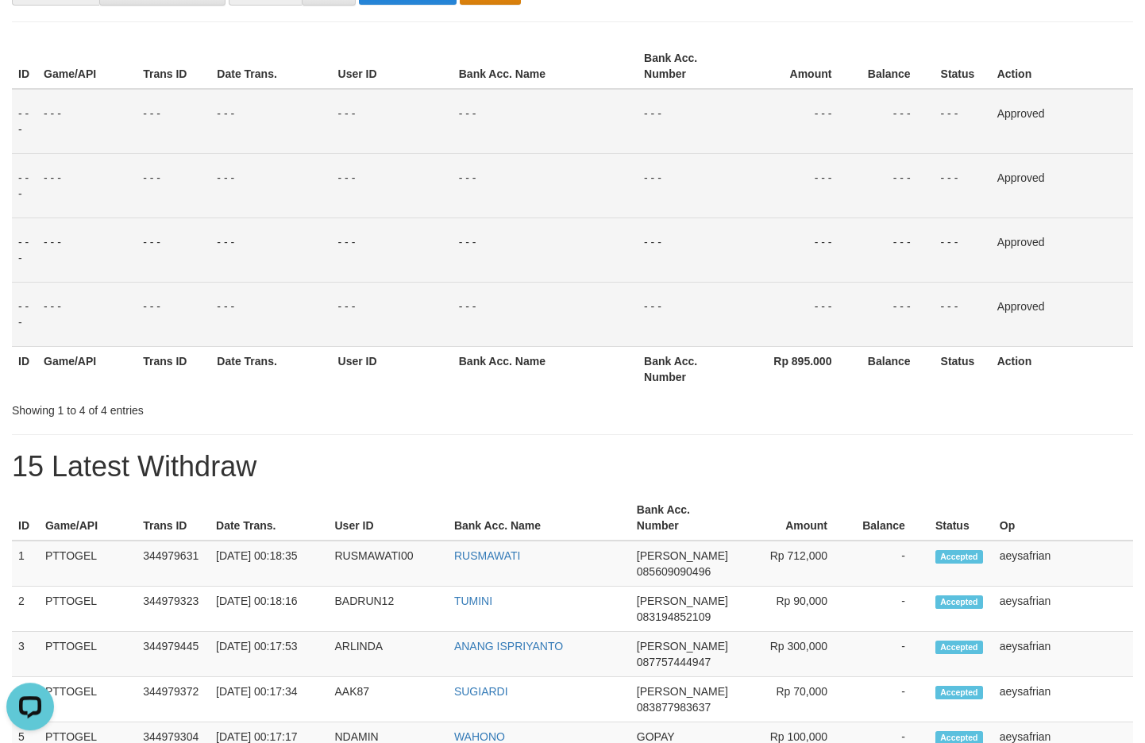
scroll to position [0, 0]
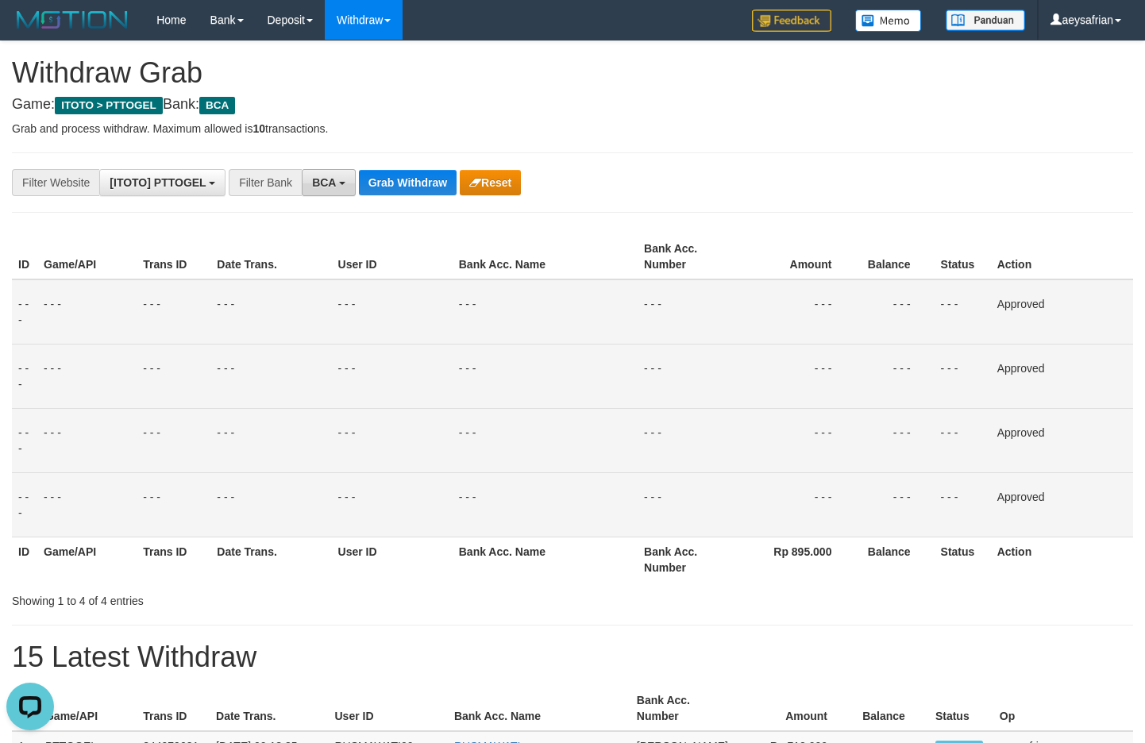
click at [329, 191] on button "BCA" at bounding box center [329, 182] width 54 height 27
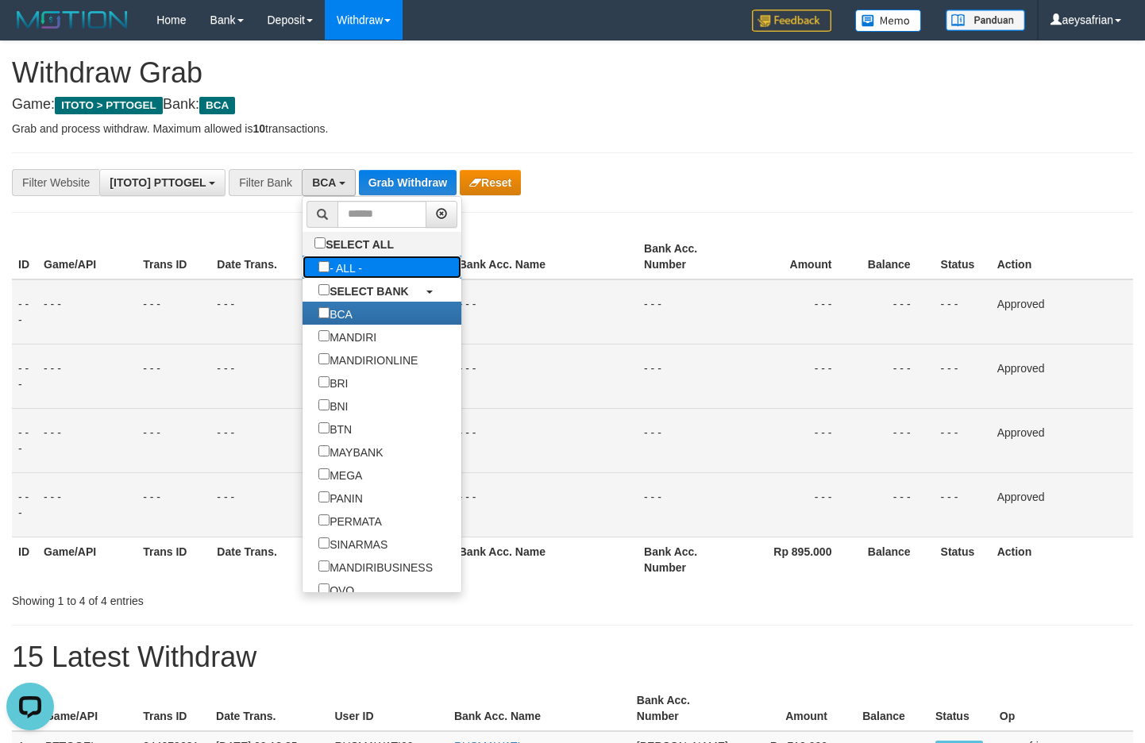
click at [303, 272] on label "- ALL -" at bounding box center [340, 267] width 75 height 23
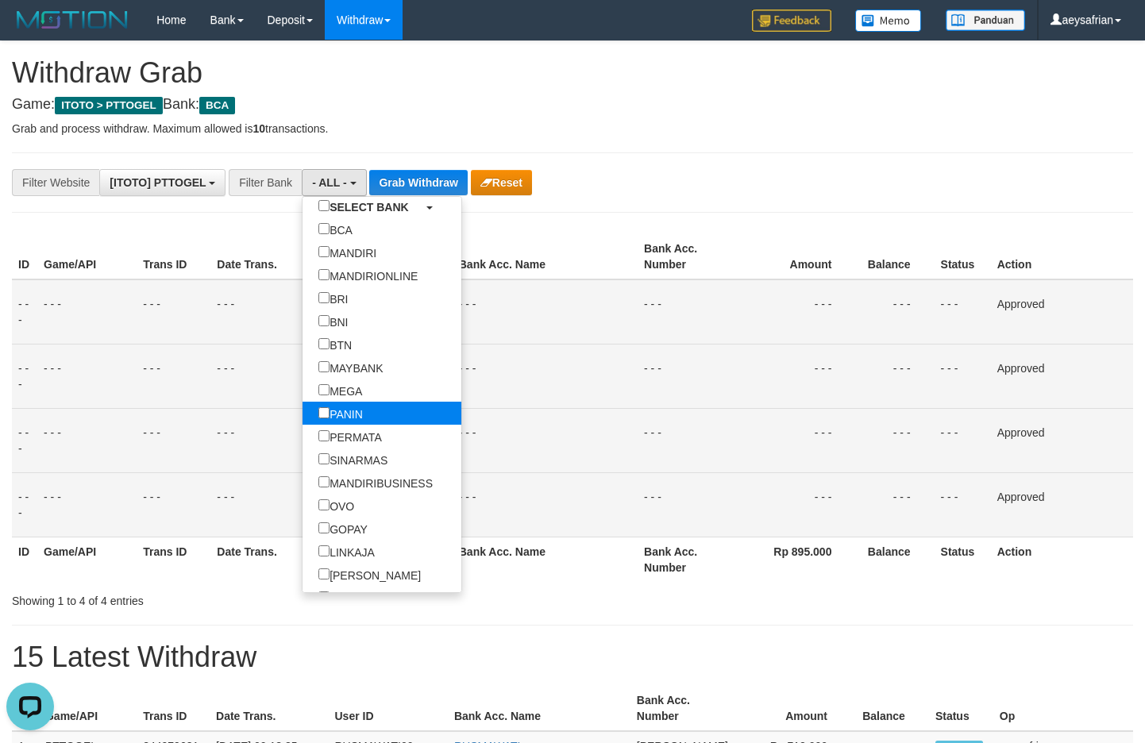
scroll to position [153, 0]
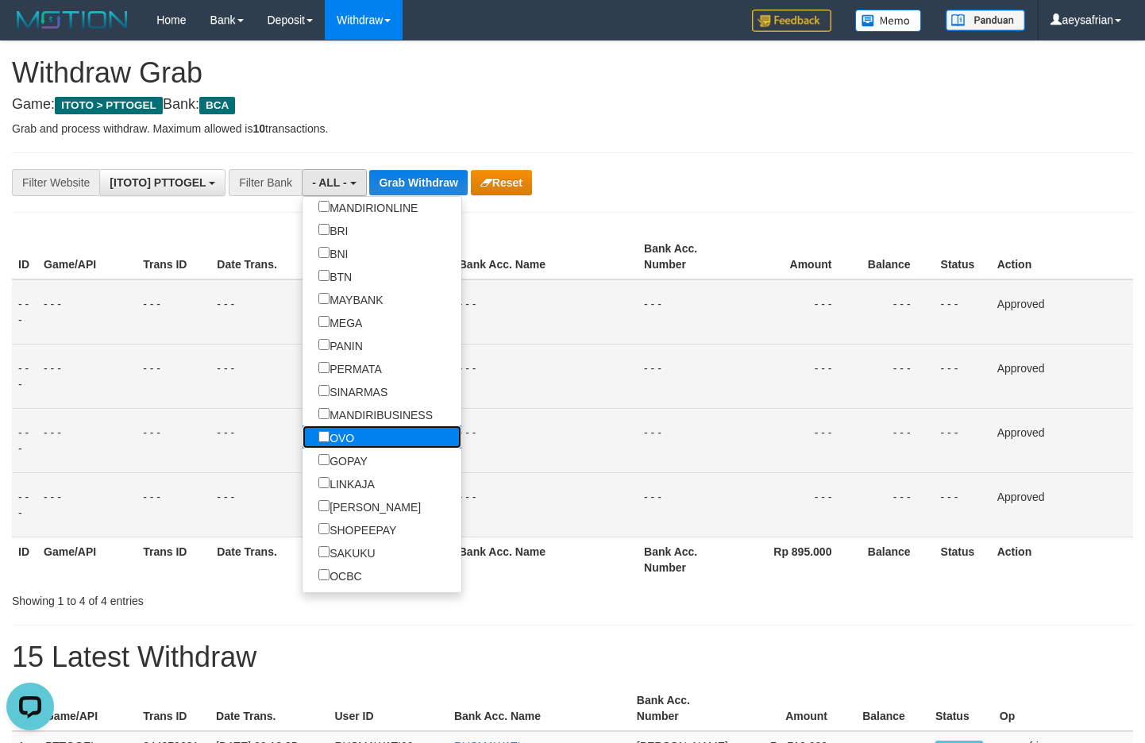
click at [303, 443] on label "OVO" at bounding box center [337, 437] width 68 height 23
select select "***"
click at [303, 465] on label "GOPAY" at bounding box center [343, 460] width 81 height 23
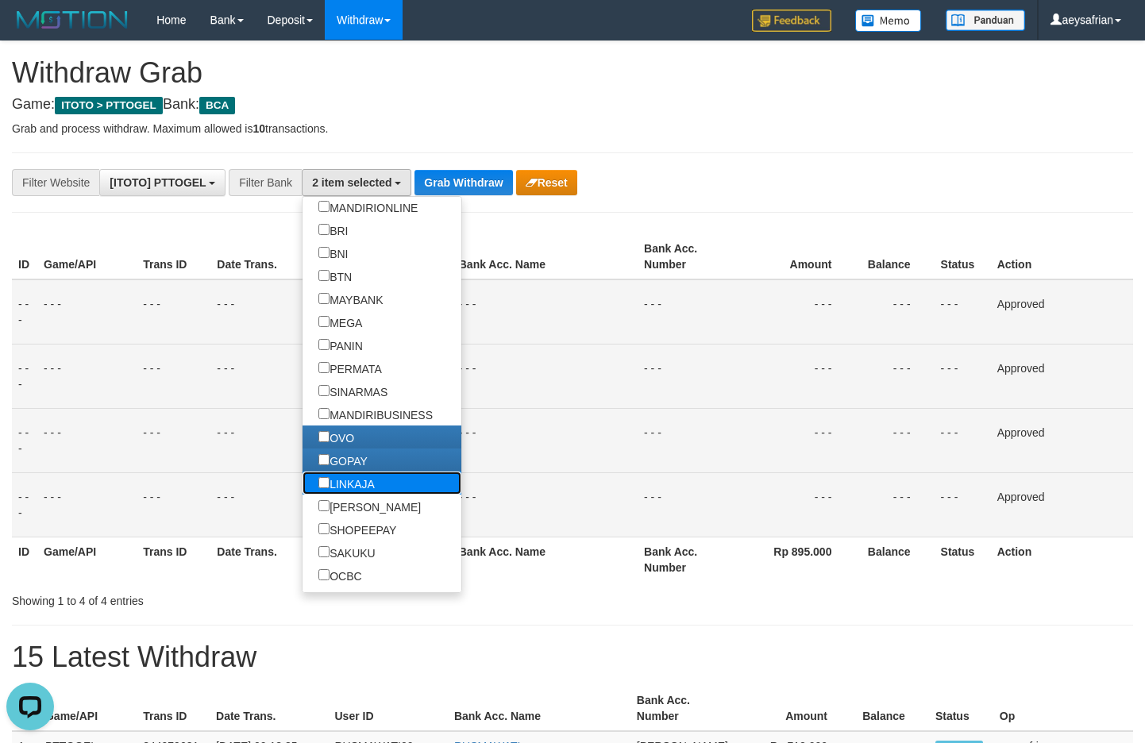
click at [303, 478] on label "LINKAJA" at bounding box center [347, 483] width 88 height 23
click at [303, 497] on label "[PERSON_NAME]" at bounding box center [370, 506] width 134 height 23
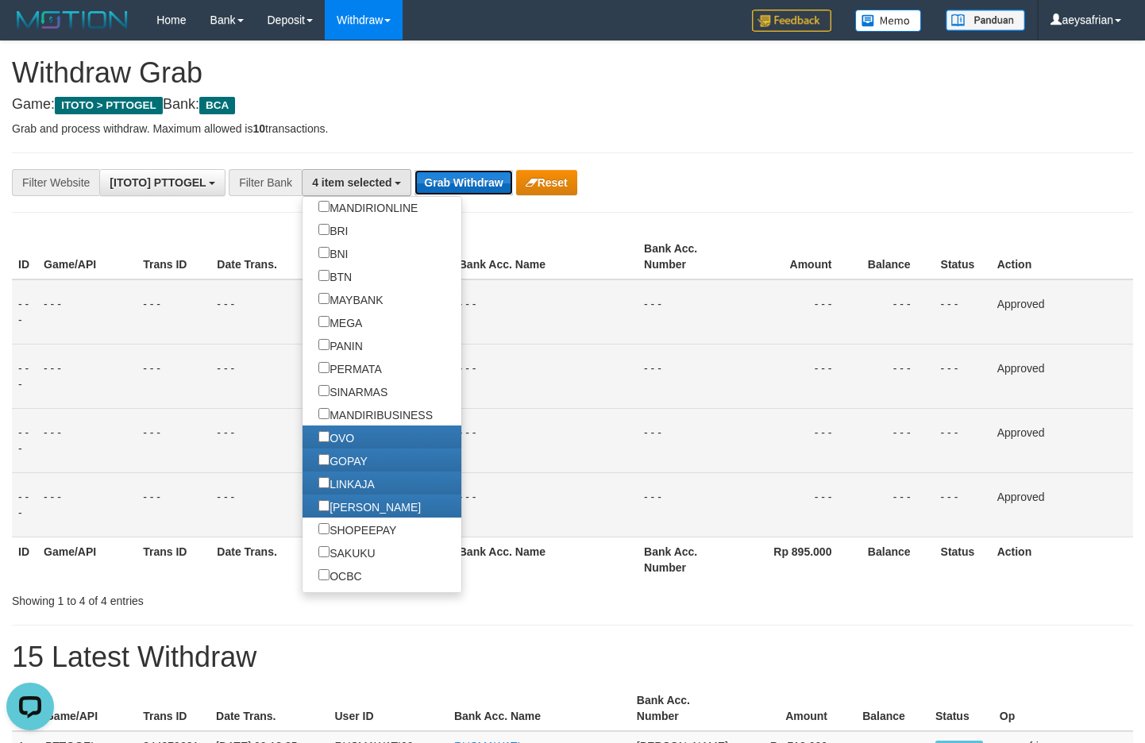
click at [464, 179] on button "Grab Withdraw" at bounding box center [464, 182] width 98 height 25
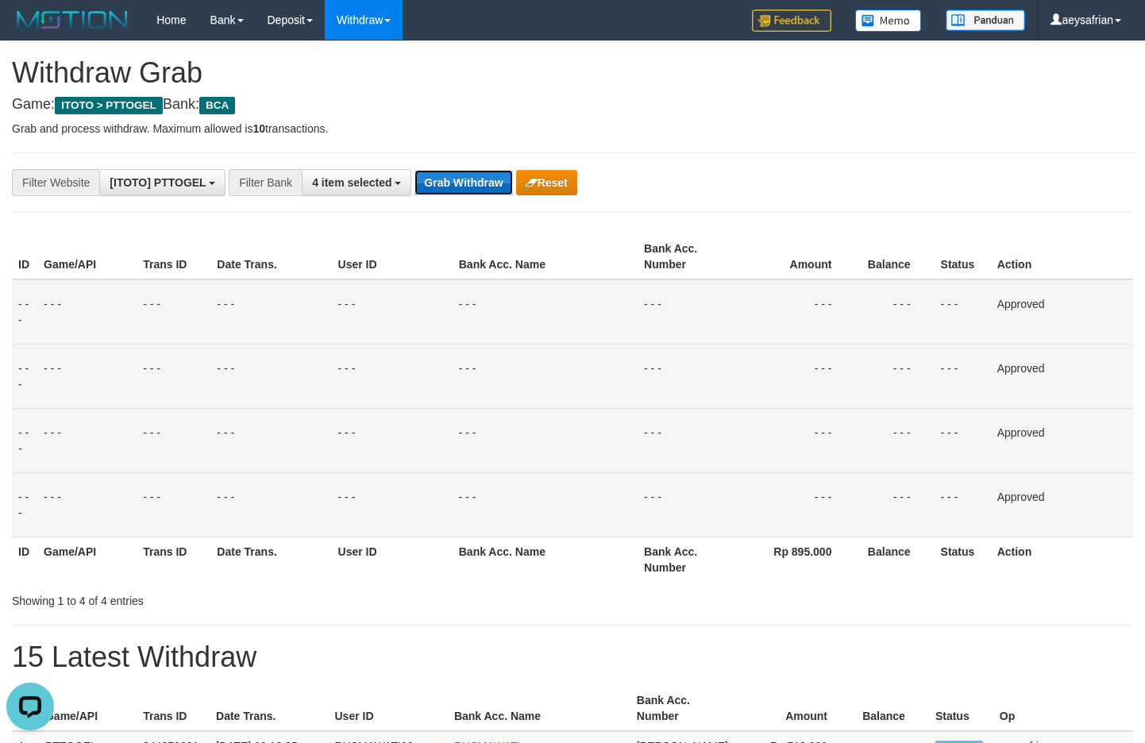
click at [464, 179] on button "Grab Withdraw" at bounding box center [464, 182] width 98 height 25
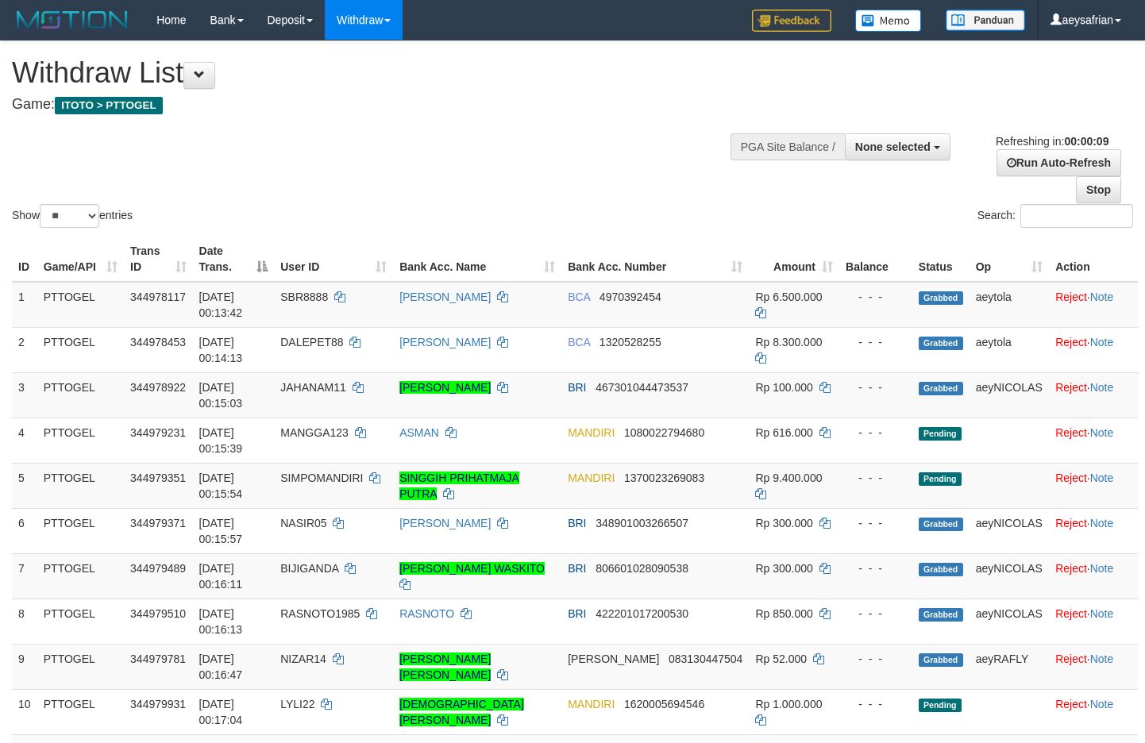
select select
select select "**"
select select
select select "**"
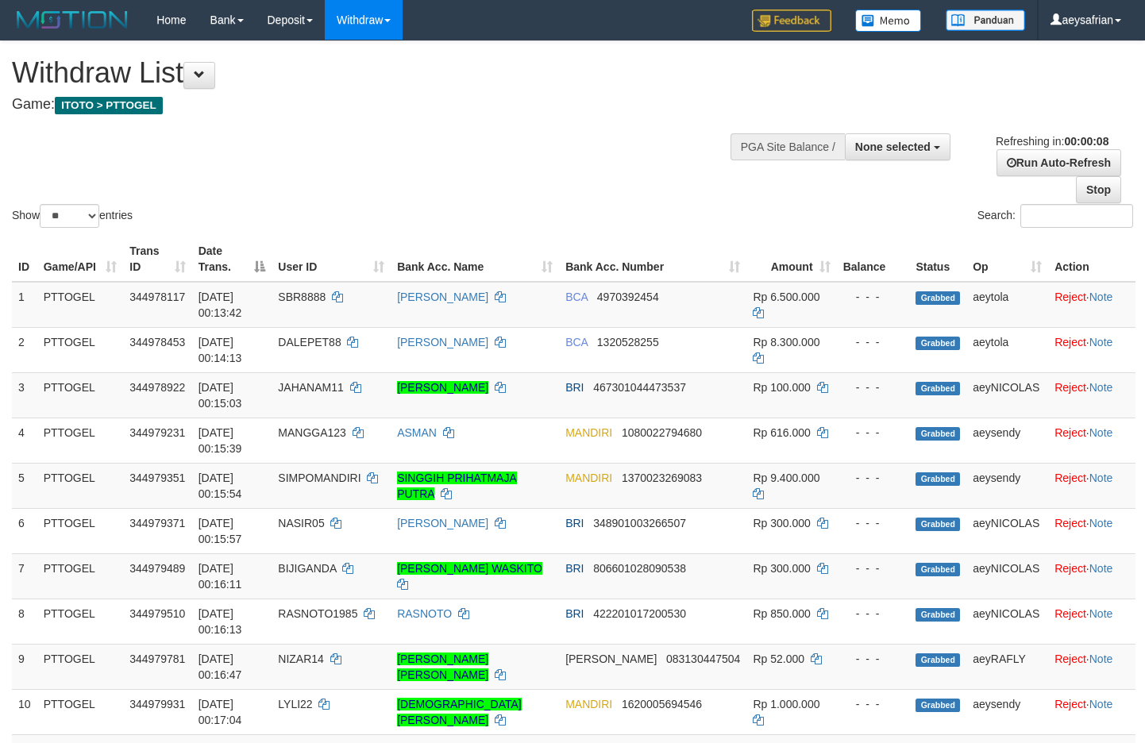
select select
select select "**"
select select
select select "**"
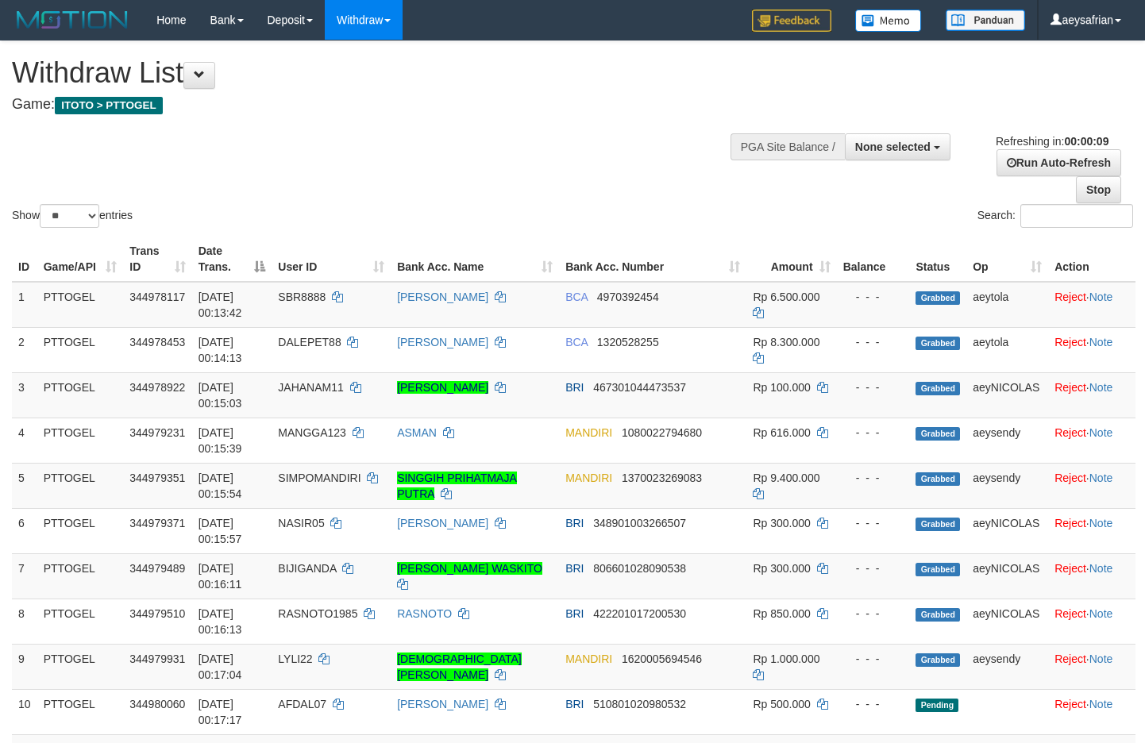
select select
select select "**"
select select
select select "**"
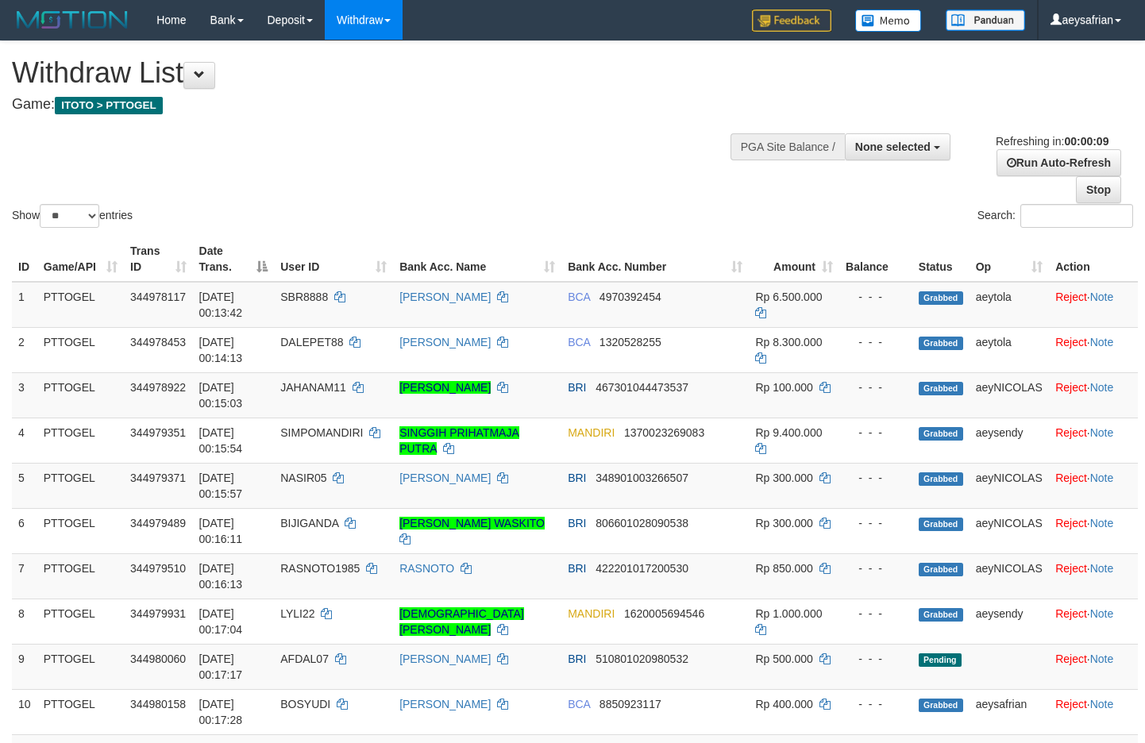
select select
select select "**"
select select
select select "**"
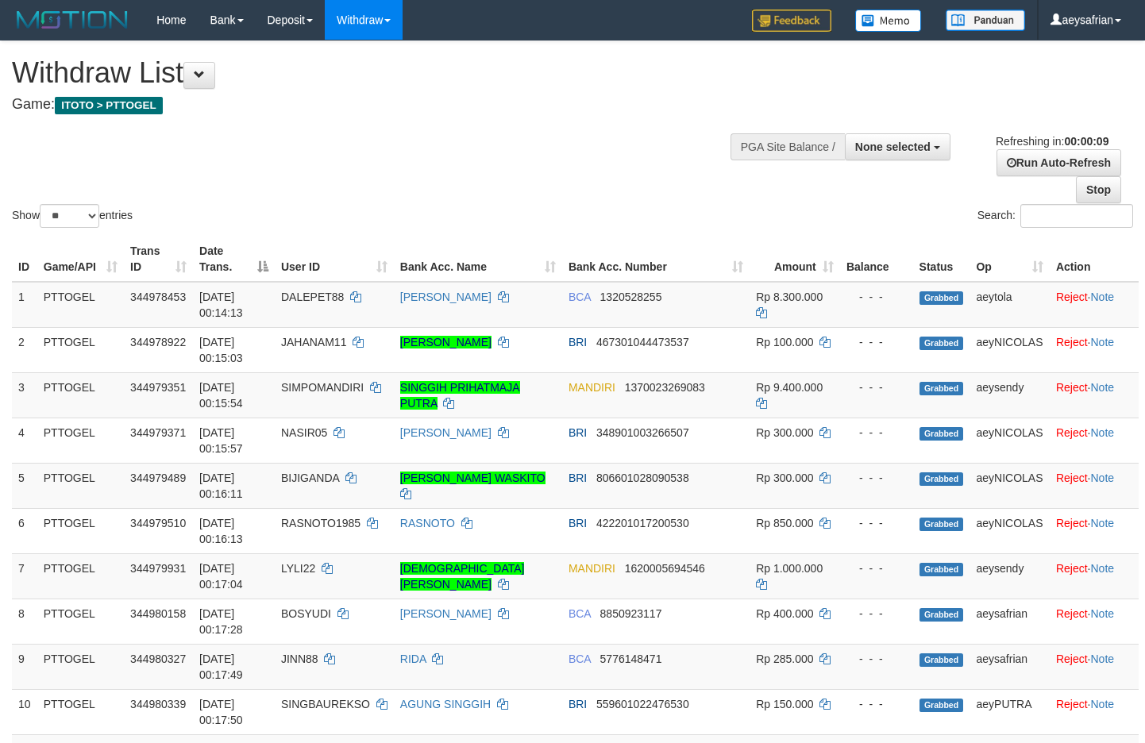
select select
select select "**"
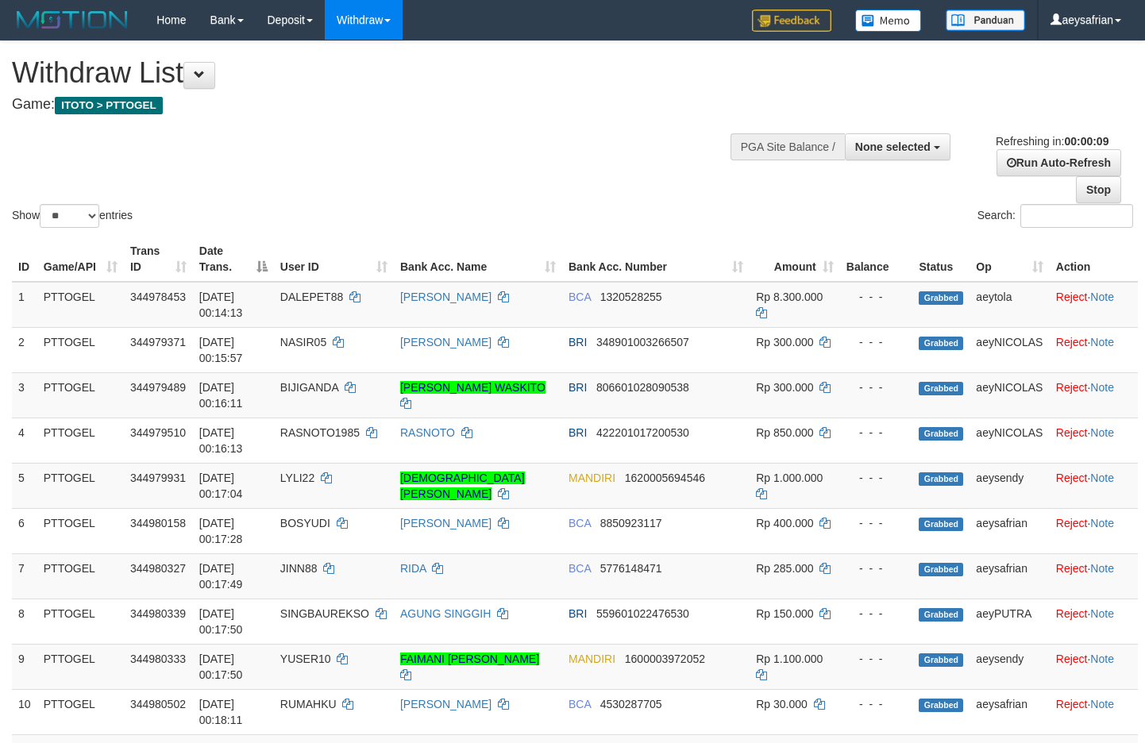
select select
select select "**"
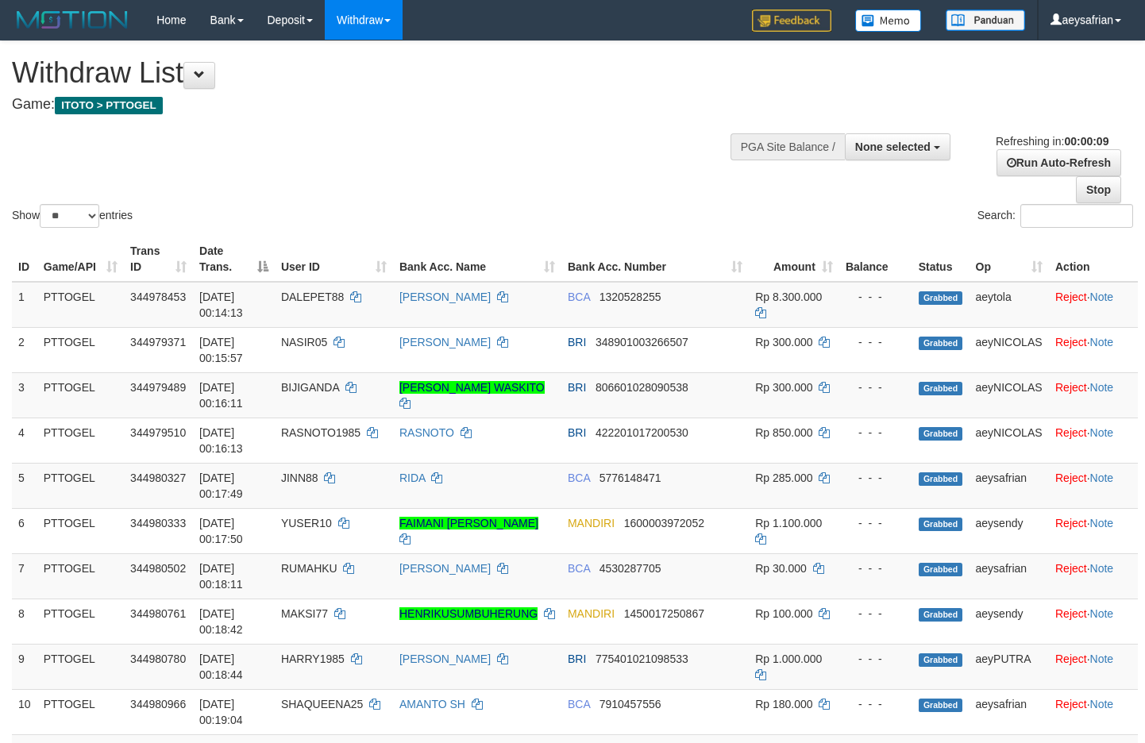
select select
select select "**"
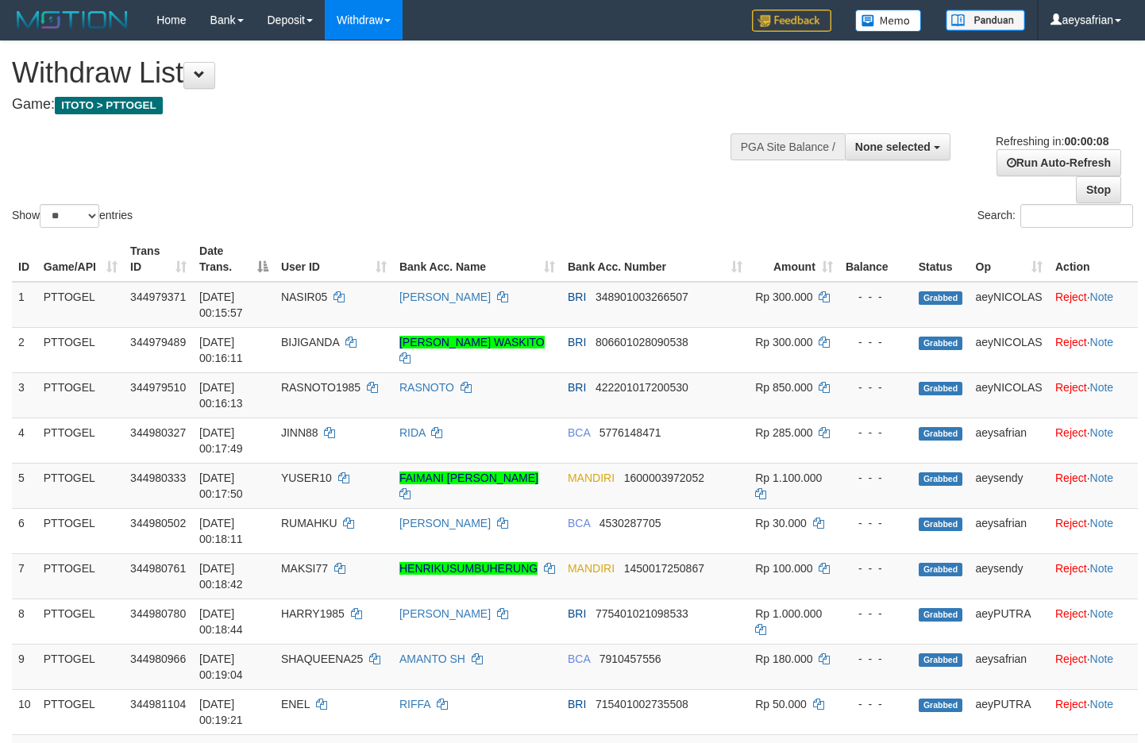
select select
select select "**"
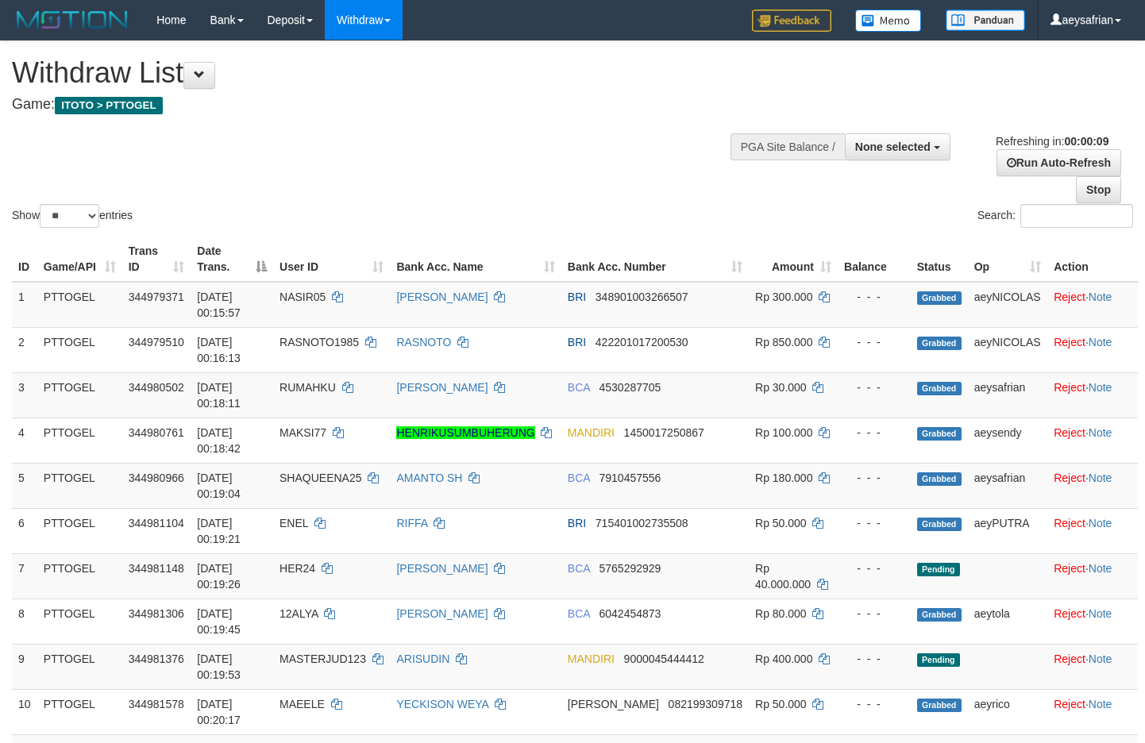
select select
select select "**"
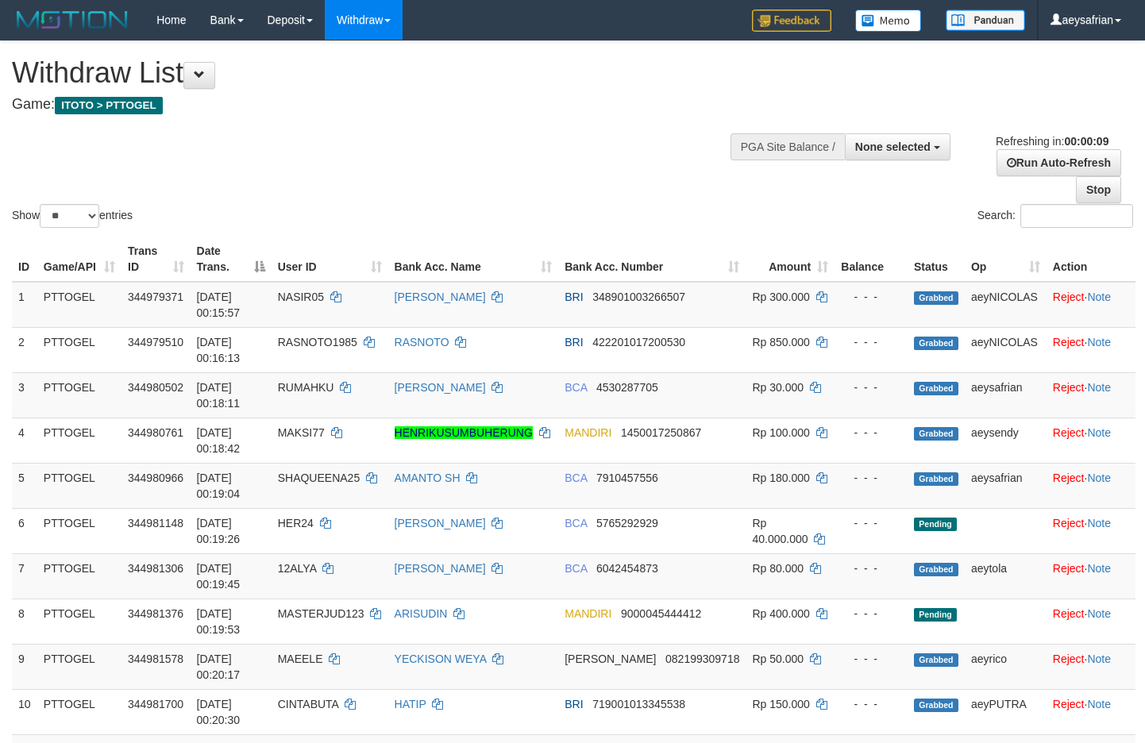
select select
select select "**"
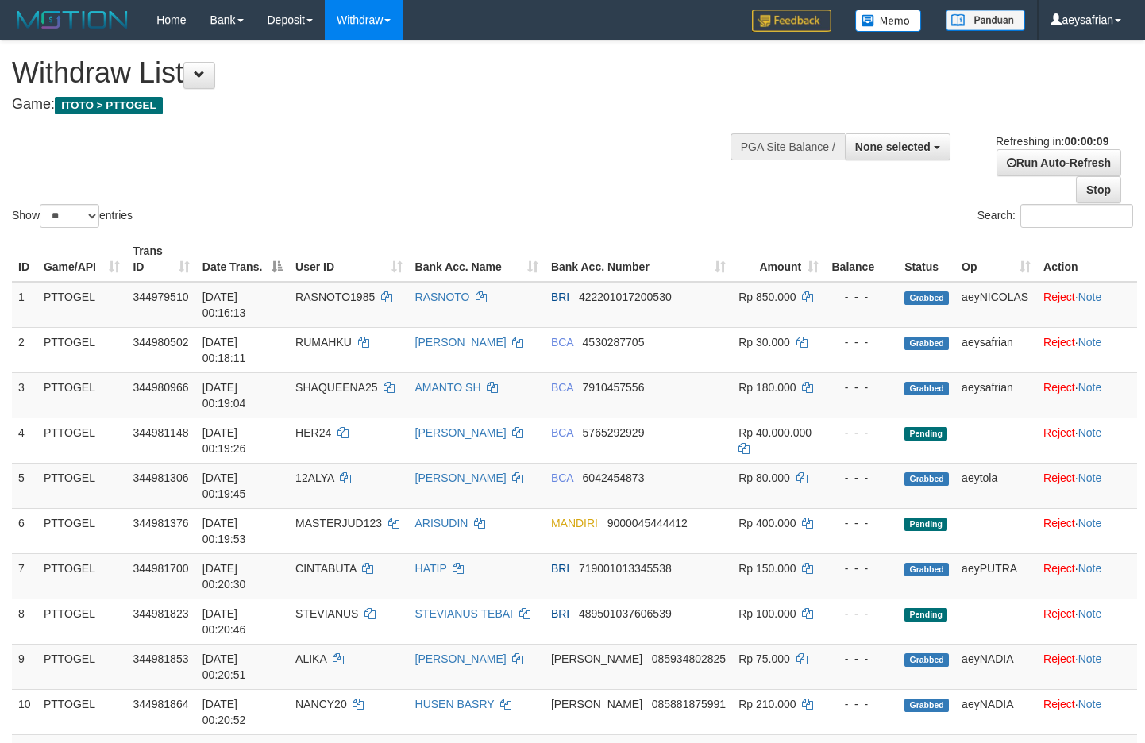
select select
select select "**"
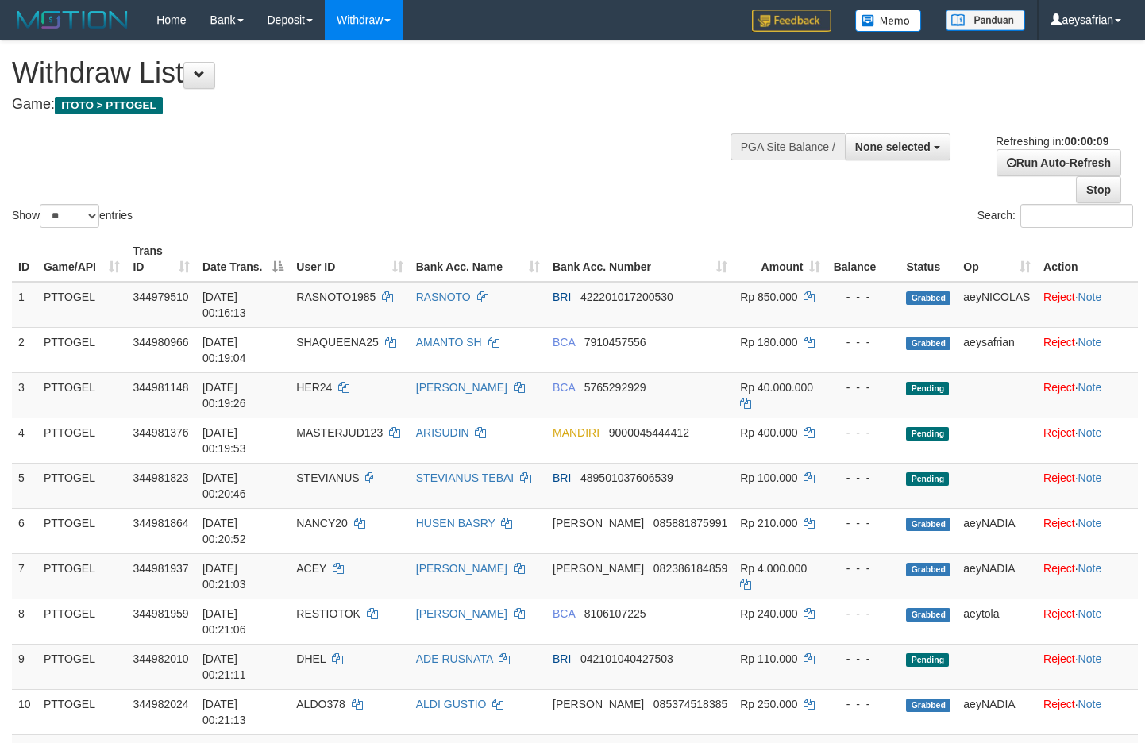
select select
select select "**"
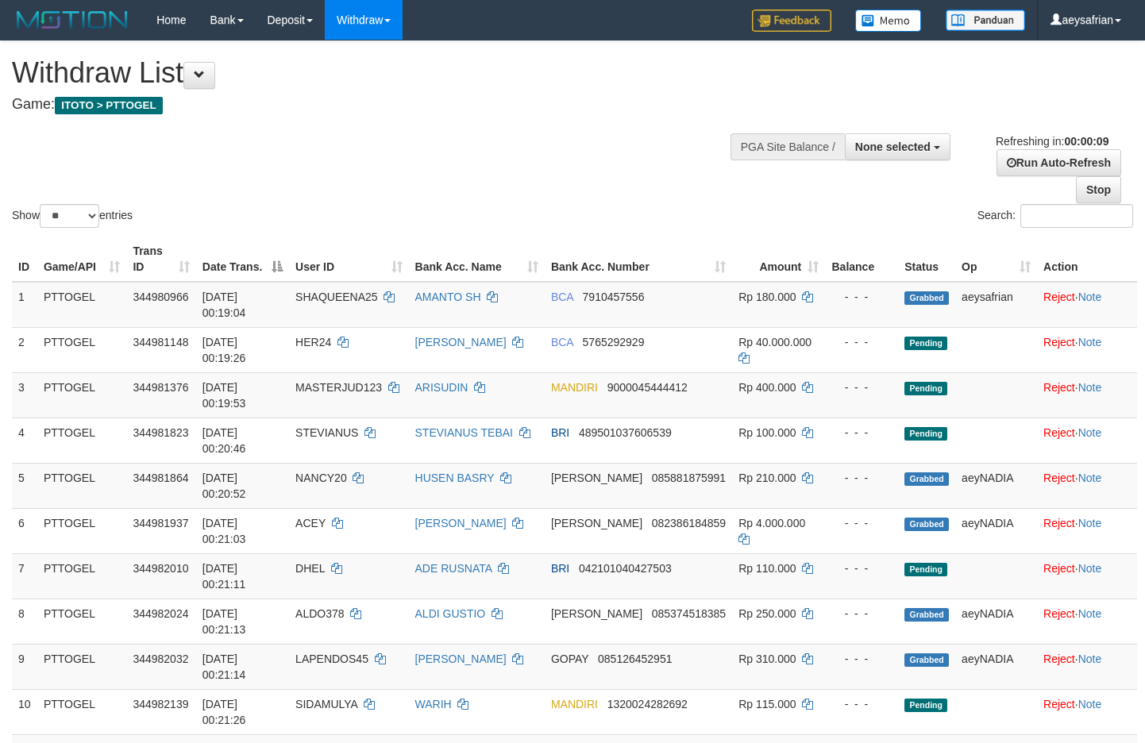
select select
select select "**"
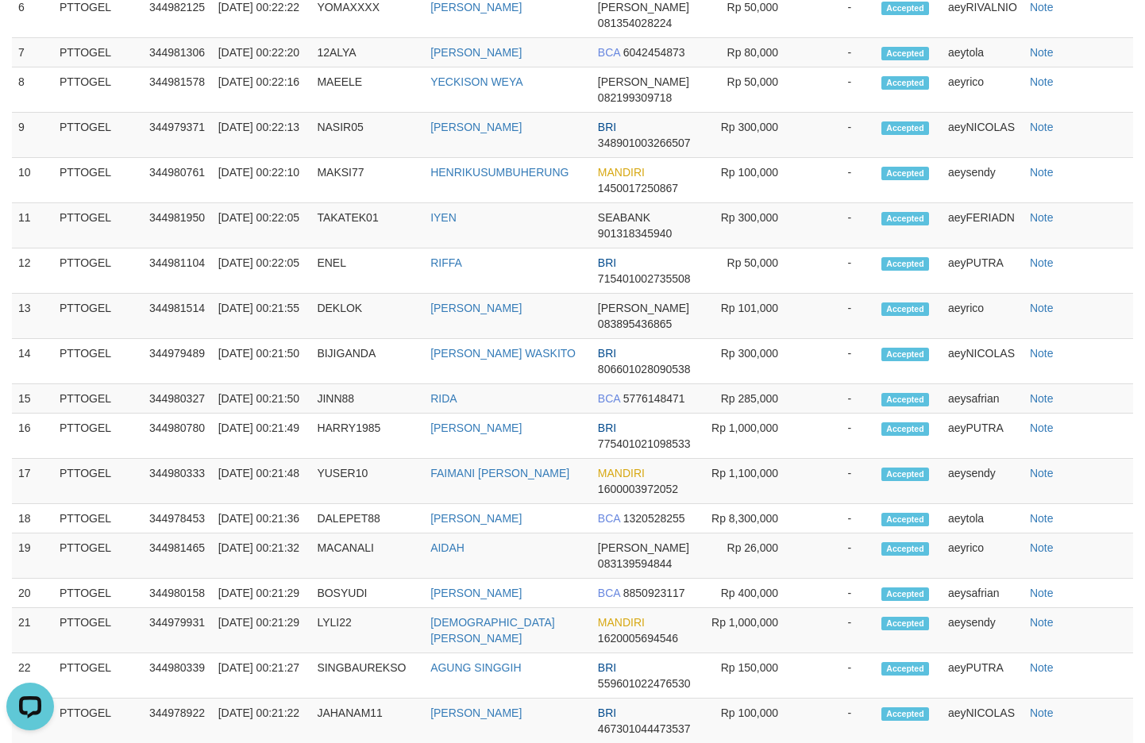
scroll to position [589, 0]
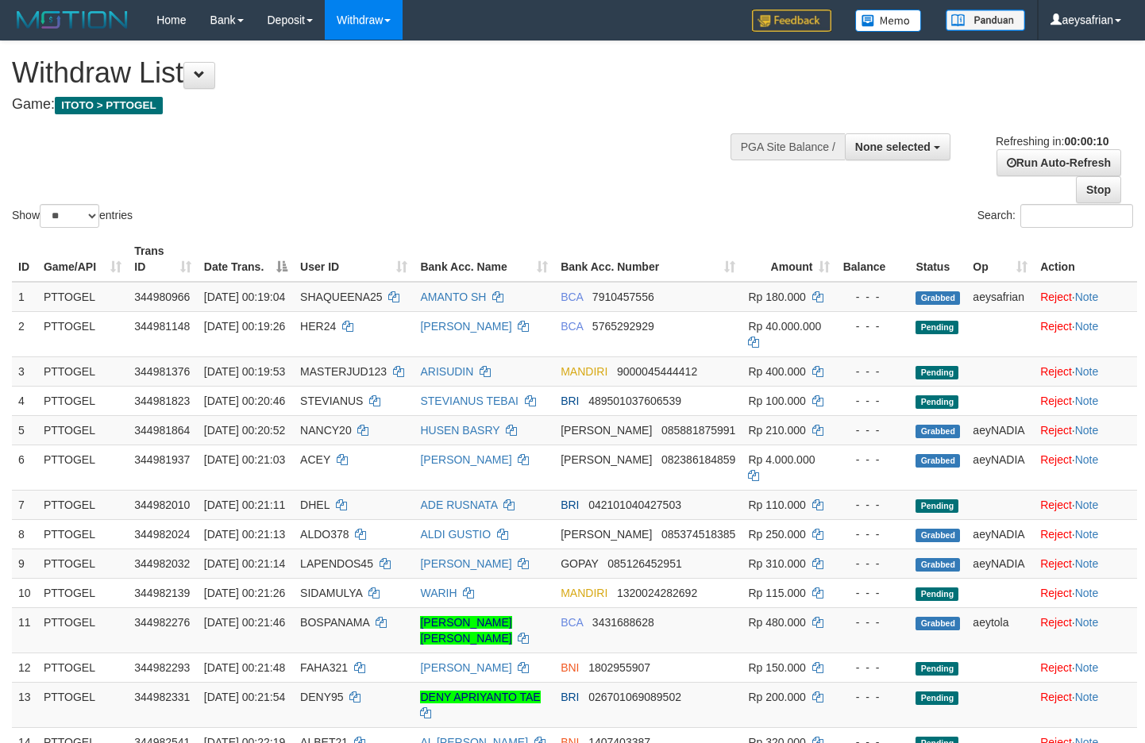
select select
select select "**"
click at [813, 298] on icon at bounding box center [818, 296] width 11 height 11
click at [813, 297] on icon at bounding box center [818, 296] width 11 height 11
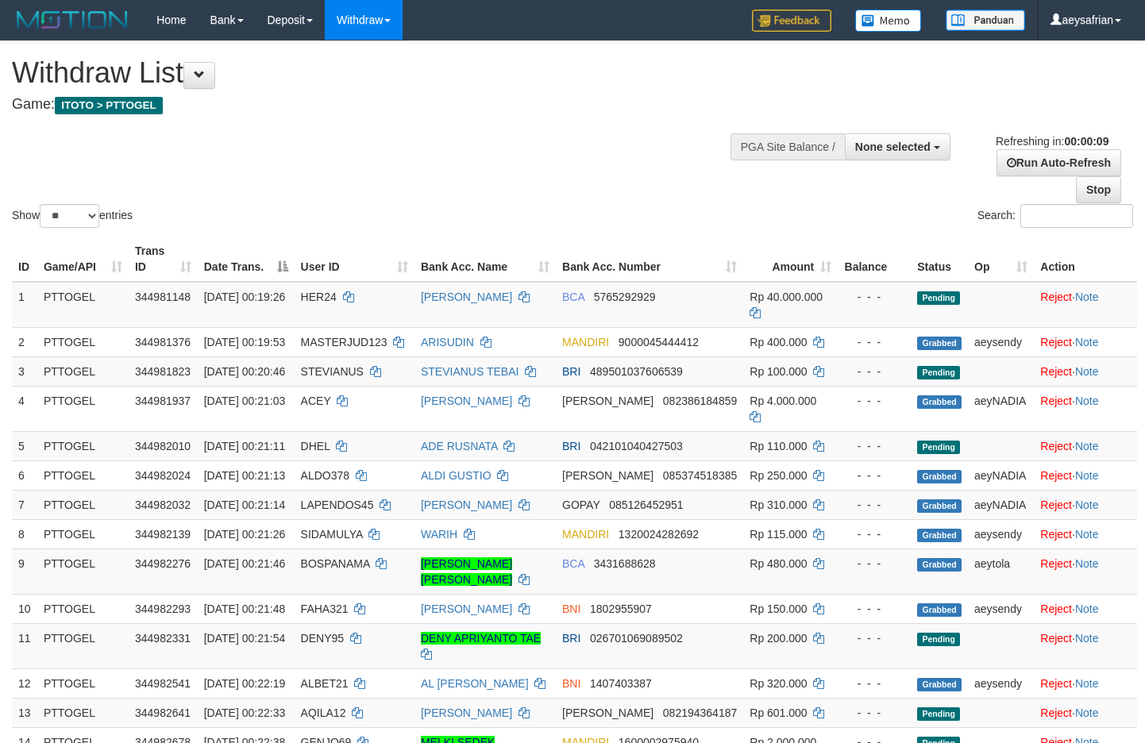
select select
select select "**"
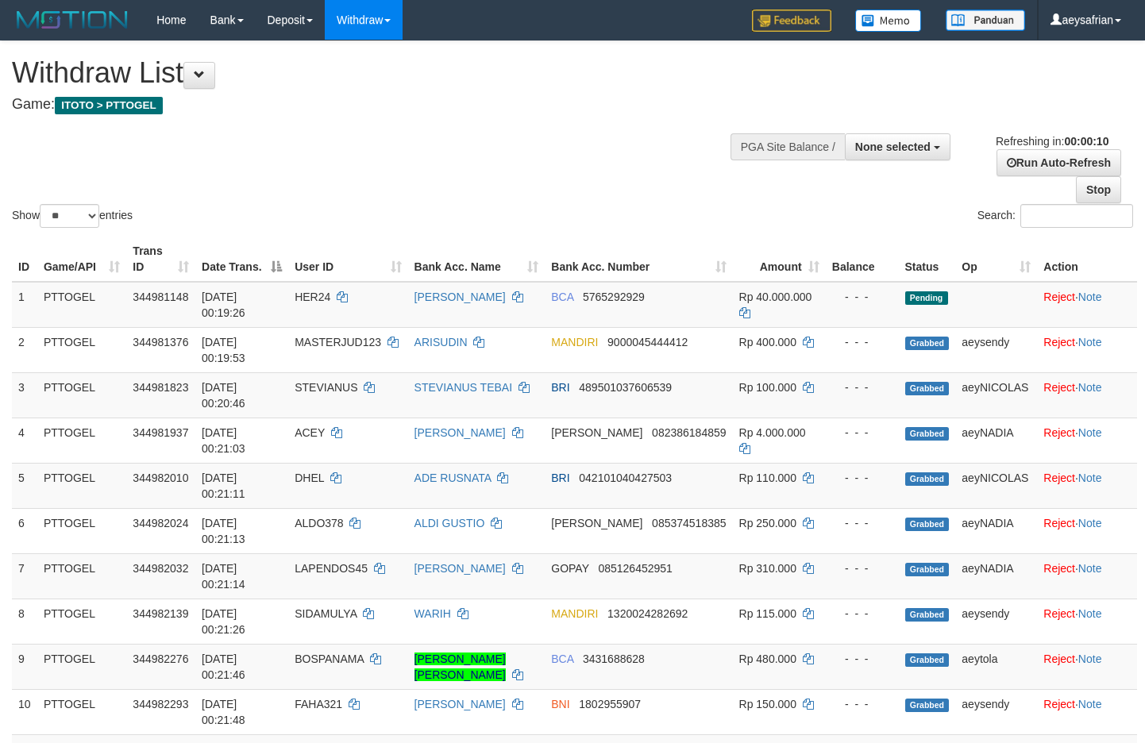
select select
select select "**"
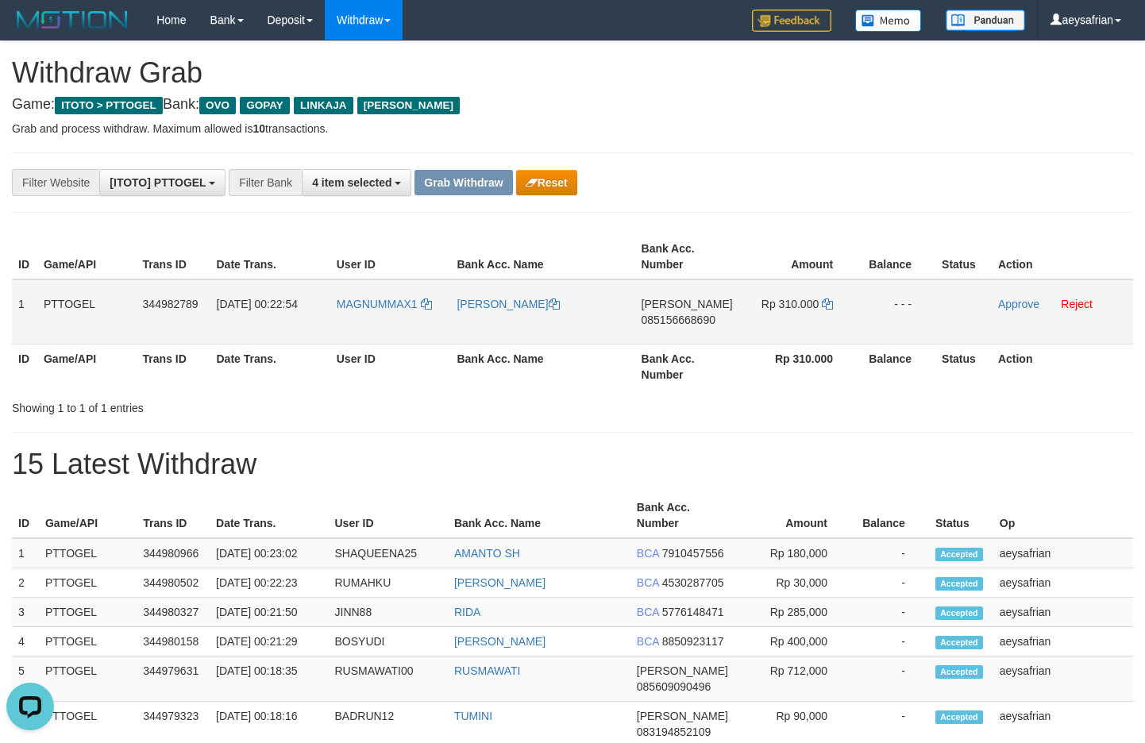
drag, startPoint x: 417, startPoint y: 326, endPoint x: 820, endPoint y: 330, distance: 402.7
click at [820, 330] on tr "1 PTTOGEL 344982789 01/10/2025 00:22:54 MAGNUMMAX1 IOBAL TAOFIK HIDAYAT DANA 08…" at bounding box center [573, 312] width 1122 height 65
click at [690, 316] on span "085156668690" at bounding box center [679, 320] width 74 height 13
click at [690, 318] on span "085156668690" at bounding box center [679, 320] width 74 height 13
drag, startPoint x: 690, startPoint y: 318, endPoint x: 1110, endPoint y: 390, distance: 426.3
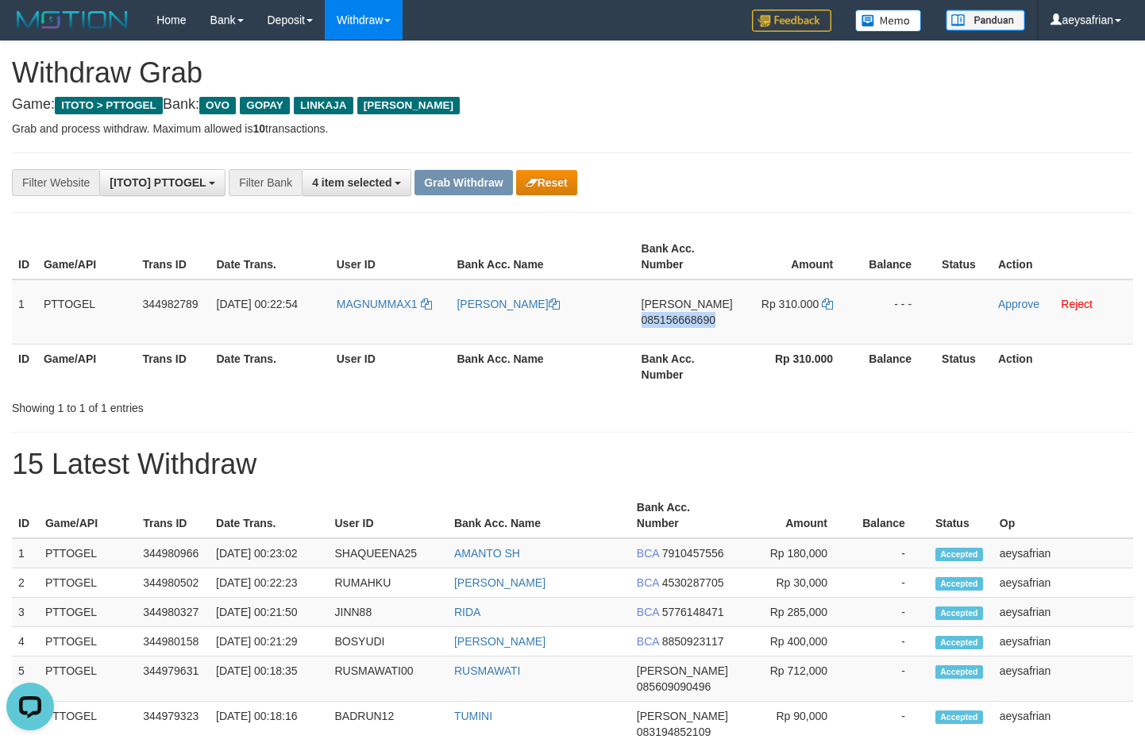
click at [693, 319] on span "085156668690" at bounding box center [679, 320] width 74 height 13
copy span "085156668690"
click at [702, 319] on span "085156668690" at bounding box center [679, 320] width 74 height 13
copy span "085156668690"
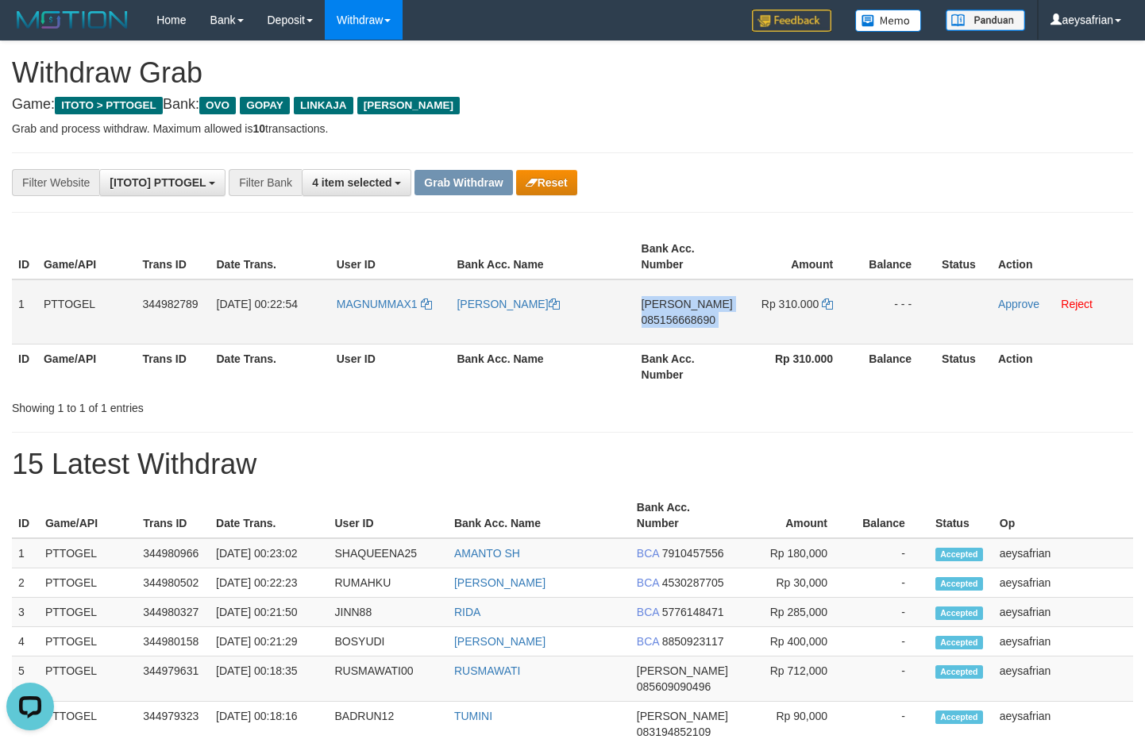
click at [702, 319] on span "085156668690" at bounding box center [679, 320] width 74 height 13
copy td "DANA 085156668690"
click at [833, 306] on td "Rp 310.000" at bounding box center [798, 312] width 118 height 65
click at [828, 304] on icon at bounding box center [827, 304] width 11 height 11
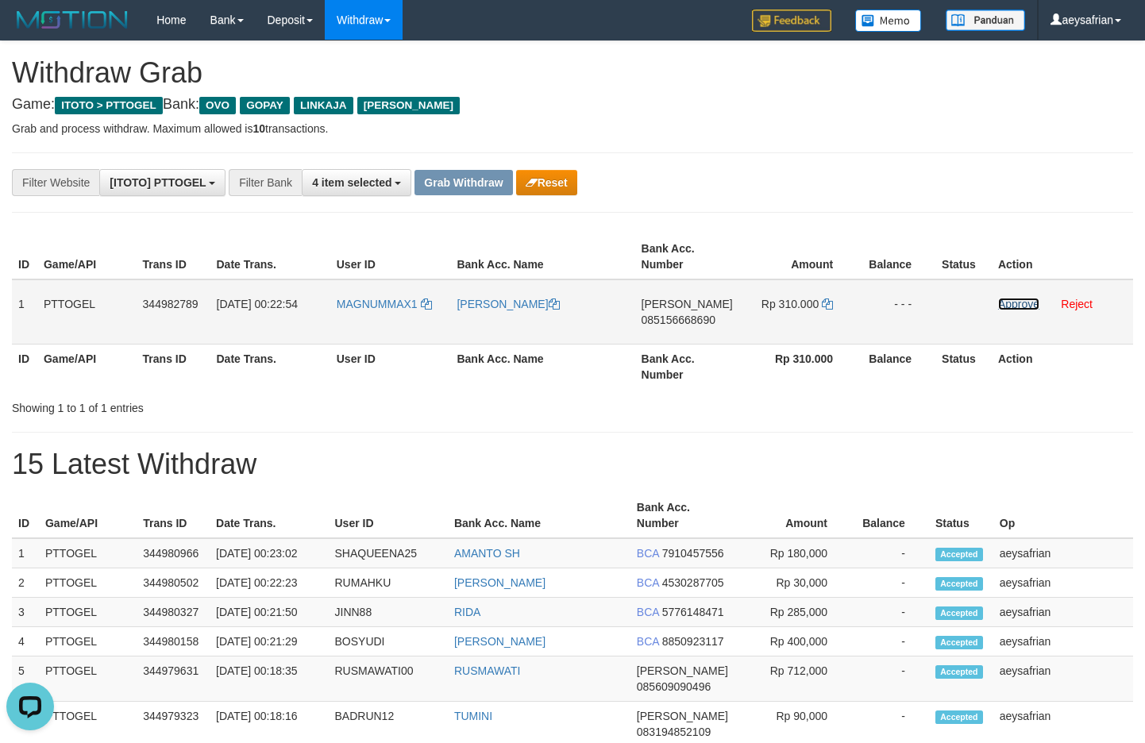
click at [1023, 306] on link "Approve" at bounding box center [1018, 304] width 41 height 13
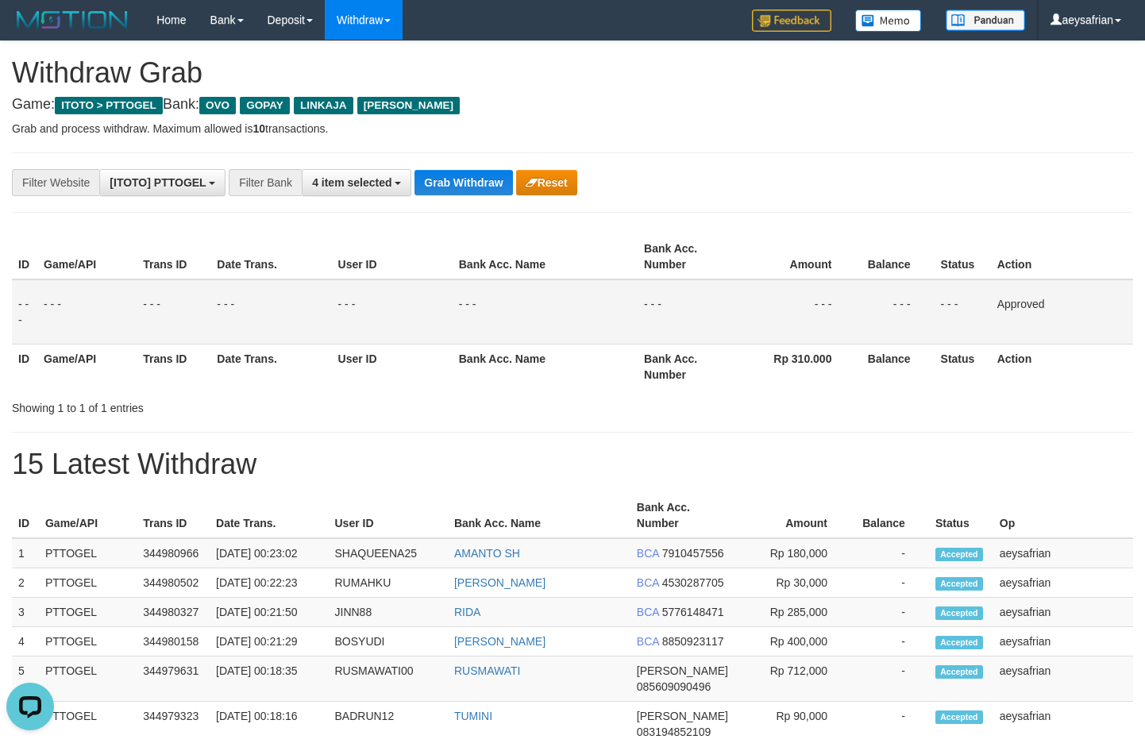
click at [465, 195] on div "**********" at bounding box center [477, 182] width 955 height 27
click at [465, 193] on button "Grab Withdraw" at bounding box center [464, 182] width 98 height 25
click at [465, 187] on button "Grab Withdraw" at bounding box center [464, 182] width 98 height 25
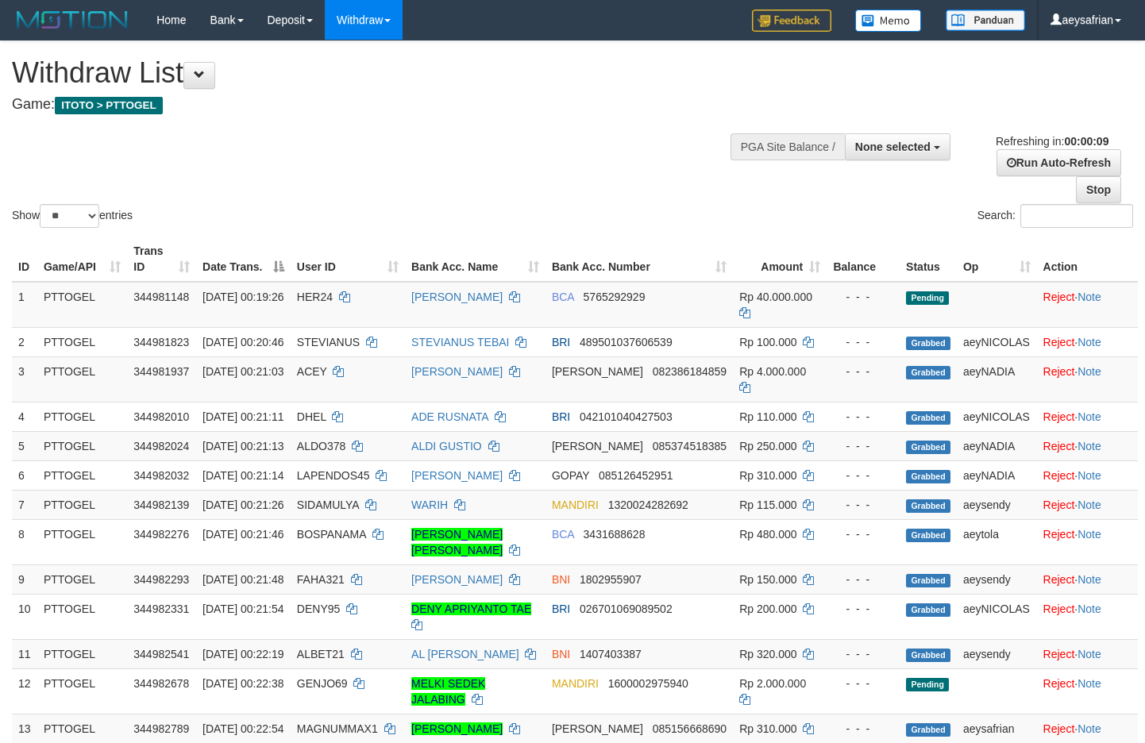
select select
select select "**"
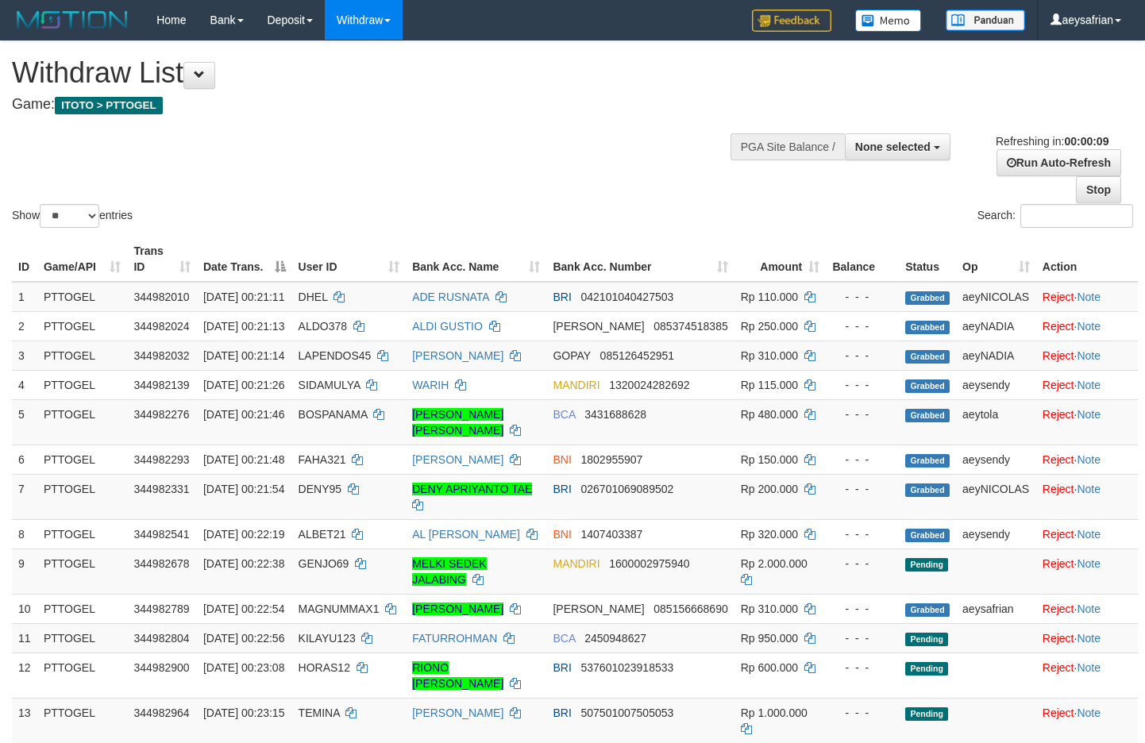
select select
select select "**"
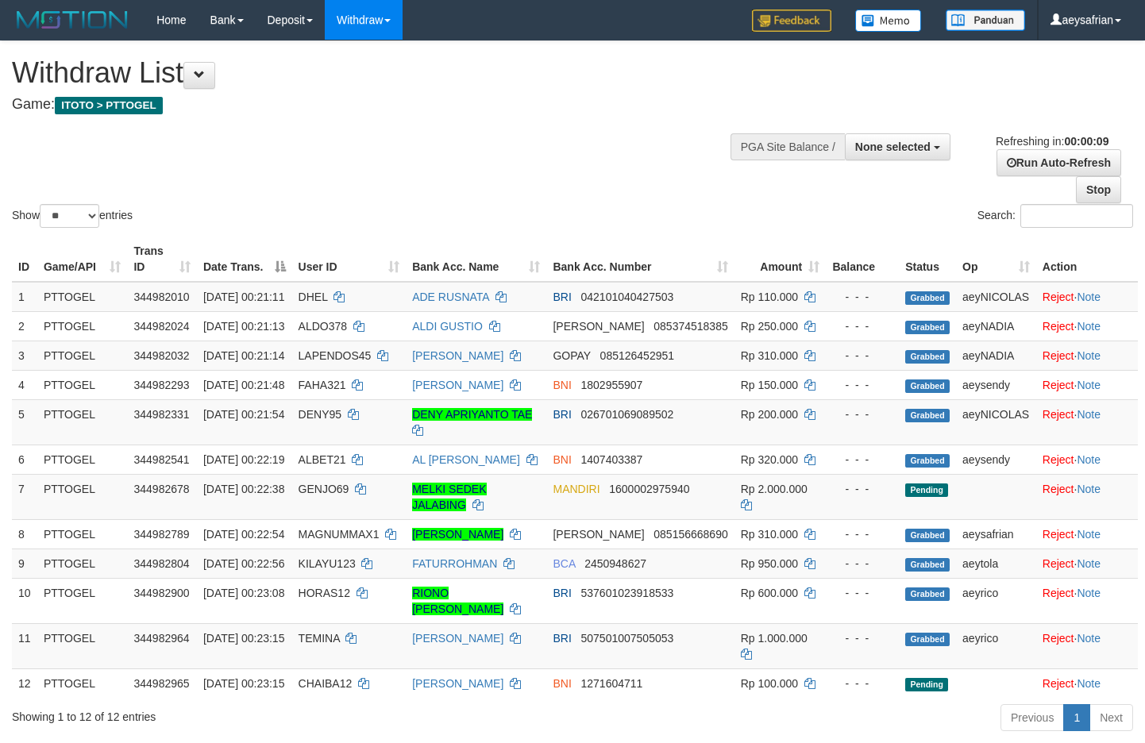
select select
select select "**"
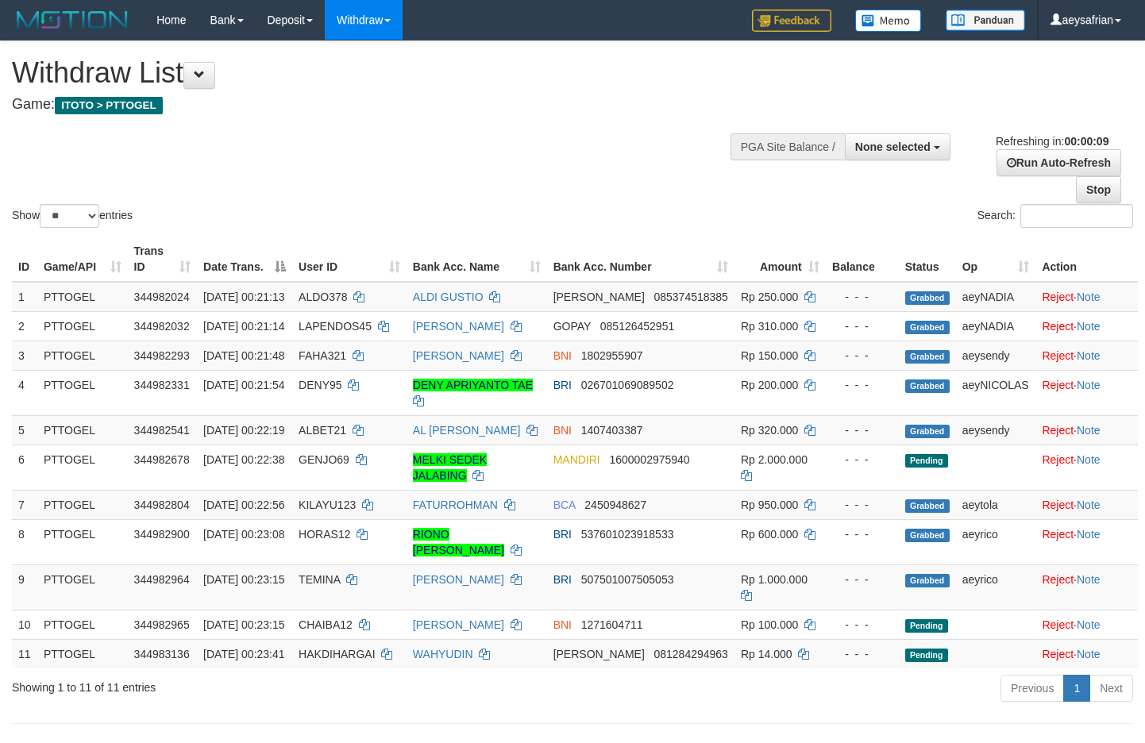
select select
select select "**"
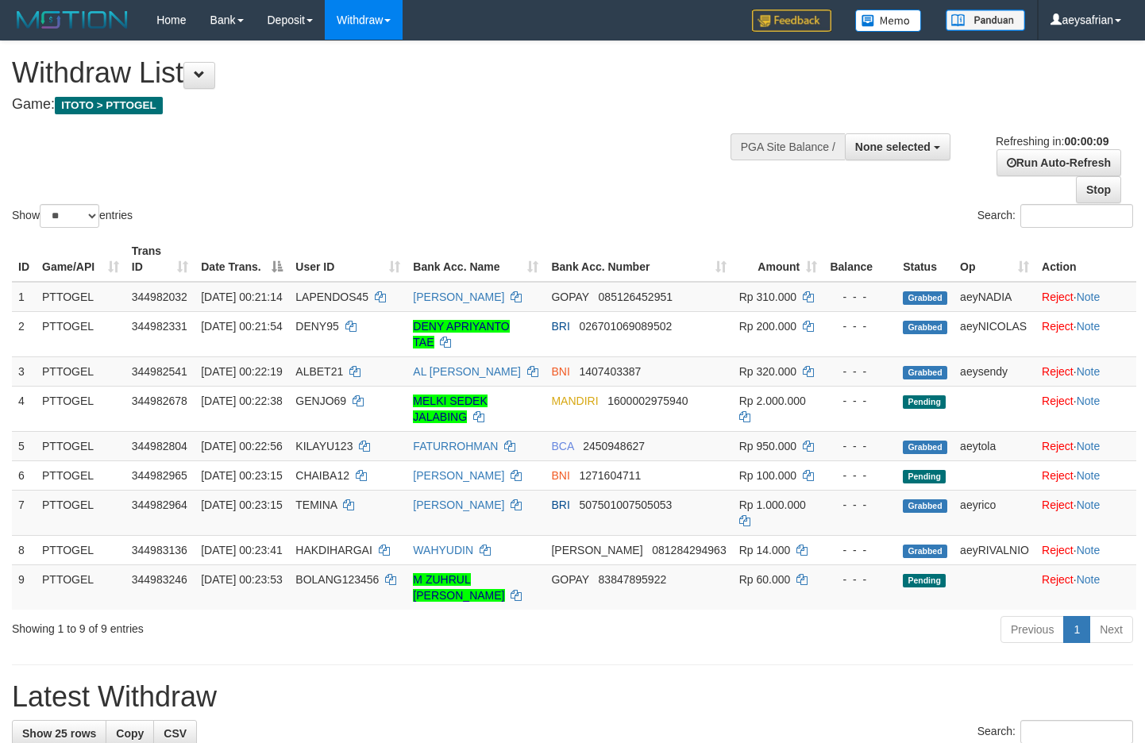
select select
select select "**"
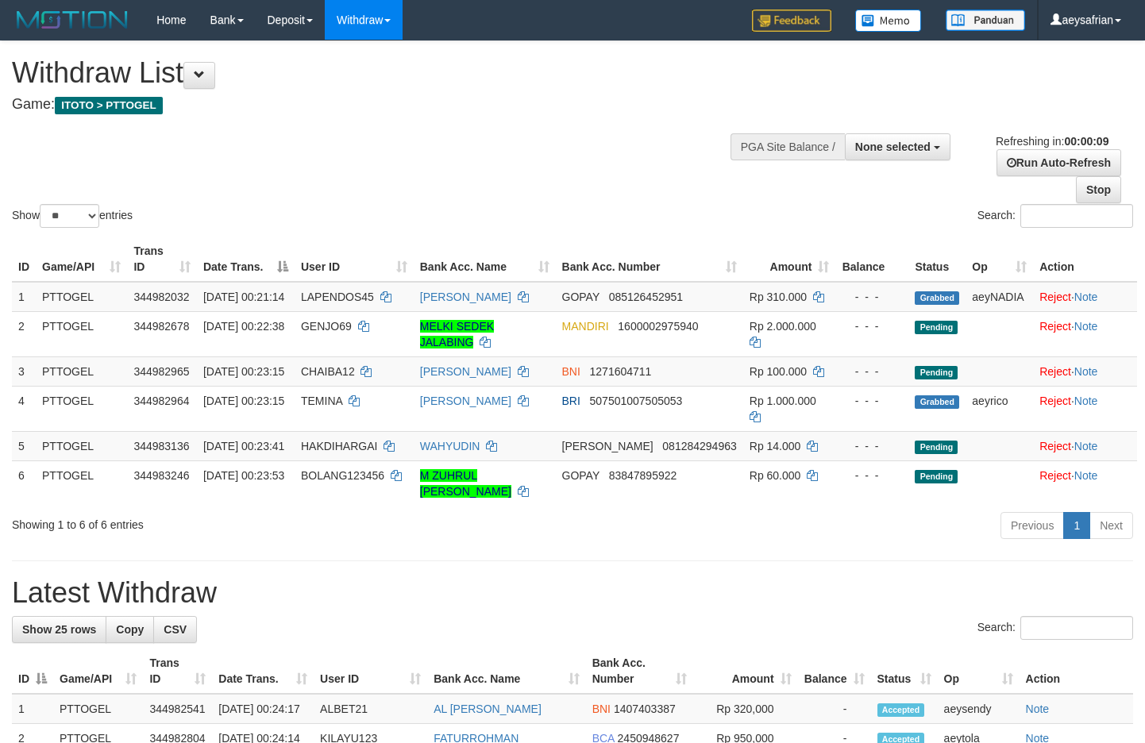
select select
select select "**"
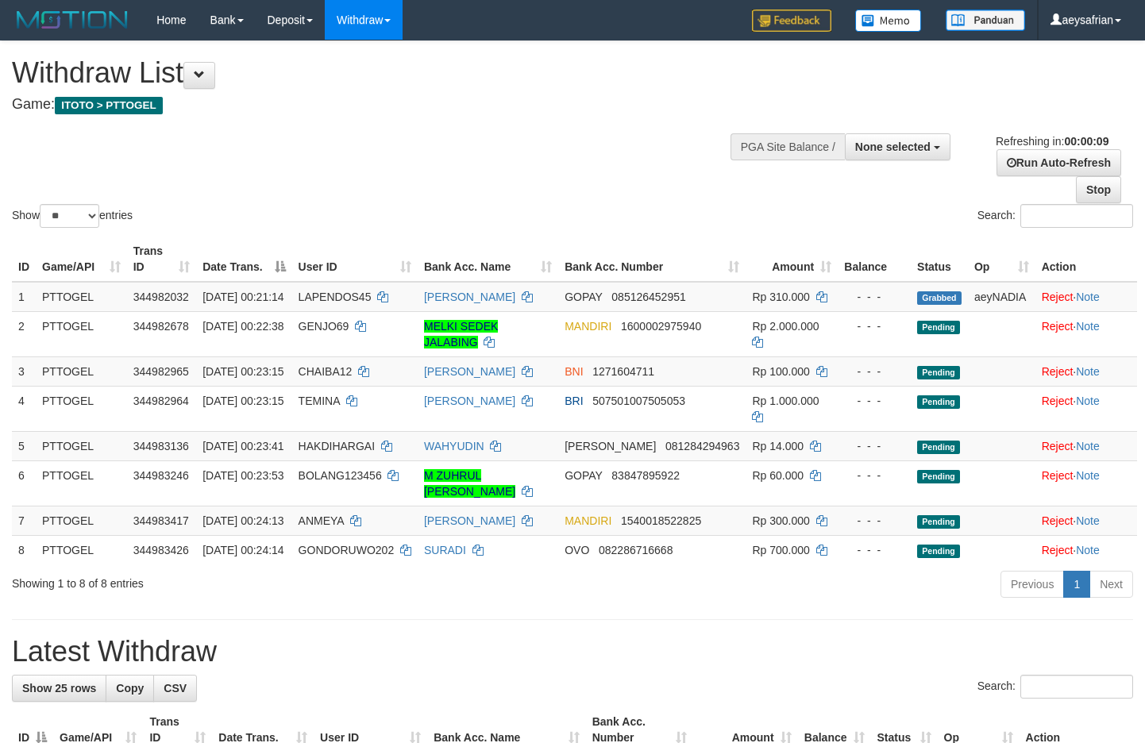
select select
select select "**"
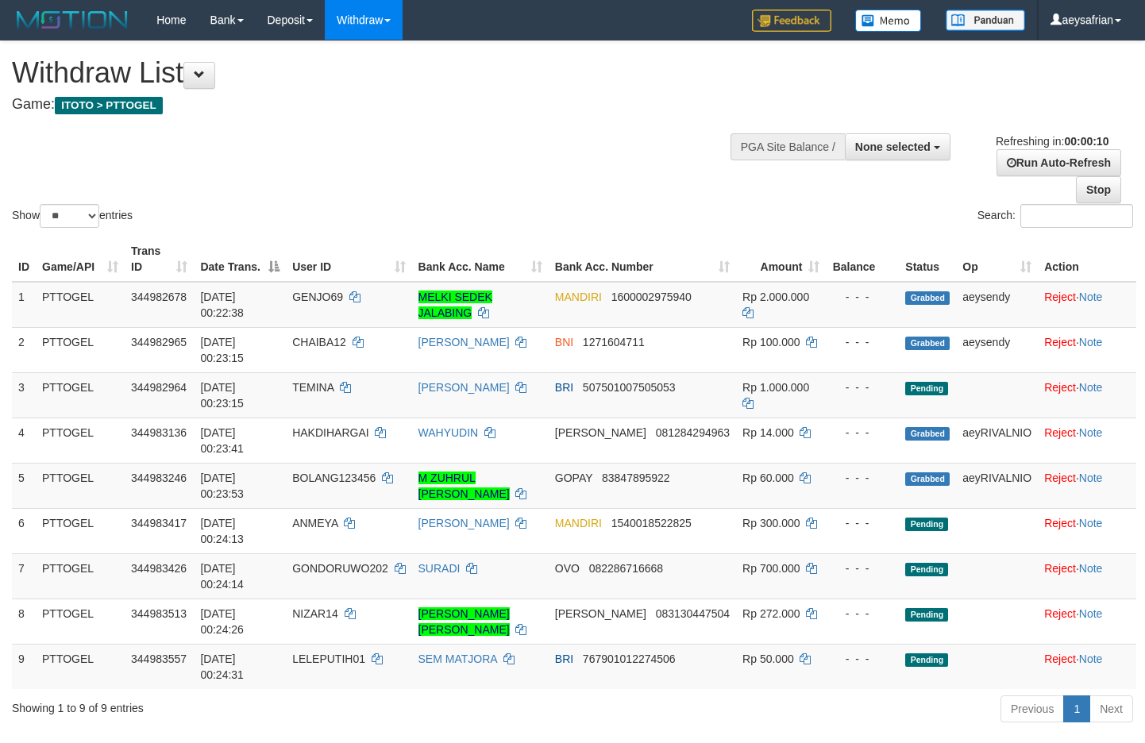
select select
select select "**"
click at [355, 488] on td "BOLANG123456" at bounding box center [348, 485] width 125 height 45
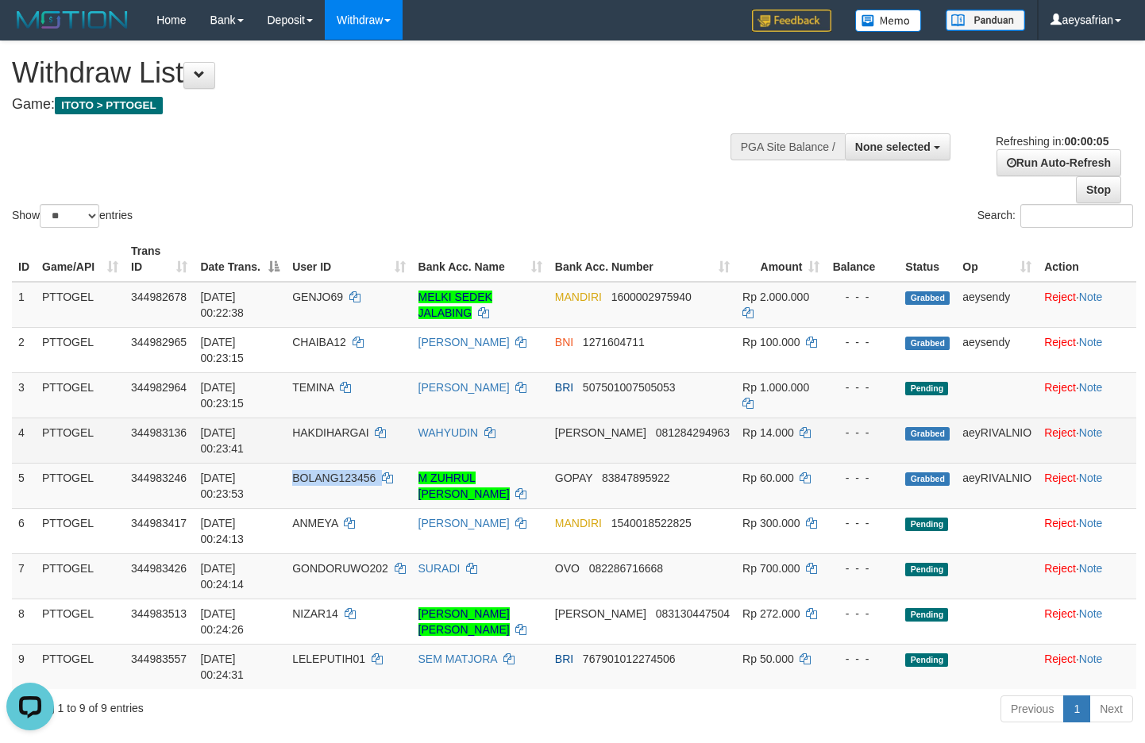
copy td "BOLANG123456"
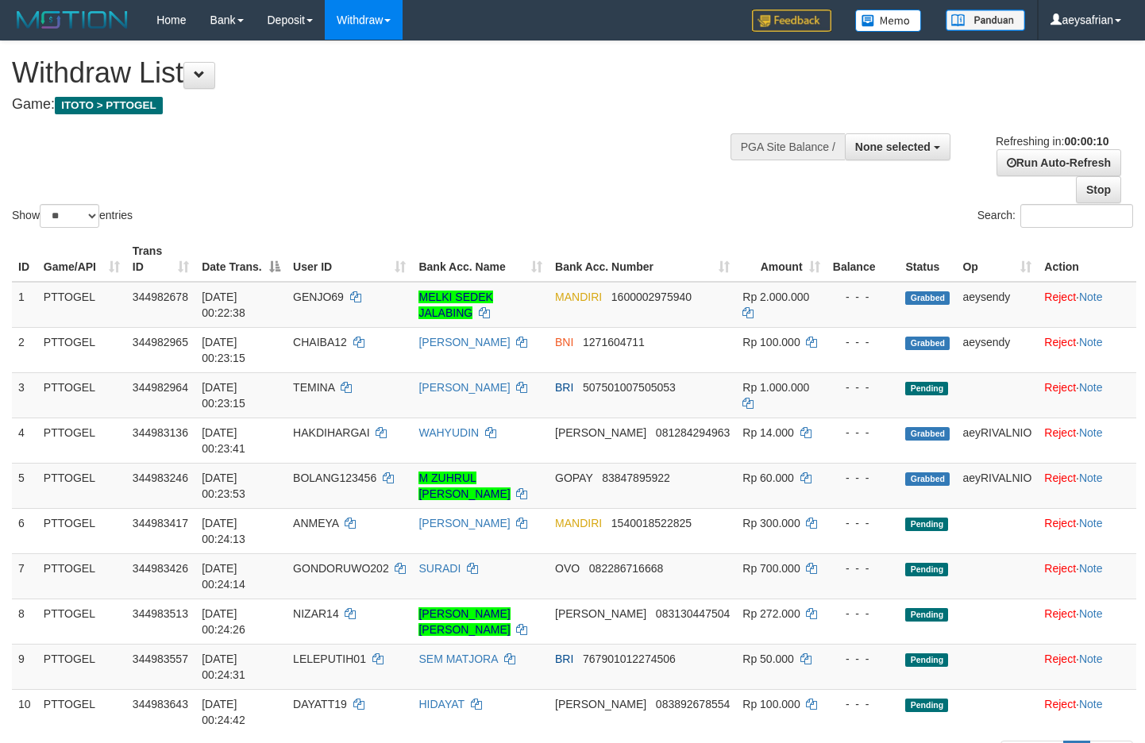
select select
select select "**"
click at [299, 99] on h4 "Game: ITOTO > PTTOGEL" at bounding box center [379, 105] width 735 height 16
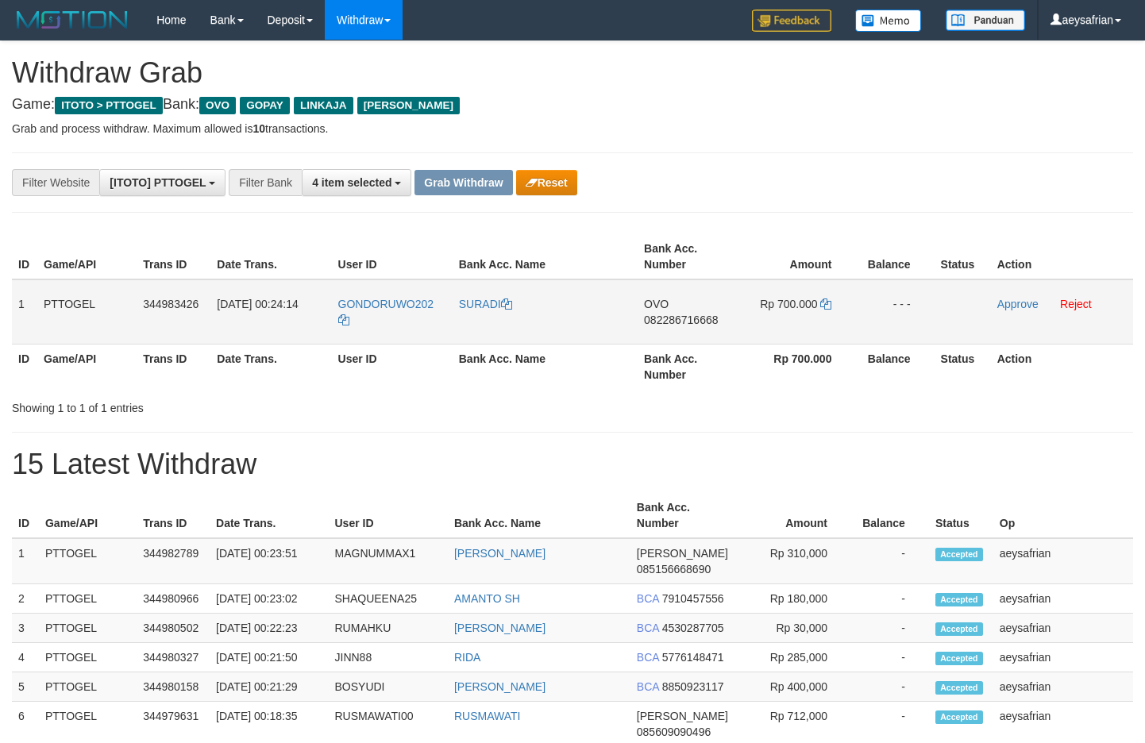
scroll to position [230, 0]
drag, startPoint x: 847, startPoint y: 330, endPoint x: 813, endPoint y: 331, distance: 35.0
click at [813, 331] on tr "1 PTTOGEL 344983426 [DATE] 00:24:14 GONDORUWO202 [GEOGRAPHIC_DATA] OVO 08228671…" at bounding box center [573, 312] width 1122 height 65
click at [696, 322] on span "082286716668" at bounding box center [681, 320] width 74 height 13
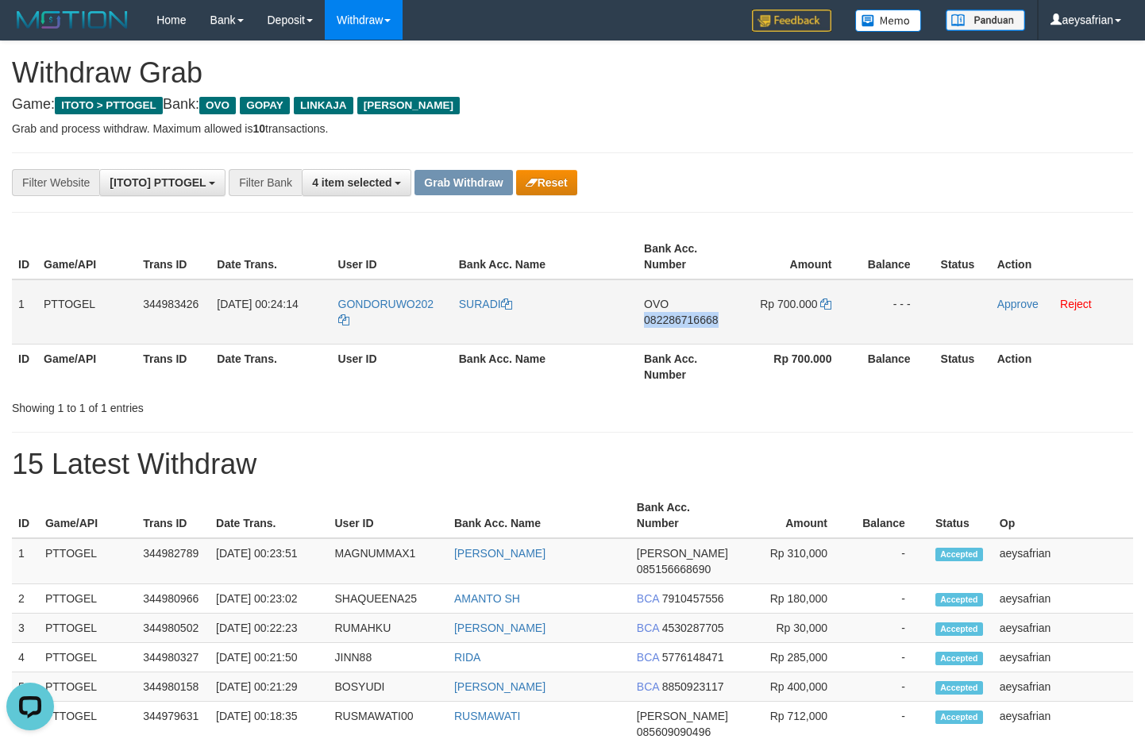
click at [696, 322] on span "082286716668" at bounding box center [681, 320] width 74 height 13
copy span "082286716668"
drag, startPoint x: 696, startPoint y: 322, endPoint x: 762, endPoint y: 330, distance: 66.5
click at [697, 322] on span "082286716668" at bounding box center [681, 320] width 74 height 13
copy td "OVO 082286716668"
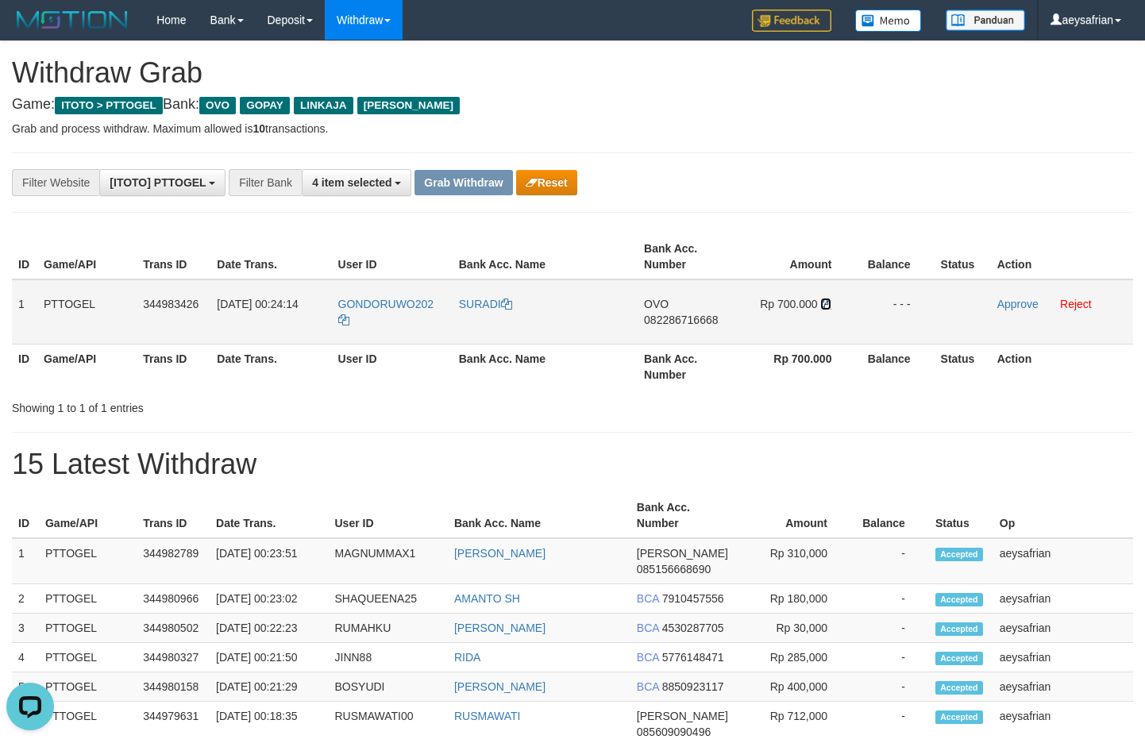
click at [826, 299] on icon at bounding box center [825, 304] width 11 height 11
drag, startPoint x: 568, startPoint y: 413, endPoint x: 730, endPoint y: 338, distance: 178.7
click at [578, 404] on div "Showing 1 to 1 of 1 entries" at bounding box center [572, 405] width 1145 height 22
click at [824, 304] on icon at bounding box center [825, 304] width 11 height 11
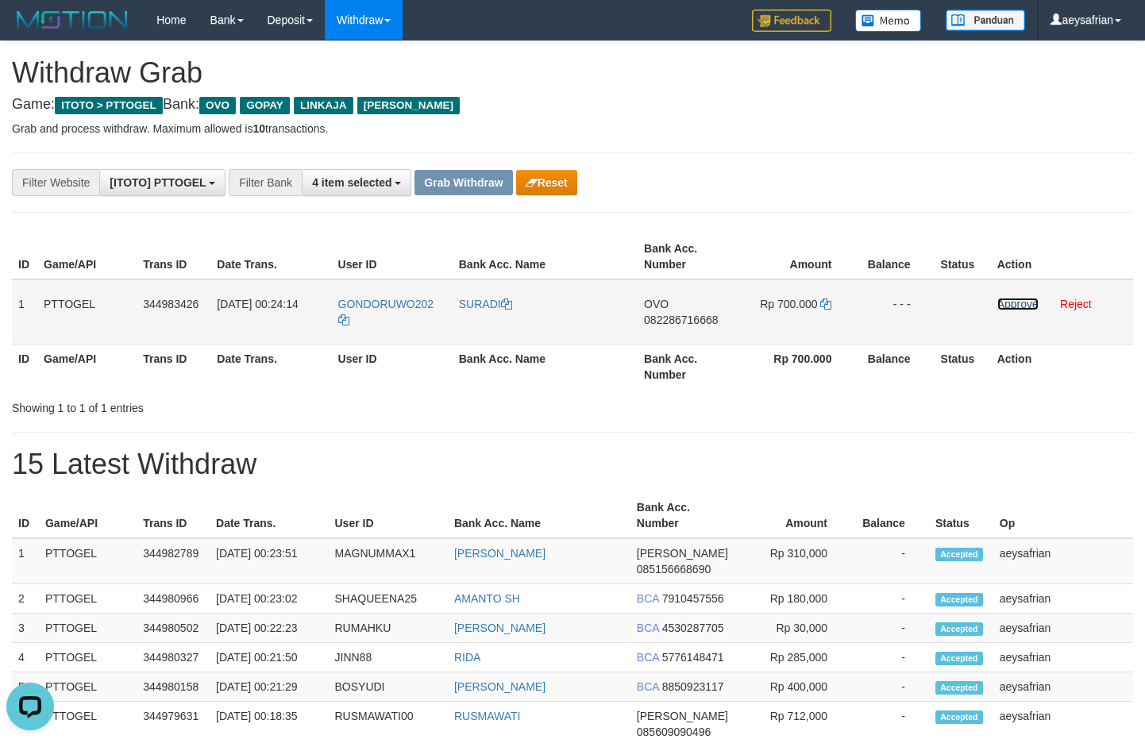
click at [1020, 305] on link "Approve" at bounding box center [1018, 304] width 41 height 13
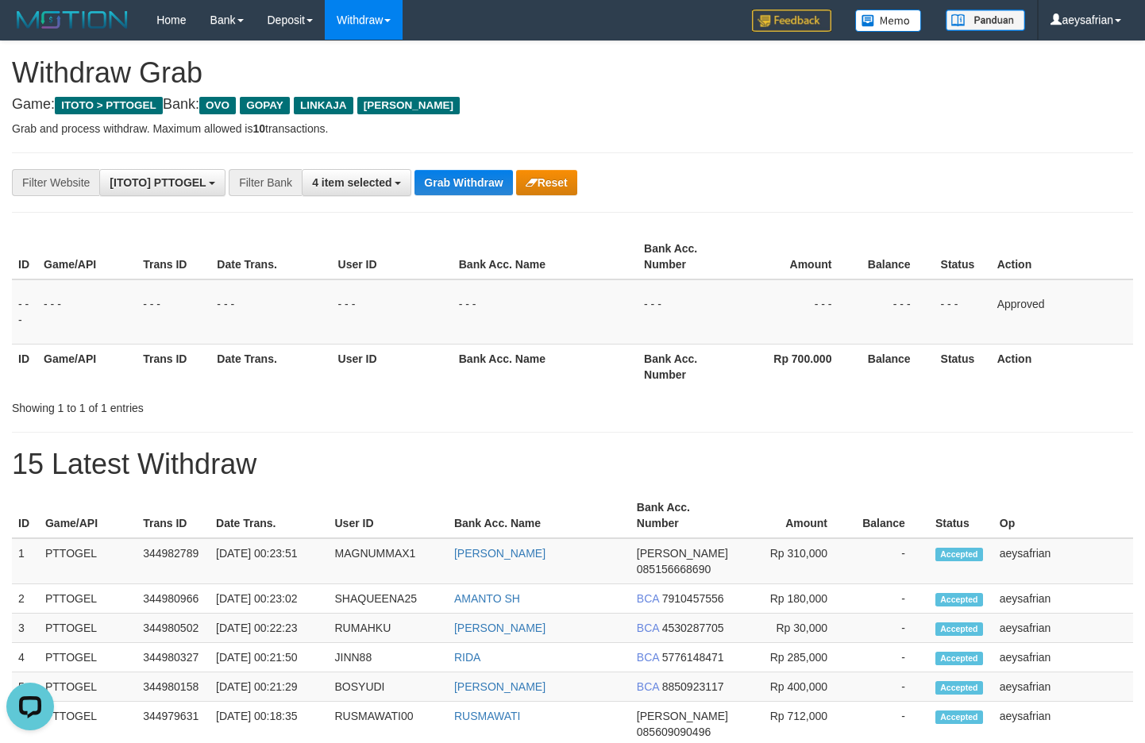
click at [470, 179] on button "Grab Withdraw" at bounding box center [464, 182] width 98 height 25
click at [469, 179] on button "Grab Withdraw" at bounding box center [464, 182] width 98 height 25
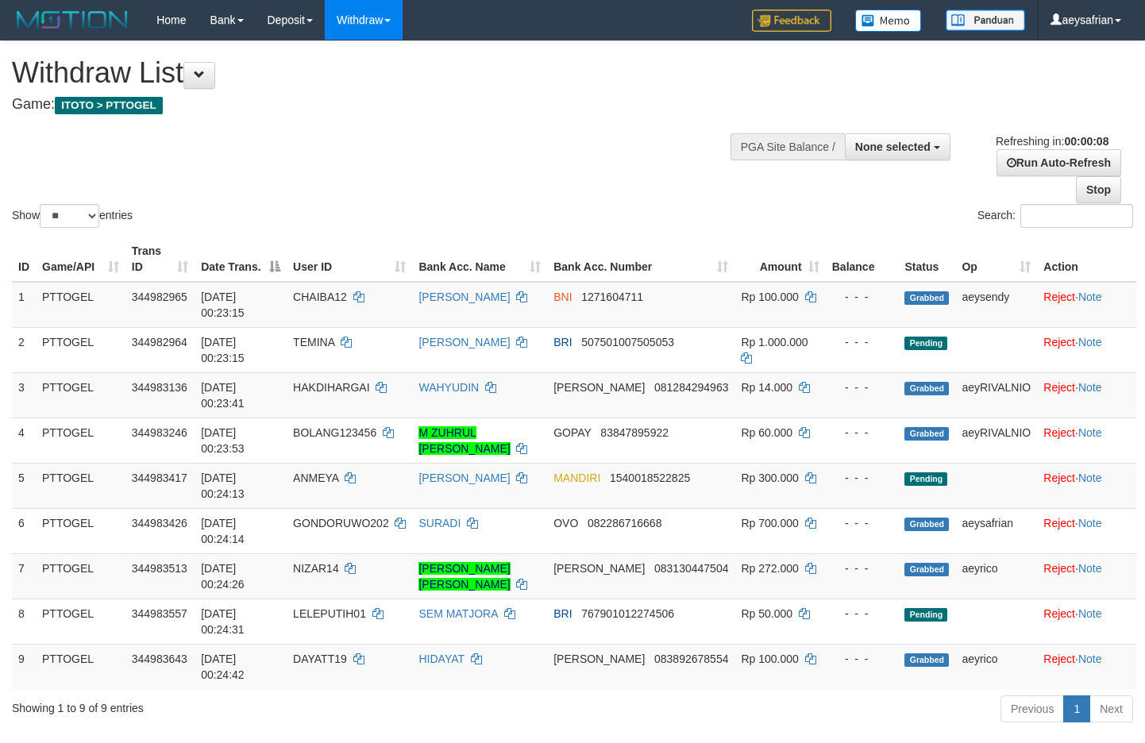
select select
select select "**"
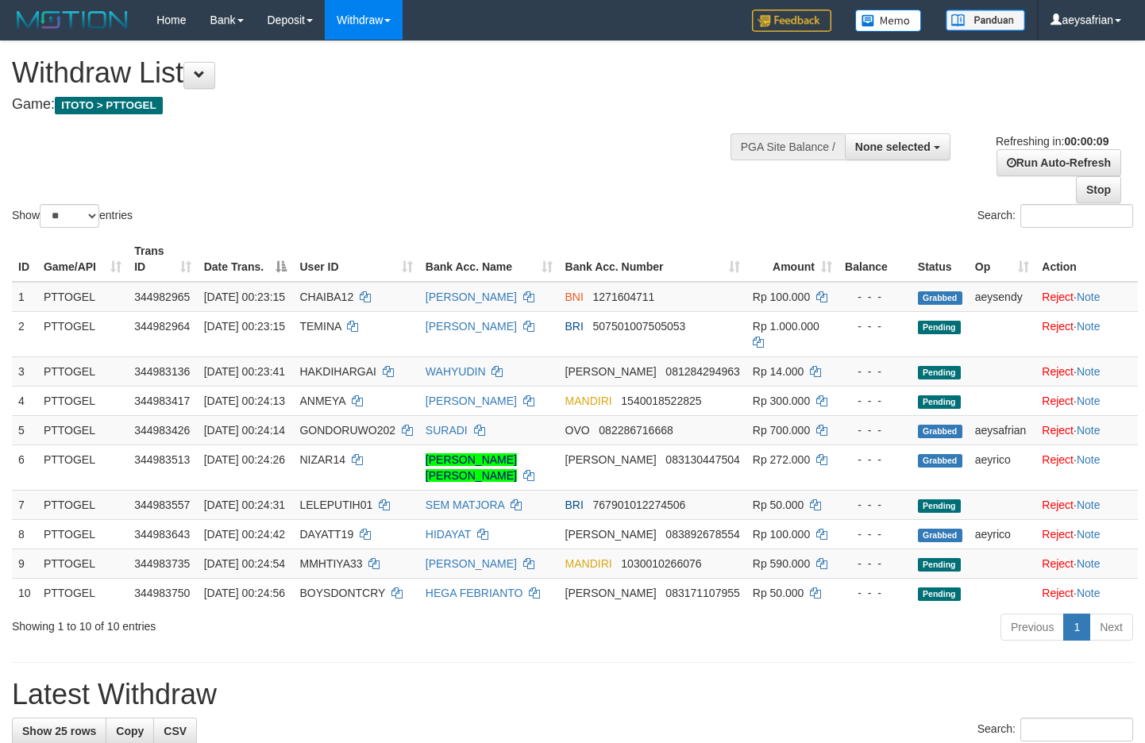
select select
select select "**"
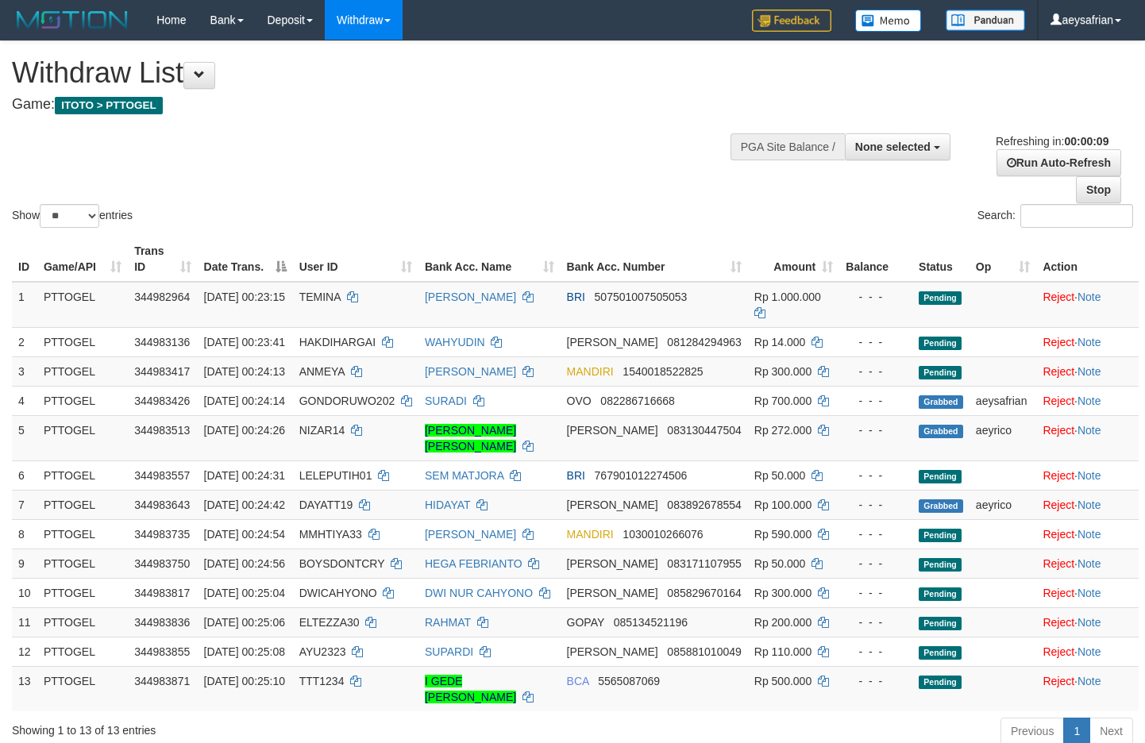
select select
select select "**"
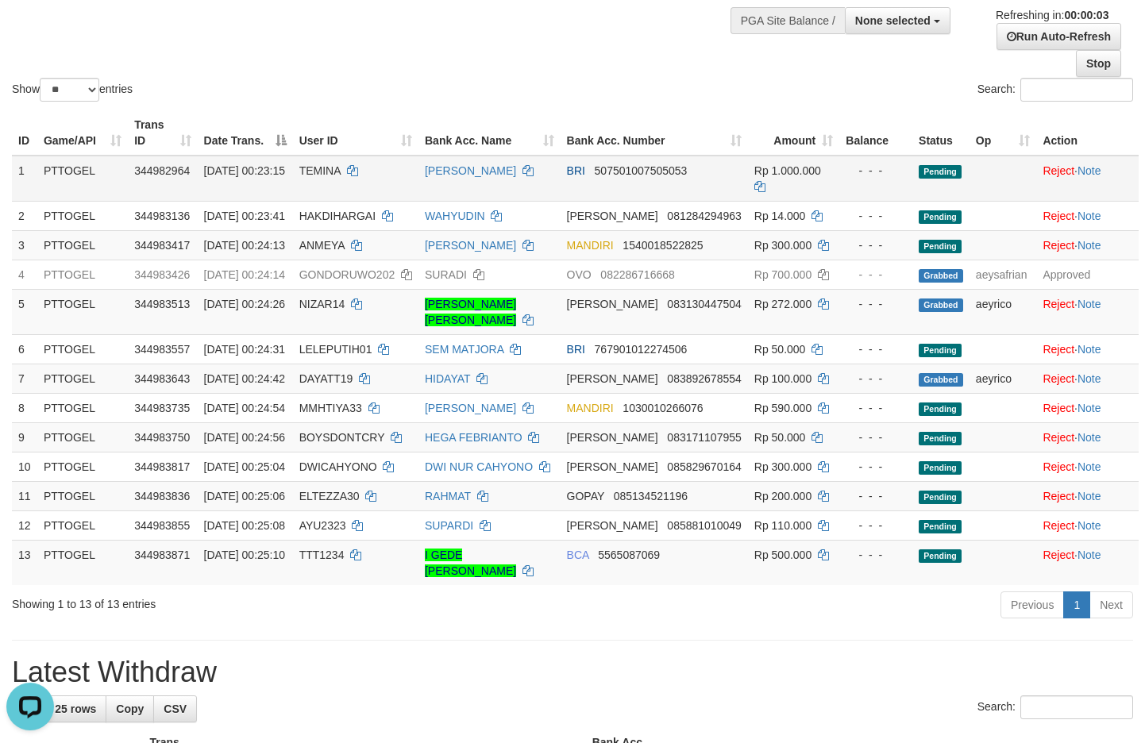
scroll to position [191, 0]
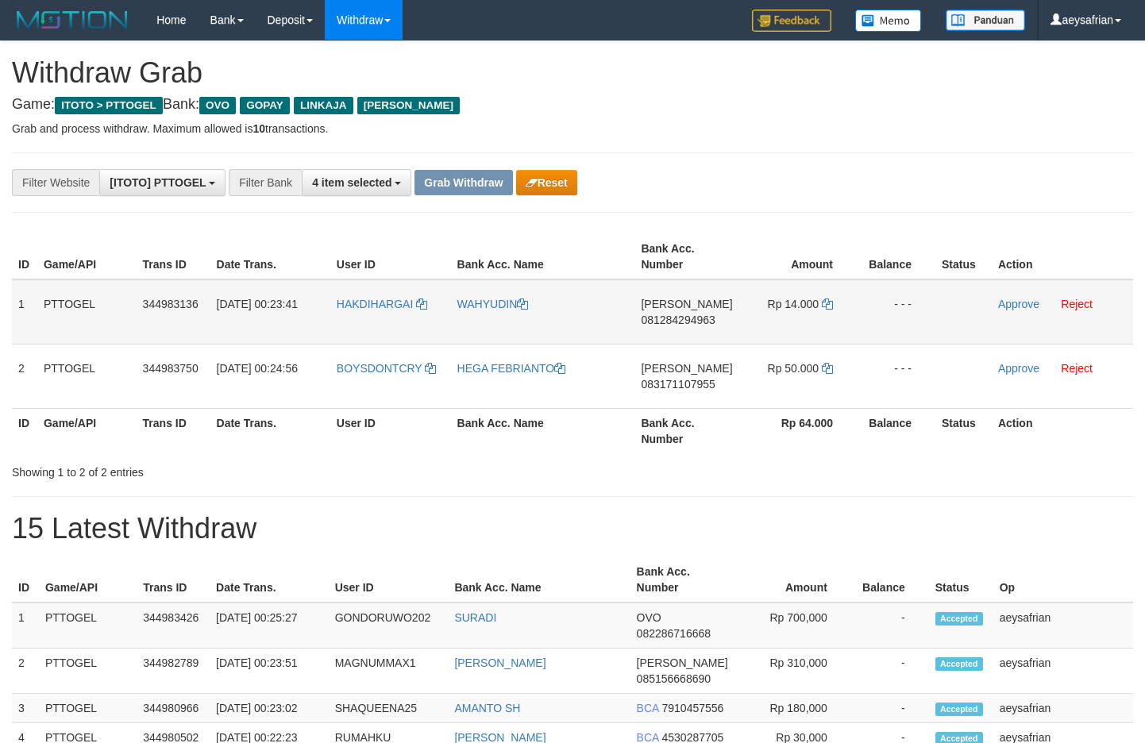
scroll to position [230, 0]
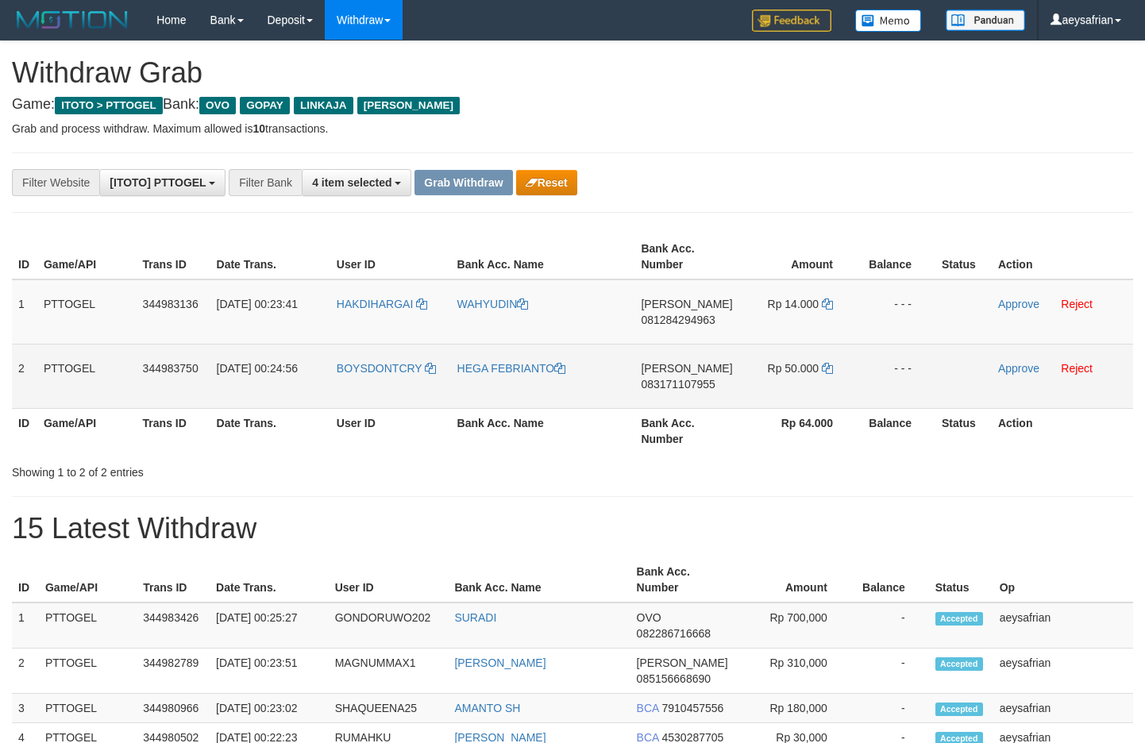
drag, startPoint x: 446, startPoint y: 330, endPoint x: 789, endPoint y: 378, distance: 346.5
click at [789, 378] on tbody "1 PTTOGEL 344983136 01/10/2025 00:23:41 HAKDIHARGAI WAHYUDIN DANA 081284294963 …" at bounding box center [573, 344] width 1122 height 129
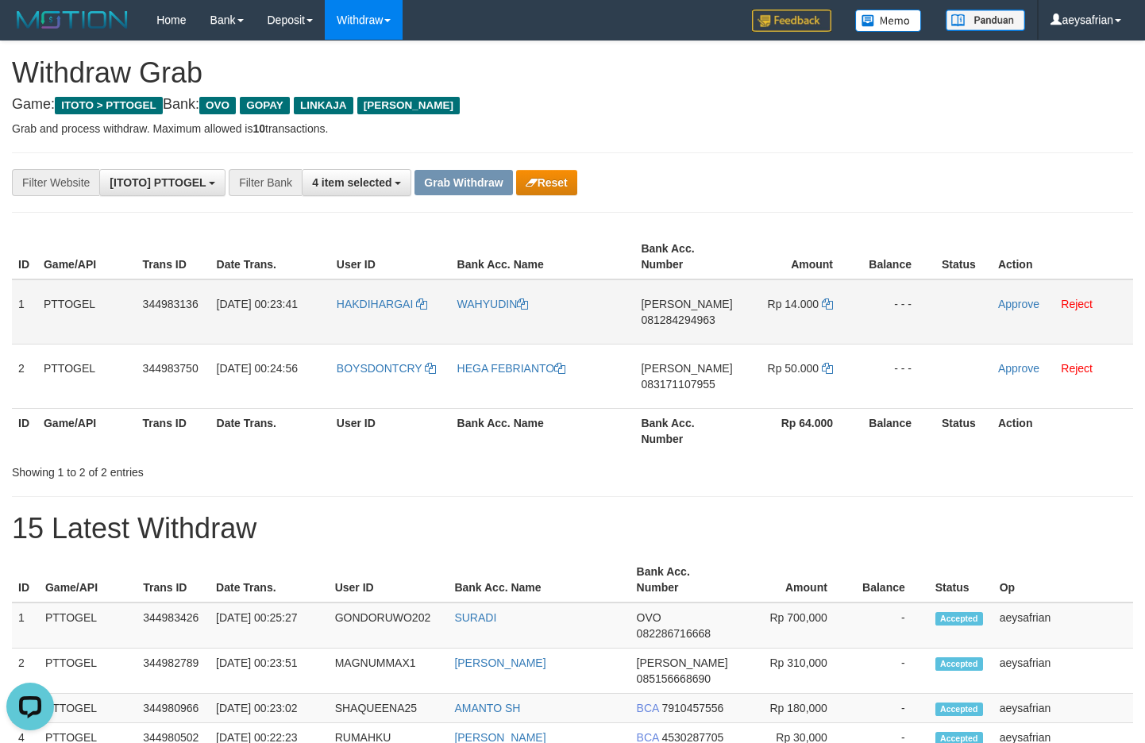
scroll to position [0, 0]
drag, startPoint x: 573, startPoint y: 199, endPoint x: 567, endPoint y: 191, distance: 9.6
click at [567, 191] on button "Reset" at bounding box center [546, 182] width 61 height 25
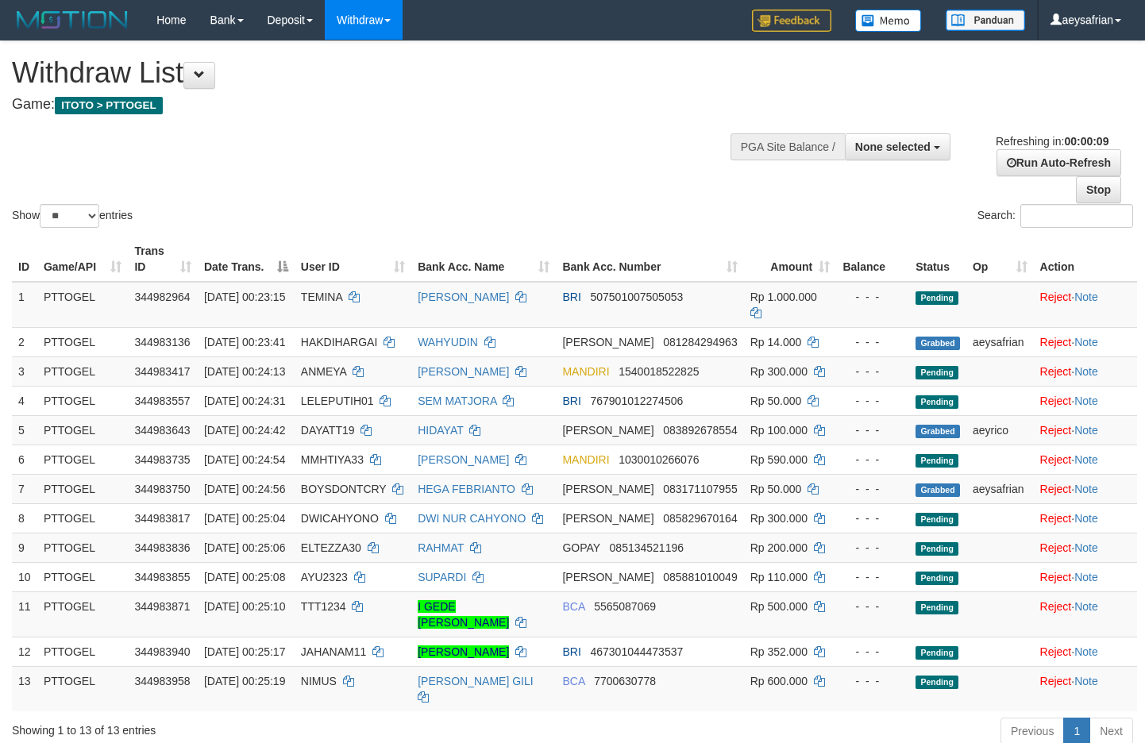
select select
select select "**"
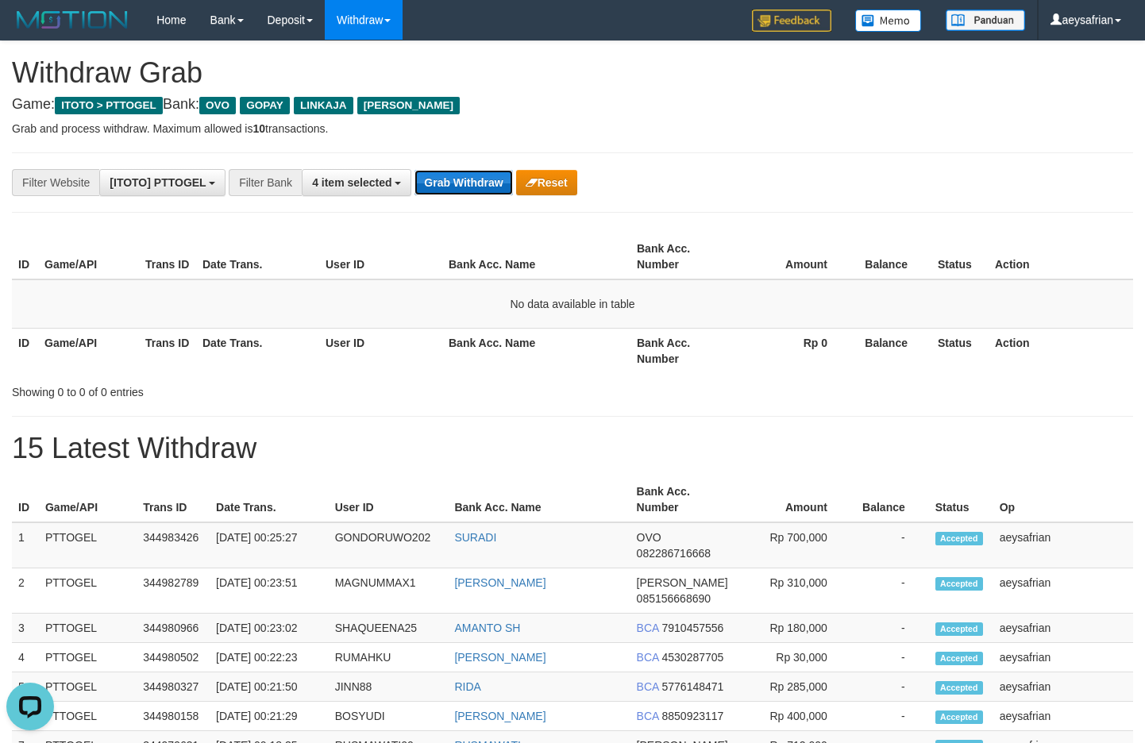
click at [458, 193] on button "Grab Withdraw" at bounding box center [464, 182] width 98 height 25
drag, startPoint x: 458, startPoint y: 193, endPoint x: 450, endPoint y: 192, distance: 8.0
click at [458, 193] on button "Grab Withdraw" at bounding box center [464, 182] width 98 height 25
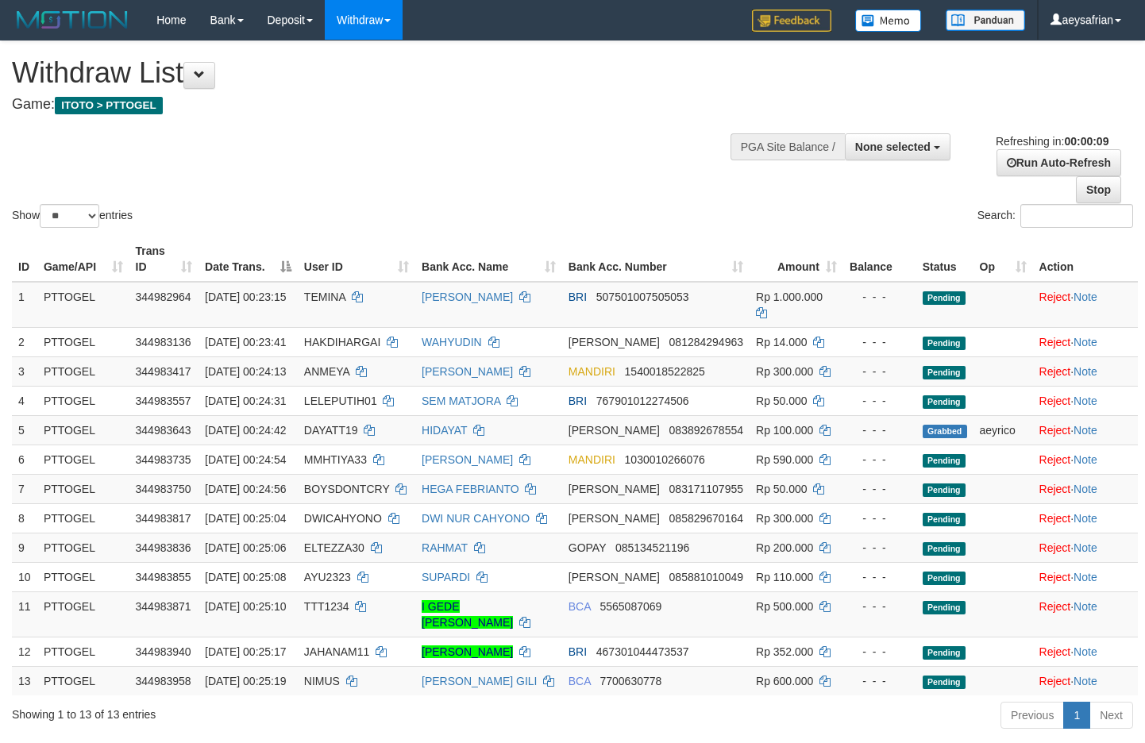
select select
select select "**"
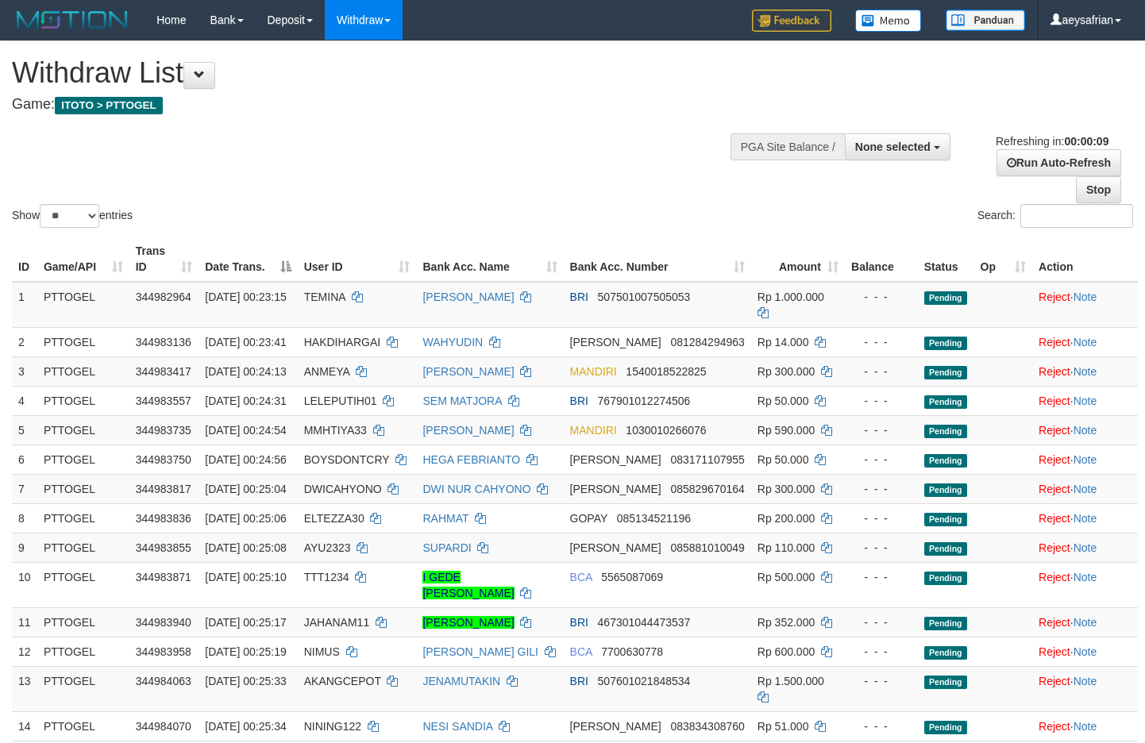
select select
select select "**"
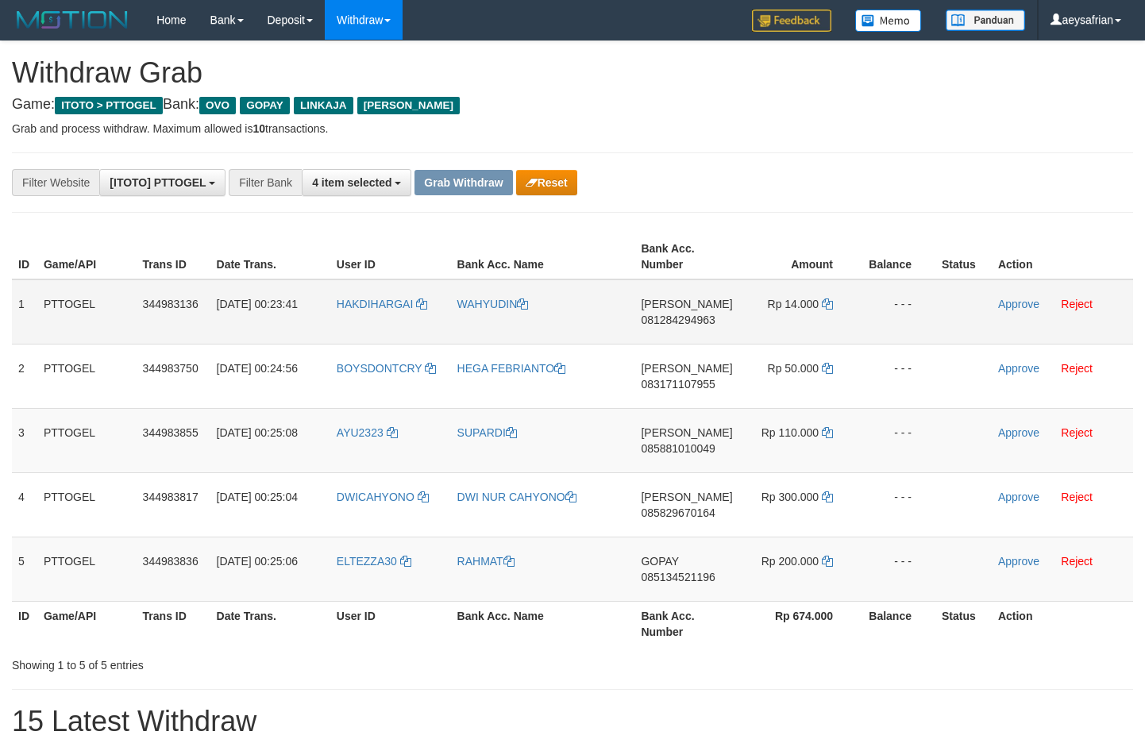
scroll to position [230, 0]
drag, startPoint x: 427, startPoint y: 311, endPoint x: 850, endPoint y: 581, distance: 502.1
click at [850, 581] on tbody "1 PTTOGEL 344983136 01/10/2025 00:23:41 HAKDIHARGAI WAHYUDIN DANA 081284294963 …" at bounding box center [573, 441] width 1122 height 322
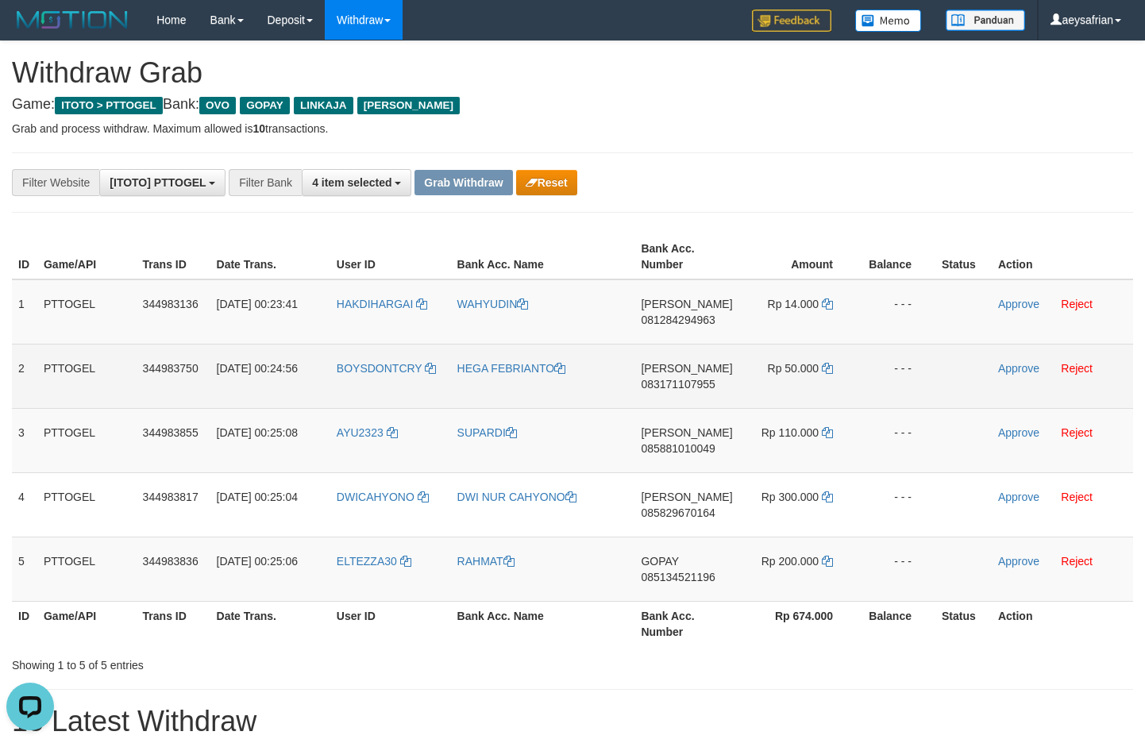
click at [673, 380] on span "083171107955" at bounding box center [678, 384] width 74 height 13
copy span "083171107955"
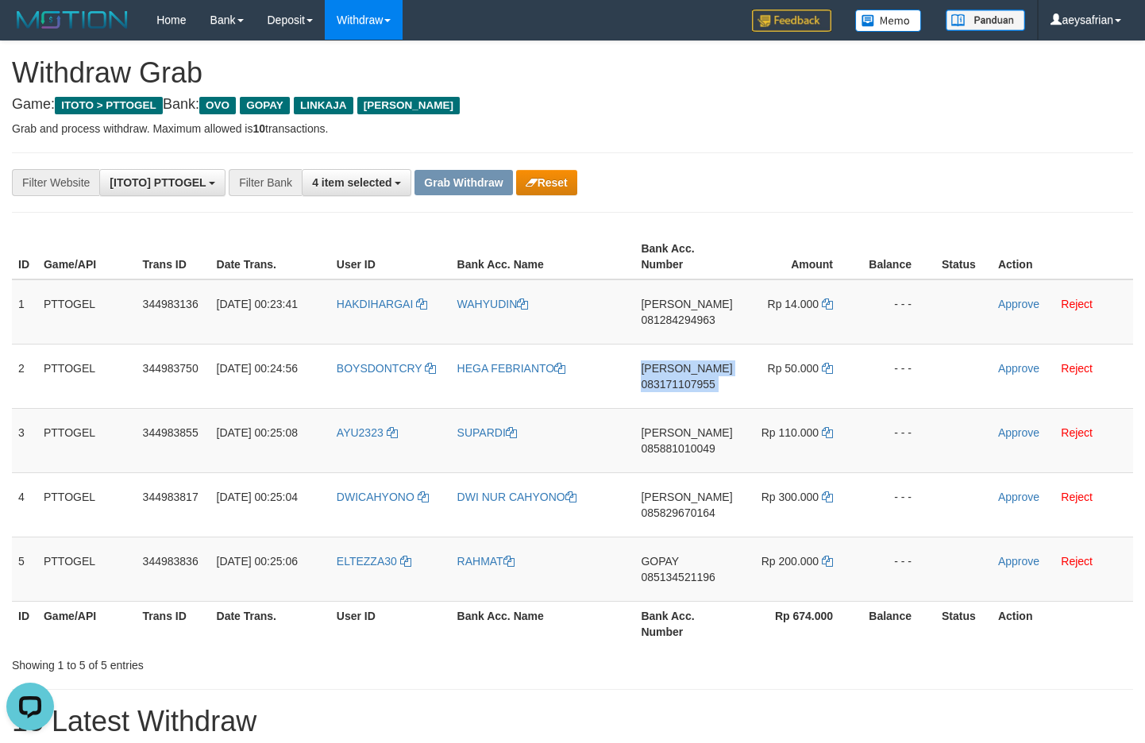
drag, startPoint x: 673, startPoint y: 380, endPoint x: 1146, endPoint y: 411, distance: 474.4
click at [674, 380] on span "083171107955" at bounding box center [678, 384] width 74 height 13
copy td "DANA 083171107955"
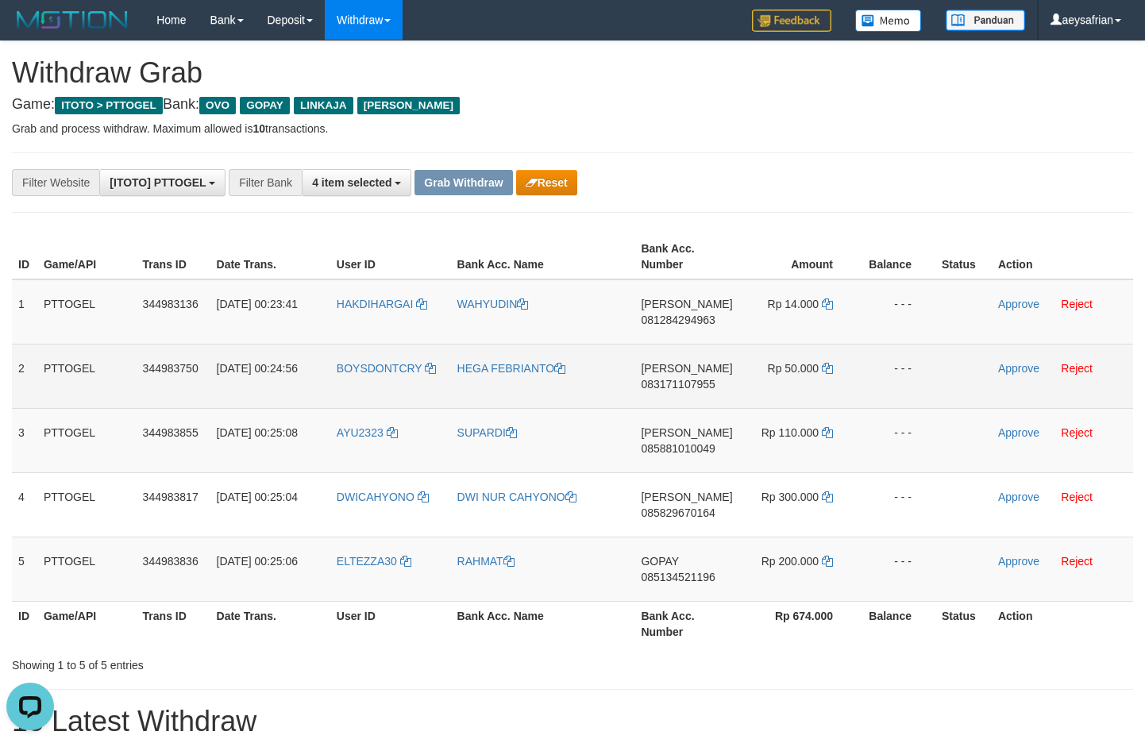
click at [680, 387] on span "083171107955" at bounding box center [678, 384] width 74 height 13
copy span "083171107955"
click at [680, 387] on span "083171107955" at bounding box center [678, 384] width 74 height 13
copy td "DANA 083171107955"
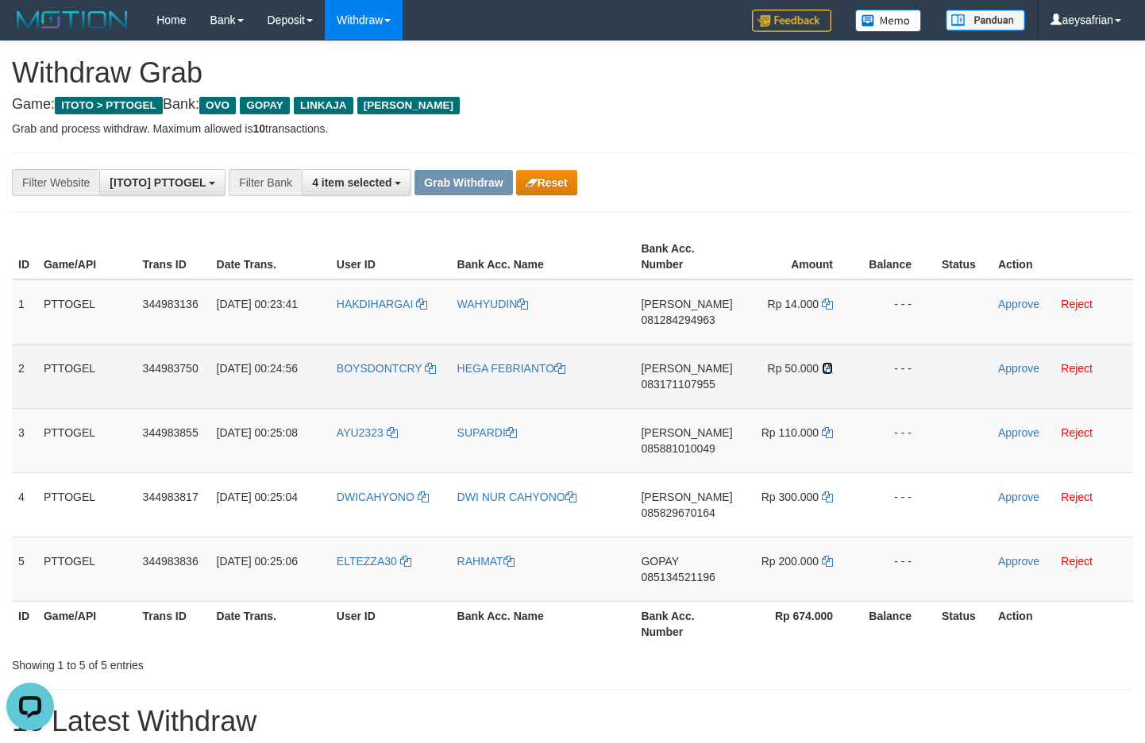
click at [828, 365] on link at bounding box center [827, 368] width 11 height 13
click at [828, 365] on icon at bounding box center [827, 368] width 11 height 11
click at [1000, 364] on td "Approve Reject" at bounding box center [1062, 376] width 141 height 64
click at [1010, 369] on link "Approve" at bounding box center [1018, 368] width 41 height 13
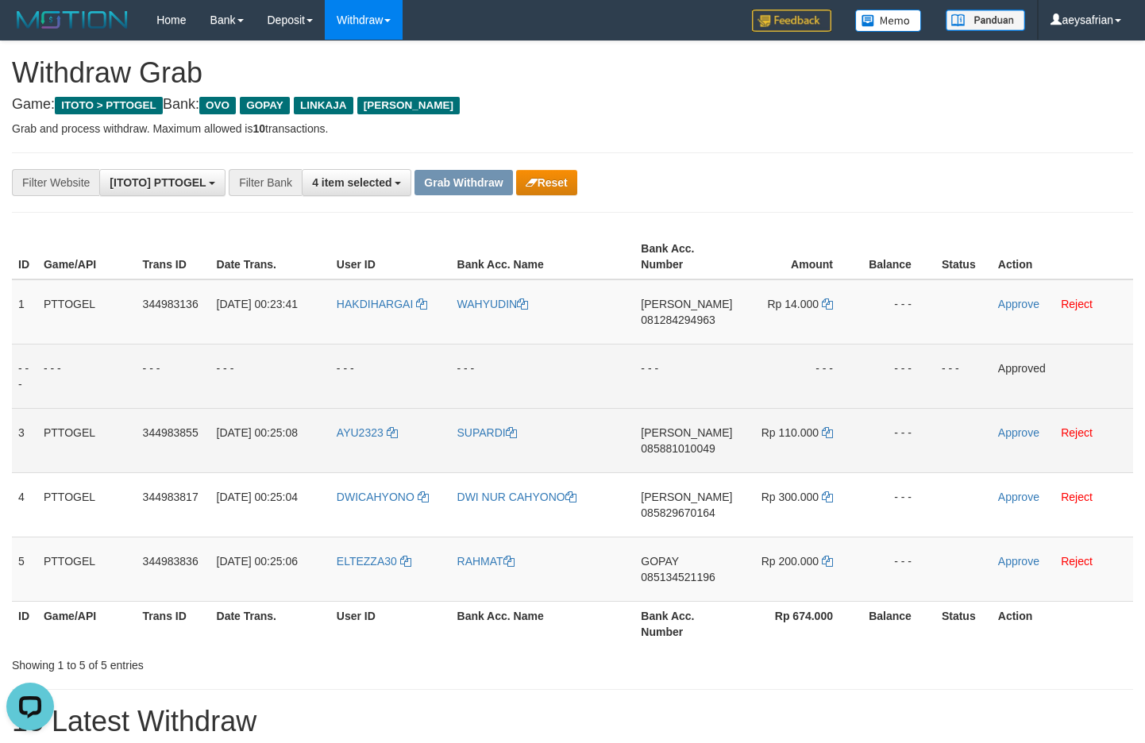
click at [678, 447] on span "085881010049" at bounding box center [678, 448] width 74 height 13
copy span "085881010049"
click at [655, 448] on span "085881010049" at bounding box center [678, 448] width 74 height 13
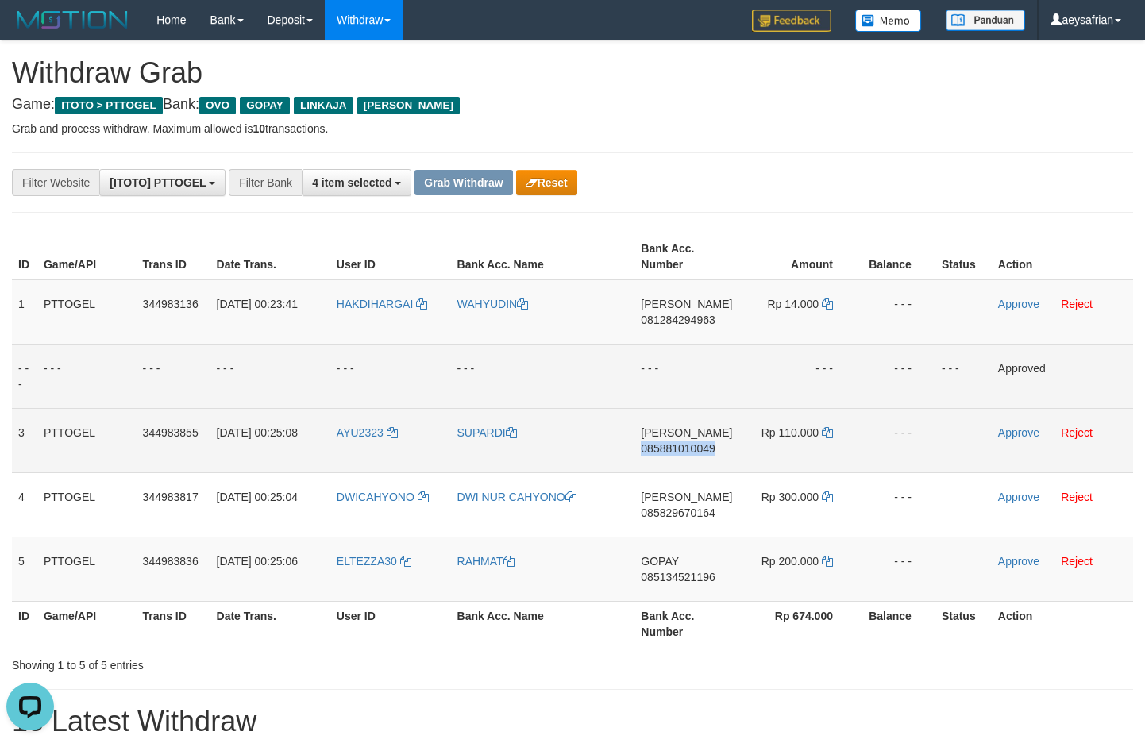
click at [655, 448] on span "085881010049" at bounding box center [678, 448] width 74 height 13
copy span "085881010049"
click at [655, 448] on span "085881010049" at bounding box center [678, 448] width 74 height 13
copy td "DANA 085881010049"
click at [655, 448] on span "085881010049" at bounding box center [678, 448] width 74 height 13
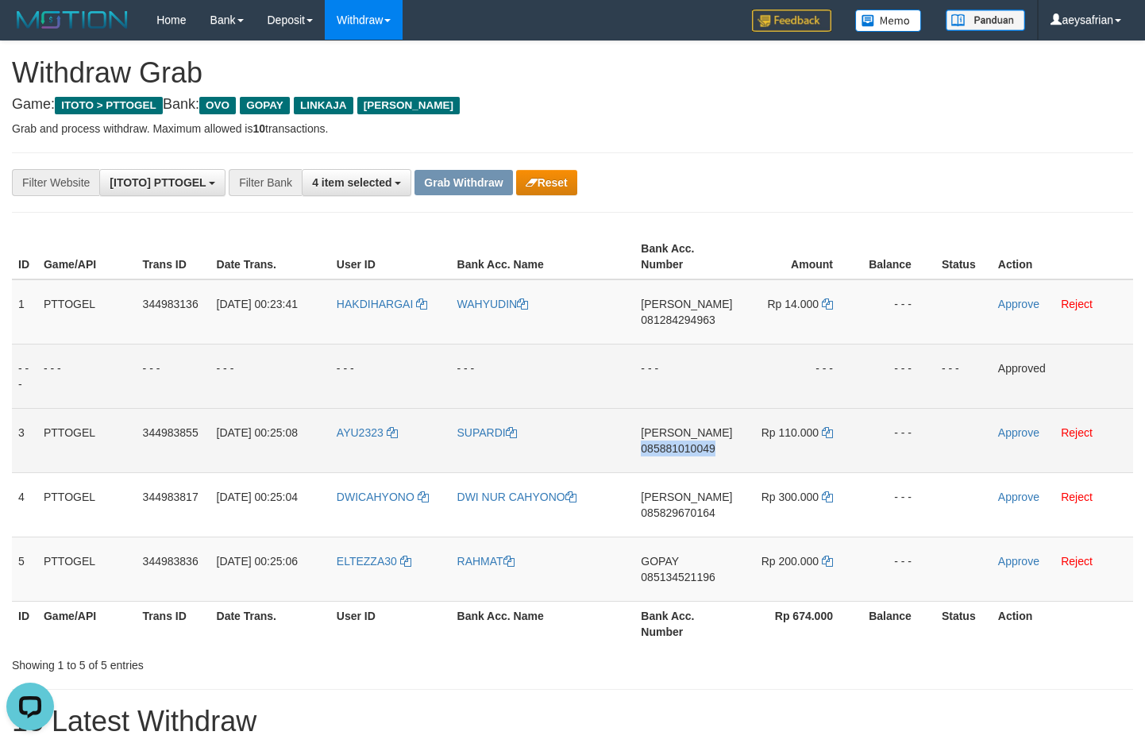
copy span "085881010049"
click at [655, 448] on span "085881010049" at bounding box center [678, 448] width 74 height 13
copy td "DANA 085881010049"
click at [655, 448] on span "085881010049" at bounding box center [678, 448] width 74 height 13
copy span "085881010049"
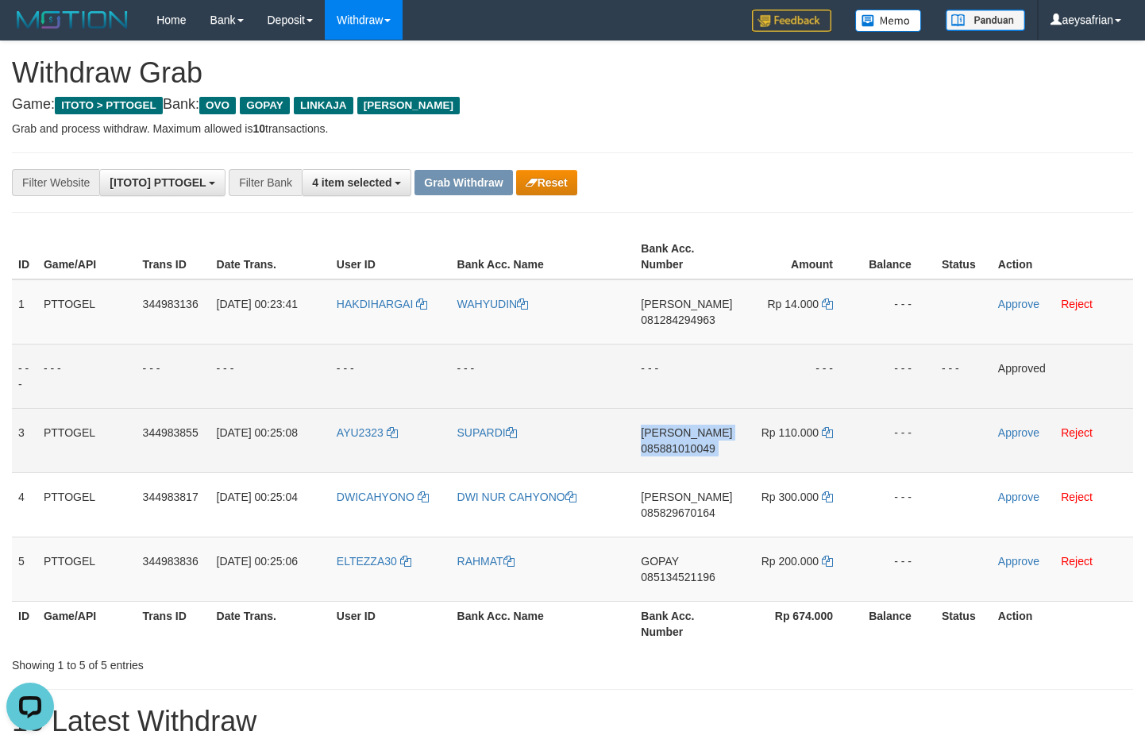
click at [655, 448] on span "085881010049" at bounding box center [678, 448] width 74 height 13
click at [820, 425] on td "Rp 110.000" at bounding box center [798, 440] width 118 height 64
click at [824, 430] on icon at bounding box center [827, 432] width 11 height 11
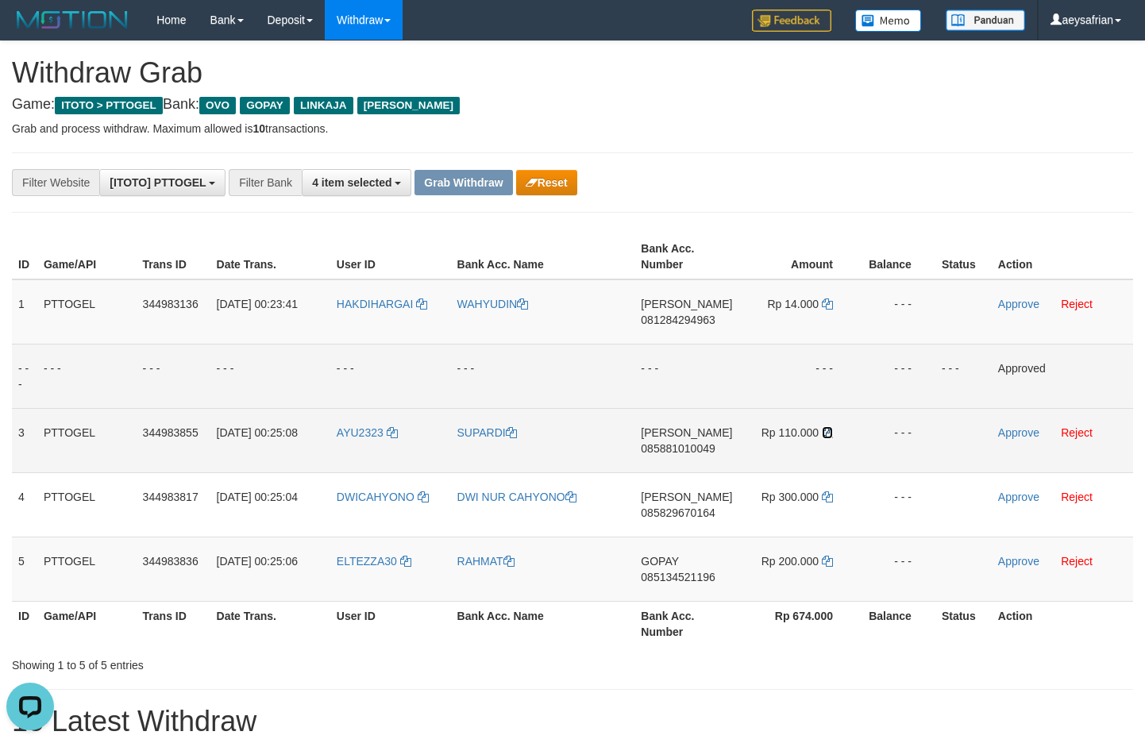
click at [824, 430] on icon at bounding box center [827, 432] width 11 height 11
click at [1017, 438] on link "Approve" at bounding box center [1018, 433] width 41 height 13
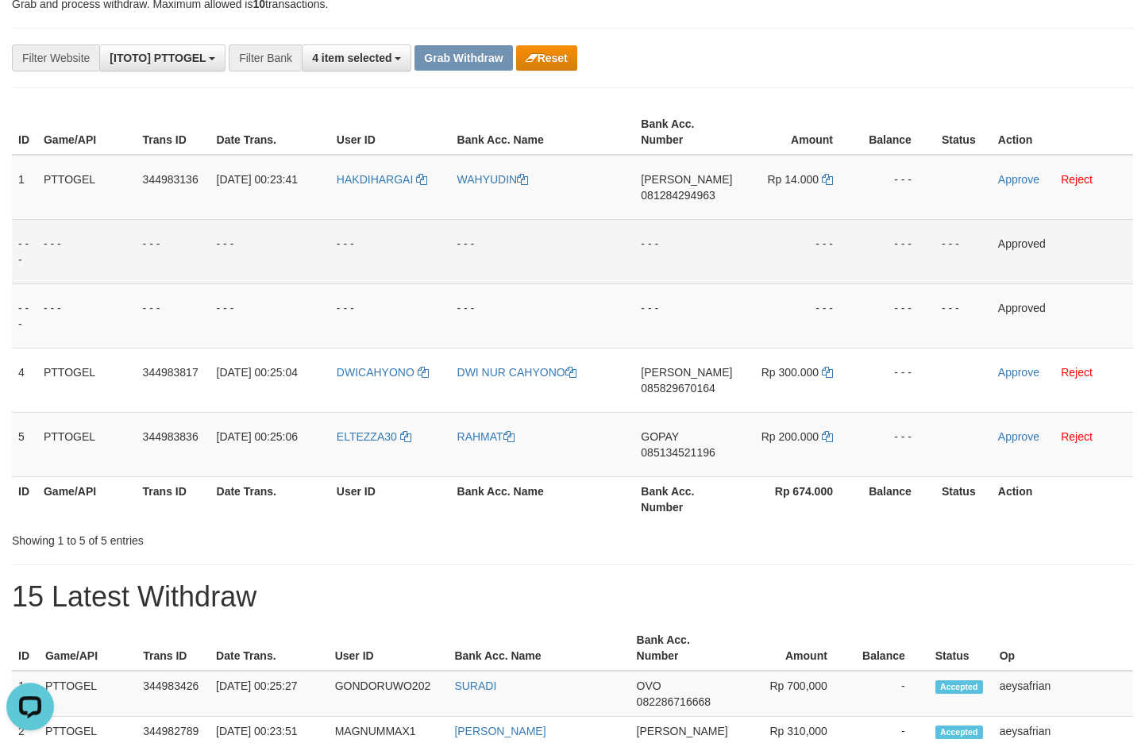
scroll to position [191, 0]
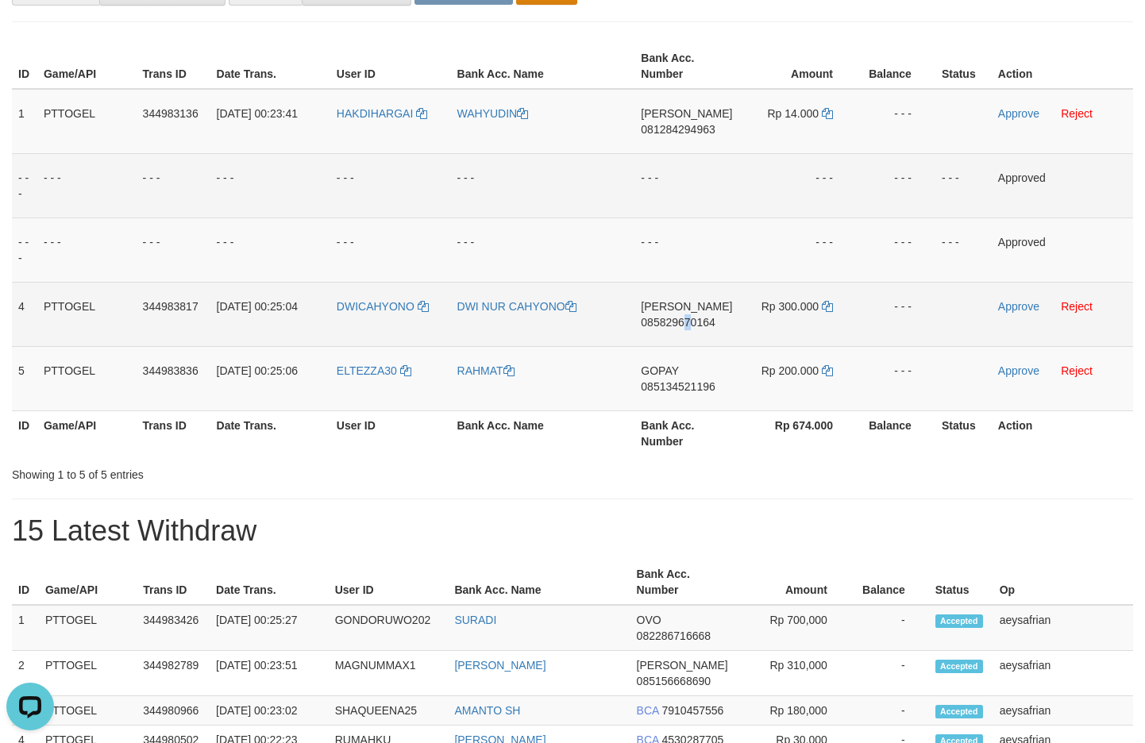
click at [690, 319] on span "085829670164" at bounding box center [678, 322] width 74 height 13
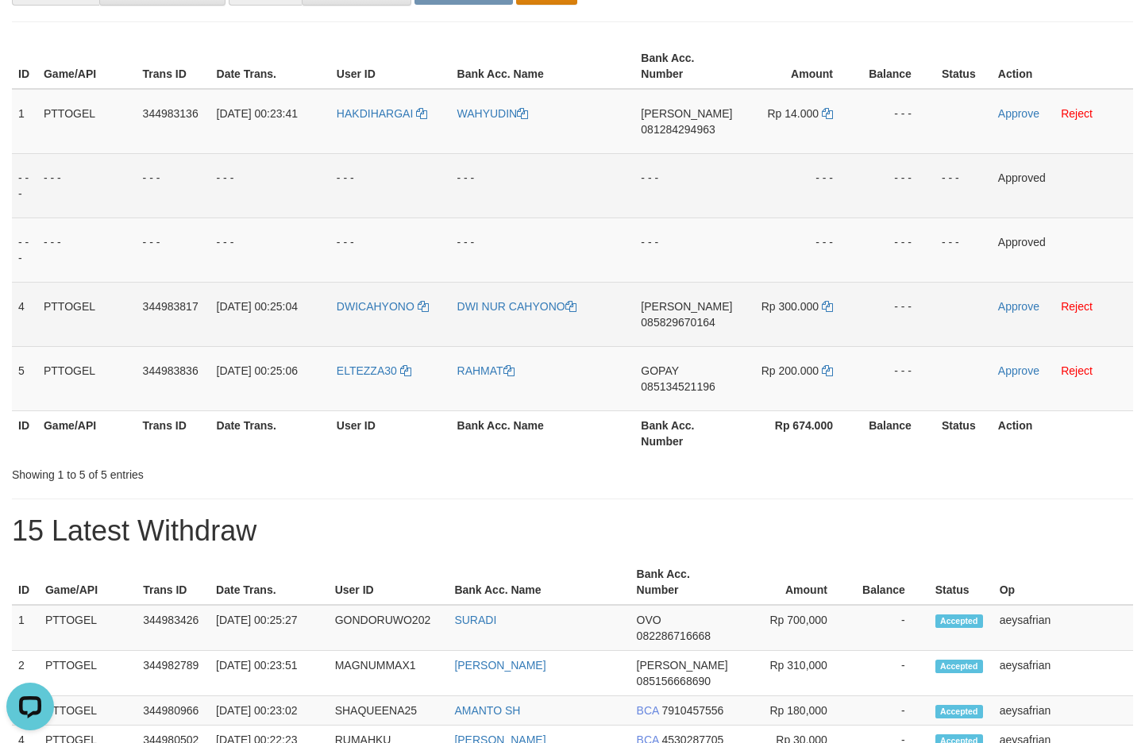
click at [686, 322] on span "085829670164" at bounding box center [678, 322] width 74 height 13
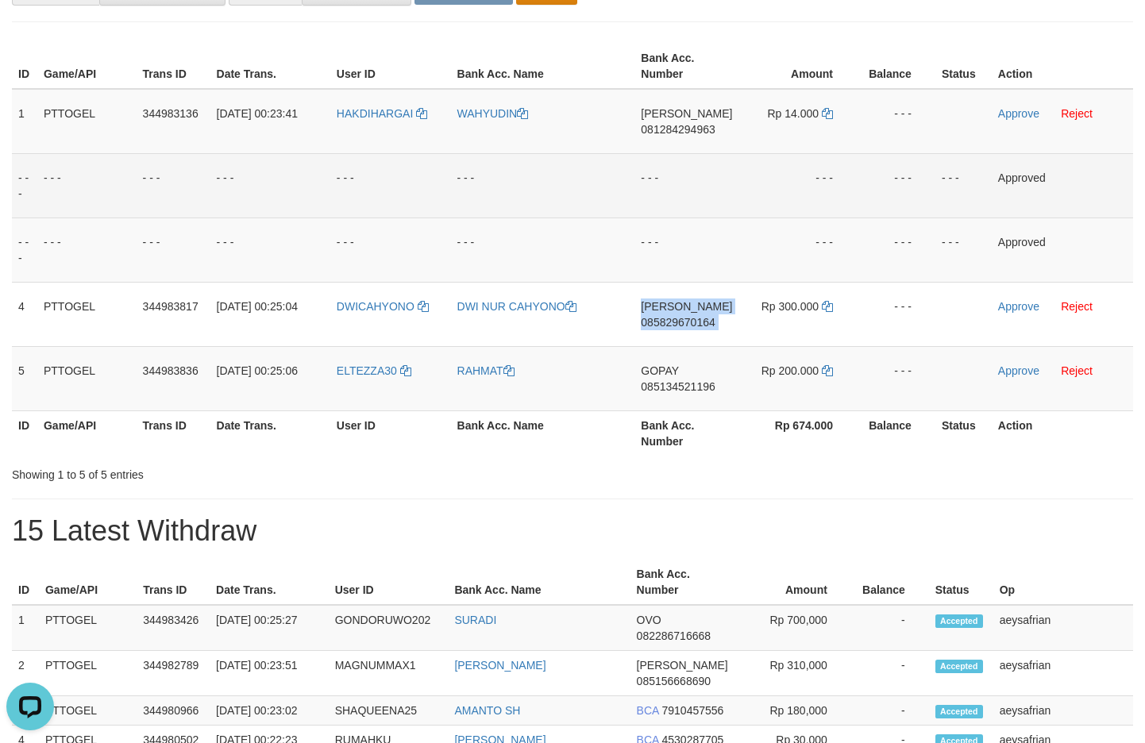
drag, startPoint x: 686, startPoint y: 322, endPoint x: 1106, endPoint y: 216, distance: 432.5
click at [687, 322] on span "085829670164" at bounding box center [678, 322] width 74 height 13
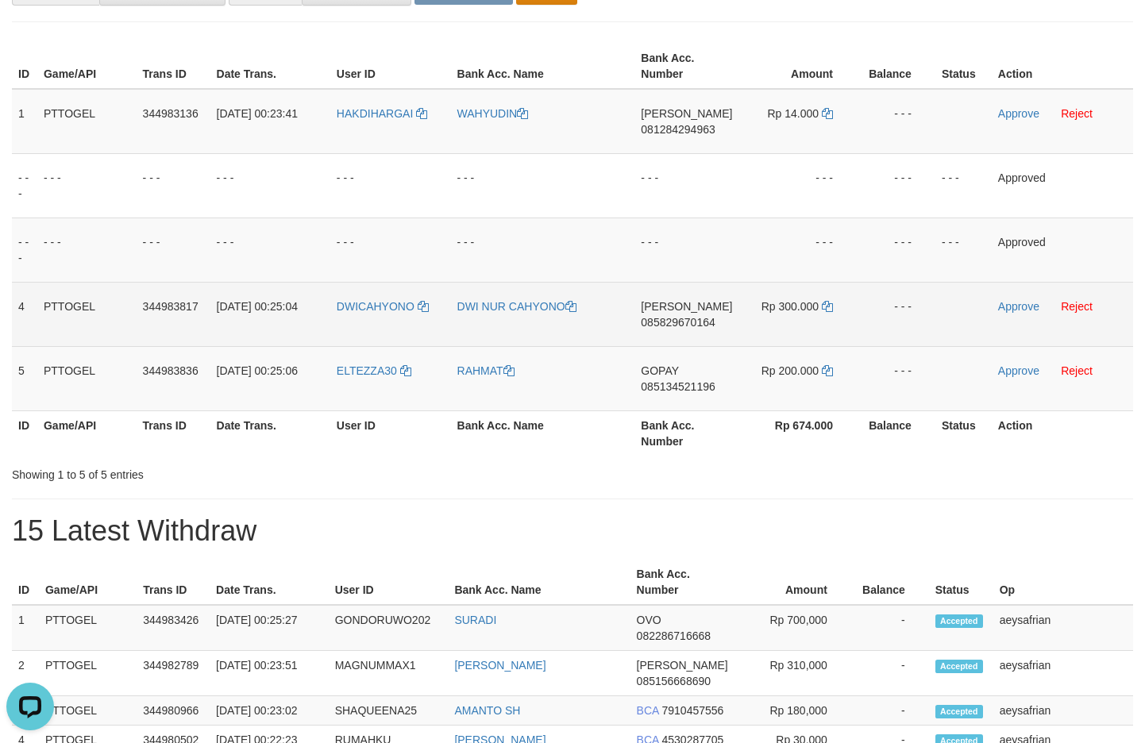
click at [820, 308] on td "Rp 300.000" at bounding box center [798, 314] width 118 height 64
click at [821, 307] on td "Rp 300.000" at bounding box center [798, 314] width 118 height 64
click at [822, 307] on icon at bounding box center [827, 306] width 11 height 11
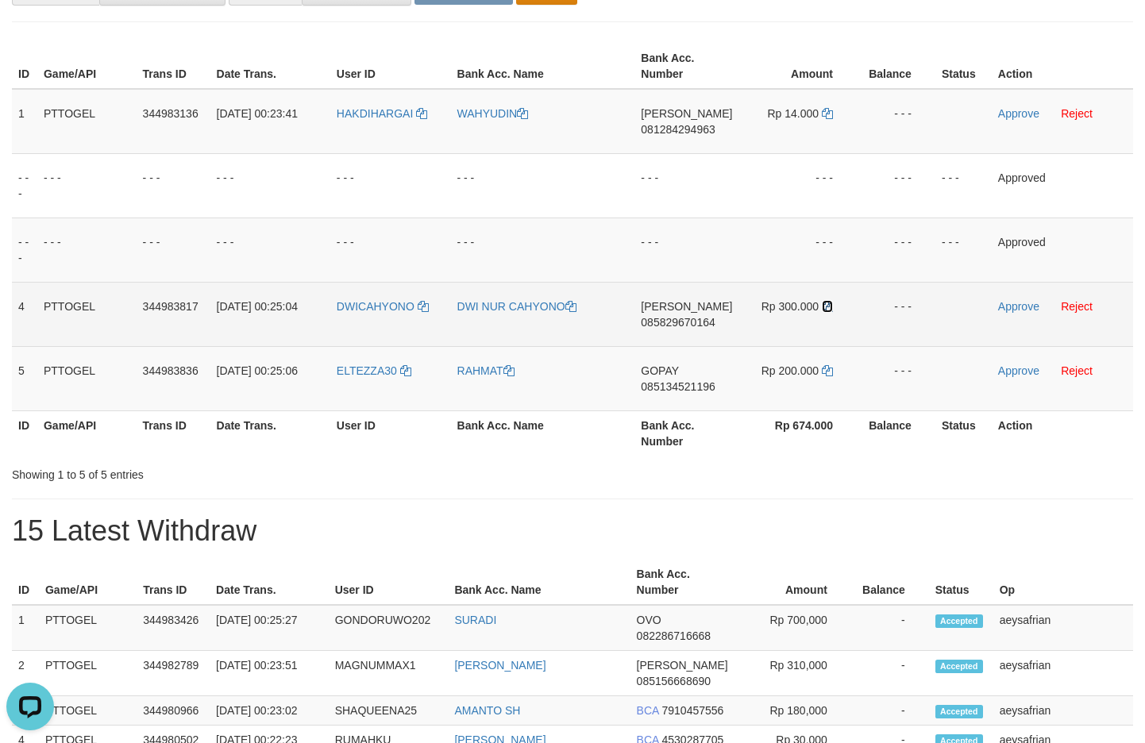
drag, startPoint x: 821, startPoint y: 307, endPoint x: 925, endPoint y: 307, distance: 103.3
click at [822, 307] on icon at bounding box center [827, 306] width 11 height 11
click at [1013, 310] on link "Approve" at bounding box center [1018, 306] width 41 height 13
click at [699, 384] on span "085134521196" at bounding box center [678, 386] width 74 height 13
click at [697, 384] on span "085134521196" at bounding box center [678, 386] width 74 height 13
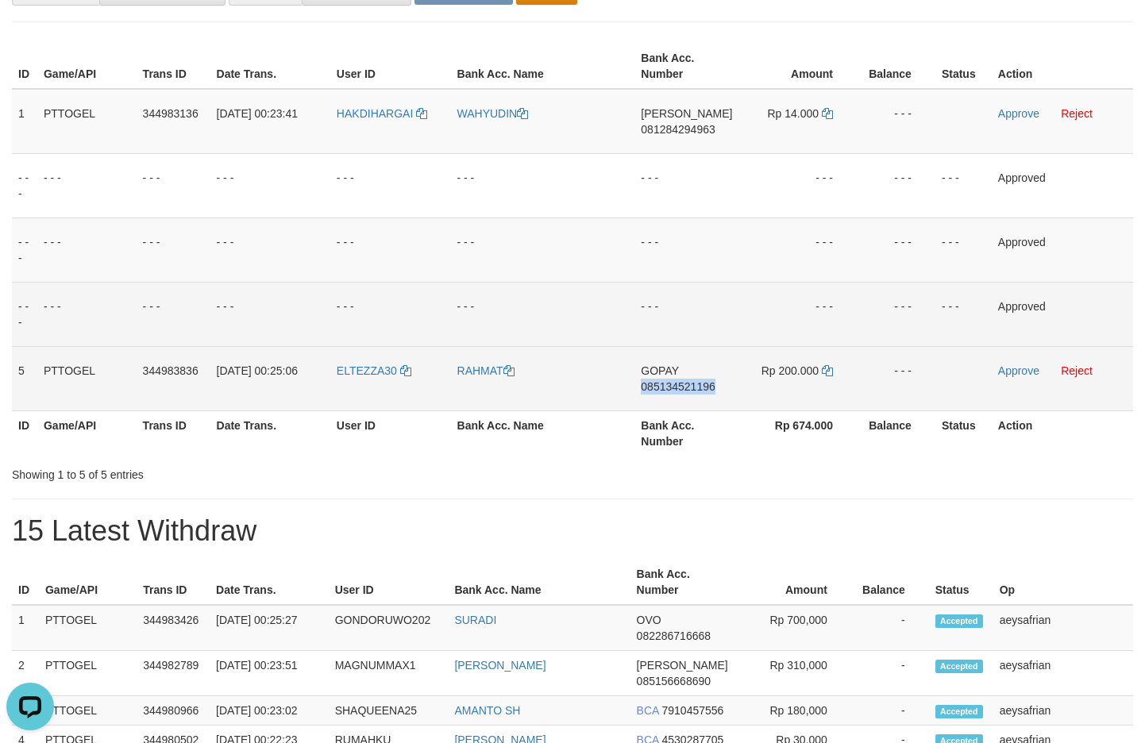
click at [697, 384] on span "085134521196" at bounding box center [678, 386] width 74 height 13
click at [692, 381] on span "085134521196" at bounding box center [678, 386] width 74 height 13
click at [693, 383] on span "085134521196" at bounding box center [678, 386] width 74 height 13
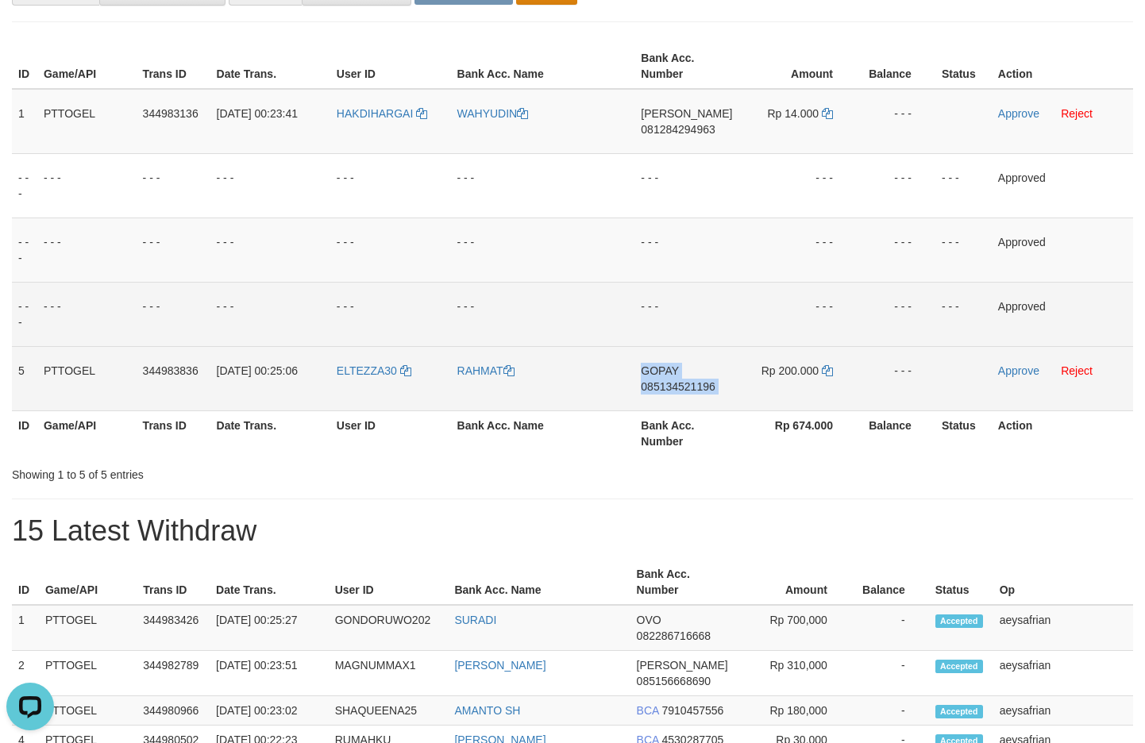
click at [693, 383] on span "085134521196" at bounding box center [678, 386] width 74 height 13
click at [695, 383] on span "085134521196" at bounding box center [678, 386] width 74 height 13
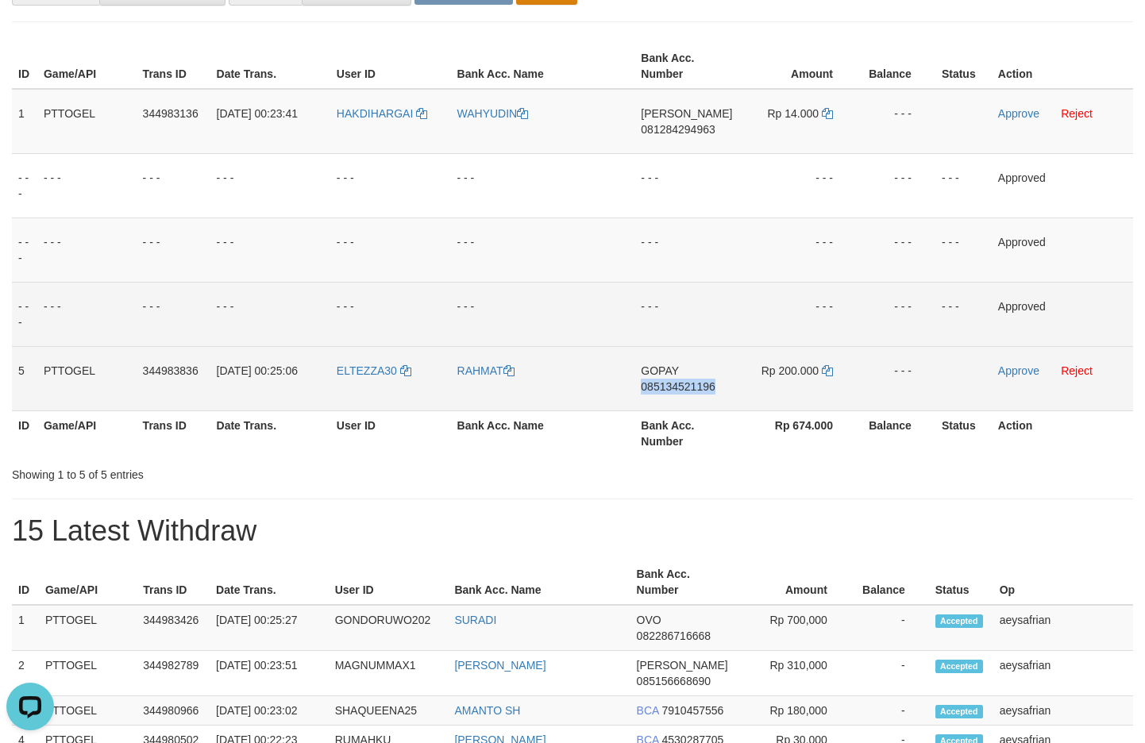
click at [695, 383] on span "085134521196" at bounding box center [678, 386] width 74 height 13
click at [827, 376] on link at bounding box center [827, 371] width 11 height 13
click at [1023, 365] on td "Approve Reject" at bounding box center [1062, 378] width 141 height 64
click at [1023, 365] on link "Approve" at bounding box center [1018, 371] width 41 height 13
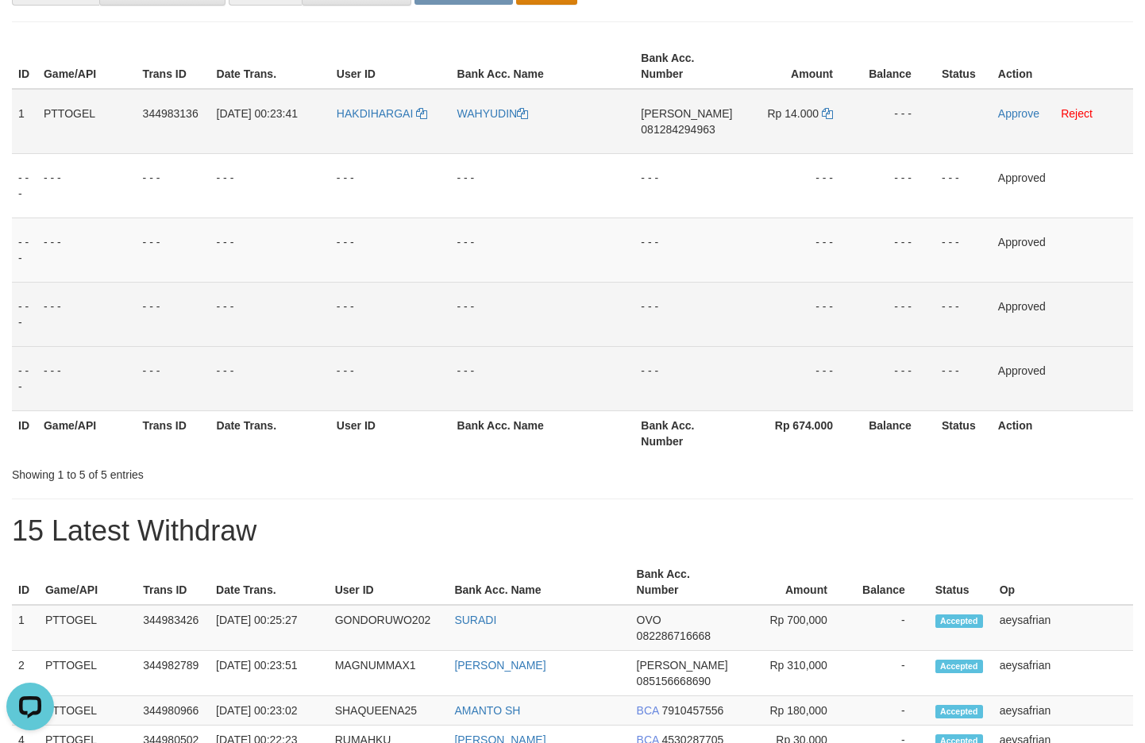
drag, startPoint x: 400, startPoint y: 137, endPoint x: 855, endPoint y: 121, distance: 455.4
click at [855, 121] on tr "1 PTTOGEL 344983136 01/10/2025 00:23:41 HAKDIHARGAI WAHYUDIN DANA 081284294963 …" at bounding box center [573, 121] width 1122 height 65
click at [1010, 114] on link "Approve" at bounding box center [1018, 113] width 41 height 13
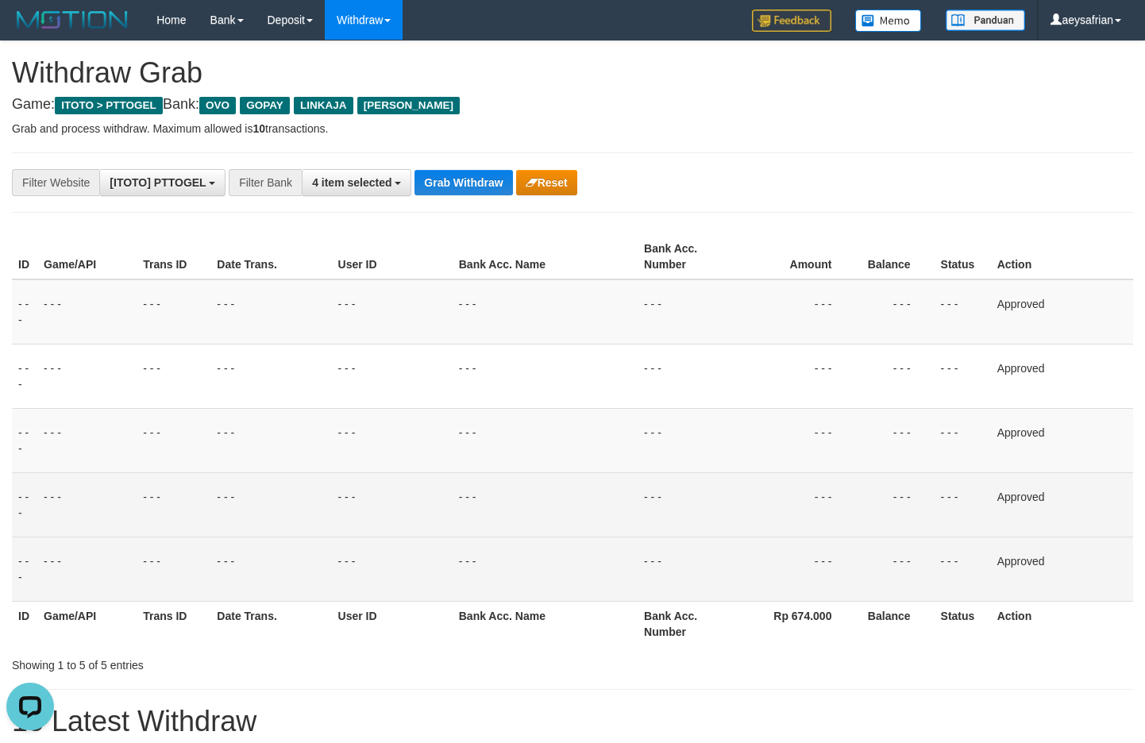
drag, startPoint x: 431, startPoint y: 164, endPoint x: 447, endPoint y: 183, distance: 24.8
click at [449, 184] on button "Grab Withdraw" at bounding box center [464, 182] width 98 height 25
click at [448, 180] on button "Grab Withdraw" at bounding box center [464, 182] width 98 height 25
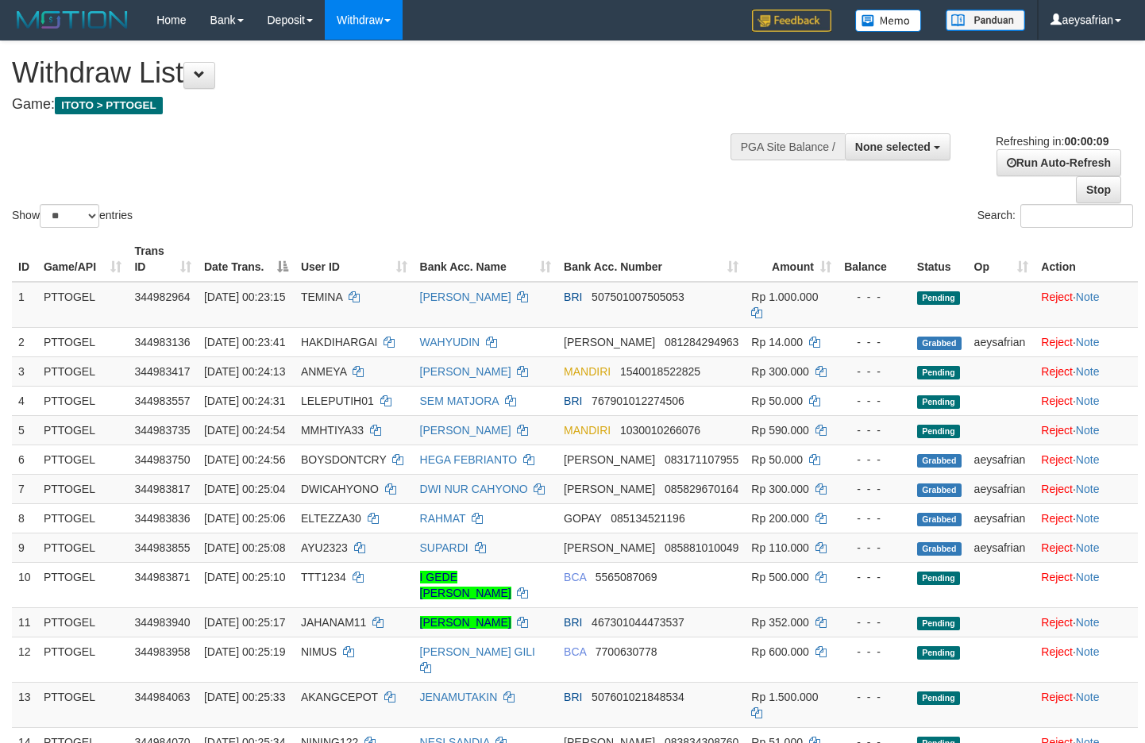
select select
select select "**"
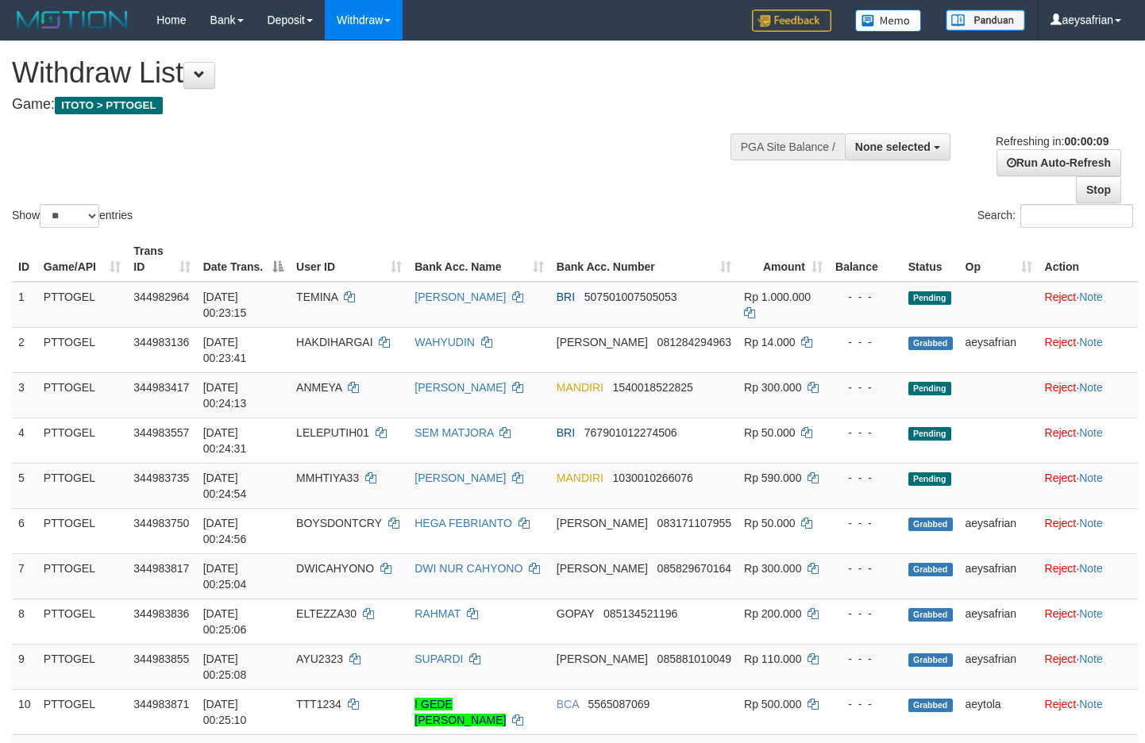
select select
select select "**"
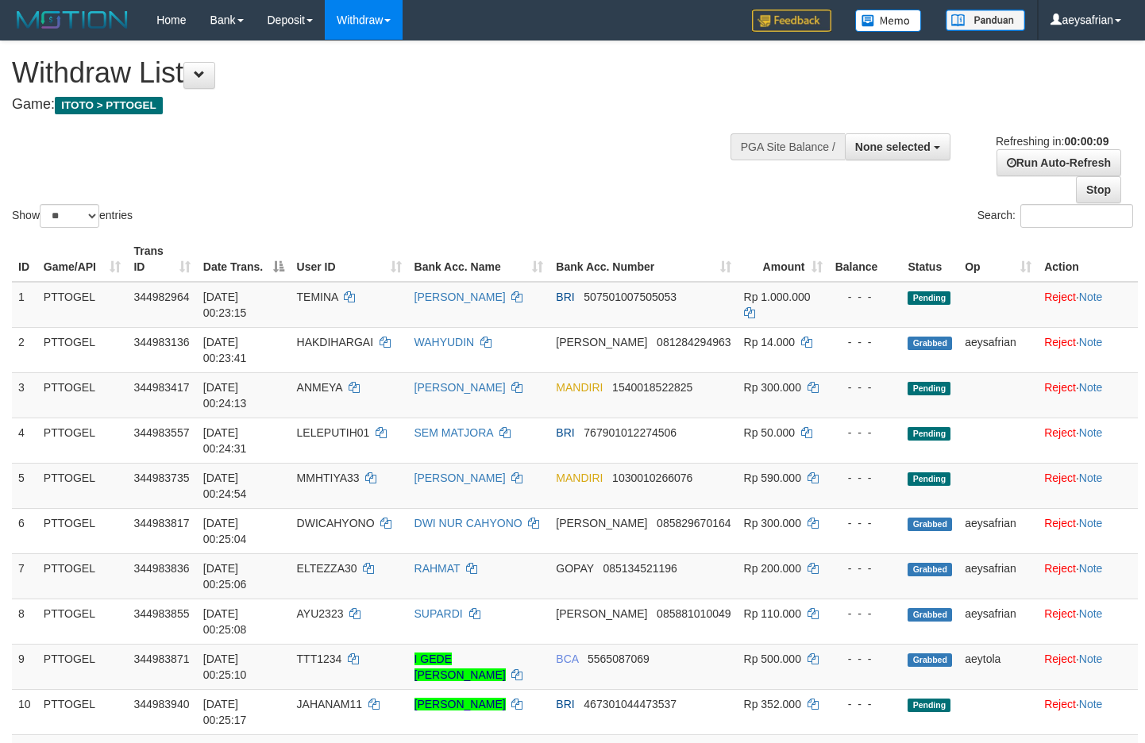
select select
select select "**"
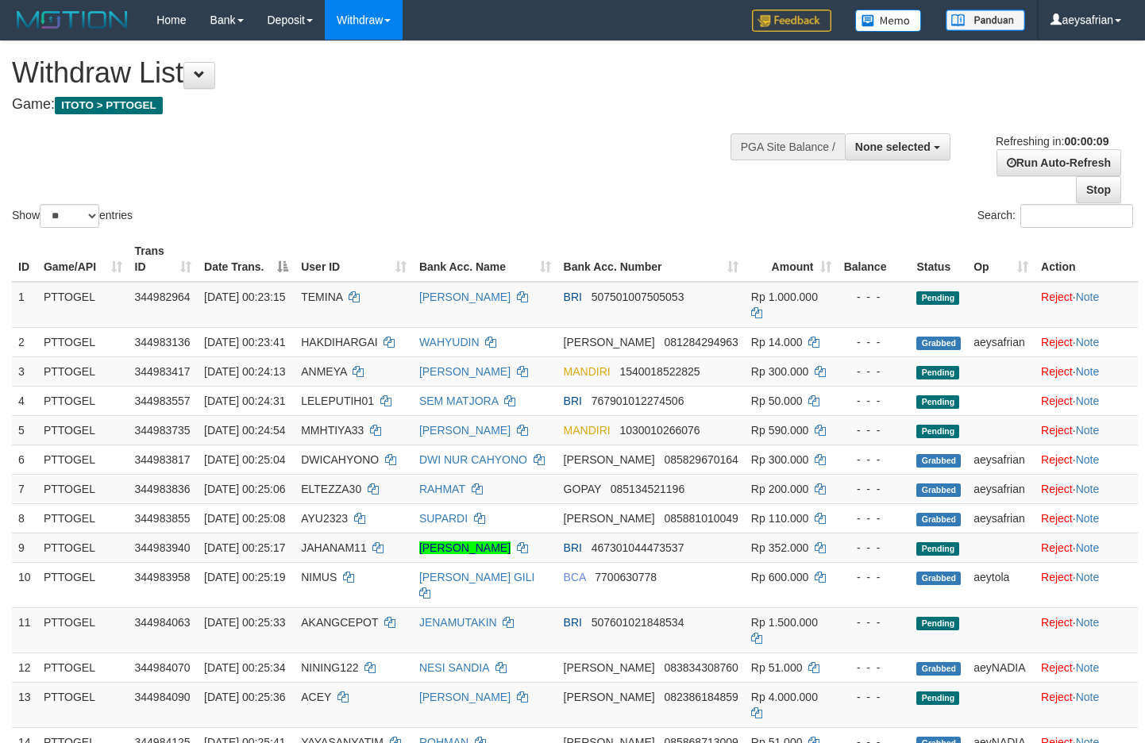
select select
select select "**"
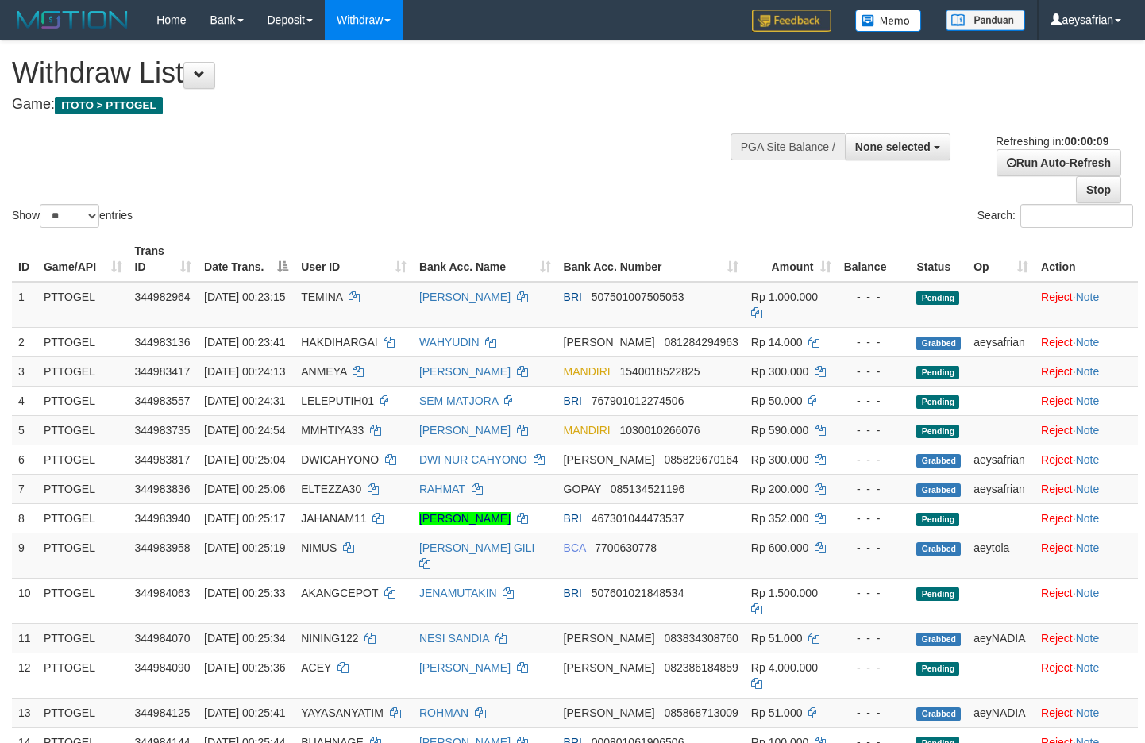
select select
select select "**"
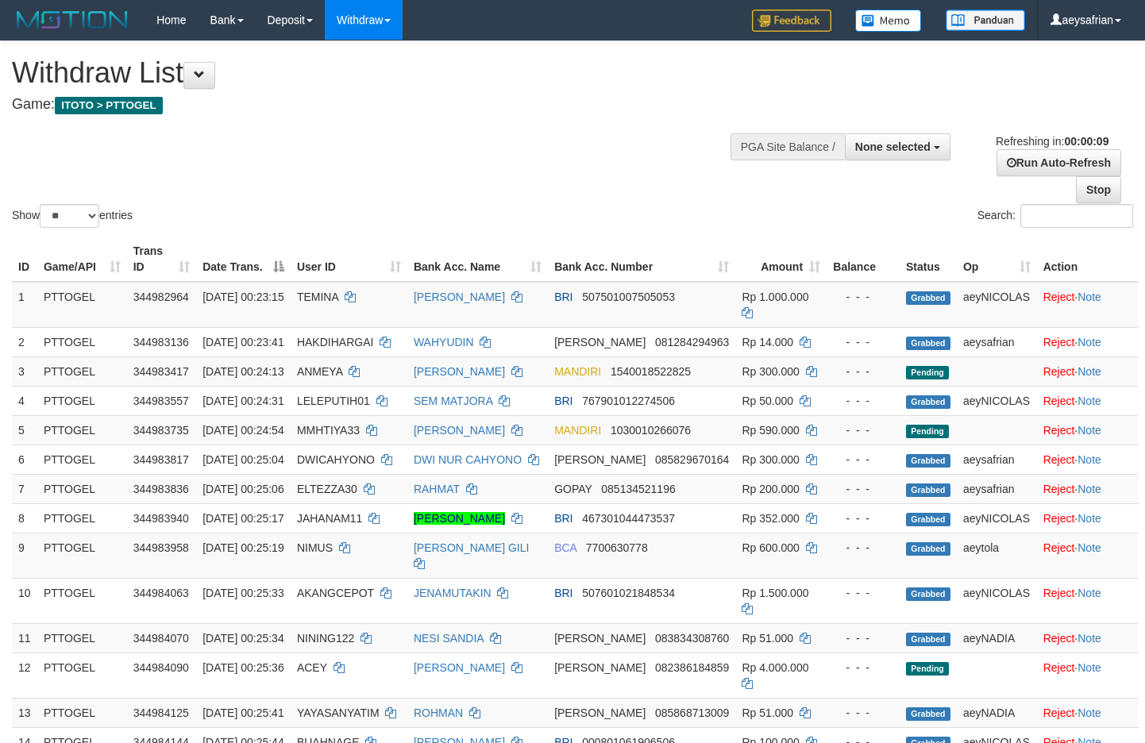
select select
select select "**"
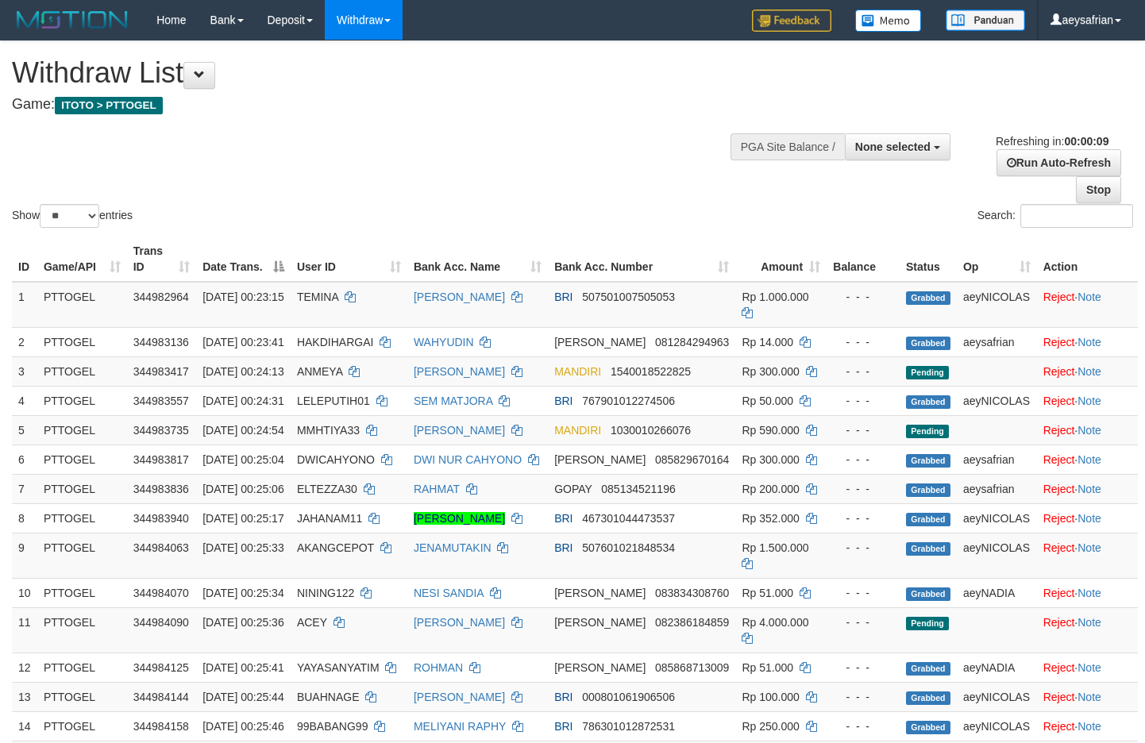
select select
select select "**"
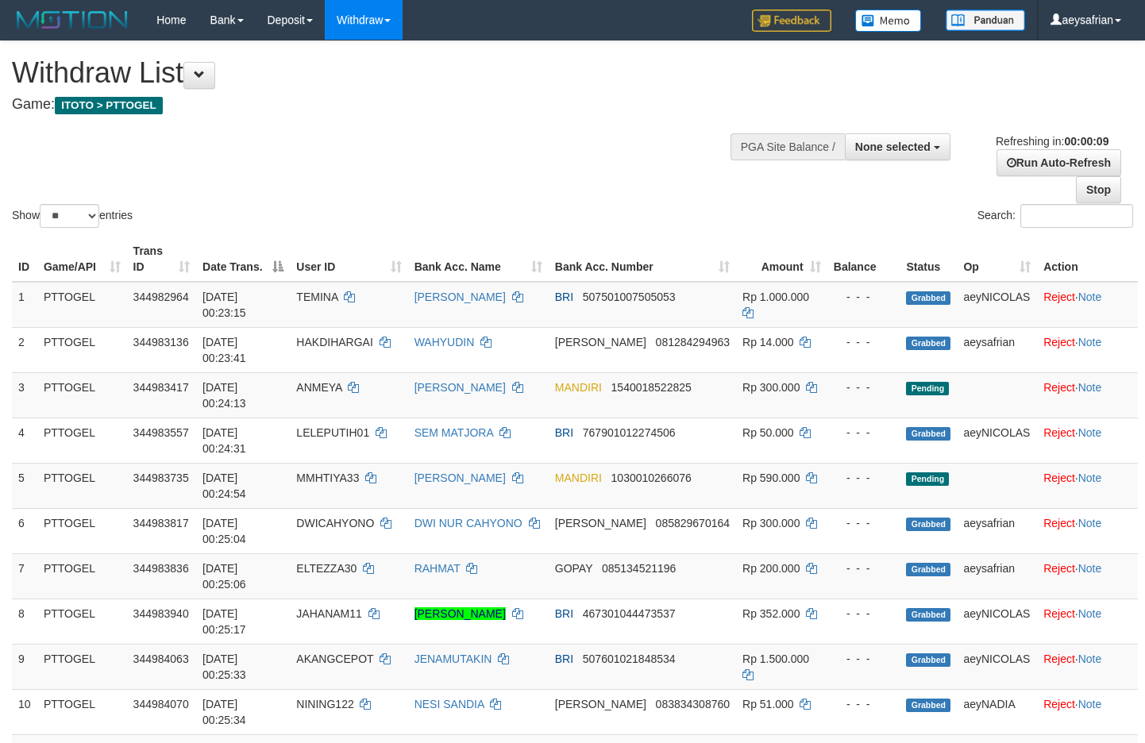
select select
select select "**"
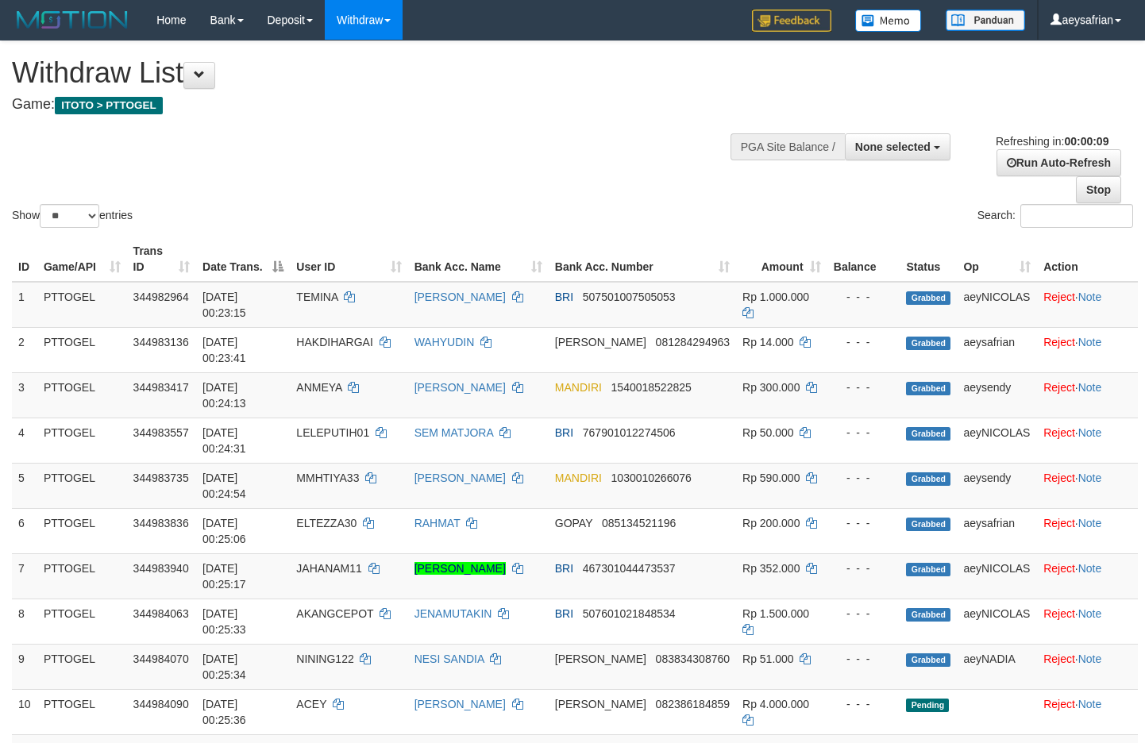
select select
select select "**"
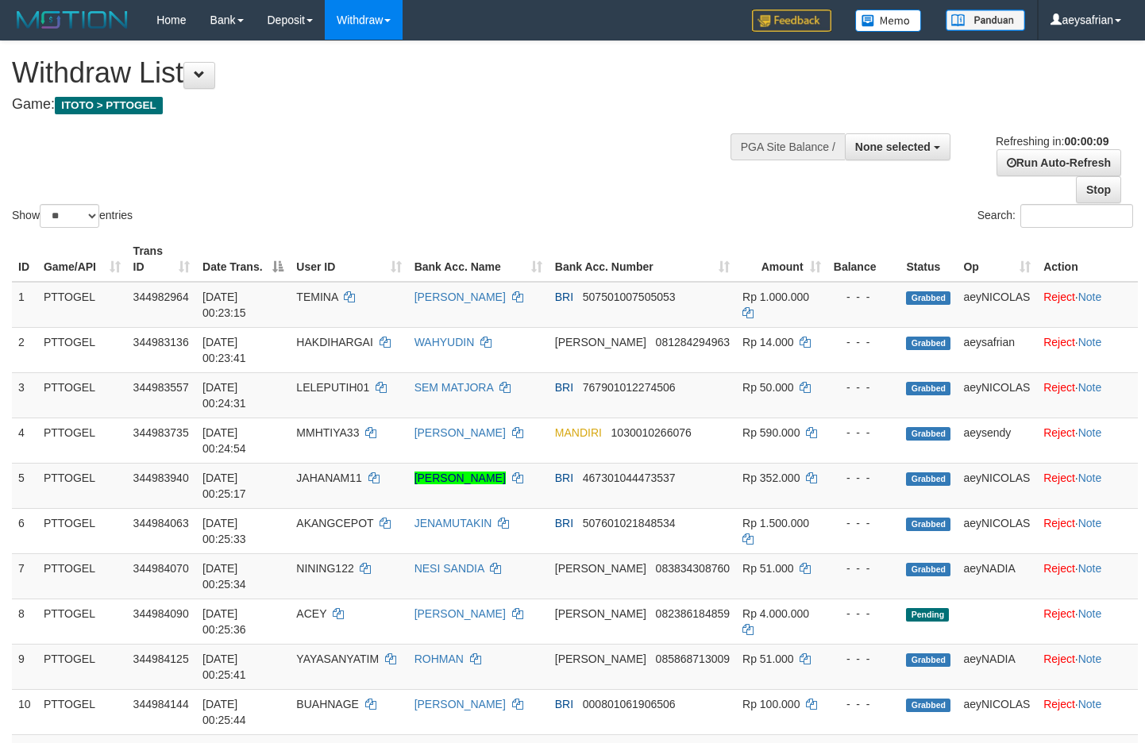
select select
select select "**"
select select
select select "**"
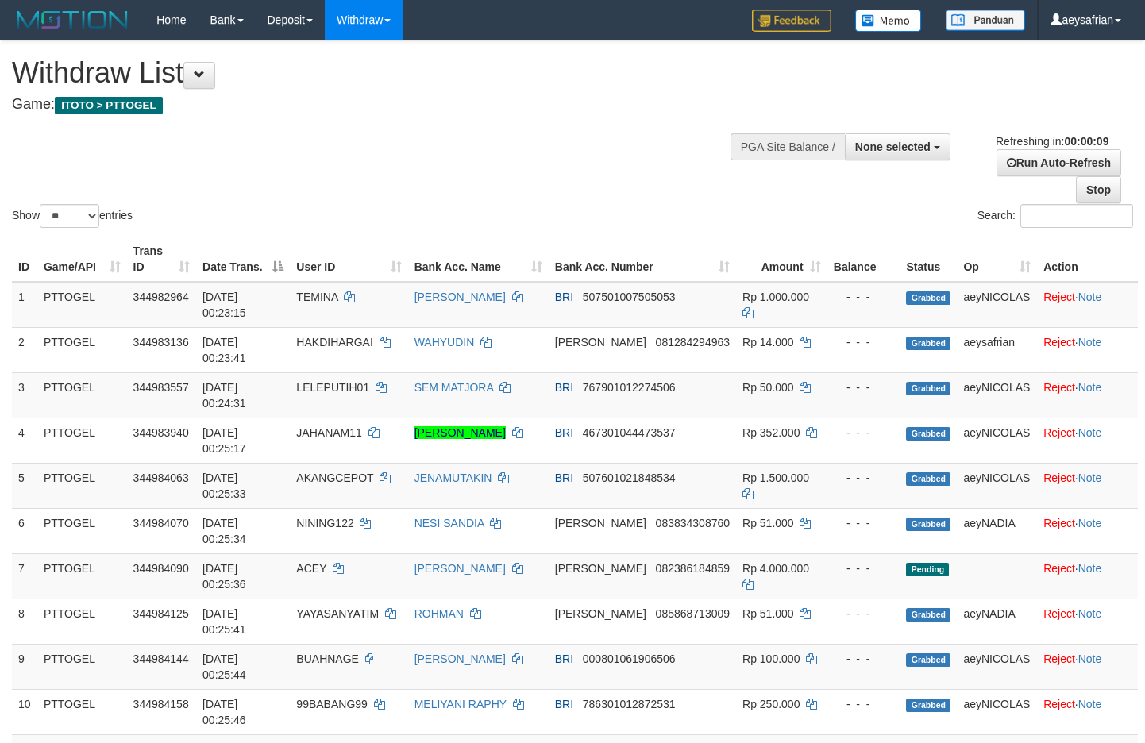
select select
select select "**"
select select
select select "**"
select select
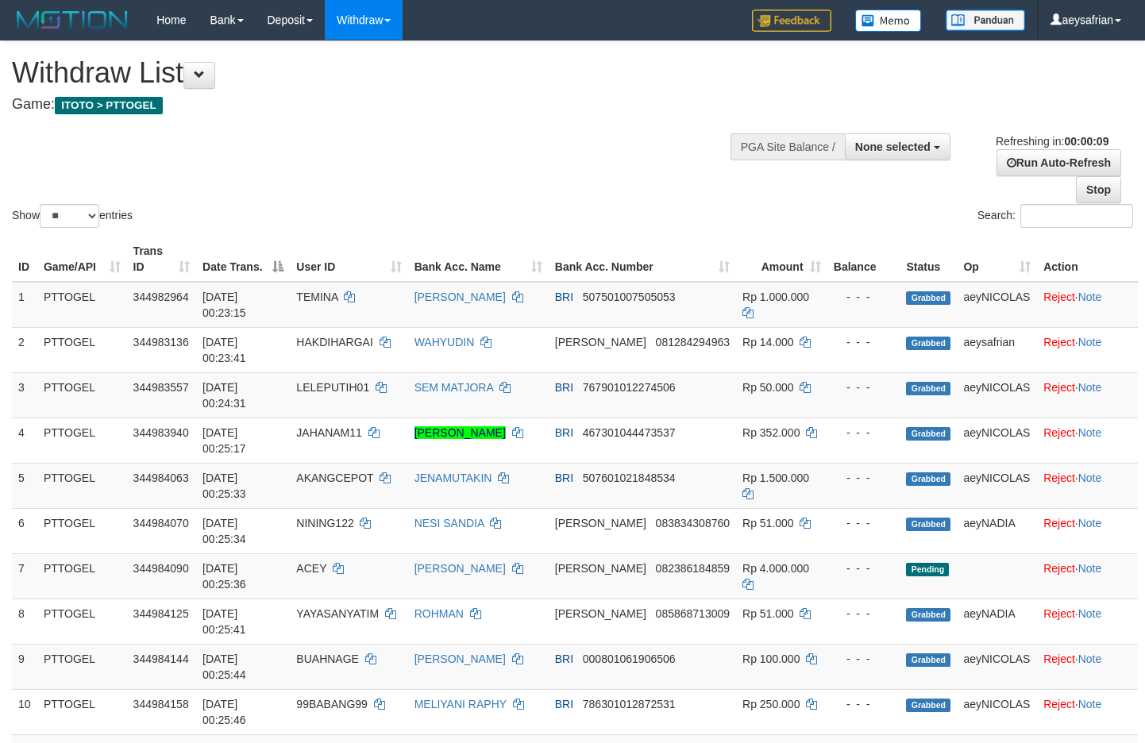
select select "**"
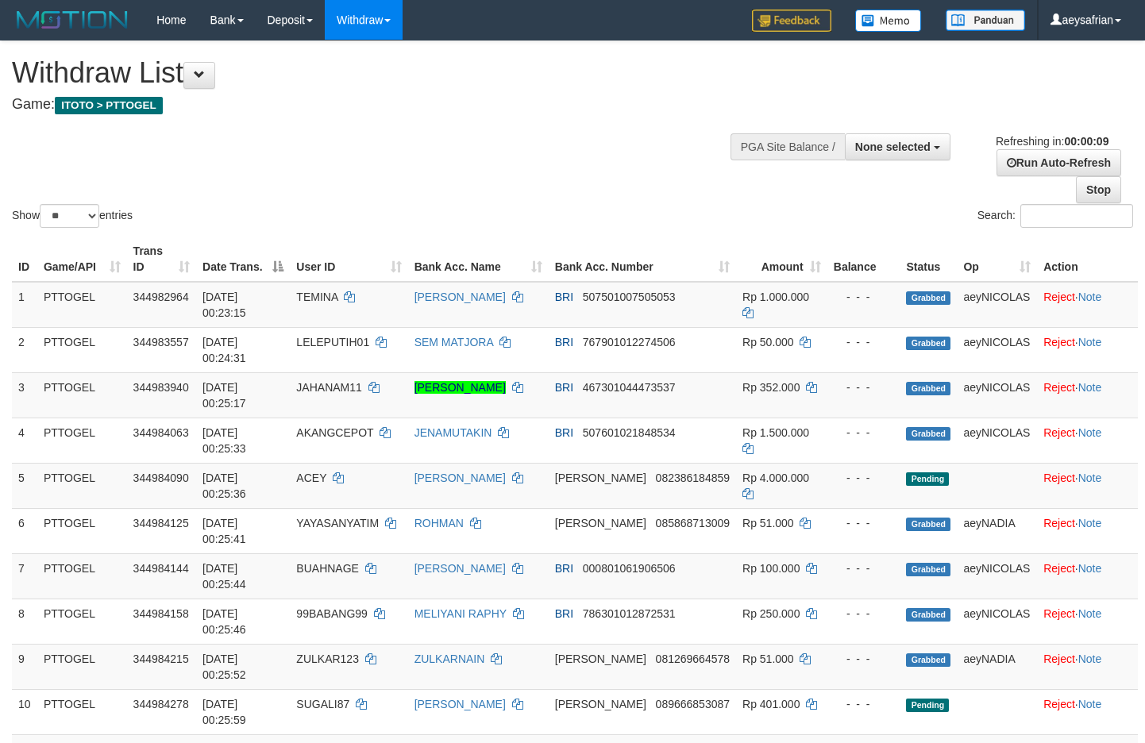
select select
select select "**"
select select
select select "**"
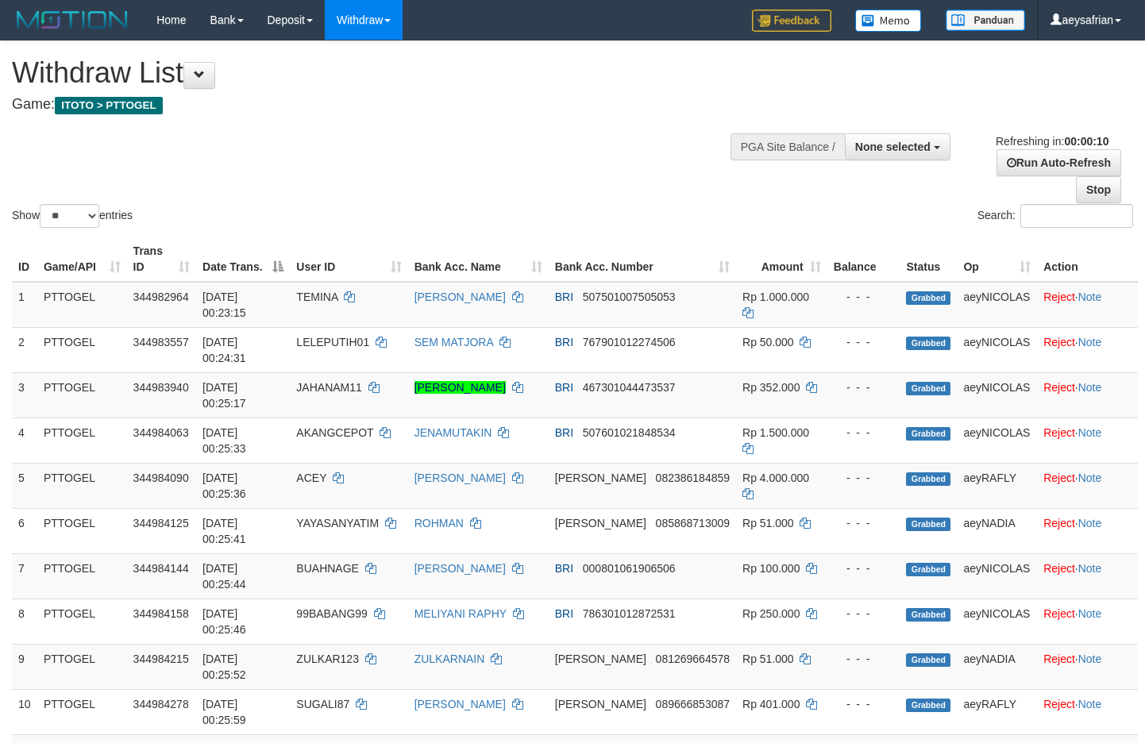
select select
select select "**"
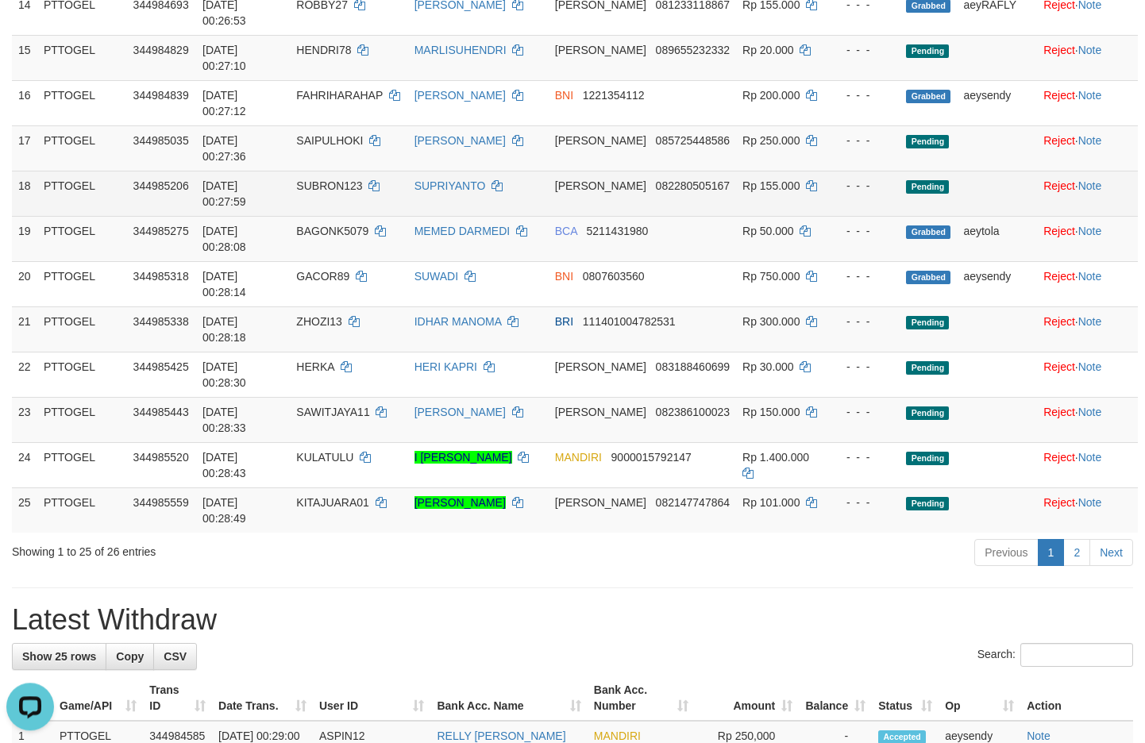
scroll to position [953, 0]
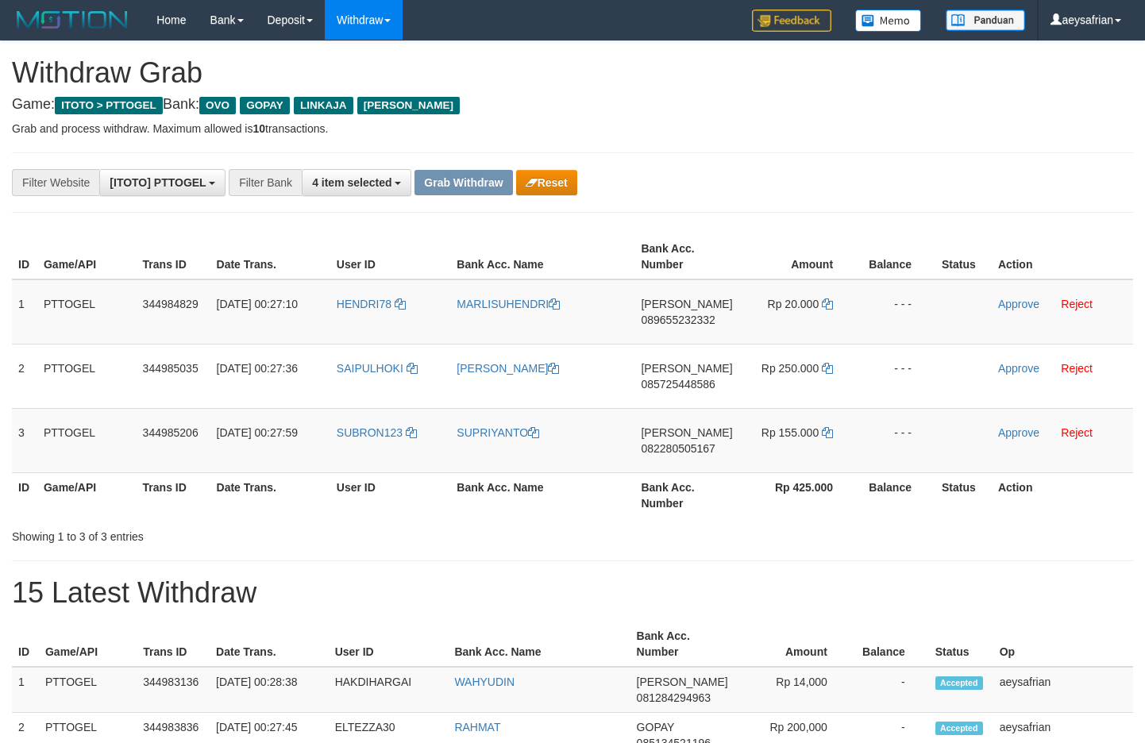
scroll to position [230, 0]
drag, startPoint x: 389, startPoint y: 330, endPoint x: 801, endPoint y: 434, distance: 424.4
click at [801, 434] on tbody "1 PTTOGEL 344984829 01/10/2025 00:27:10 HENDRI78 MARLISUHENDRI DANA 08965523233…" at bounding box center [573, 377] width 1122 height 194
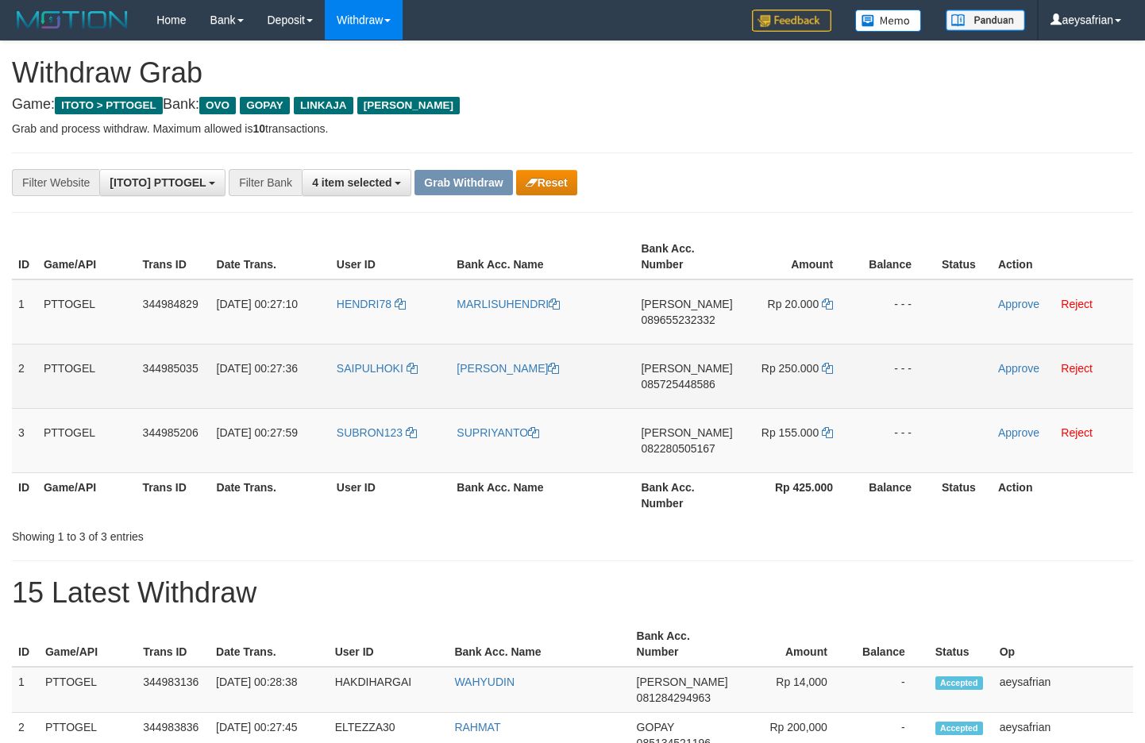
scroll to position [0, 0]
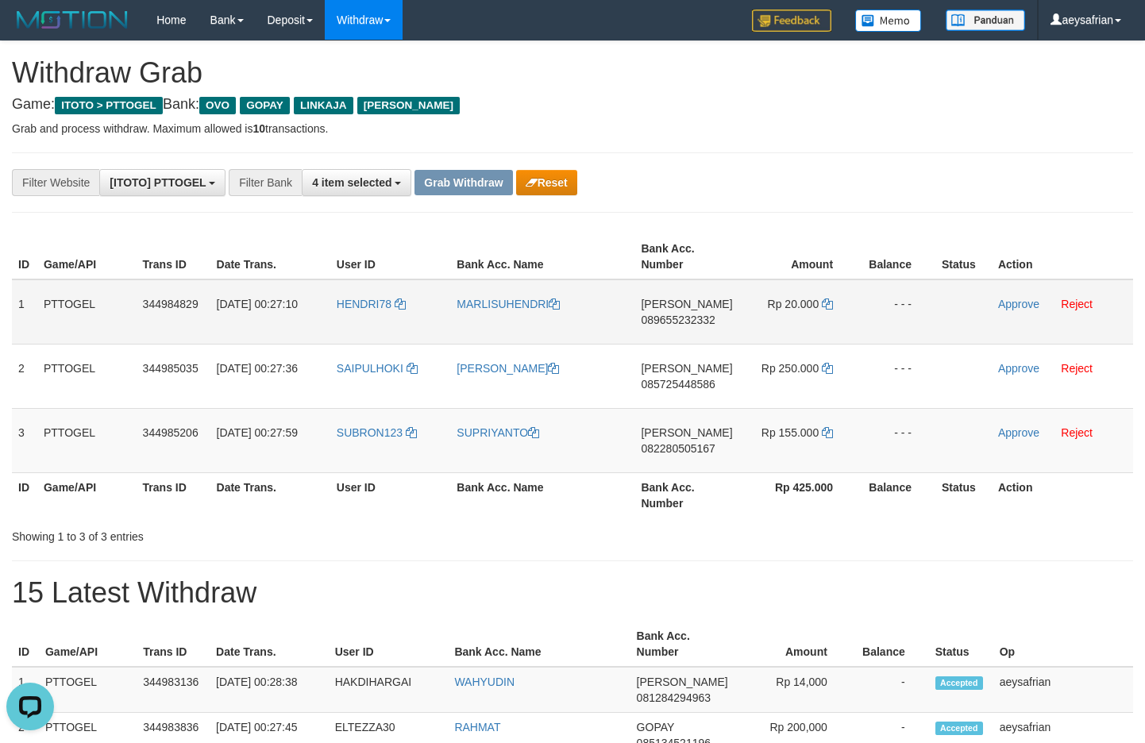
click at [705, 324] on span "089655232332" at bounding box center [678, 320] width 74 height 13
click at [704, 324] on span "089655232332" at bounding box center [678, 320] width 74 height 13
copy span "089655232332"
click at [706, 324] on span "089655232332" at bounding box center [678, 320] width 74 height 13
copy td "DANA 089655232332"
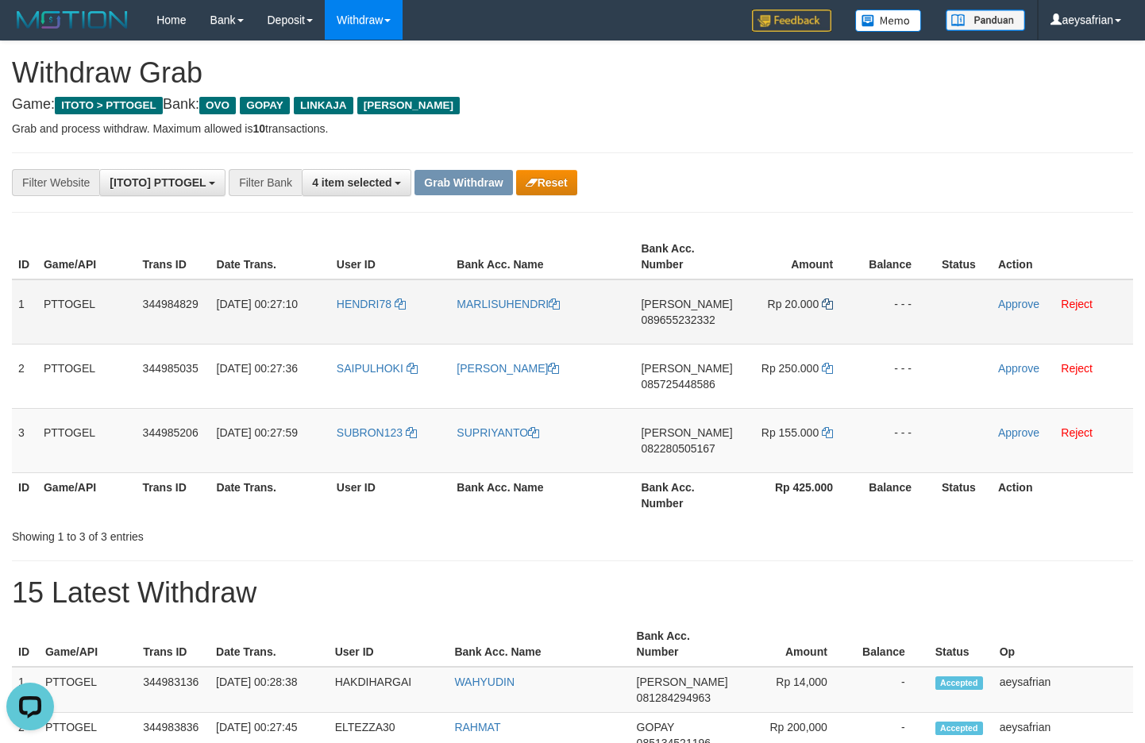
click at [831, 307] on td "Rp 20.000" at bounding box center [798, 312] width 118 height 65
click at [832, 307] on icon at bounding box center [827, 304] width 11 height 11
copy span
click at [831, 306] on icon at bounding box center [827, 304] width 11 height 11
click at [1027, 308] on link "Approve" at bounding box center [1018, 304] width 41 height 13
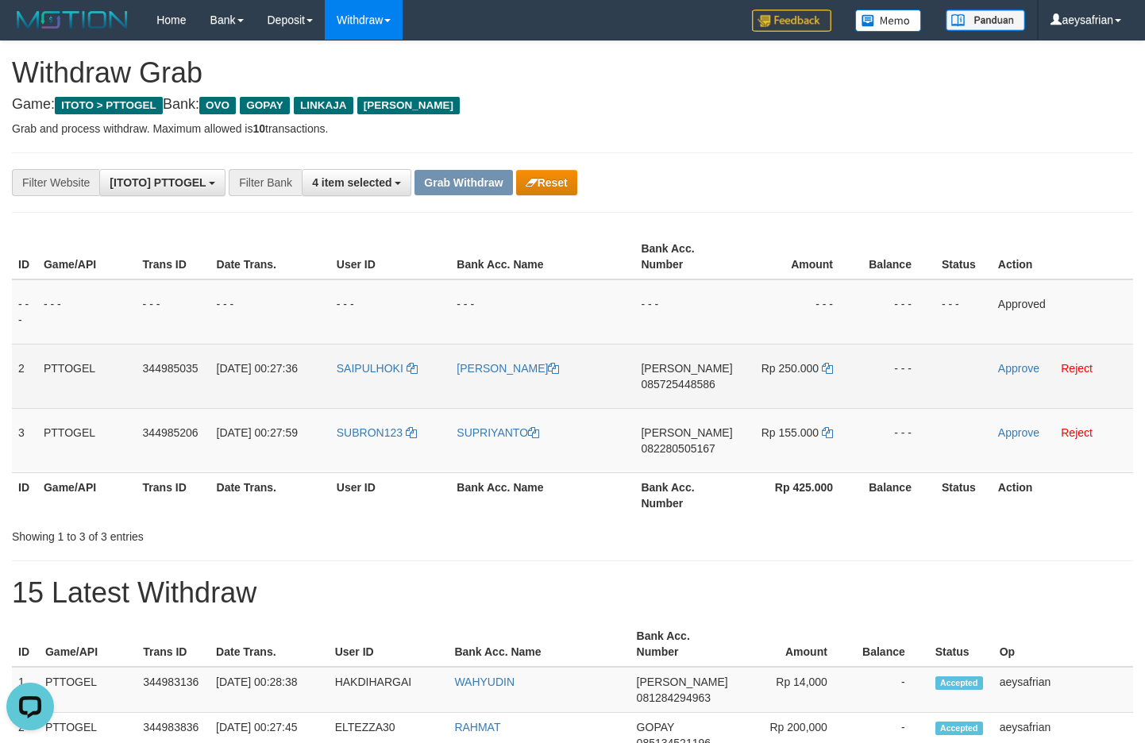
click at [694, 387] on span "085725448586" at bounding box center [678, 384] width 74 height 13
click at [691, 383] on span "085725448586" at bounding box center [678, 384] width 74 height 13
click at [690, 383] on span "085725448586" at bounding box center [678, 384] width 74 height 13
copy span "085725448586"
click at [690, 383] on span "085725448586" at bounding box center [678, 384] width 74 height 13
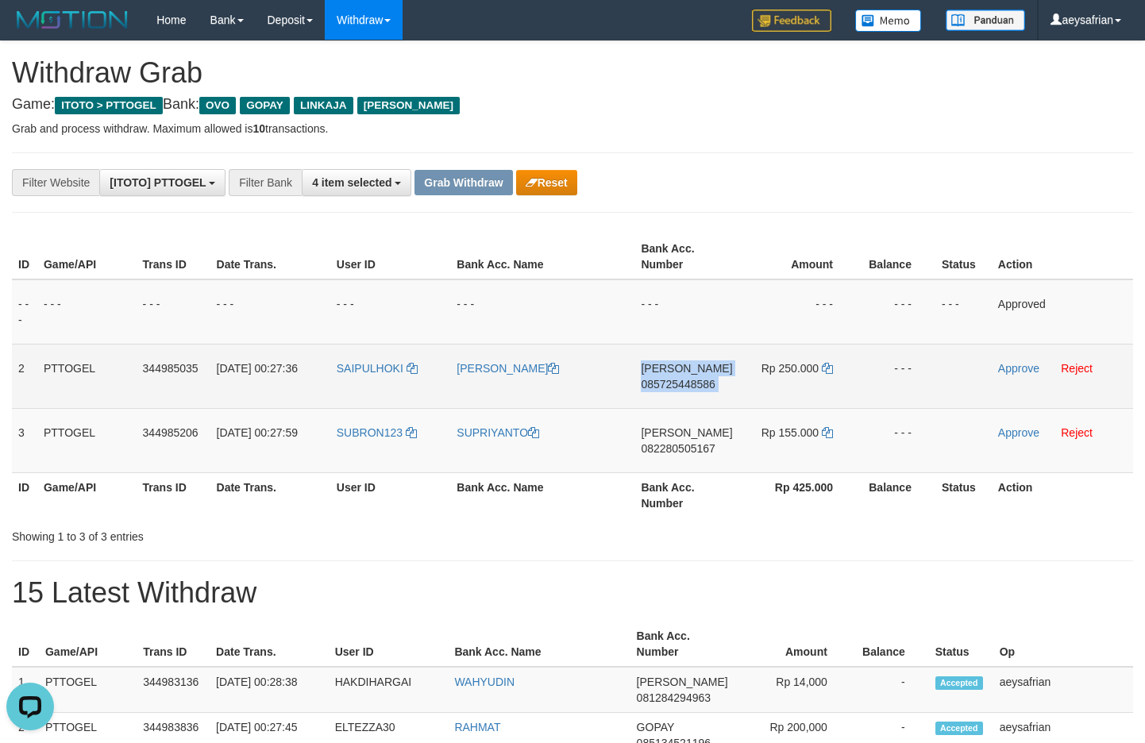
copy td "DANA 085725448586"
click at [696, 388] on span "085725448586" at bounding box center [678, 384] width 74 height 13
copy span "085725448586"
click at [694, 388] on span "085725448586" at bounding box center [678, 384] width 74 height 13
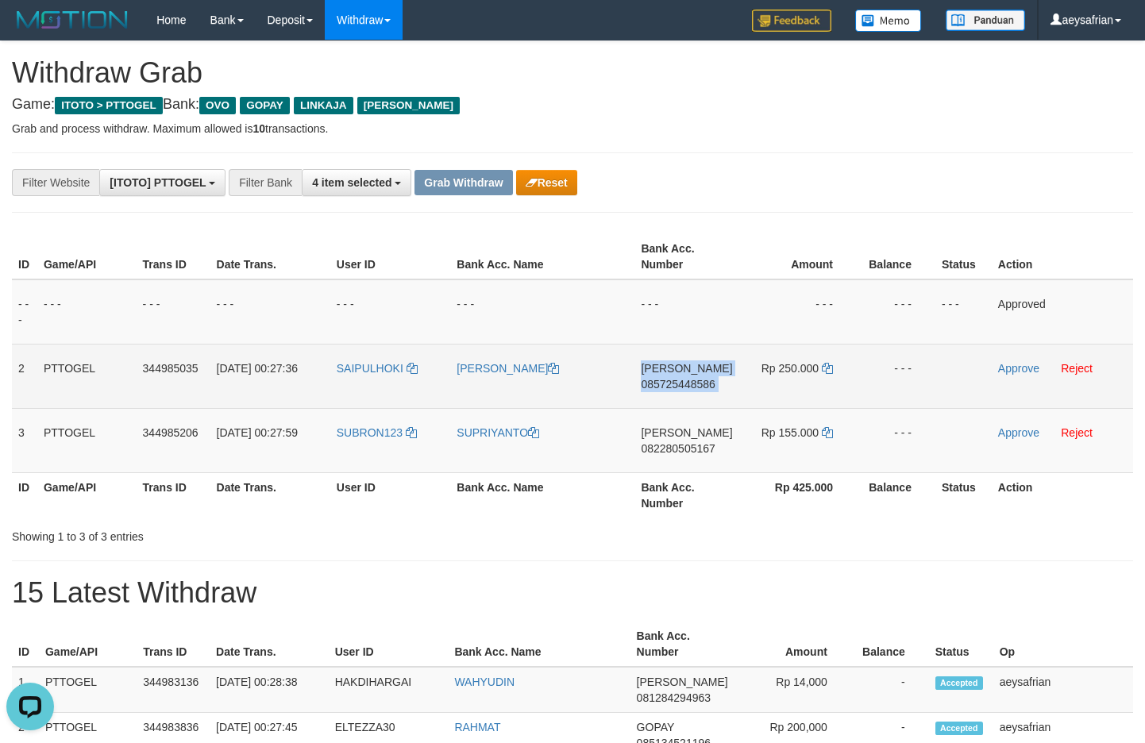
copy td "DANA 085725448586"
click at [670, 382] on span "085725448586" at bounding box center [678, 384] width 74 height 13
copy span "085725448586"
click at [670, 382] on span "085725448586" at bounding box center [678, 384] width 74 height 13
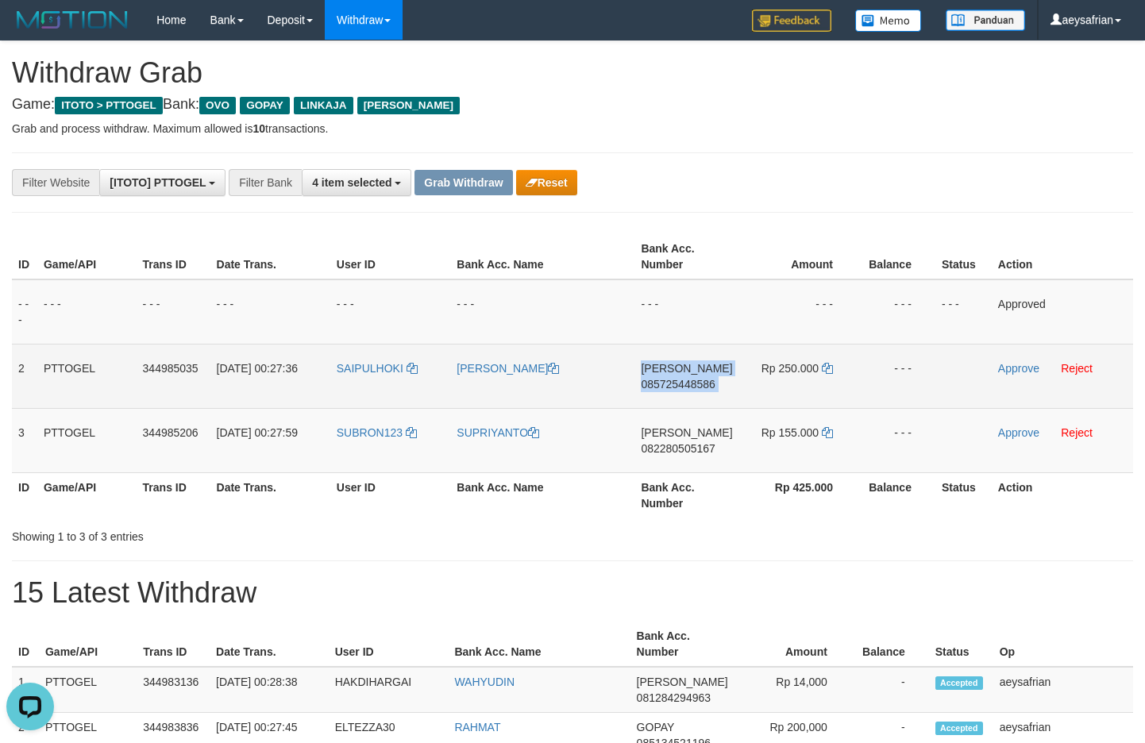
copy td "DANA 085725448586"
click at [825, 369] on icon at bounding box center [827, 368] width 11 height 11
drag, startPoint x: 825, startPoint y: 369, endPoint x: 1131, endPoint y: 358, distance: 306.0
click at [832, 369] on td "Rp 250.000" at bounding box center [798, 376] width 118 height 64
click at [1031, 372] on link "Approve" at bounding box center [1018, 368] width 41 height 13
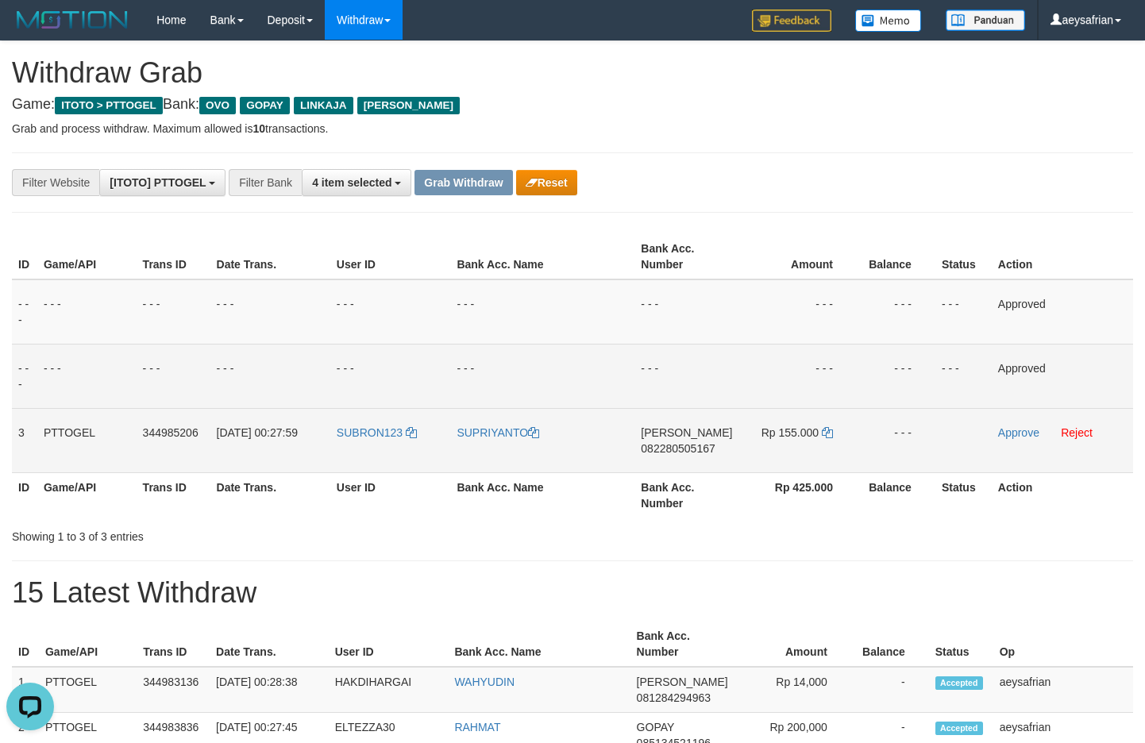
click at [697, 438] on td "DANA 082280505167" at bounding box center [687, 440] width 104 height 64
click at [693, 447] on span "082280505167" at bounding box center [678, 448] width 74 height 13
copy span "082280505167"
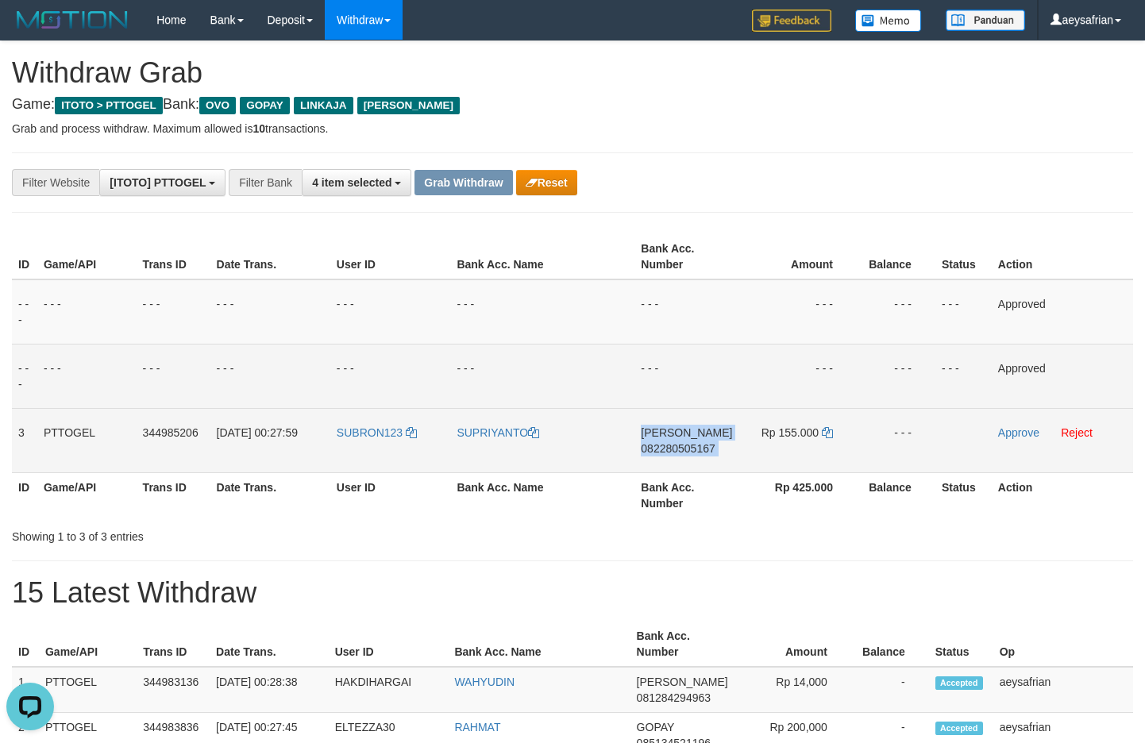
click at [695, 447] on span "082280505167" at bounding box center [678, 448] width 74 height 13
click at [709, 458] on td "DANA 082280505167" at bounding box center [687, 440] width 104 height 64
click at [692, 454] on span "082280505167" at bounding box center [678, 448] width 74 height 13
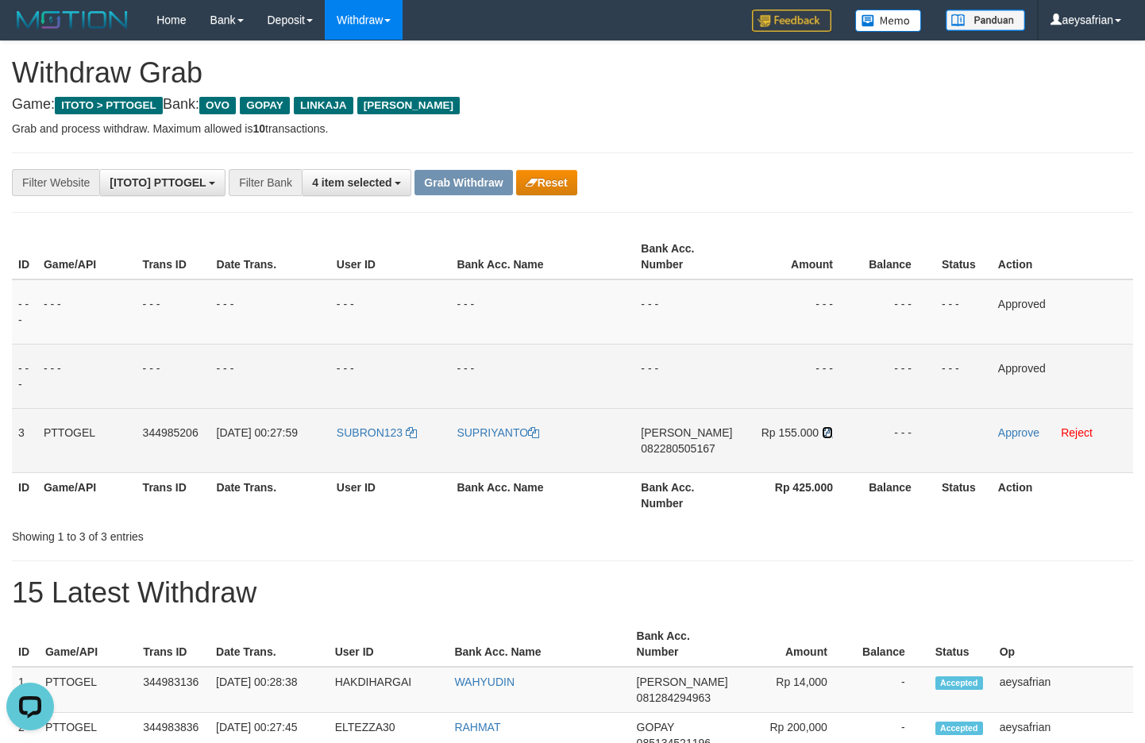
click at [827, 432] on icon at bounding box center [827, 432] width 11 height 11
click at [1028, 430] on link "Approve" at bounding box center [1018, 433] width 41 height 13
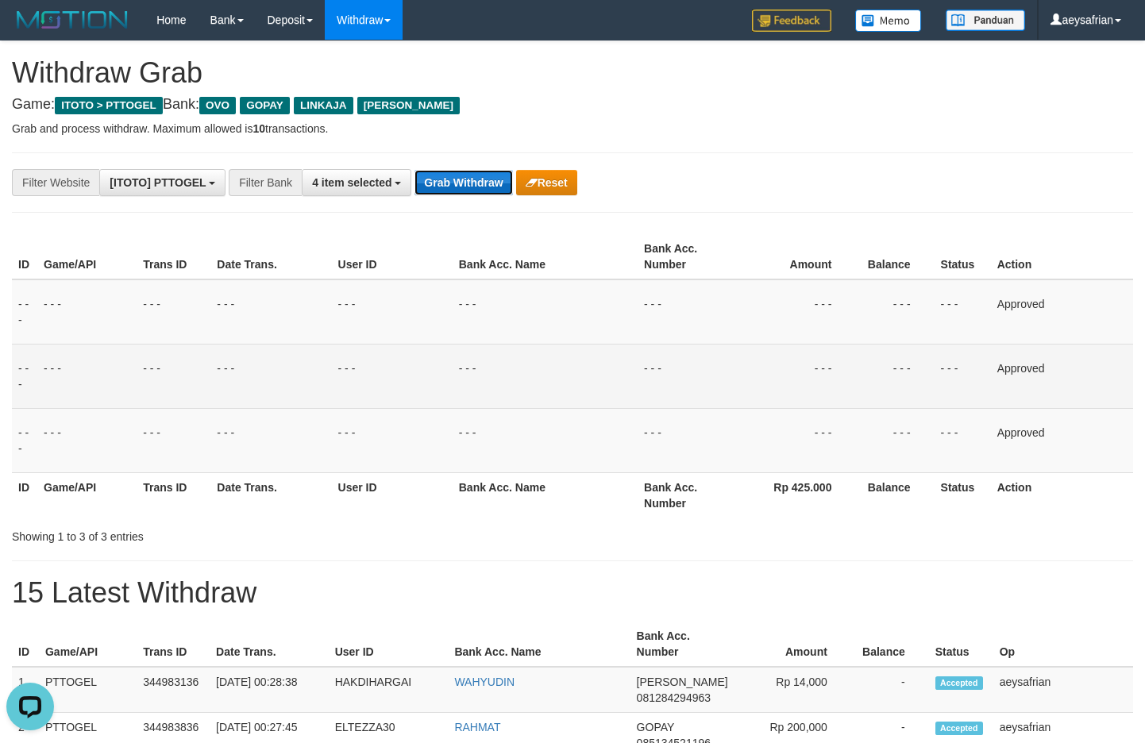
click at [459, 179] on button "Grab Withdraw" at bounding box center [464, 182] width 98 height 25
click at [459, 176] on button "Grab Withdraw" at bounding box center [464, 182] width 98 height 25
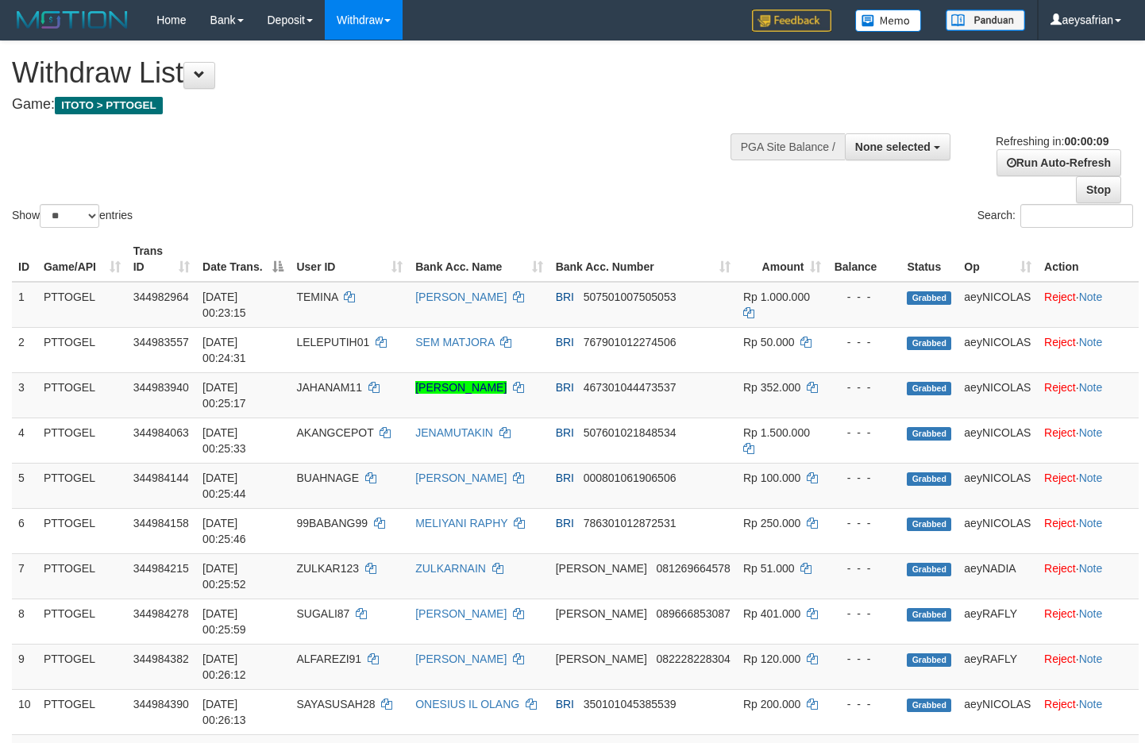
select select
select select "**"
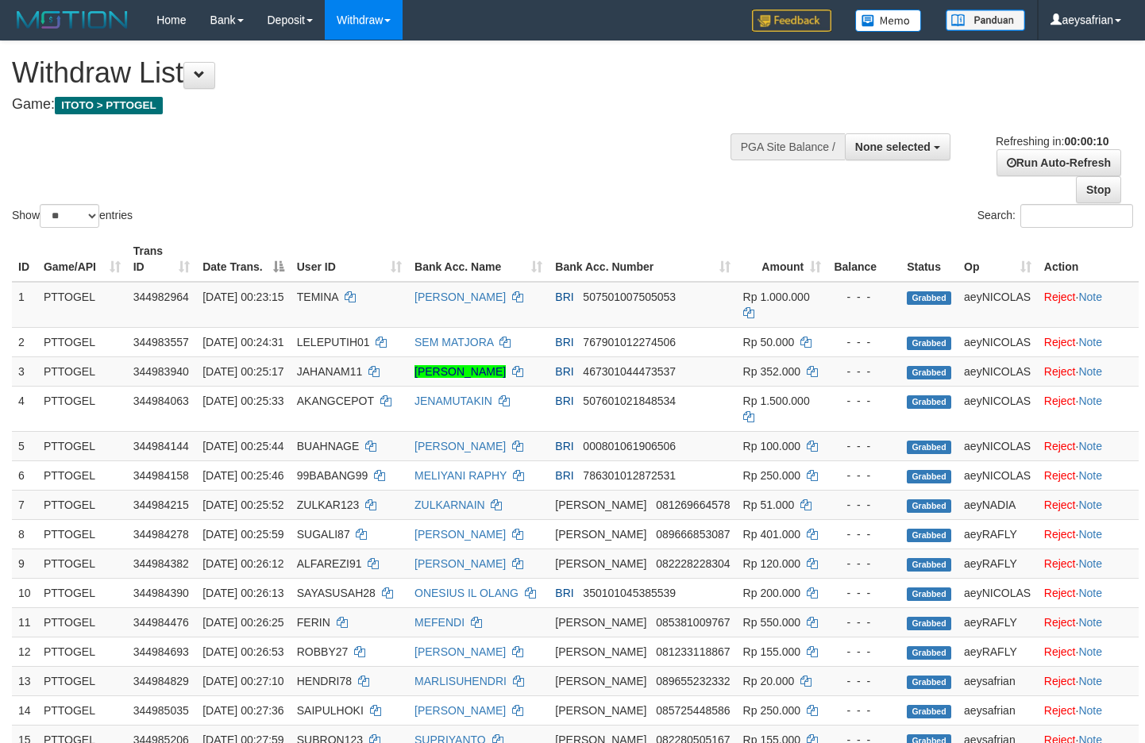
select select
select select "**"
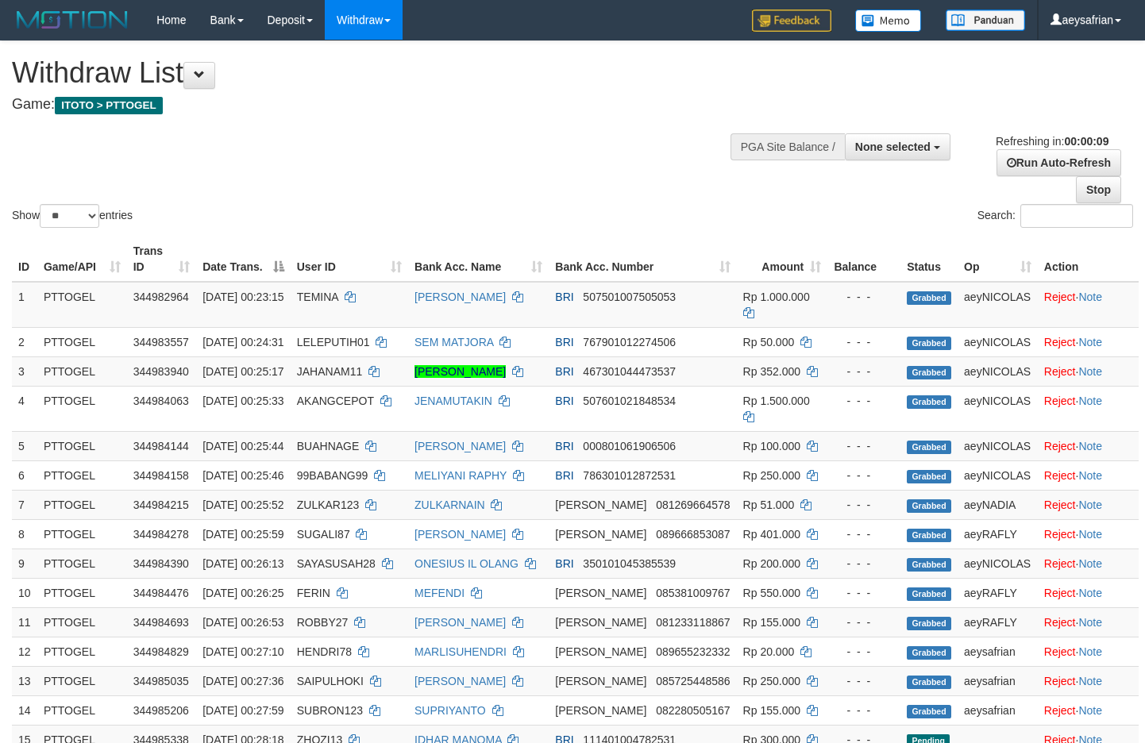
select select
select select "**"
select select
select select "**"
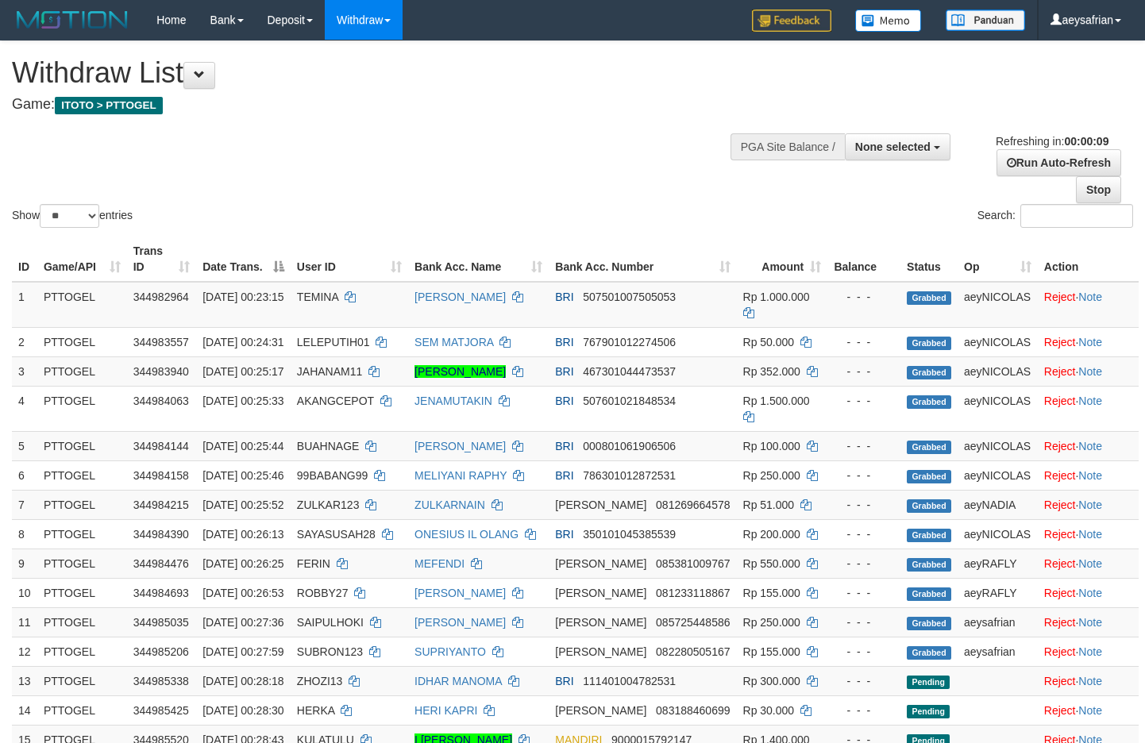
select select
select select "**"
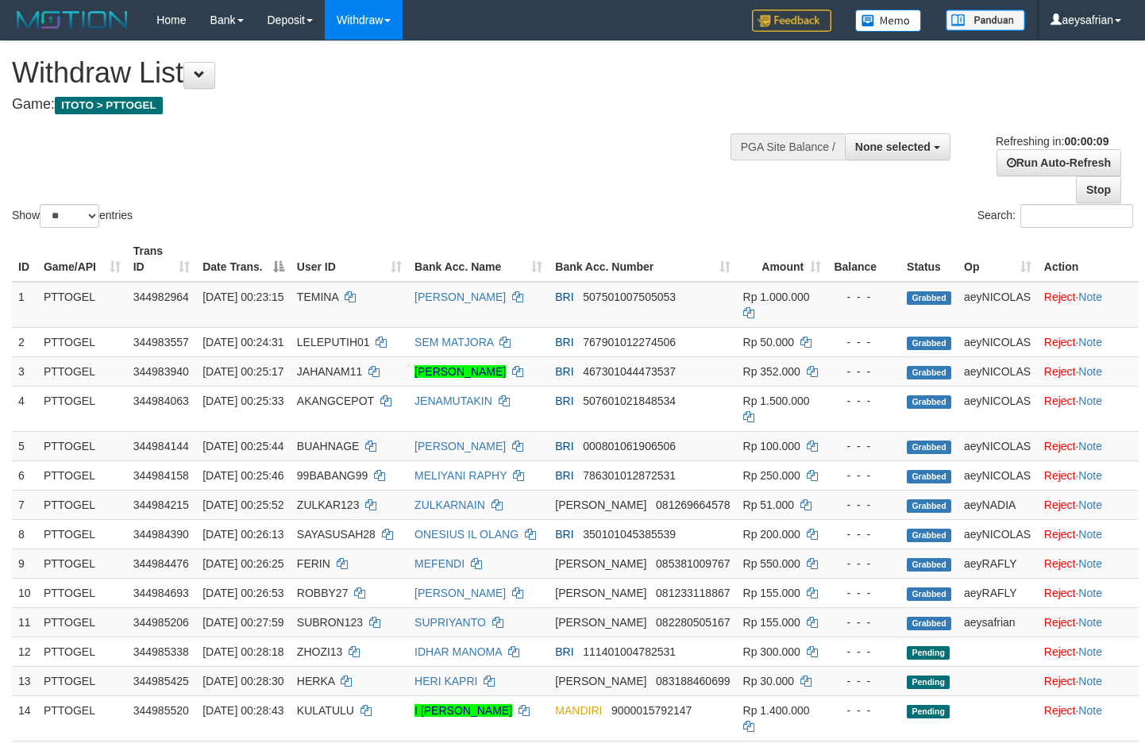
select select
select select "**"
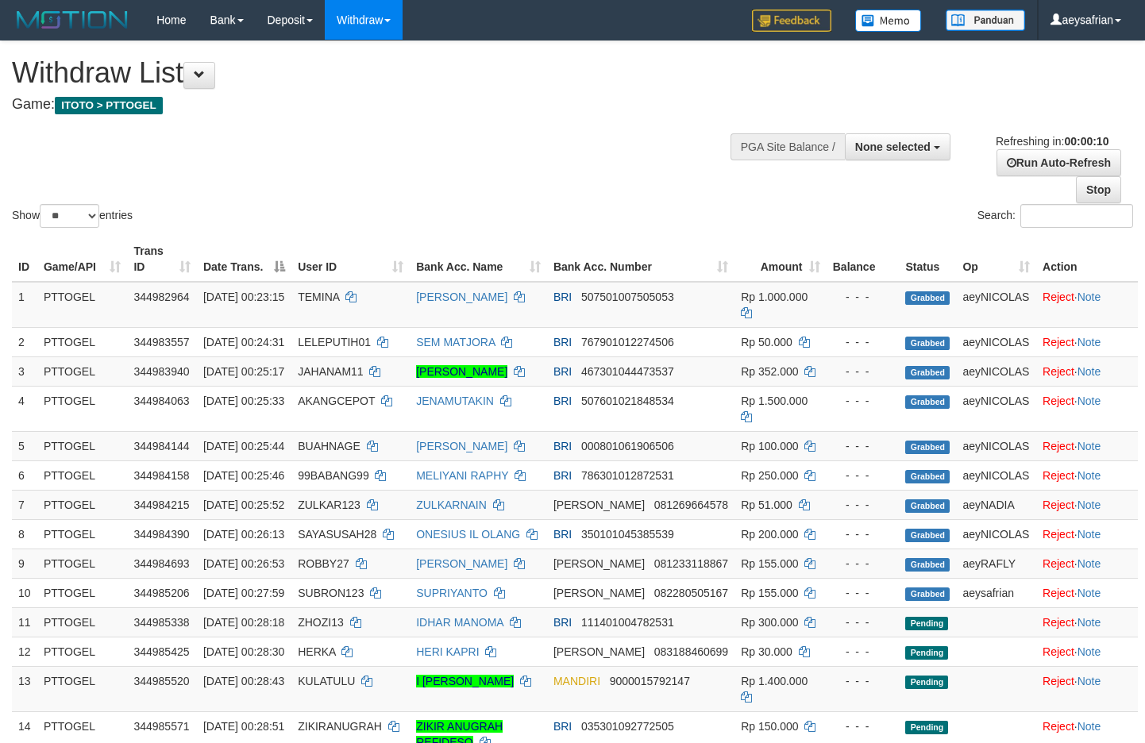
select select
select select "**"
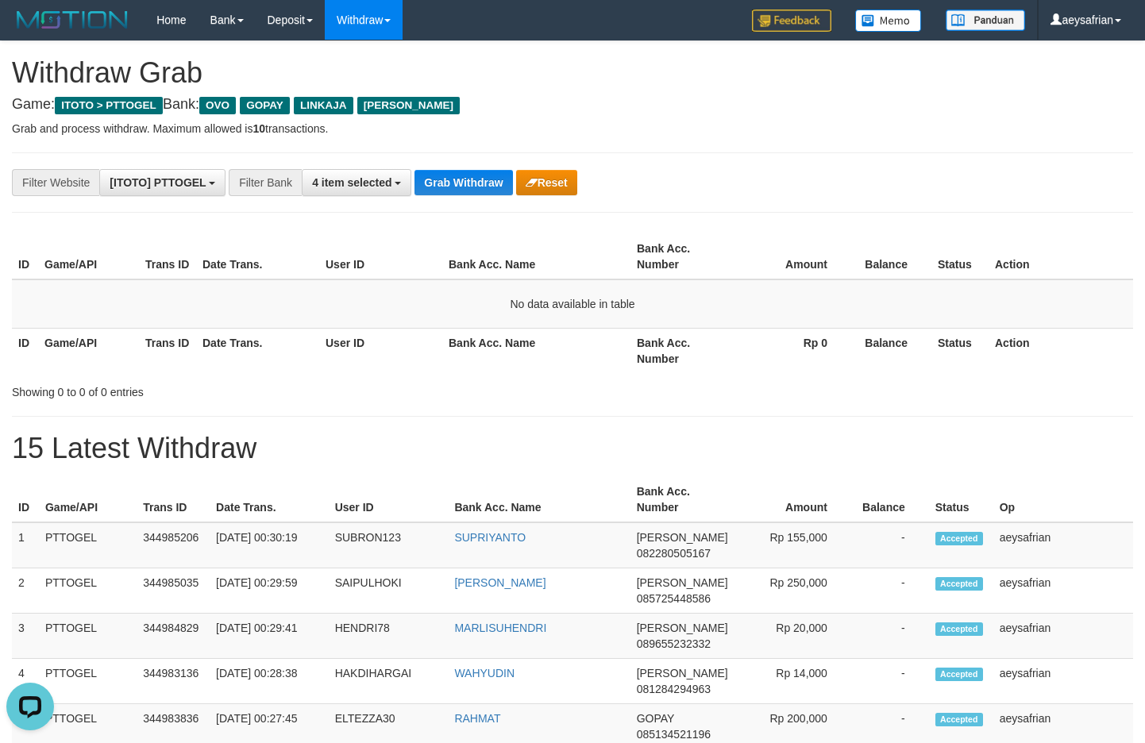
click at [89, 440] on h1 "15 Latest Withdraw" at bounding box center [573, 449] width 1122 height 32
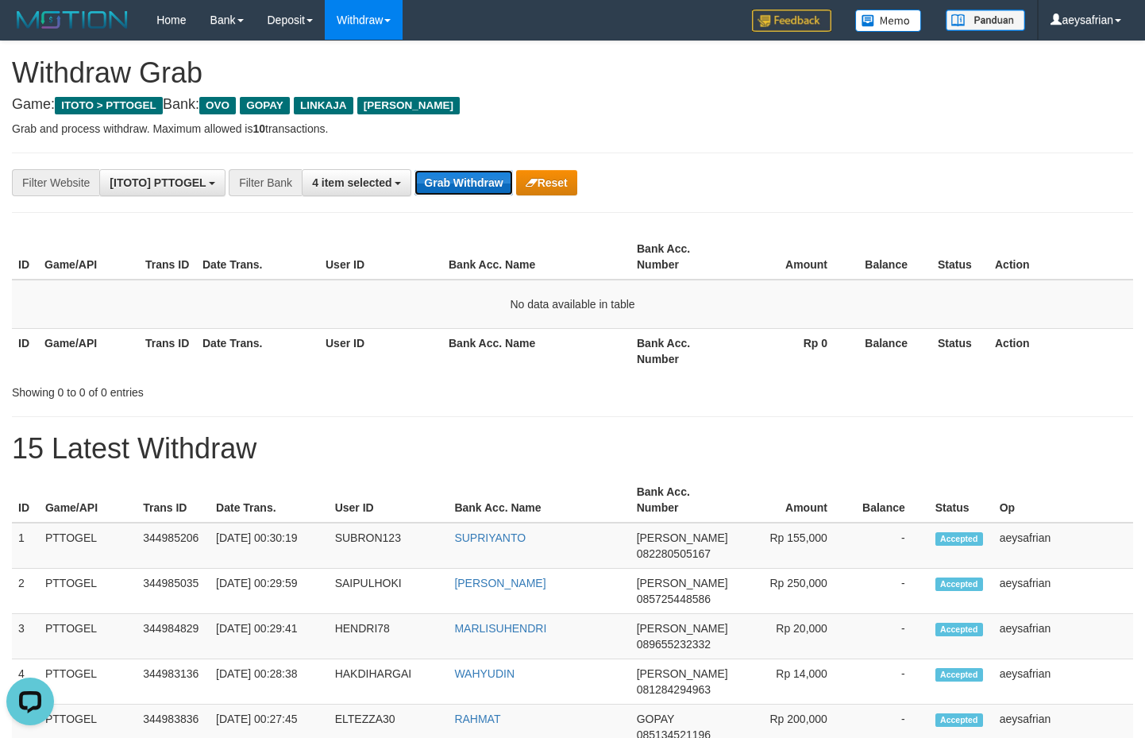
click at [475, 195] on button "Grab Withdraw" at bounding box center [464, 182] width 98 height 25
click at [475, 190] on button "Grab Withdraw" at bounding box center [464, 182] width 98 height 25
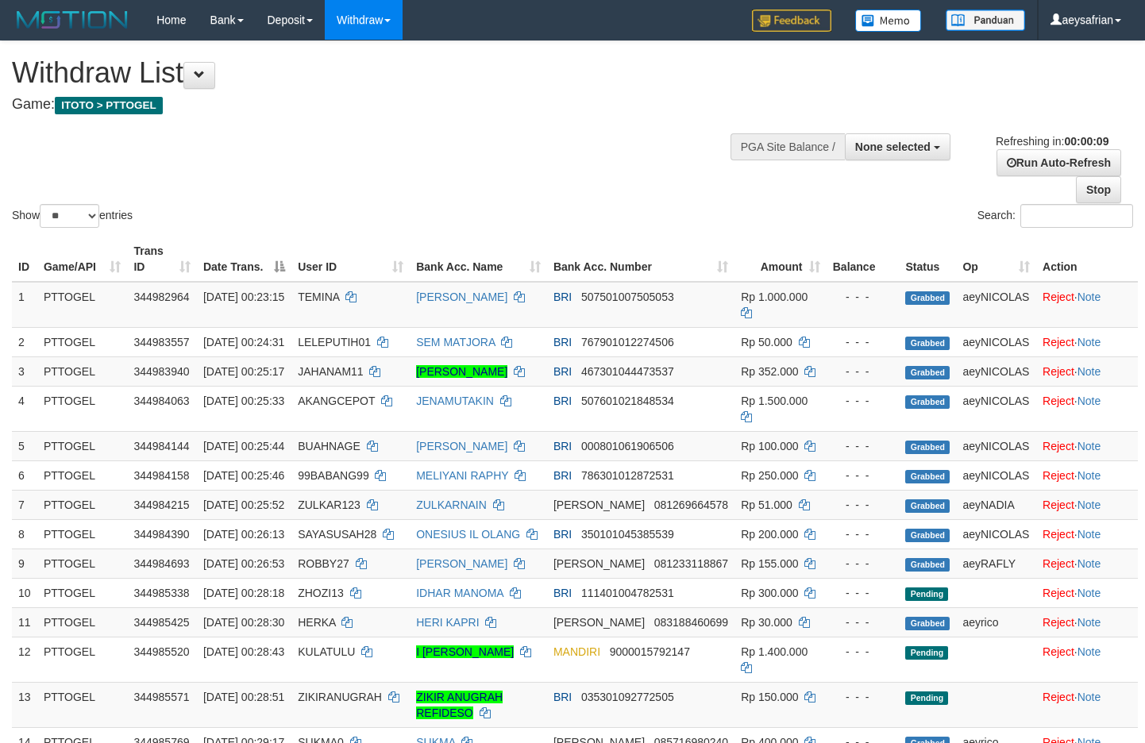
select select
select select "**"
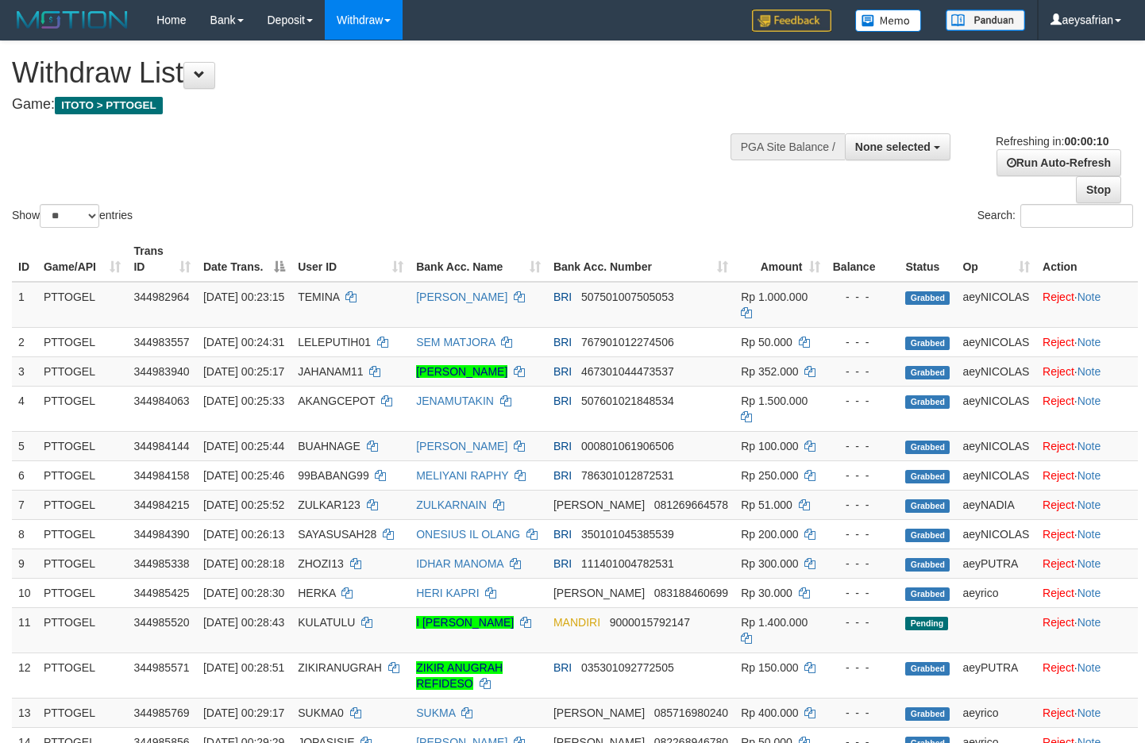
select select
select select "**"
select select
select select "**"
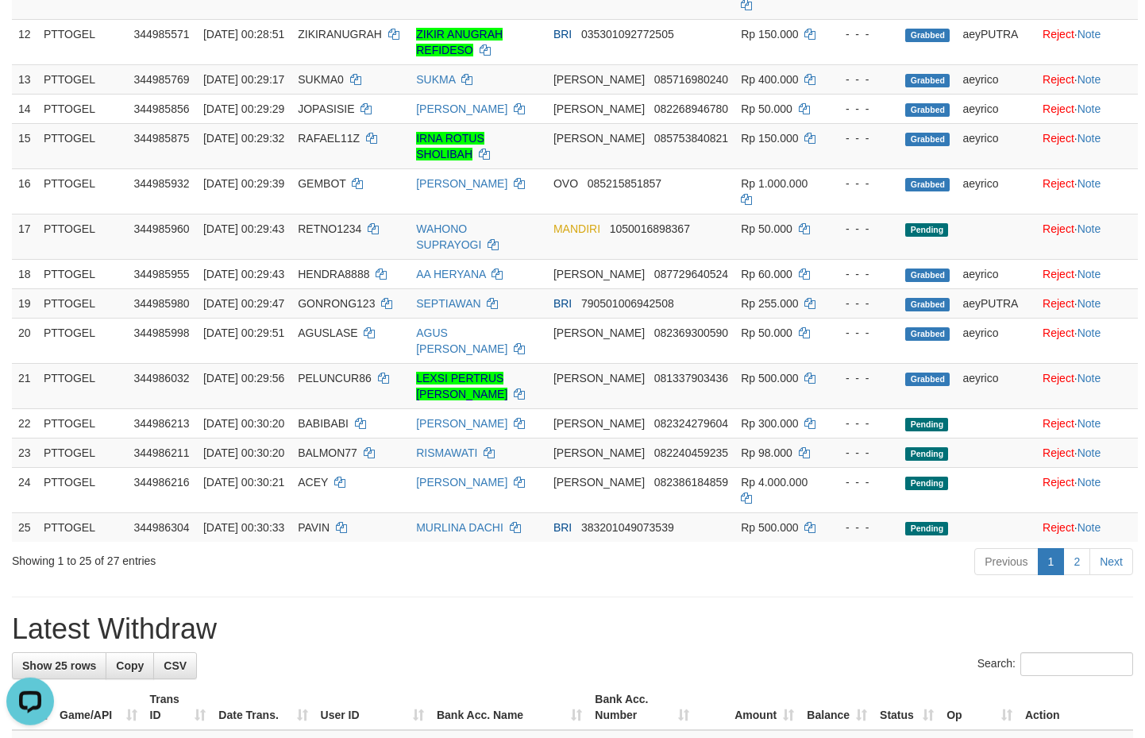
scroll to position [763, 0]
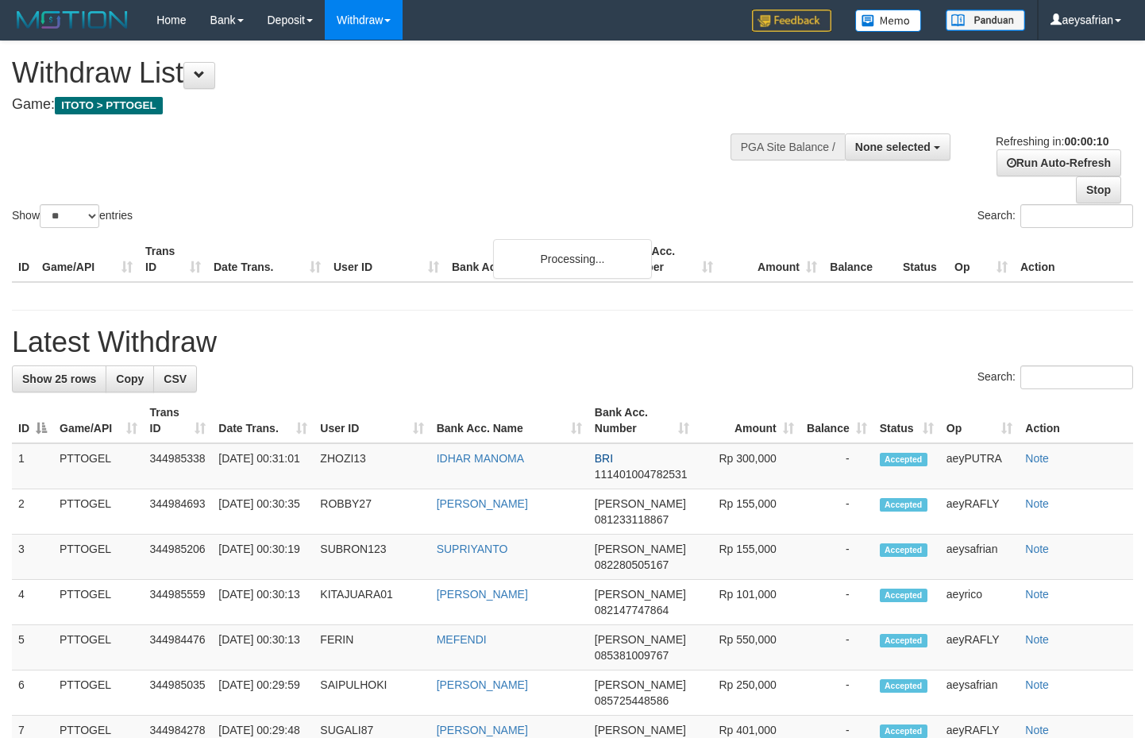
select select
select select "**"
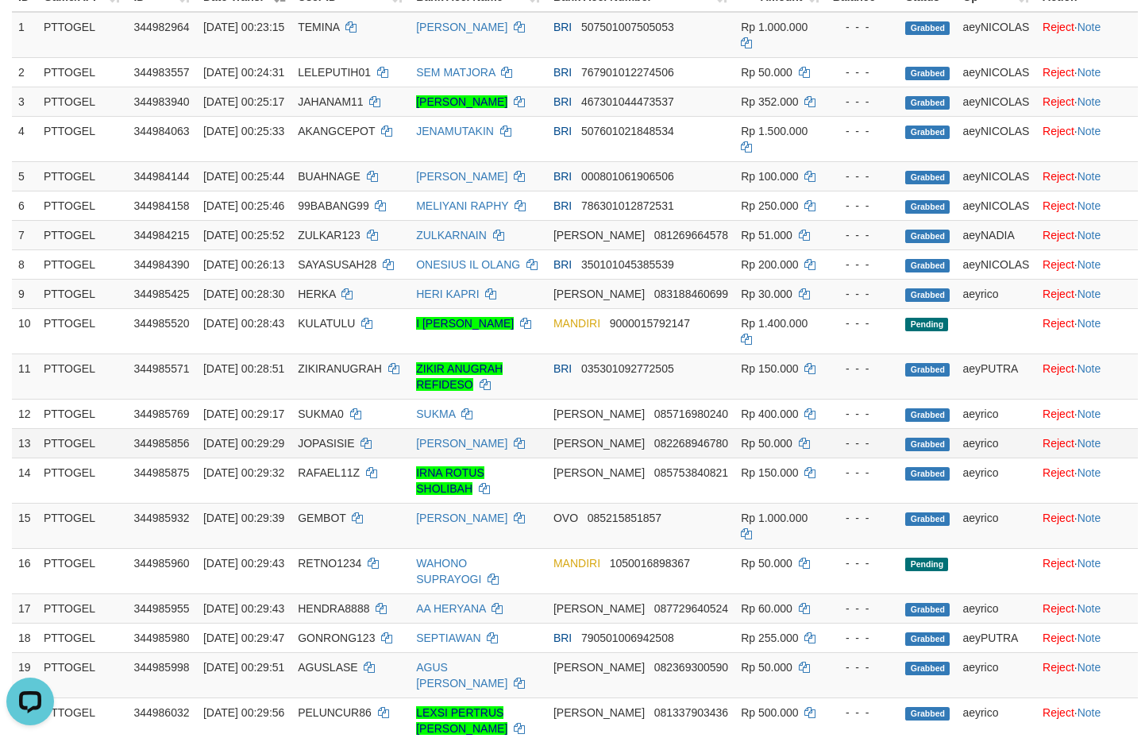
scroll to position [1033, 0]
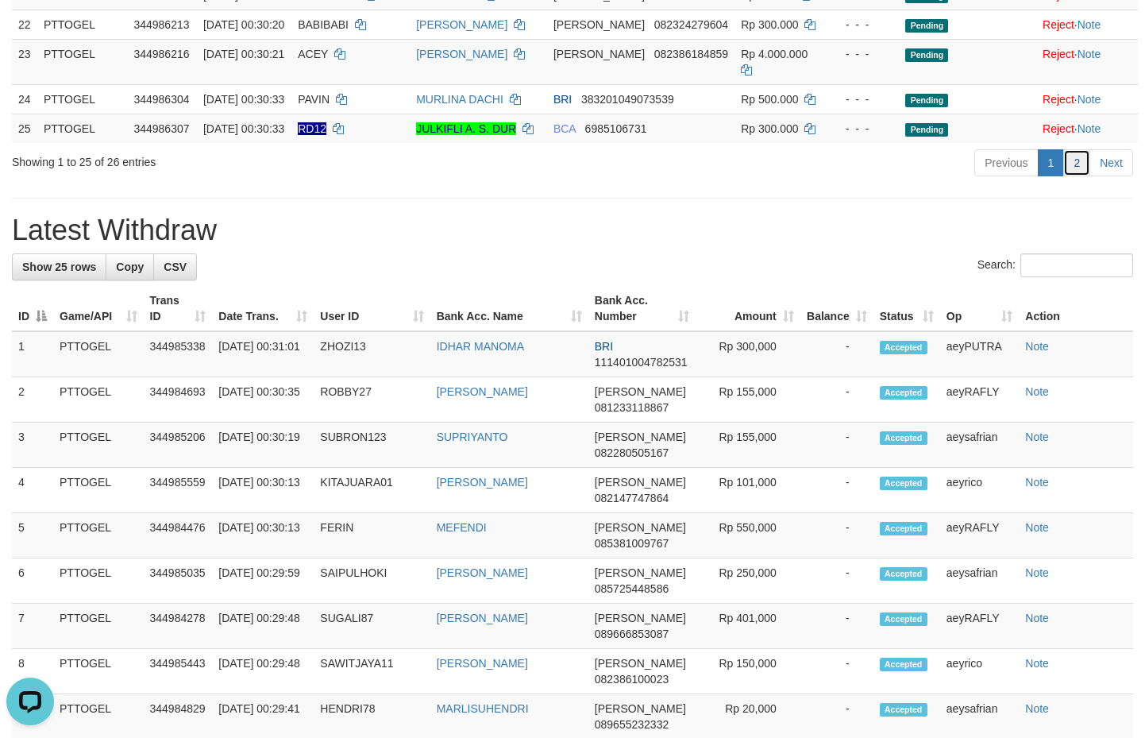
click at [1075, 176] on link "2" at bounding box center [1077, 162] width 27 height 27
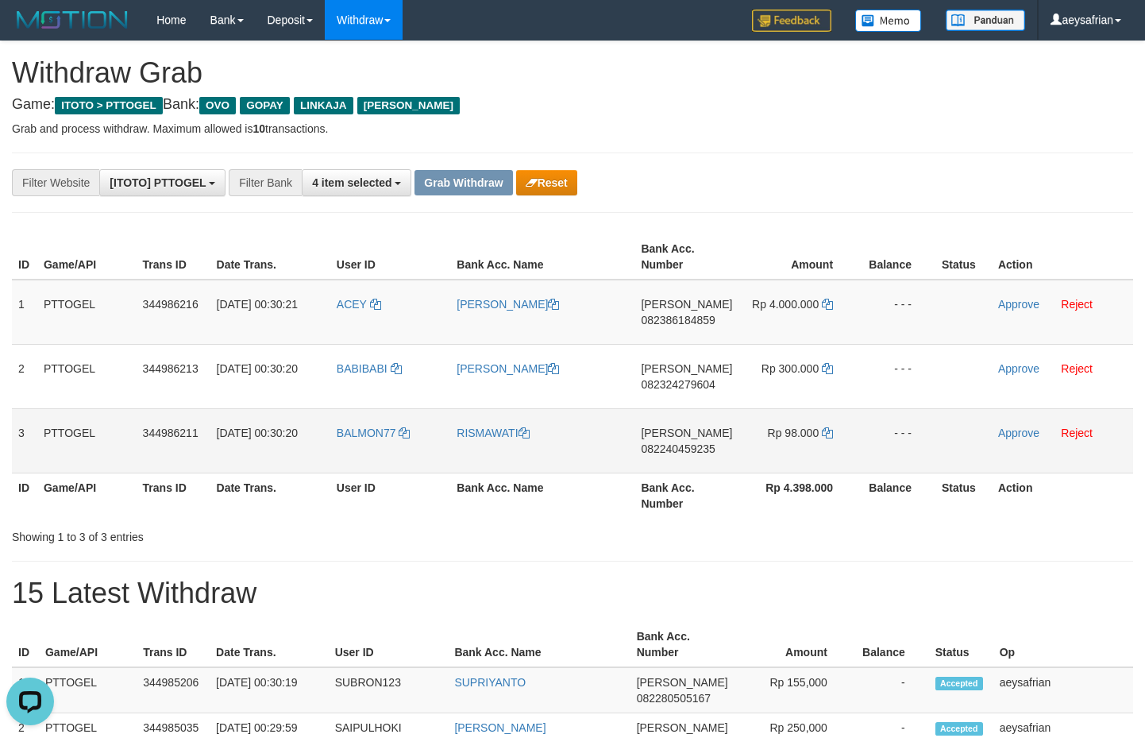
drag, startPoint x: 388, startPoint y: 324, endPoint x: 791, endPoint y: 456, distance: 424.5
click at [791, 456] on tbody "1 PTTOGEL 344986216 [DATE] 00:30:21 [PERSON_NAME] [PERSON_NAME] 082386184859 Rp…" at bounding box center [573, 377] width 1122 height 194
click at [657, 306] on span "[PERSON_NAME]" at bounding box center [686, 304] width 91 height 13
click at [656, 310] on span "[PERSON_NAME]" at bounding box center [686, 304] width 91 height 13
click at [652, 311] on td "[PERSON_NAME] 082386184859" at bounding box center [687, 312] width 104 height 65
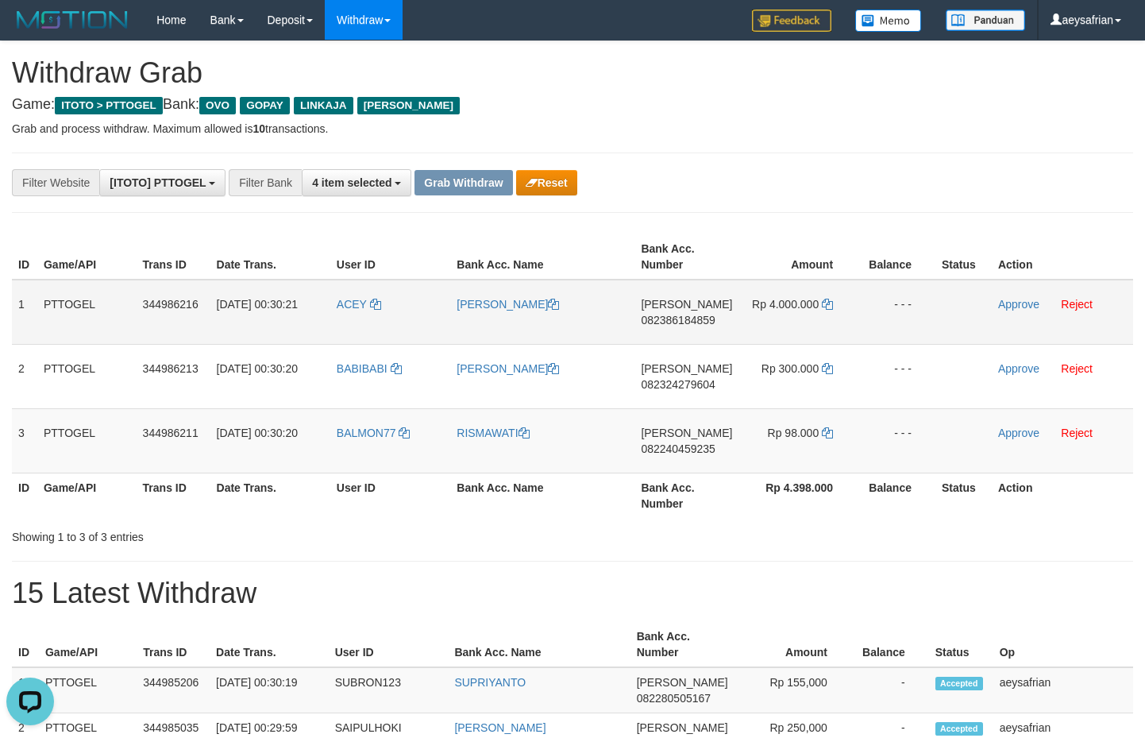
click at [659, 330] on td "DANA 082386184859" at bounding box center [687, 312] width 104 height 65
click at [666, 319] on span "082386184859" at bounding box center [678, 320] width 74 height 13
click at [667, 319] on span "082386184859" at bounding box center [678, 320] width 74 height 13
copy span "082386184859"
drag, startPoint x: 670, startPoint y: 319, endPoint x: 828, endPoint y: 334, distance: 159.6
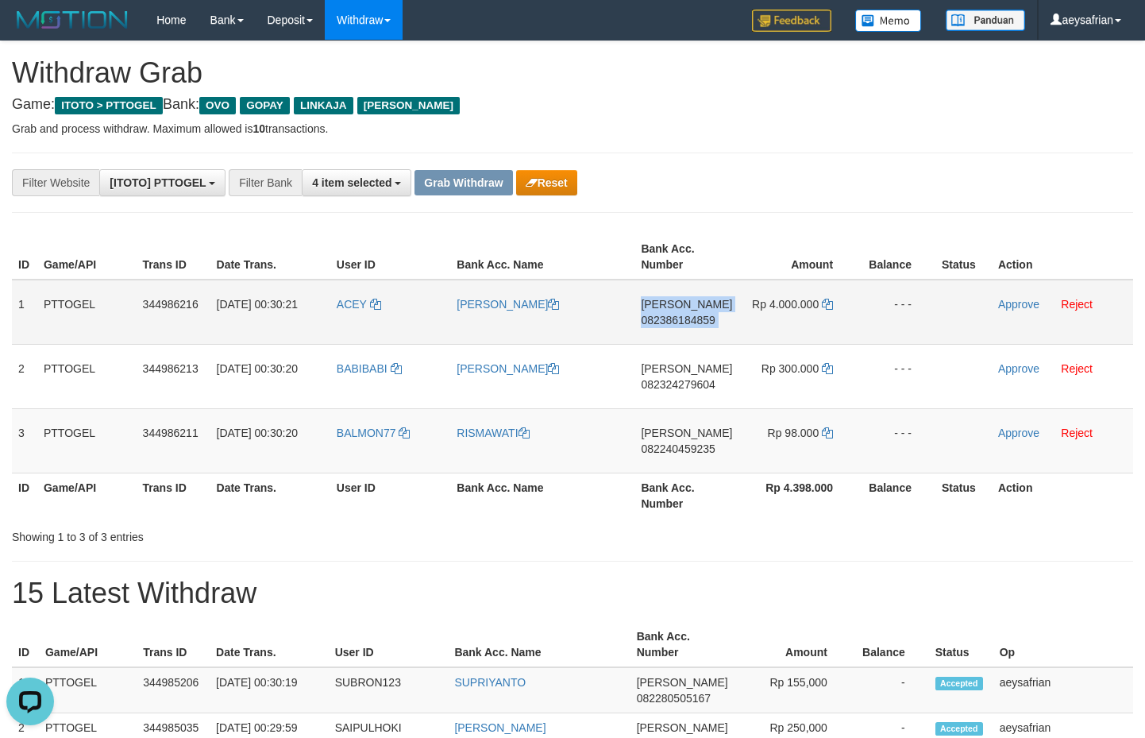
click at [676, 321] on span "082386184859" at bounding box center [678, 320] width 74 height 13
copy td "DANA 082386184859"
click at [707, 322] on span "082386184859" at bounding box center [678, 320] width 74 height 13
copy span "082386184859"
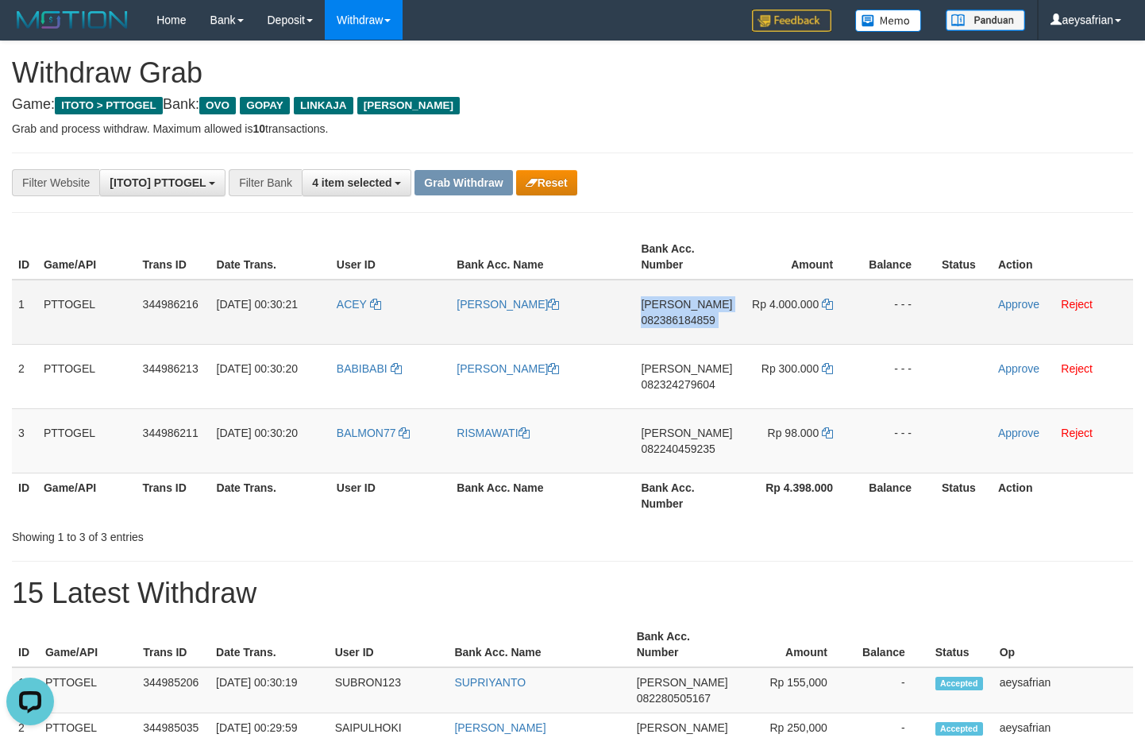
click at [707, 322] on span "082386184859" at bounding box center [678, 320] width 74 height 13
copy td "DANA 082386184859"
click at [708, 322] on span "082386184859" at bounding box center [678, 320] width 74 height 13
copy span "082386184859"
click at [708, 322] on span "082386184859" at bounding box center [678, 320] width 74 height 13
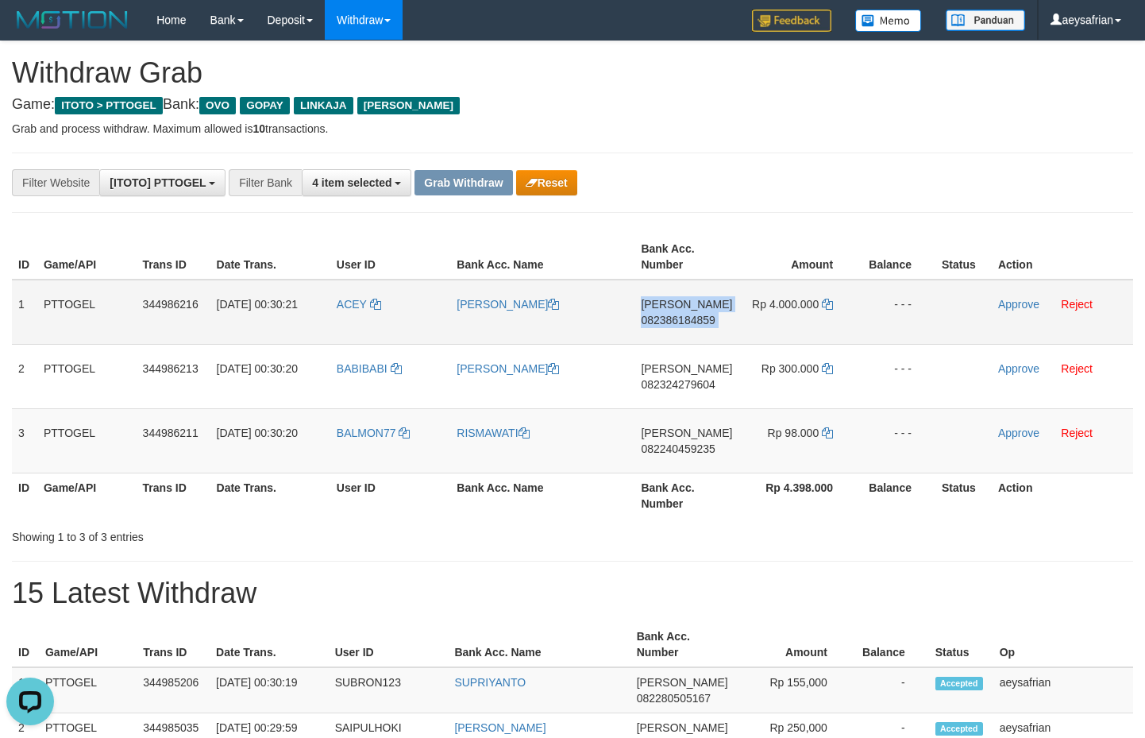
copy td "DANA 082386184859"
click at [708, 322] on span "082386184859" at bounding box center [678, 320] width 74 height 13
copy span "082386184859"
click at [708, 322] on span "082386184859" at bounding box center [678, 320] width 74 height 13
copy td "DANA 082386184859"
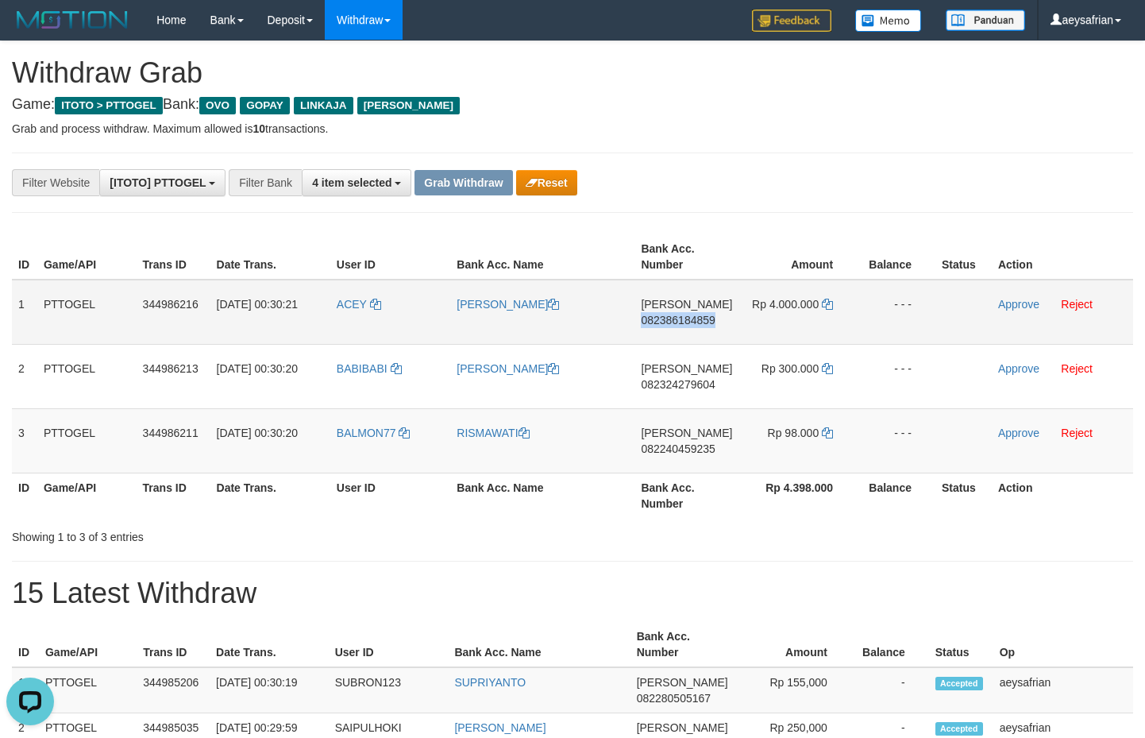
click at [708, 322] on span "082386184859" at bounding box center [678, 320] width 74 height 13
copy span "082386184859"
click at [708, 322] on span "082386184859" at bounding box center [678, 320] width 74 height 13
copy td "DANA 082386184859"
click at [709, 315] on span "082386184859" at bounding box center [678, 320] width 74 height 13
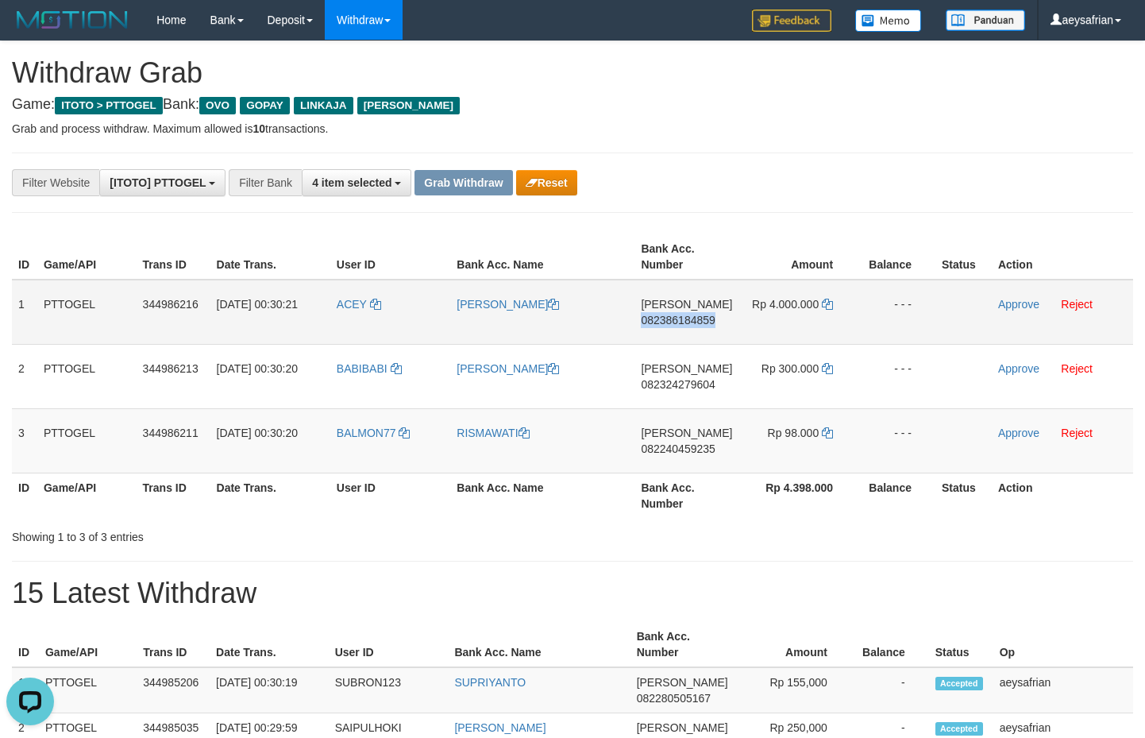
click at [709, 315] on span "082386184859" at bounding box center [678, 320] width 74 height 13
click at [832, 302] on td "Rp 4.000.000" at bounding box center [798, 312] width 118 height 65
click at [823, 303] on icon at bounding box center [827, 304] width 11 height 11
click at [822, 303] on icon at bounding box center [827, 304] width 11 height 11
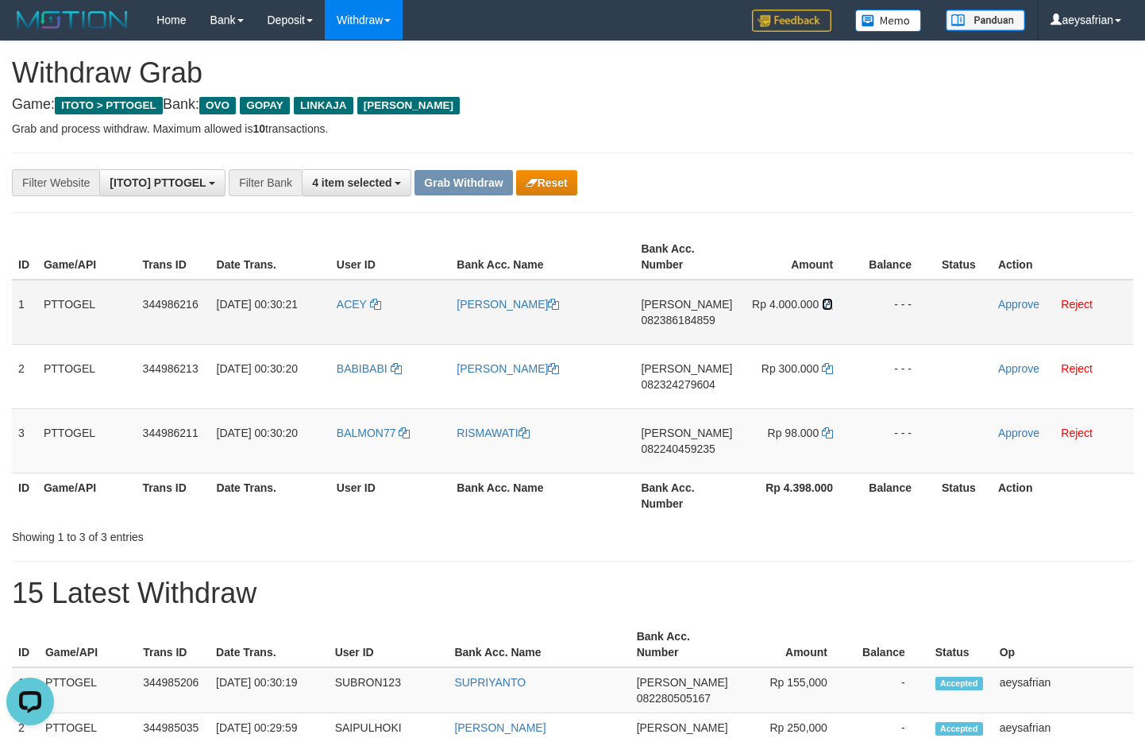
drag, startPoint x: 822, startPoint y: 303, endPoint x: 875, endPoint y: 307, distance: 53.3
click at [824, 305] on icon at bounding box center [827, 304] width 11 height 11
click at [1014, 303] on link "Approve" at bounding box center [1018, 304] width 41 height 13
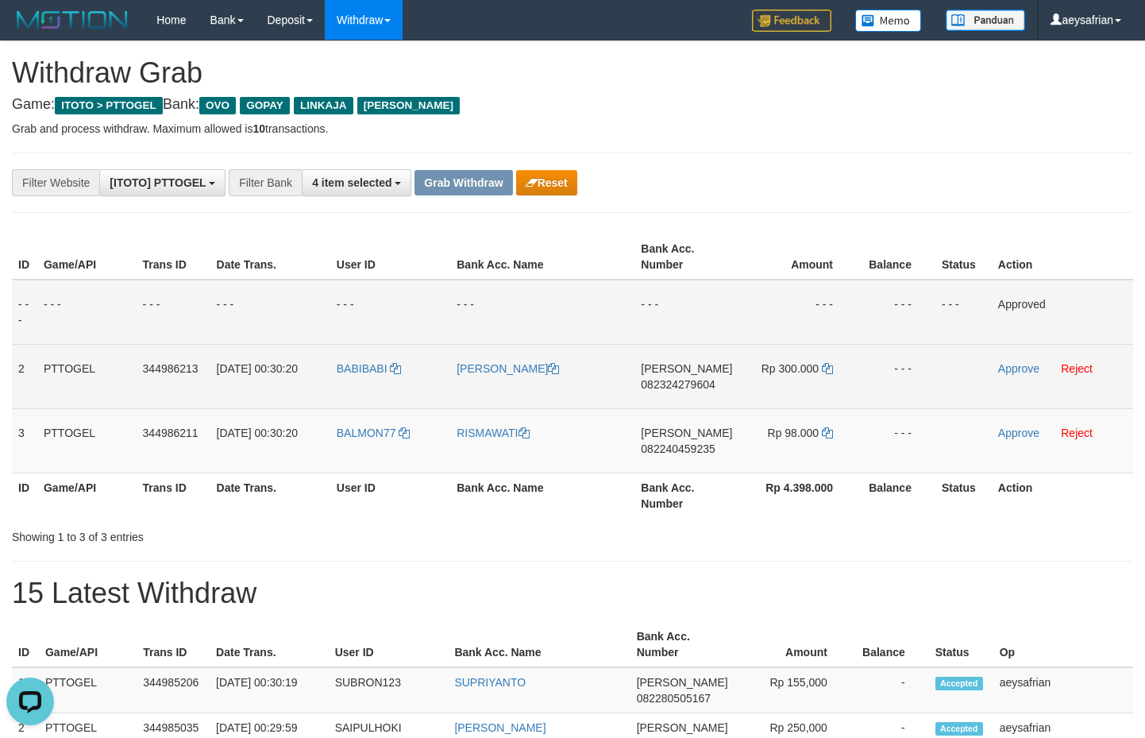
click at [672, 387] on span "082324279604" at bounding box center [678, 384] width 74 height 13
click at [689, 386] on span "082324279604" at bounding box center [678, 384] width 74 height 13
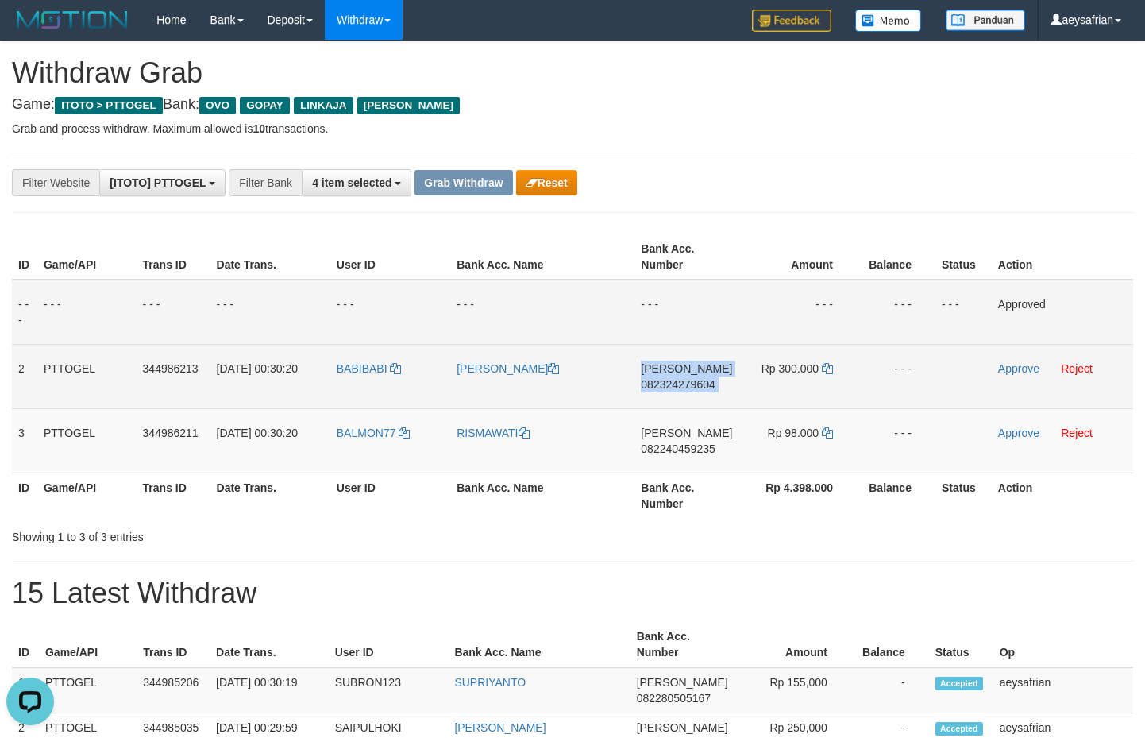
click at [689, 386] on span "082324279604" at bounding box center [678, 384] width 74 height 13
click at [820, 366] on td "Rp 300.000" at bounding box center [798, 376] width 118 height 64
click at [825, 366] on icon at bounding box center [827, 368] width 11 height 11
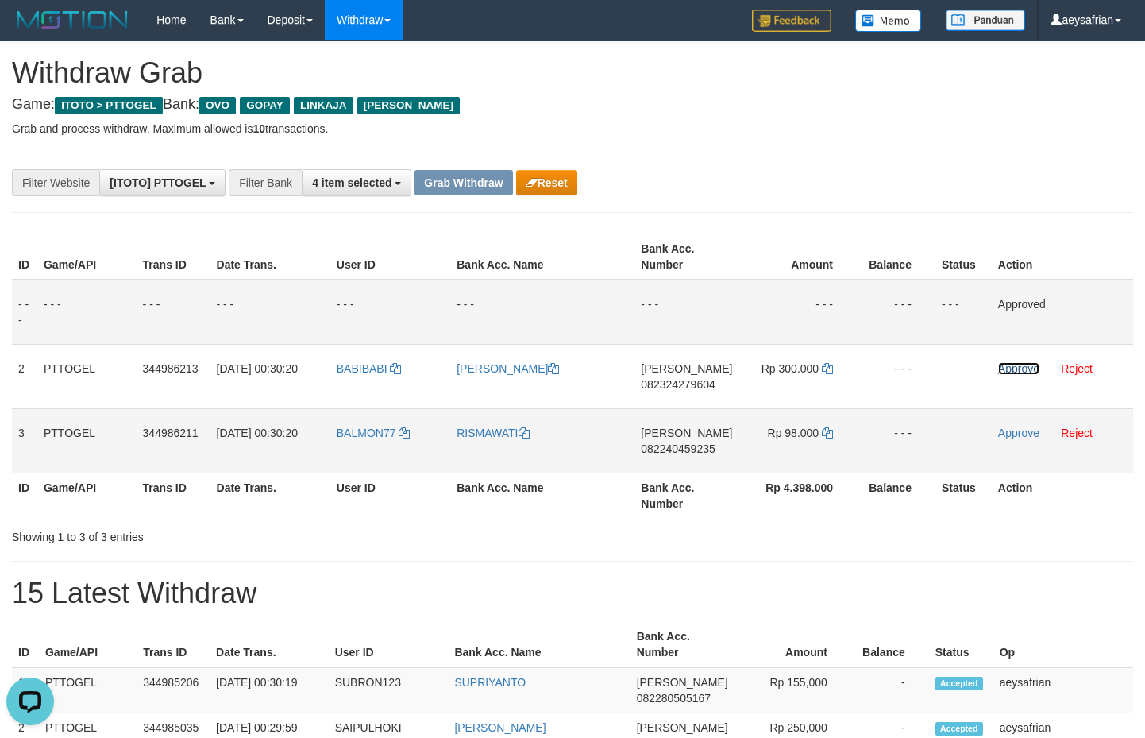
click at [1030, 369] on link "Approve" at bounding box center [1018, 368] width 41 height 13
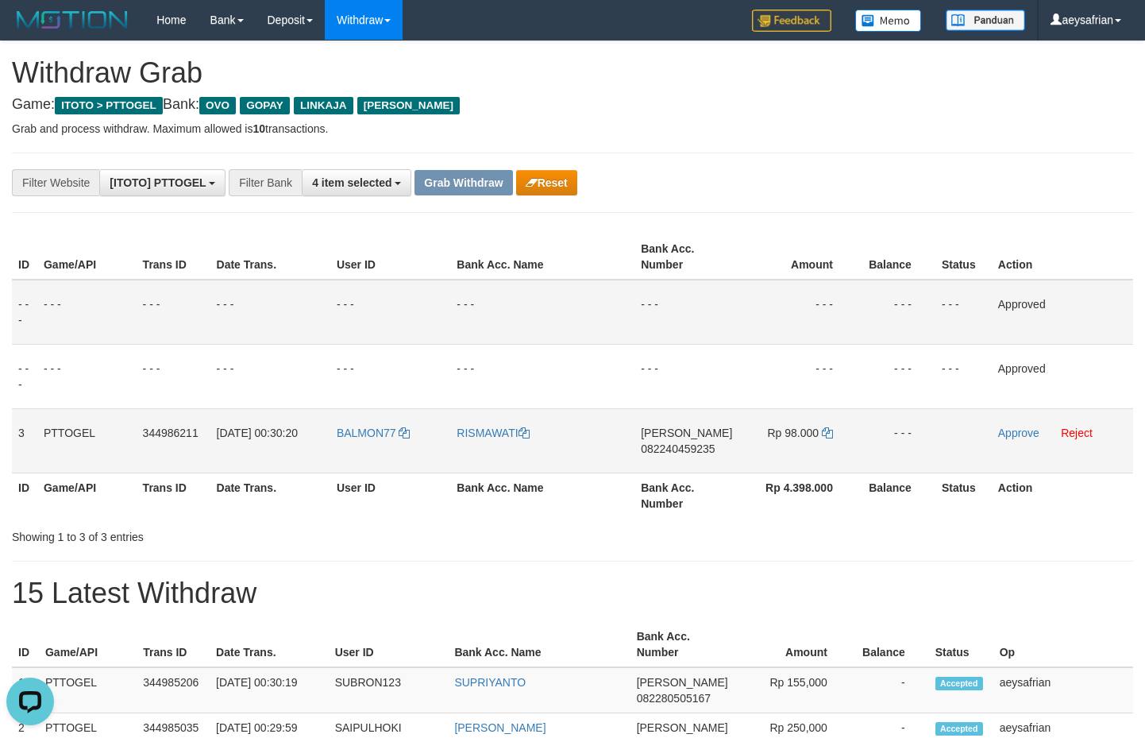
click at [694, 442] on span "082240459235" at bounding box center [678, 448] width 74 height 13
click at [694, 444] on span "082240459235" at bounding box center [678, 448] width 74 height 13
click at [672, 444] on span "082240459235" at bounding box center [678, 448] width 74 height 13
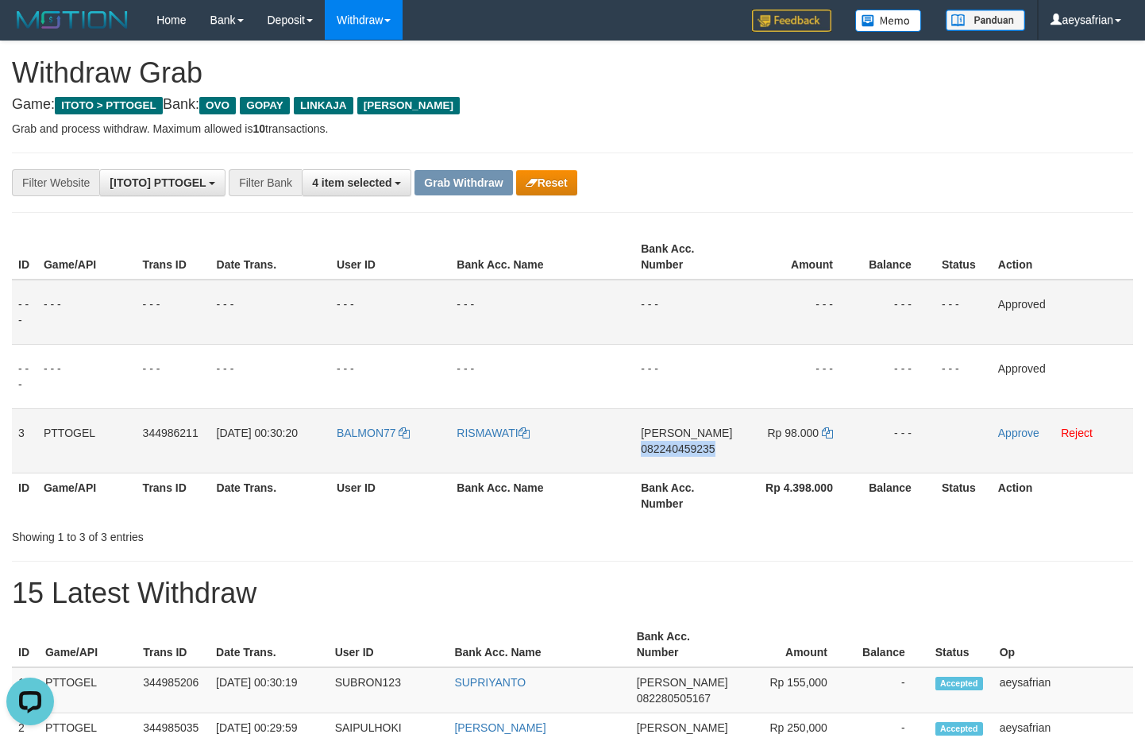
click at [672, 444] on span "082240459235" at bounding box center [678, 448] width 74 height 13
click at [829, 433] on icon at bounding box center [827, 432] width 11 height 11
click at [828, 434] on icon at bounding box center [827, 432] width 11 height 11
click at [1008, 432] on link "Approve" at bounding box center [1018, 433] width 41 height 13
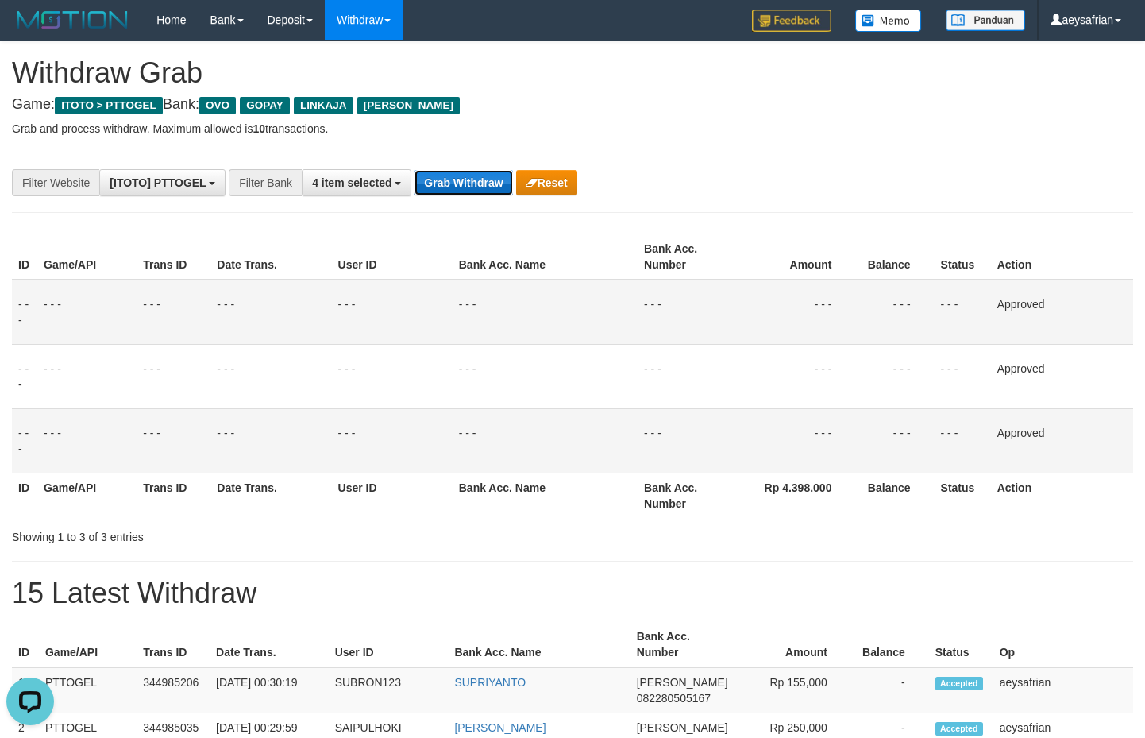
click at [481, 179] on button "Grab Withdraw" at bounding box center [464, 182] width 98 height 25
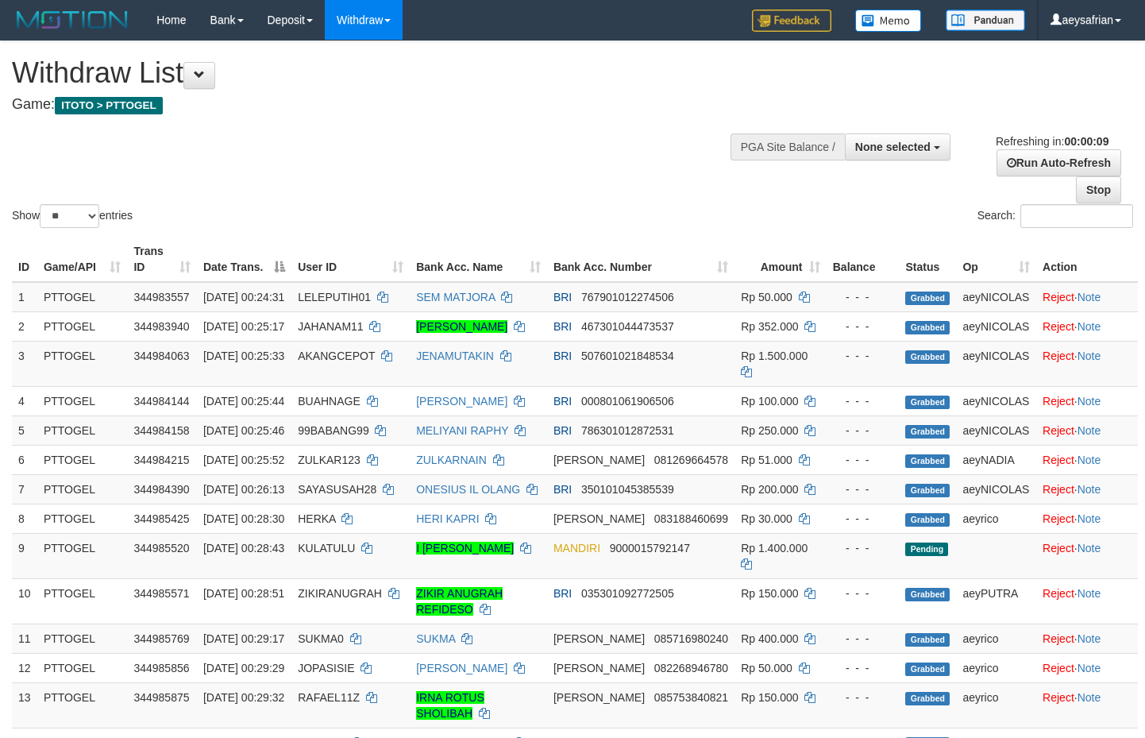
select select
select select "**"
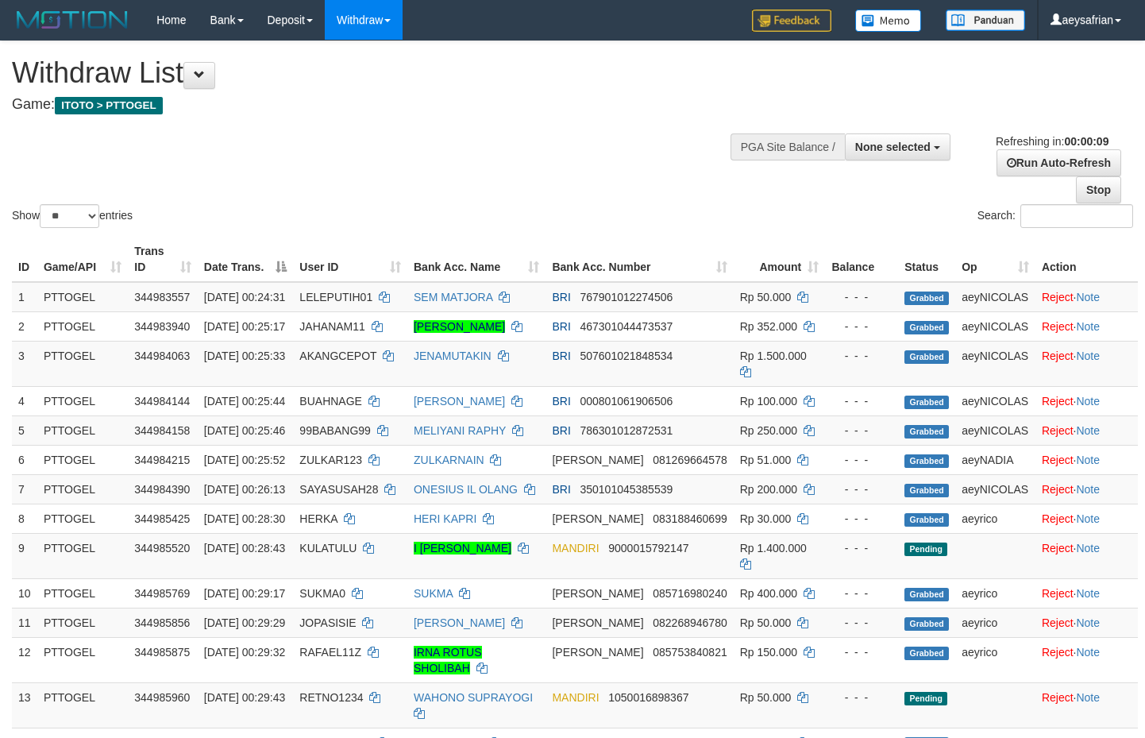
select select
select select "**"
select select
select select "**"
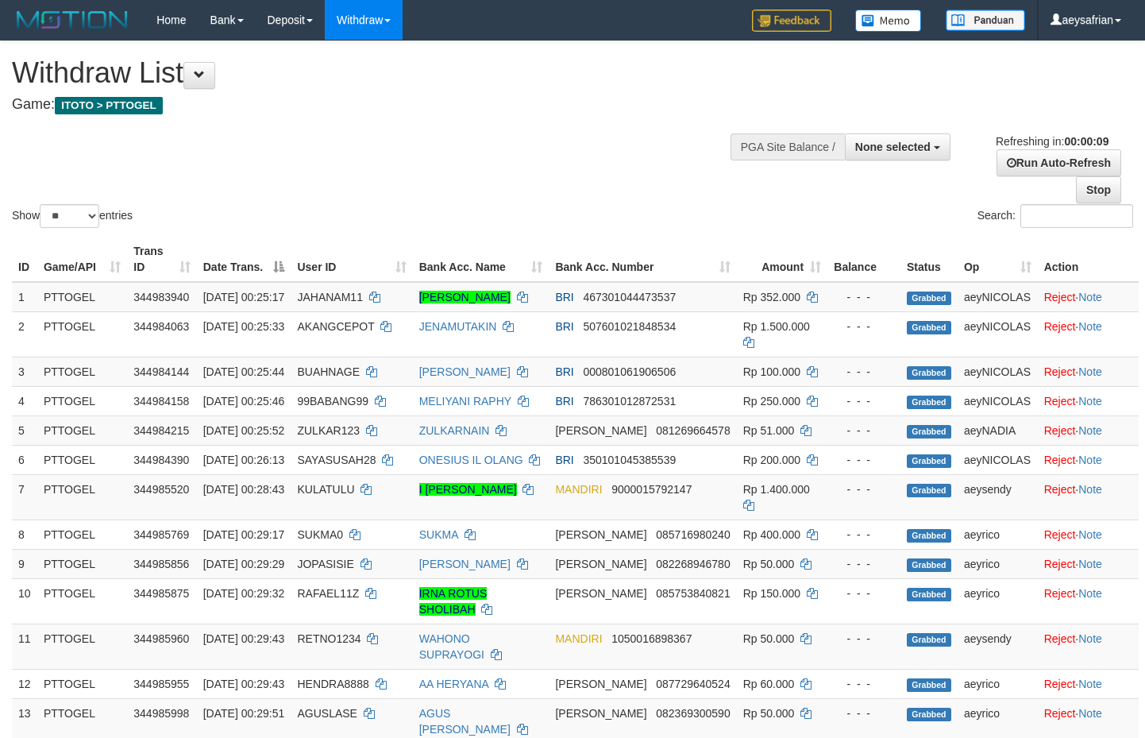
select select
select select "**"
select select
select select "**"
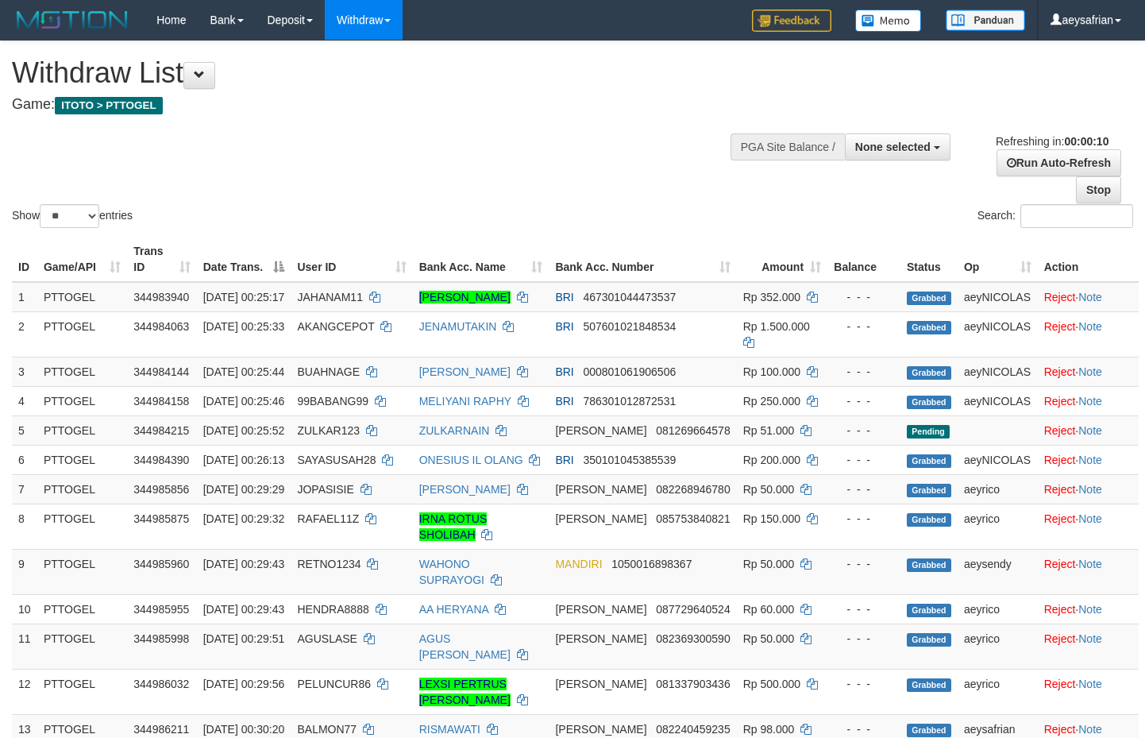
select select
select select "**"
select select
select select "**"
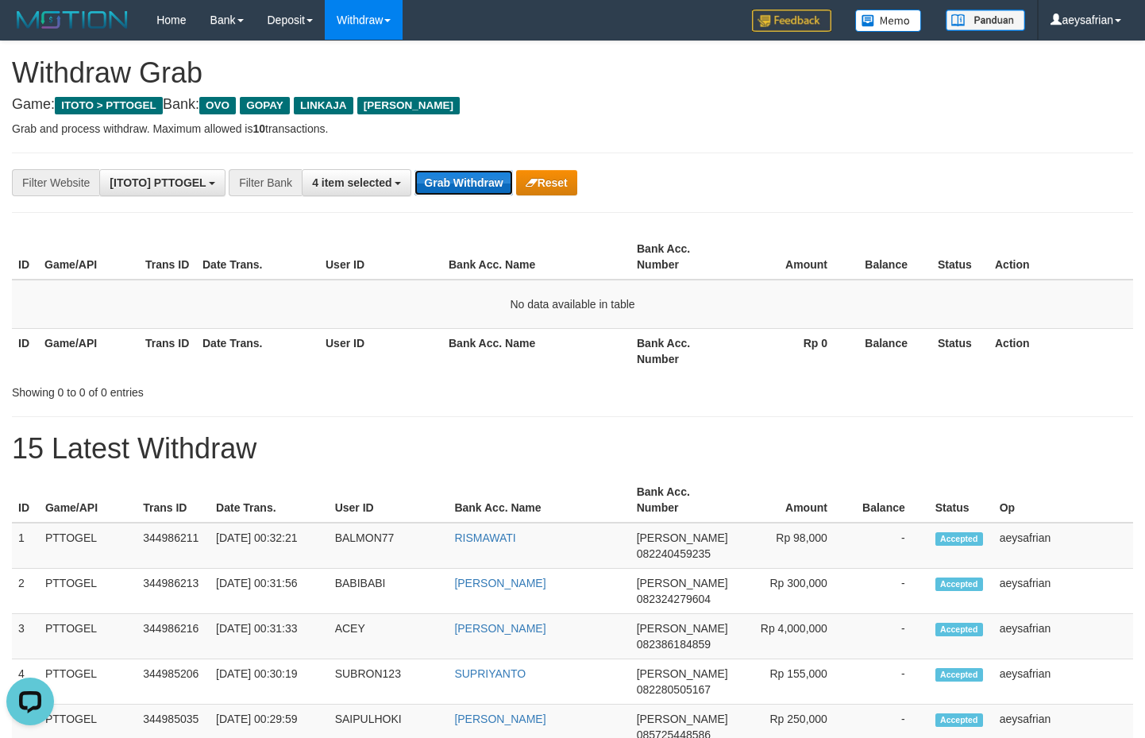
click at [453, 180] on button "Grab Withdraw" at bounding box center [464, 182] width 98 height 25
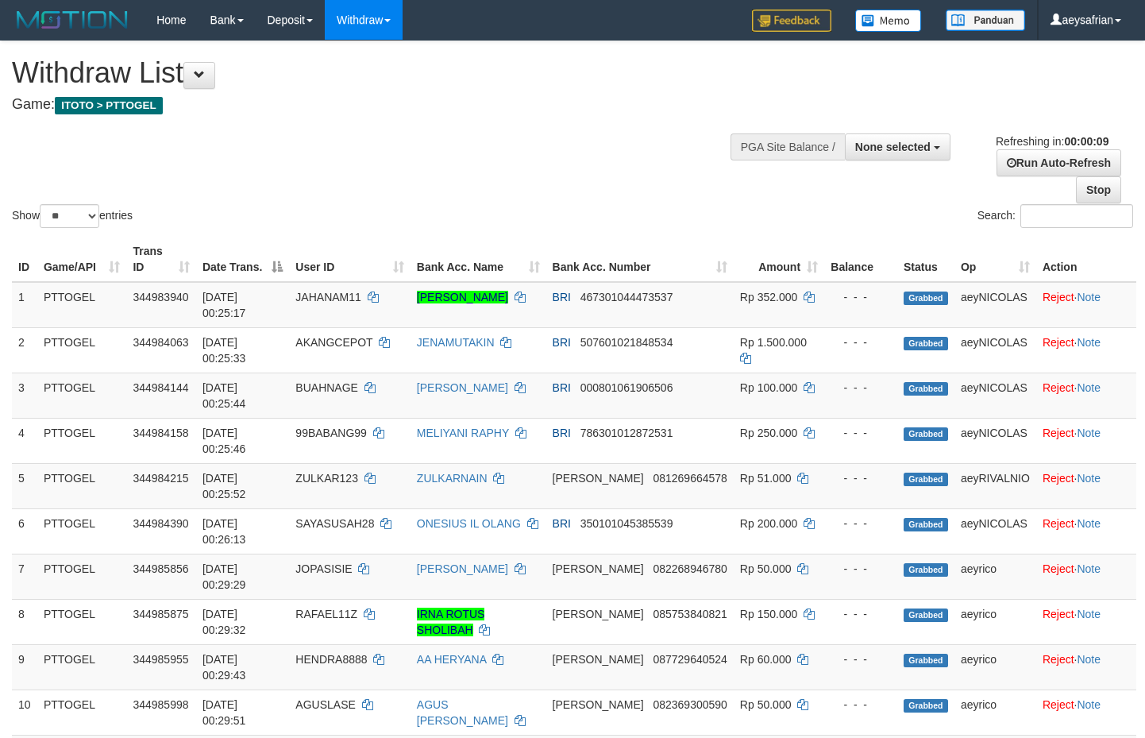
select select
select select "**"
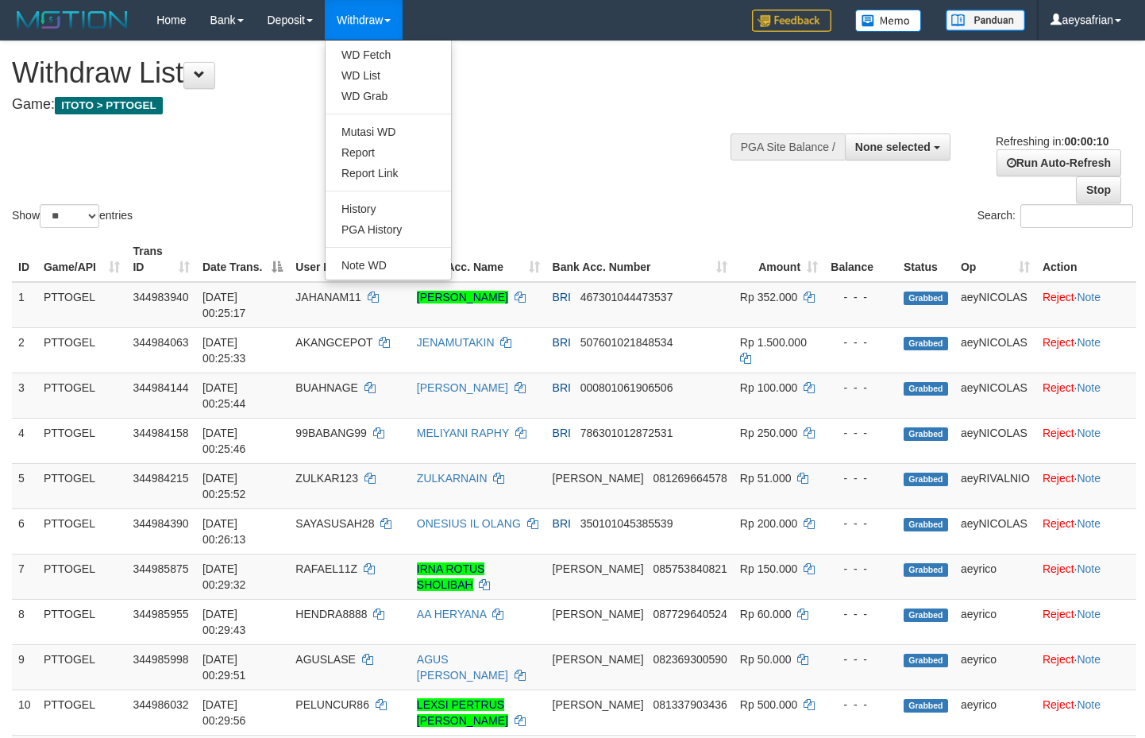
select select
select select "**"
select select
select select "**"
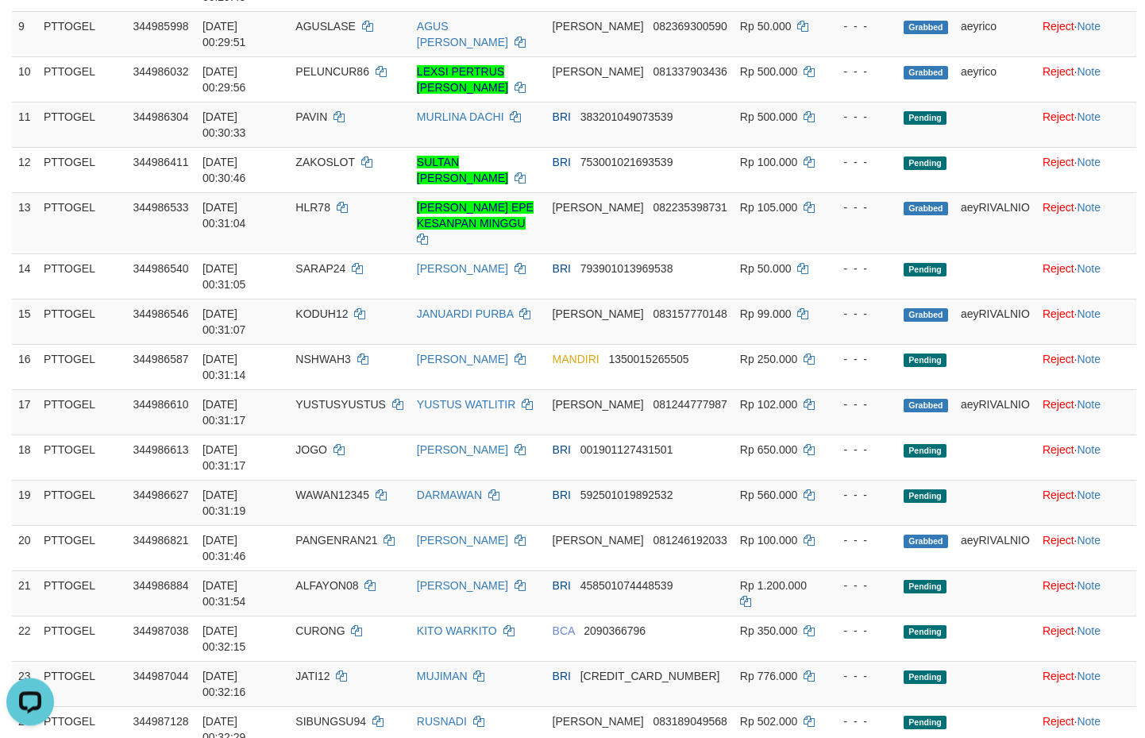
scroll to position [572, 0]
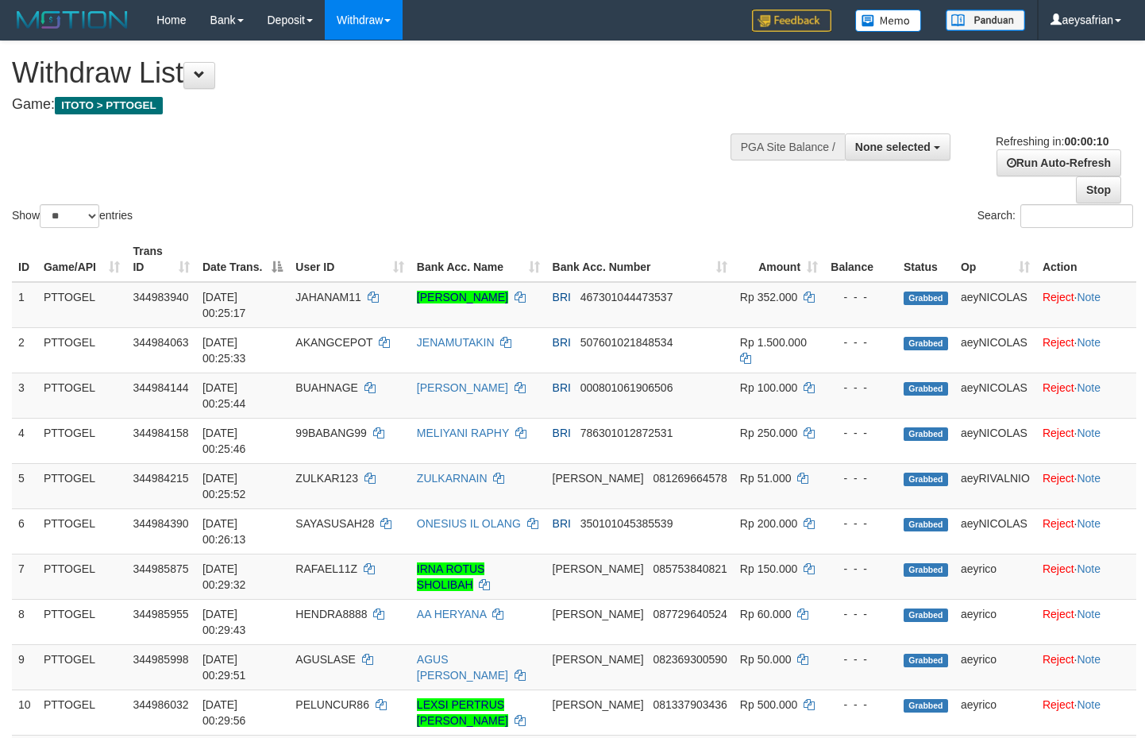
select select
select select "**"
select select
select select "**"
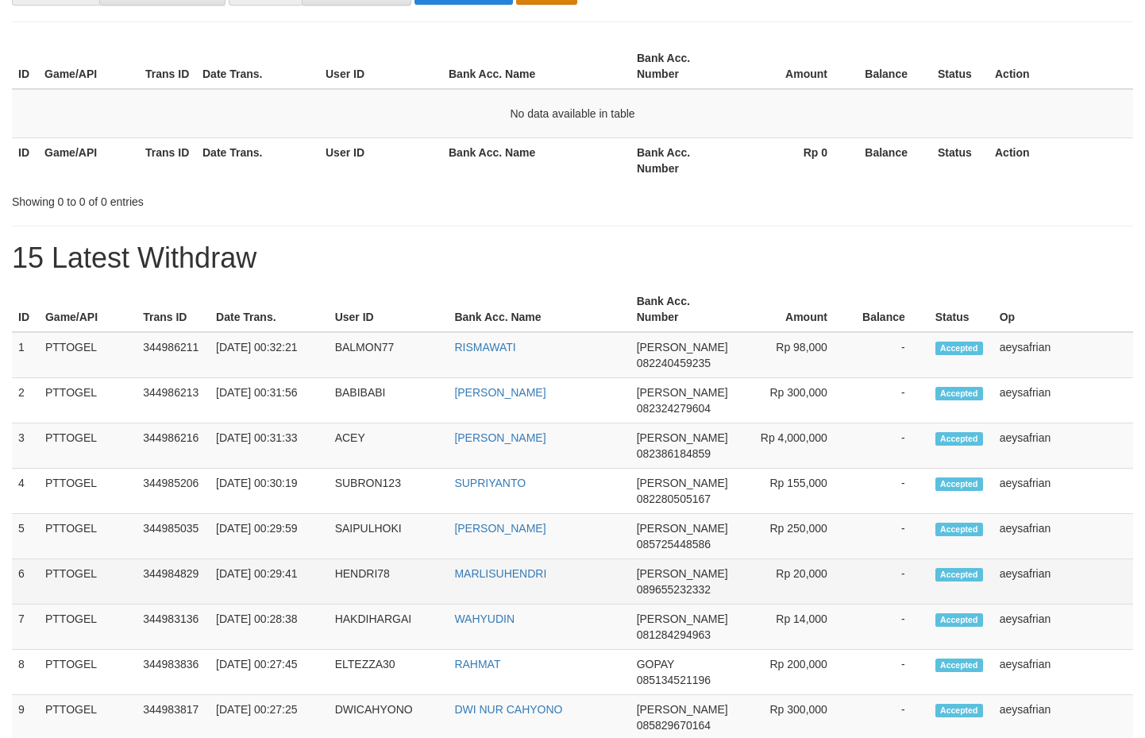
scroll to position [381, 0]
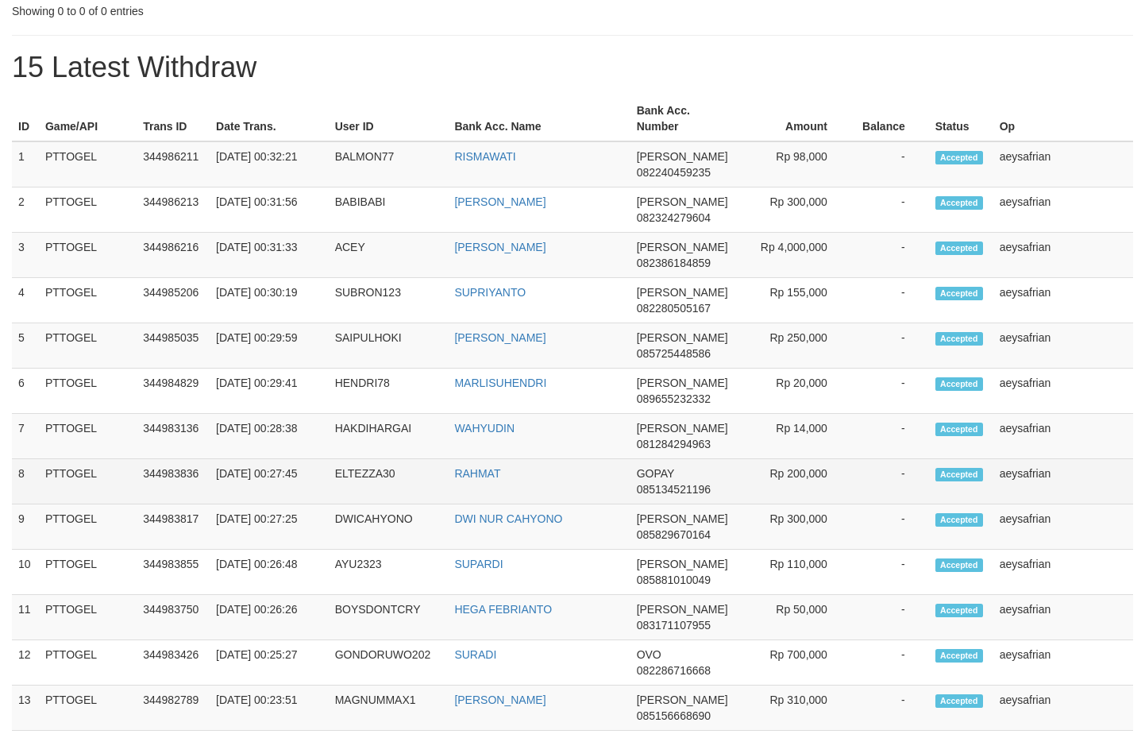
click at [376, 487] on td "ELTEZZA30" at bounding box center [389, 481] width 120 height 45
copy td "ELTEZZA30"
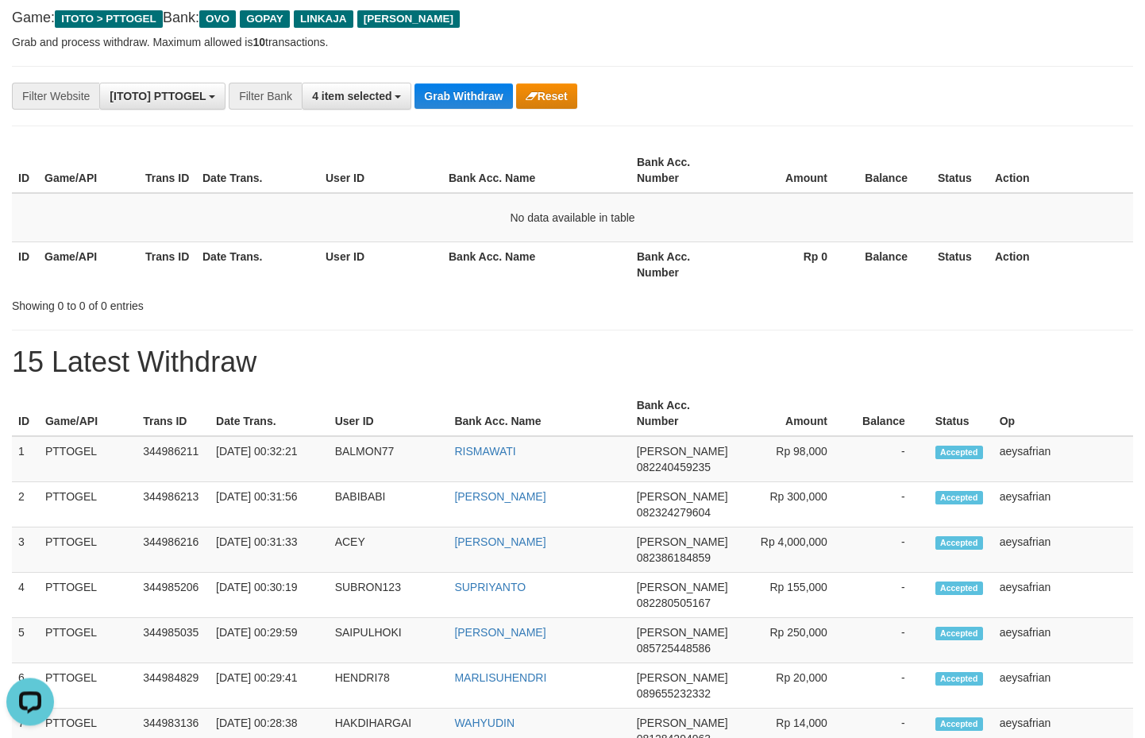
scroll to position [0, 0]
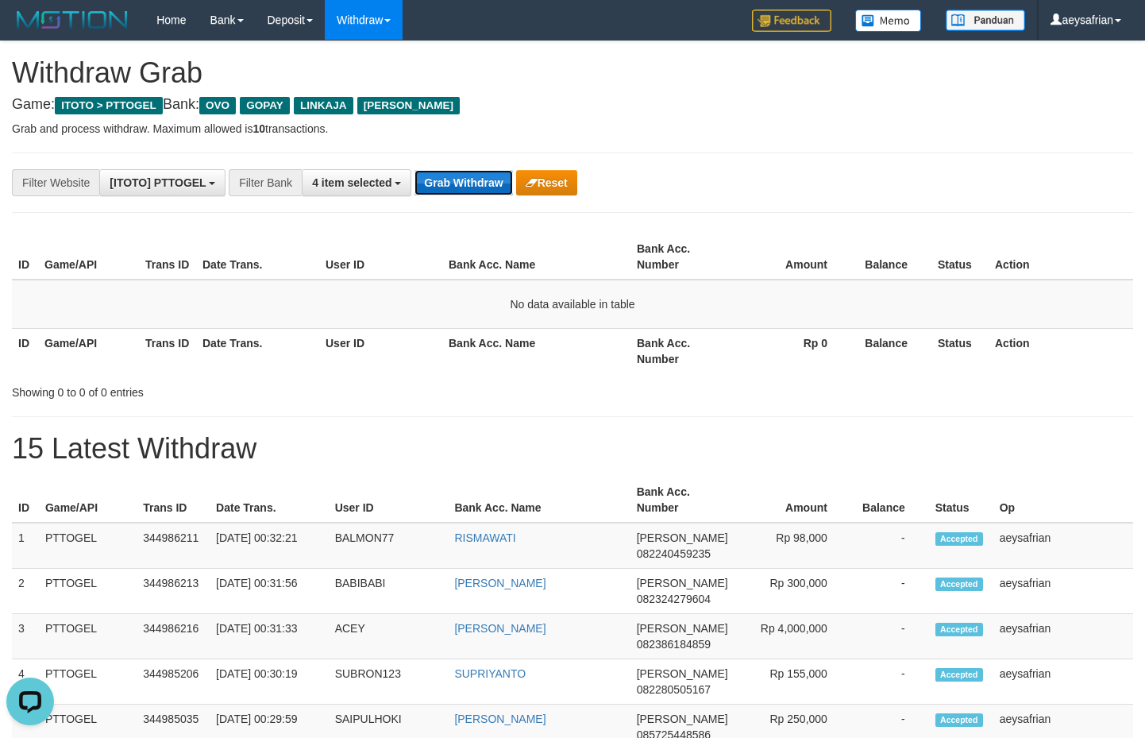
click at [438, 181] on button "Grab Withdraw" at bounding box center [464, 182] width 98 height 25
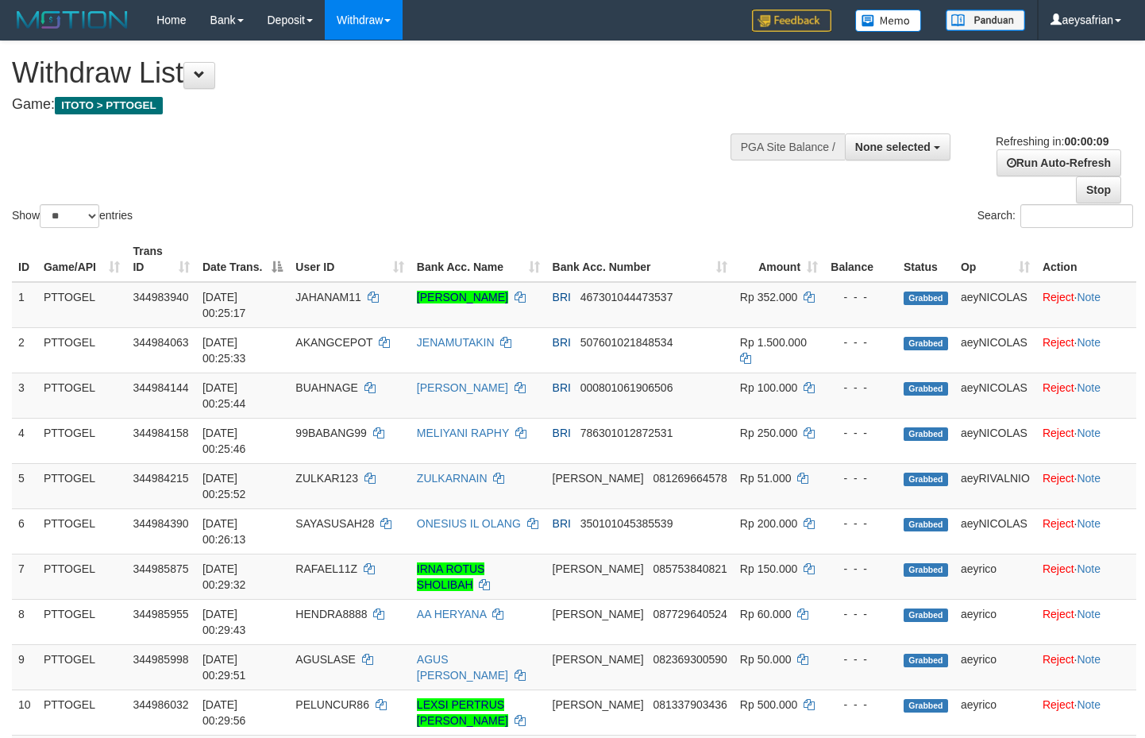
select select
select select "**"
select select
select select "**"
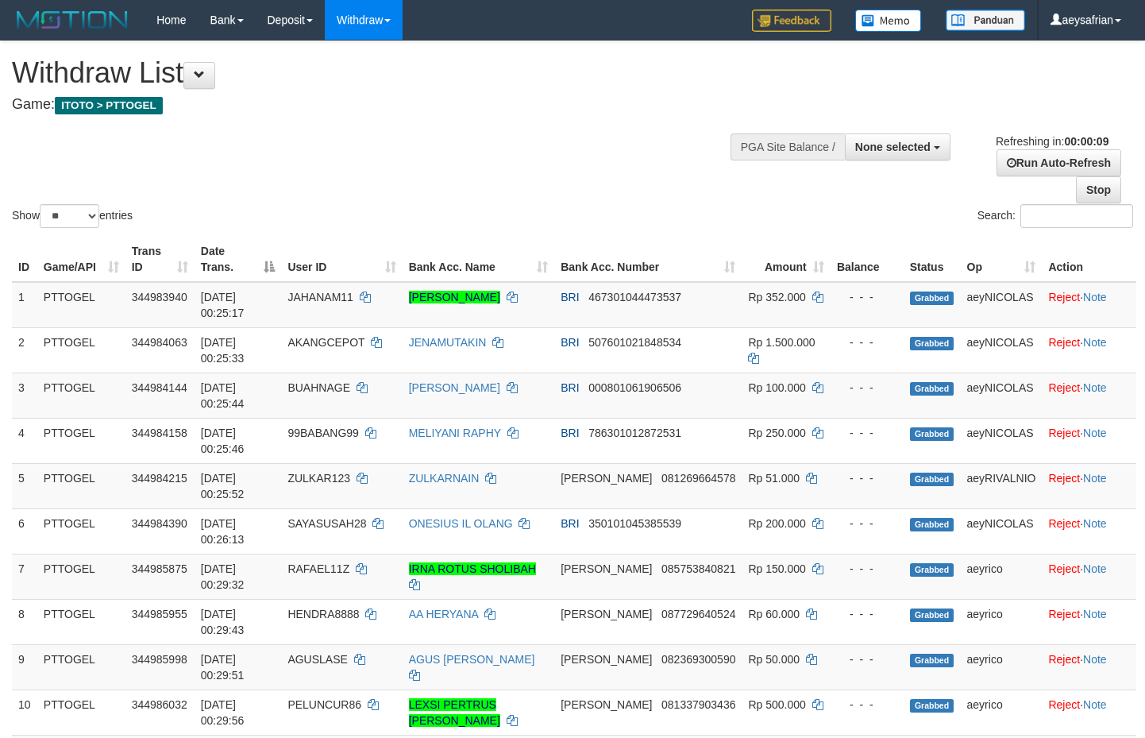
select select
select select "**"
select select
select select "**"
select select
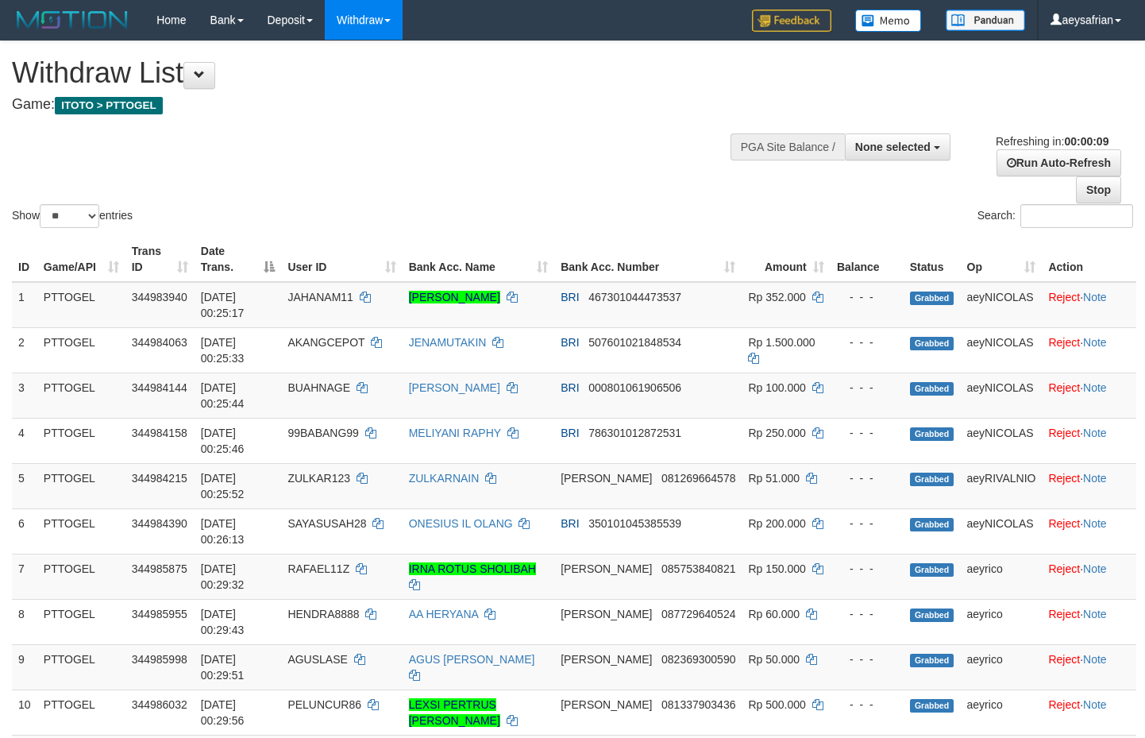
select select "**"
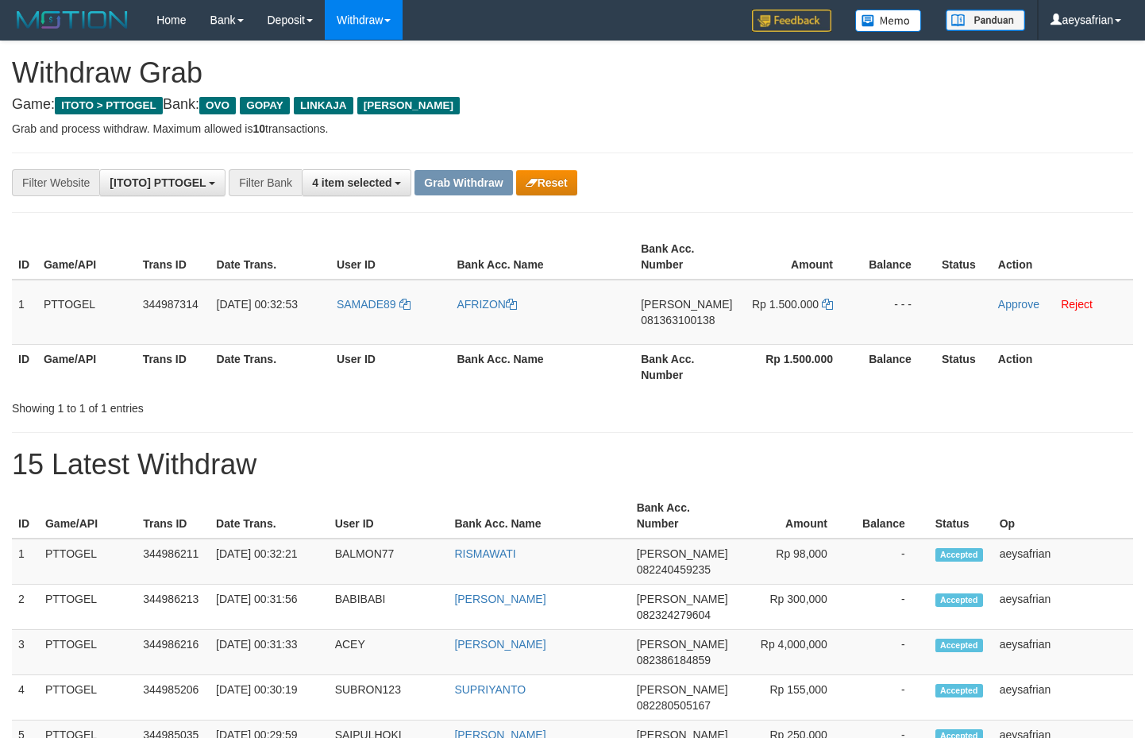
scroll to position [230, 0]
drag, startPoint x: 450, startPoint y: 360, endPoint x: 739, endPoint y: 327, distance: 290.2
click at [739, 328] on table "ID Game/API Trans ID Date Trans. User ID Bank Acc. Name Bank Acc. Number Amount…" at bounding box center [573, 311] width 1122 height 155
drag, startPoint x: 721, startPoint y: 329, endPoint x: 635, endPoint y: 329, distance: 86.6
click at [720, 329] on td "DANA 081363100138" at bounding box center [687, 312] width 104 height 65
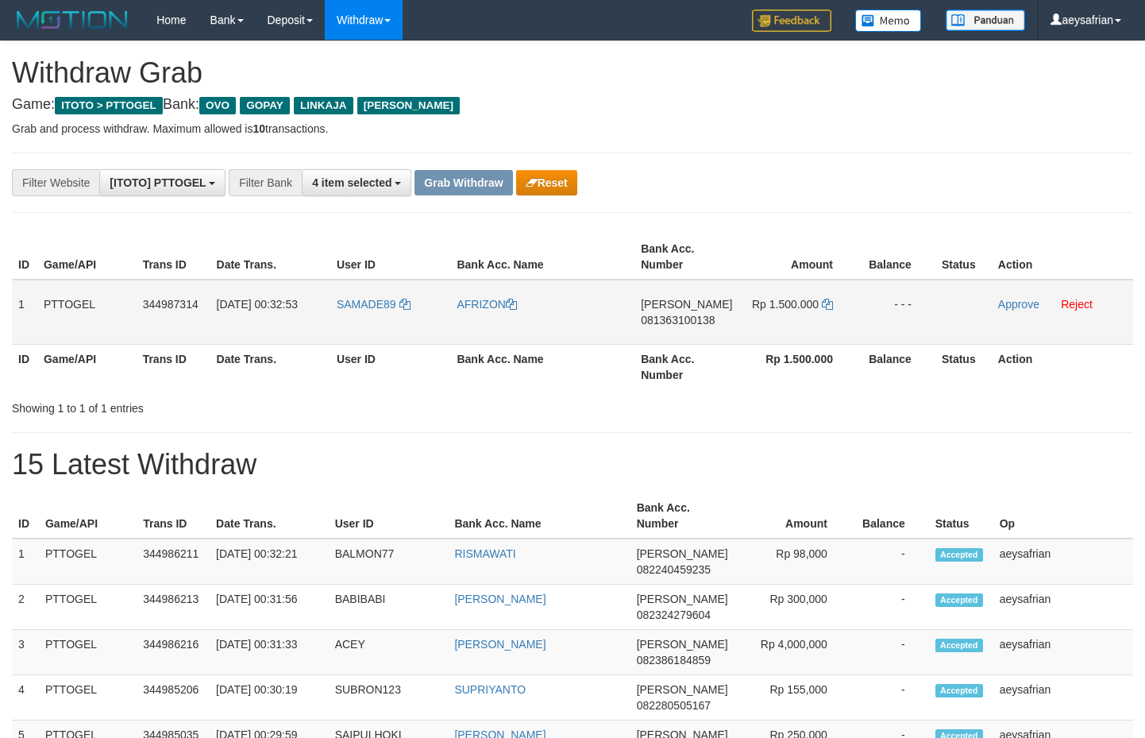
copy tr
drag, startPoint x: 386, startPoint y: 323, endPoint x: 800, endPoint y: 317, distance: 413.9
click at [800, 317] on tr "1 PTTOGEL 344987314 01/10/2025 00:32:53 SAMADE89 AFRIZON DANA 081363100138 Rp 1…" at bounding box center [573, 312] width 1122 height 65
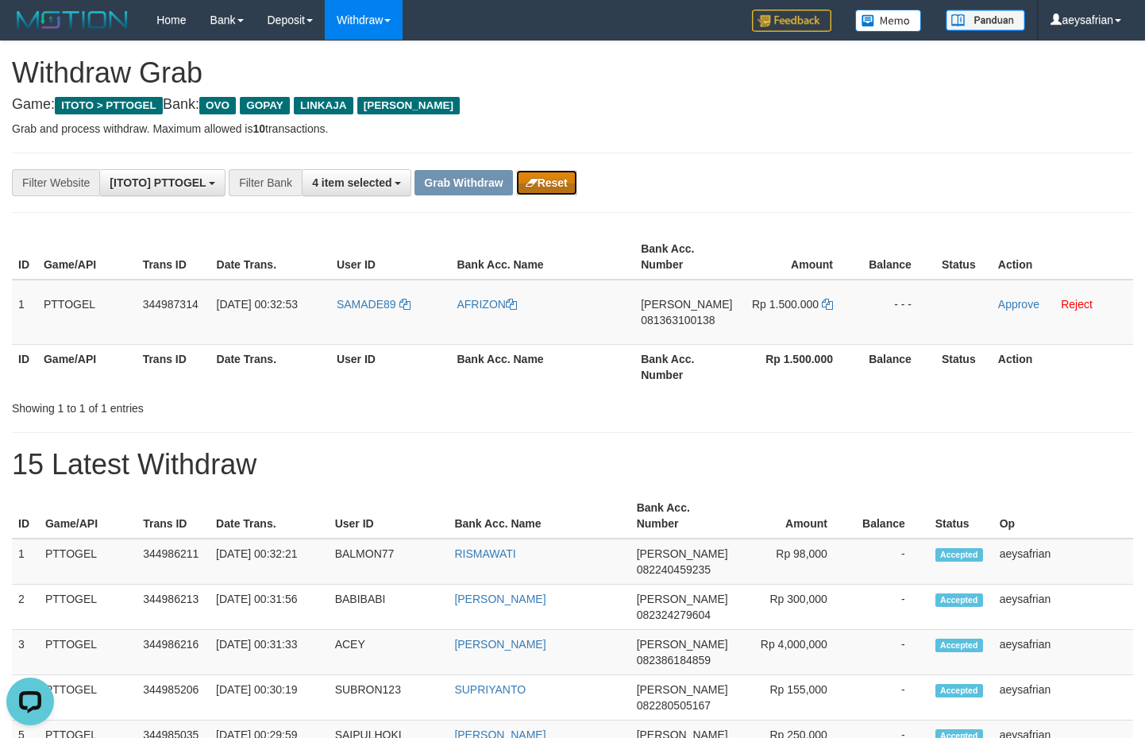
click at [522, 177] on button "Reset" at bounding box center [546, 182] width 61 height 25
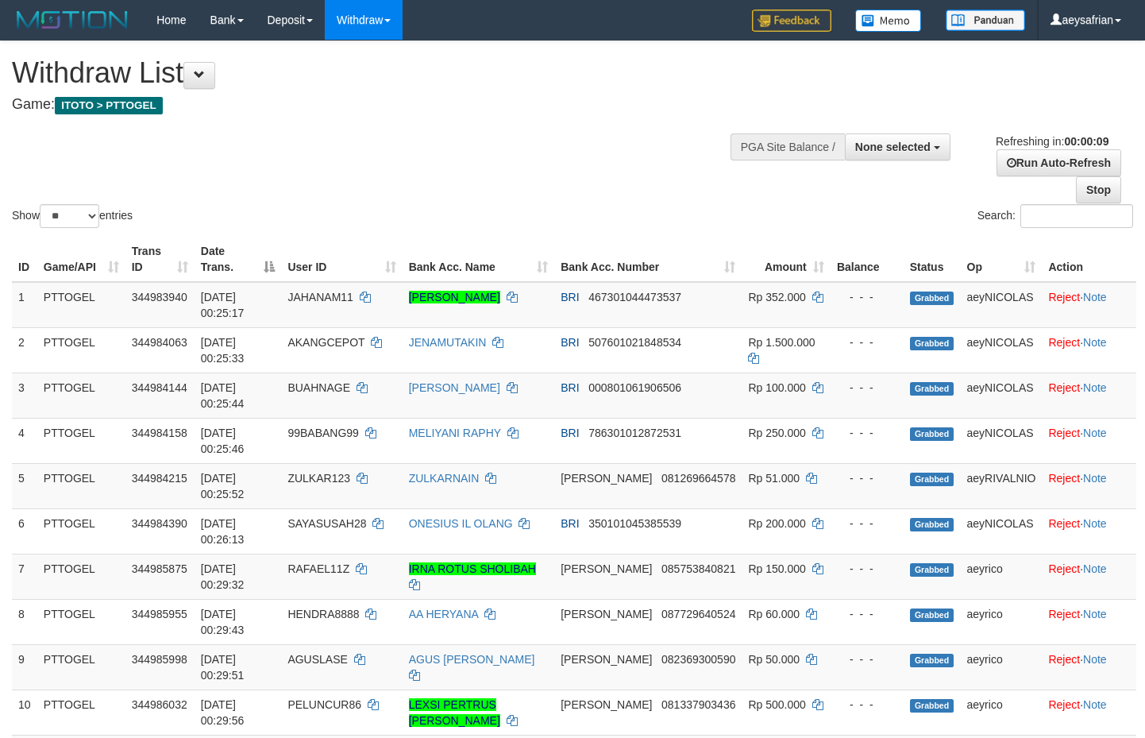
select select
select select "**"
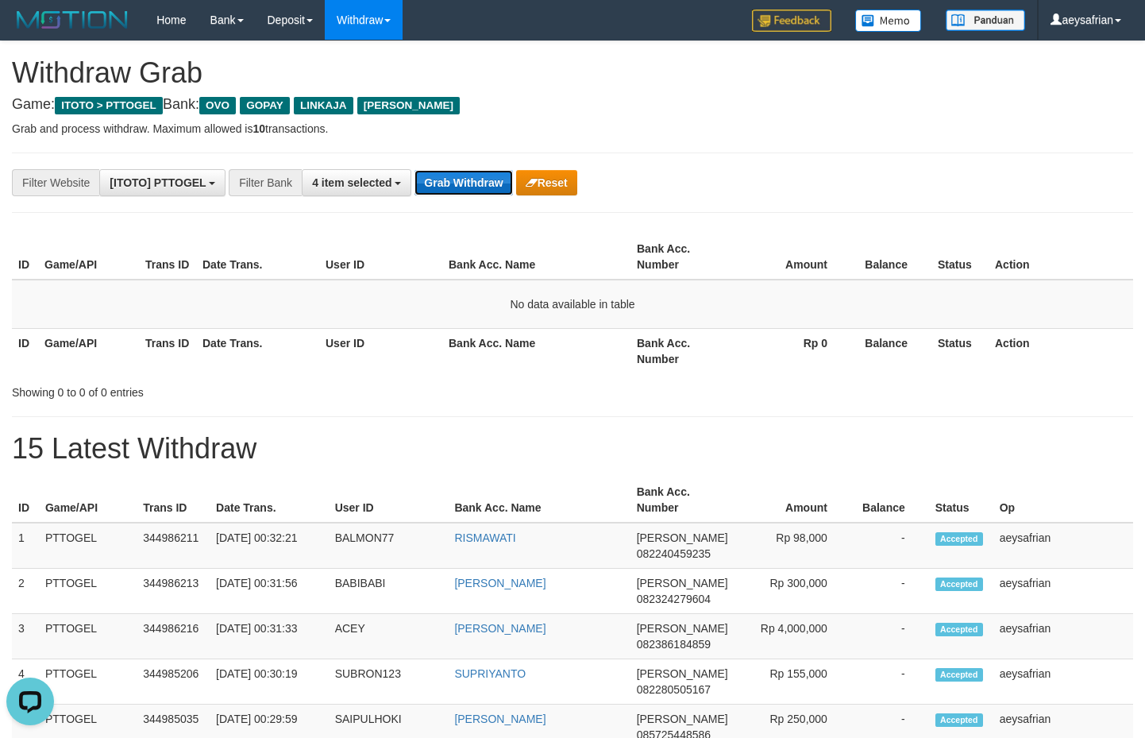
click at [462, 187] on button "Grab Withdraw" at bounding box center [464, 182] width 98 height 25
click at [461, 183] on button "Grab Withdraw" at bounding box center [464, 182] width 98 height 25
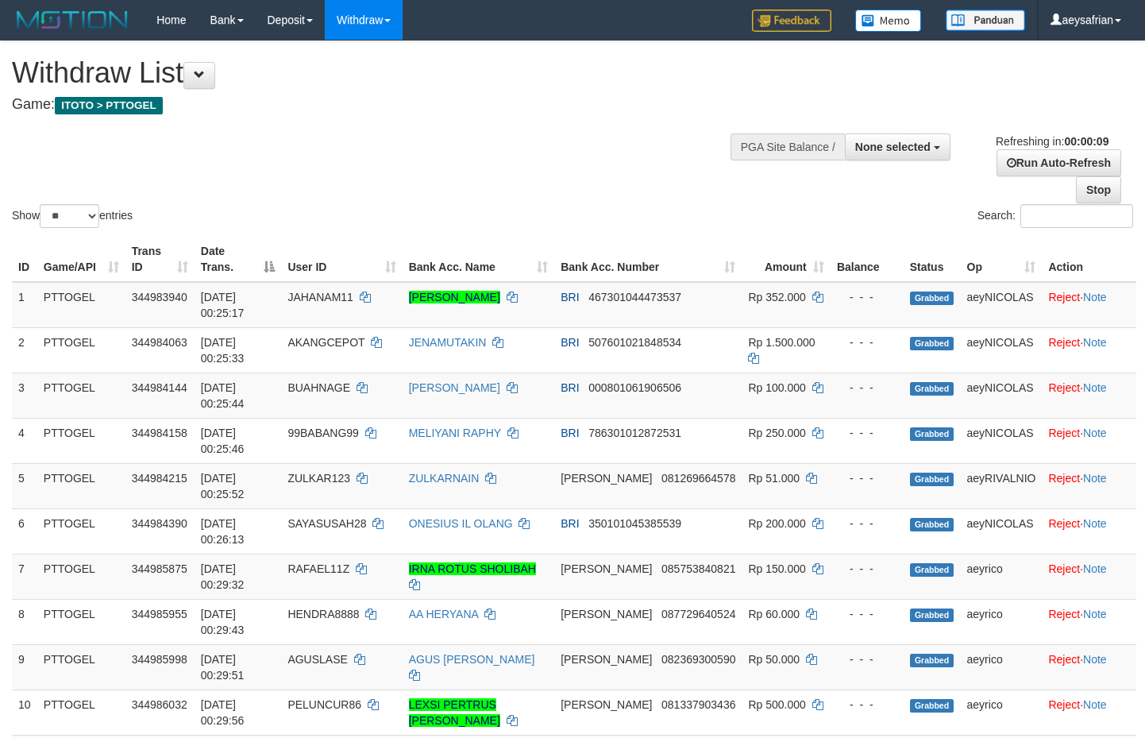
select select
select select "**"
select select
select select "**"
select select
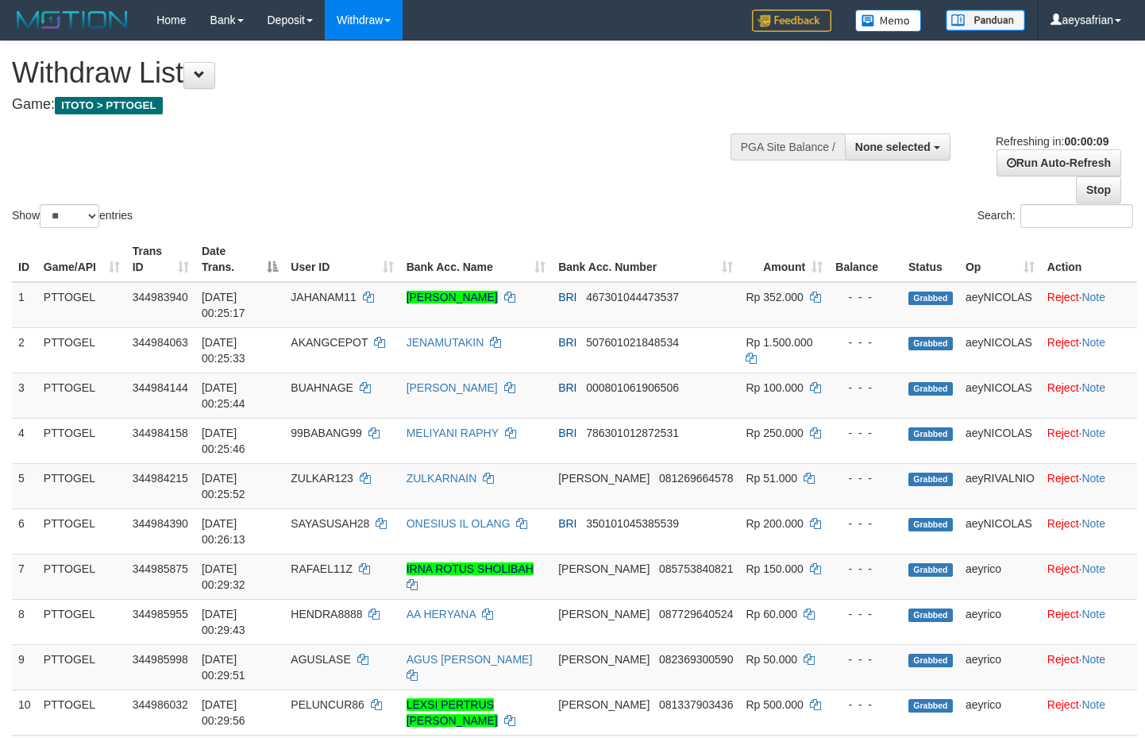
select select "**"
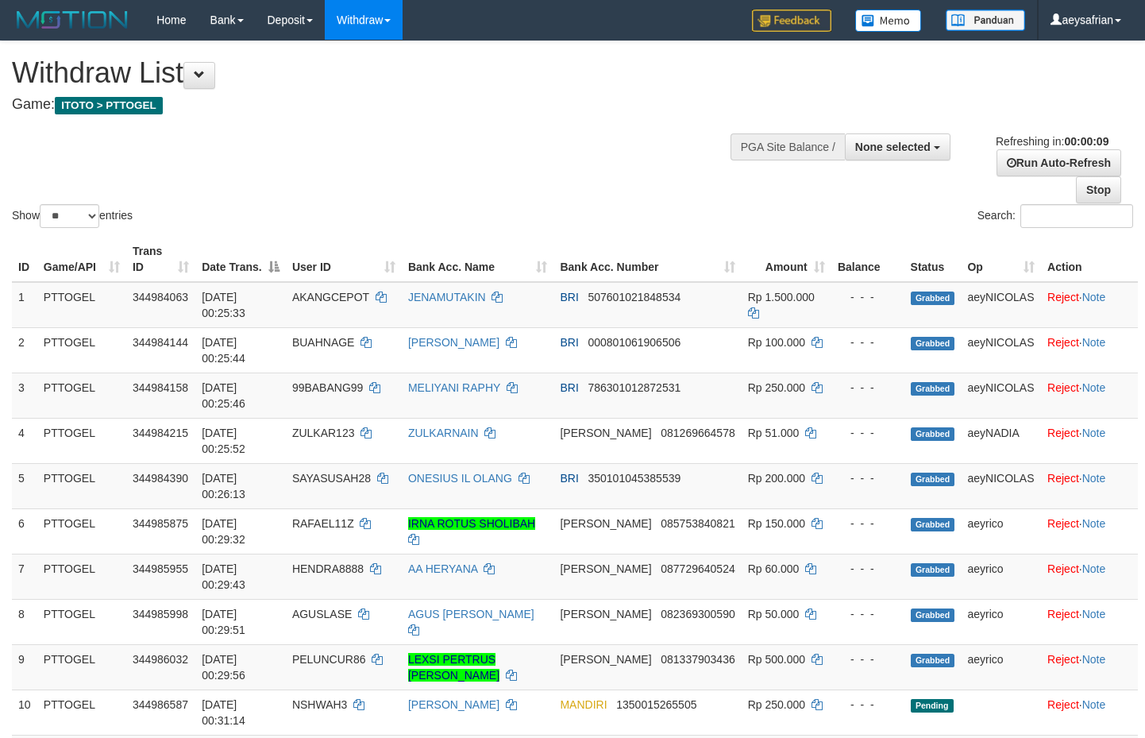
select select
select select "**"
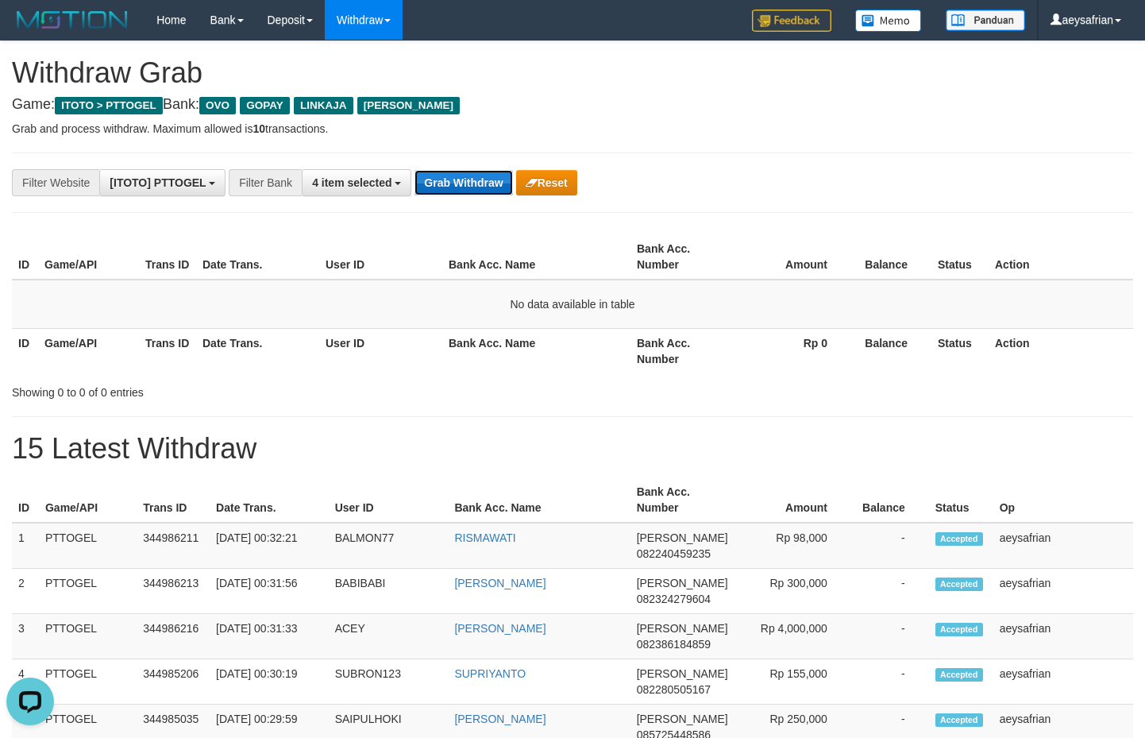
click at [459, 195] on button "Grab Withdraw" at bounding box center [464, 182] width 98 height 25
click at [459, 193] on button "Grab Withdraw" at bounding box center [464, 182] width 98 height 25
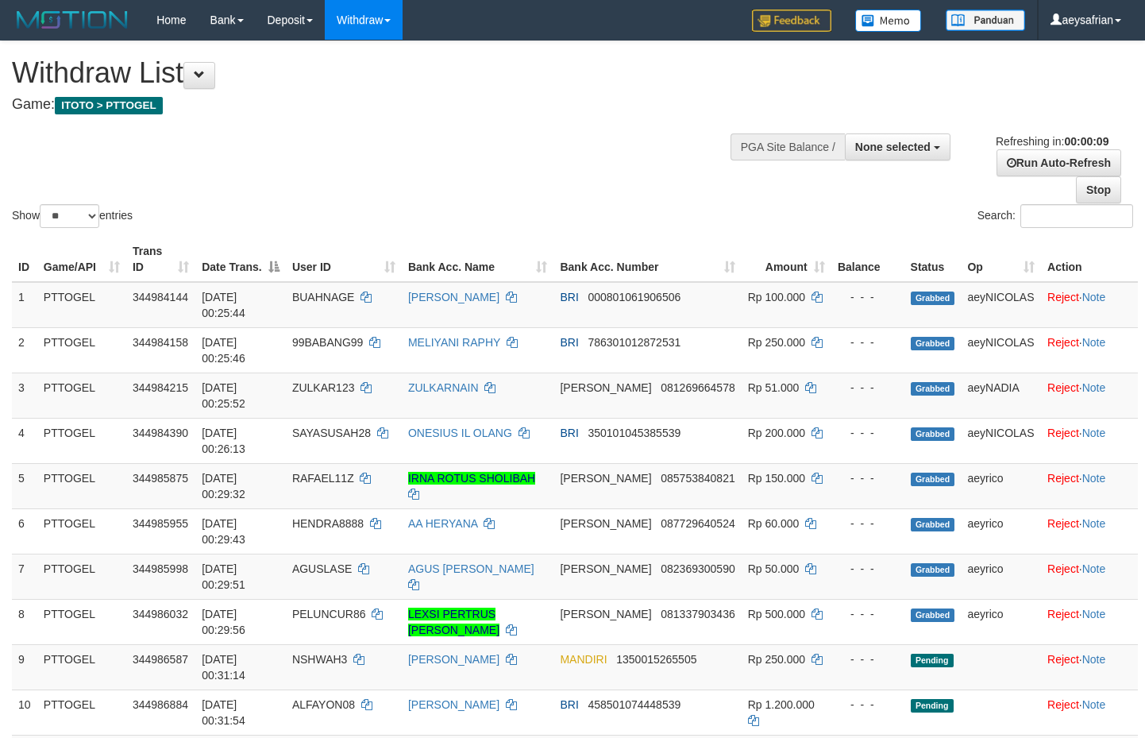
select select
select select "**"
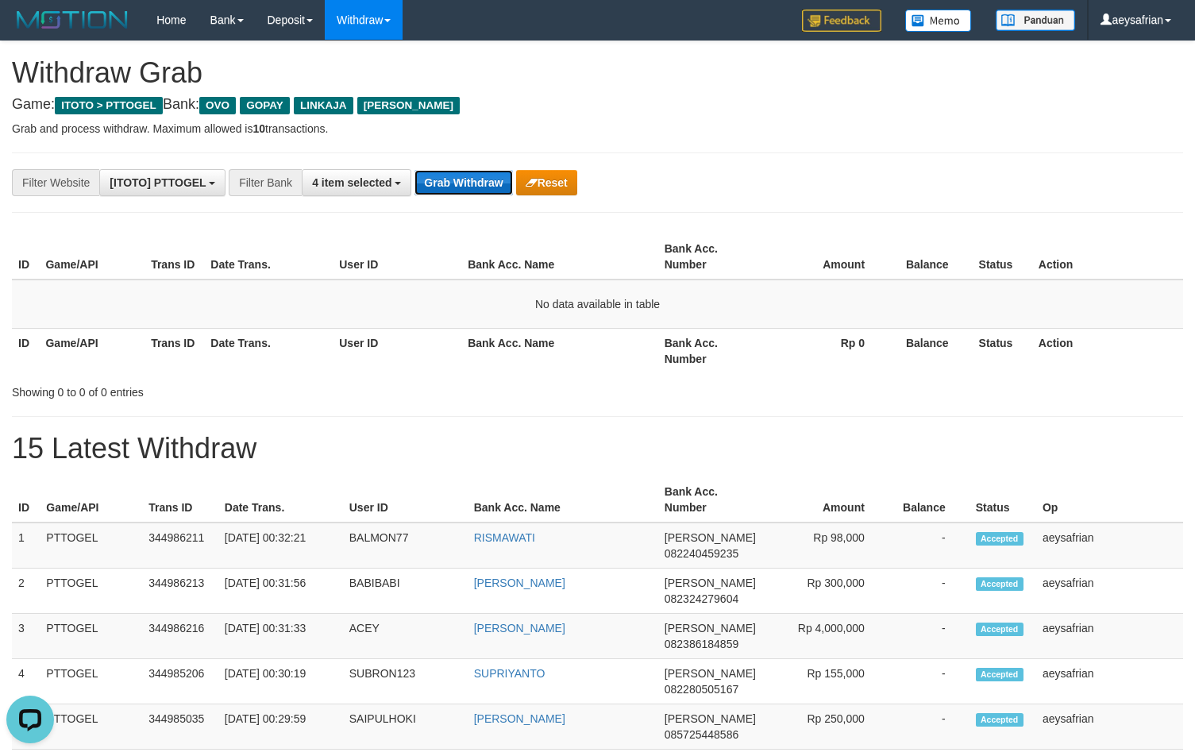
drag, startPoint x: 429, startPoint y: 178, endPoint x: 441, endPoint y: 182, distance: 12.6
click at [431, 180] on button "Grab Withdraw" at bounding box center [464, 182] width 98 height 25
click at [441, 182] on button "Grab Withdraw" at bounding box center [464, 182] width 98 height 25
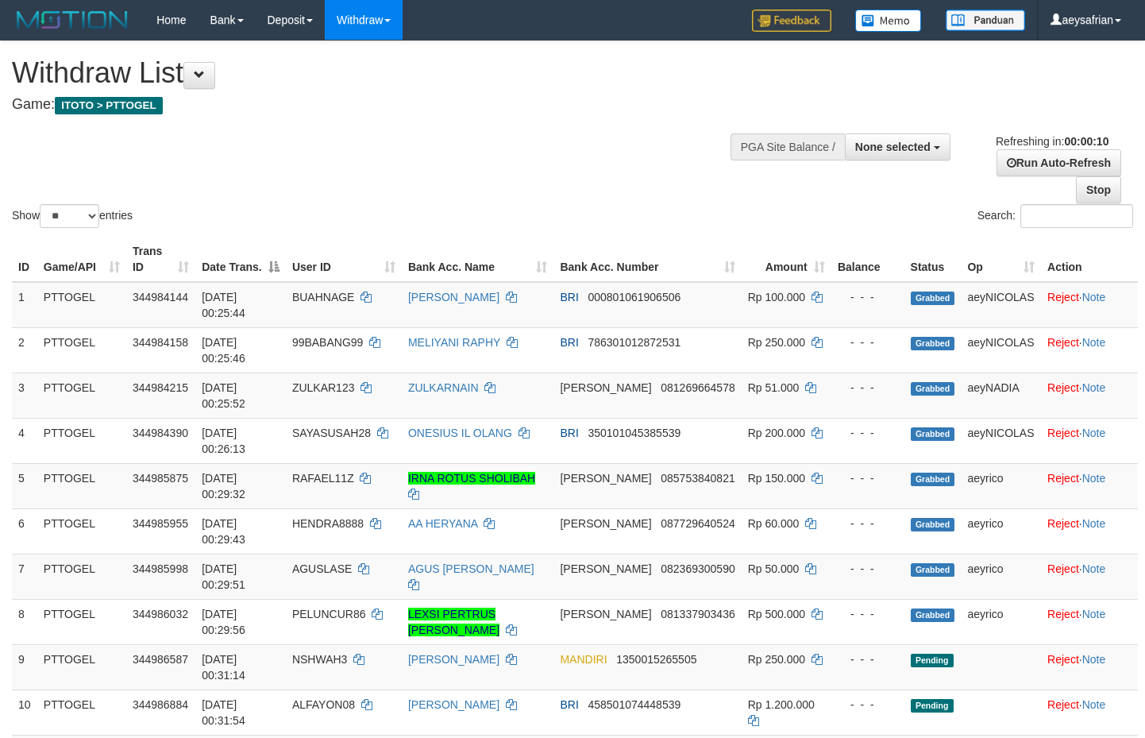
select select
select select "**"
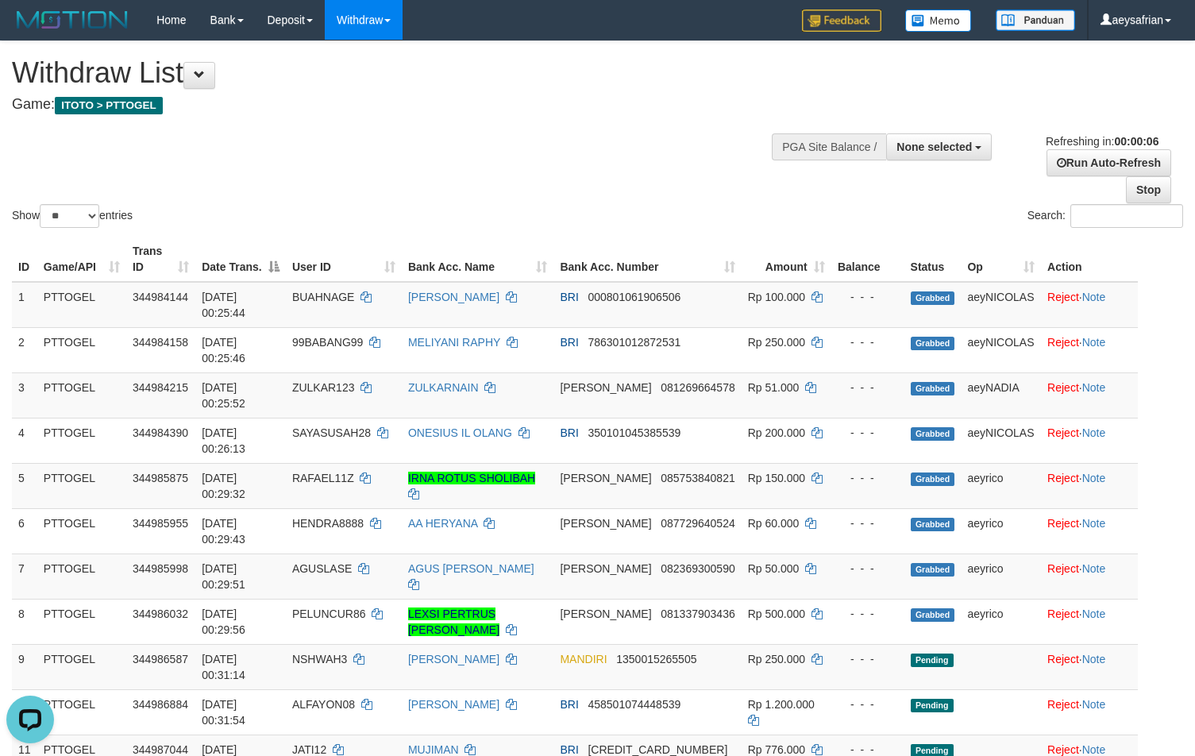
click at [812, 136] on div "PGA Site Balance /" at bounding box center [829, 146] width 114 height 27
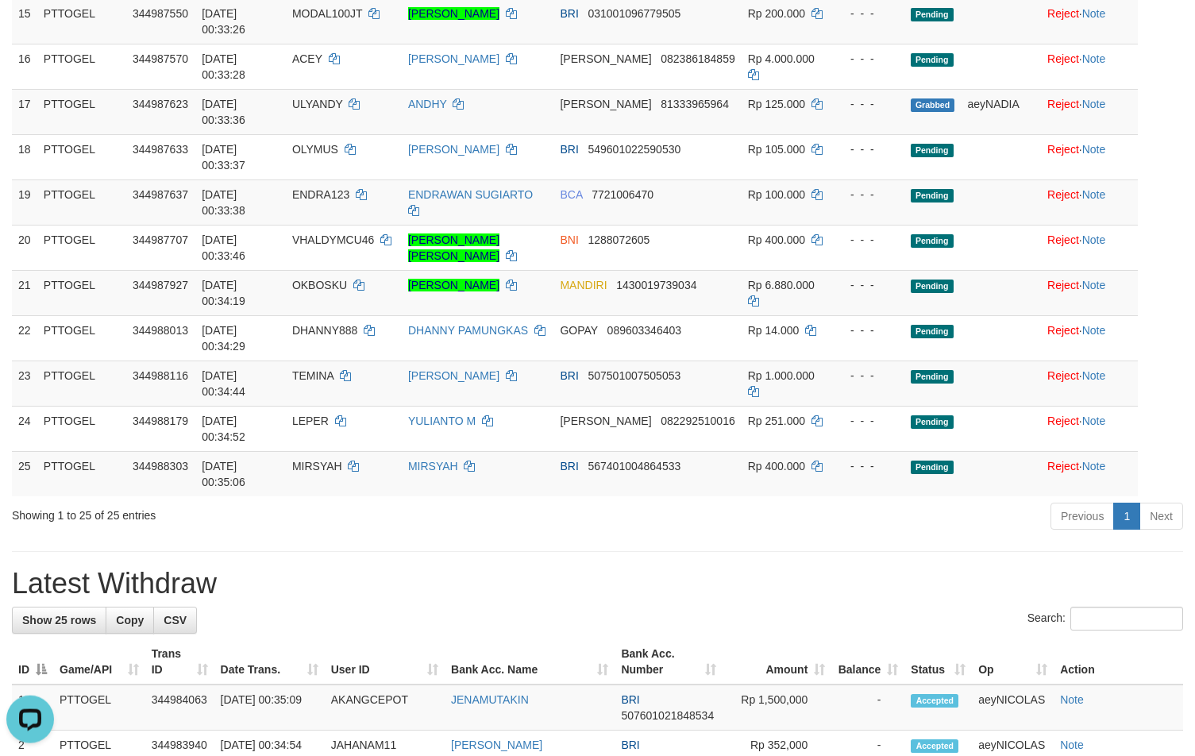
scroll to position [763, 0]
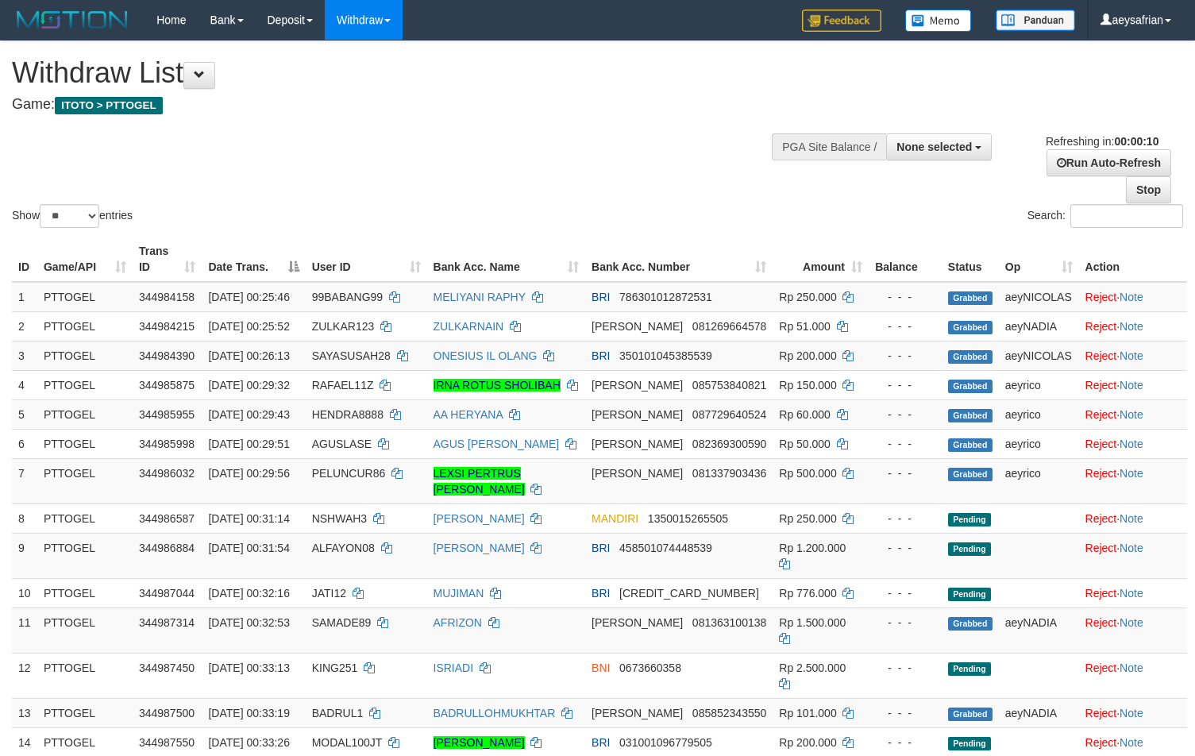
select select
select select "**"
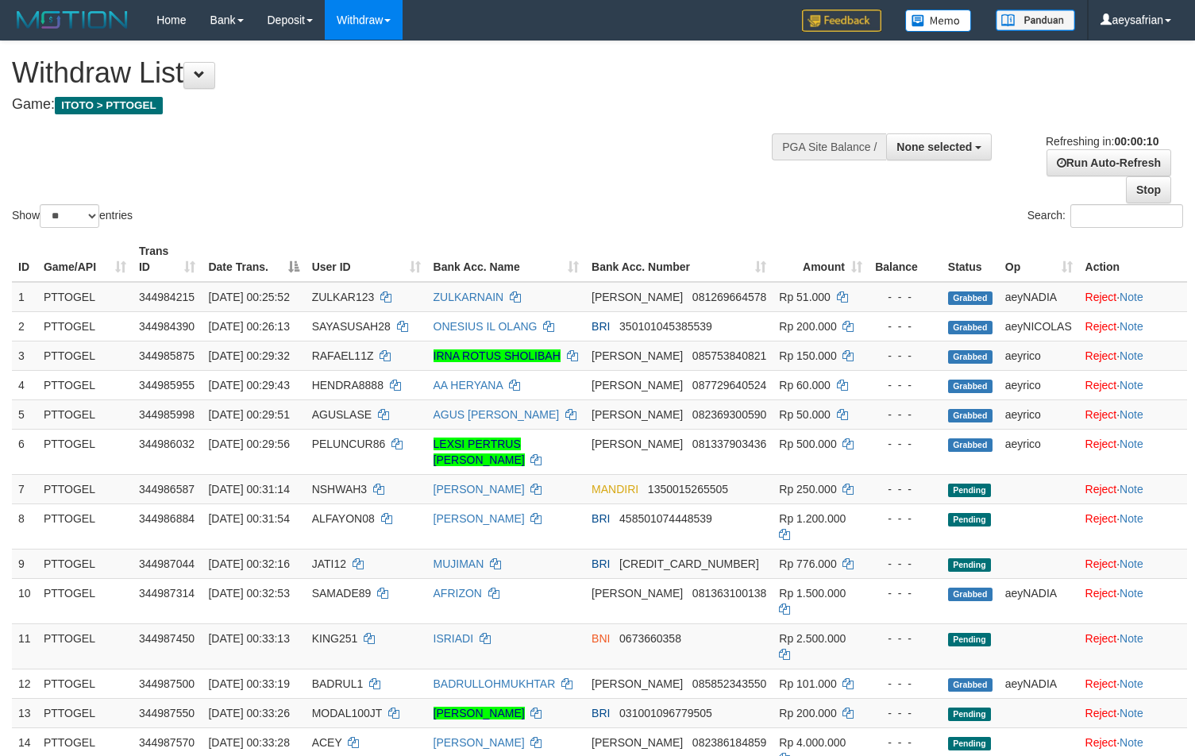
select select
select select "**"
select select
select select "**"
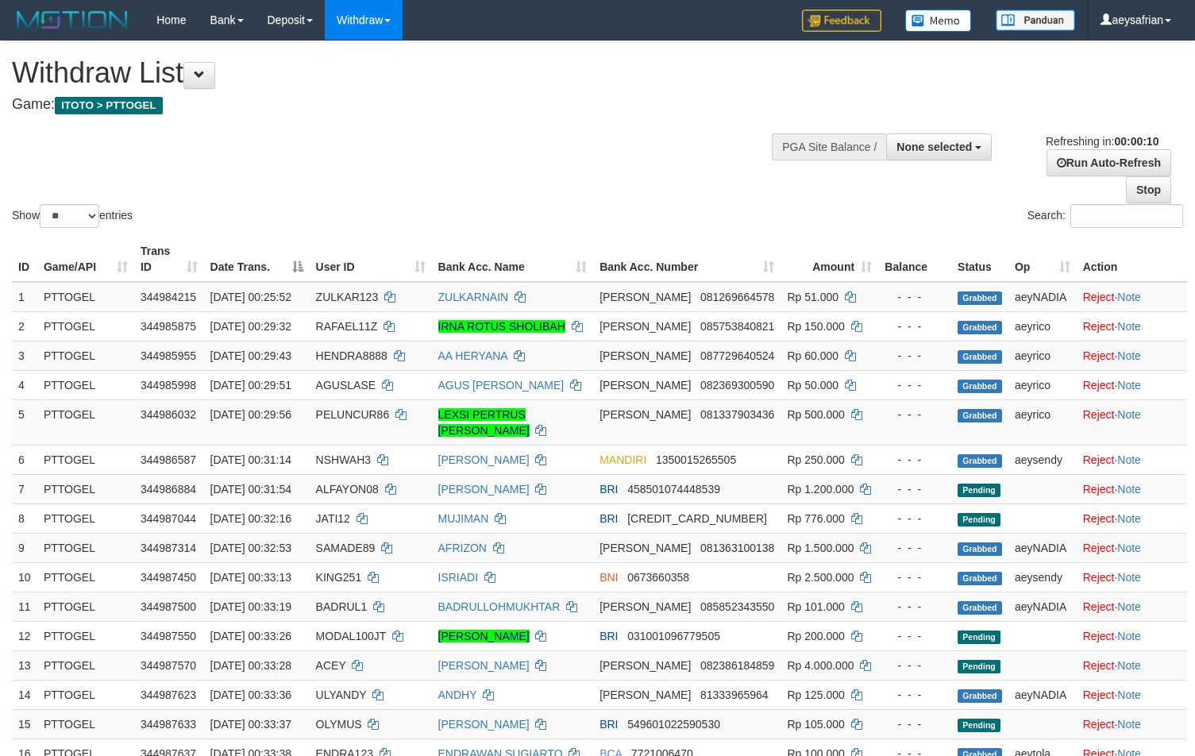
select select
select select "**"
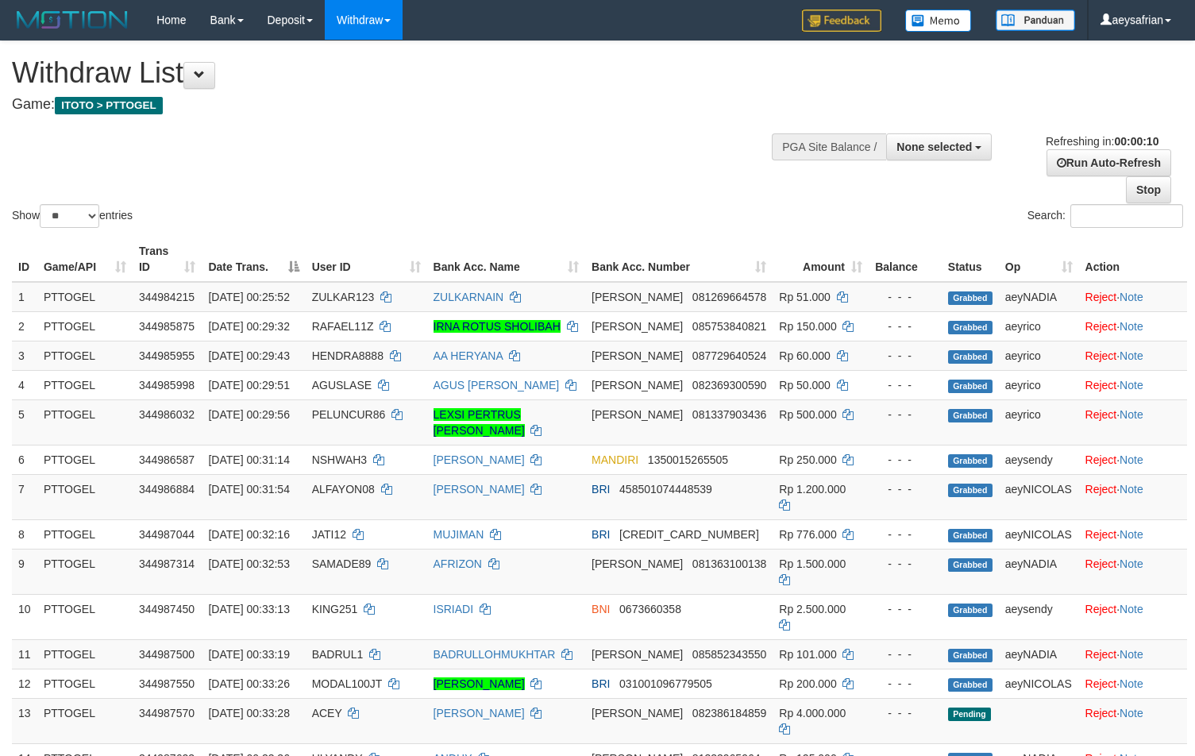
select select
select select "**"
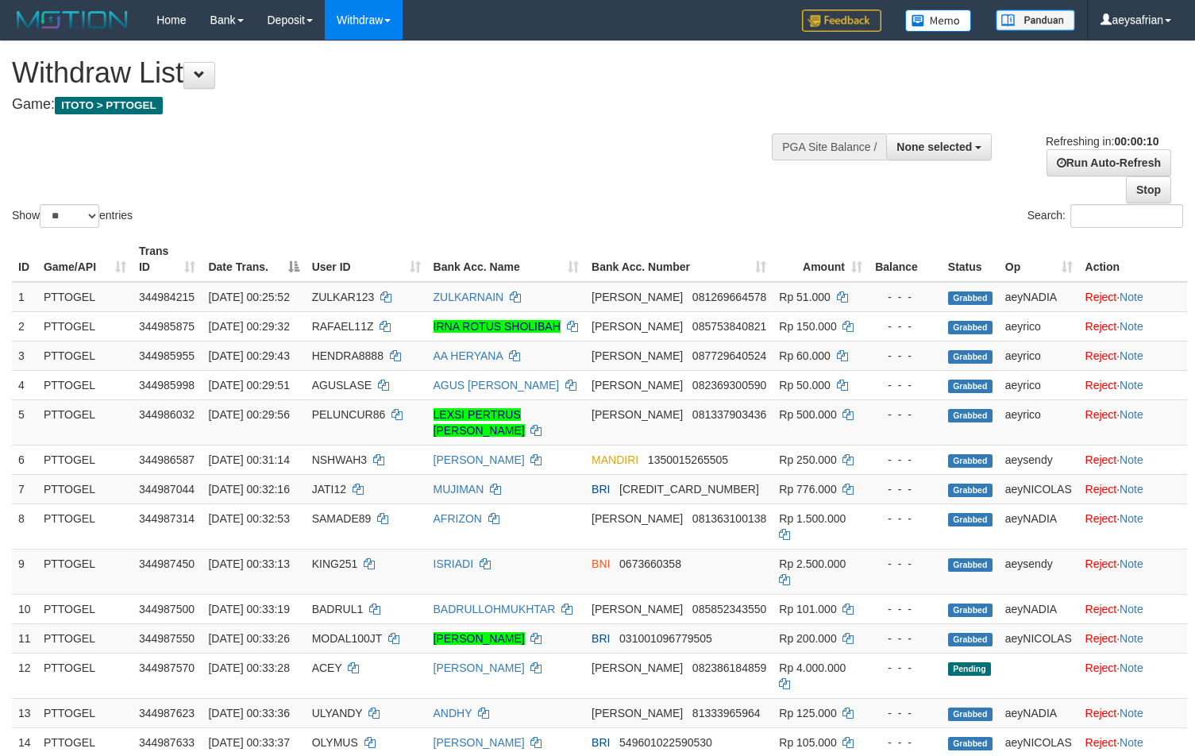
select select
select select "**"
select select
select select "**"
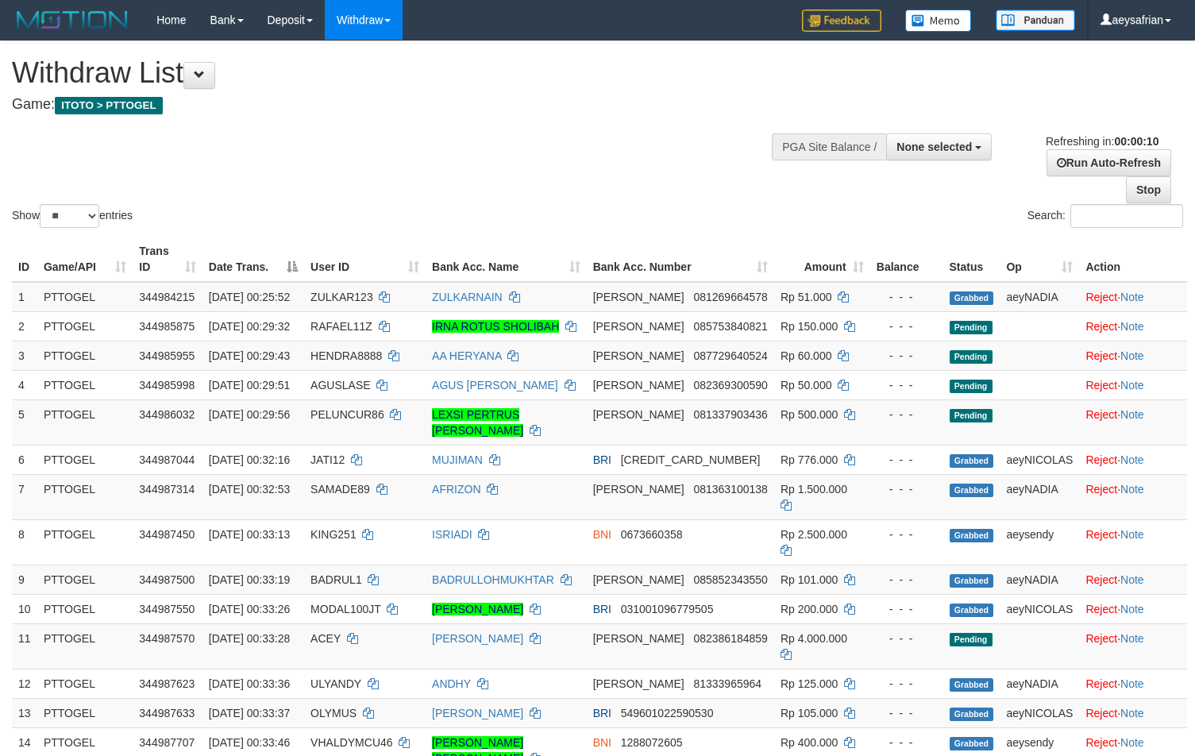
select select
select select "**"
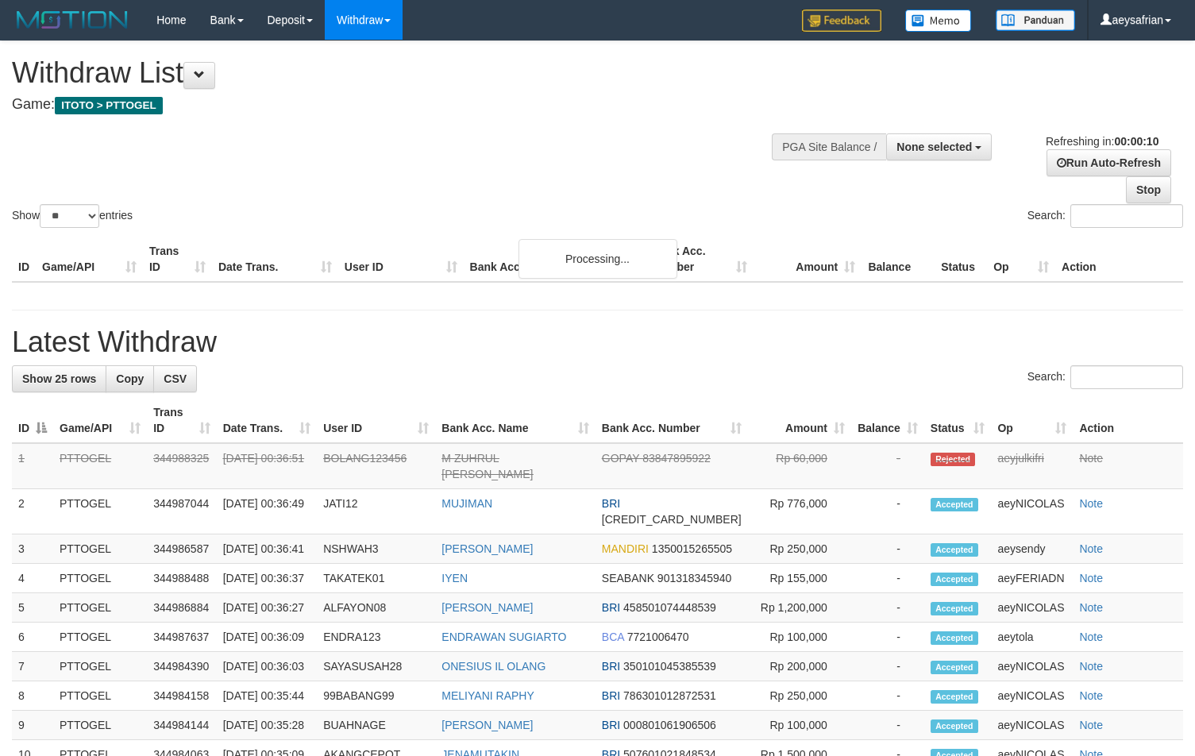
select select
select select "**"
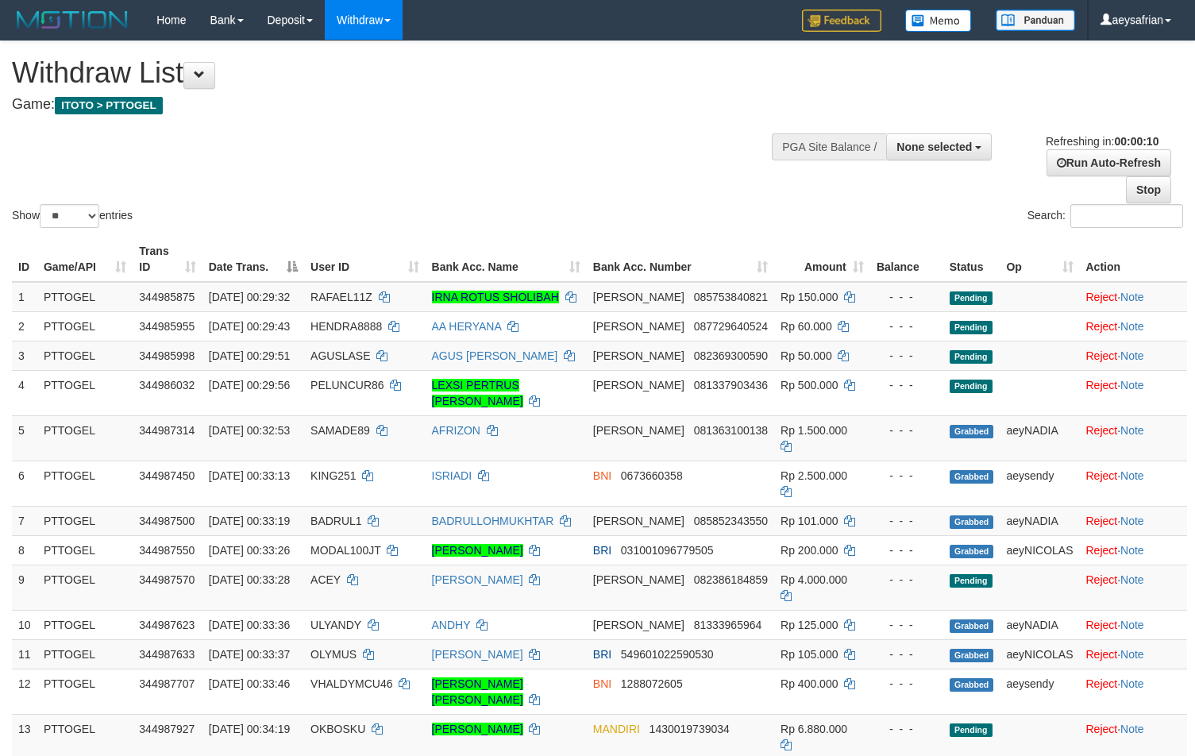
select select
select select "**"
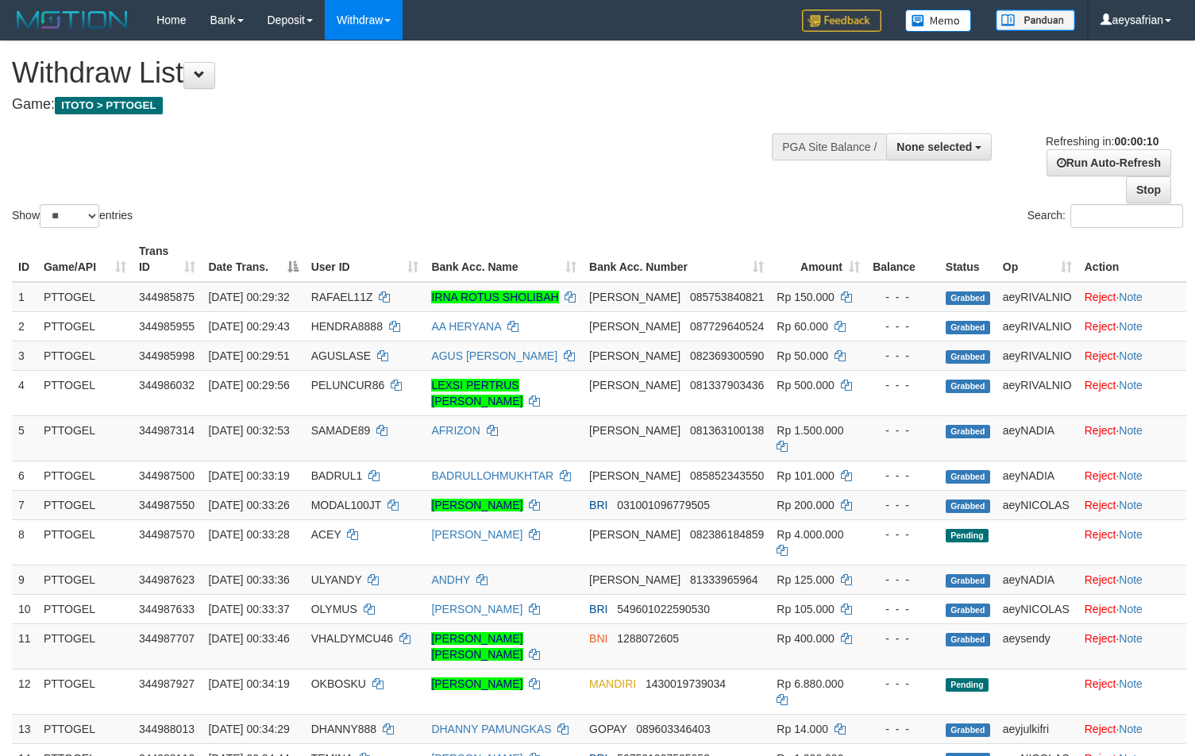
select select
select select "**"
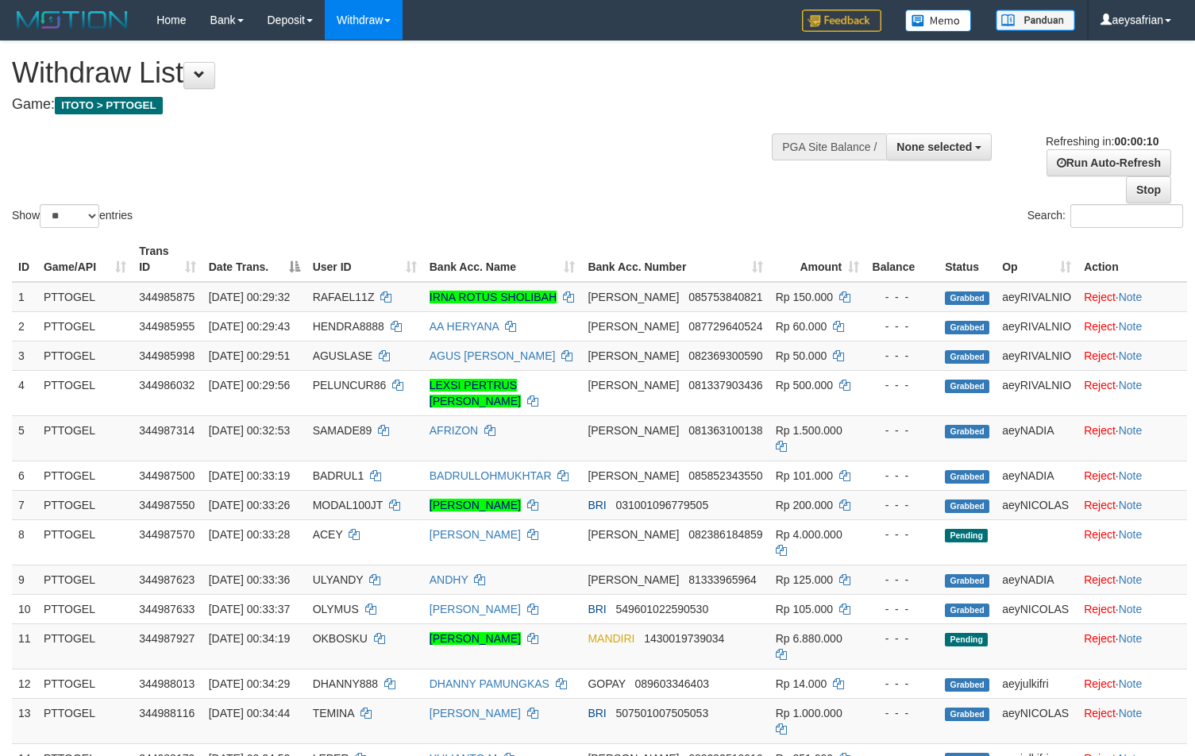
select select
select select "**"
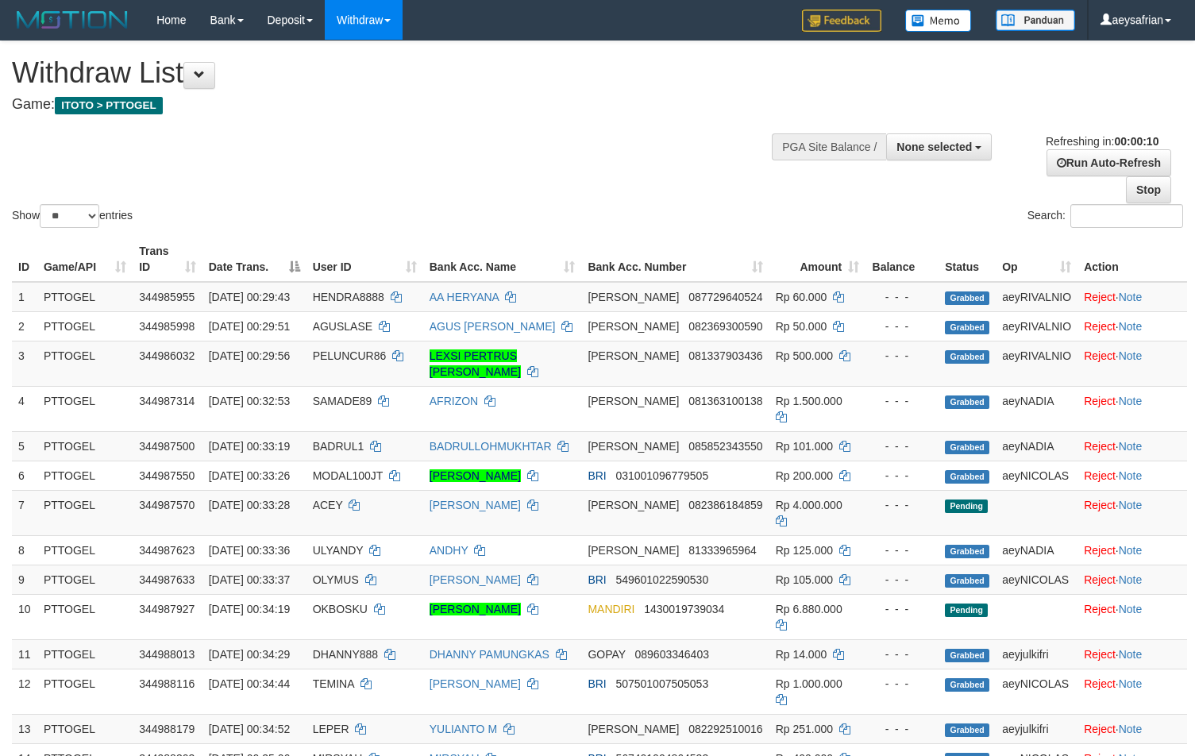
select select
select select "**"
select select
select select "**"
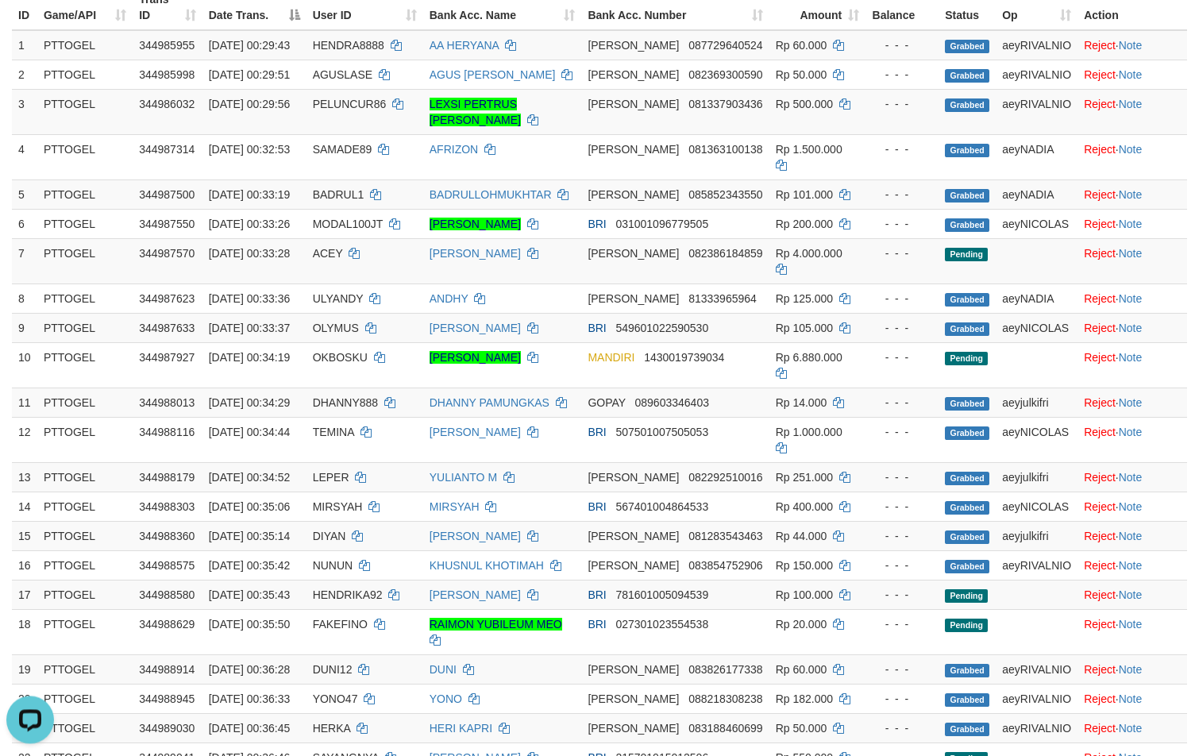
scroll to position [381, 0]
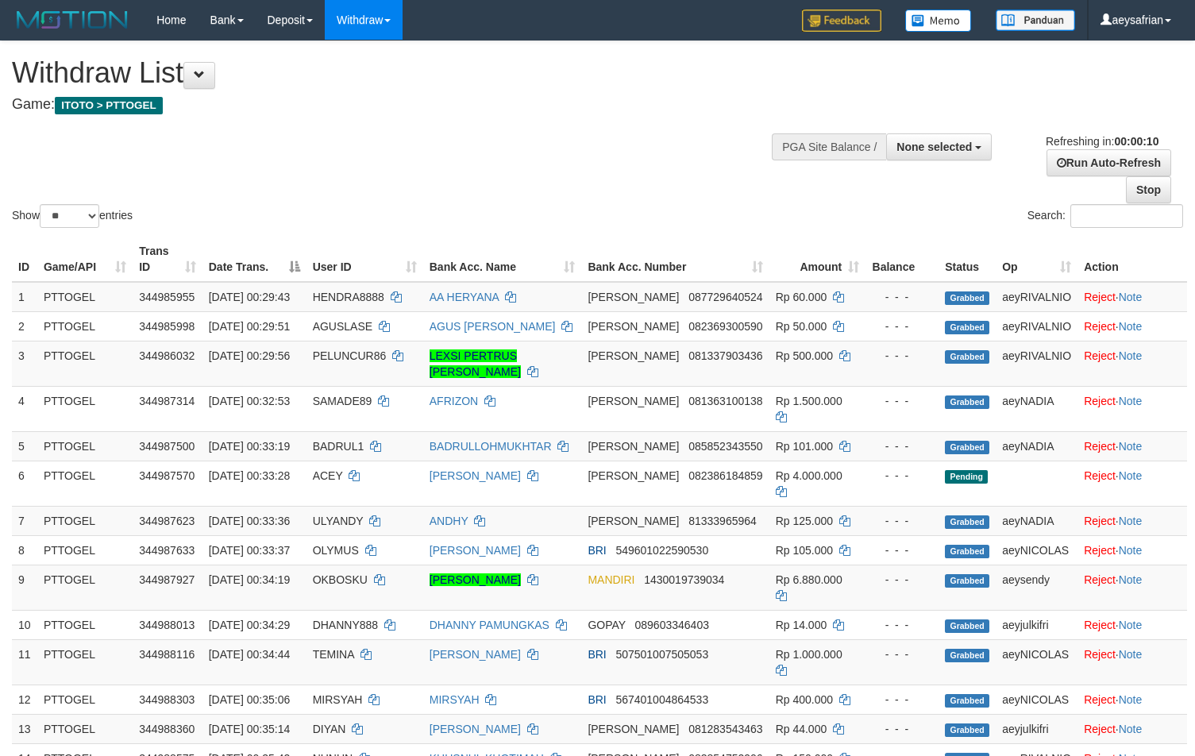
select select
select select "**"
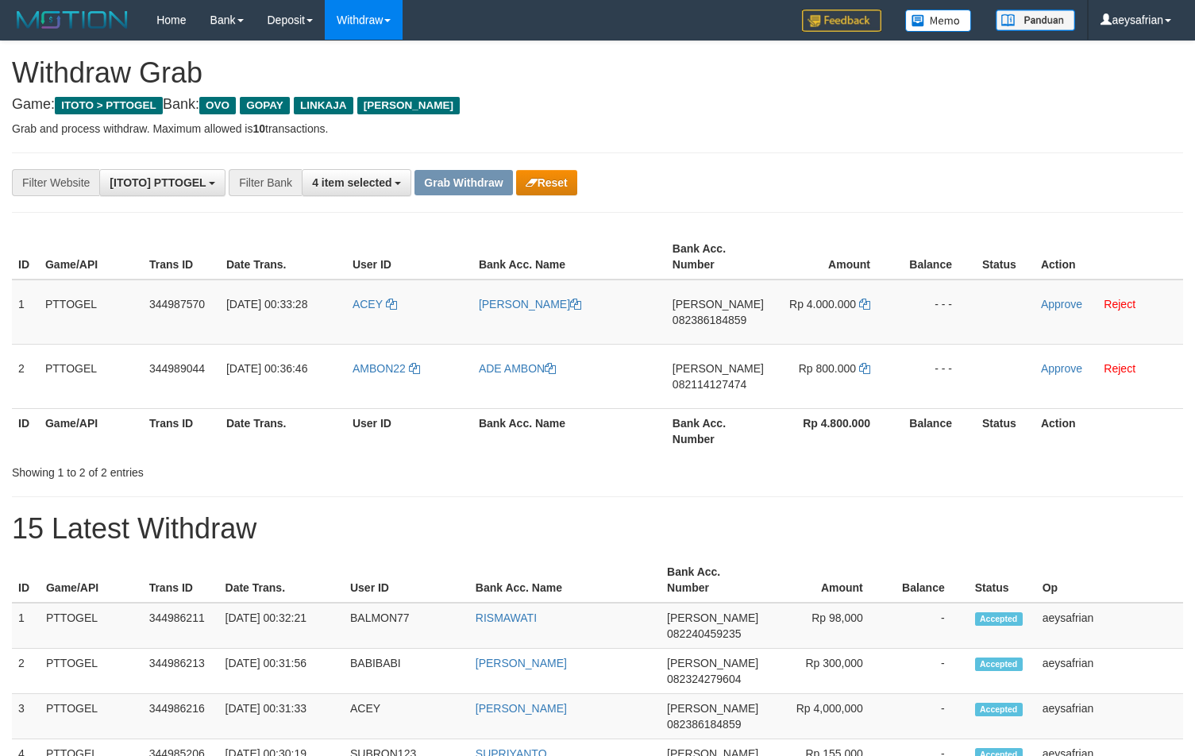
scroll to position [230, 0]
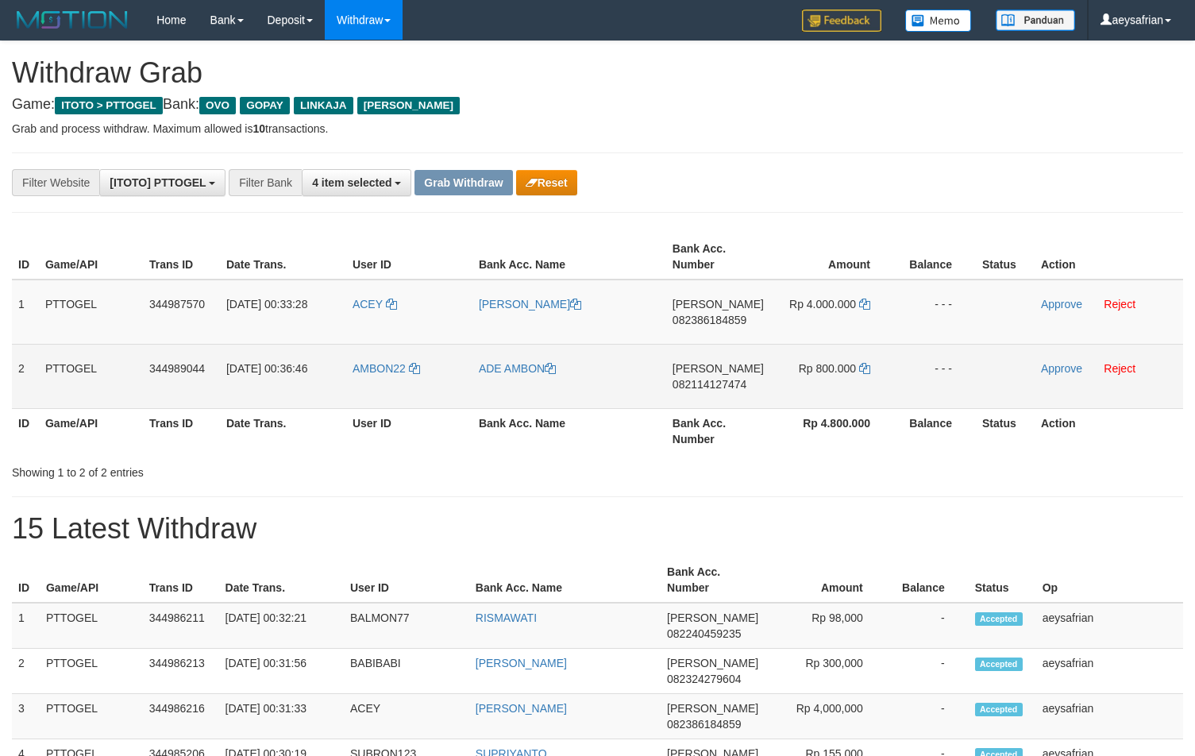
drag, startPoint x: 407, startPoint y: 325, endPoint x: 797, endPoint y: 387, distance: 394.9
click at [797, 387] on tbody "1 PTTOGEL 344987570 01/10/2025 00:33:28 ACEY RONALDO DANA 082386184859 Rp 4.000…" at bounding box center [598, 344] width 1172 height 129
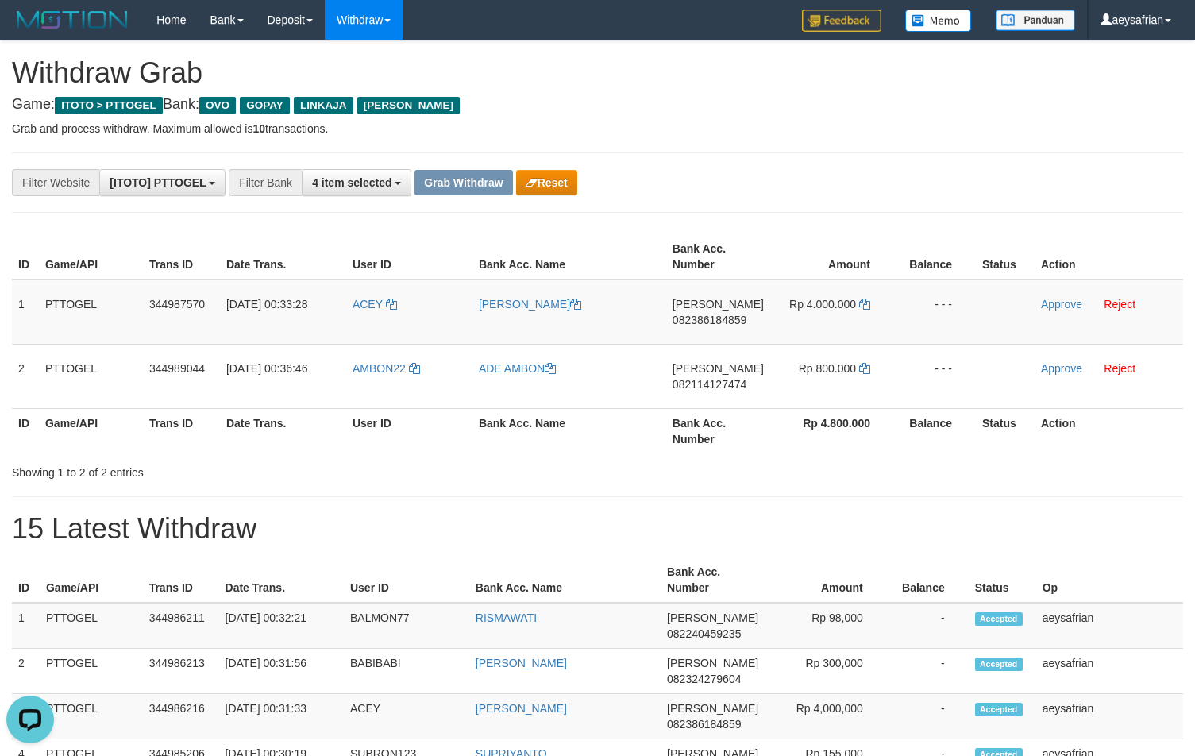
click at [240, 440] on th "Date Trans." at bounding box center [283, 430] width 126 height 45
click at [689, 314] on span "082386184859" at bounding box center [710, 320] width 74 height 13
copy span "082386184859"
click at [689, 314] on span "082386184859" at bounding box center [710, 320] width 74 height 13
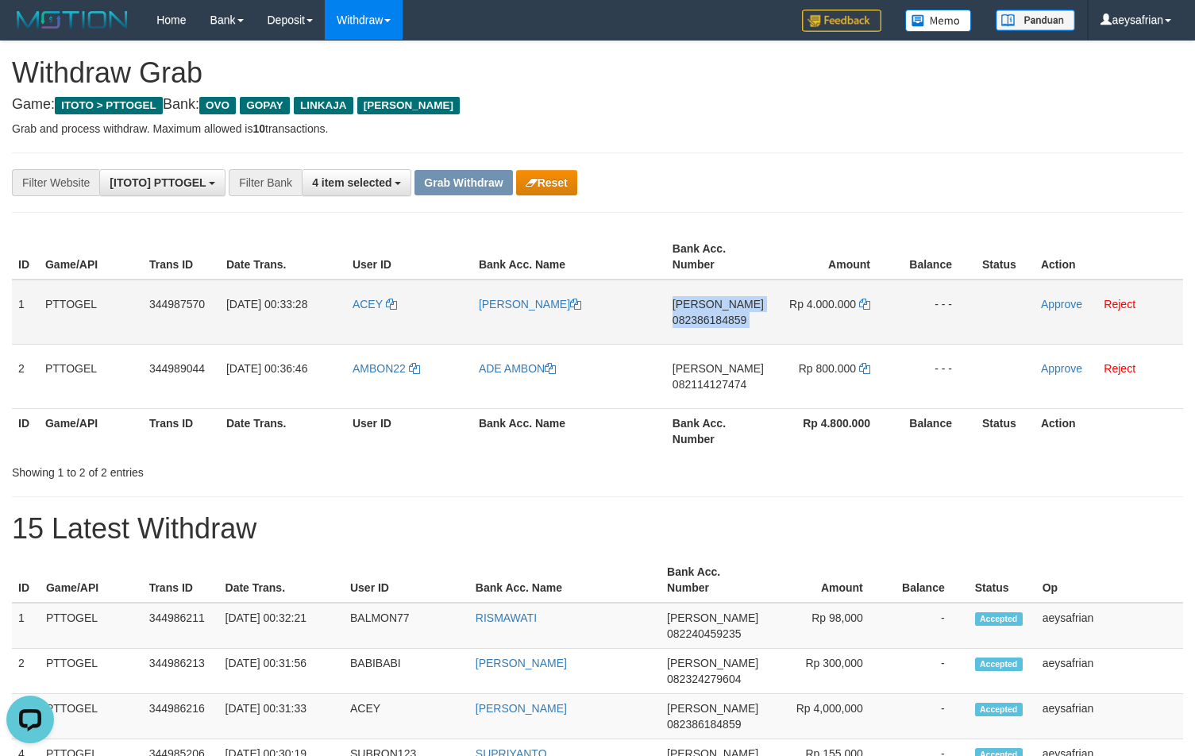
copy td "DANA 082386184859"
click at [863, 304] on icon at bounding box center [864, 304] width 11 height 11
click at [1059, 309] on link "Approve" at bounding box center [1061, 304] width 41 height 13
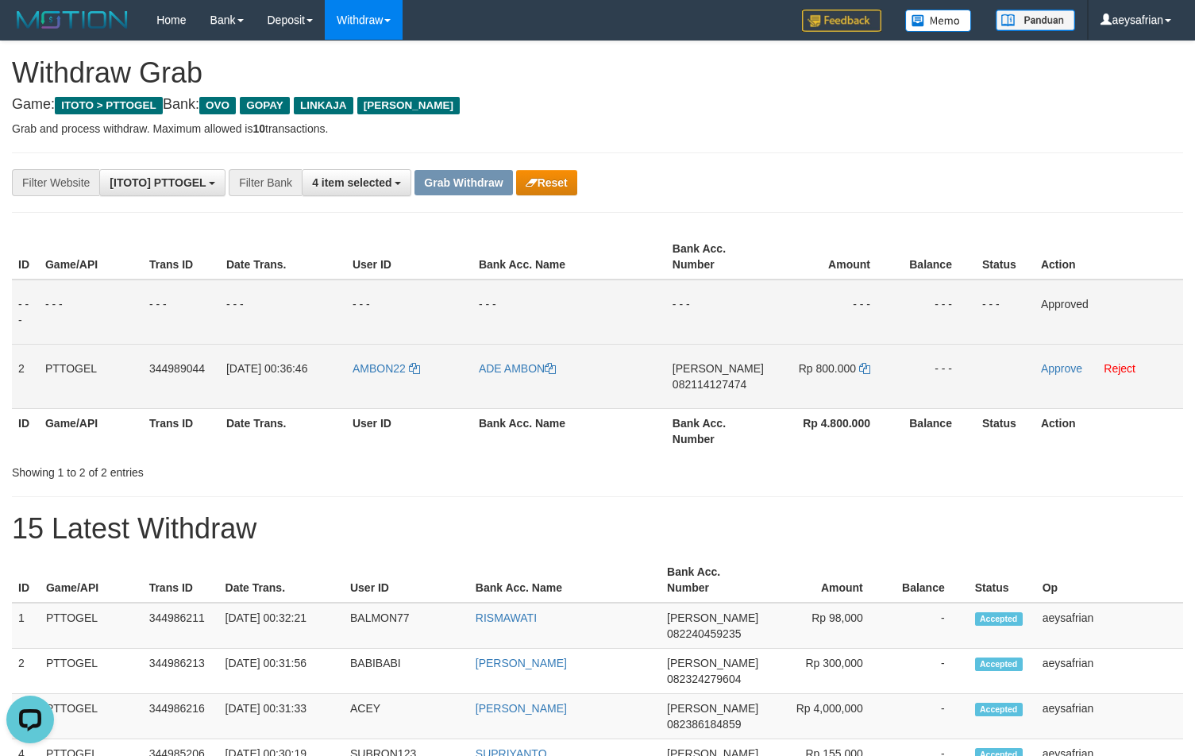
click at [743, 384] on span "082114127474" at bounding box center [710, 384] width 74 height 13
copy span "082114127474"
click at [743, 384] on span "082114127474" at bounding box center [710, 384] width 74 height 13
copy td "DANA 082114127474"
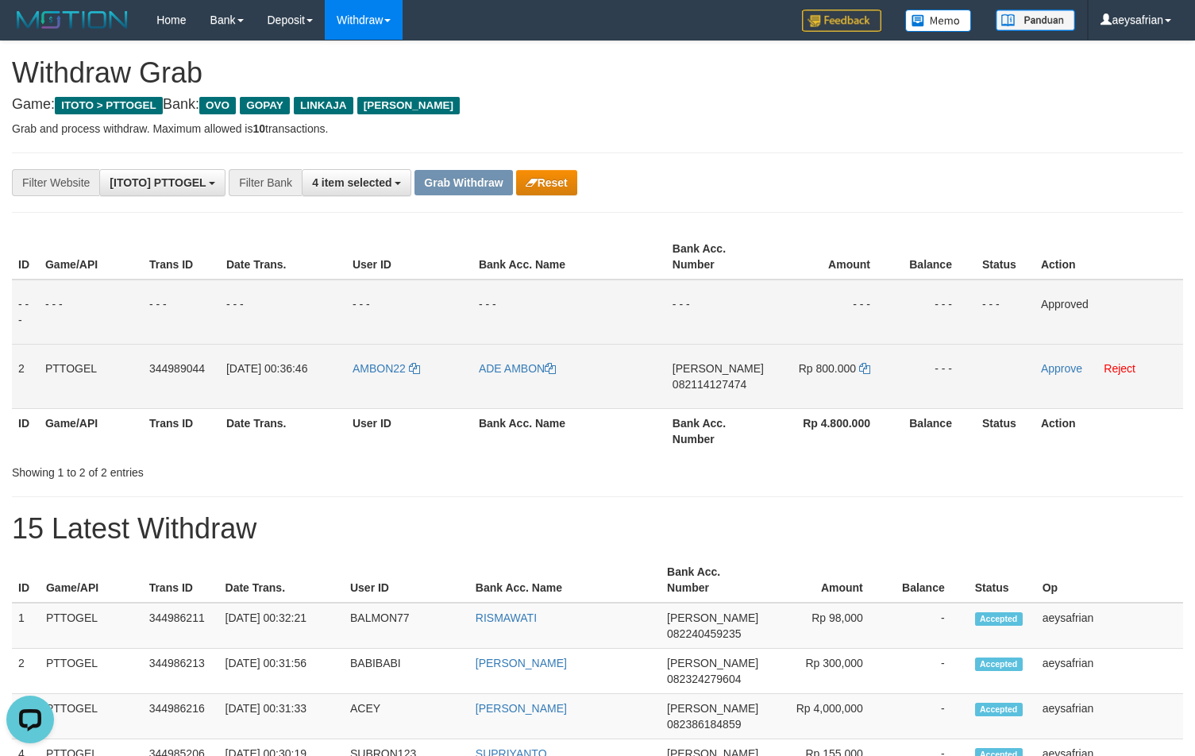
click at [706, 387] on span "082114127474" at bounding box center [710, 384] width 74 height 13
copy span "082114127474"
click at [706, 387] on span "082114127474" at bounding box center [710, 384] width 74 height 13
copy td "DANA 082114127474"
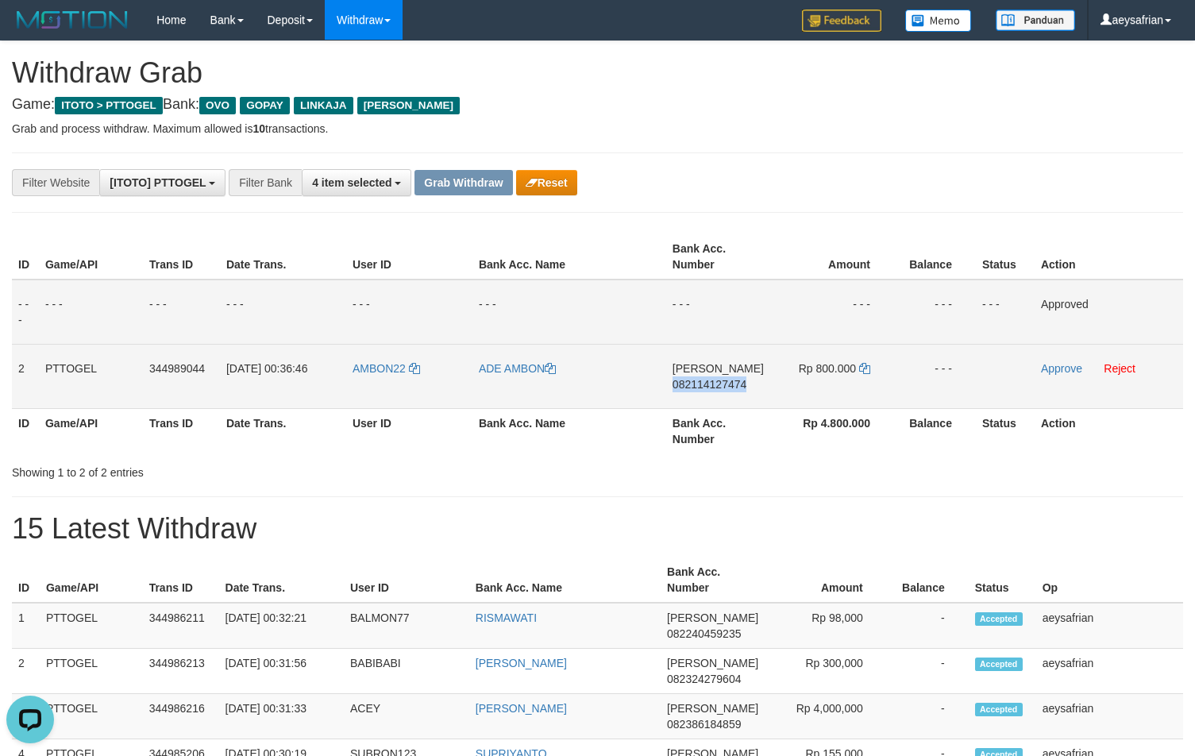
click at [706, 387] on span "082114127474" at bounding box center [710, 384] width 74 height 13
copy span "082114127474"
click at [706, 386] on span "082114127474" at bounding box center [710, 384] width 74 height 13
copy td "DANA 082114127474"
click at [706, 386] on span "082114127474" at bounding box center [710, 384] width 74 height 13
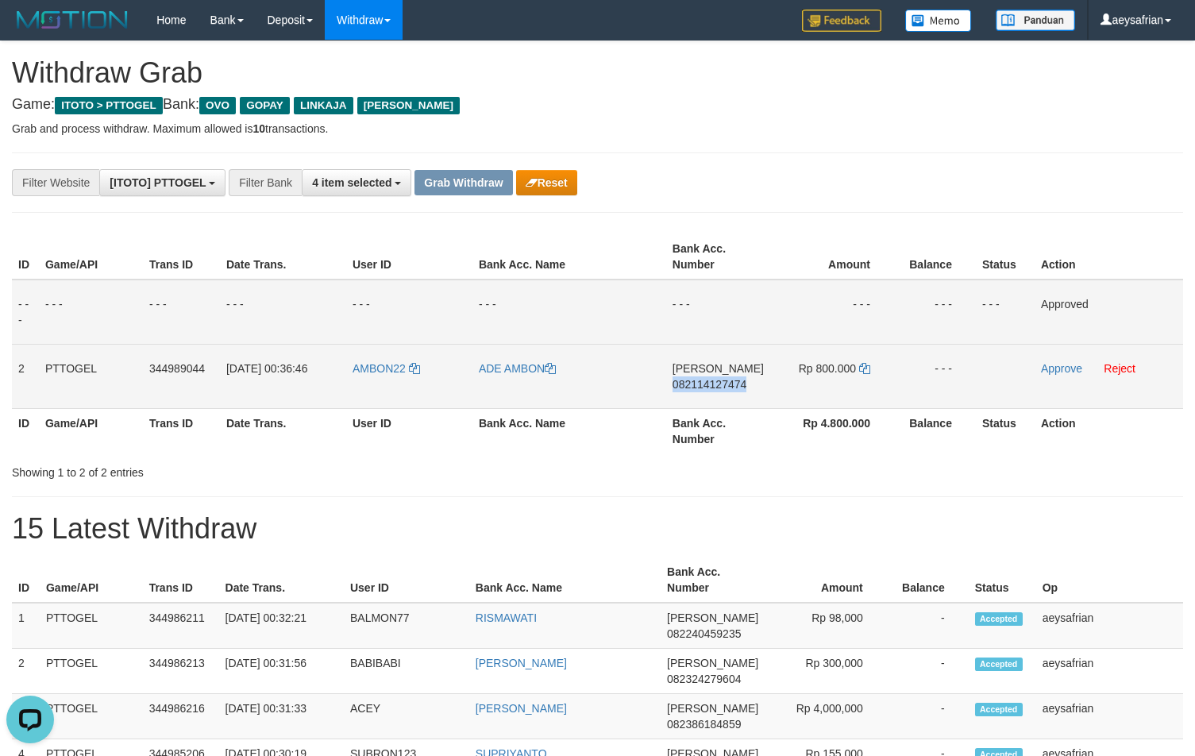
copy span "082114127474"
click at [858, 369] on td "Rp 800.000" at bounding box center [832, 376] width 124 height 64
click at [864, 369] on icon at bounding box center [864, 368] width 11 height 11
copy span
click at [864, 369] on icon at bounding box center [864, 368] width 11 height 11
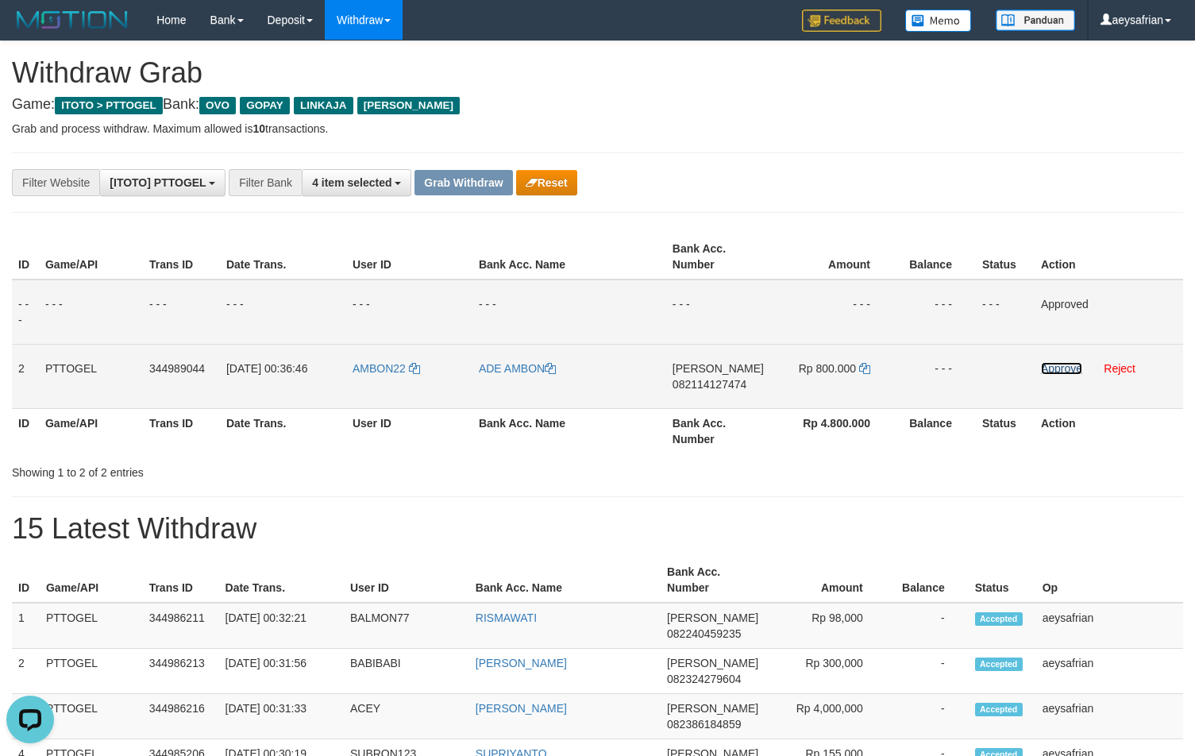
click at [1046, 363] on link "Approve" at bounding box center [1061, 368] width 41 height 13
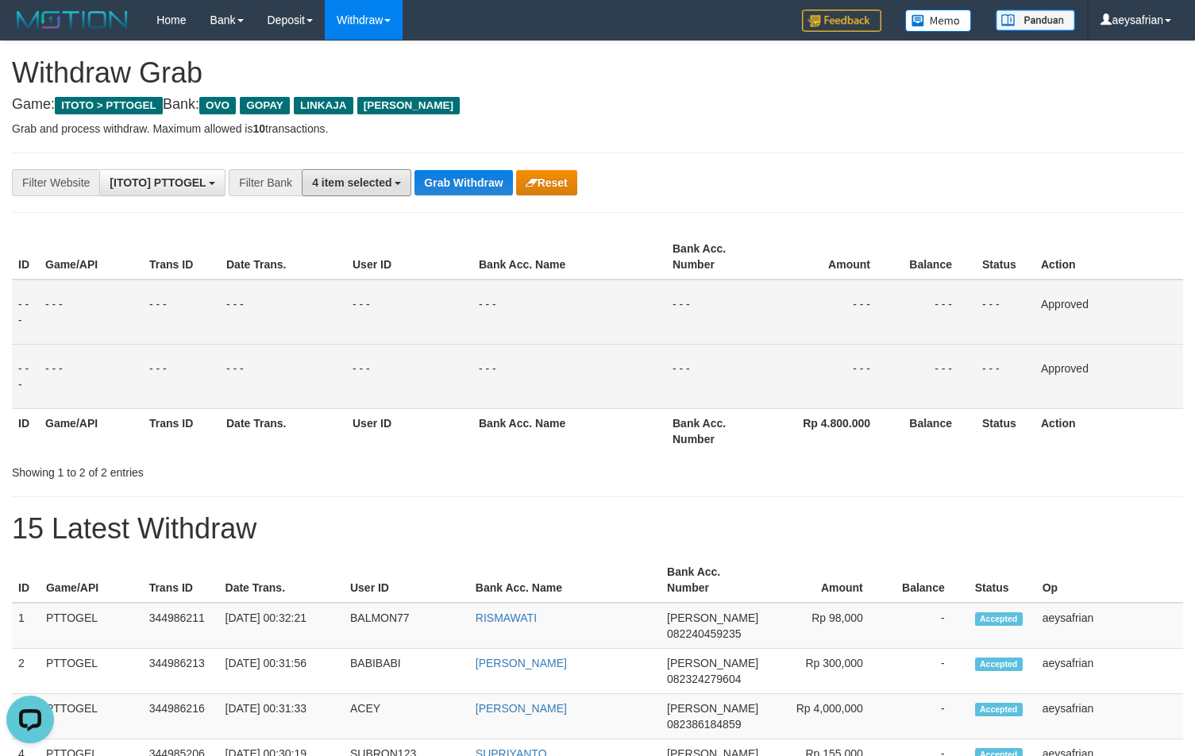
click at [437, 181] on button "Grab Withdraw" at bounding box center [464, 182] width 98 height 25
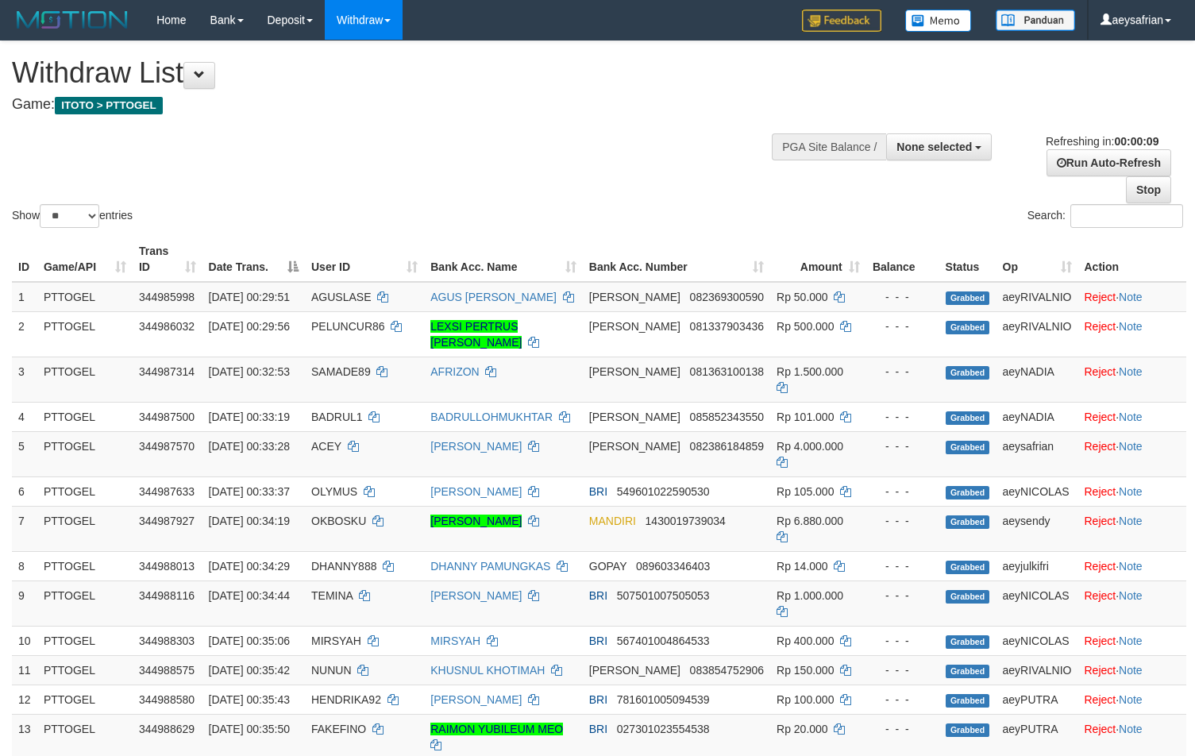
select select
select select "**"
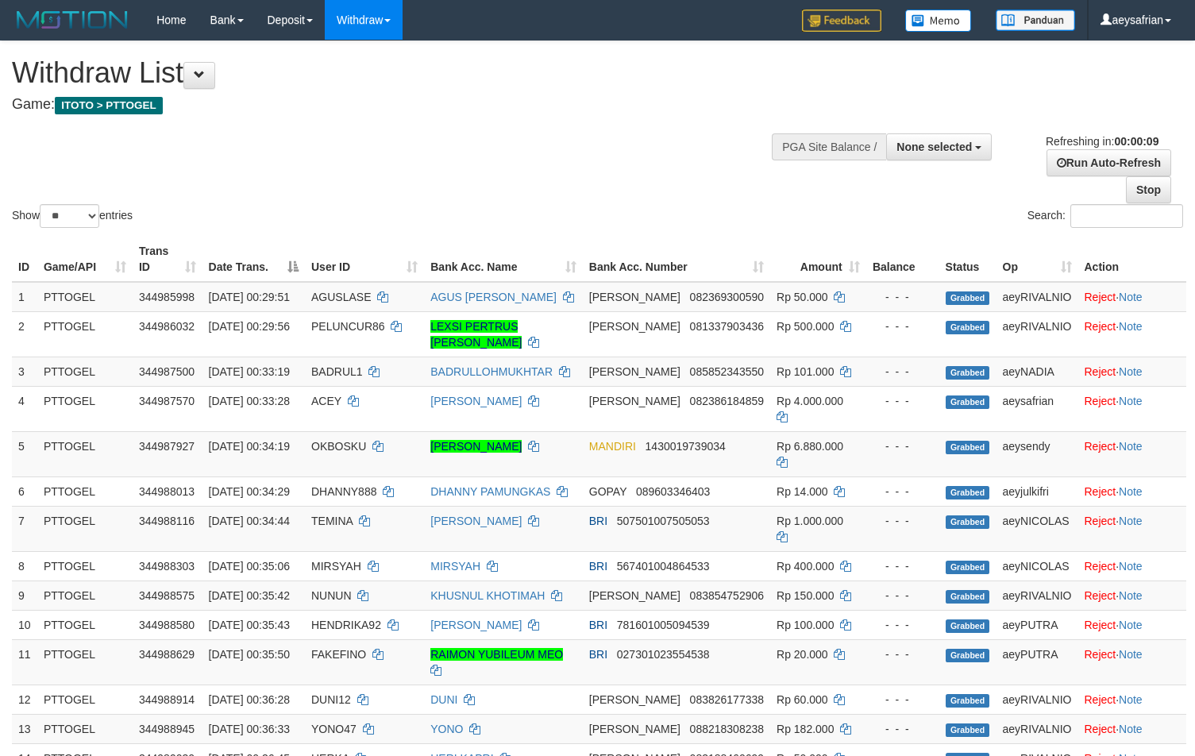
select select
select select "**"
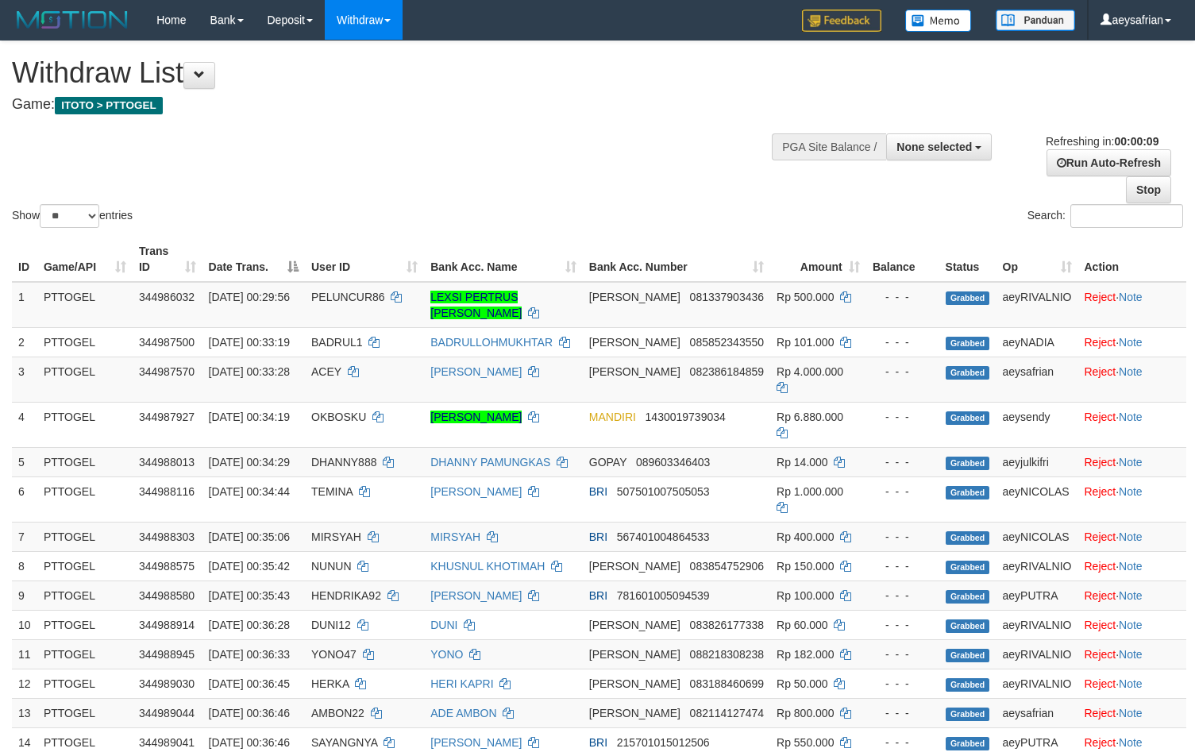
select select
select select "**"
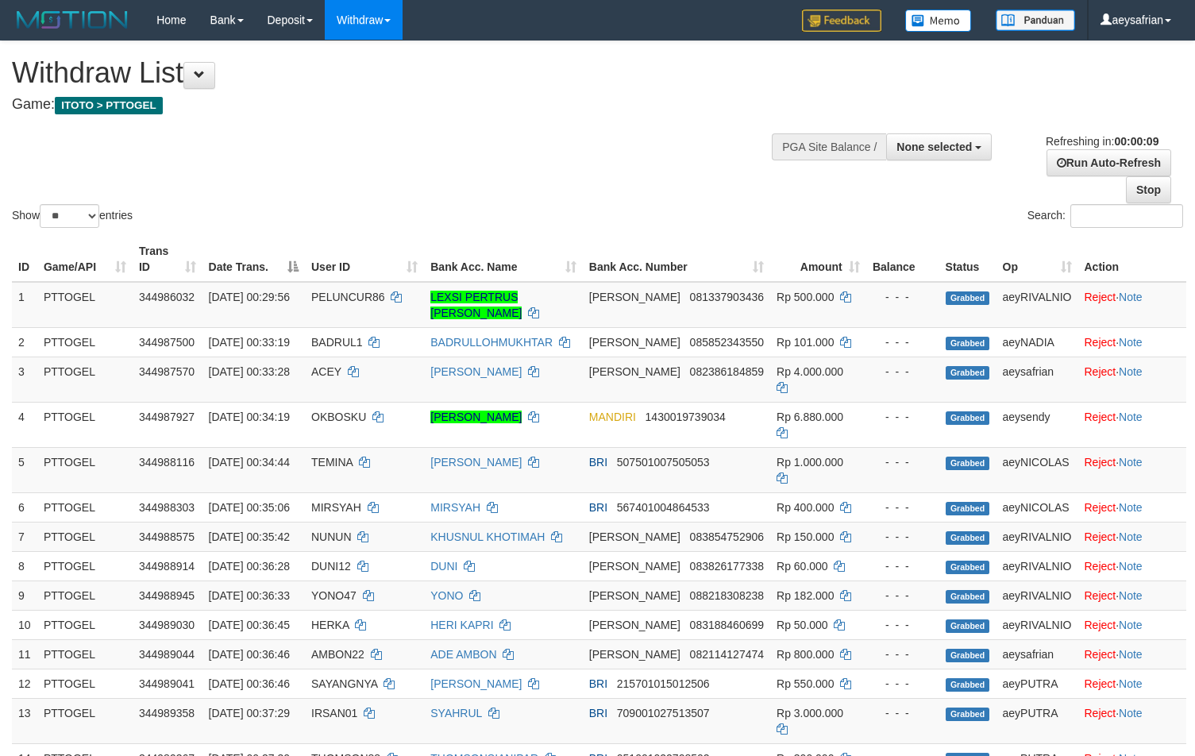
select select
select select "**"
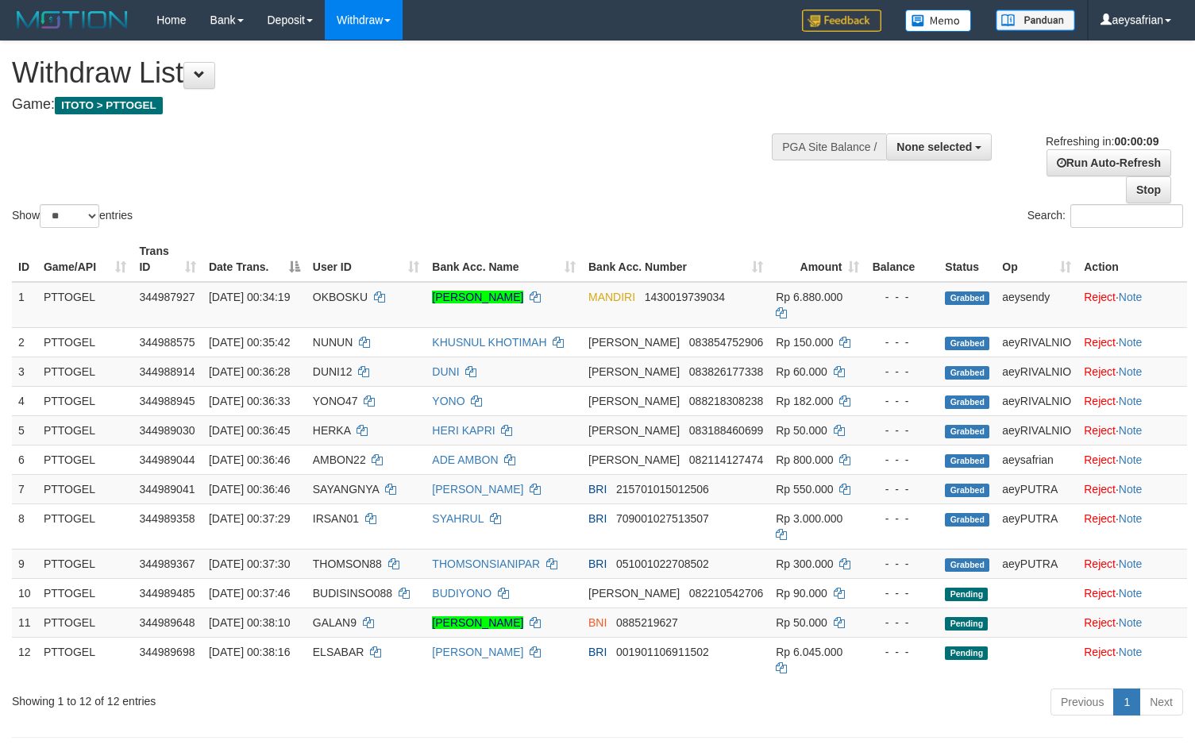
select select
select select "**"
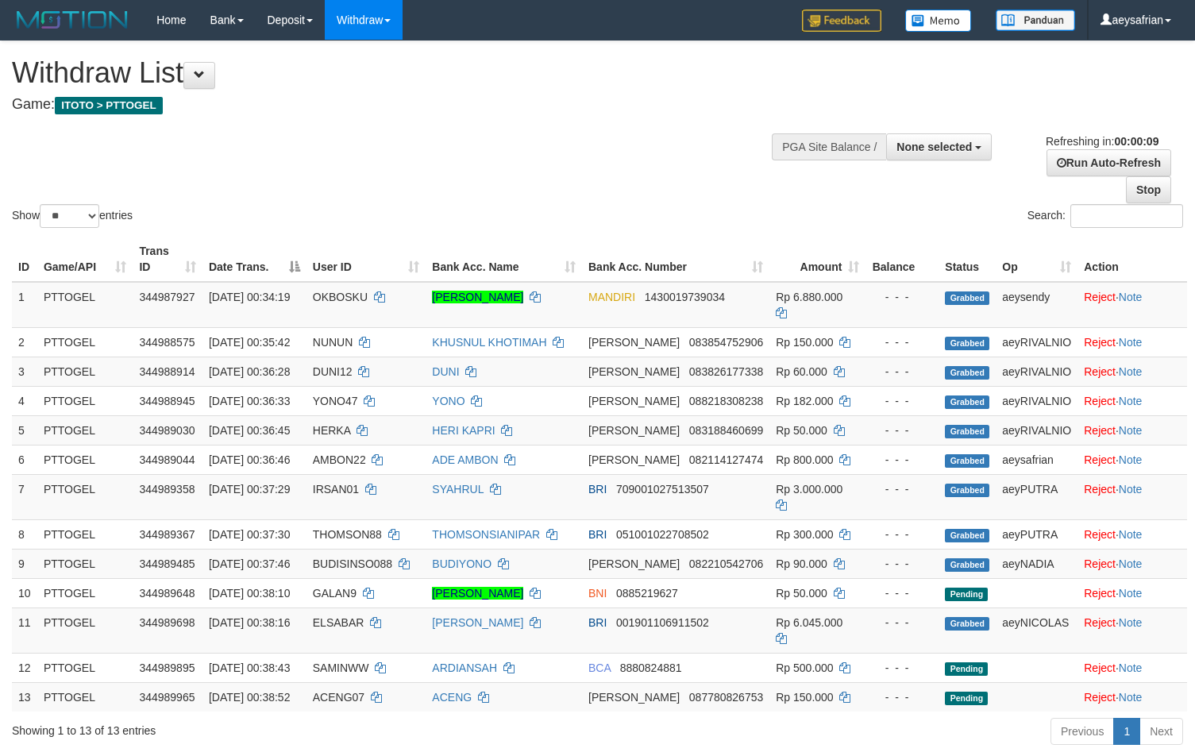
select select
select select "**"
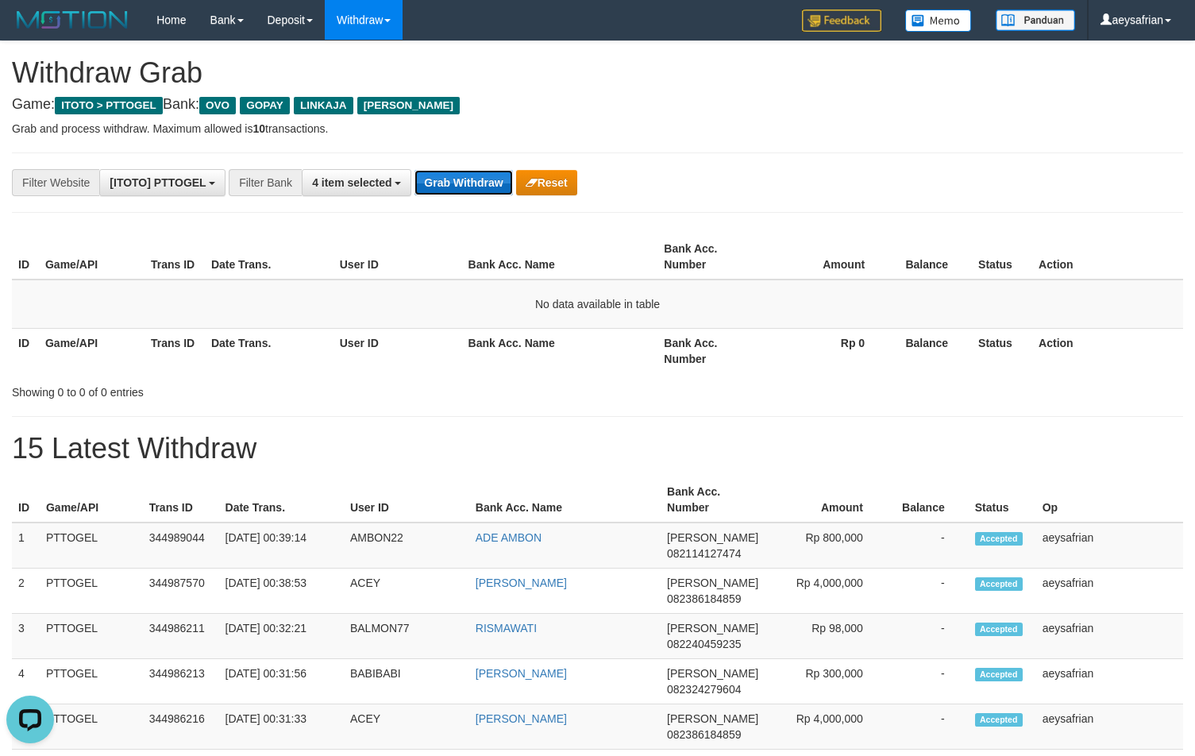
click at [470, 180] on button "Grab Withdraw" at bounding box center [464, 182] width 98 height 25
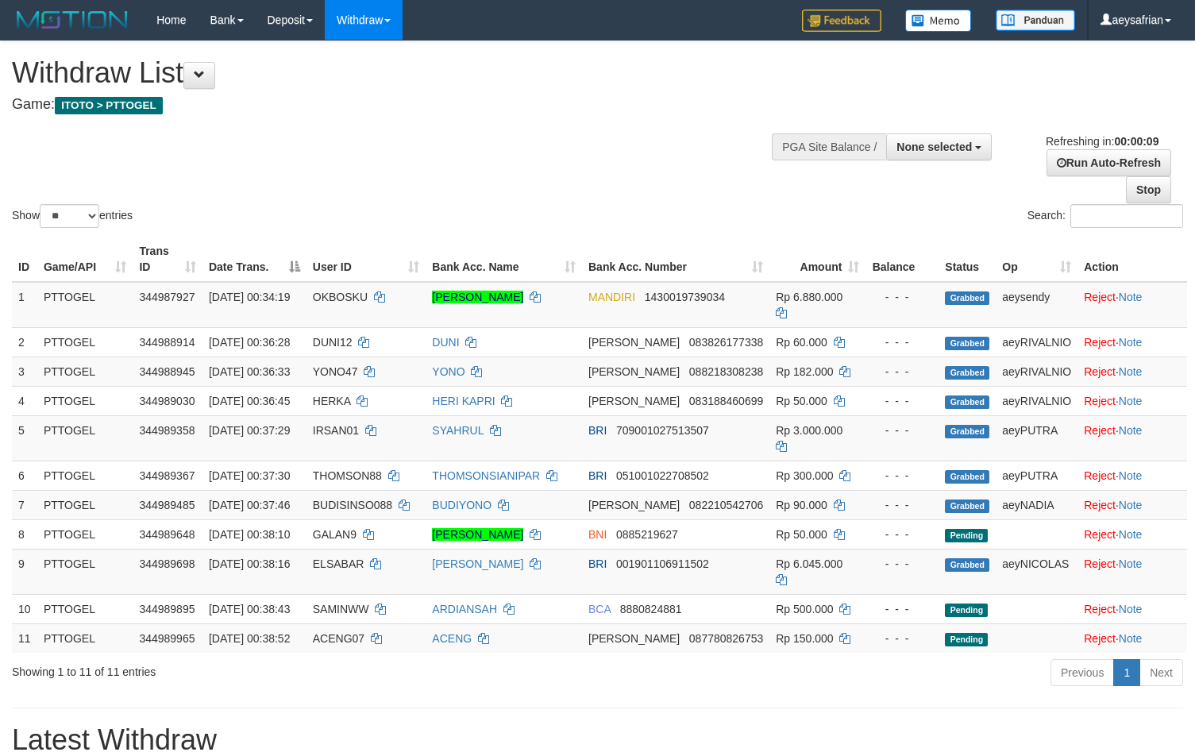
select select
select select "**"
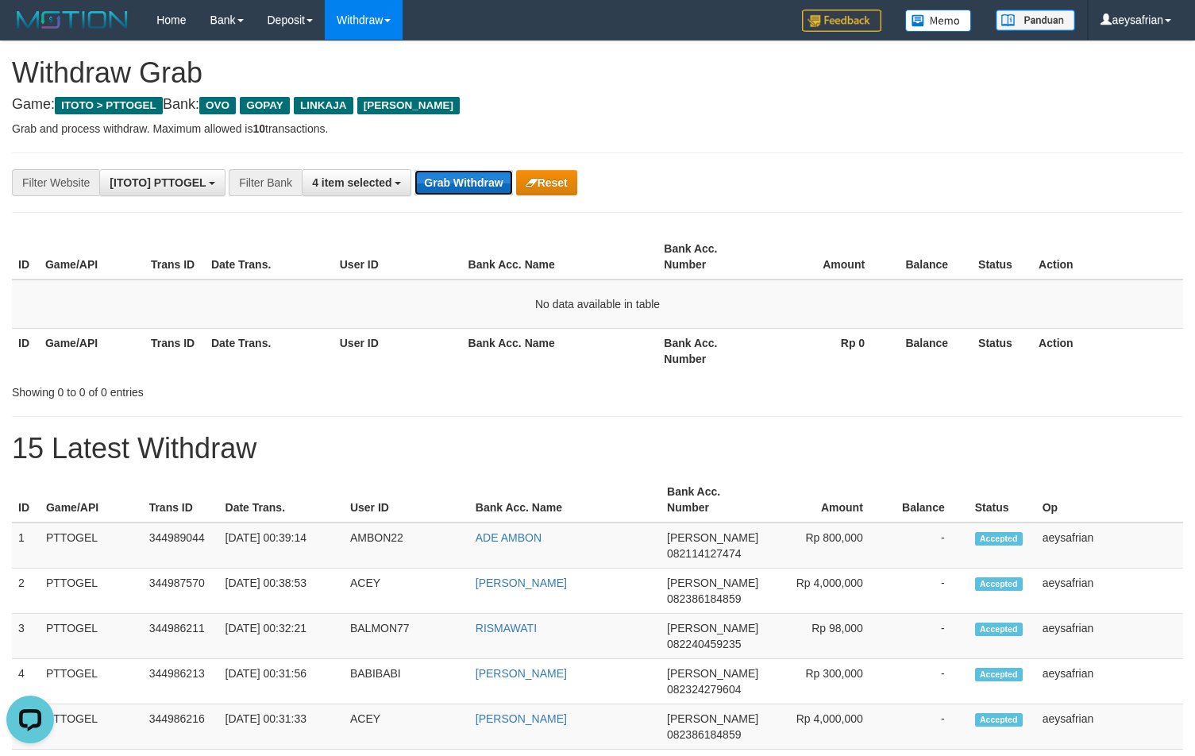
click at [482, 171] on button "Grab Withdraw" at bounding box center [464, 182] width 98 height 25
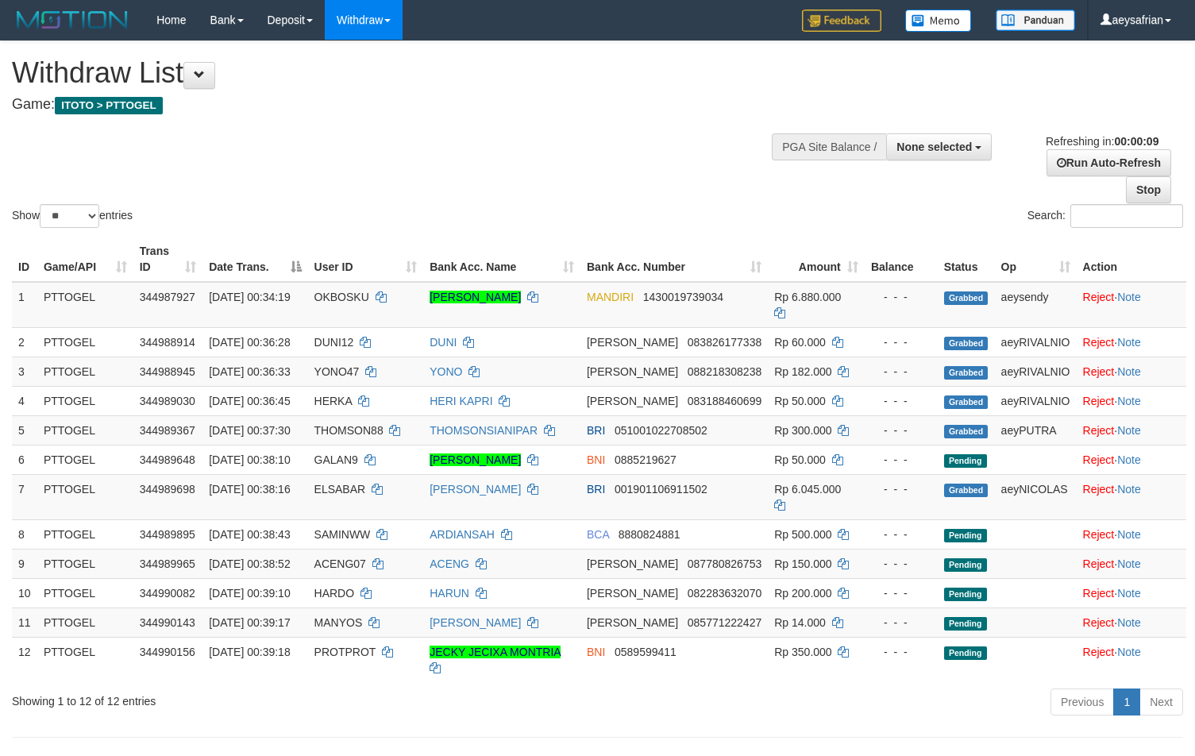
select select
select select "**"
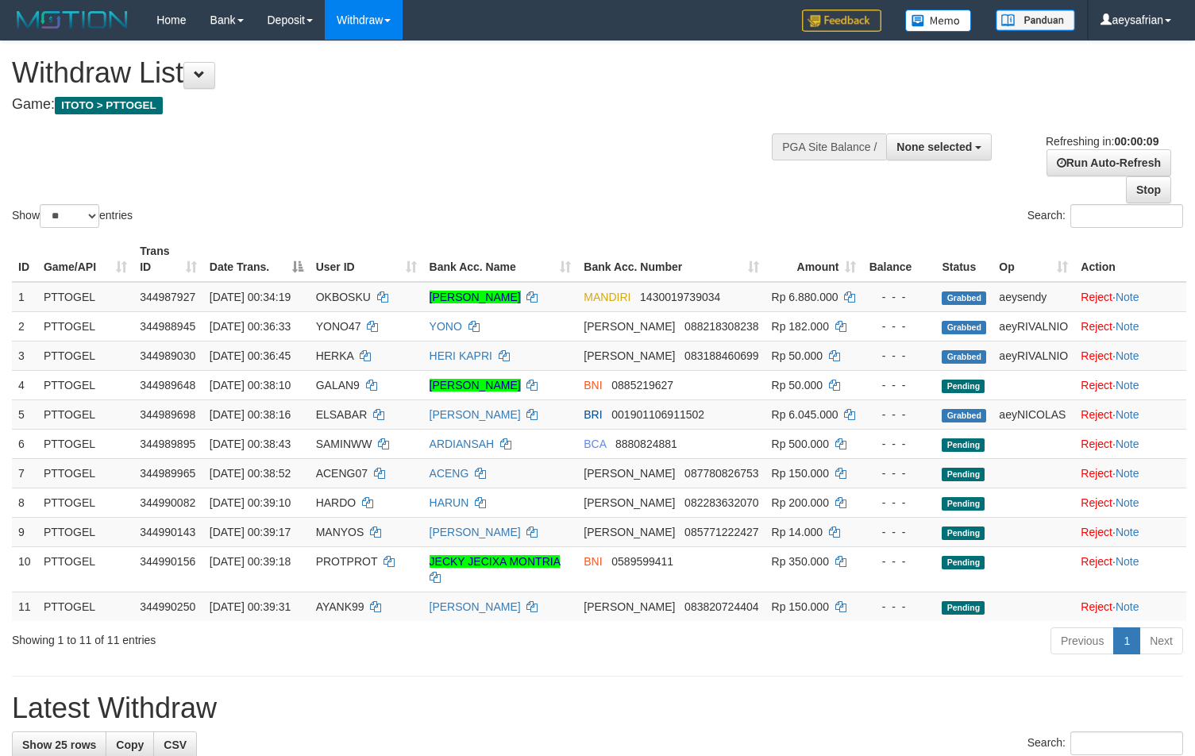
select select
select select "**"
select select
select select "**"
select select
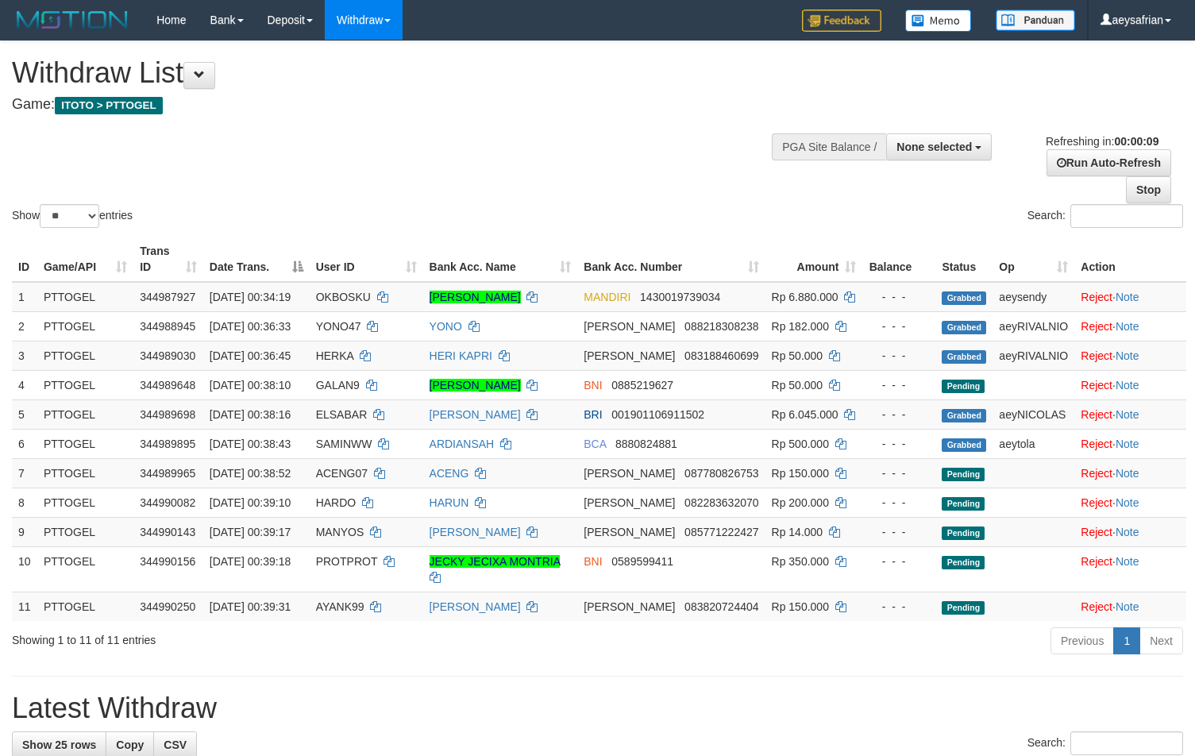
select select "**"
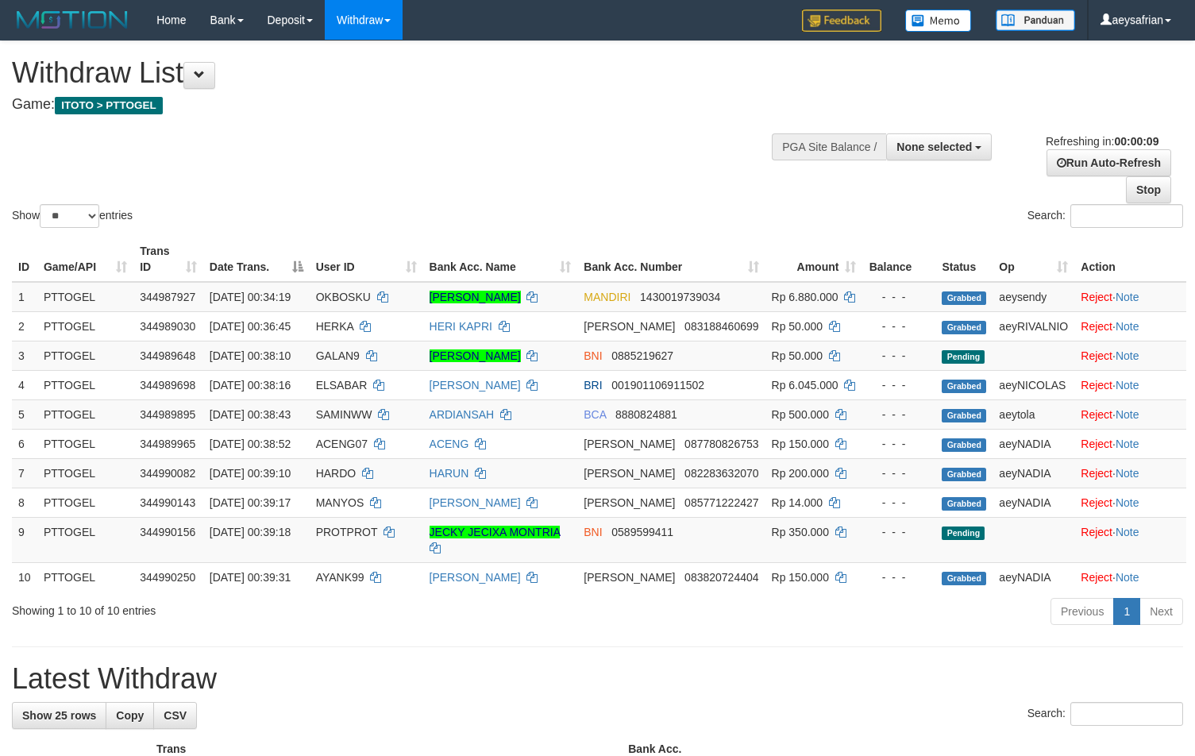
select select
select select "**"
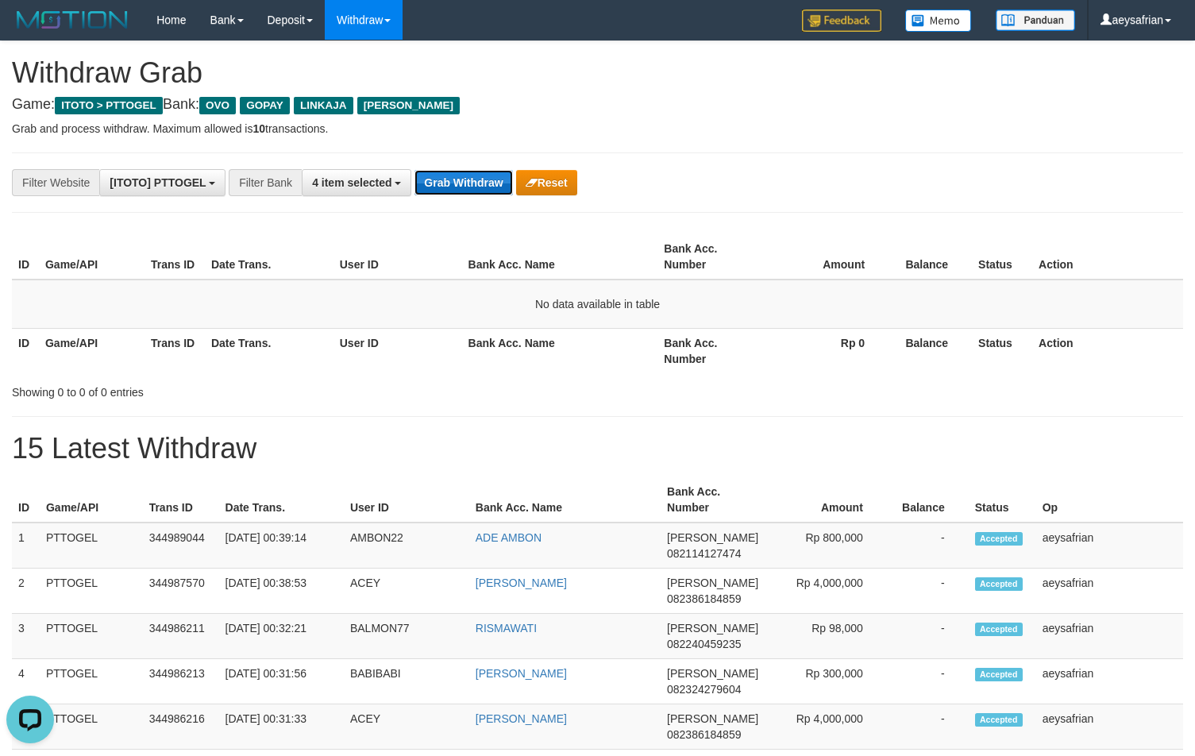
click at [454, 176] on button "Grab Withdraw" at bounding box center [464, 182] width 98 height 25
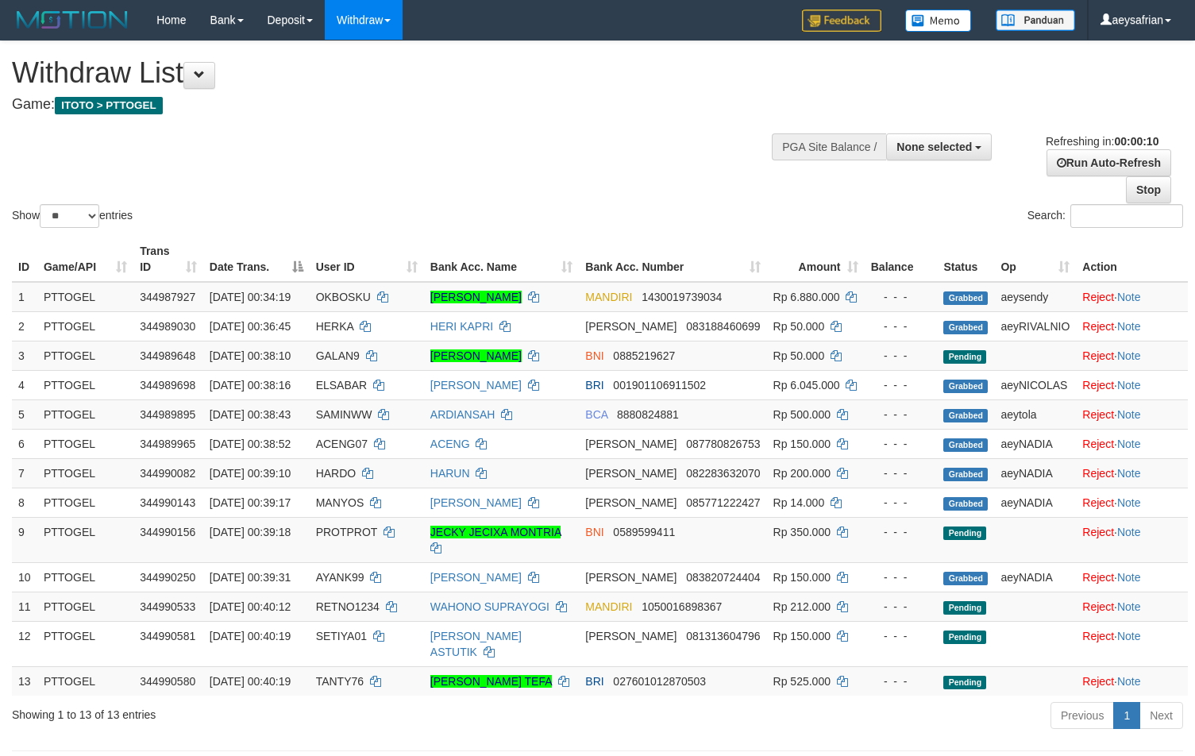
select select
select select "**"
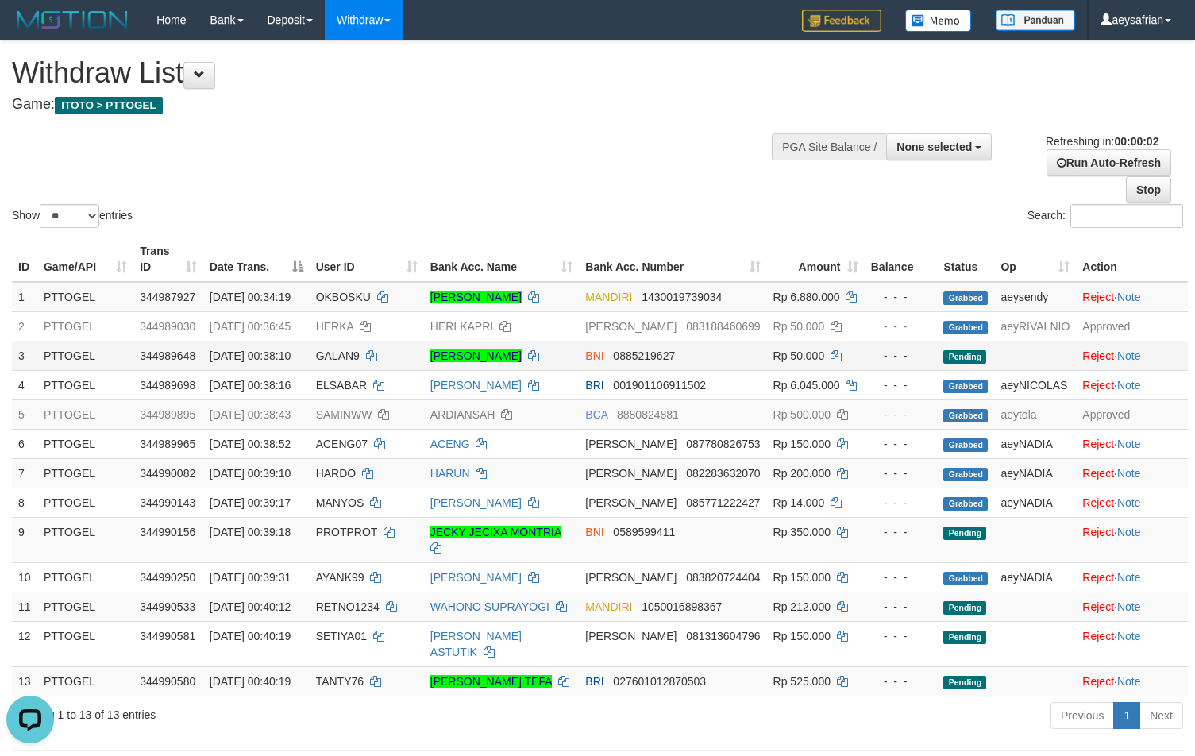
click at [130, 342] on td "PTTOGEL" at bounding box center [85, 355] width 96 height 29
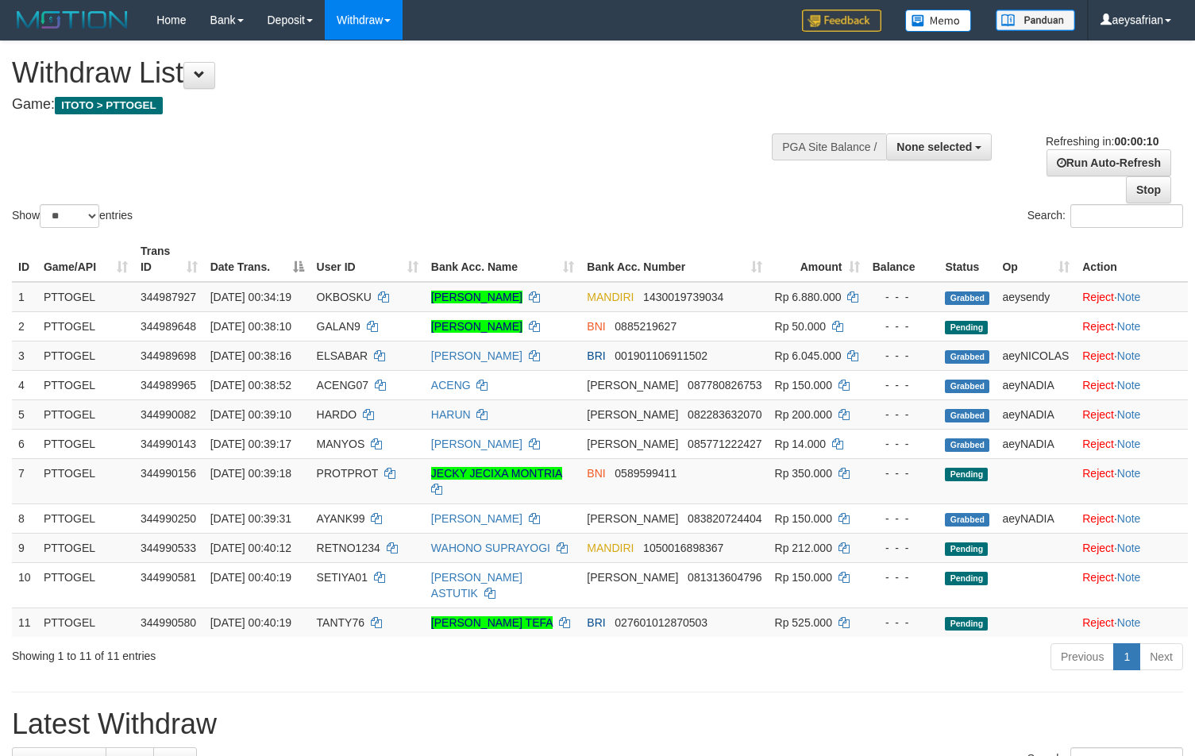
select select
select select "**"
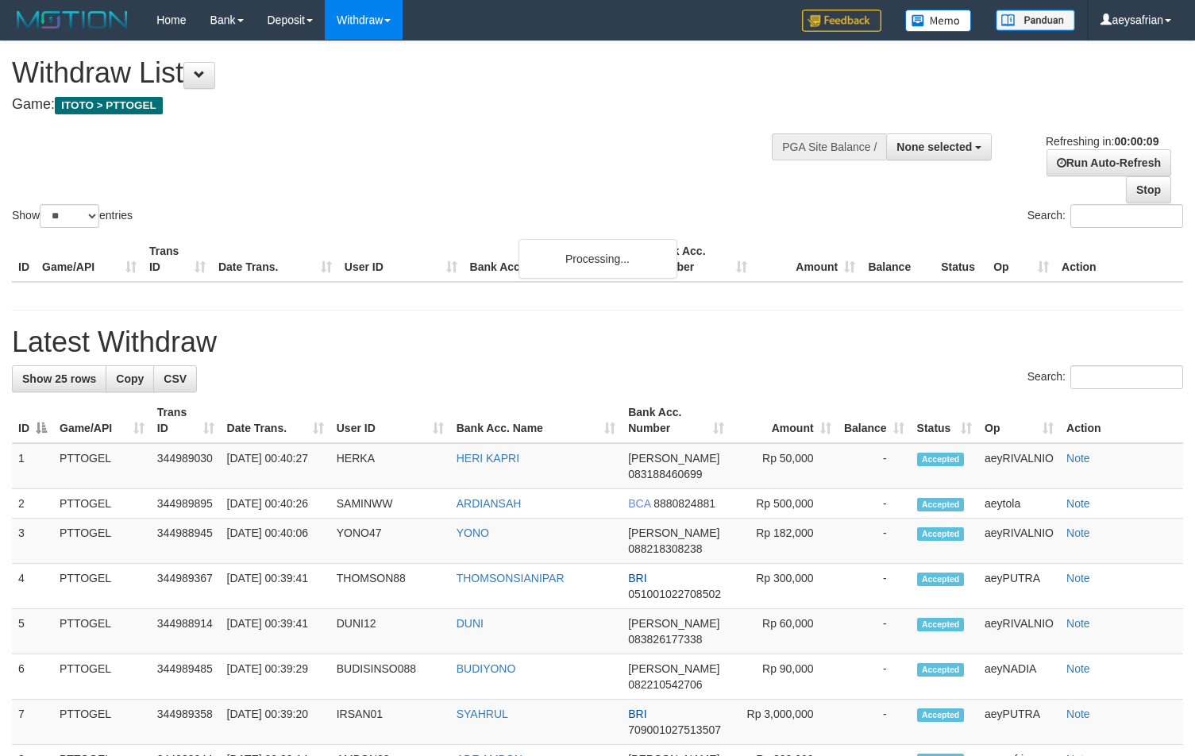
select select
select select "**"
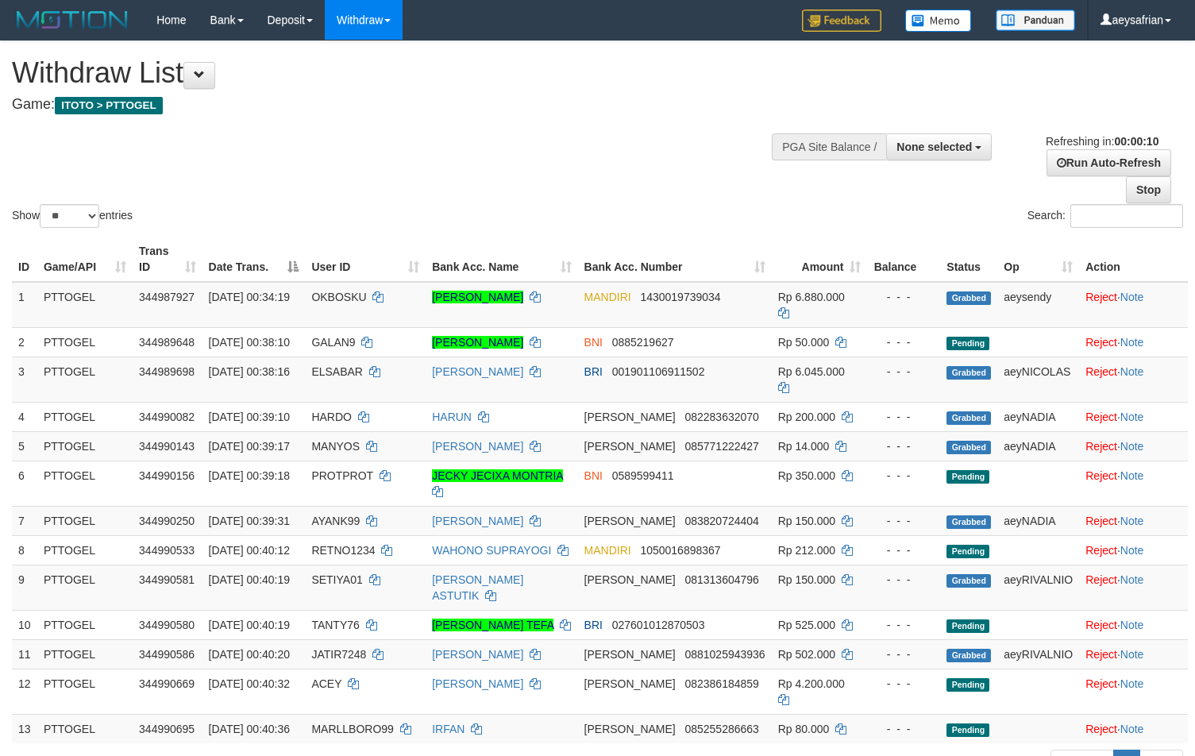
select select
select select "**"
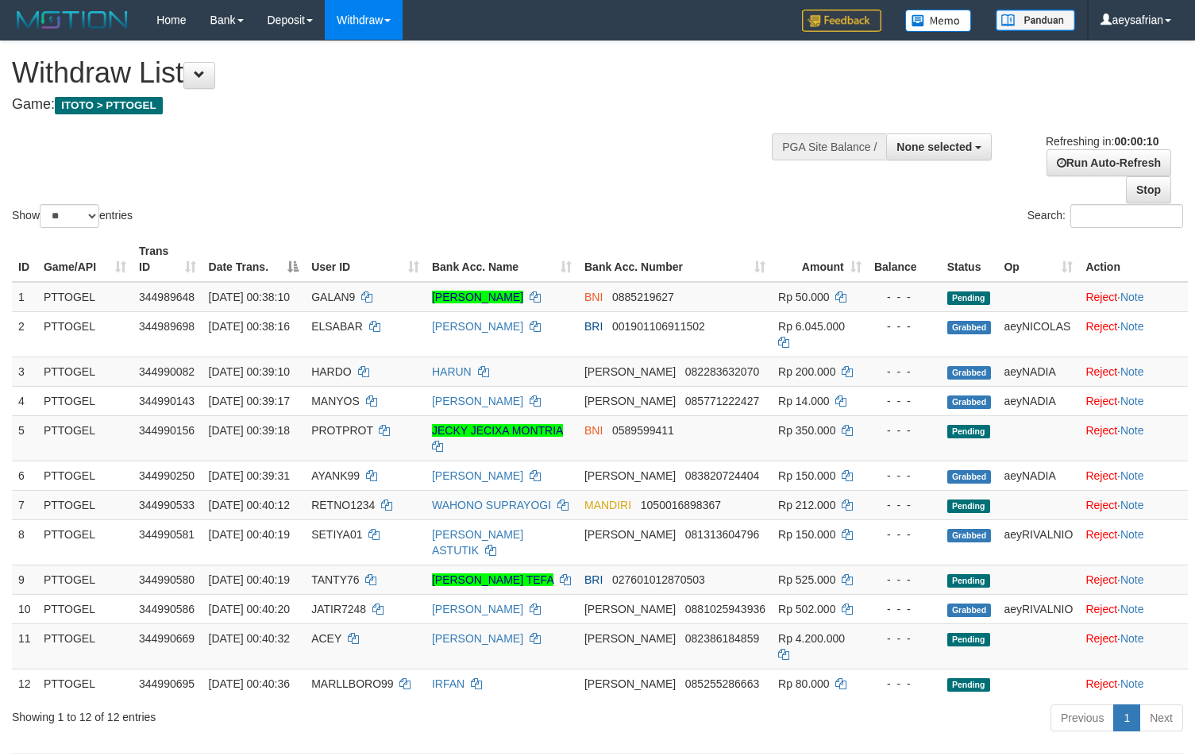
select select
select select "**"
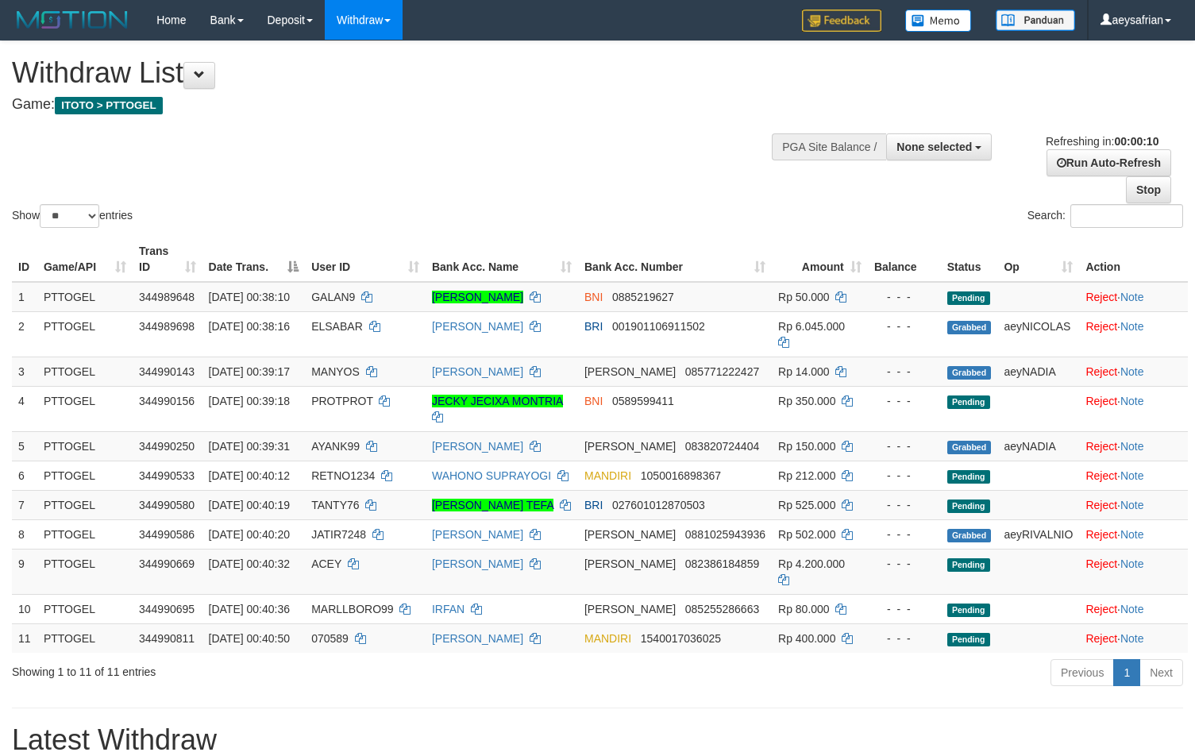
select select
select select "**"
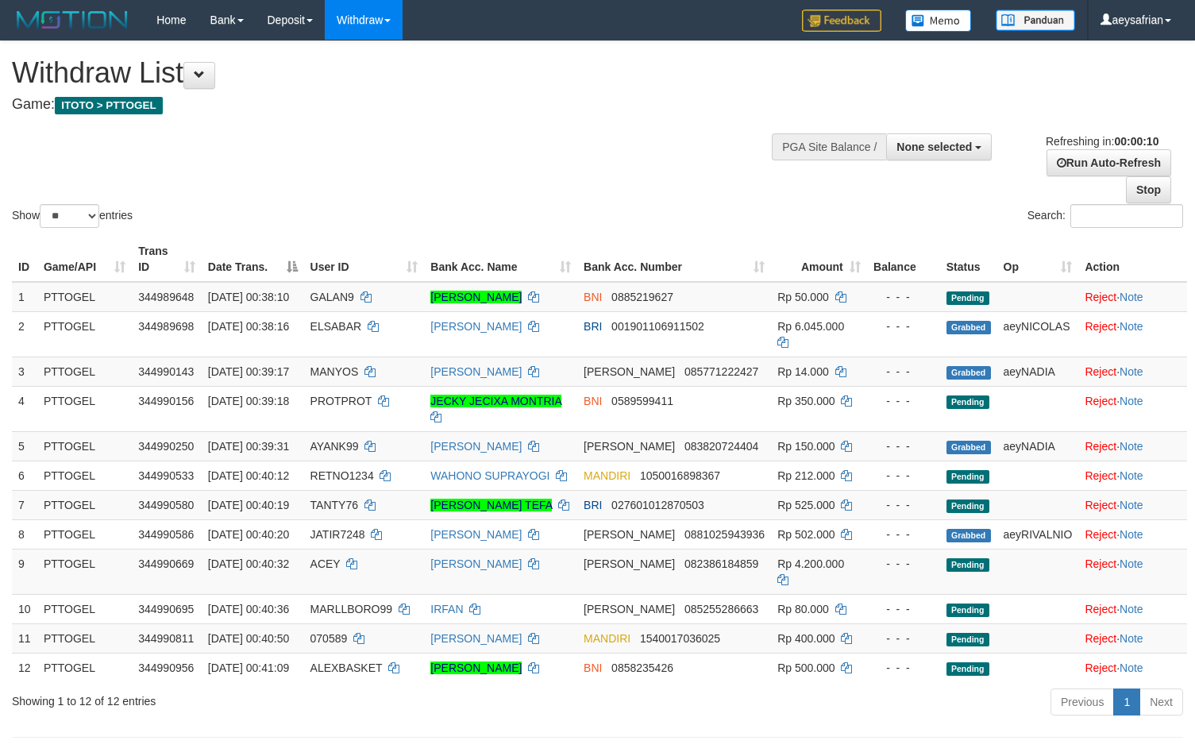
select select
select select "**"
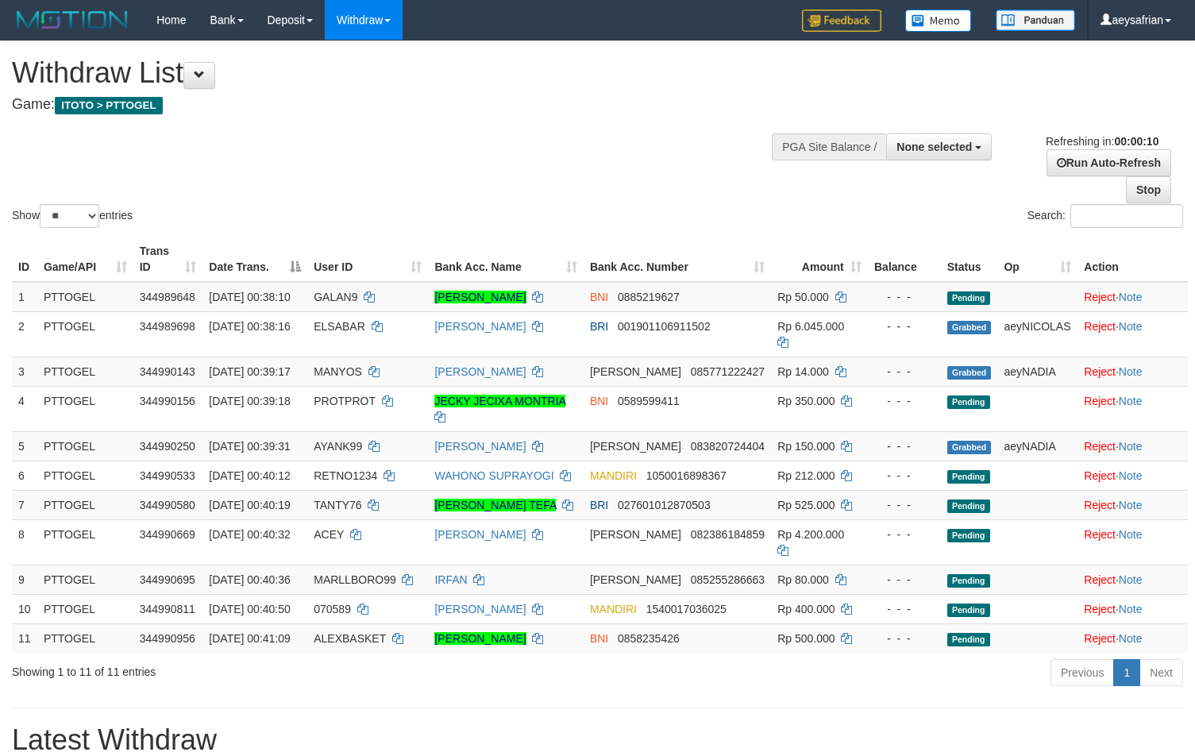
select select
select select "**"
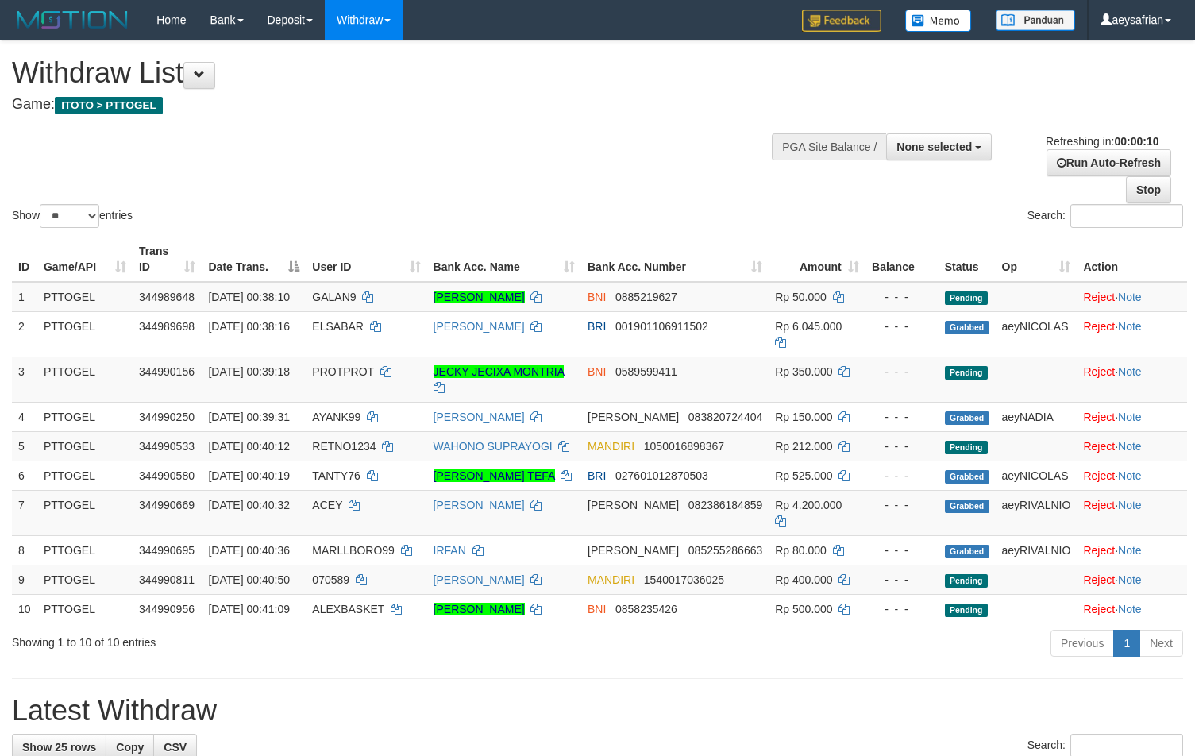
select select
select select "**"
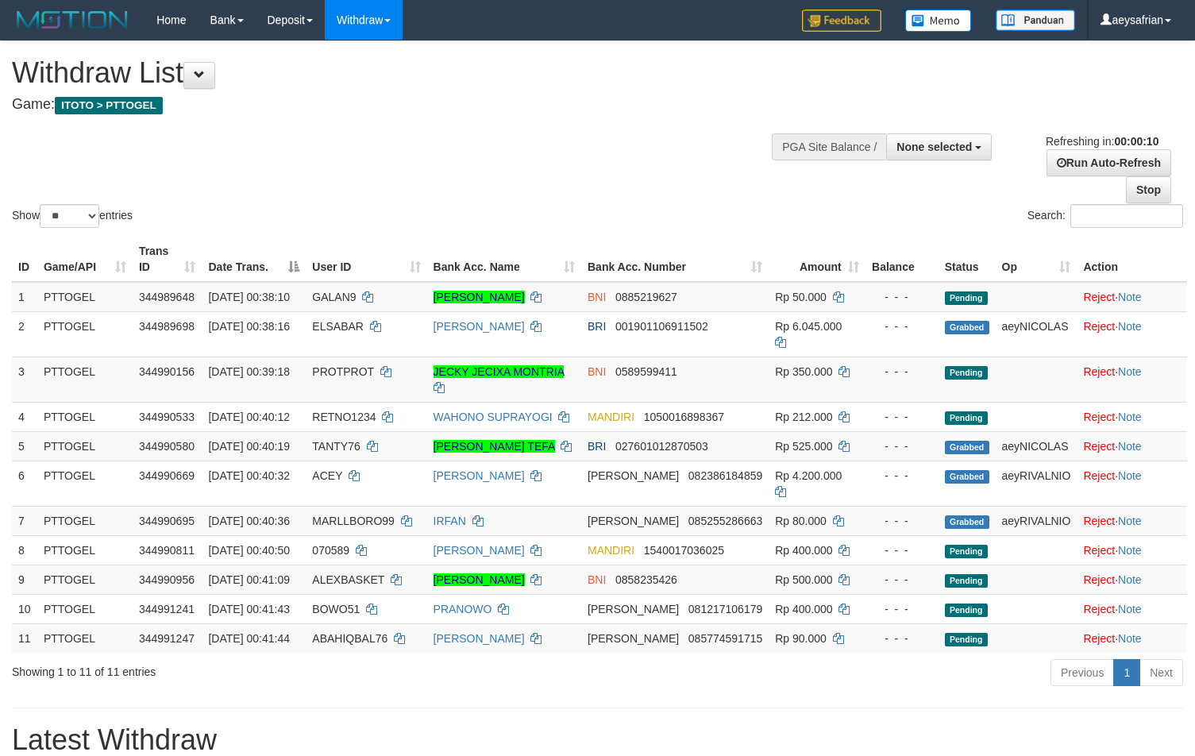
select select
select select "**"
click at [508, 136] on div "Show ** ** ** *** entries Search:" at bounding box center [597, 136] width 1195 height 190
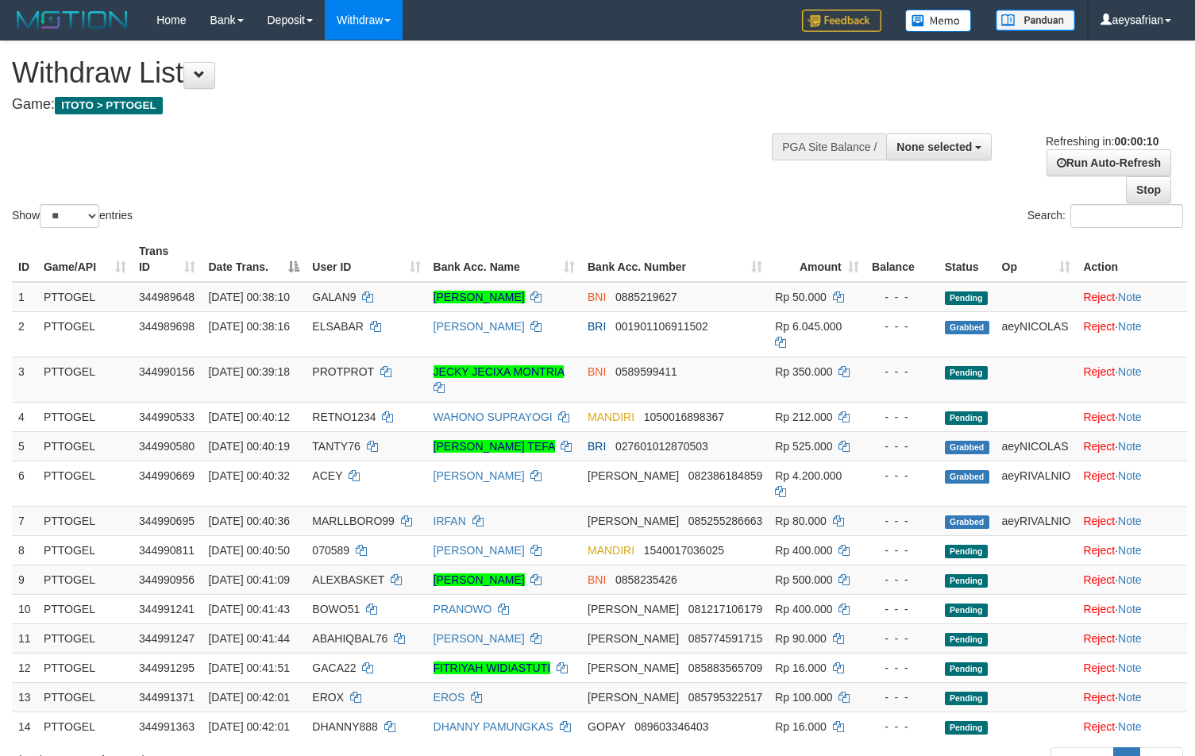
select select
select select "**"
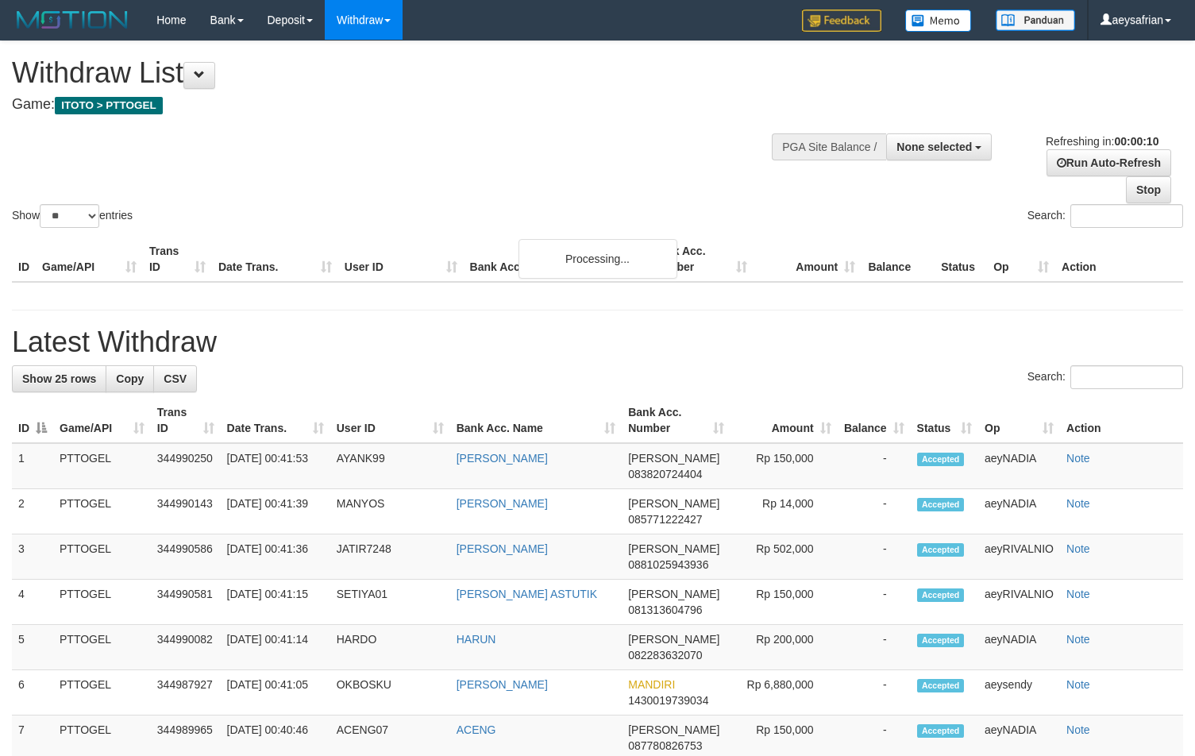
select select
select select "**"
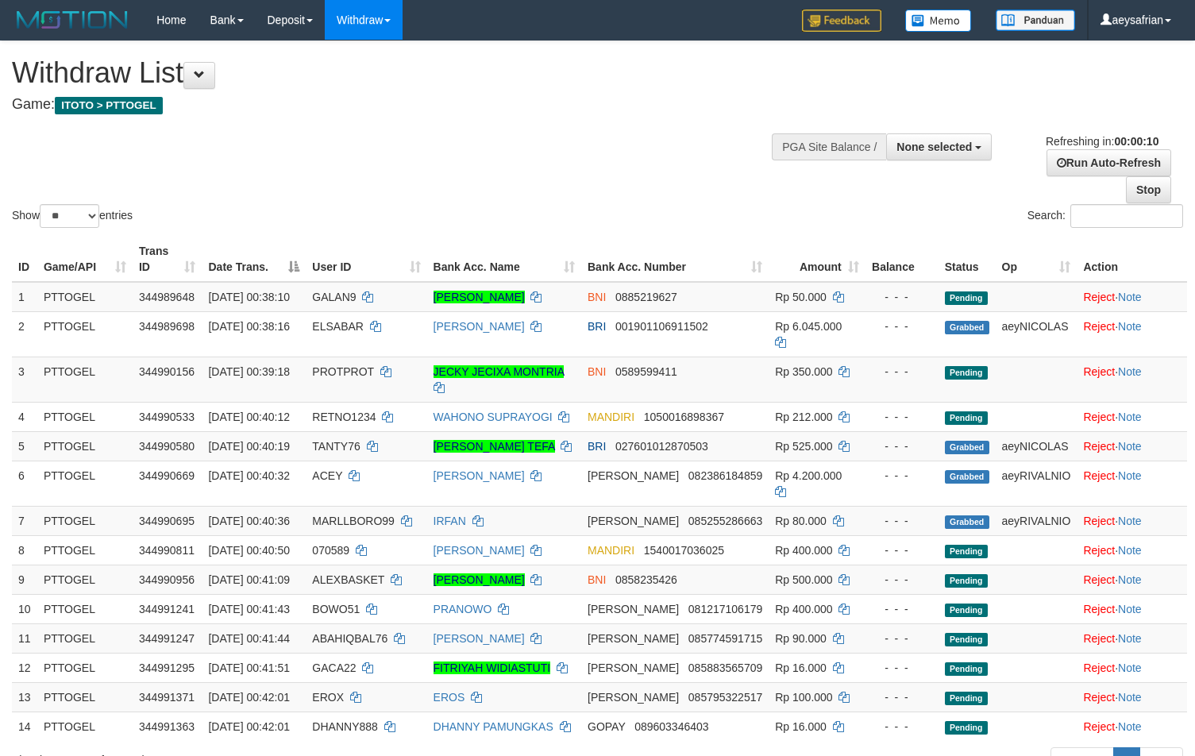
select select
select select "**"
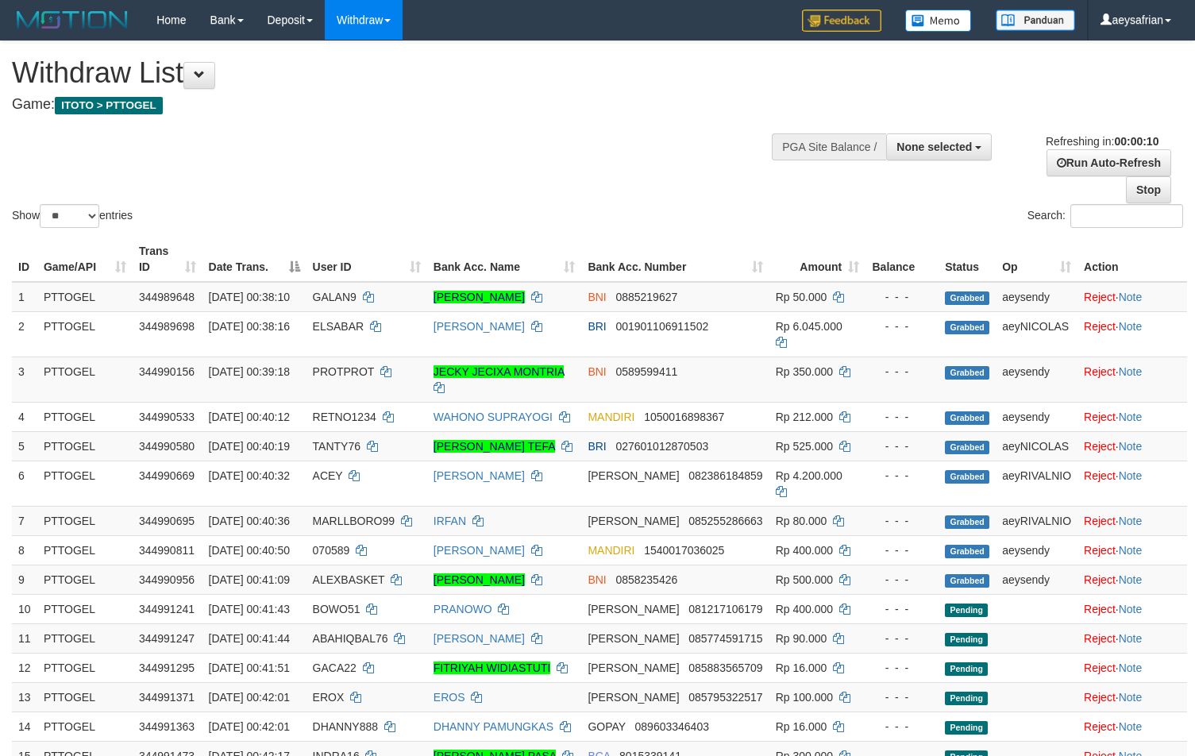
select select
select select "**"
select select
select select "**"
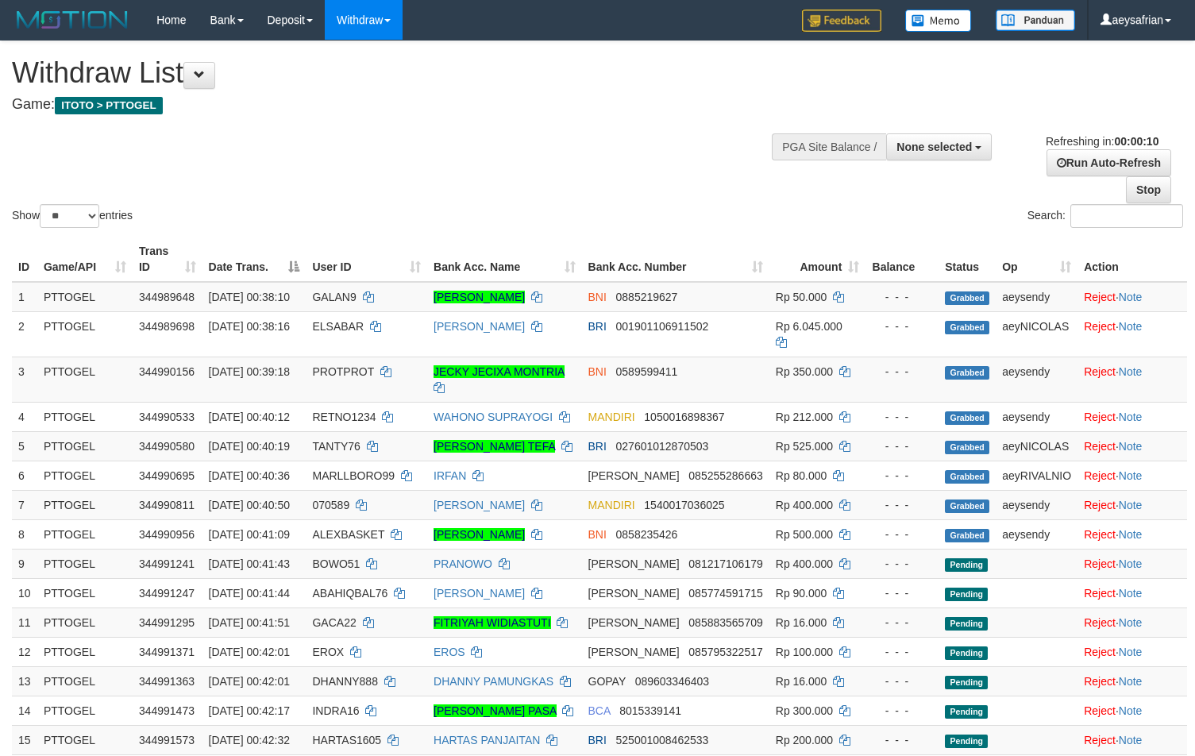
select select
select select "**"
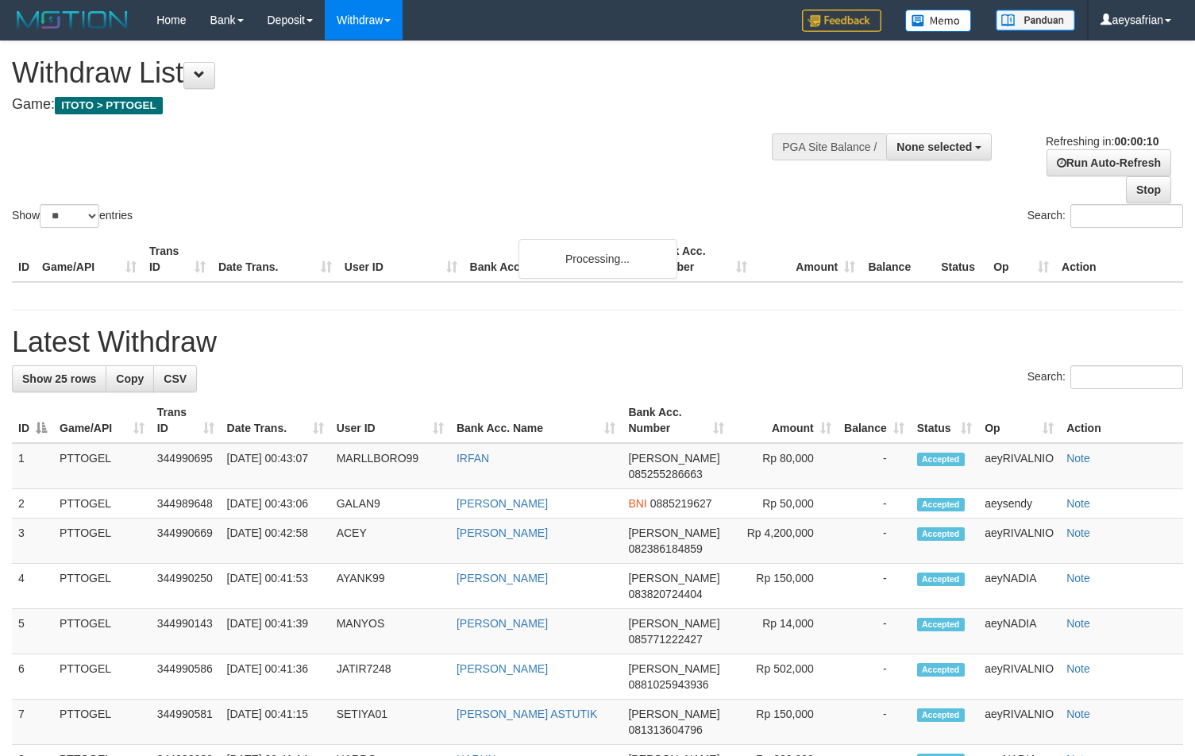
select select
select select "**"
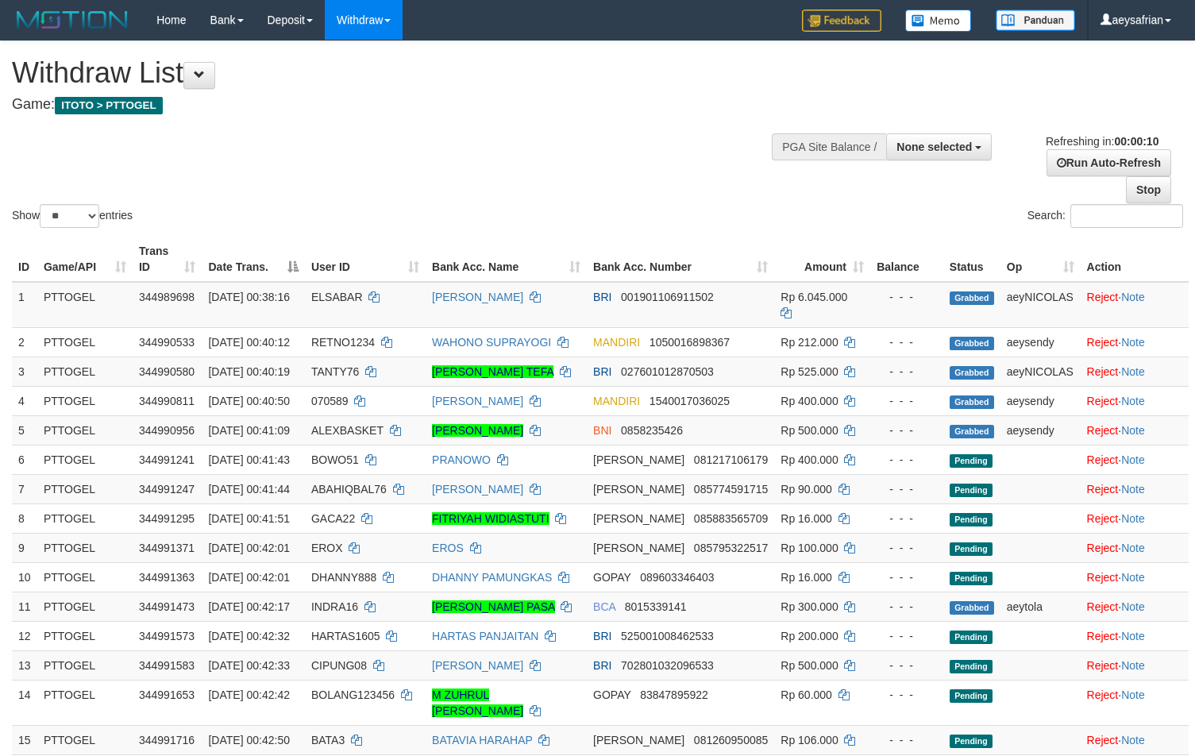
select select
select select "**"
select select
select select "**"
drag, startPoint x: 407, startPoint y: 252, endPoint x: 429, endPoint y: 244, distance: 22.9
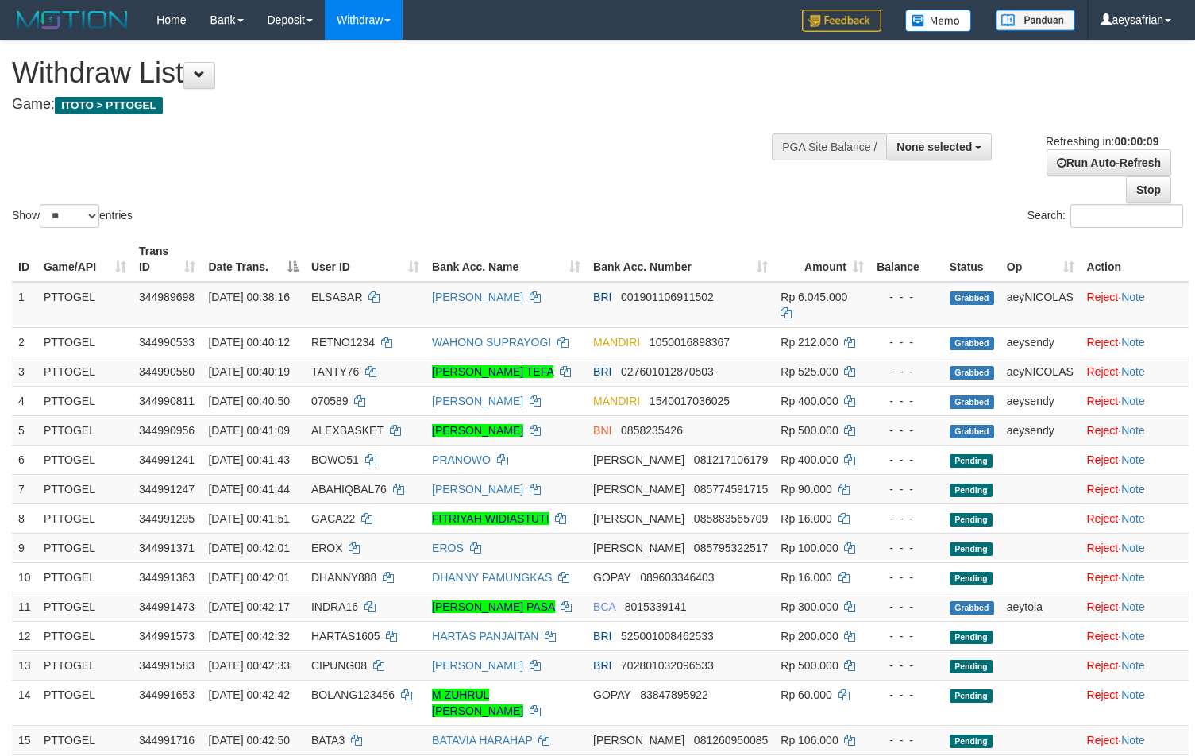
click at [420, 249] on th "User ID" at bounding box center [365, 259] width 121 height 45
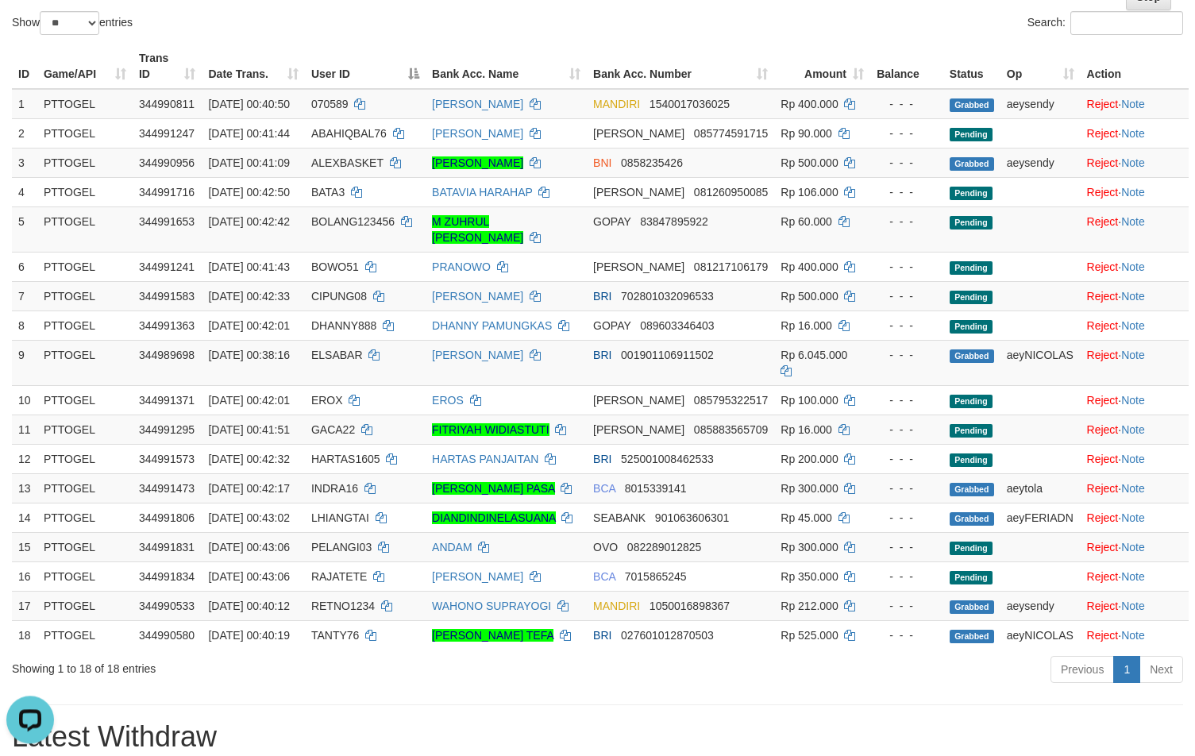
scroll to position [191, 0]
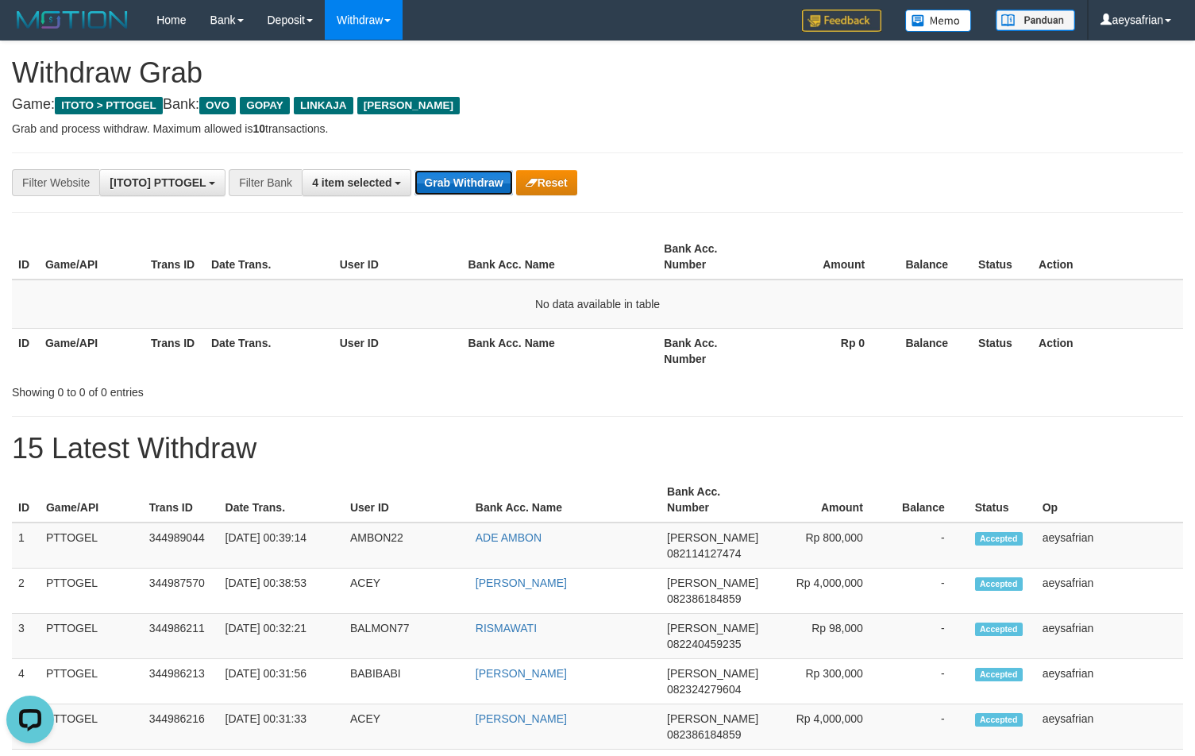
click at [452, 185] on button "Grab Withdraw" at bounding box center [464, 182] width 98 height 25
click at [451, 183] on button "Grab Withdraw" at bounding box center [464, 182] width 98 height 25
